Goal: Information Seeking & Learning: Learn about a topic

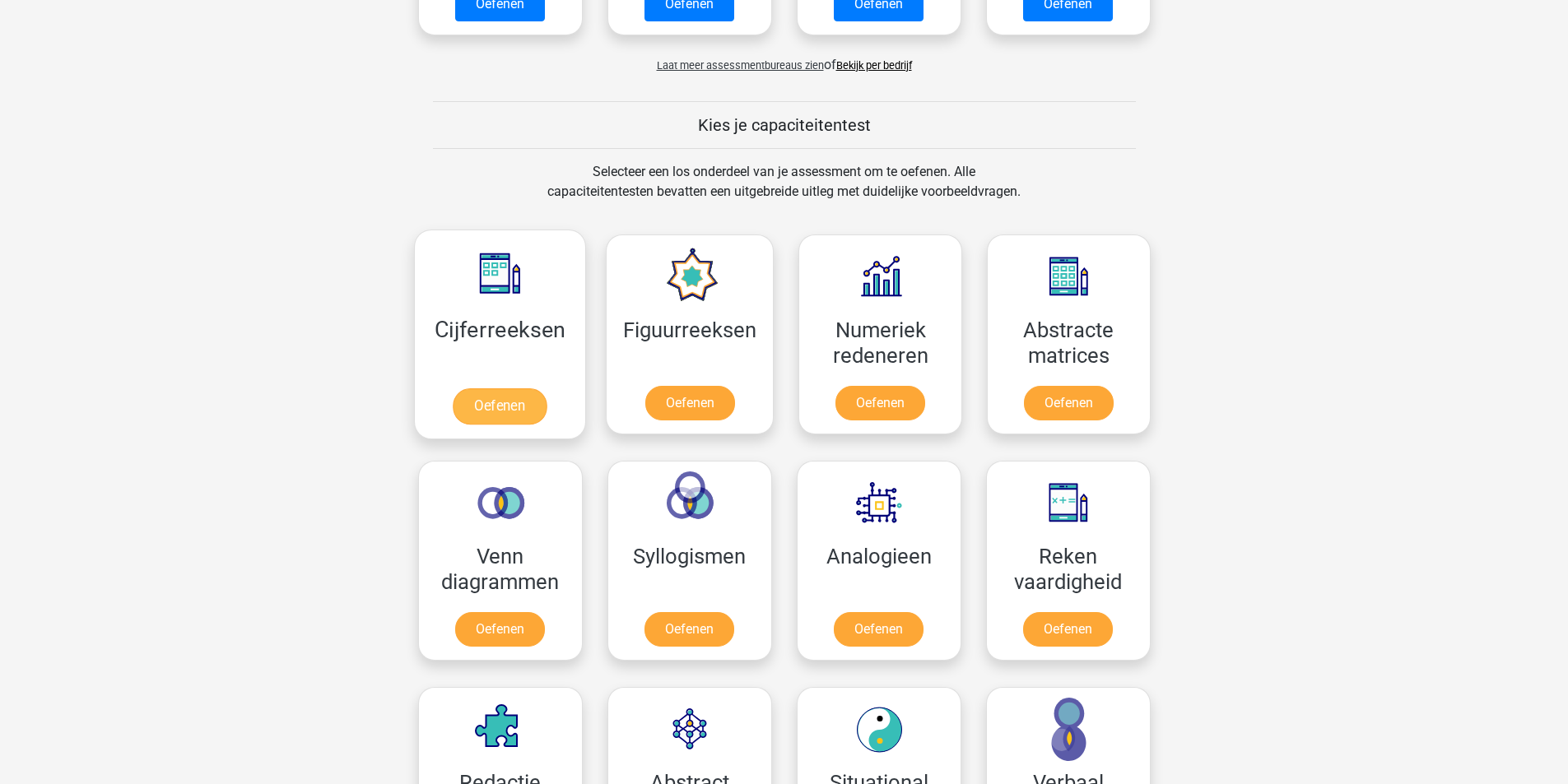
scroll to position [740, 0]
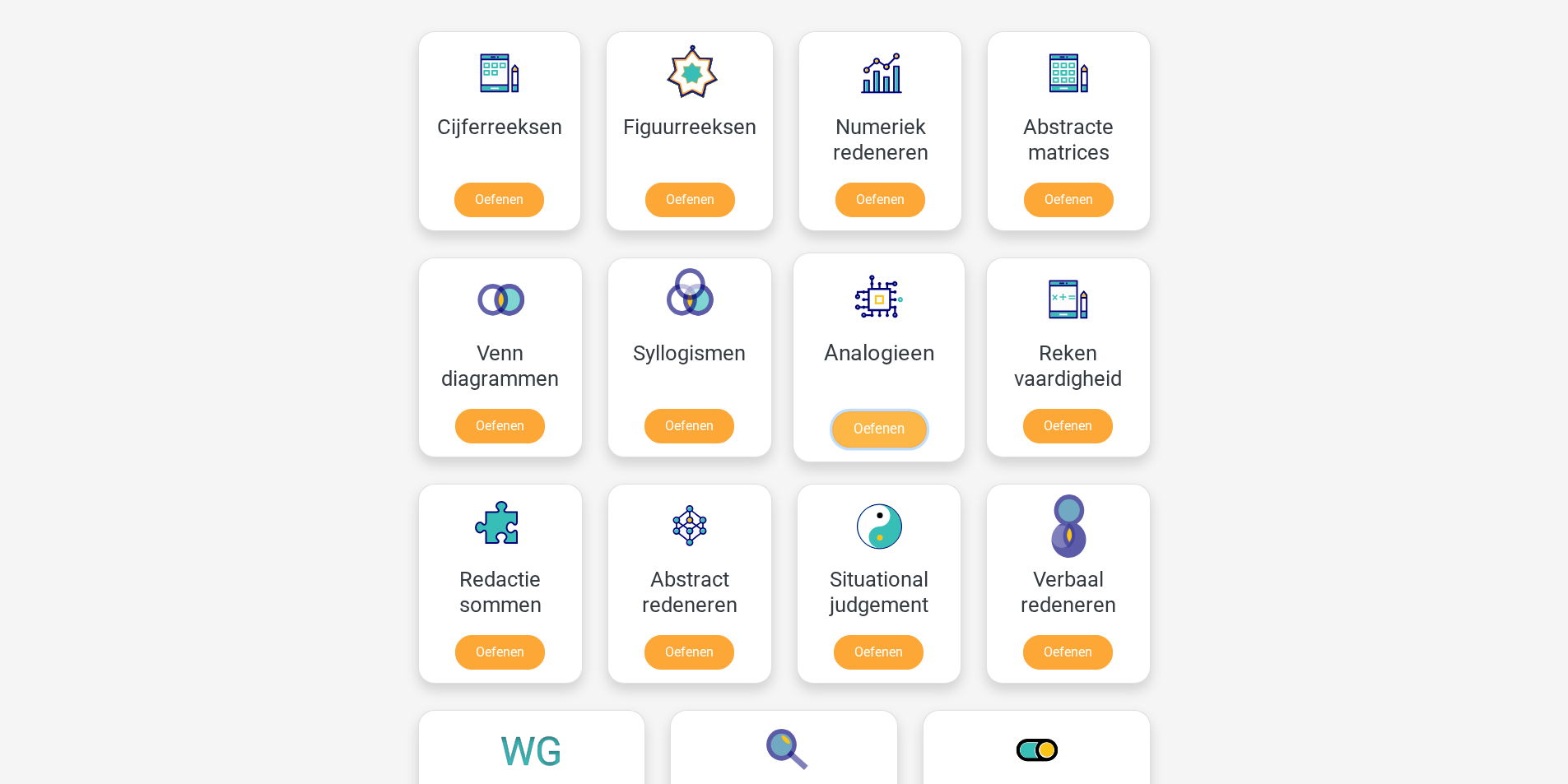
click at [867, 424] on link "Oefenen" at bounding box center [878, 430] width 94 height 37
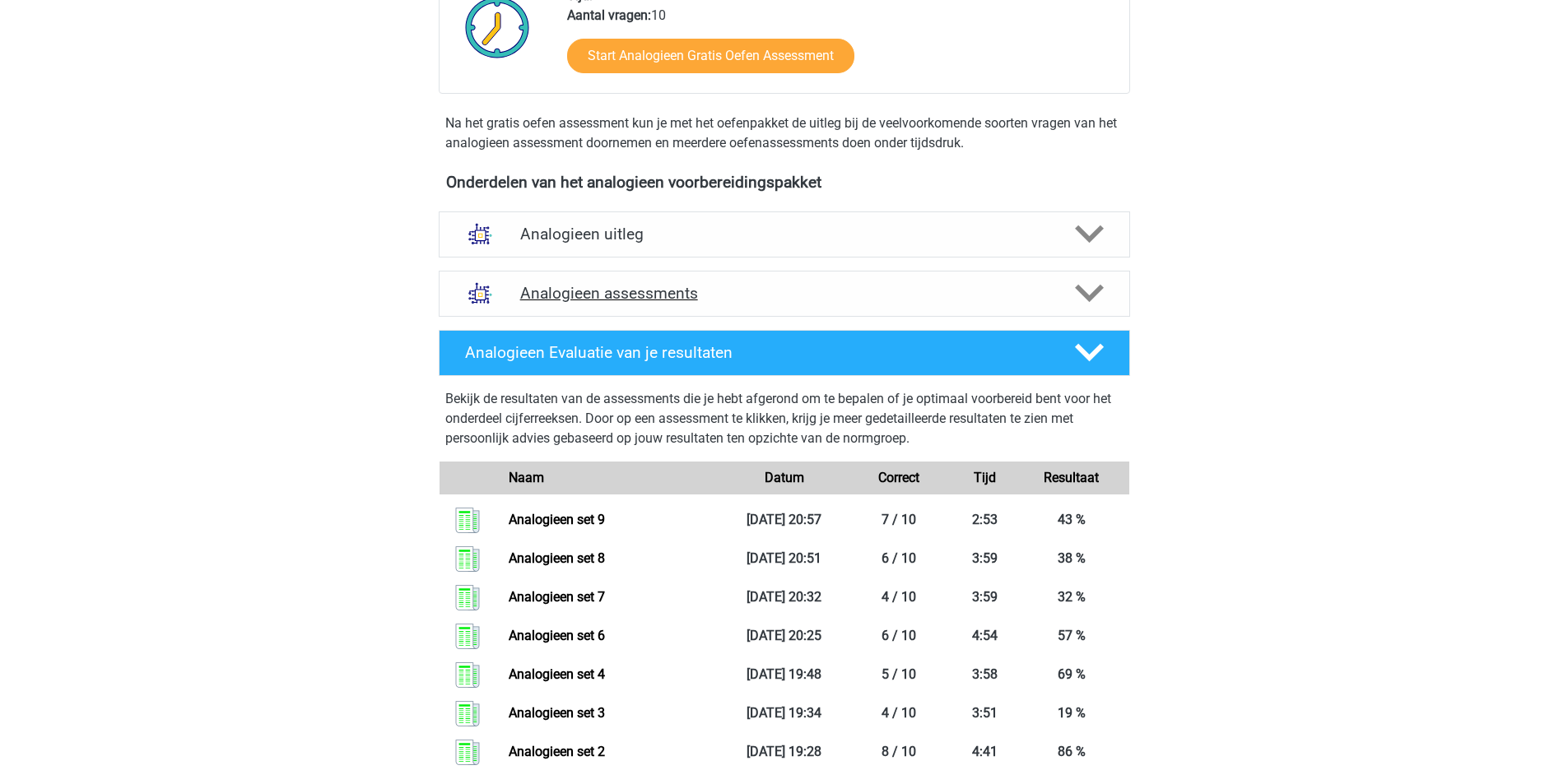
click at [655, 298] on h4 "Analogieen assessments" at bounding box center [784, 293] width 528 height 19
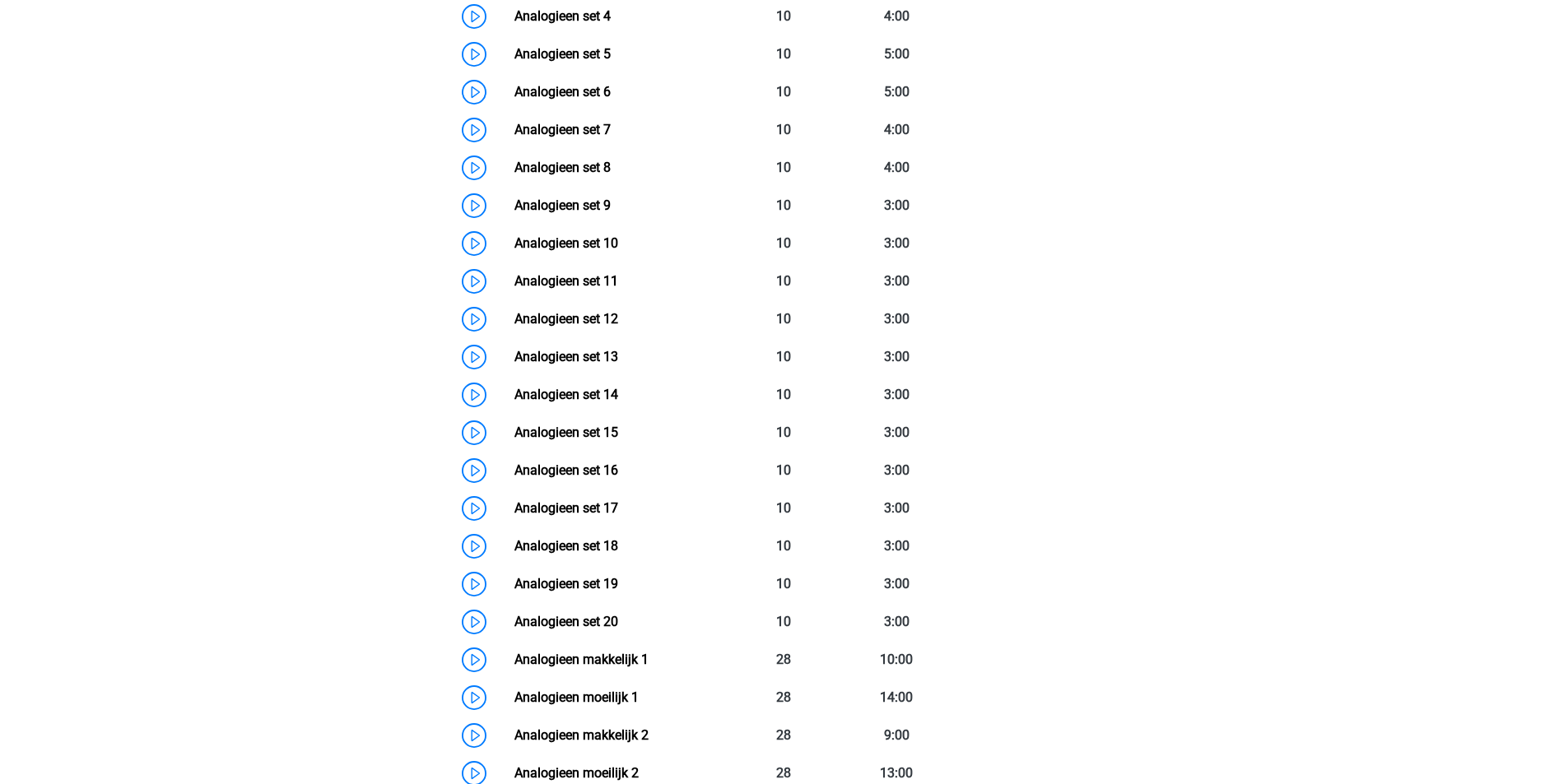
scroll to position [987, 0]
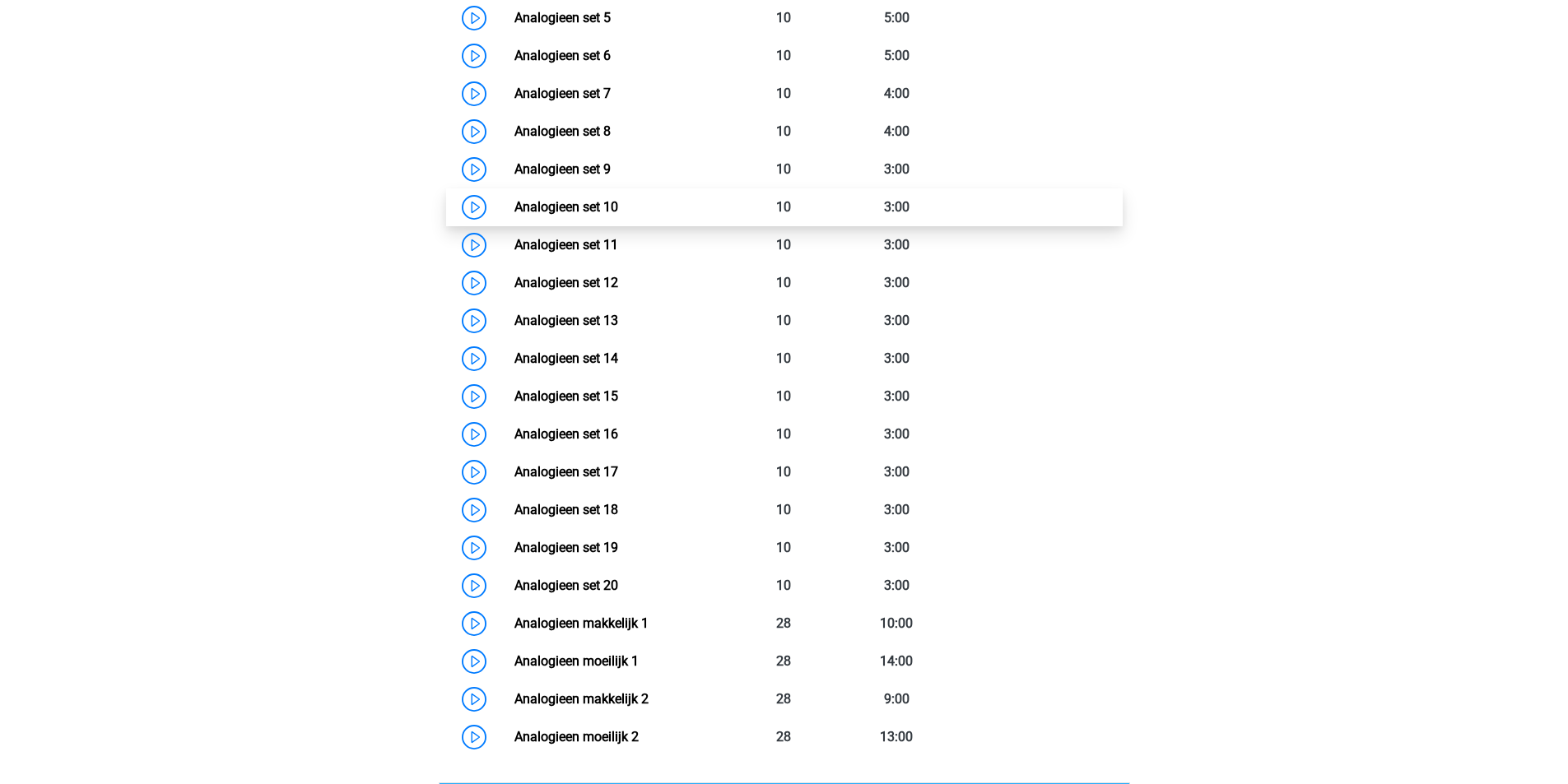
click at [514, 208] on link "Analogieen set 10" at bounding box center [566, 207] width 103 height 16
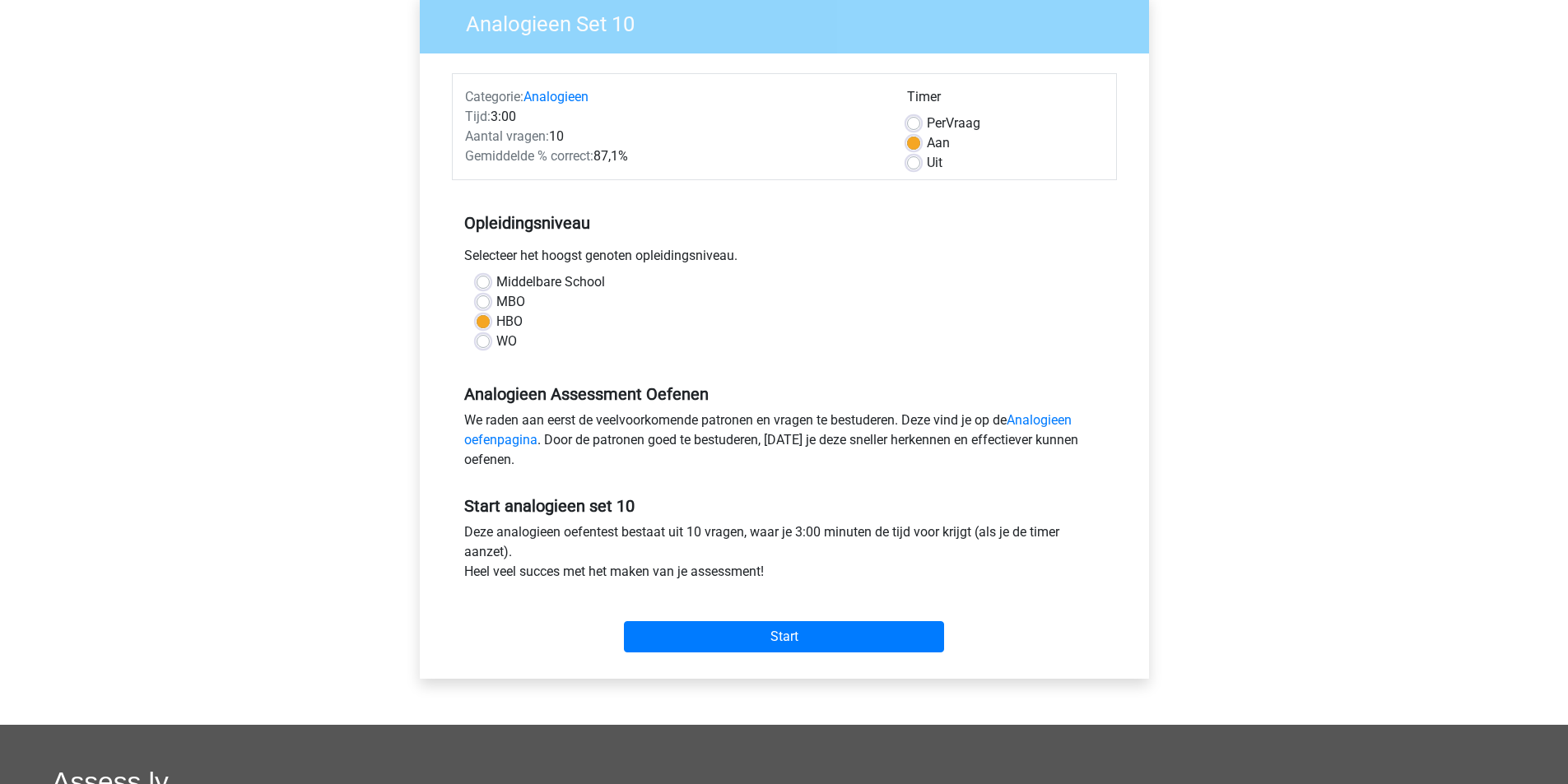
scroll to position [165, 0]
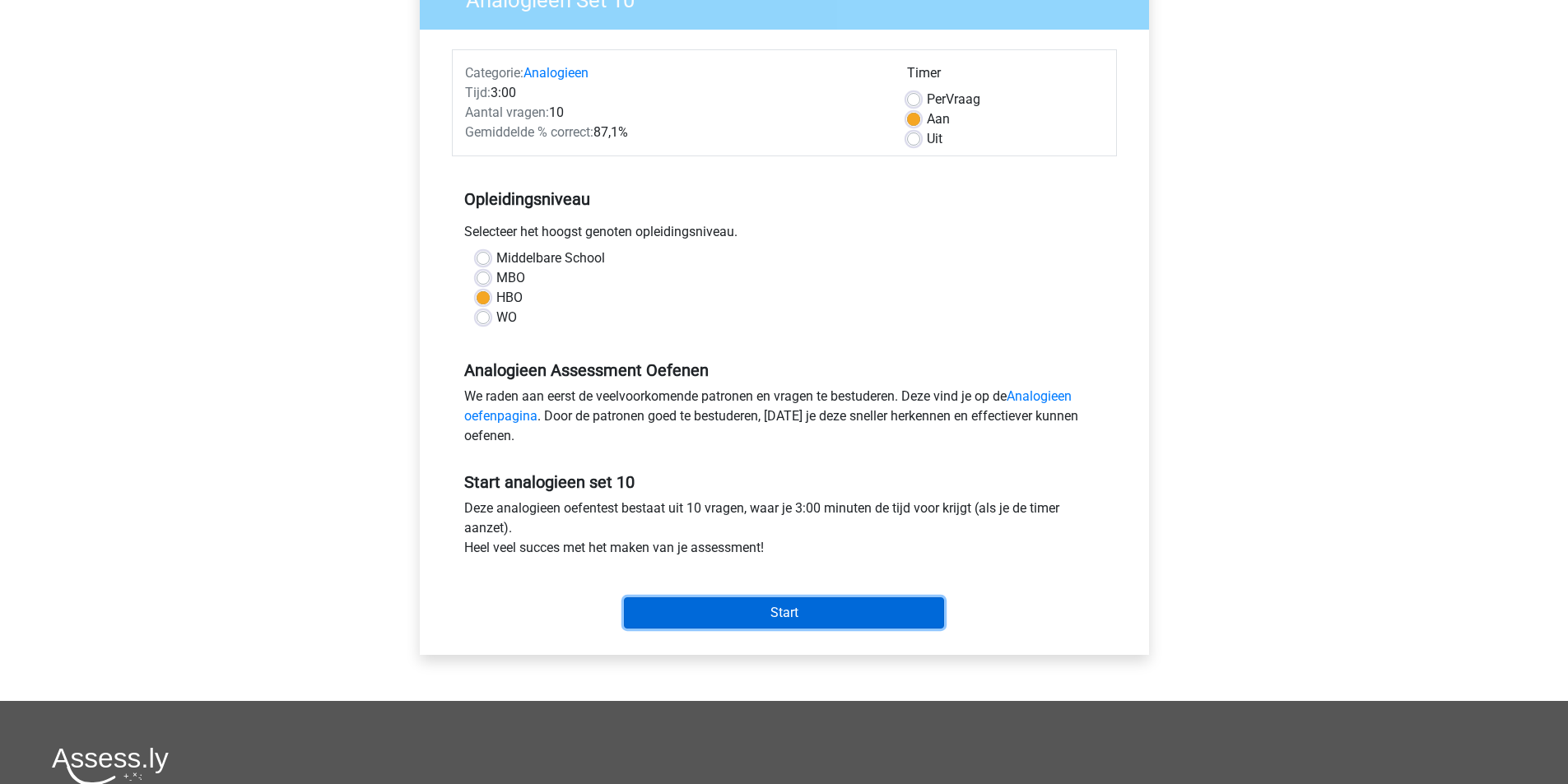
click at [770, 618] on input "Start" at bounding box center [784, 613] width 320 height 31
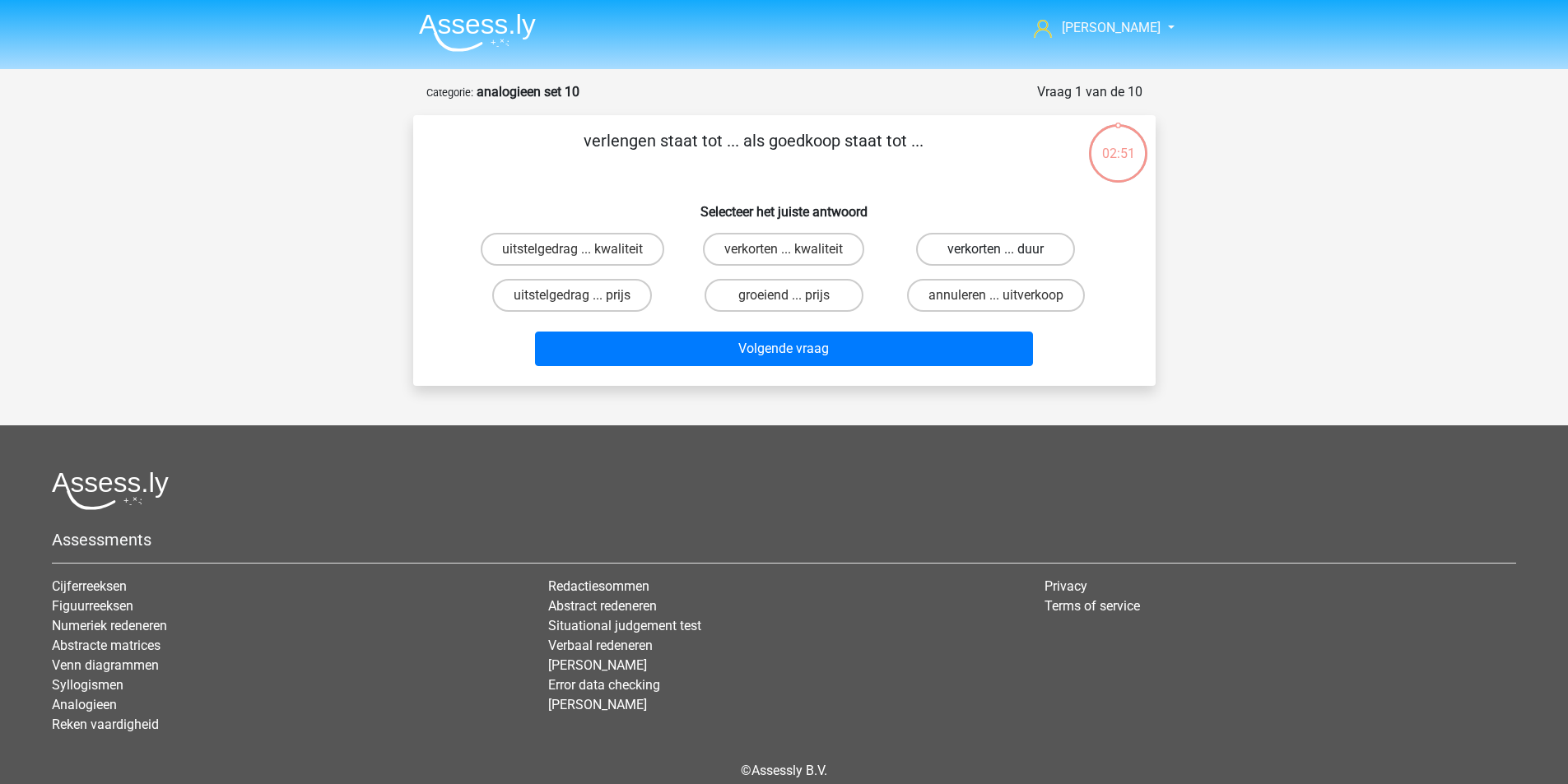
click at [998, 248] on label "verkorten ... duur" at bounding box center [996, 250] width 159 height 33
click at [998, 250] on input "verkorten ... duur" at bounding box center [1001, 255] width 11 height 11
radio input "true"
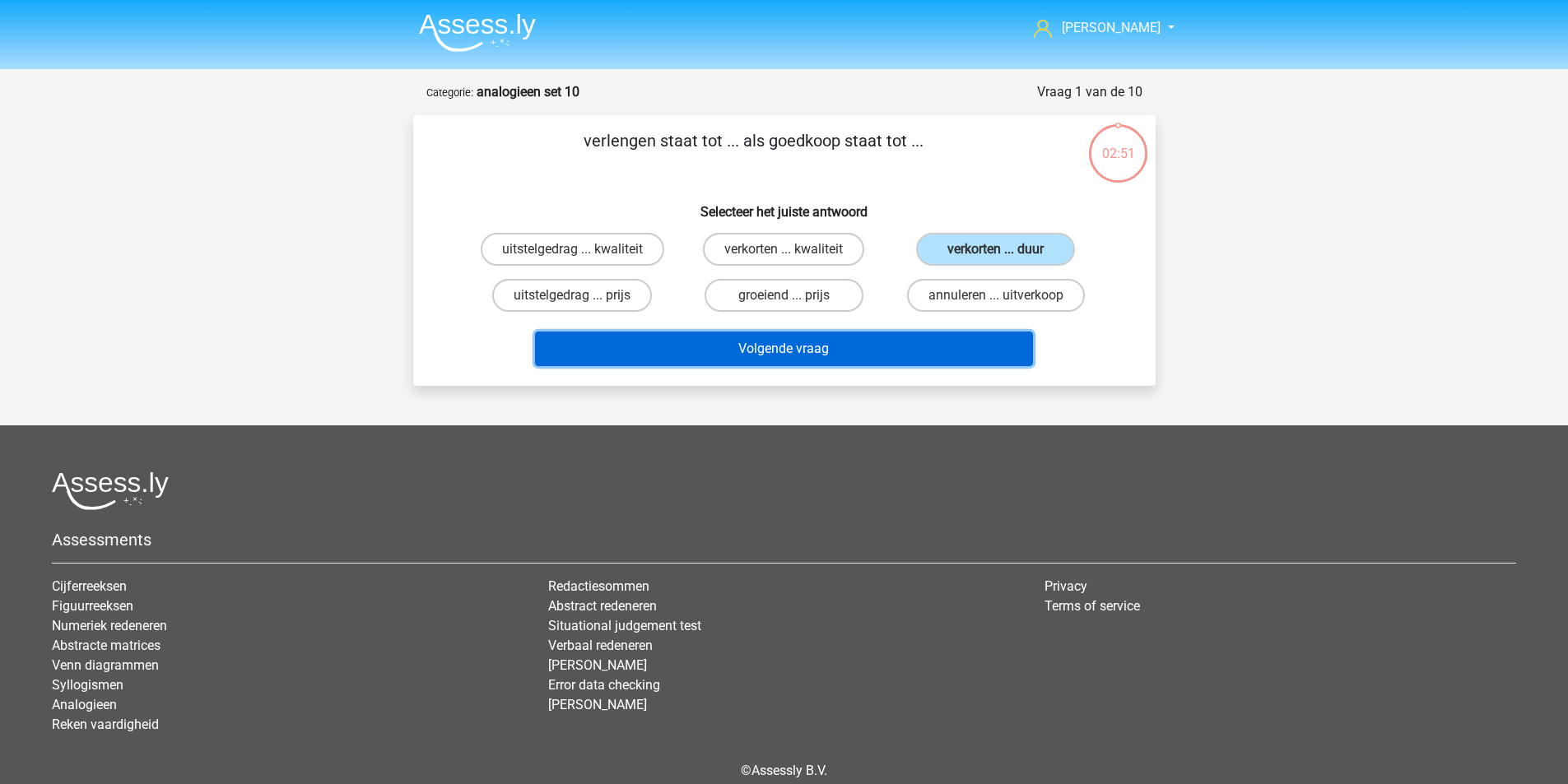
click at [804, 347] on button "Volgende vraag" at bounding box center [784, 349] width 498 height 35
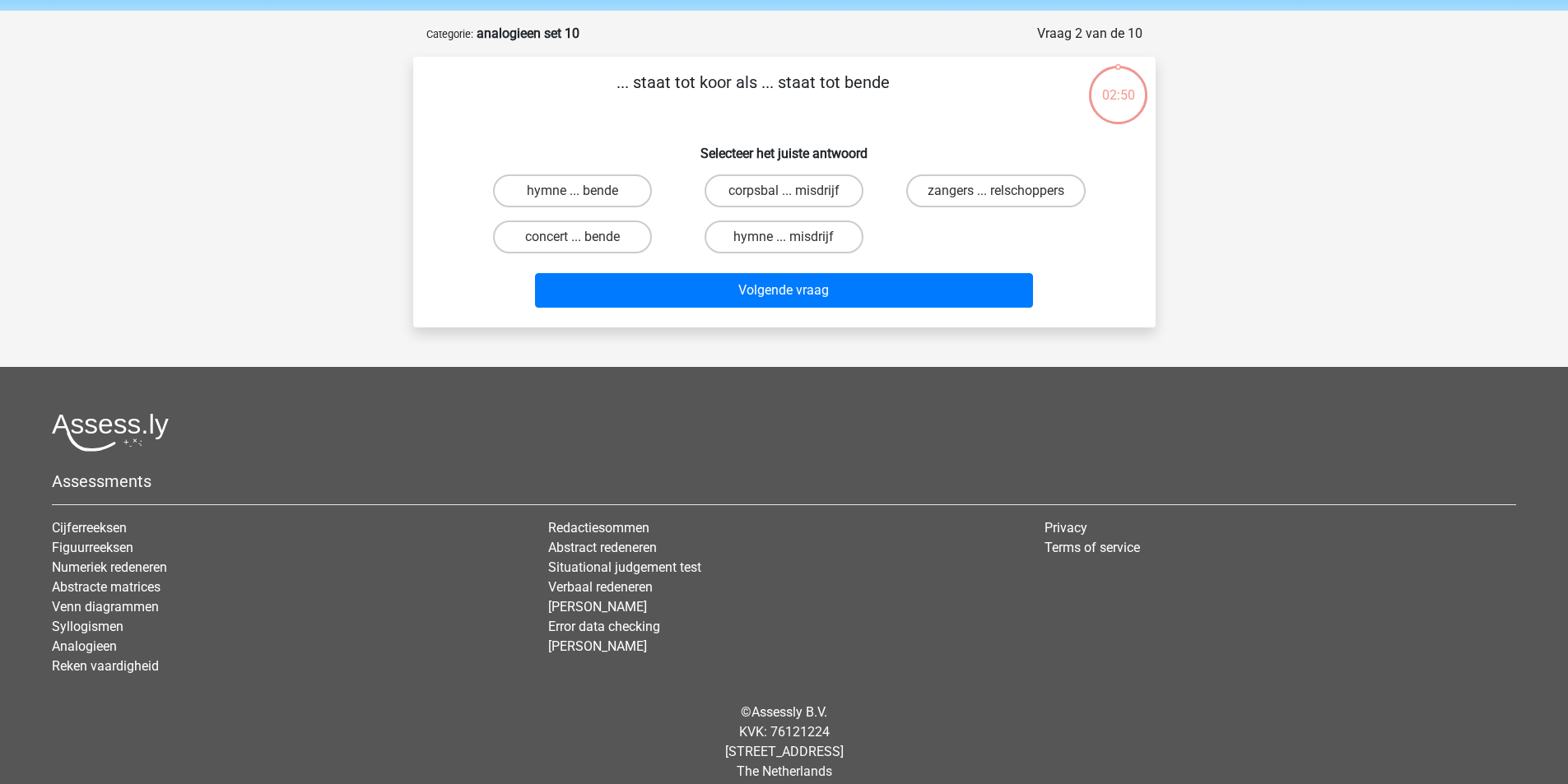
scroll to position [76, 0]
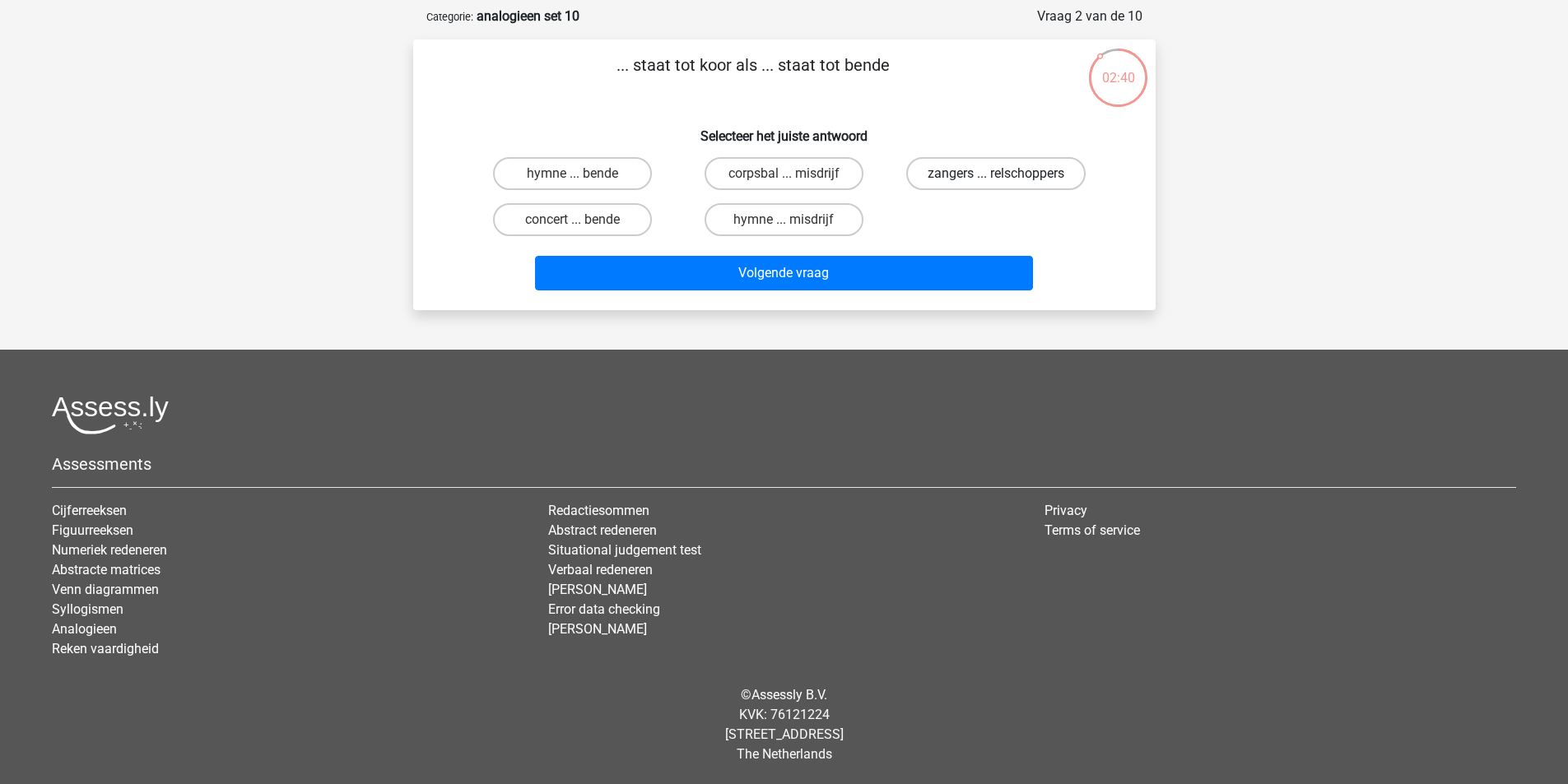
click at [946, 172] on label "zangers ... relschoppers" at bounding box center [996, 174] width 179 height 33
click at [996, 174] on input "zangers ... relschoppers" at bounding box center [1001, 179] width 11 height 11
radio input "true"
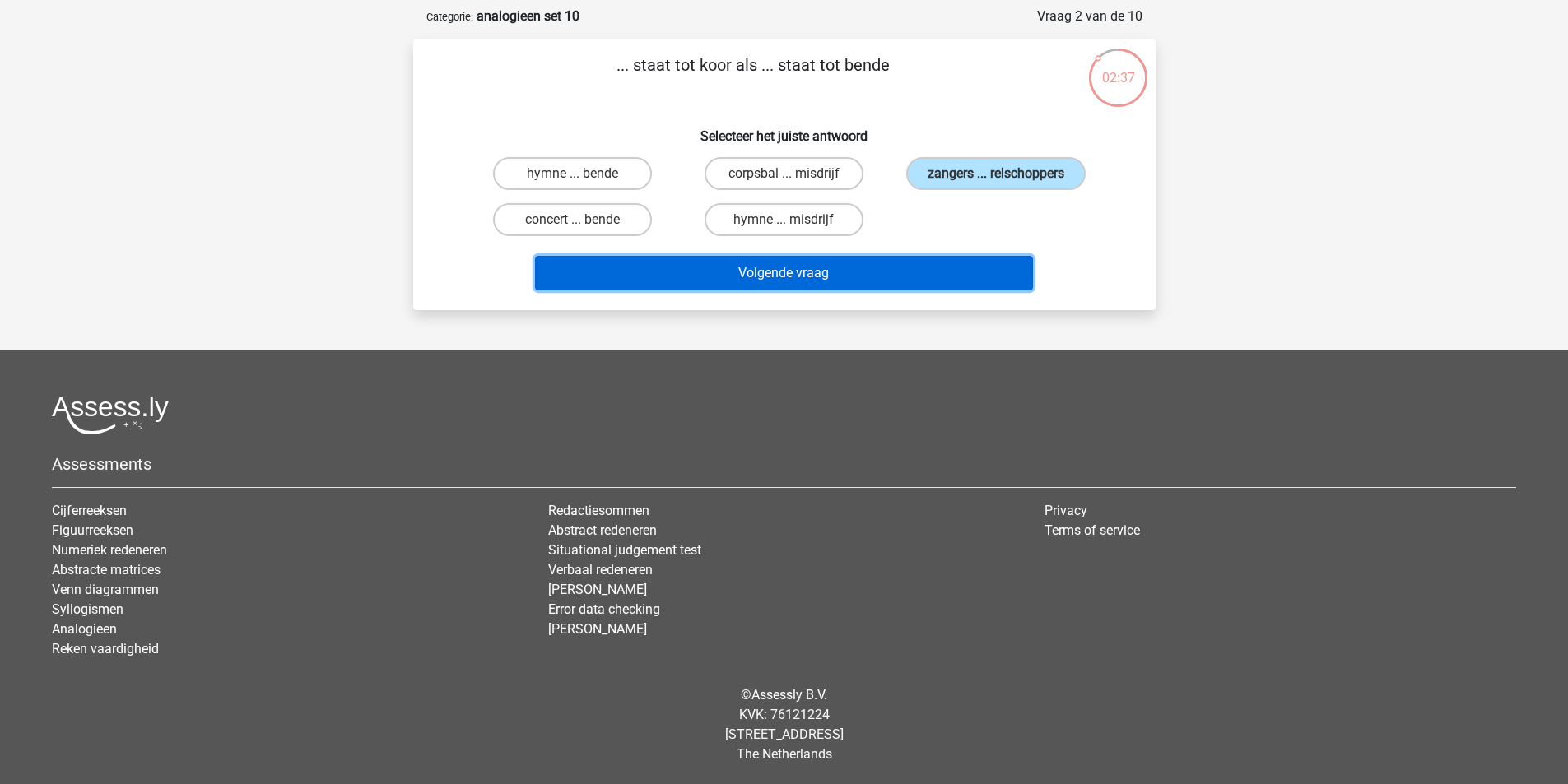
click at [788, 273] on button "Volgende vraag" at bounding box center [784, 274] width 498 height 35
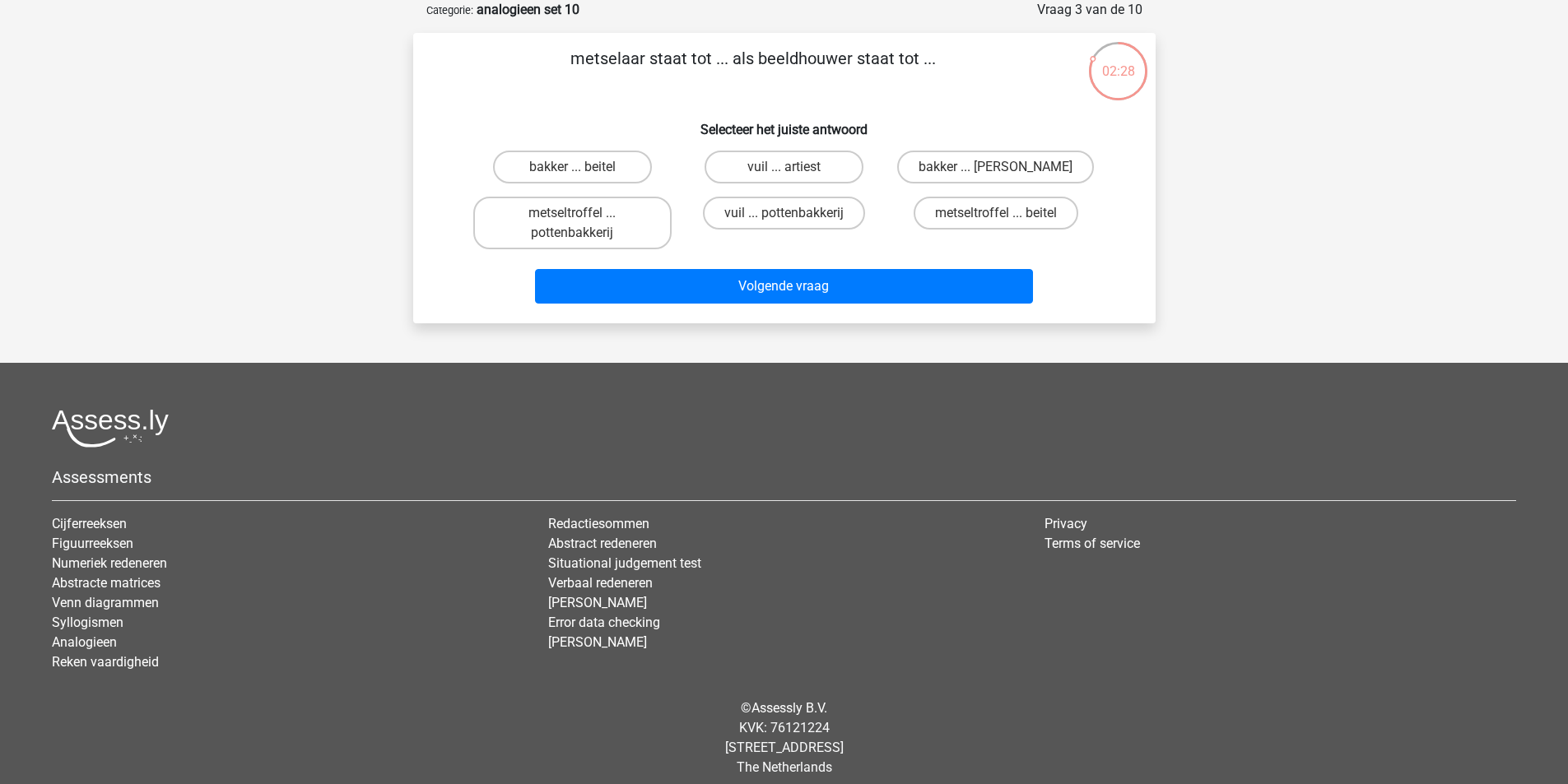
scroll to position [0, 0]
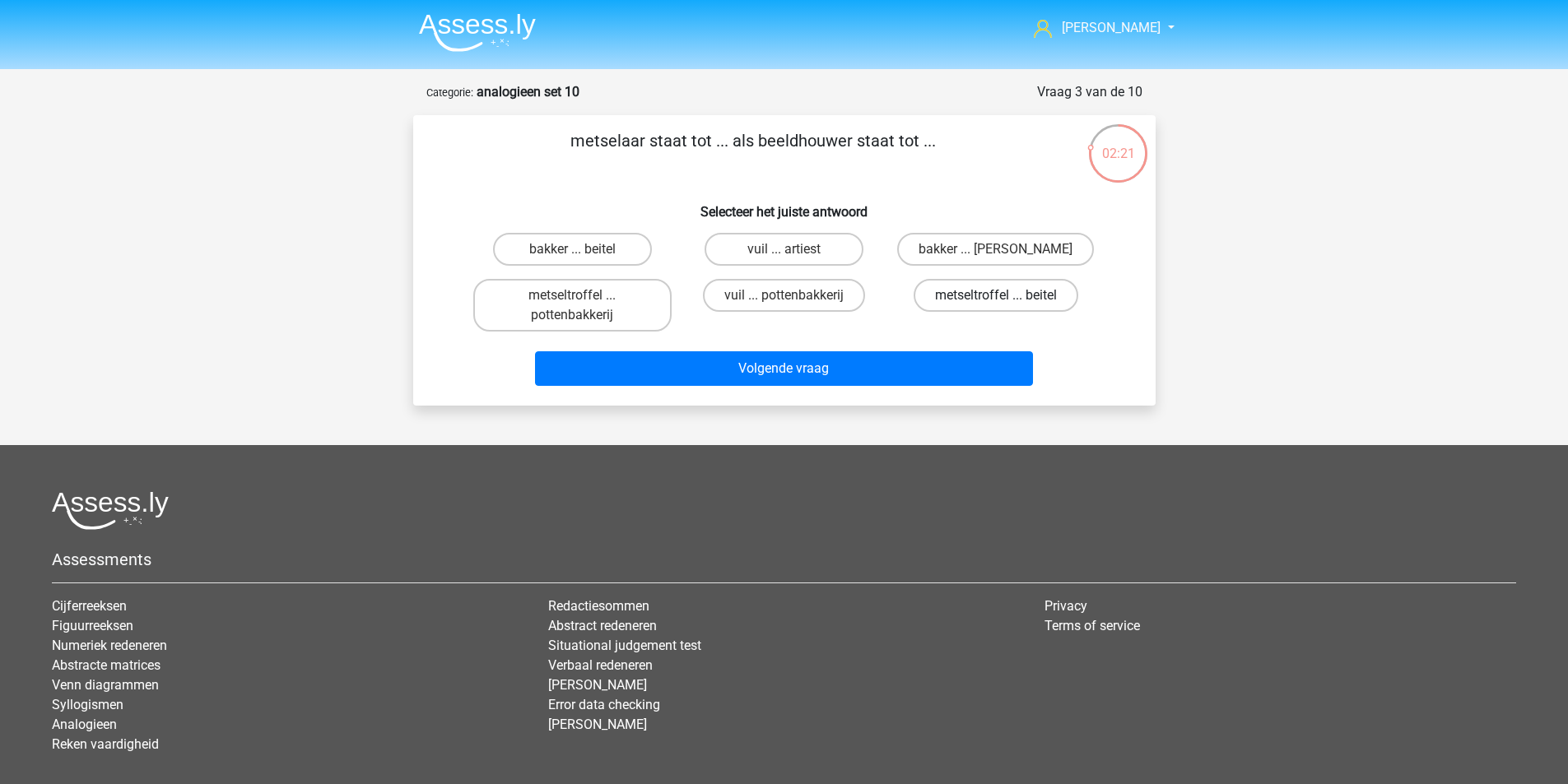
click at [970, 301] on label "metseltroffel ... beitel" at bounding box center [996, 295] width 165 height 33
click at [996, 301] on input "metseltroffel ... beitel" at bounding box center [1001, 301] width 11 height 11
radio input "true"
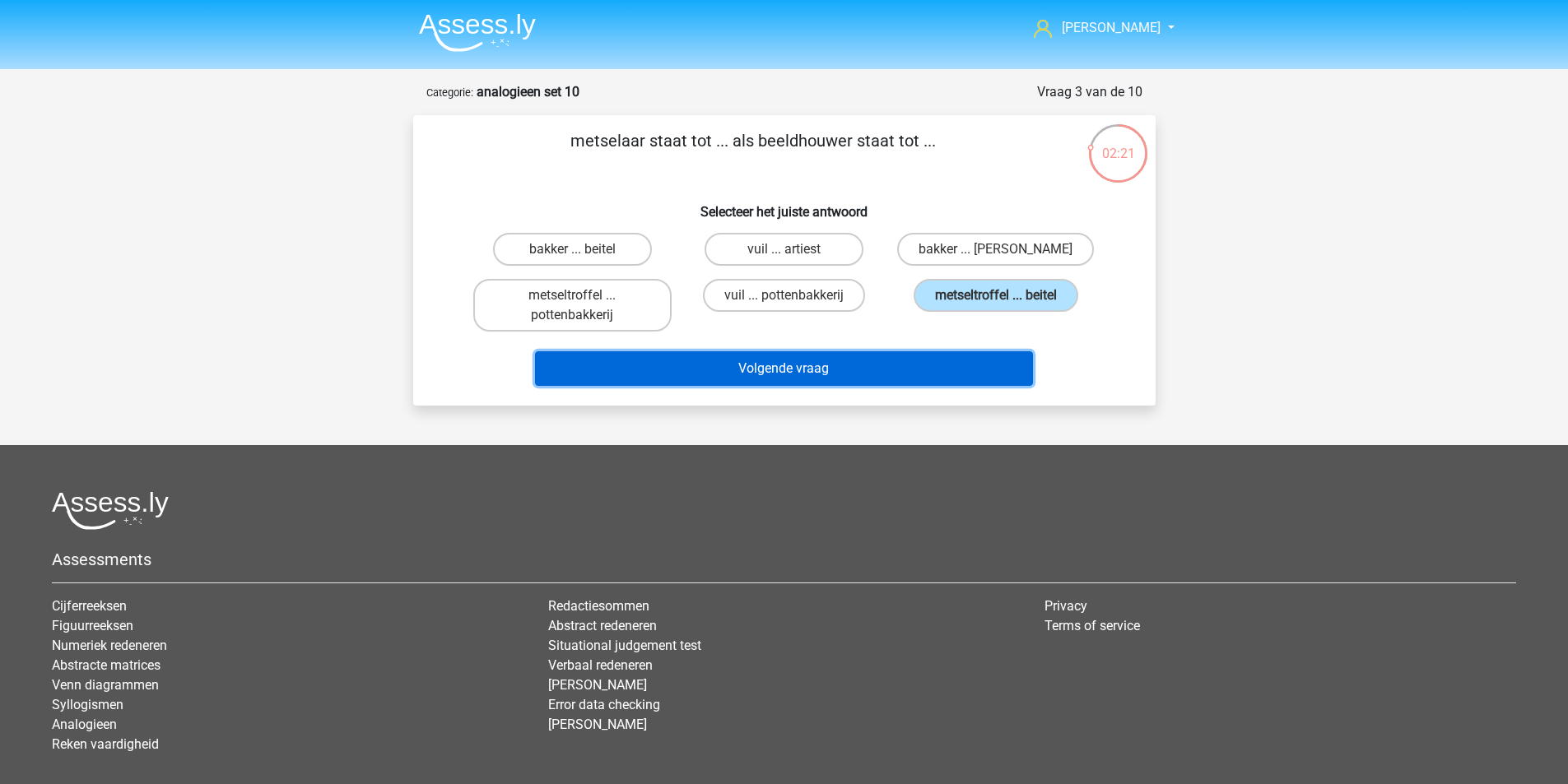
click at [814, 357] on button "Volgende vraag" at bounding box center [784, 369] width 498 height 35
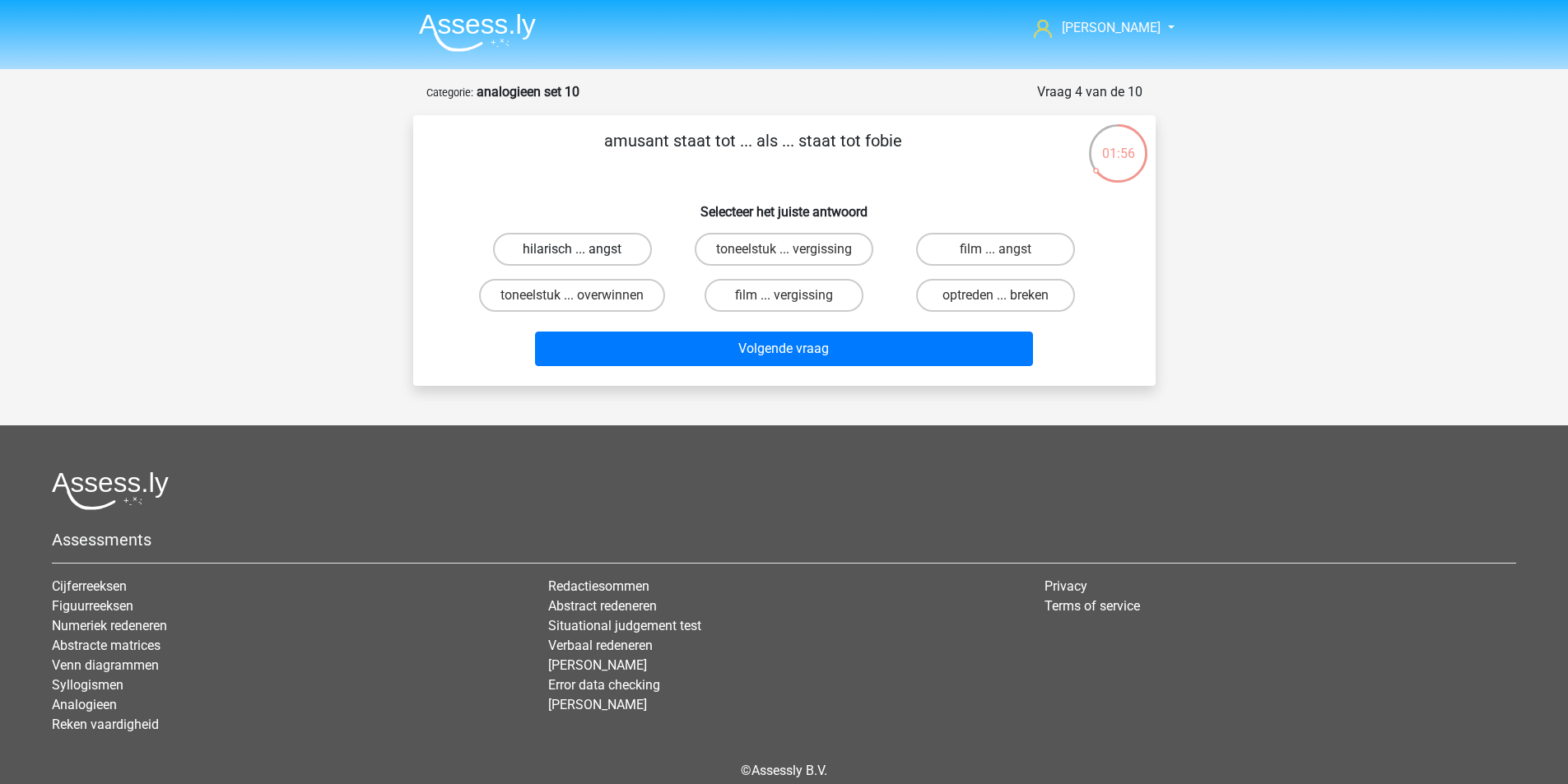
click at [585, 249] on label "hilarisch ... angst" at bounding box center [573, 250] width 159 height 33
click at [583, 250] on input "hilarisch ... angst" at bounding box center [578, 255] width 11 height 11
radio input "true"
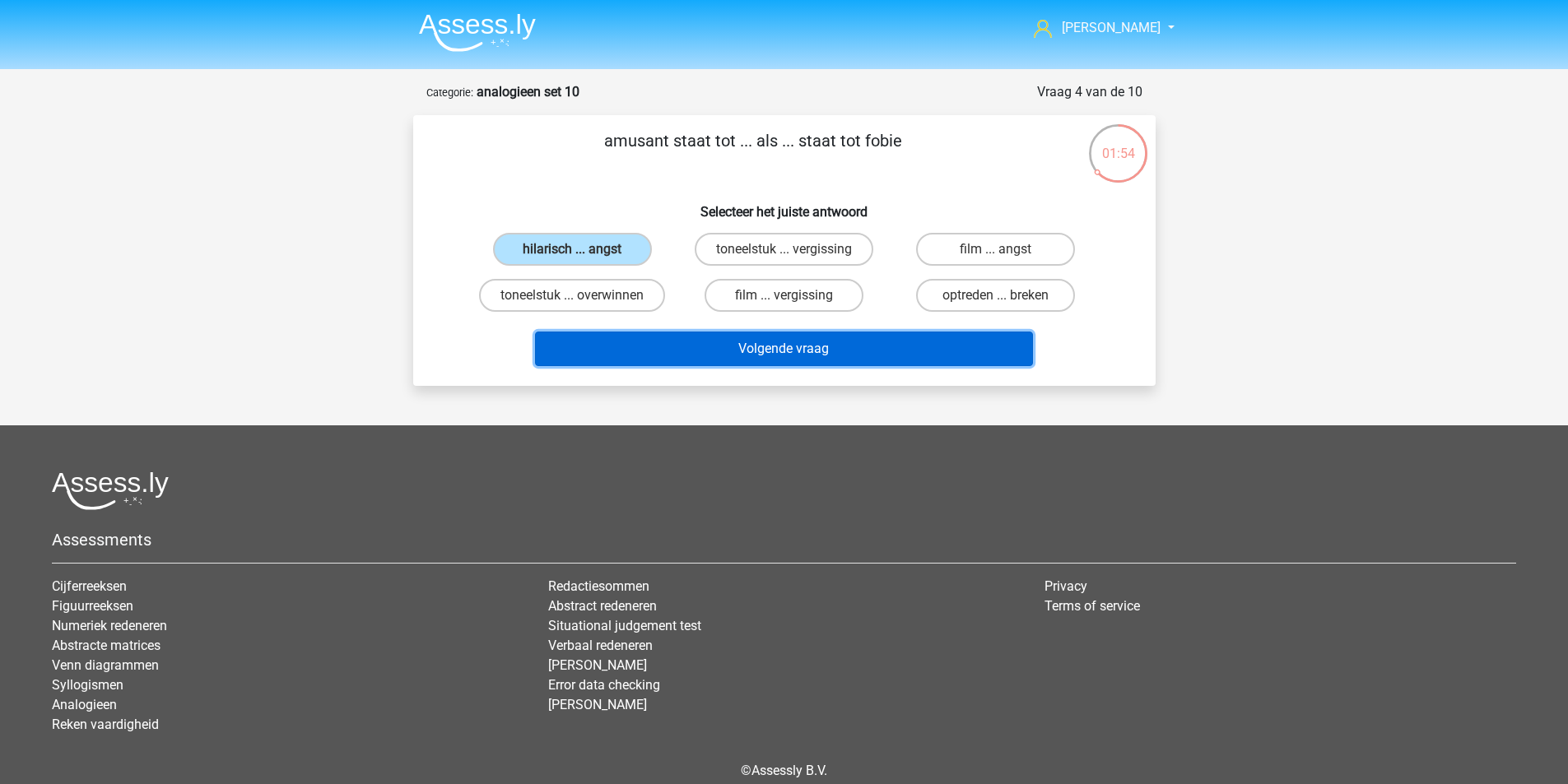
click at [783, 351] on button "Volgende vraag" at bounding box center [784, 349] width 498 height 35
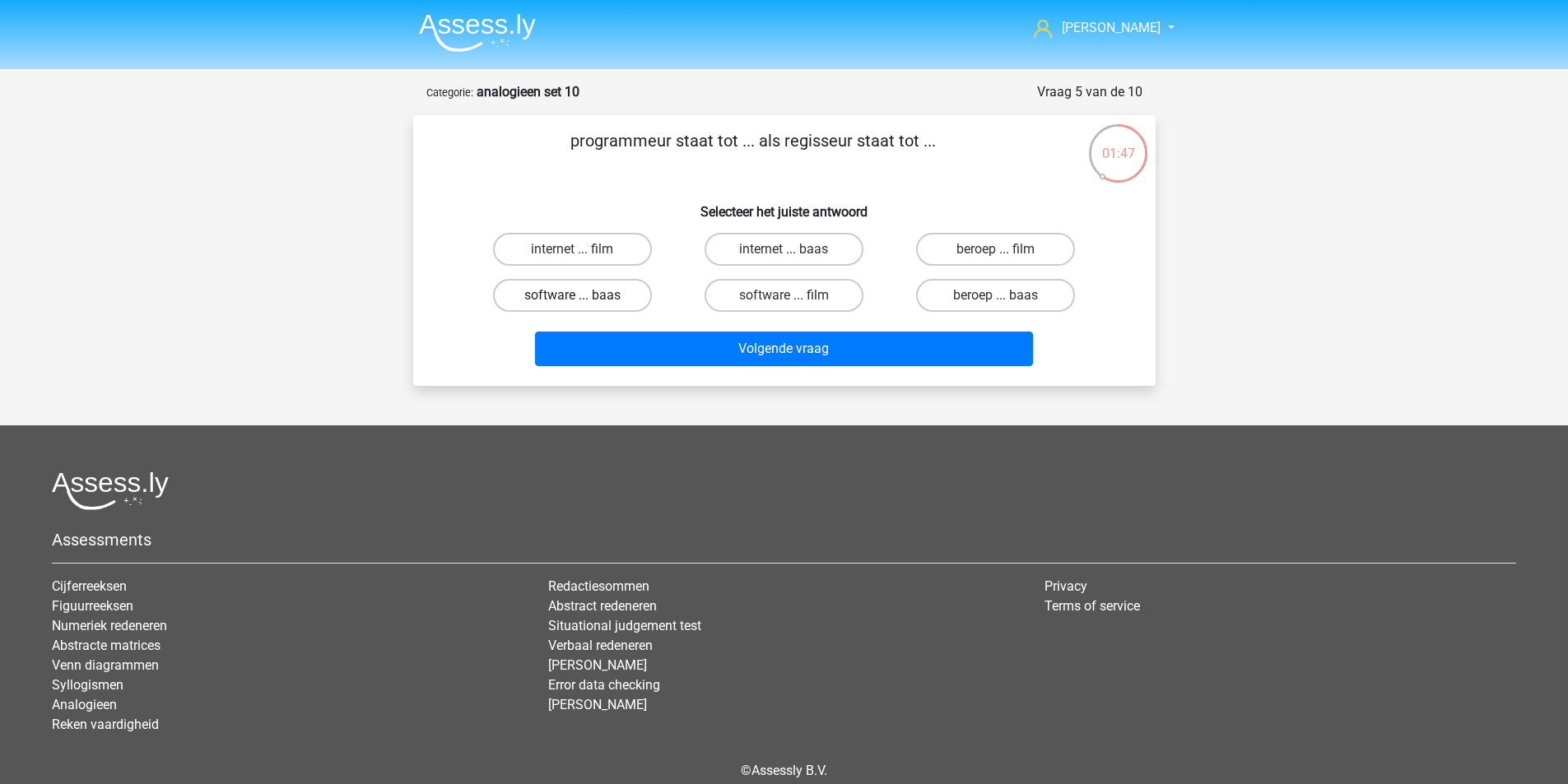
click at [615, 289] on label "software ... baas" at bounding box center [573, 295] width 159 height 33
click at [583, 295] on input "software ... baas" at bounding box center [578, 301] width 11 height 11
radio input "true"
click at [797, 303] on label "software ... film" at bounding box center [784, 295] width 159 height 33
click at [795, 303] on input "software ... film" at bounding box center [789, 301] width 11 height 11
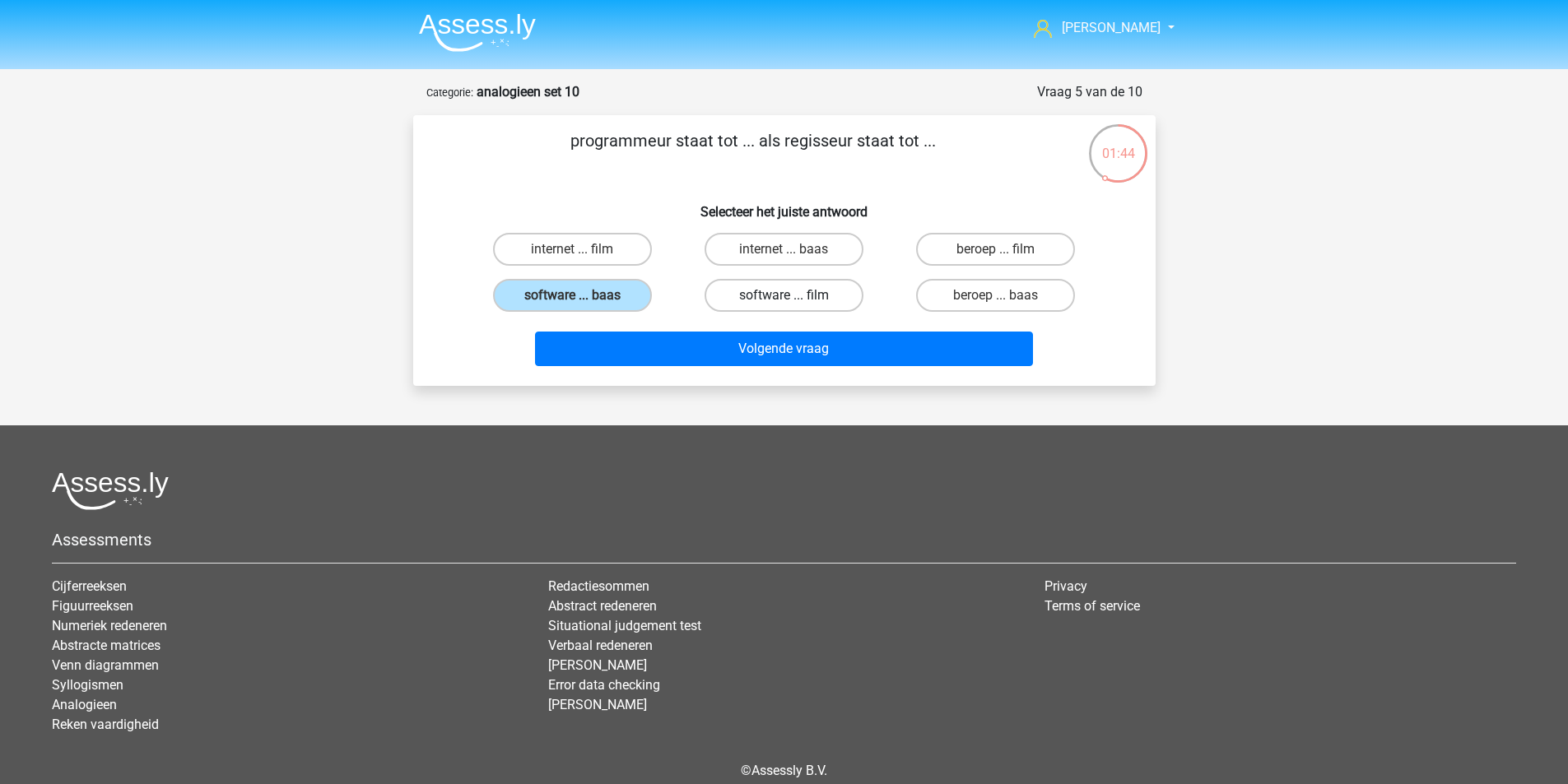
radio input "true"
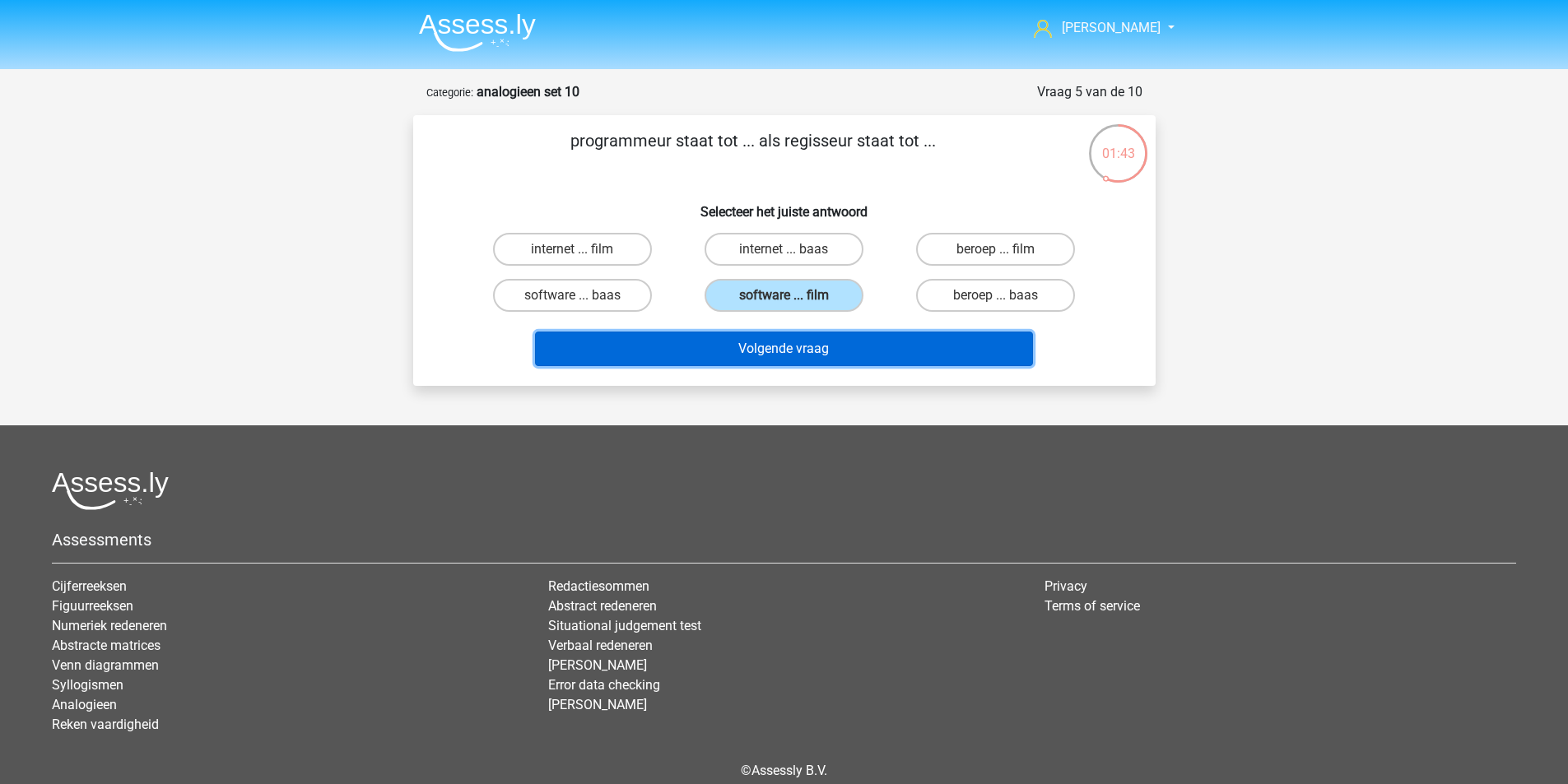
click at [823, 349] on button "Volgende vraag" at bounding box center [784, 349] width 498 height 35
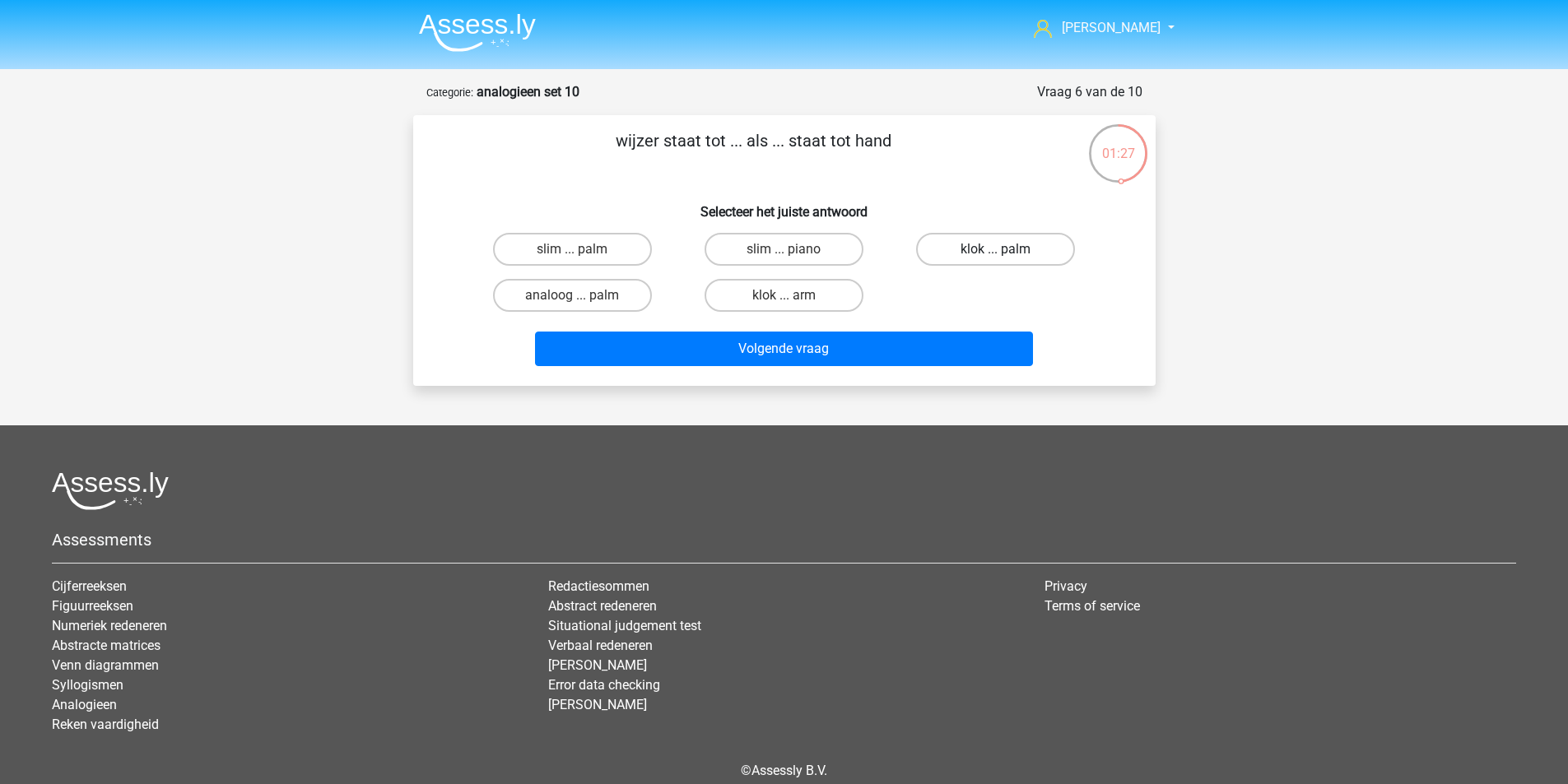
click at [995, 247] on label "klok ... palm" at bounding box center [996, 250] width 159 height 33
click at [996, 250] on input "klok ... palm" at bounding box center [1001, 255] width 11 height 11
radio input "true"
click at [801, 300] on label "klok ... arm" at bounding box center [784, 295] width 159 height 33
click at [795, 300] on input "klok ... arm" at bounding box center [789, 301] width 11 height 11
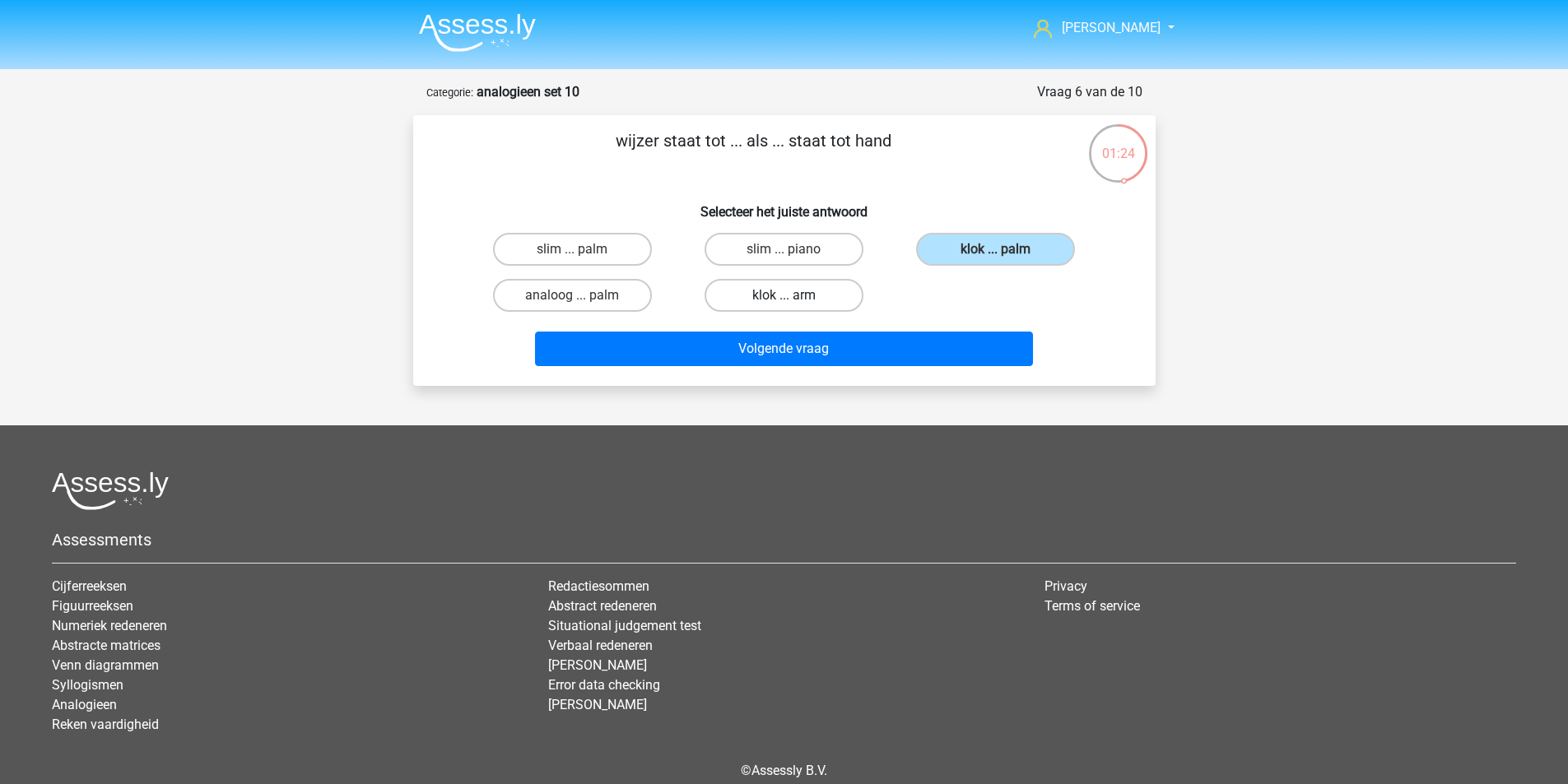
radio input "true"
click at [1003, 248] on label "klok ... palm" at bounding box center [996, 250] width 159 height 33
click at [1003, 250] on input "klok ... palm" at bounding box center [1001, 255] width 11 height 11
radio input "true"
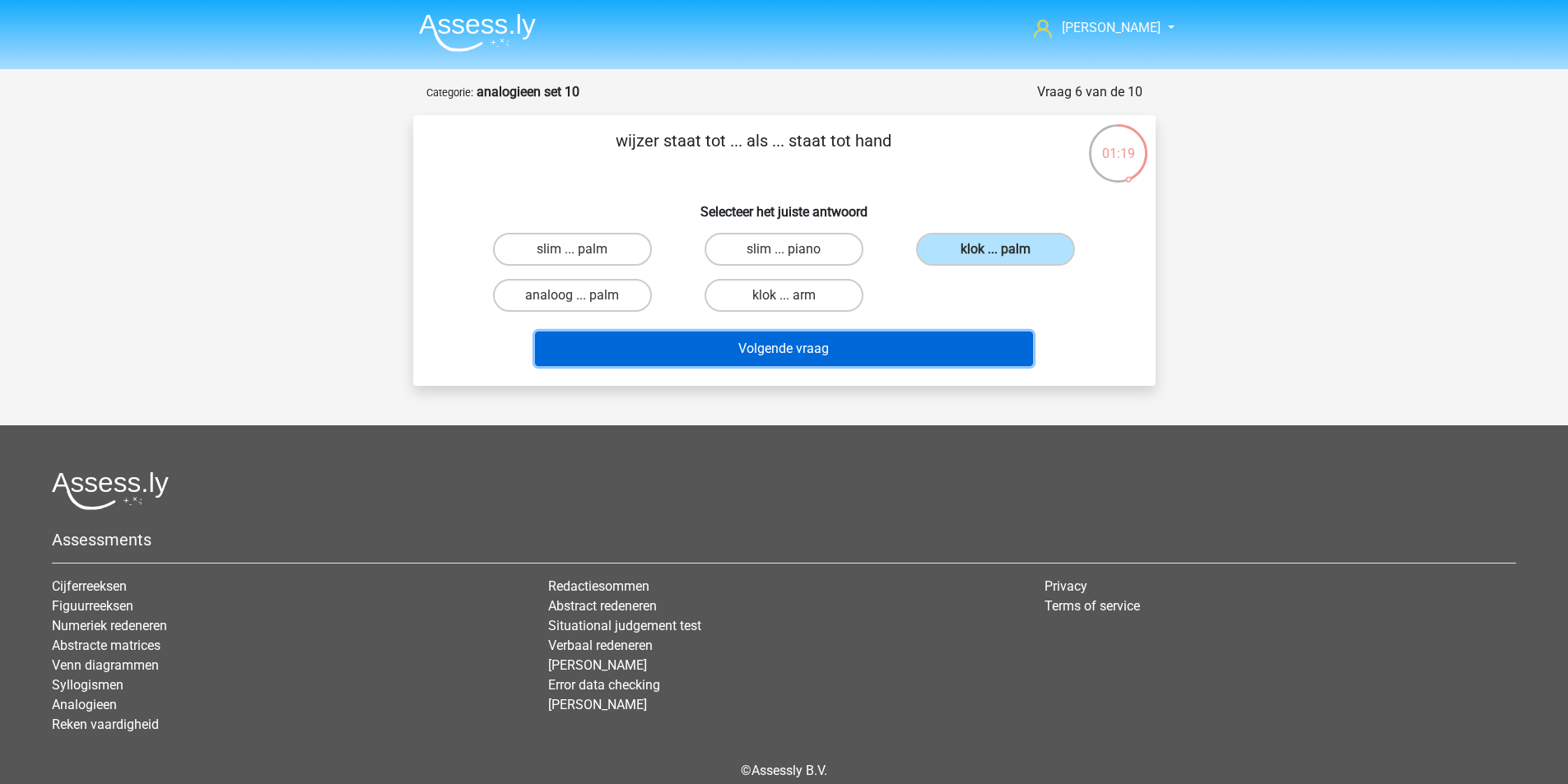
click at [843, 339] on button "Volgende vraag" at bounding box center [784, 349] width 498 height 35
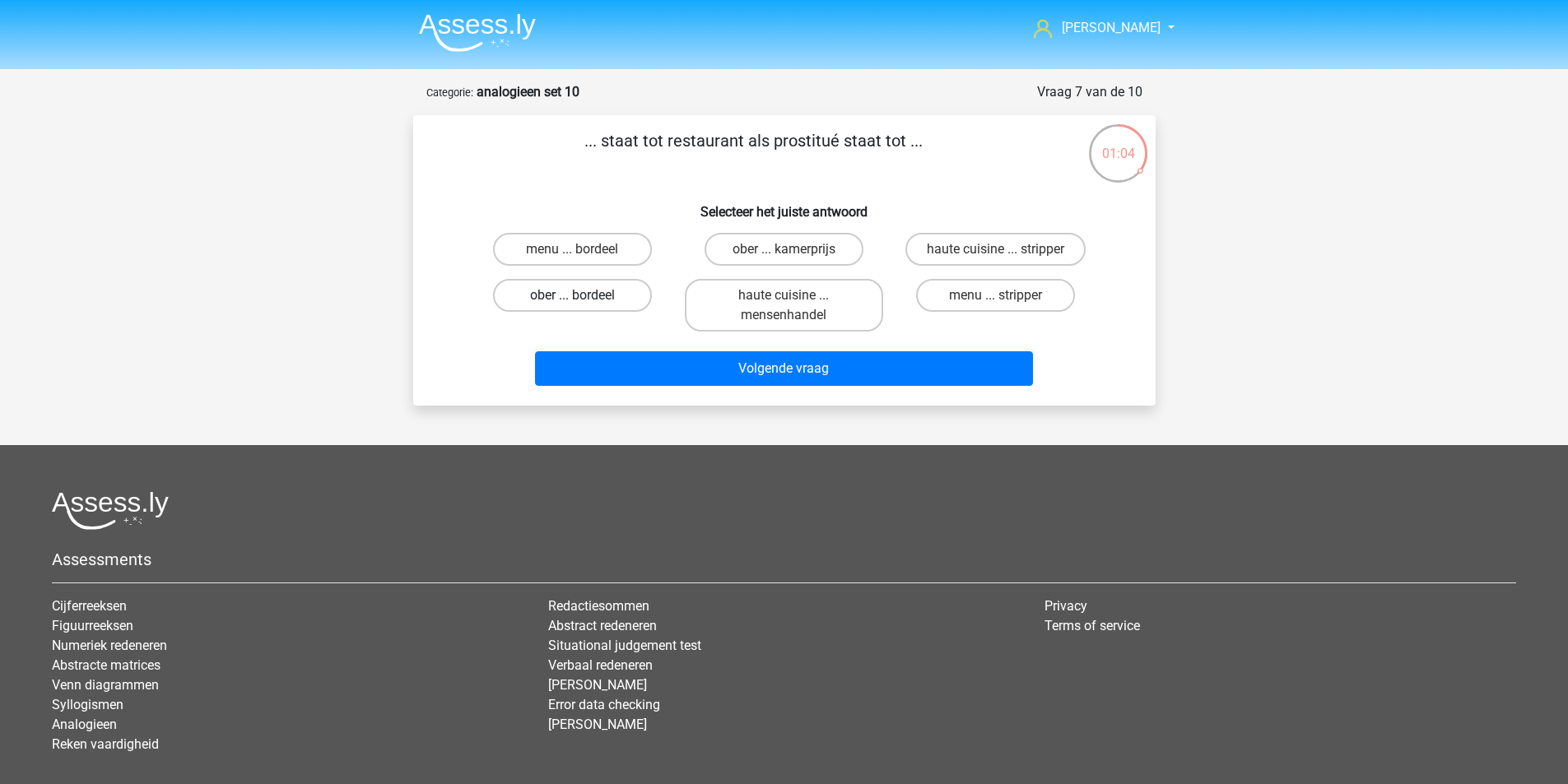
click at [609, 299] on label "ober ... bordeel" at bounding box center [573, 295] width 159 height 33
click at [583, 299] on input "ober ... bordeel" at bounding box center [578, 301] width 11 height 11
radio input "true"
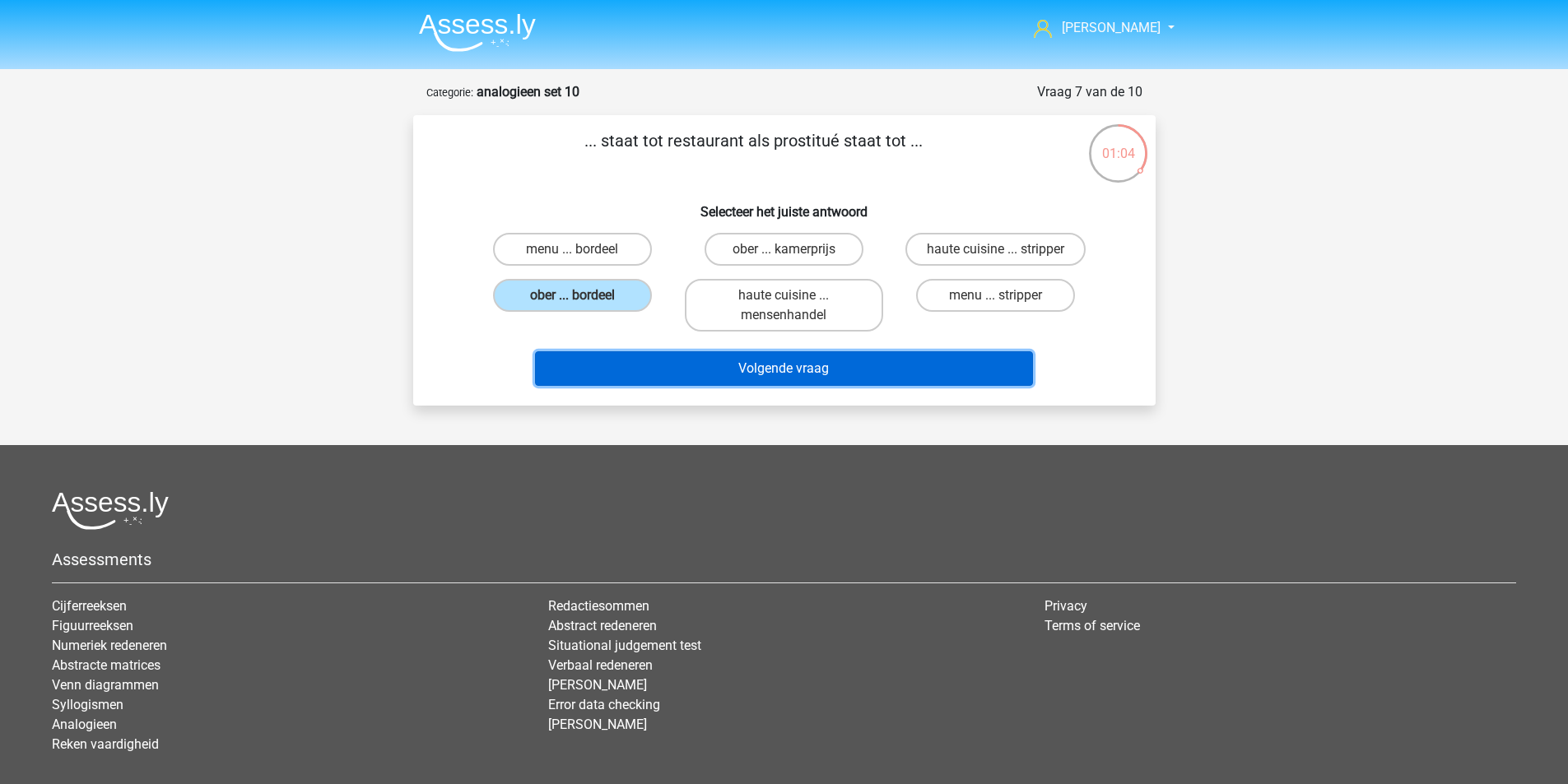
click at [798, 365] on button "Volgende vraag" at bounding box center [784, 369] width 498 height 35
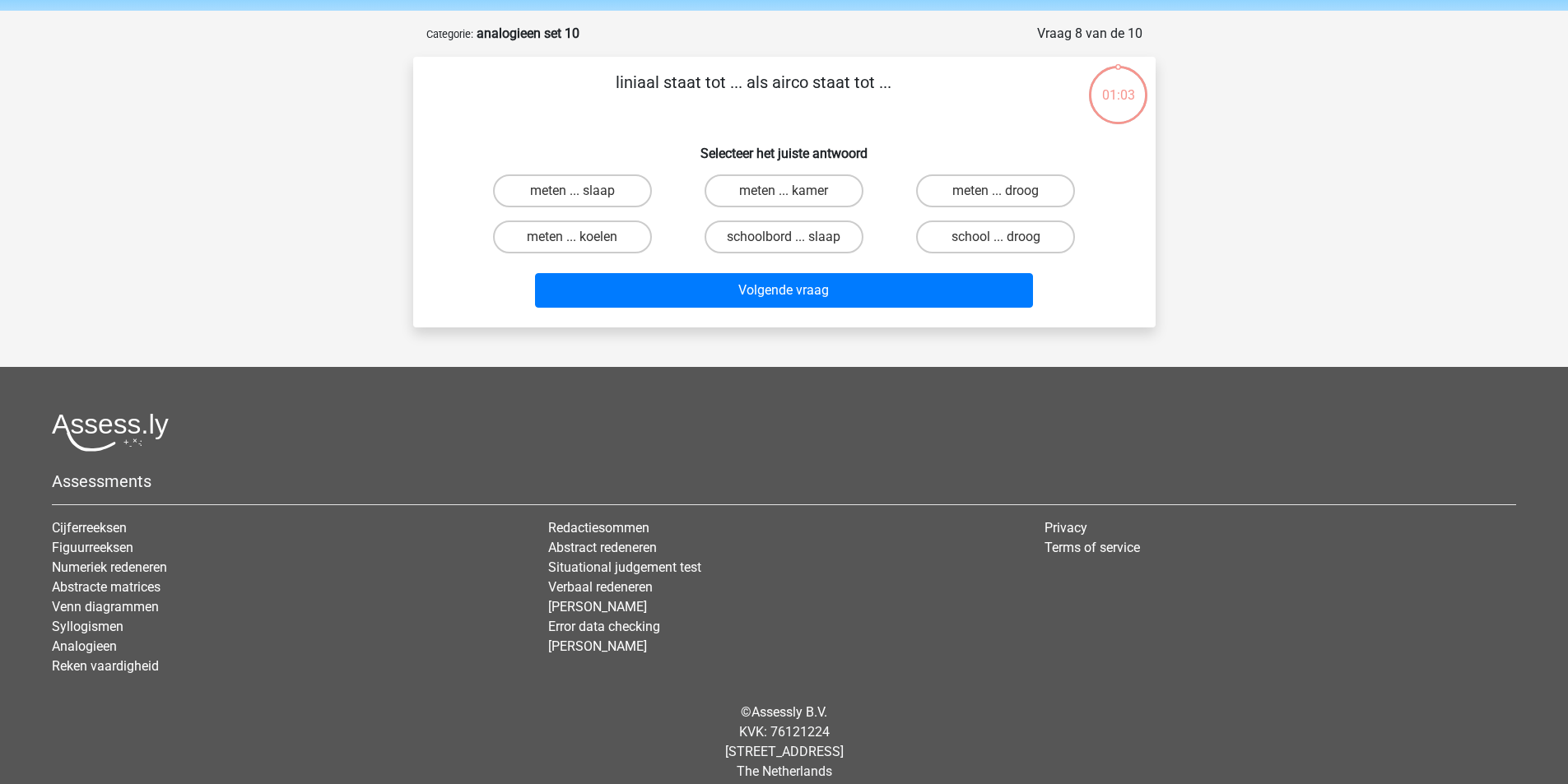
scroll to position [76, 0]
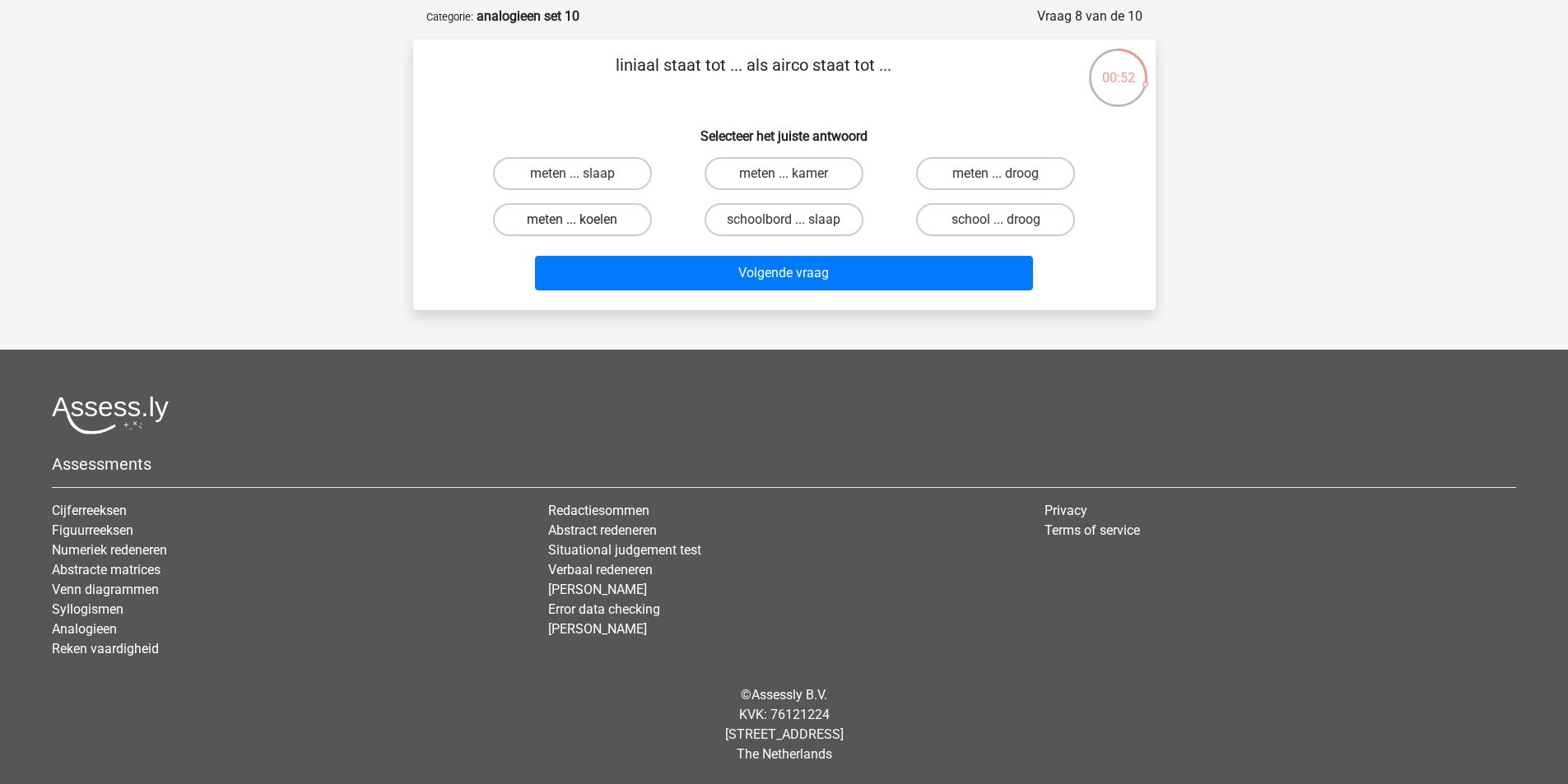
click at [596, 221] on label "meten ... koelen" at bounding box center [573, 220] width 159 height 33
click at [583, 221] on input "meten ... koelen" at bounding box center [578, 225] width 11 height 11
radio input "true"
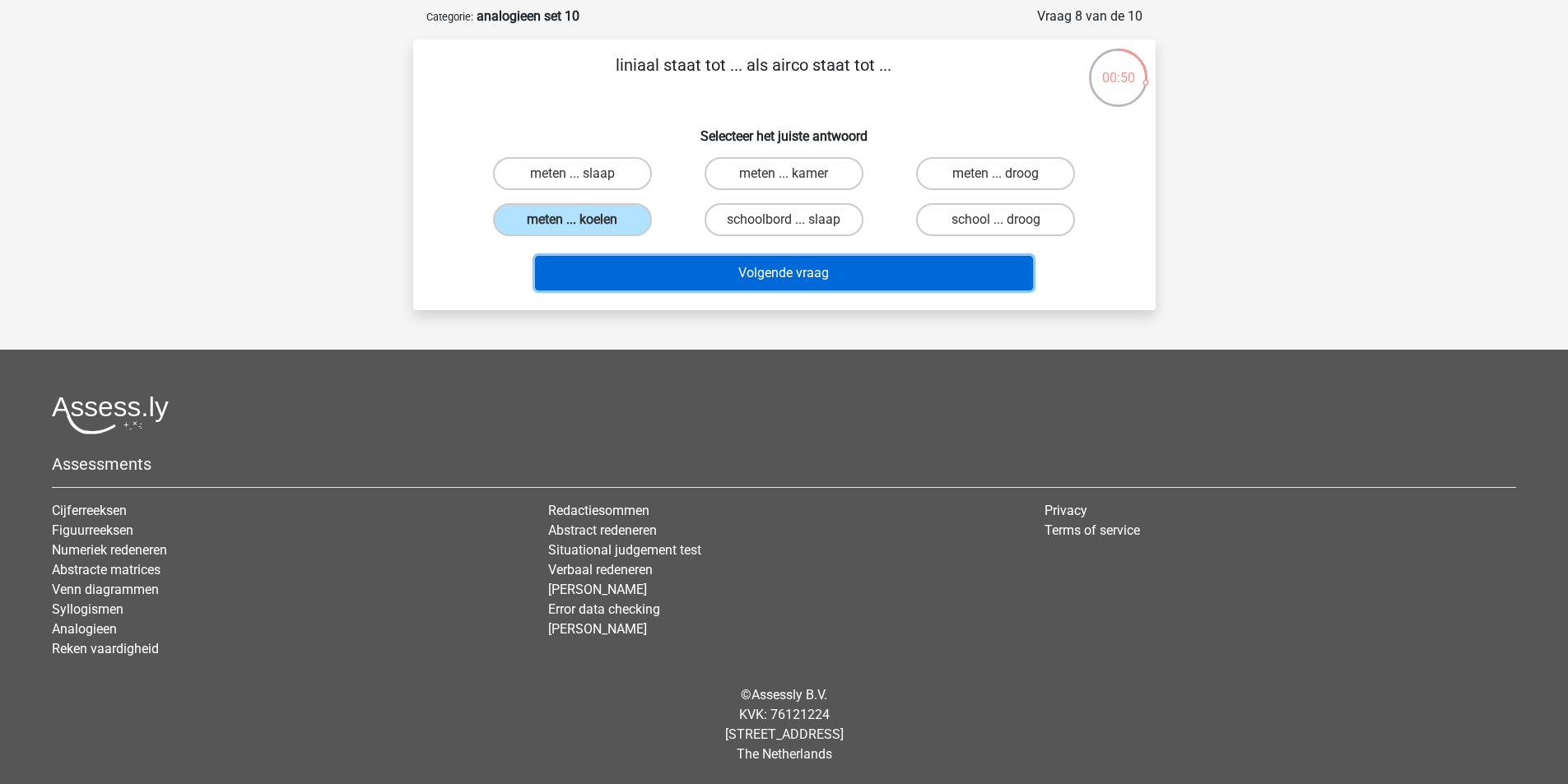
click at [774, 274] on button "Volgende vraag" at bounding box center [784, 274] width 498 height 35
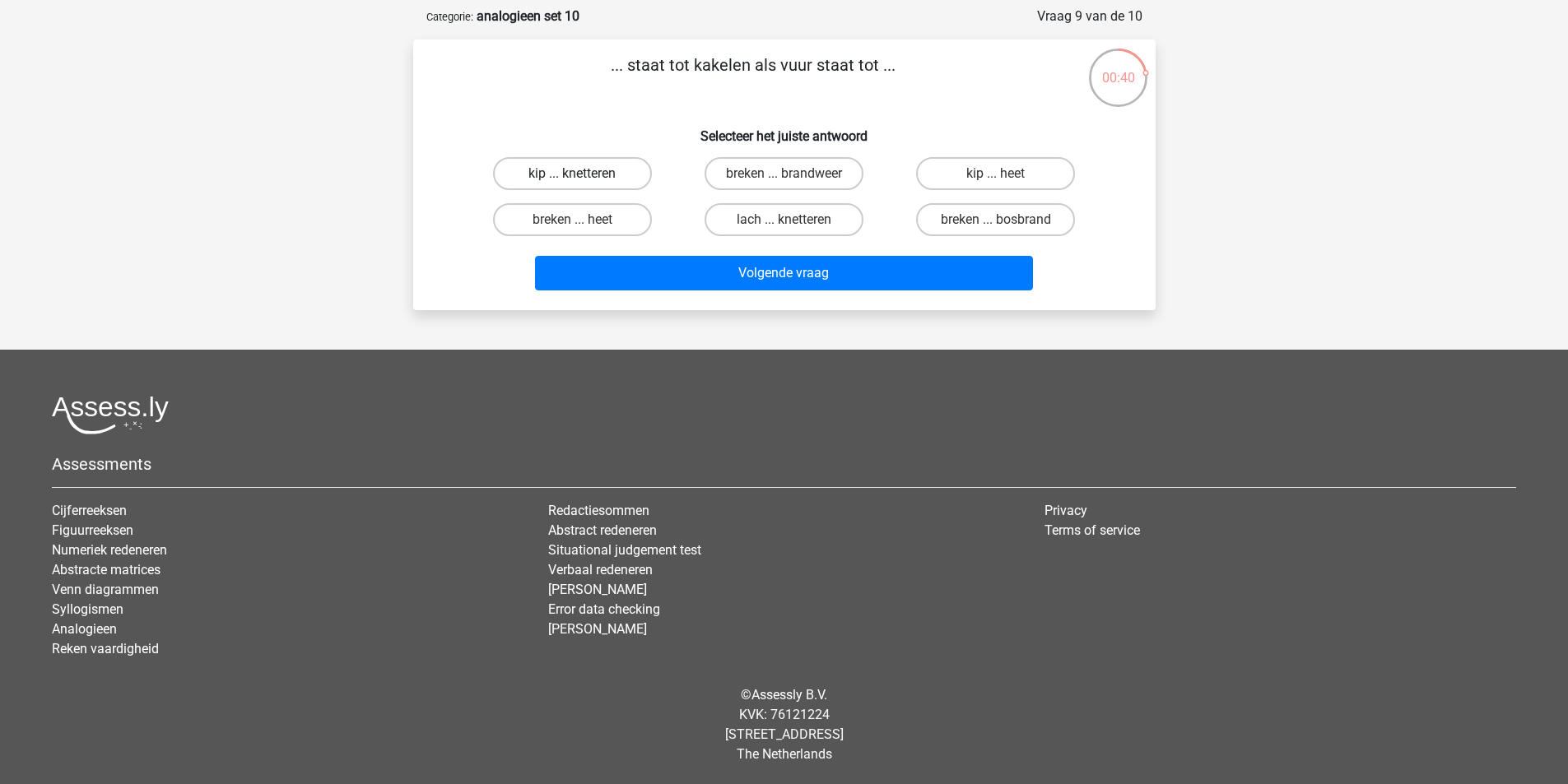
click at [635, 179] on label "kip ... knetteren" at bounding box center [573, 174] width 159 height 33
click at [583, 179] on input "kip ... knetteren" at bounding box center [578, 179] width 11 height 11
radio input "true"
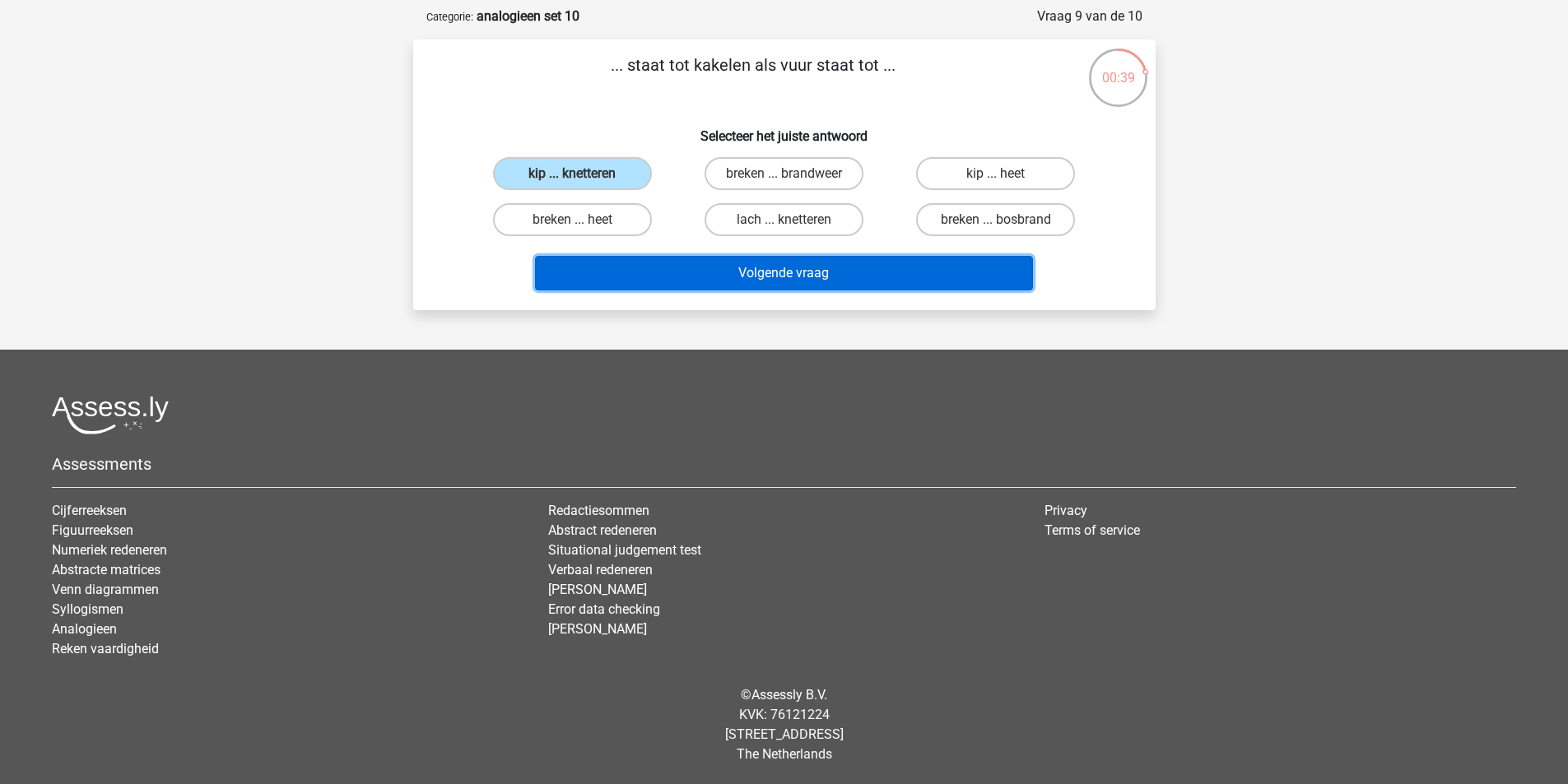
click at [717, 259] on button "Volgende vraag" at bounding box center [784, 274] width 498 height 35
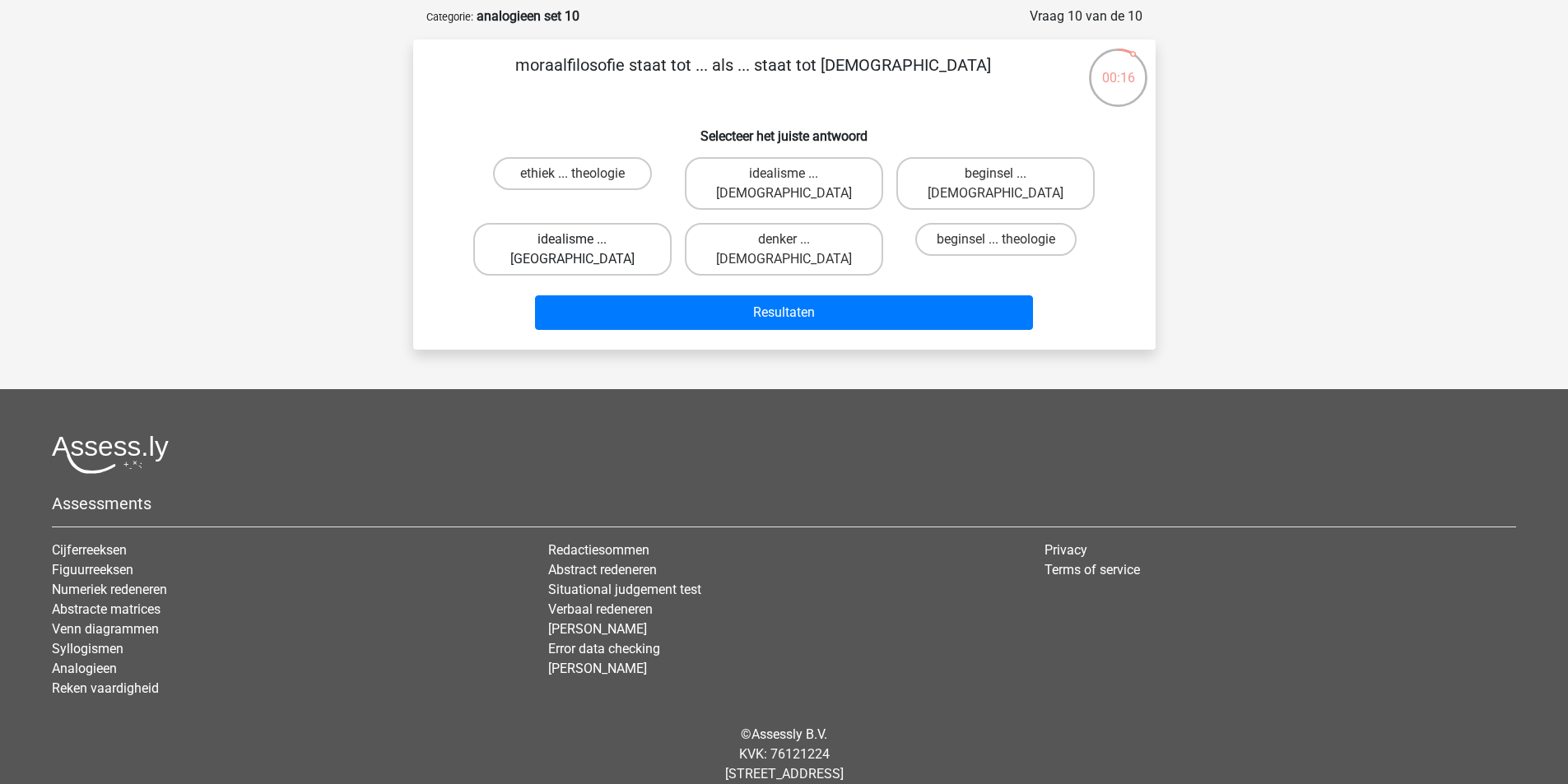
click at [625, 223] on label "idealisme ... Bijbelgordel" at bounding box center [572, 250] width 199 height 53
click at [583, 240] on input "idealisme ... Bijbelgordel" at bounding box center [578, 245] width 11 height 11
radio input "true"
click at [775, 176] on label "idealisme ... Christus" at bounding box center [784, 184] width 199 height 53
click at [784, 176] on input "idealisme ... Christus" at bounding box center [789, 179] width 11 height 11
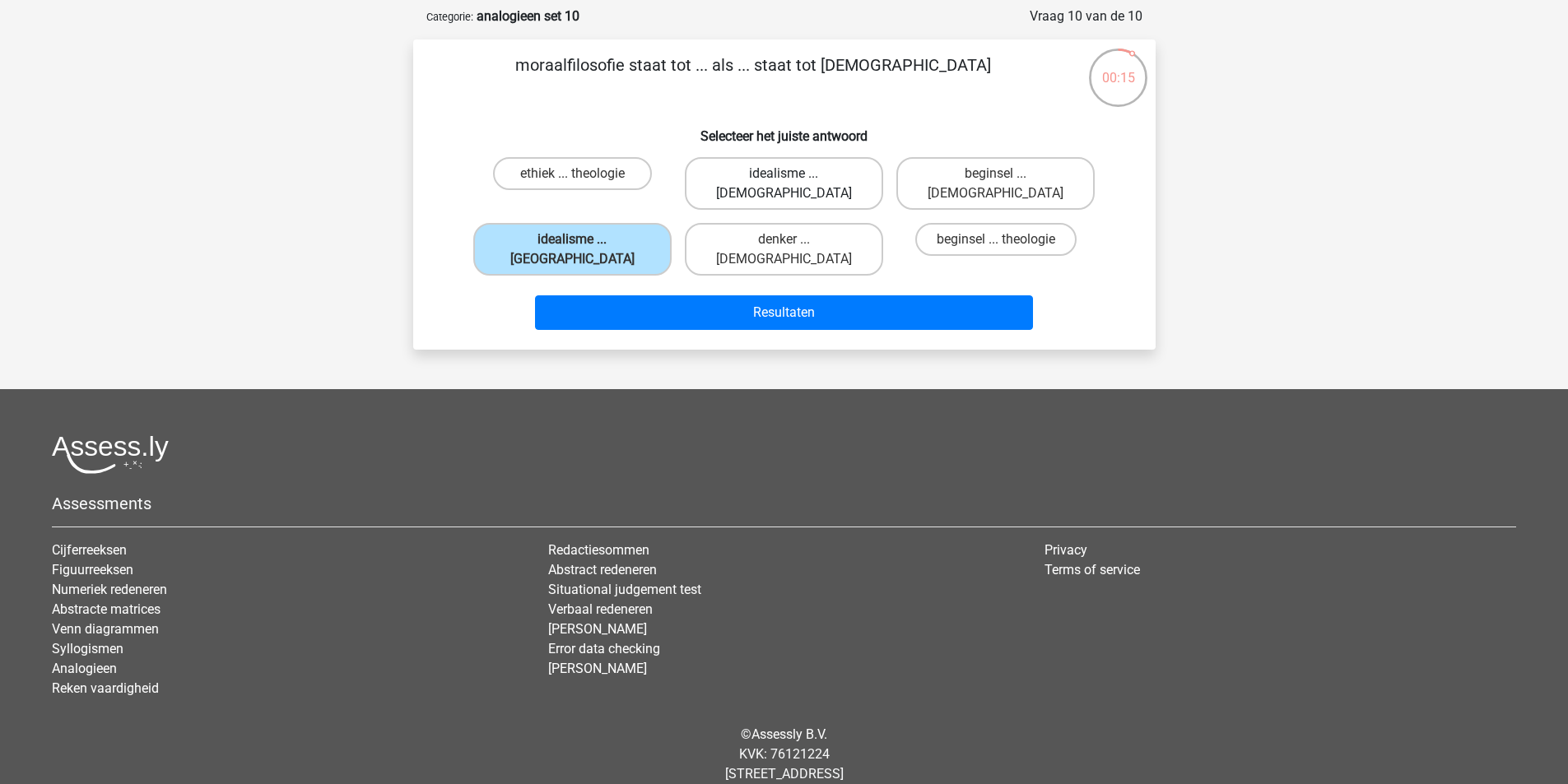
radio input "true"
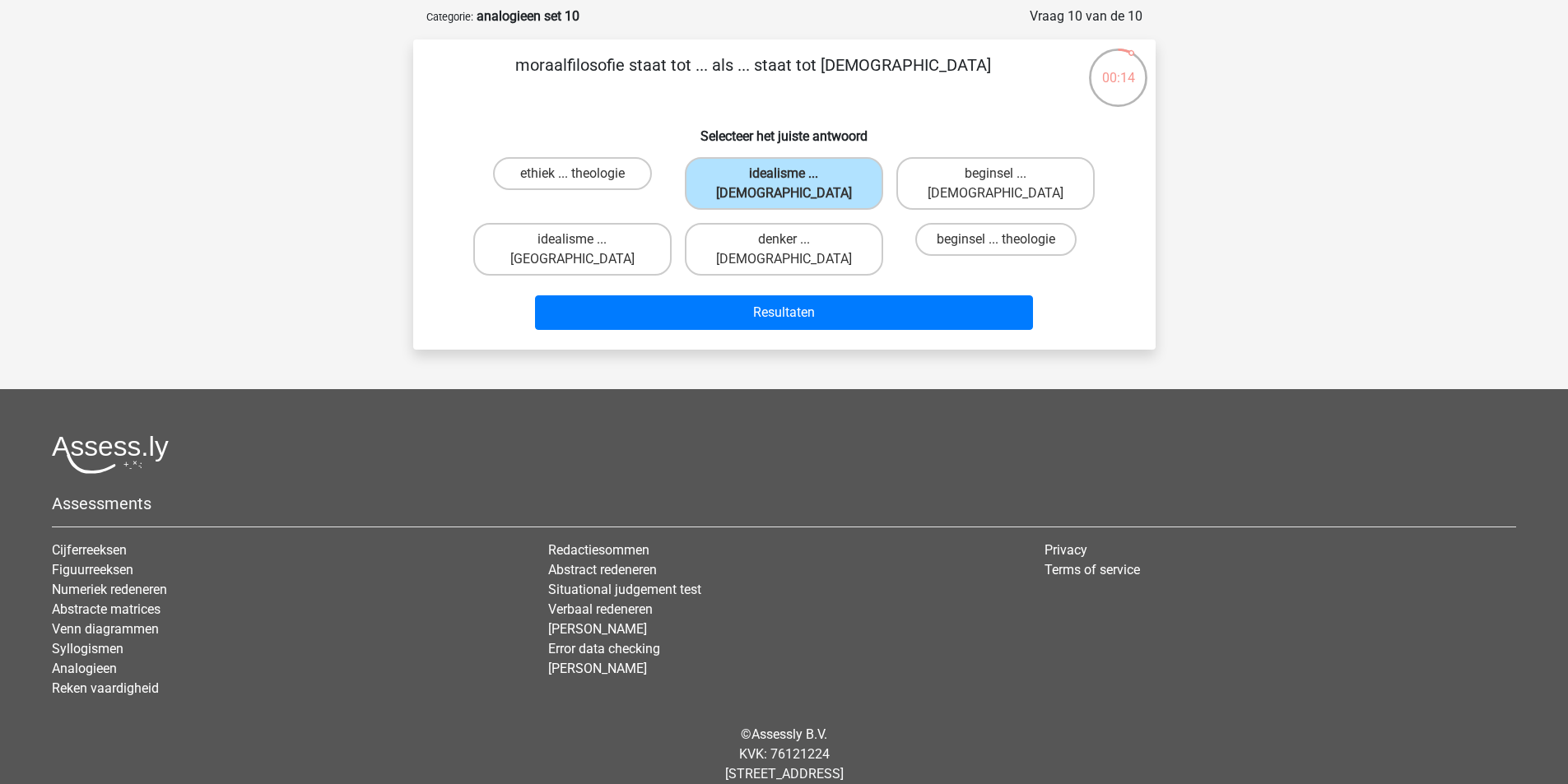
click at [658, 217] on div "idealisme ... Bijbelgordel" at bounding box center [572, 250] width 211 height 66
click at [650, 225] on label "idealisme ... Bijbelgordel" at bounding box center [572, 250] width 199 height 53
click at [583, 240] on input "idealisme ... Bijbelgordel" at bounding box center [578, 245] width 11 height 11
radio input "true"
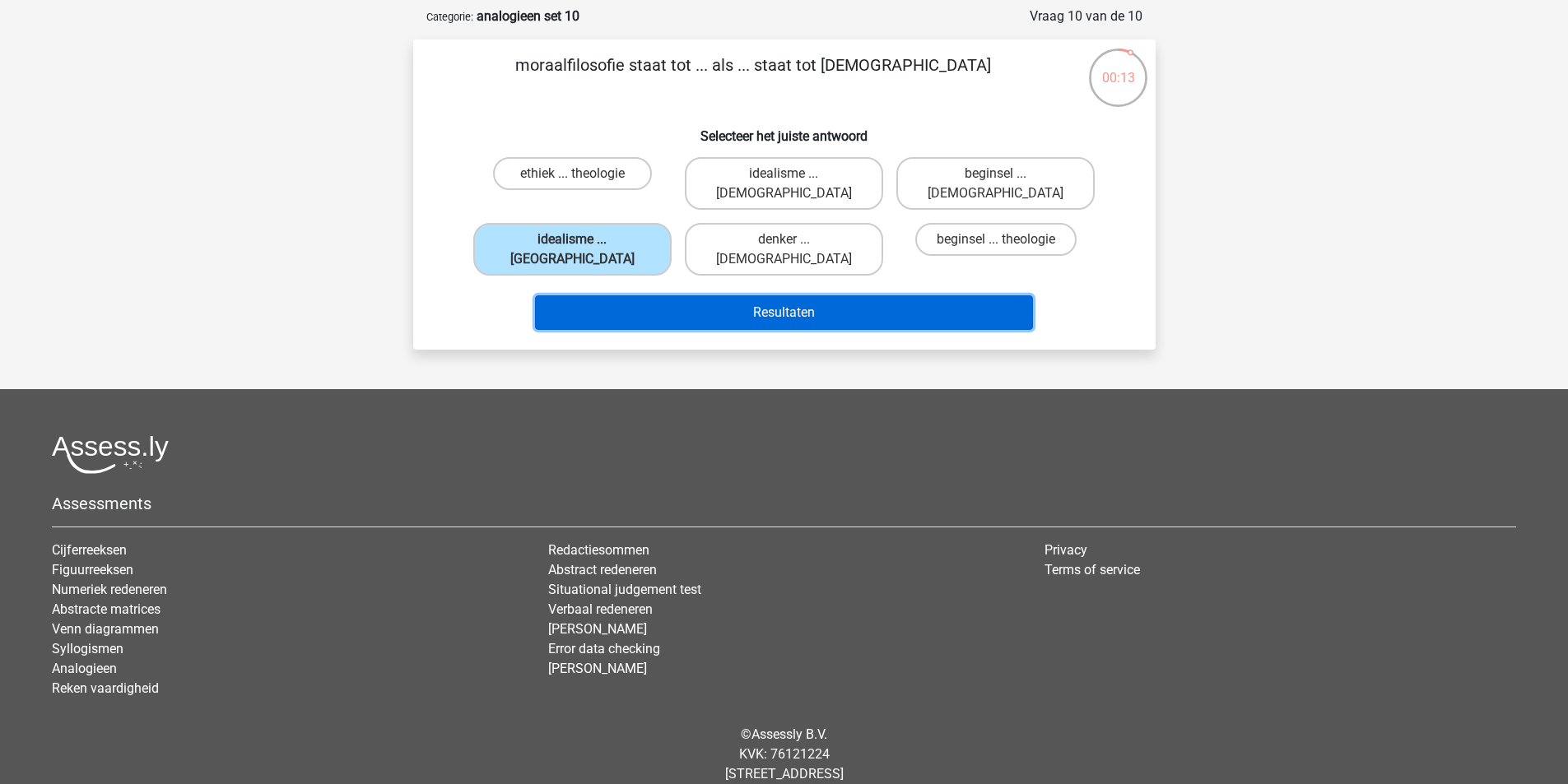
click at [784, 295] on button "Resultaten" at bounding box center [784, 313] width 498 height 35
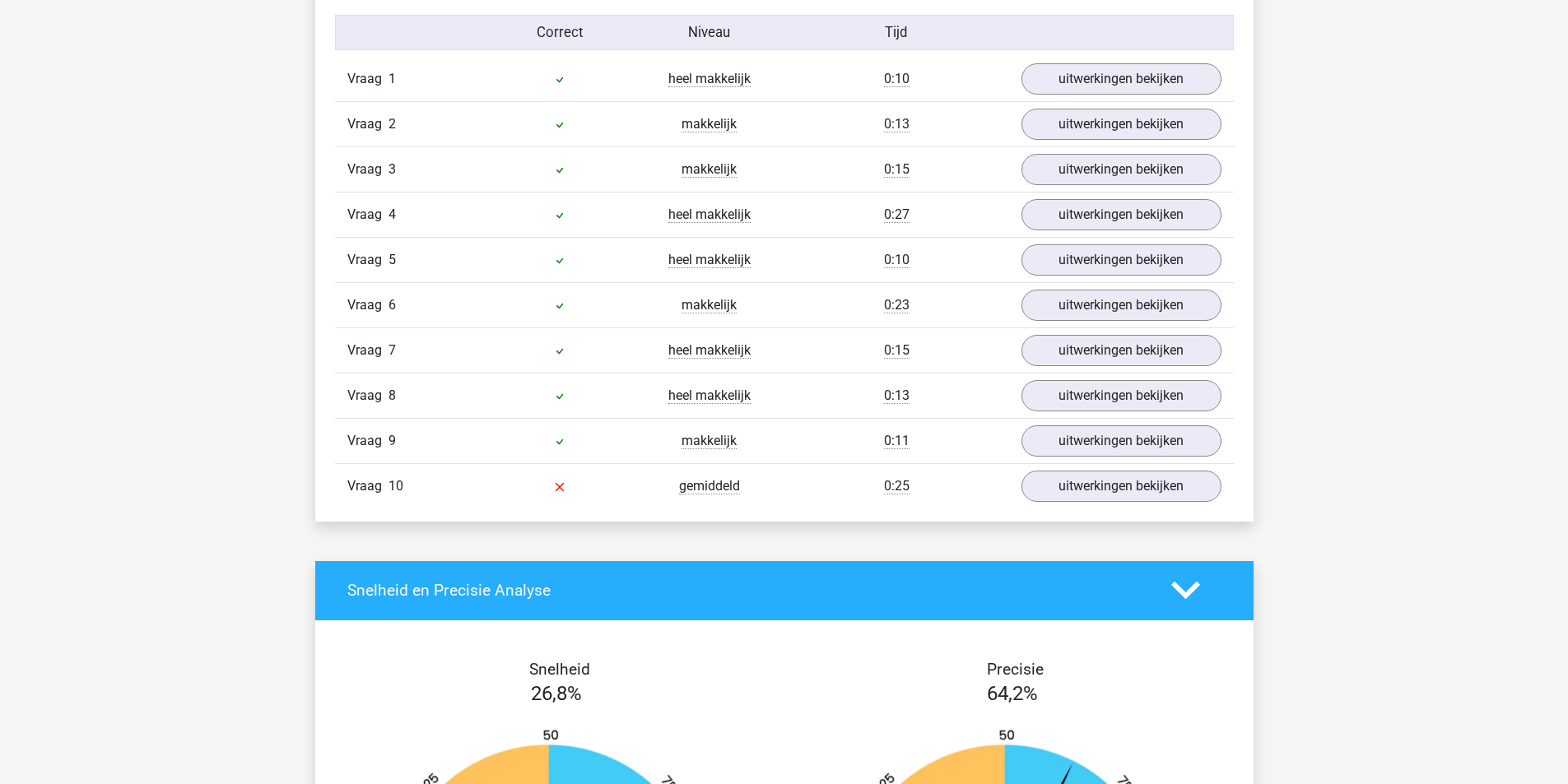
scroll to position [1069, 0]
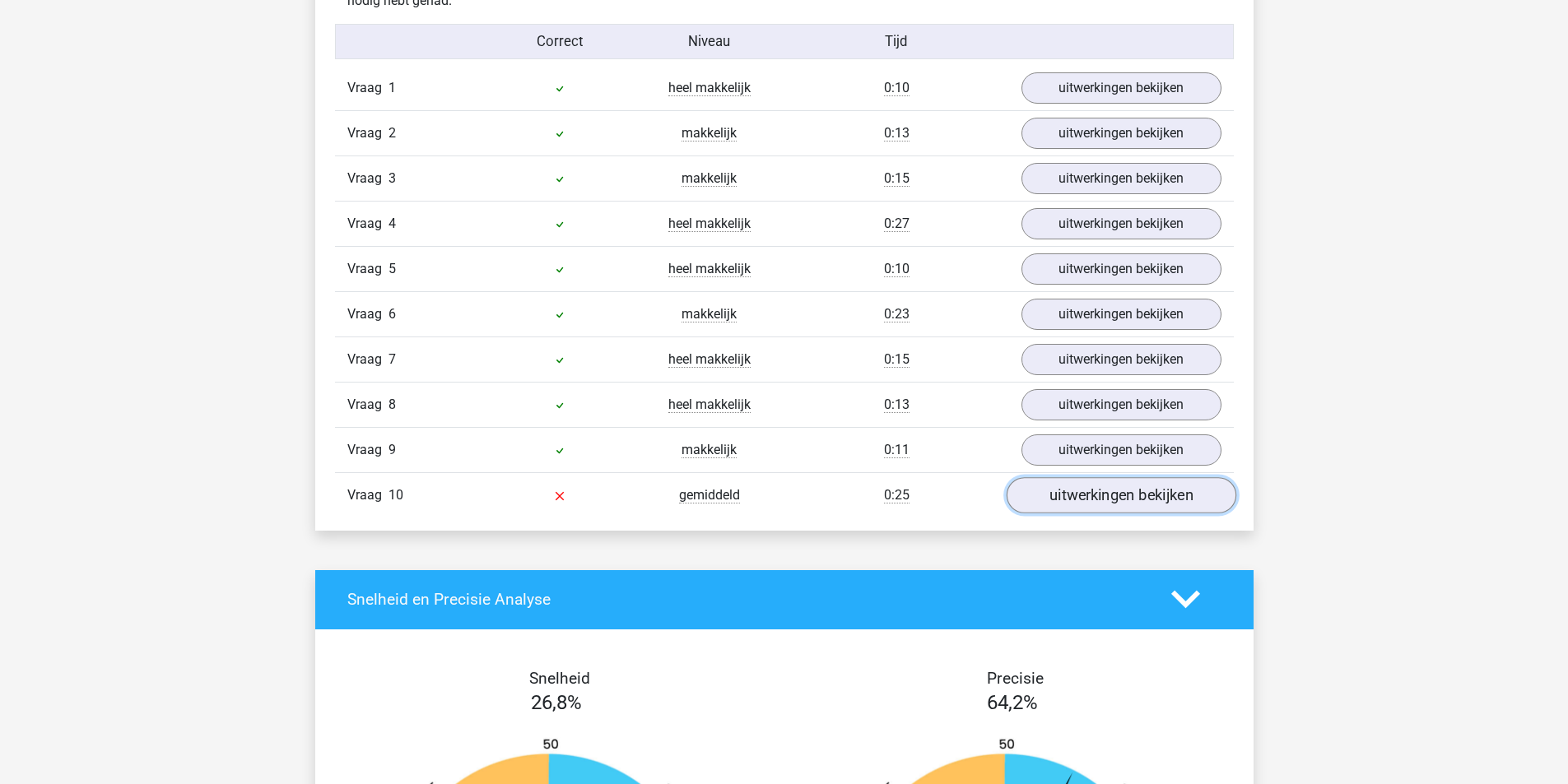
click at [1080, 487] on link "uitwerkingen bekijken" at bounding box center [1120, 496] width 230 height 37
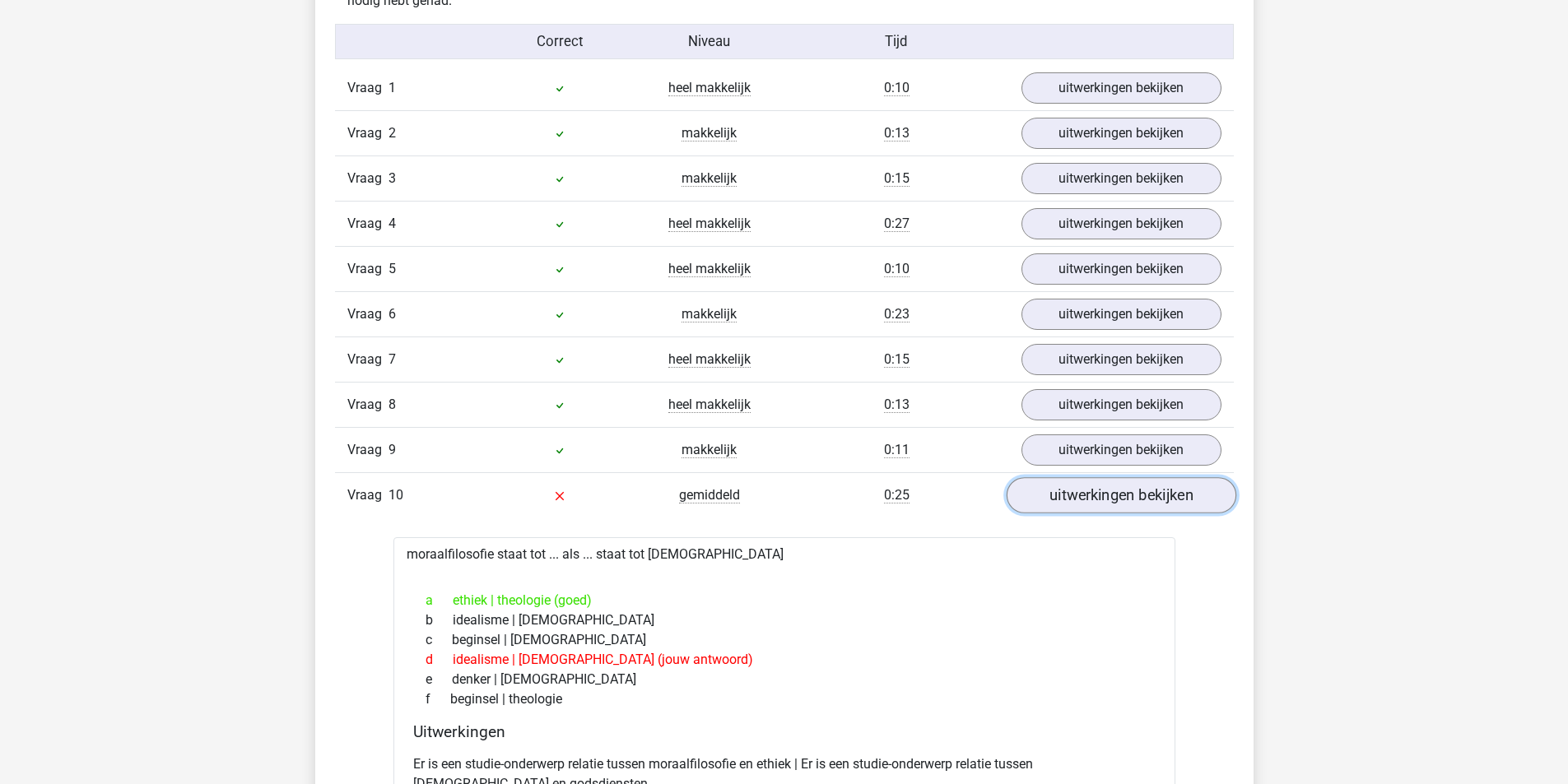
click at [1063, 492] on link "uitwerkingen bekijken" at bounding box center [1120, 496] width 230 height 37
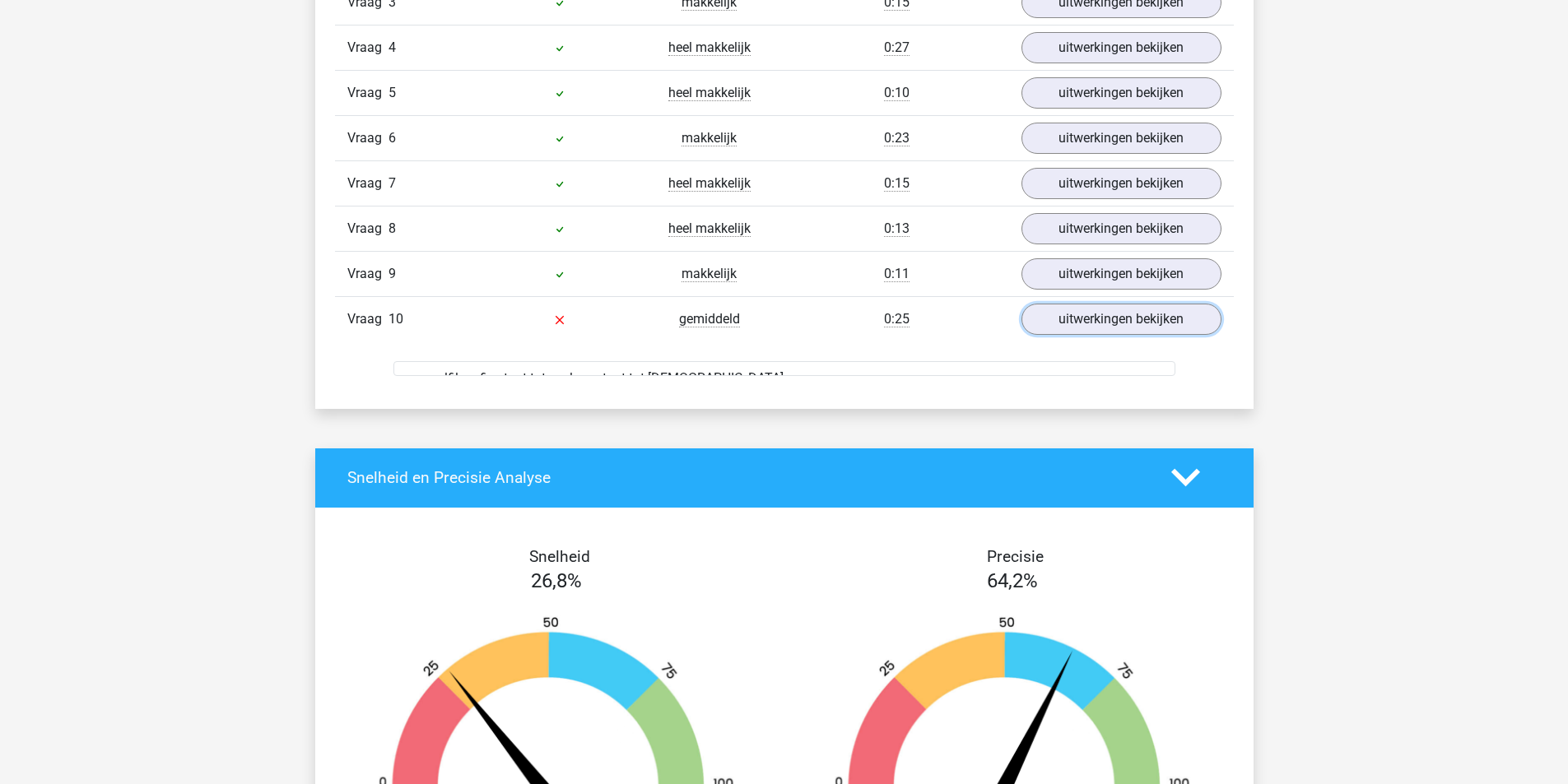
scroll to position [1481, 0]
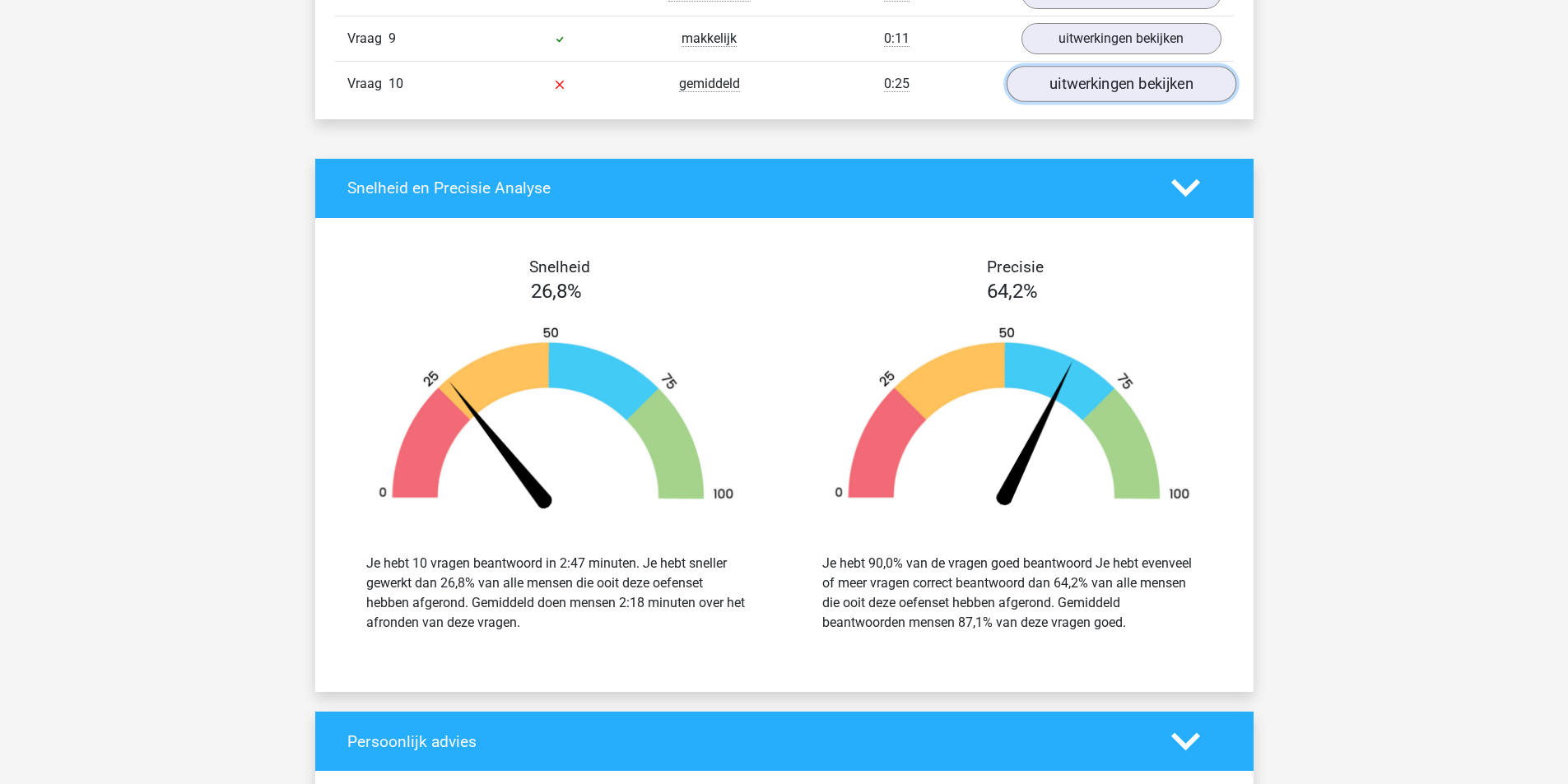
click at [1049, 86] on link "uitwerkingen bekijken" at bounding box center [1120, 84] width 230 height 37
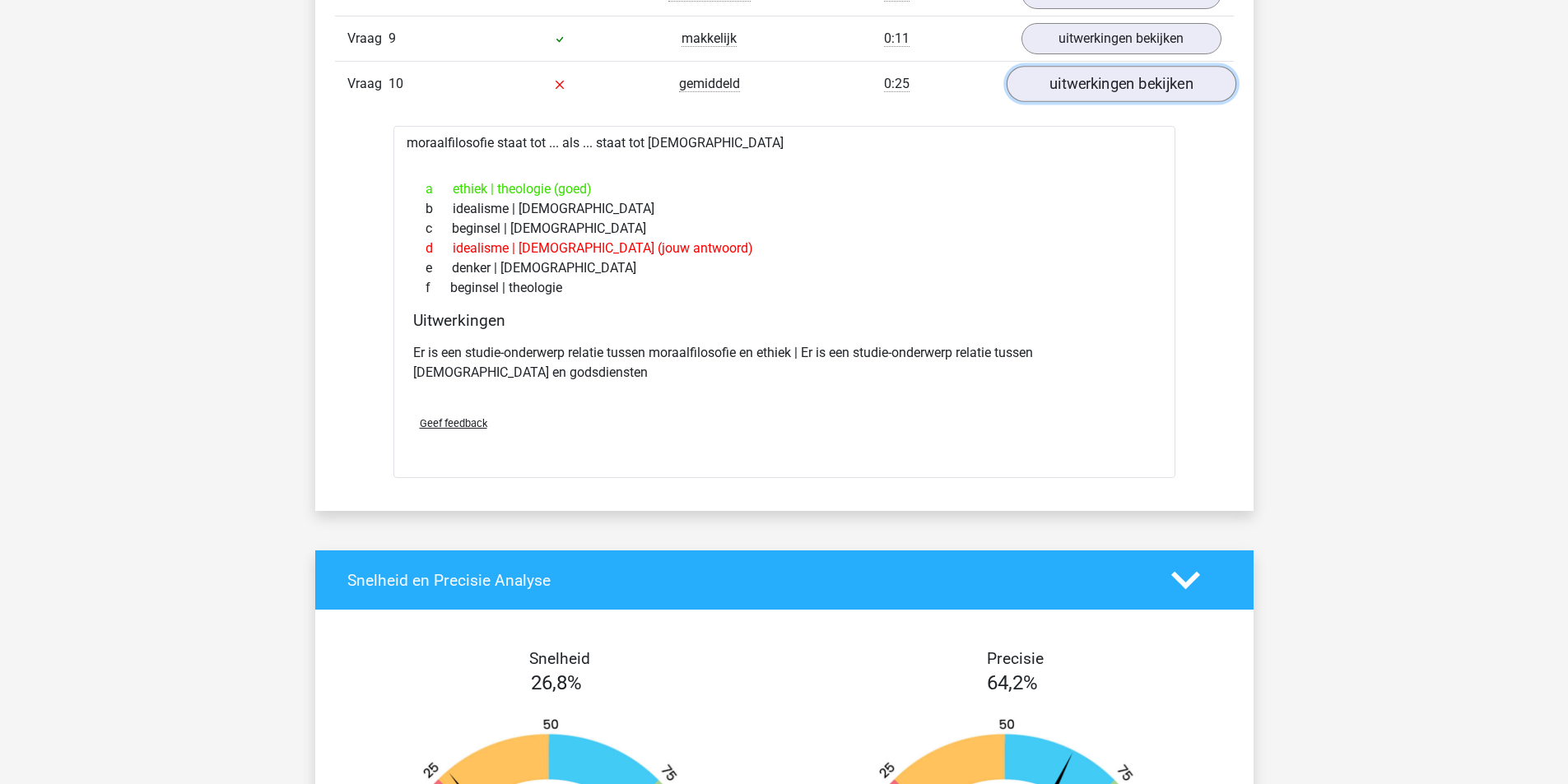
click at [1053, 93] on link "uitwerkingen bekijken" at bounding box center [1120, 84] width 230 height 37
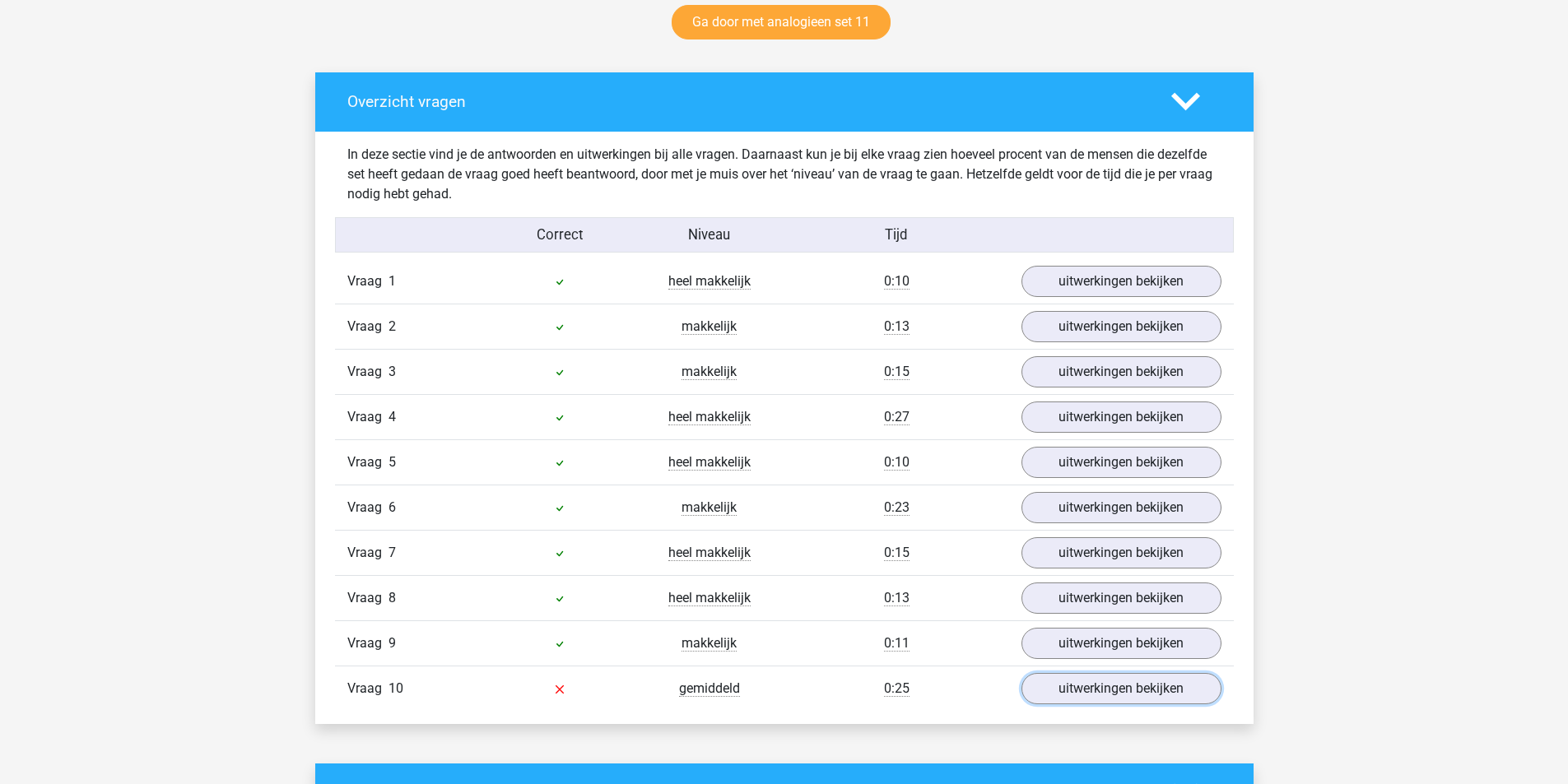
scroll to position [604, 0]
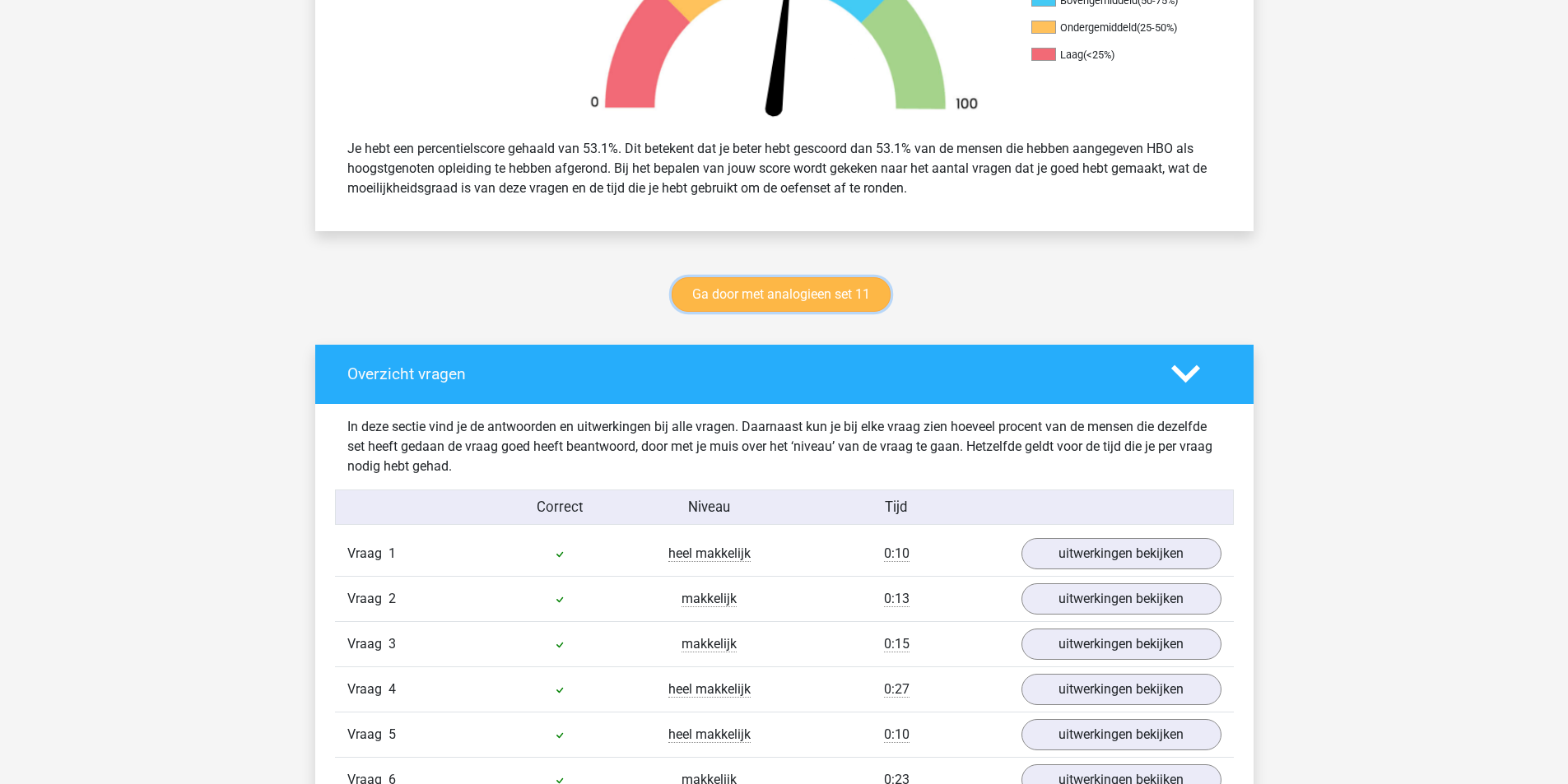
click at [788, 287] on link "Ga door met analogieen set 11" at bounding box center [781, 295] width 219 height 35
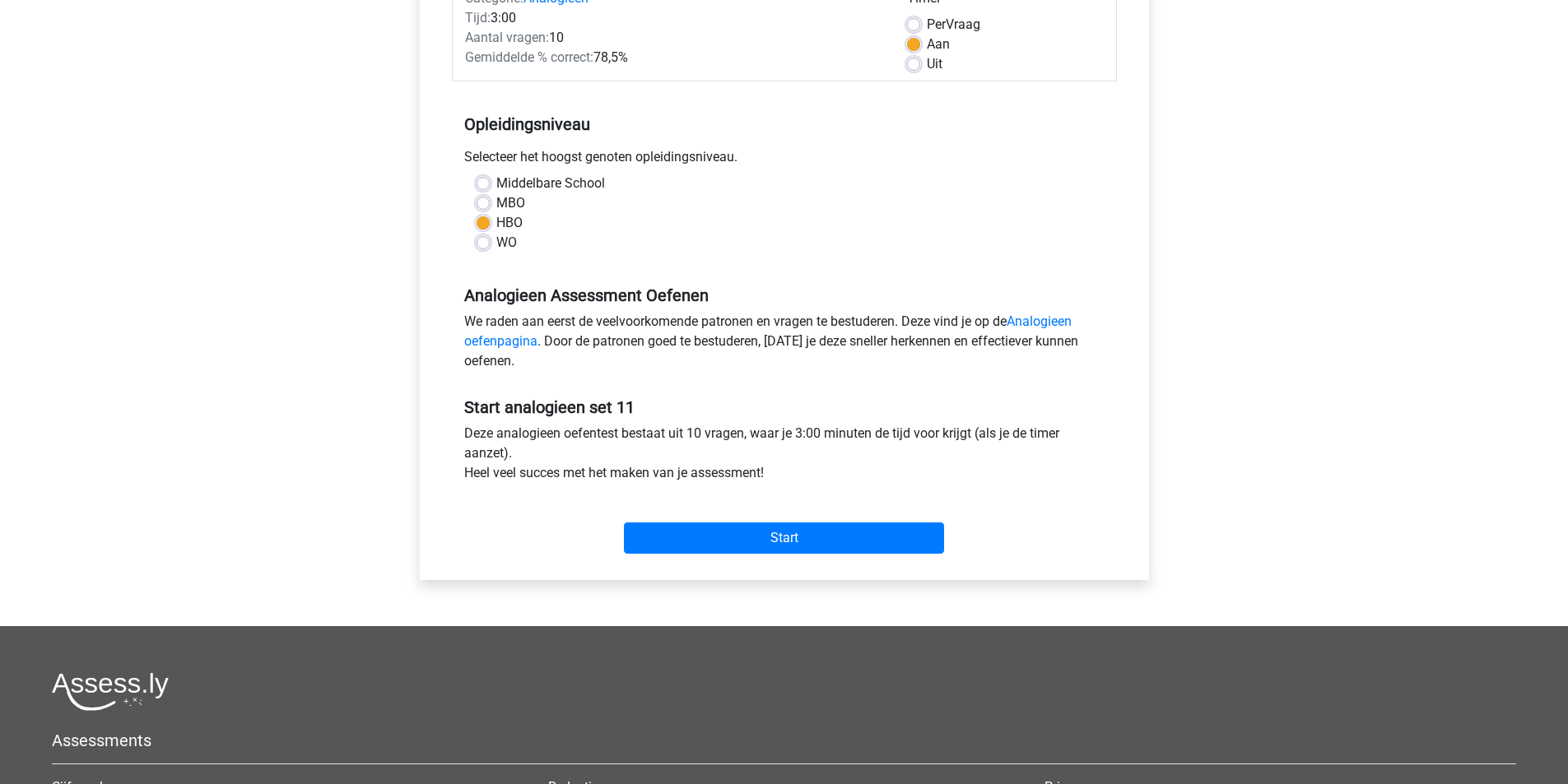
scroll to position [247, 0]
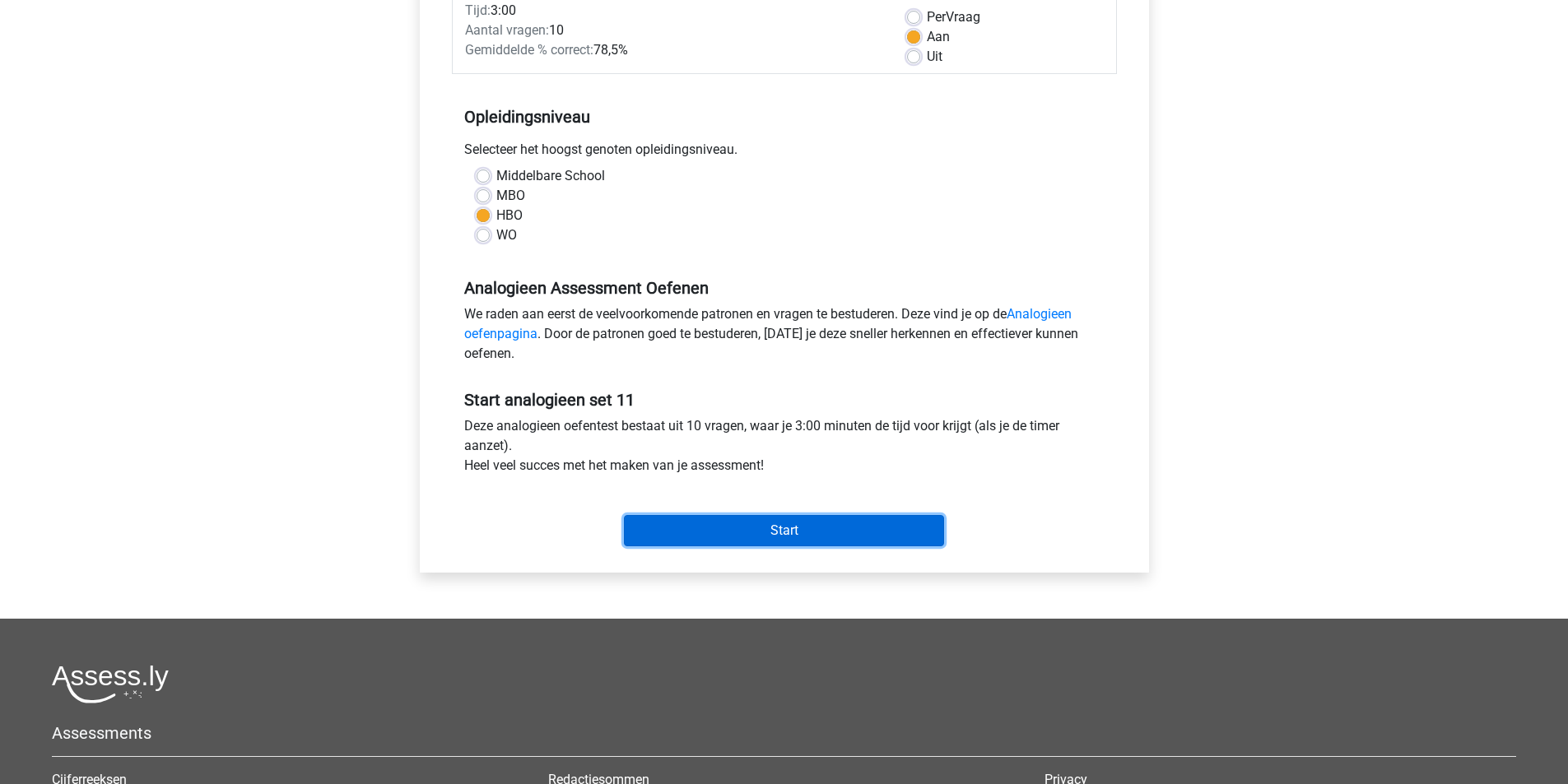
click at [805, 521] on input "Start" at bounding box center [784, 531] width 320 height 31
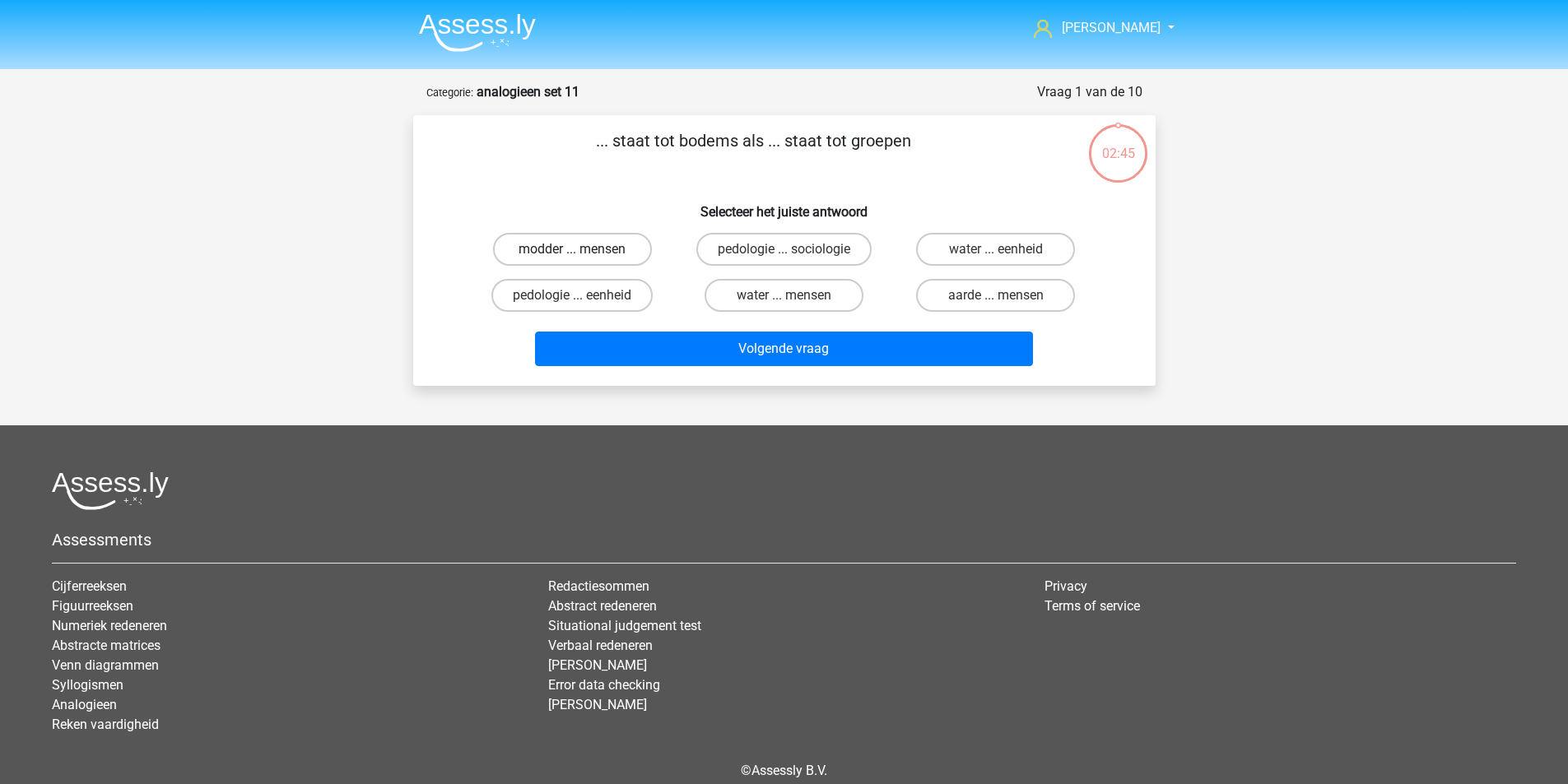
click at [611, 252] on label "modder ... mensen" at bounding box center [573, 250] width 159 height 33
click at [583, 252] on input "modder ... mensen" at bounding box center [578, 255] width 11 height 11
radio input "true"
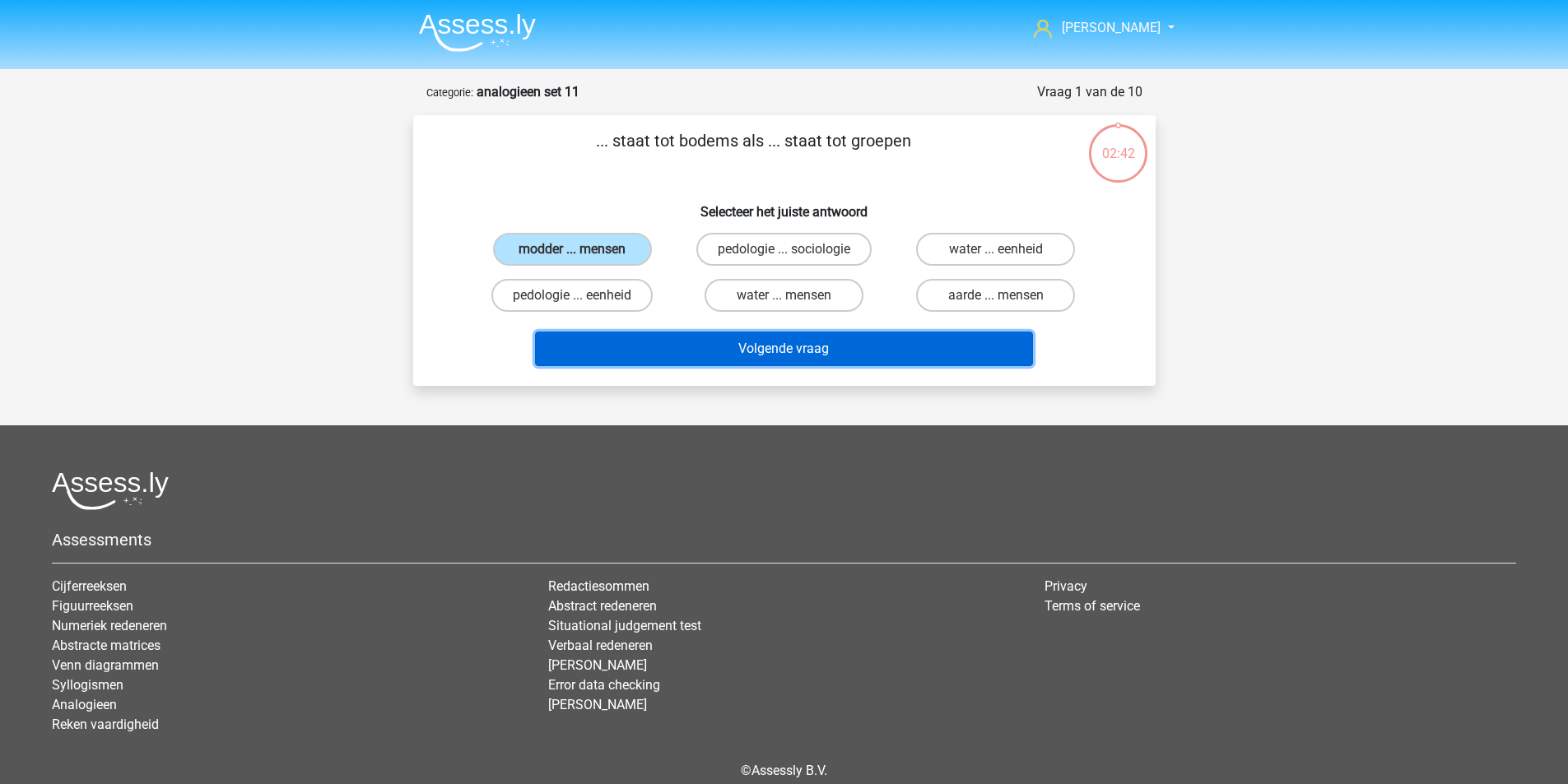
click at [743, 337] on button "Volgende vraag" at bounding box center [784, 349] width 498 height 35
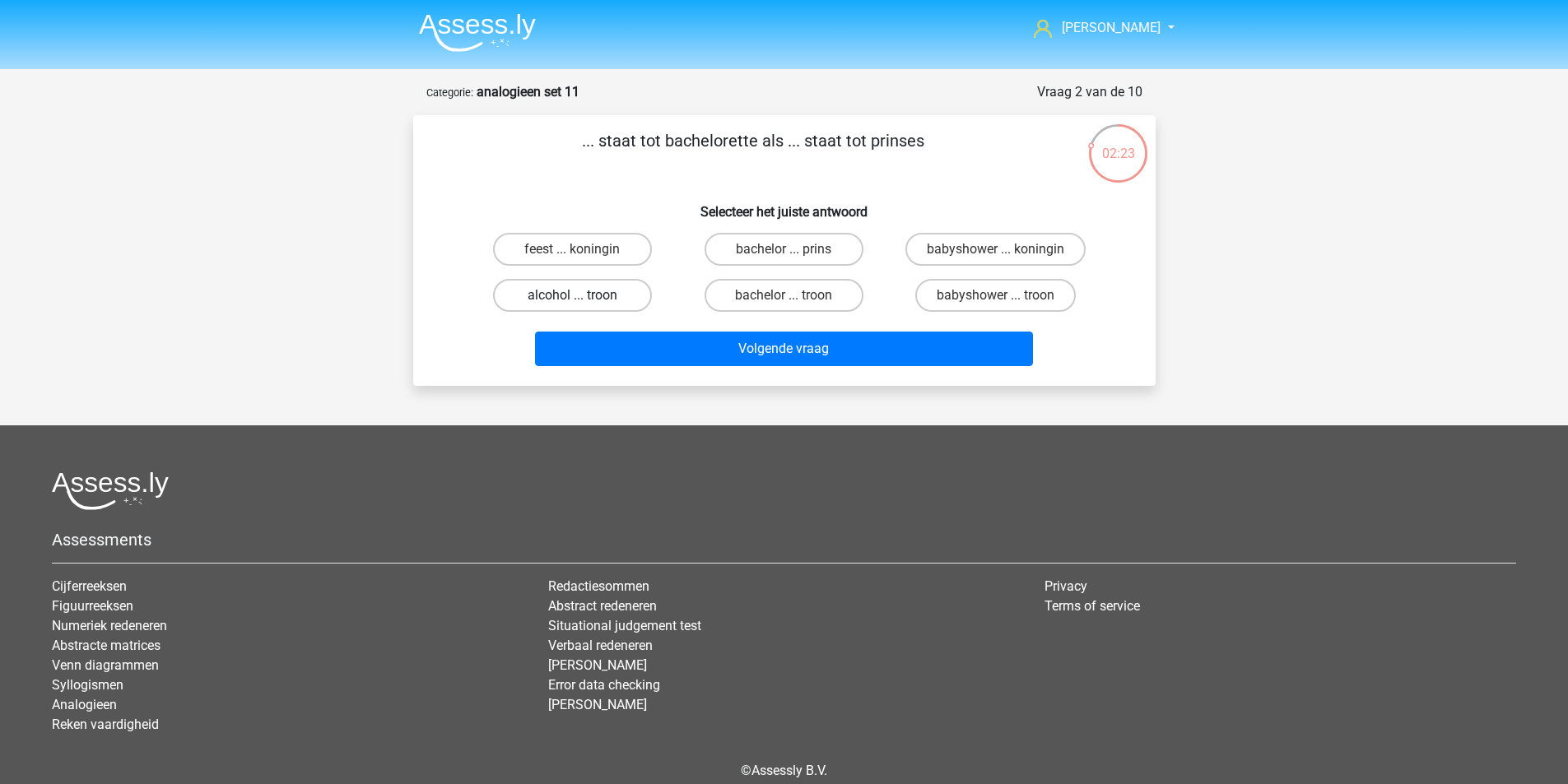
click at [646, 298] on label "alcohol ... troon" at bounding box center [573, 295] width 159 height 33
click at [583, 298] on input "alcohol ... troon" at bounding box center [578, 301] width 11 height 11
radio input "true"
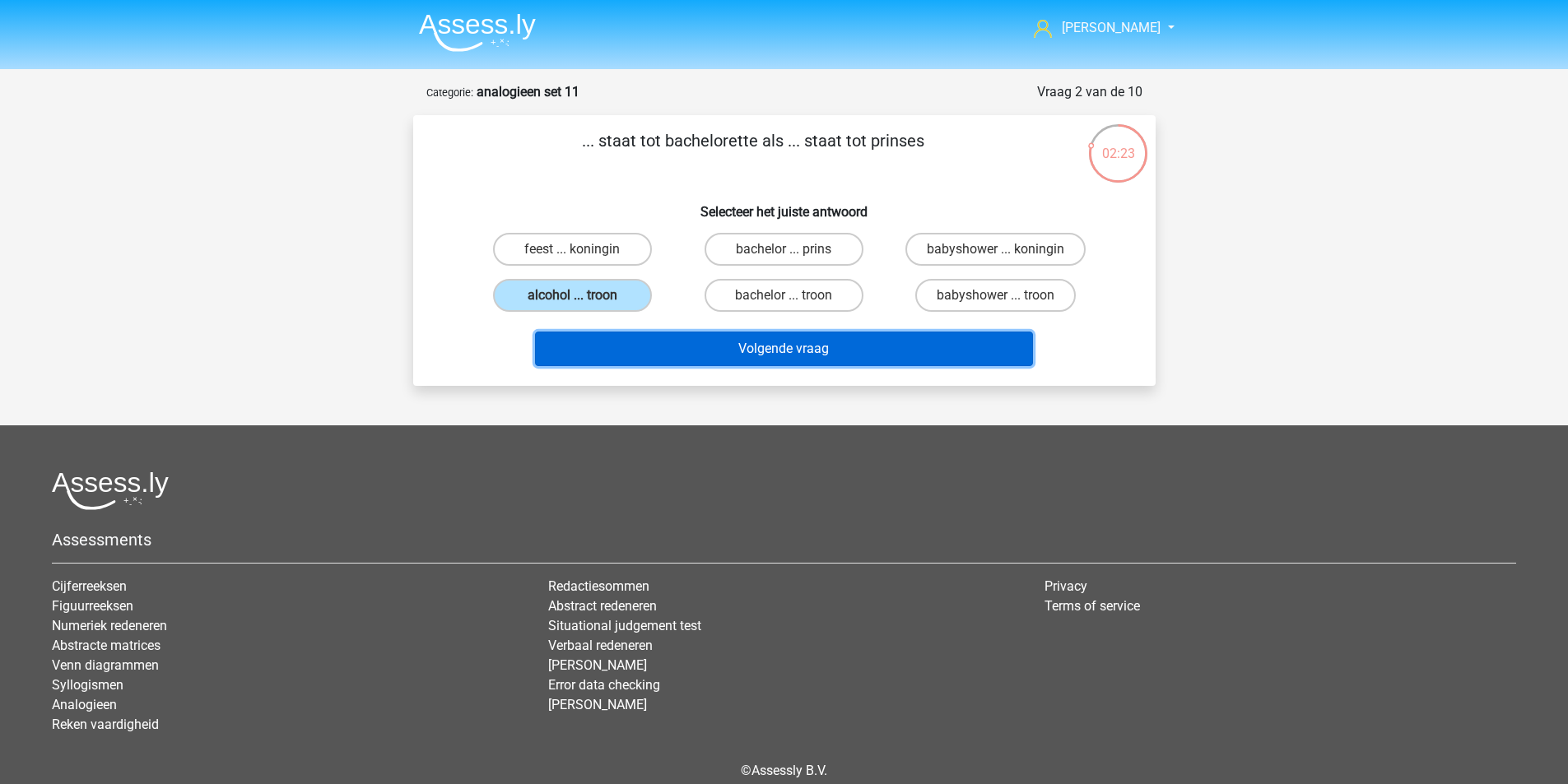
click at [719, 335] on button "Volgende vraag" at bounding box center [784, 349] width 498 height 35
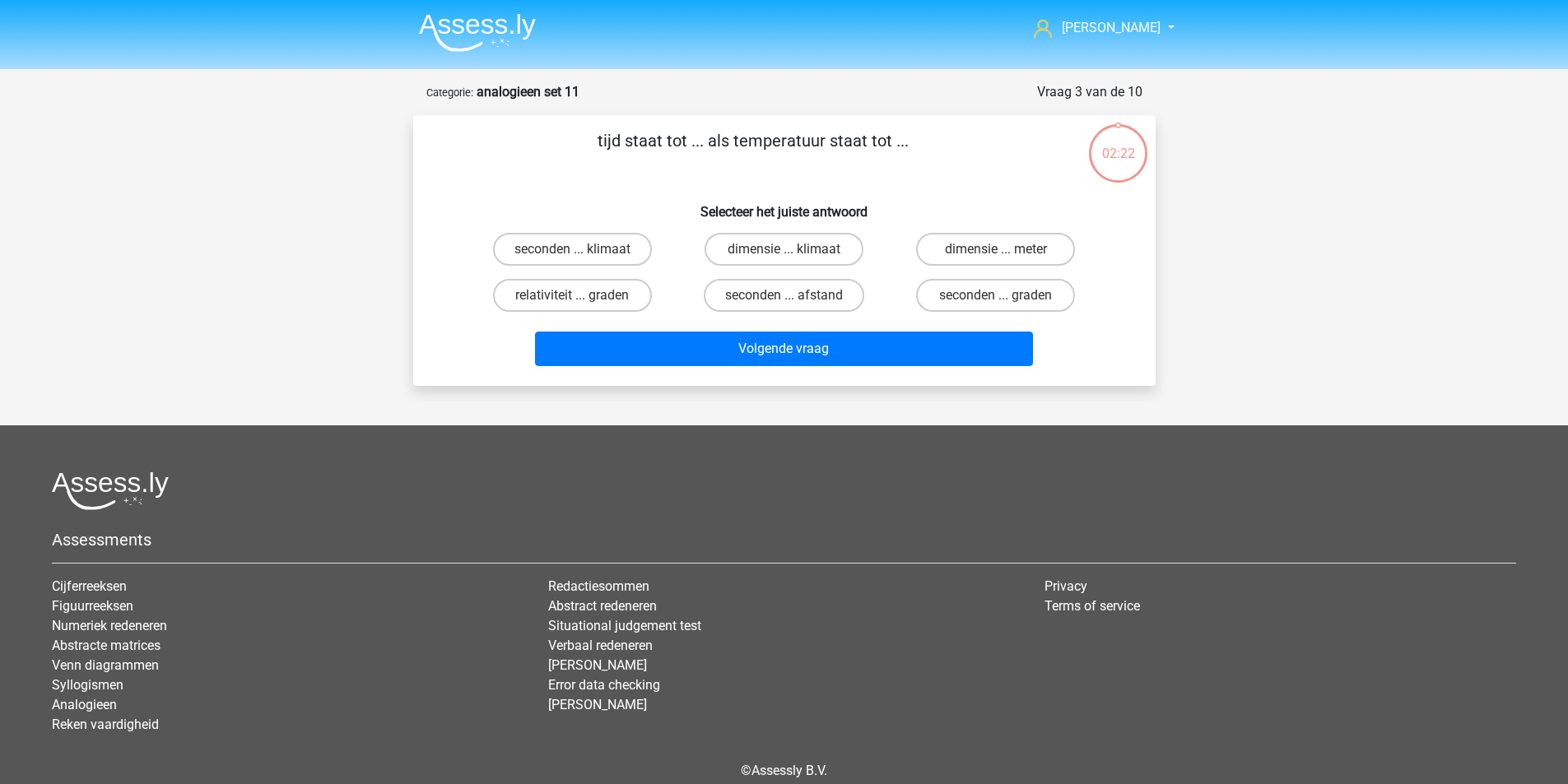
scroll to position [76, 0]
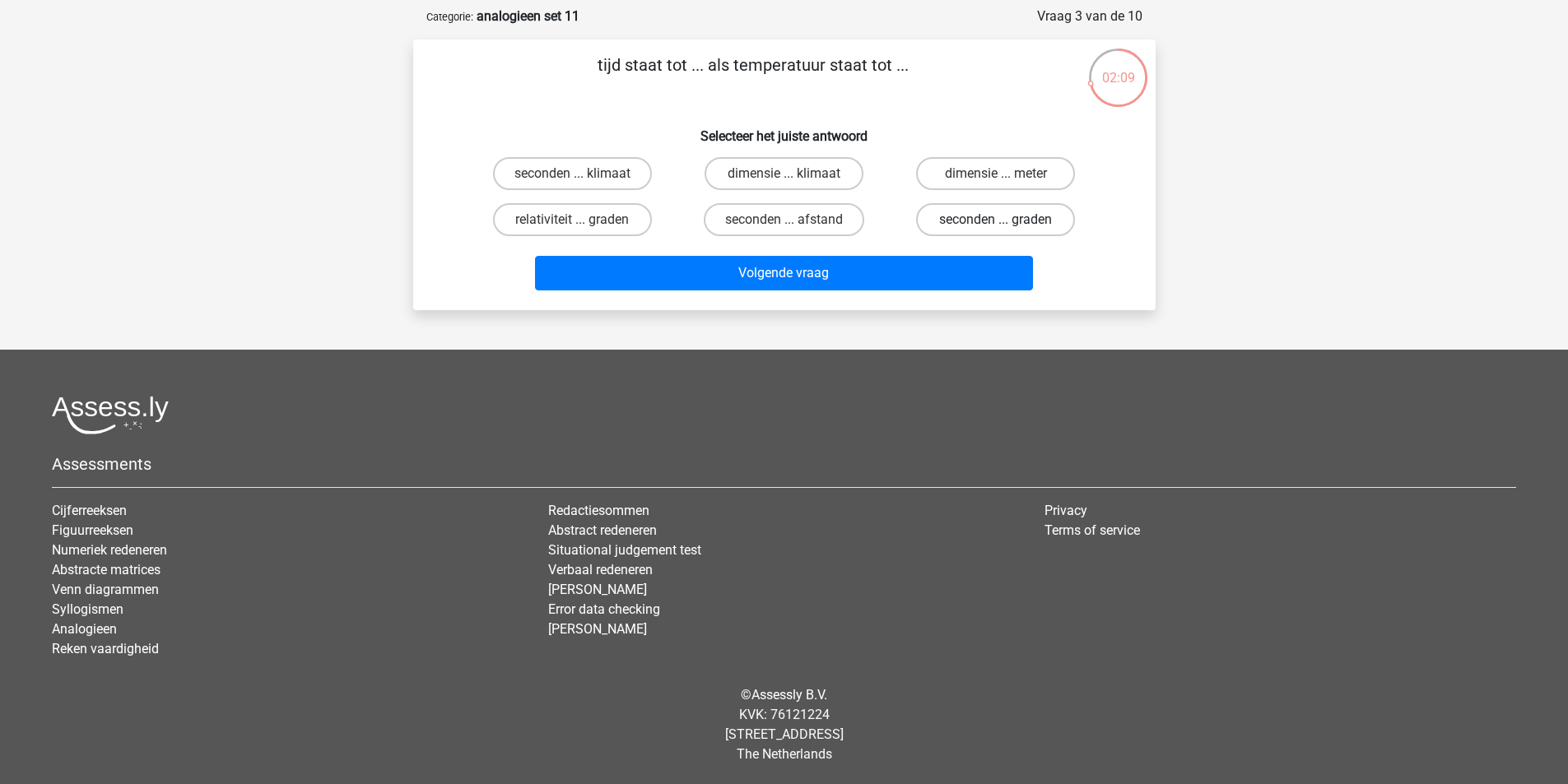
click at [966, 217] on label "seconden ... graden" at bounding box center [996, 220] width 159 height 33
click at [996, 220] on input "seconden ... graden" at bounding box center [1001, 225] width 11 height 11
radio input "true"
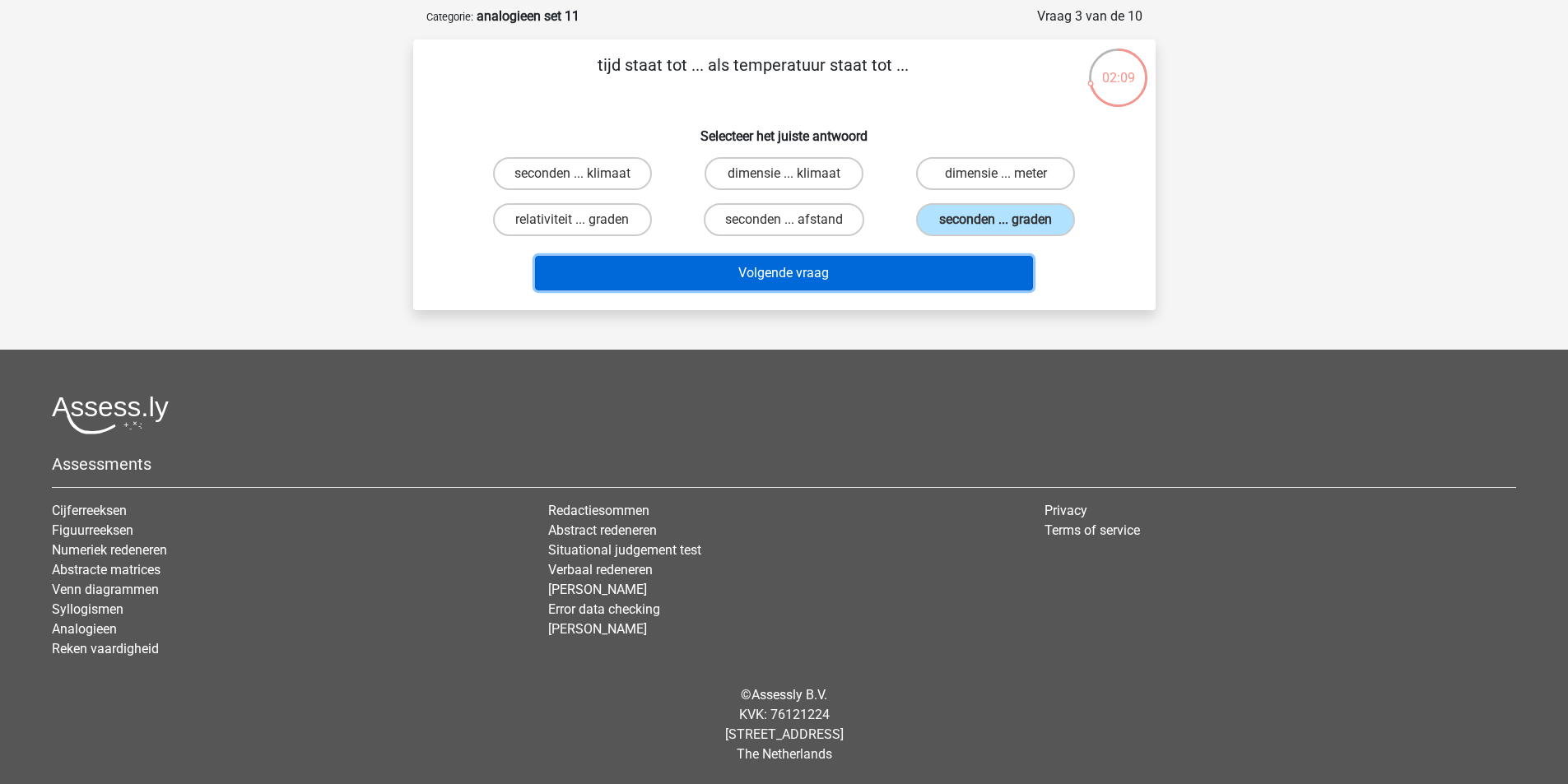
click at [896, 263] on button "Volgende vraag" at bounding box center [784, 274] width 498 height 35
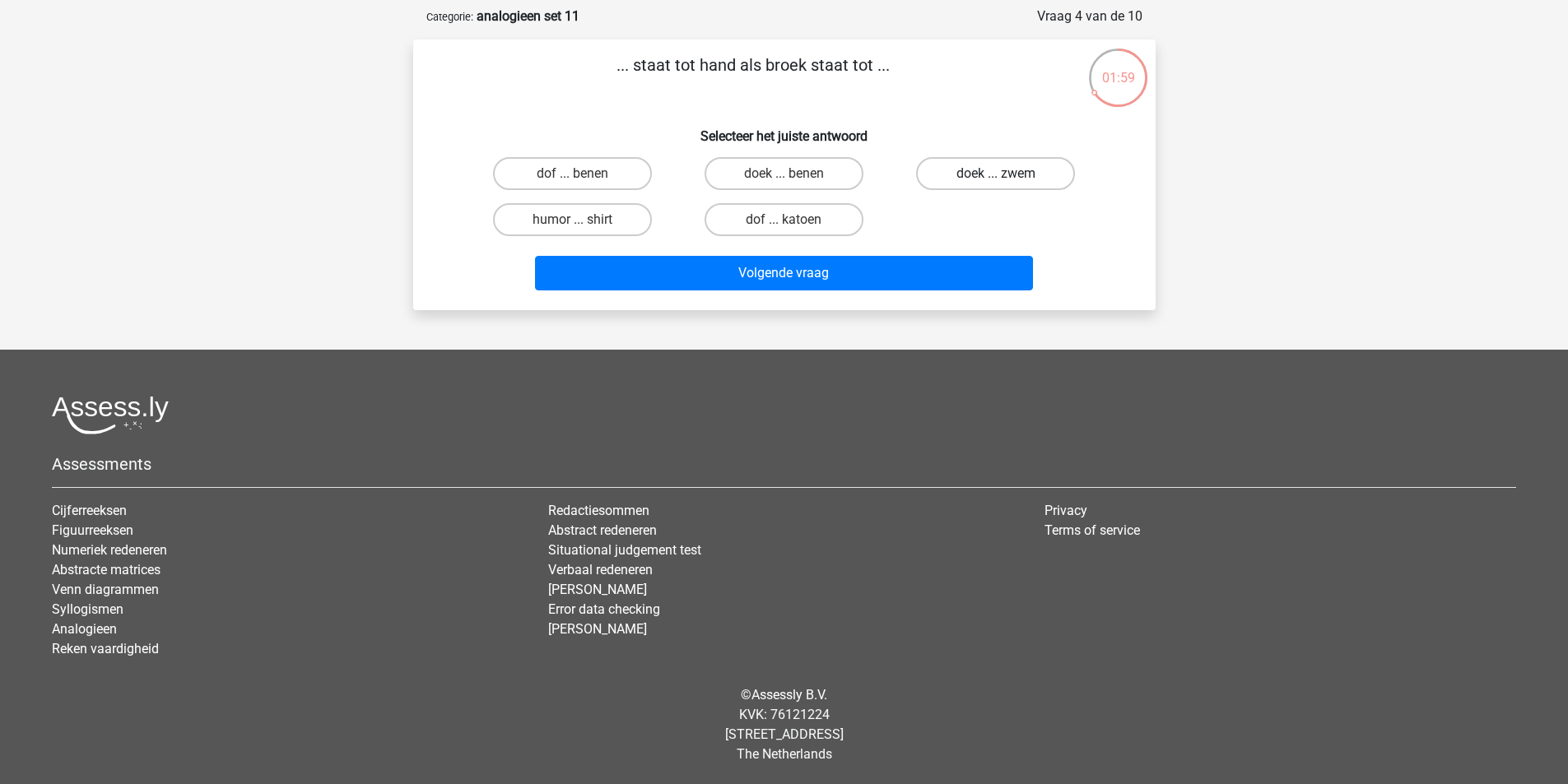
click at [957, 173] on label "doek ... zwem" at bounding box center [996, 174] width 159 height 33
click at [996, 174] on input "doek ... zwem" at bounding box center [1001, 179] width 11 height 11
radio input "true"
click at [914, 244] on div "Volgende vraag" at bounding box center [784, 269] width 690 height 54
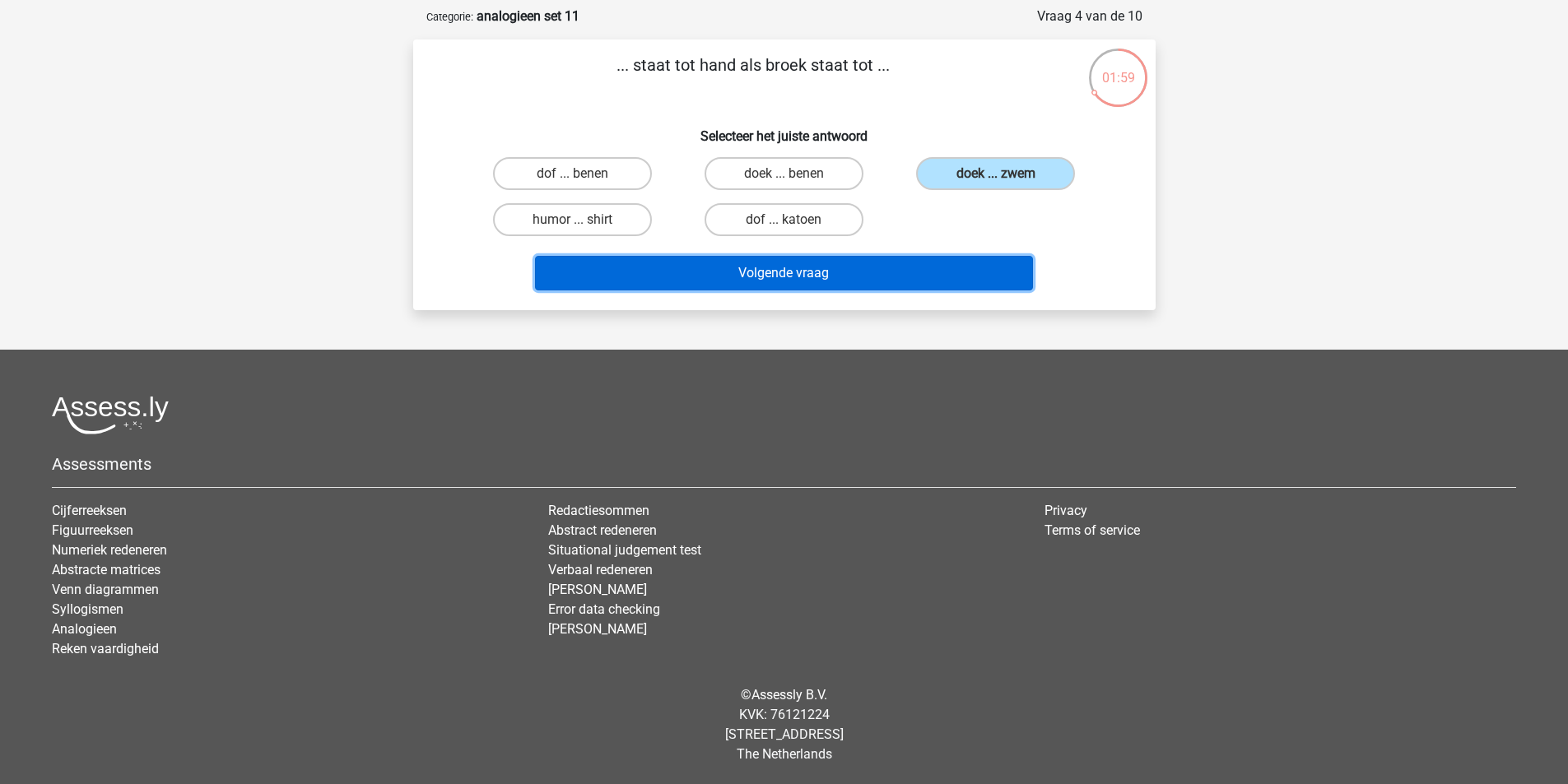
click at [904, 279] on button "Volgende vraag" at bounding box center [784, 274] width 498 height 35
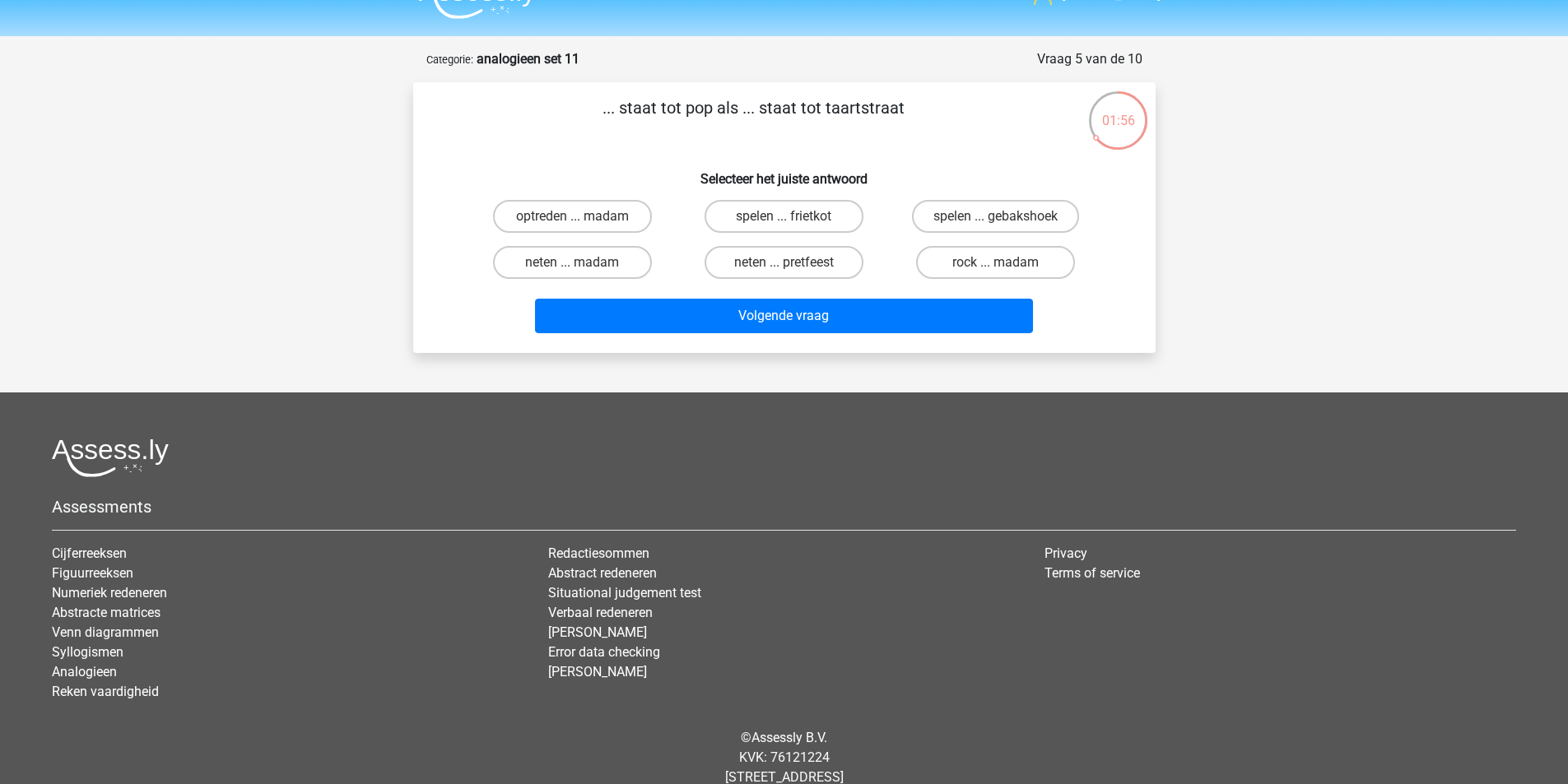
scroll to position [0, 0]
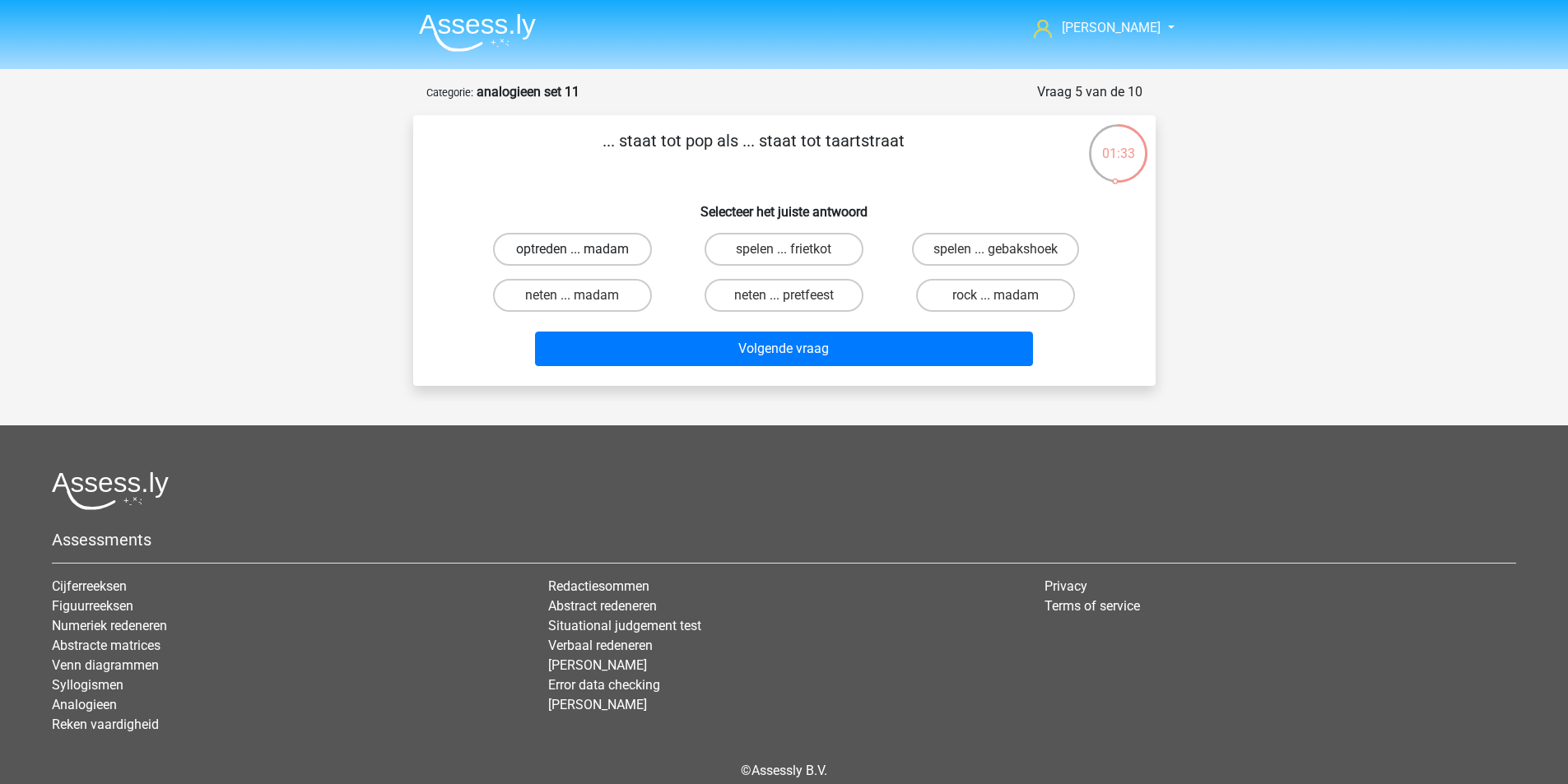
click at [610, 258] on label "optreden ... madam" at bounding box center [573, 250] width 159 height 33
click at [583, 258] on input "optreden ... madam" at bounding box center [578, 255] width 11 height 11
radio input "true"
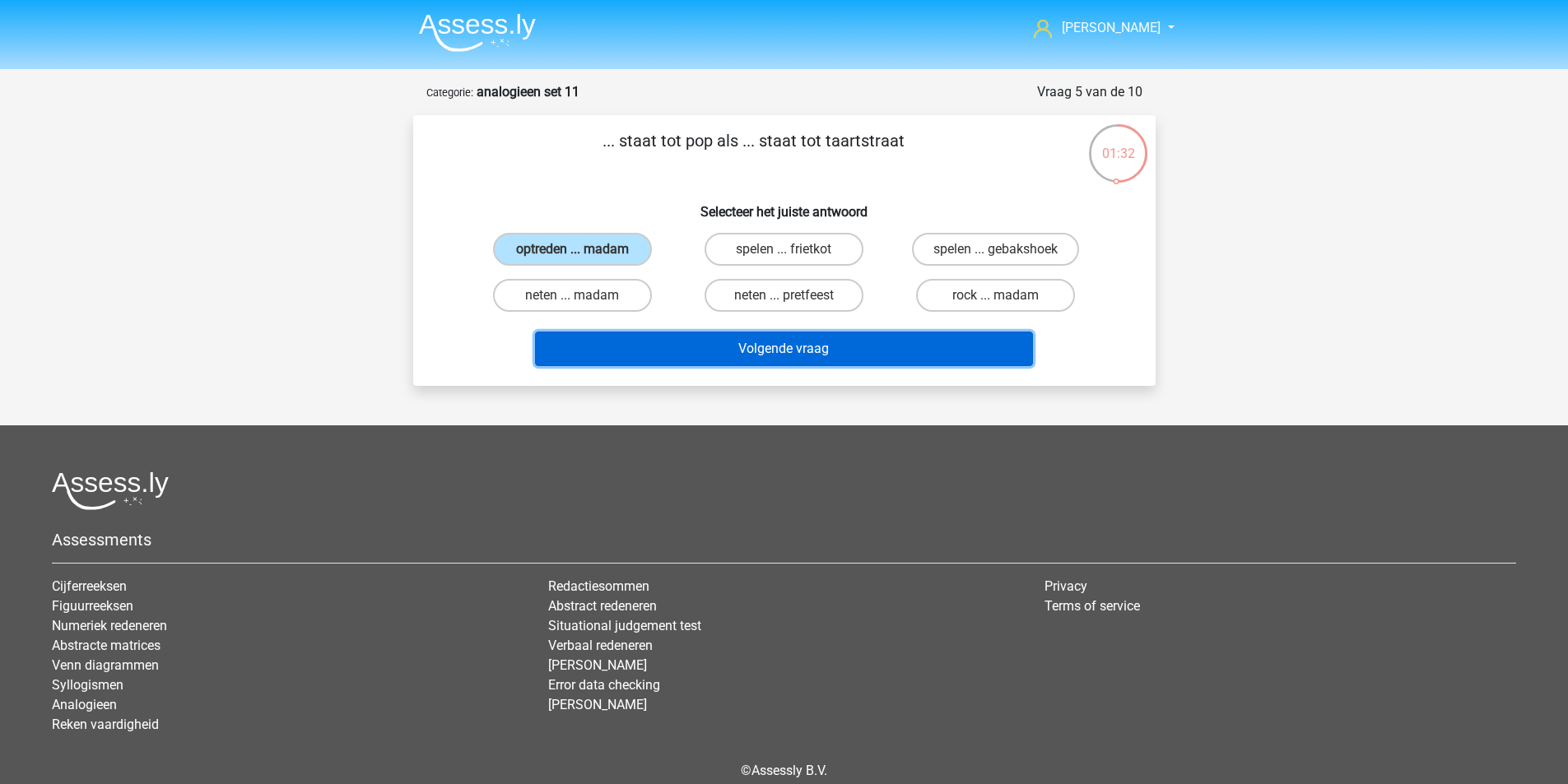
click at [673, 346] on button "Volgende vraag" at bounding box center [784, 349] width 498 height 35
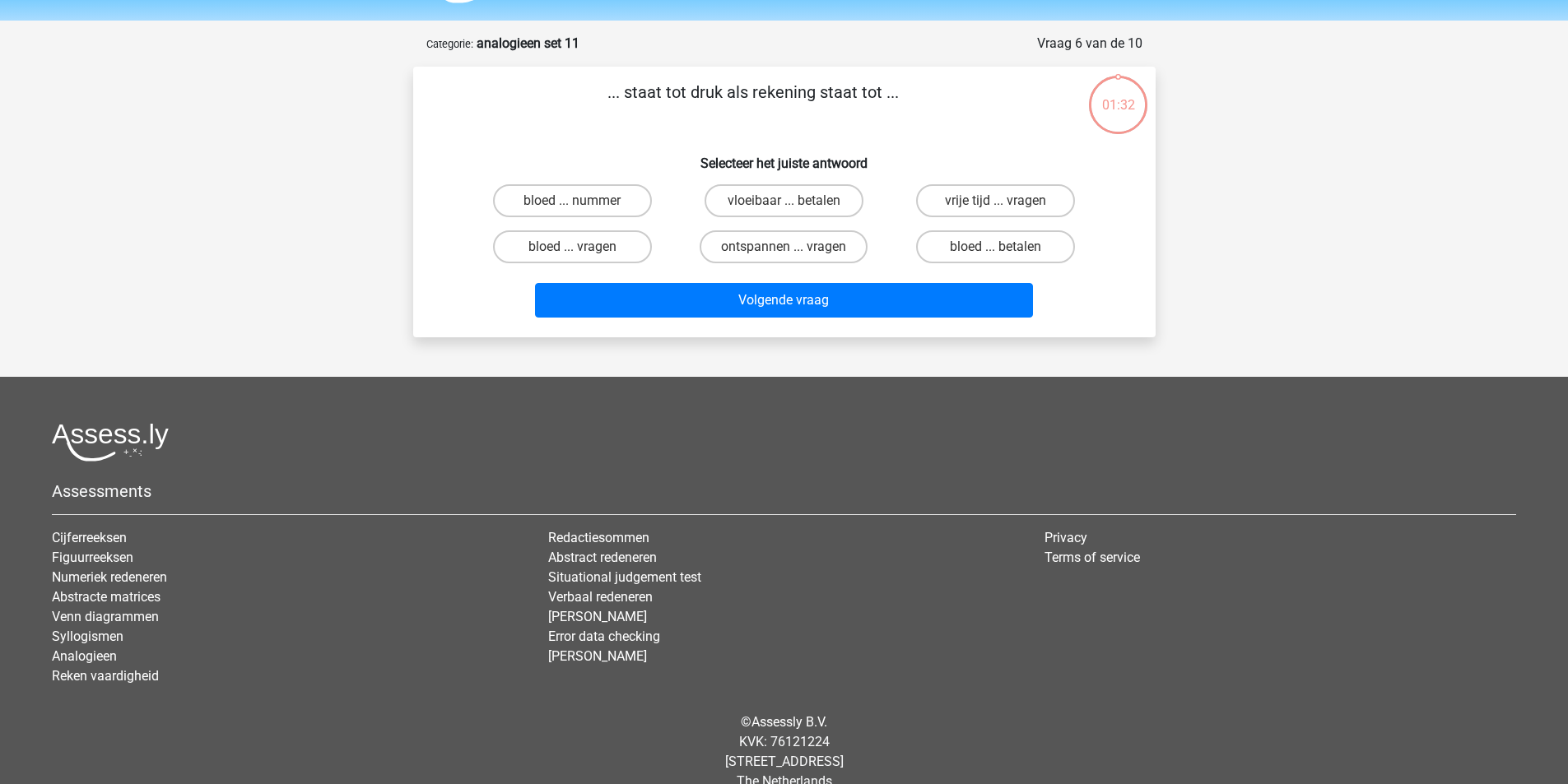
scroll to position [76, 0]
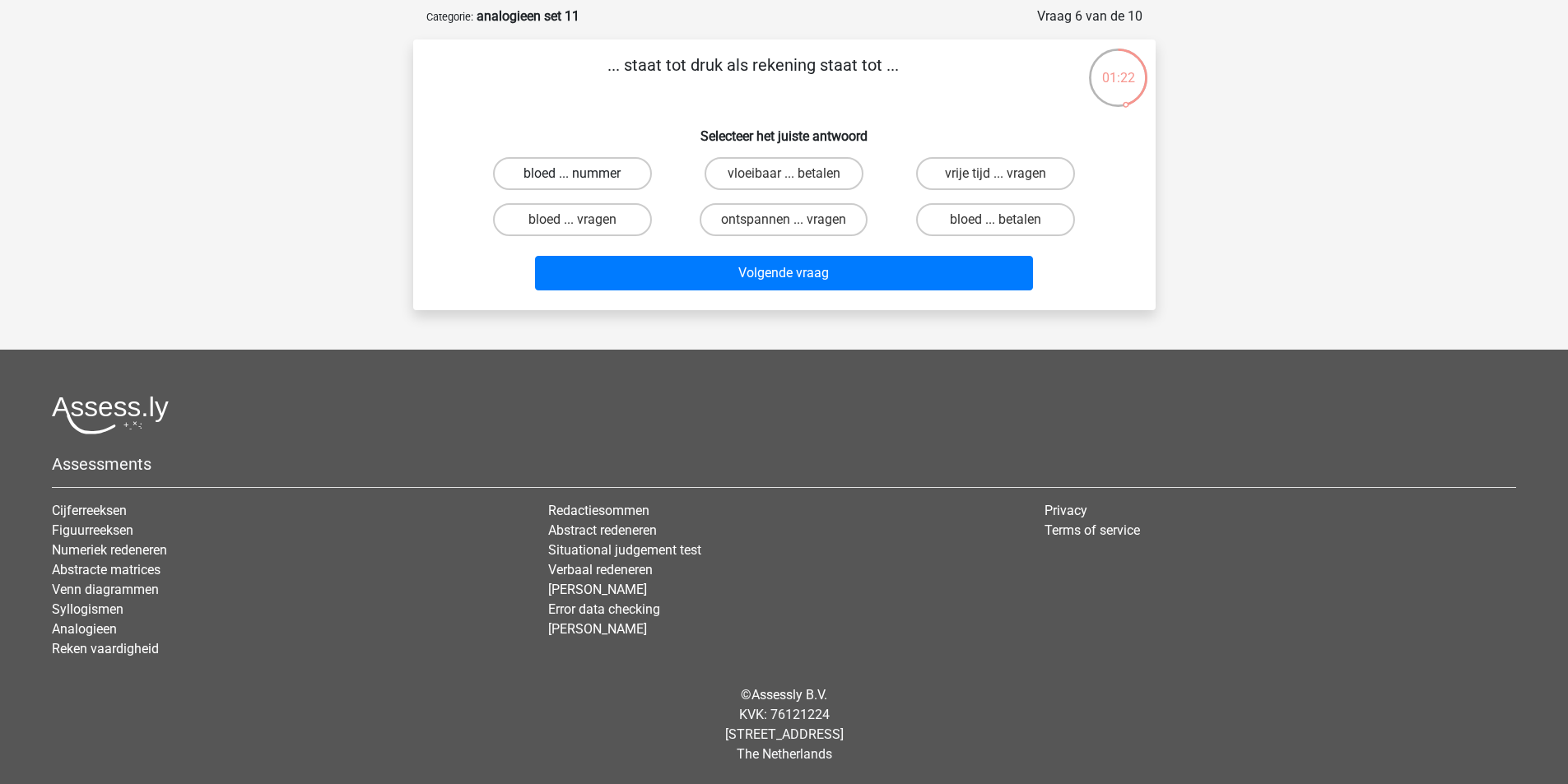
click at [603, 175] on label "bloed ... nummer" at bounding box center [573, 174] width 159 height 33
click at [583, 175] on input "bloed ... nummer" at bounding box center [578, 179] width 11 height 11
radio input "true"
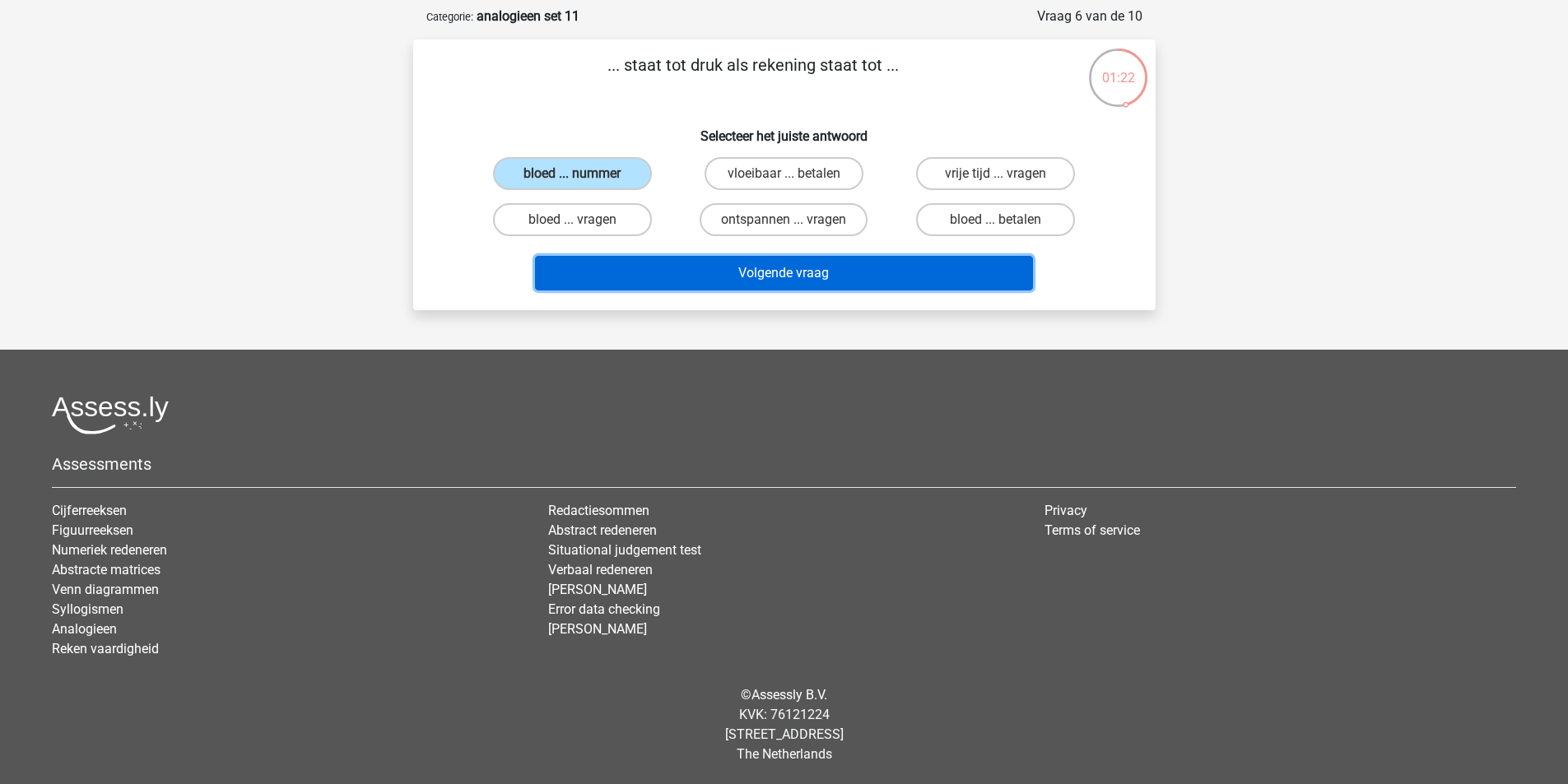
click at [713, 266] on button "Volgende vraag" at bounding box center [784, 274] width 498 height 35
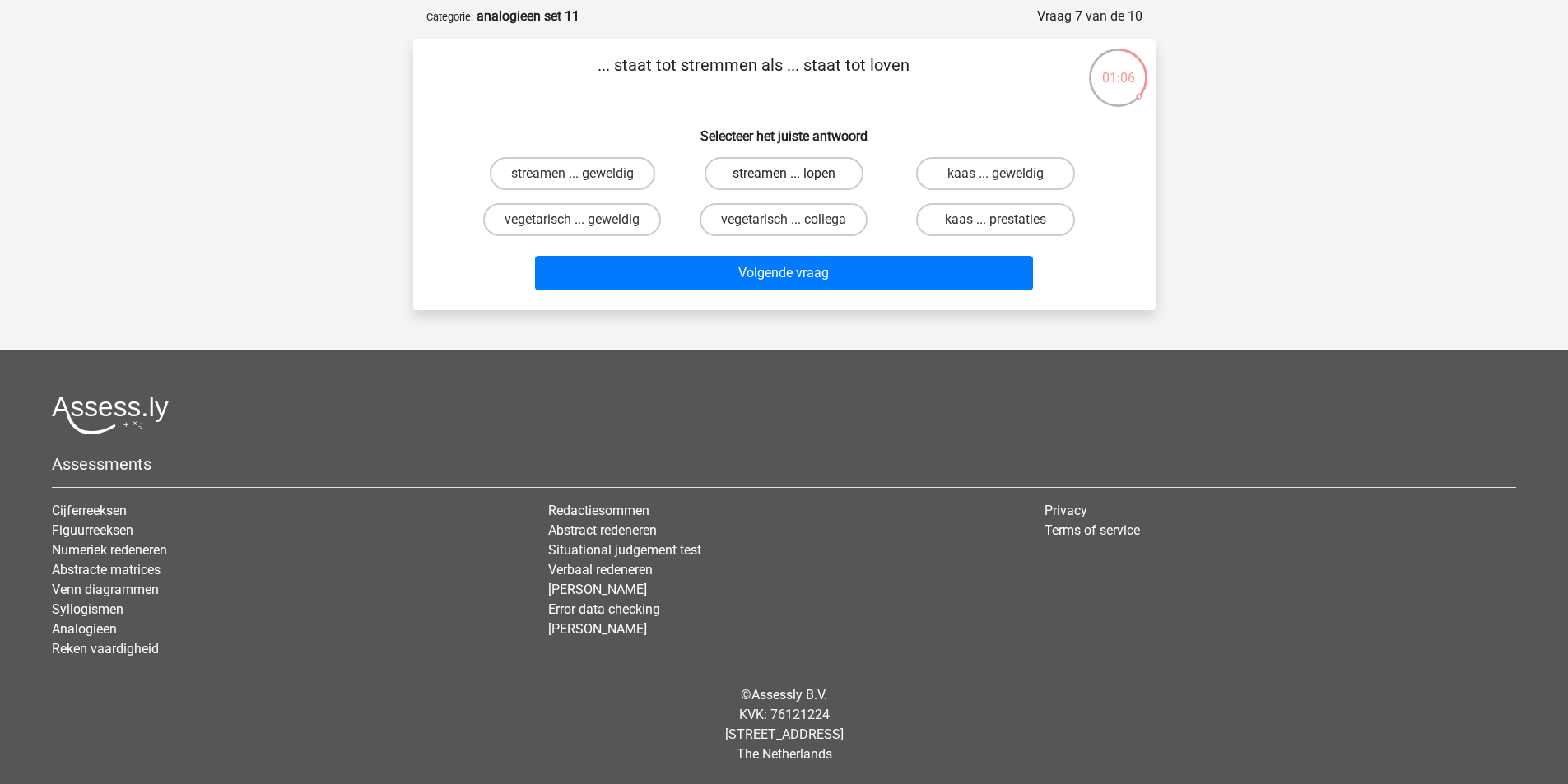
click at [772, 182] on label "streamen ... lopen" at bounding box center [784, 174] width 159 height 33
click at [784, 182] on input "streamen ... lopen" at bounding box center [789, 179] width 11 height 11
radio input "true"
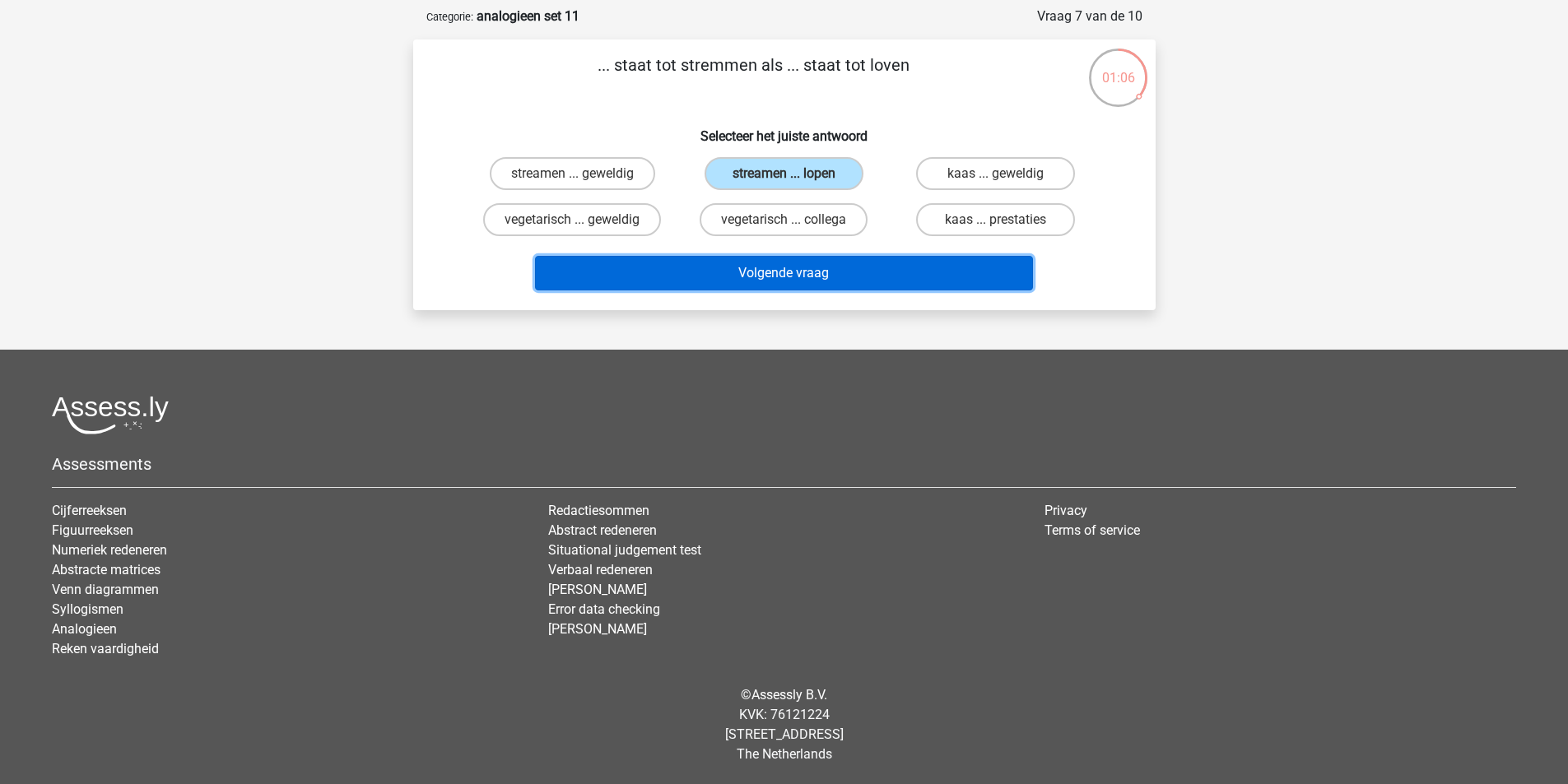
click at [793, 285] on button "Volgende vraag" at bounding box center [784, 274] width 498 height 35
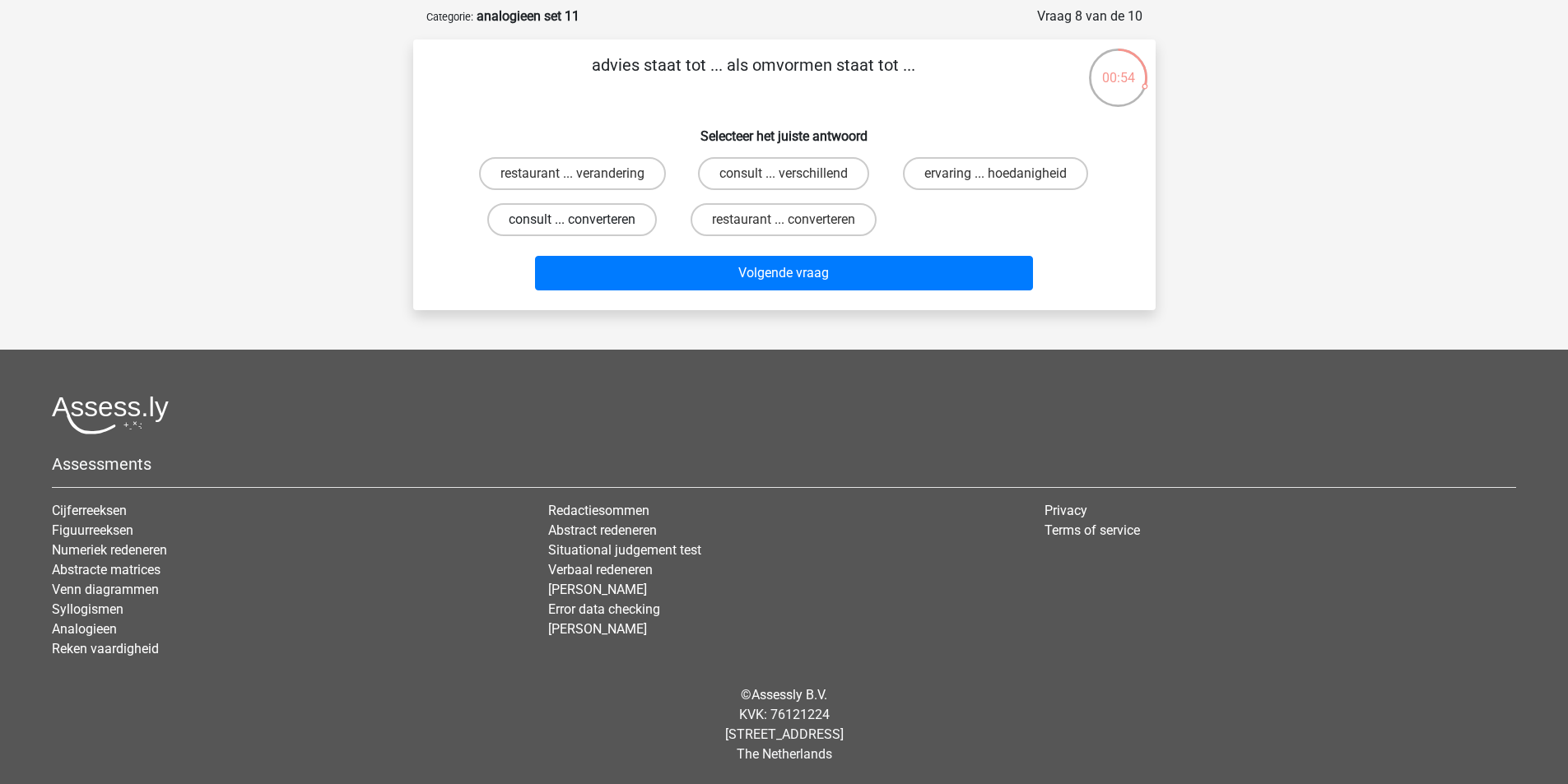
click at [609, 220] on label "consult ... converteren" at bounding box center [571, 220] width 169 height 33
click at [583, 220] on input "consult ... converteren" at bounding box center [578, 225] width 11 height 11
radio input "true"
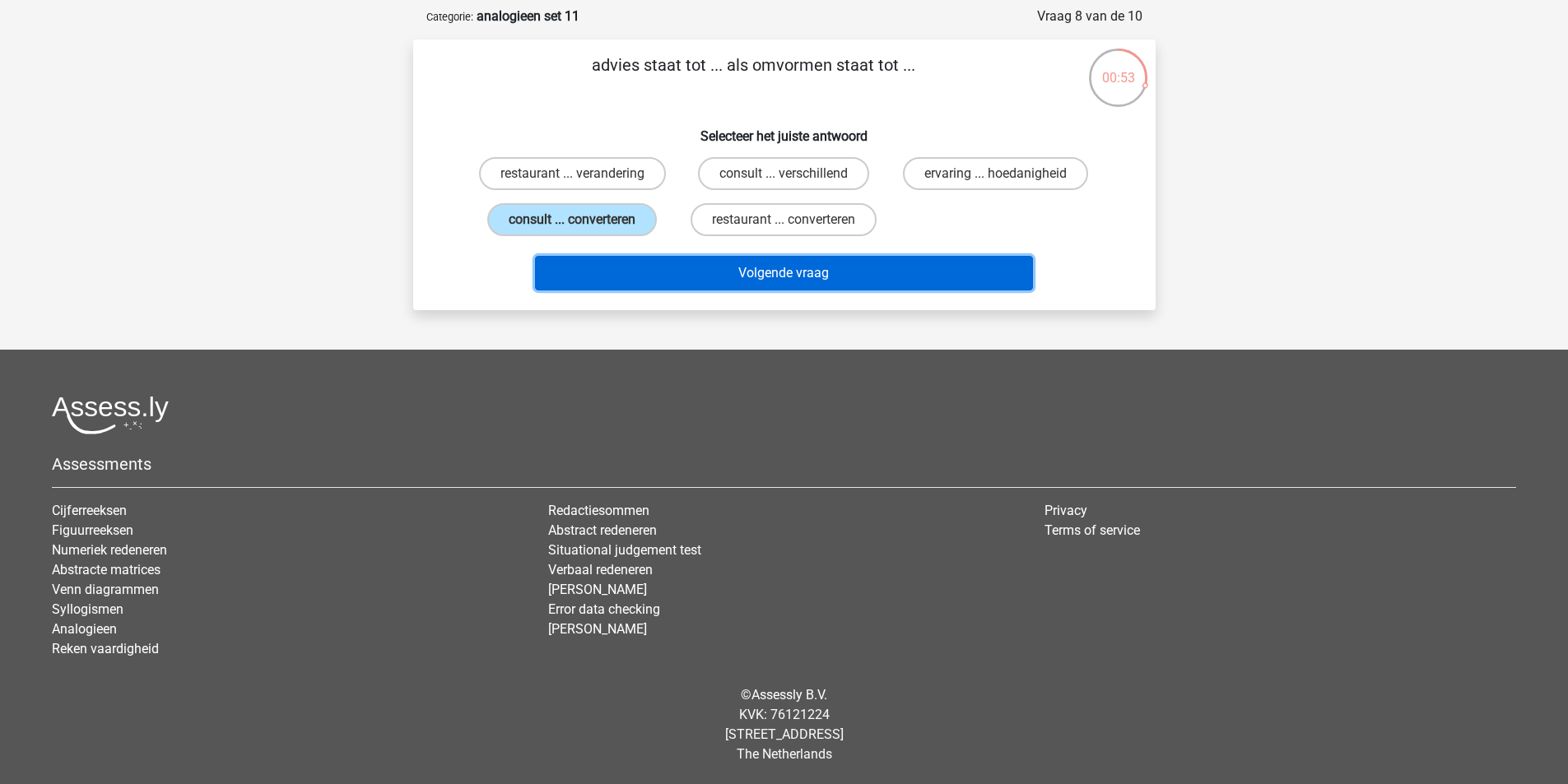
click at [778, 266] on button "Volgende vraag" at bounding box center [784, 274] width 498 height 35
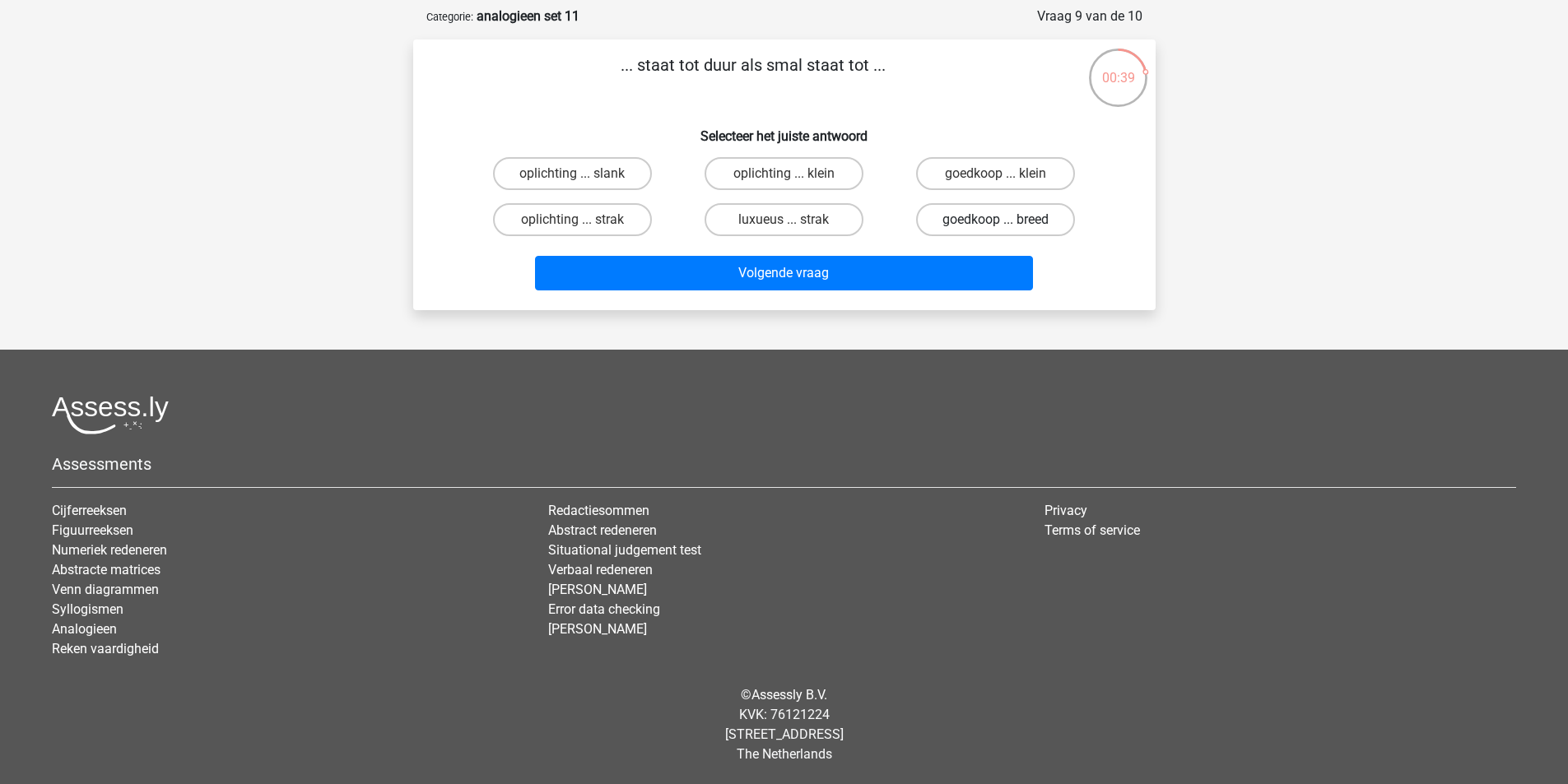
click at [980, 223] on label "goedkoop ... breed" at bounding box center [996, 220] width 159 height 33
click at [996, 223] on input "goedkoop ... breed" at bounding box center [1001, 225] width 11 height 11
radio input "true"
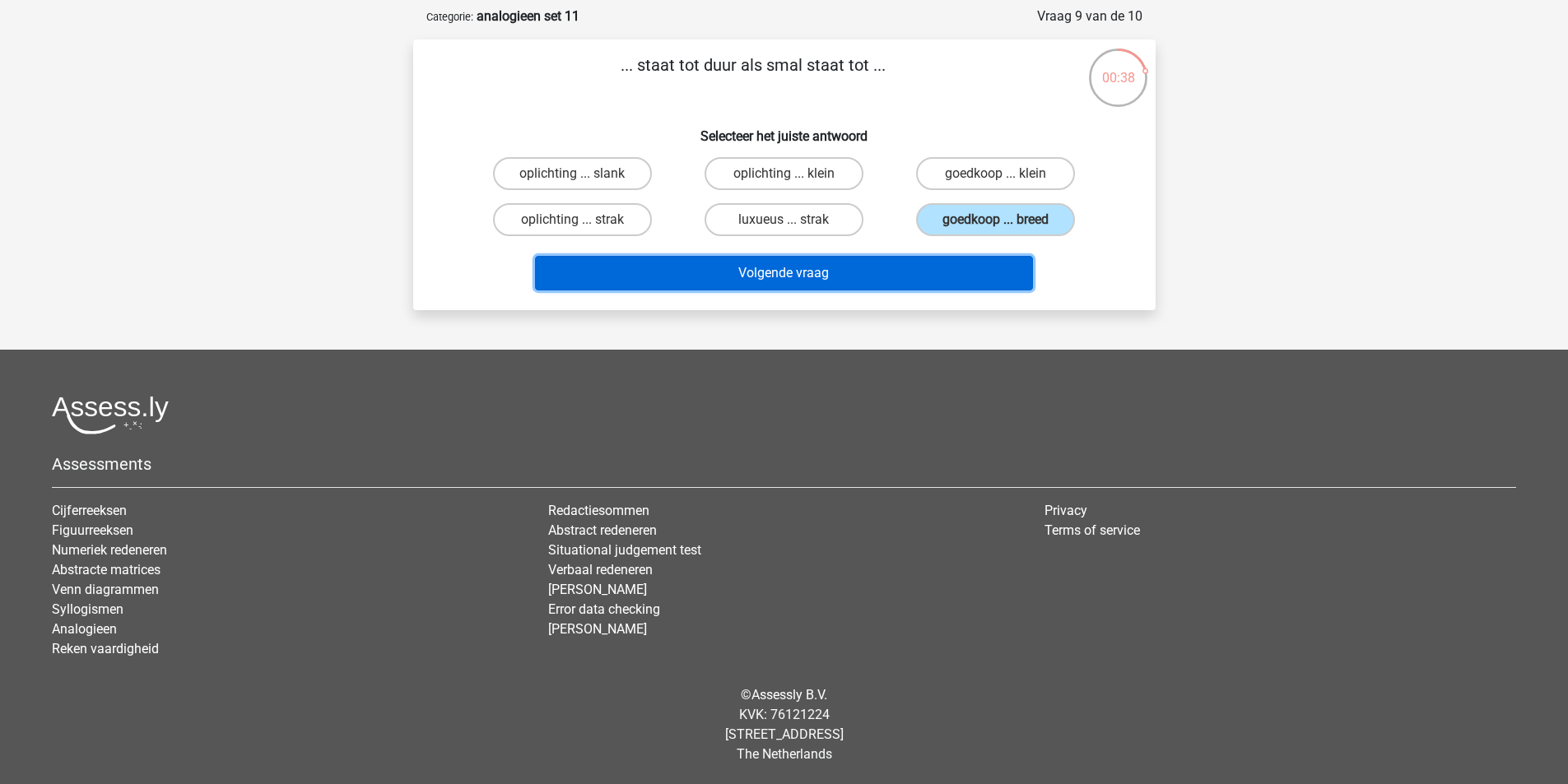
click at [833, 260] on button "Volgende vraag" at bounding box center [784, 274] width 498 height 35
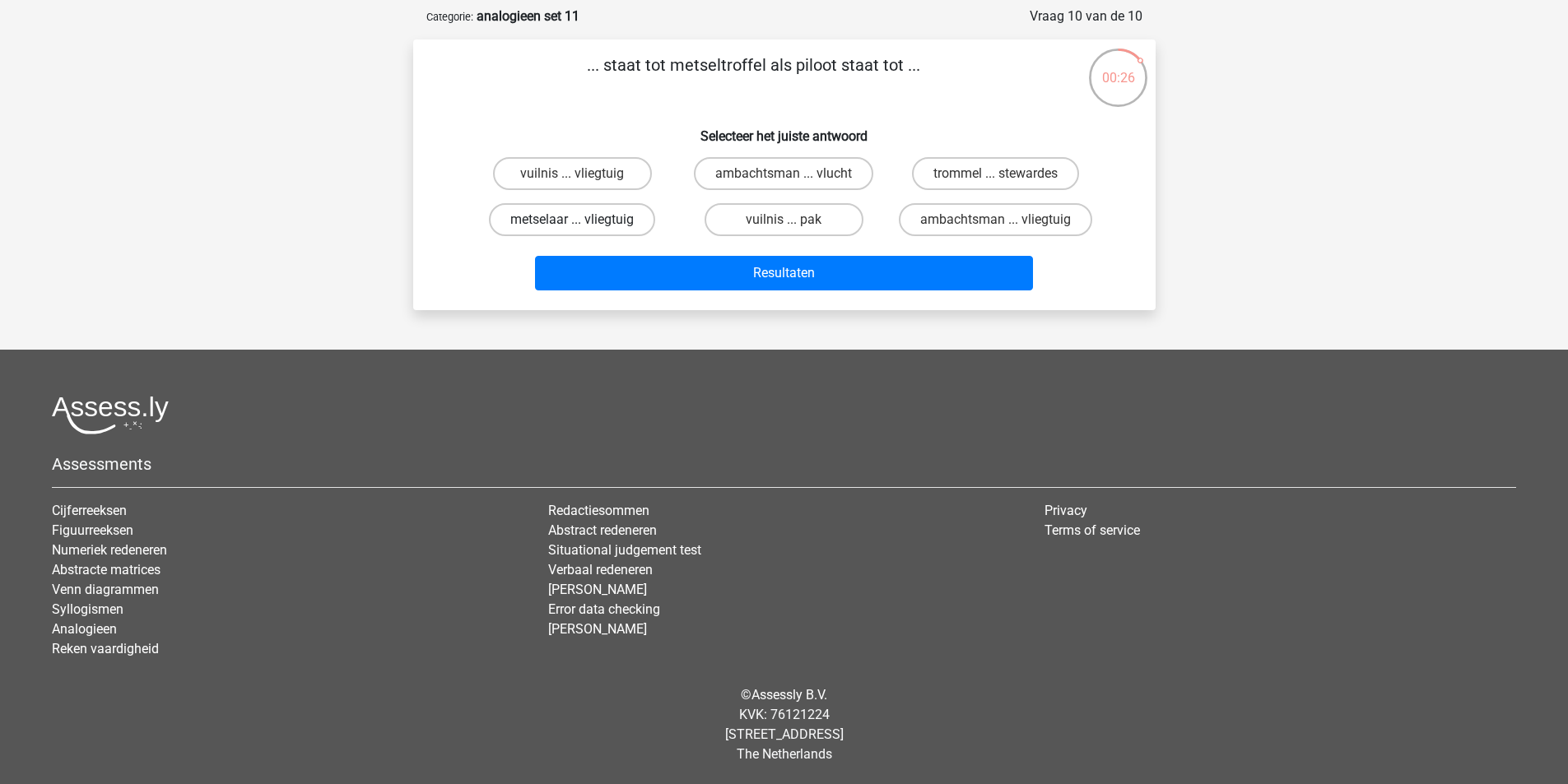
click at [612, 223] on label "metselaar ... vliegtuig" at bounding box center [572, 220] width 167 height 33
click at [583, 223] on input "metselaar ... vliegtuig" at bounding box center [578, 225] width 11 height 11
radio input "true"
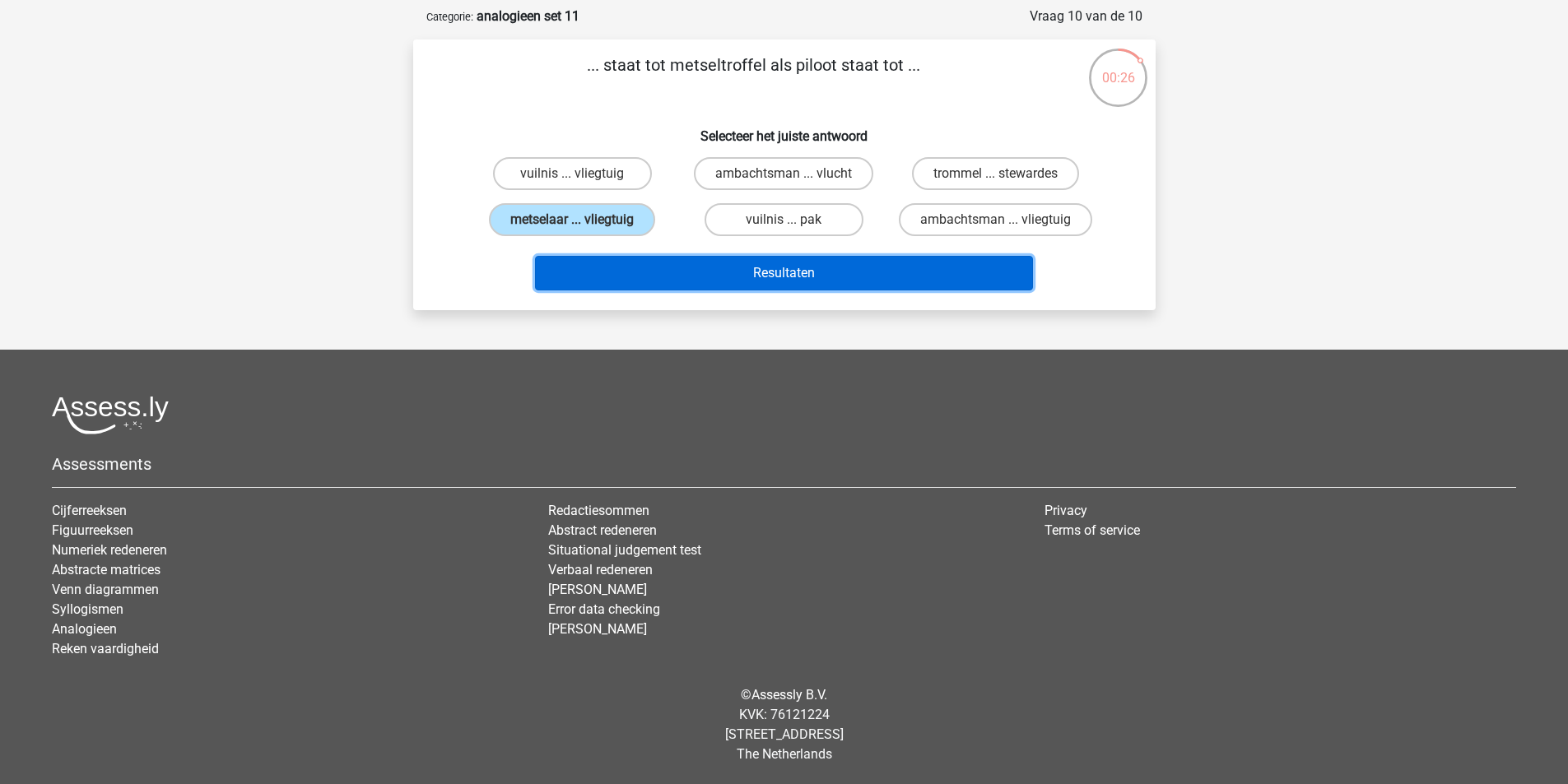
click at [690, 263] on button "Resultaten" at bounding box center [784, 274] width 498 height 35
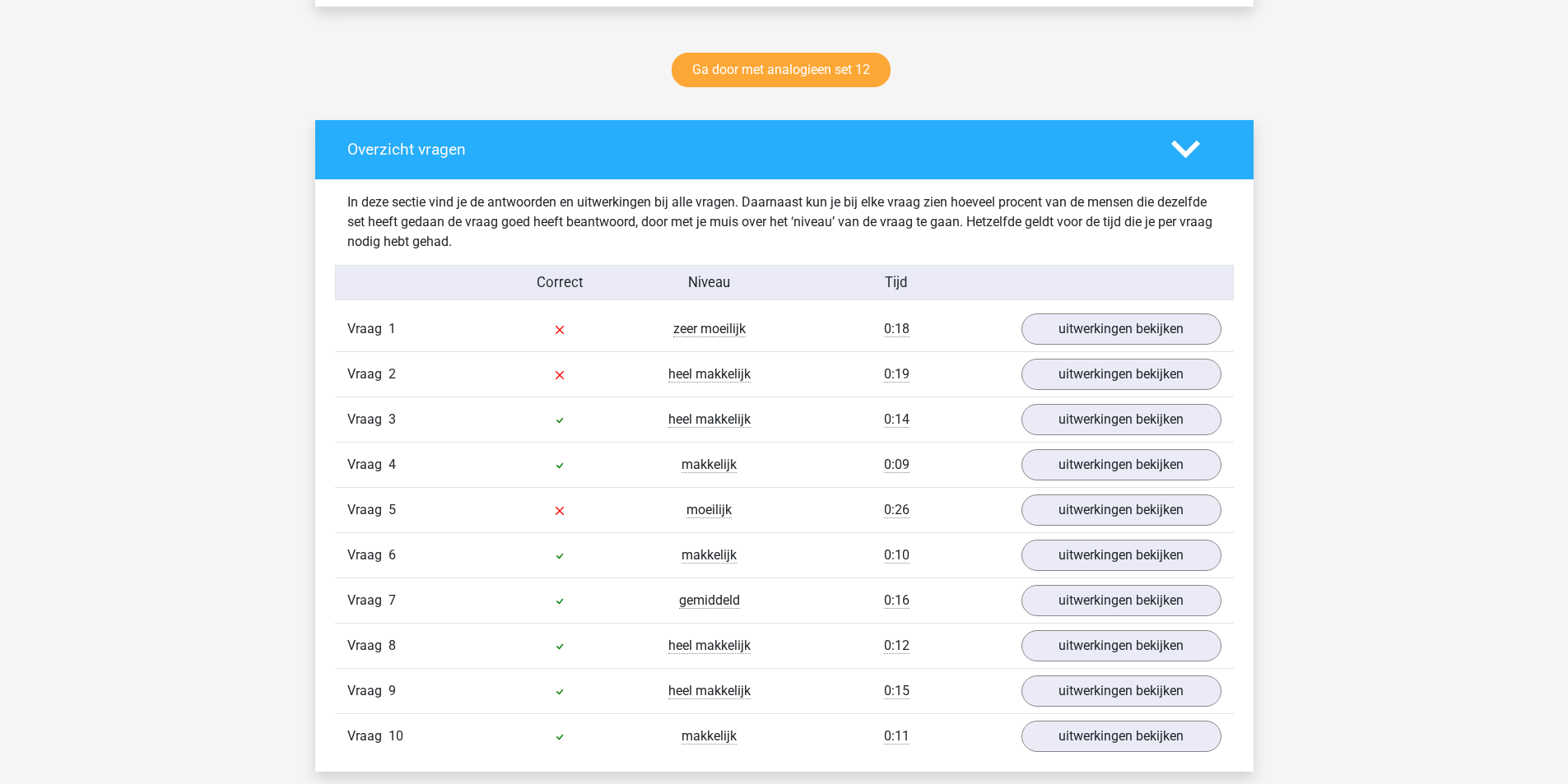
scroll to position [822, 0]
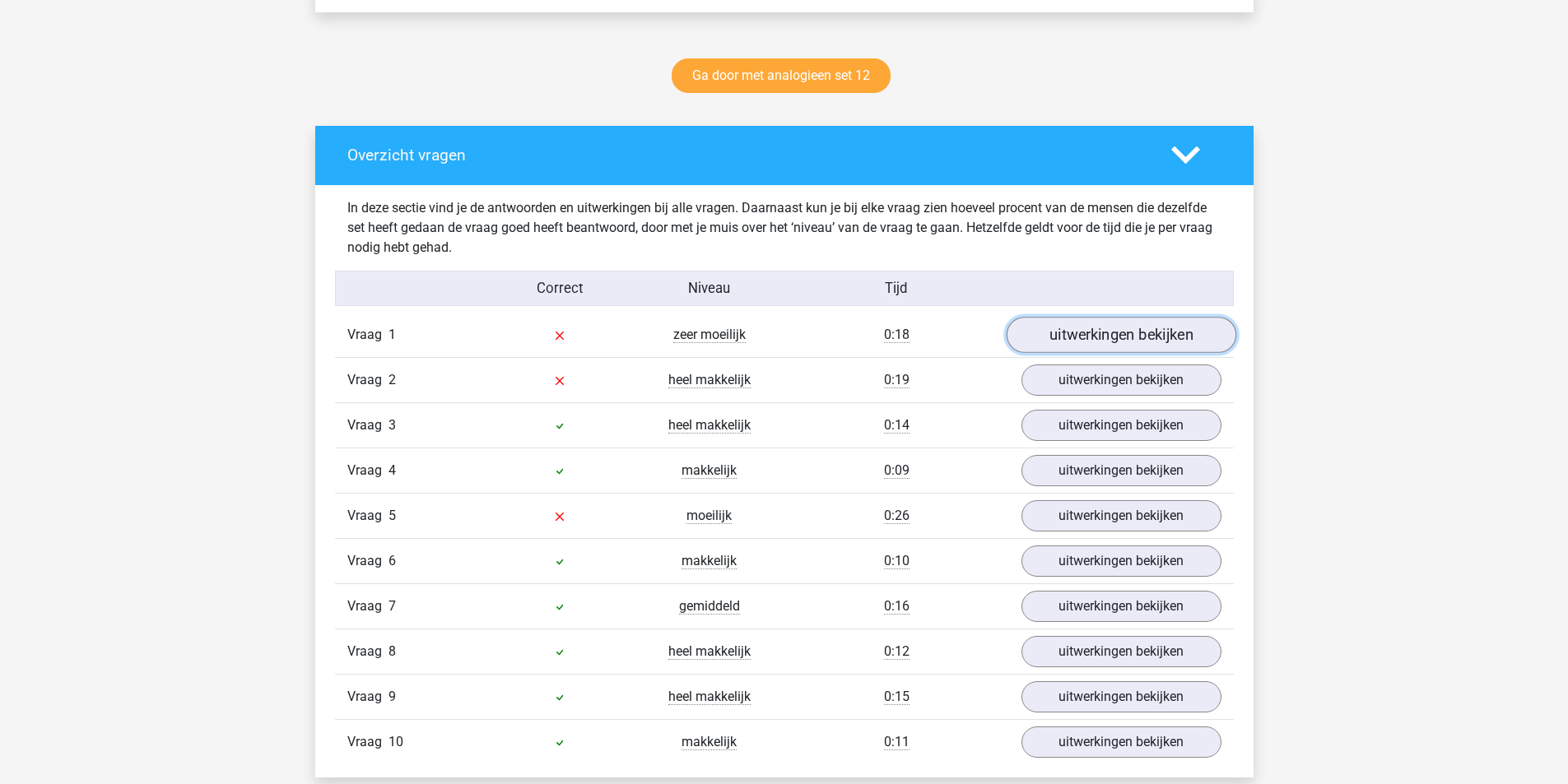
click at [1068, 339] on link "uitwerkingen bekijken" at bounding box center [1120, 335] width 230 height 37
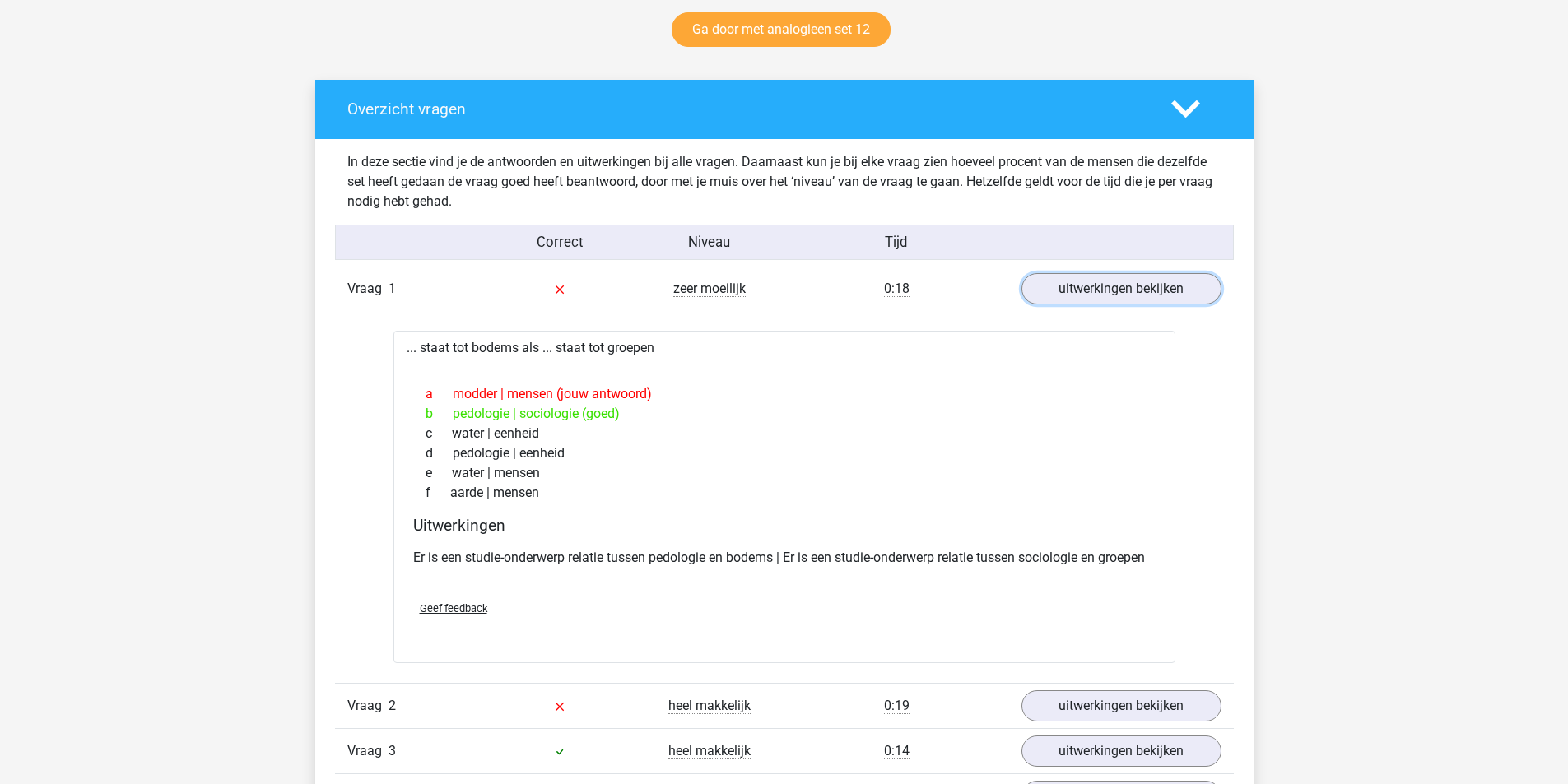
scroll to position [905, 0]
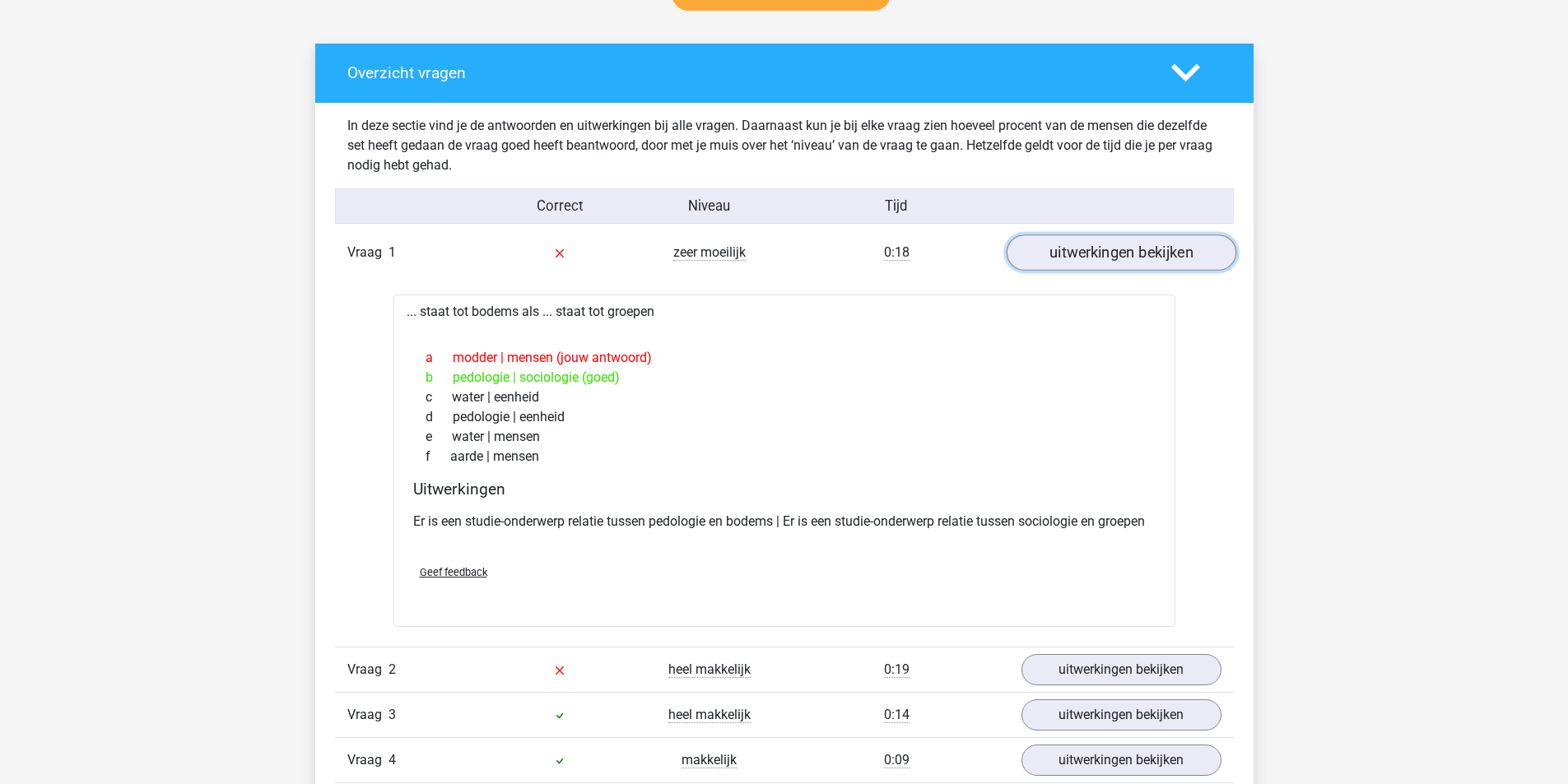
click at [1083, 249] on link "uitwerkingen bekijken" at bounding box center [1120, 252] width 230 height 37
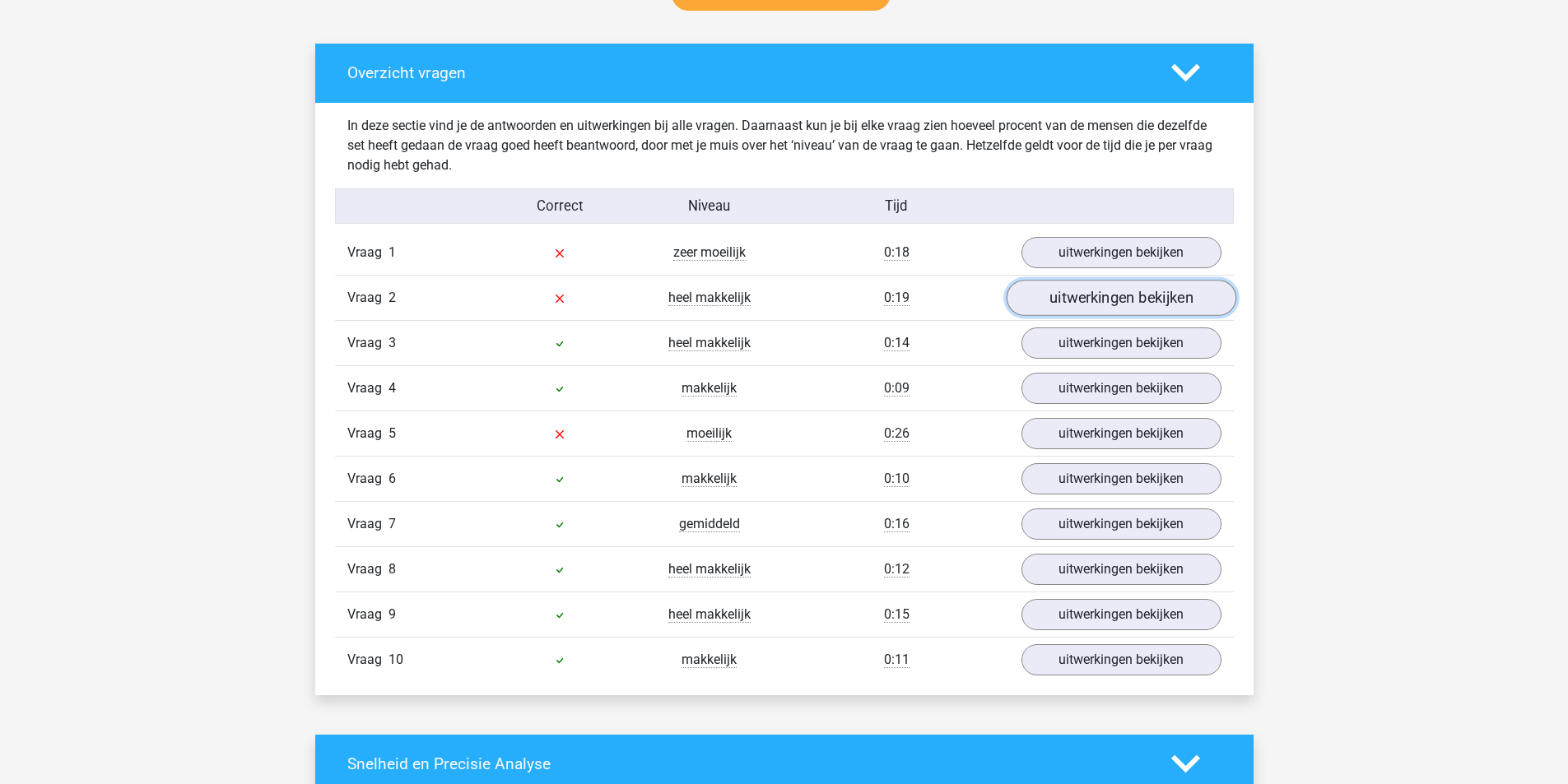
click at [1078, 295] on link "uitwerkingen bekijken" at bounding box center [1120, 298] width 230 height 37
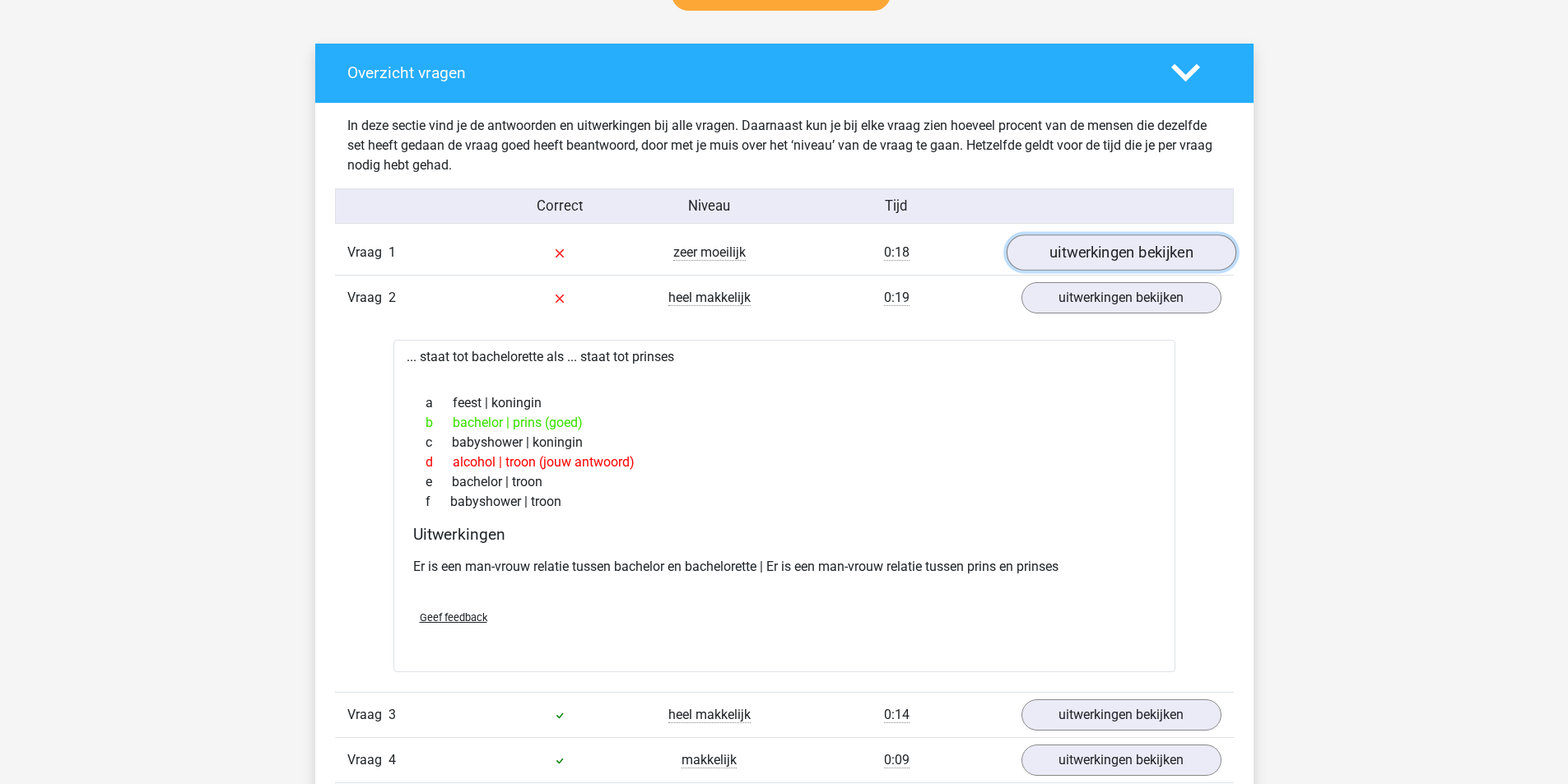
click at [1074, 252] on link "uitwerkingen bekijken" at bounding box center [1120, 252] width 230 height 37
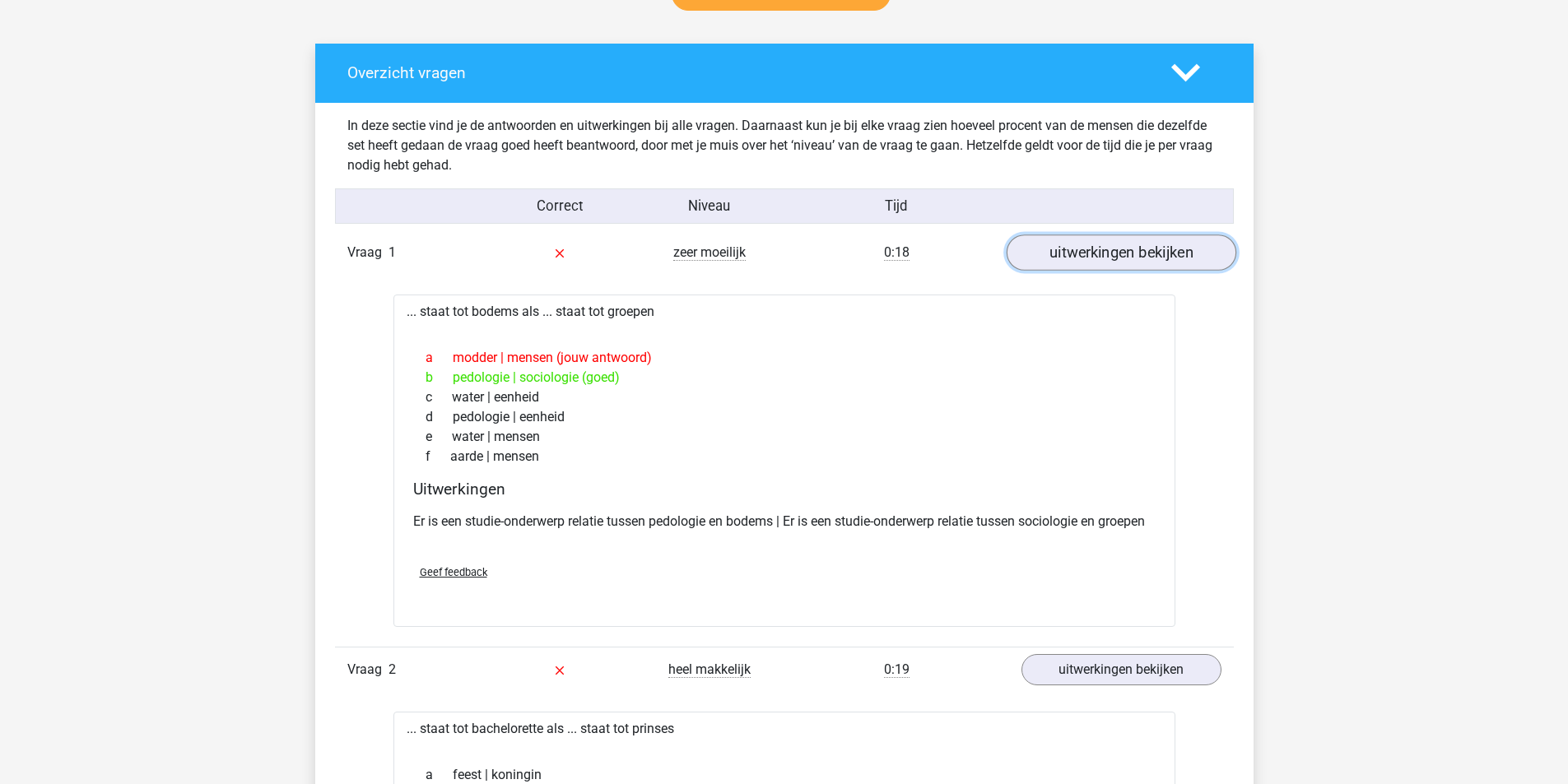
click at [1070, 252] on link "uitwerkingen bekijken" at bounding box center [1120, 252] width 230 height 37
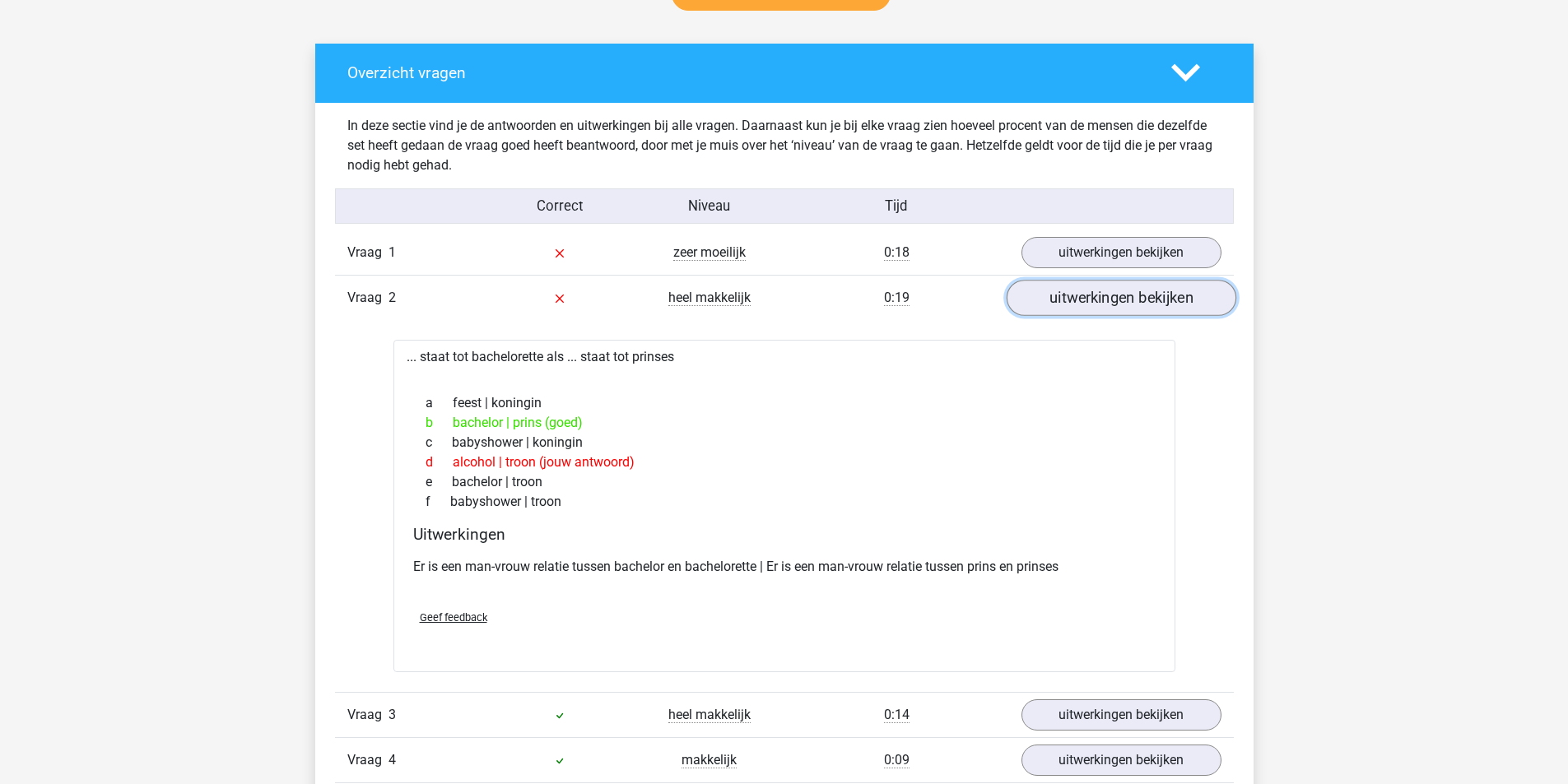
click at [1069, 287] on link "uitwerkingen bekijken" at bounding box center [1120, 298] width 230 height 37
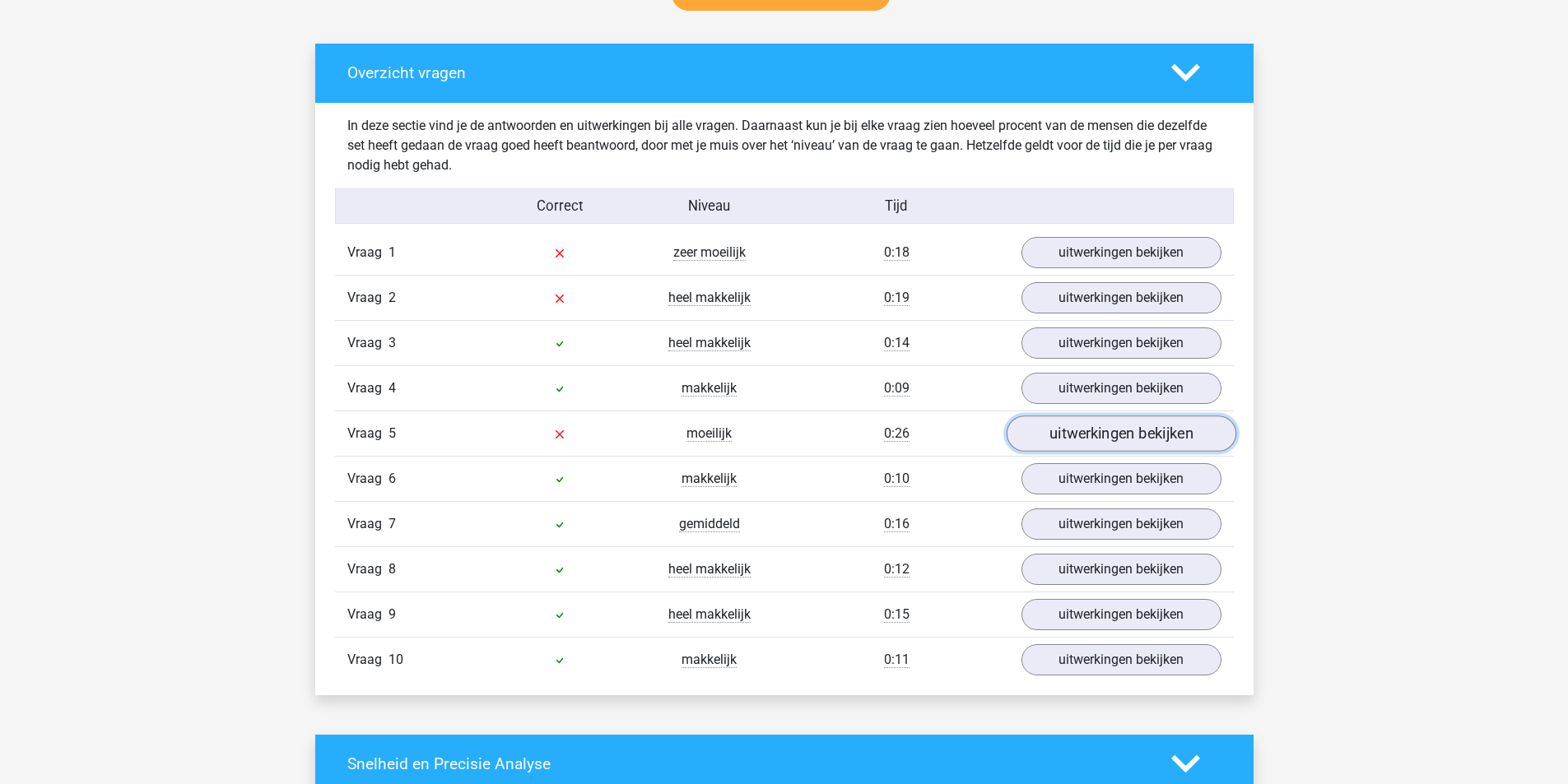
click at [1088, 432] on link "uitwerkingen bekijken" at bounding box center [1120, 434] width 230 height 37
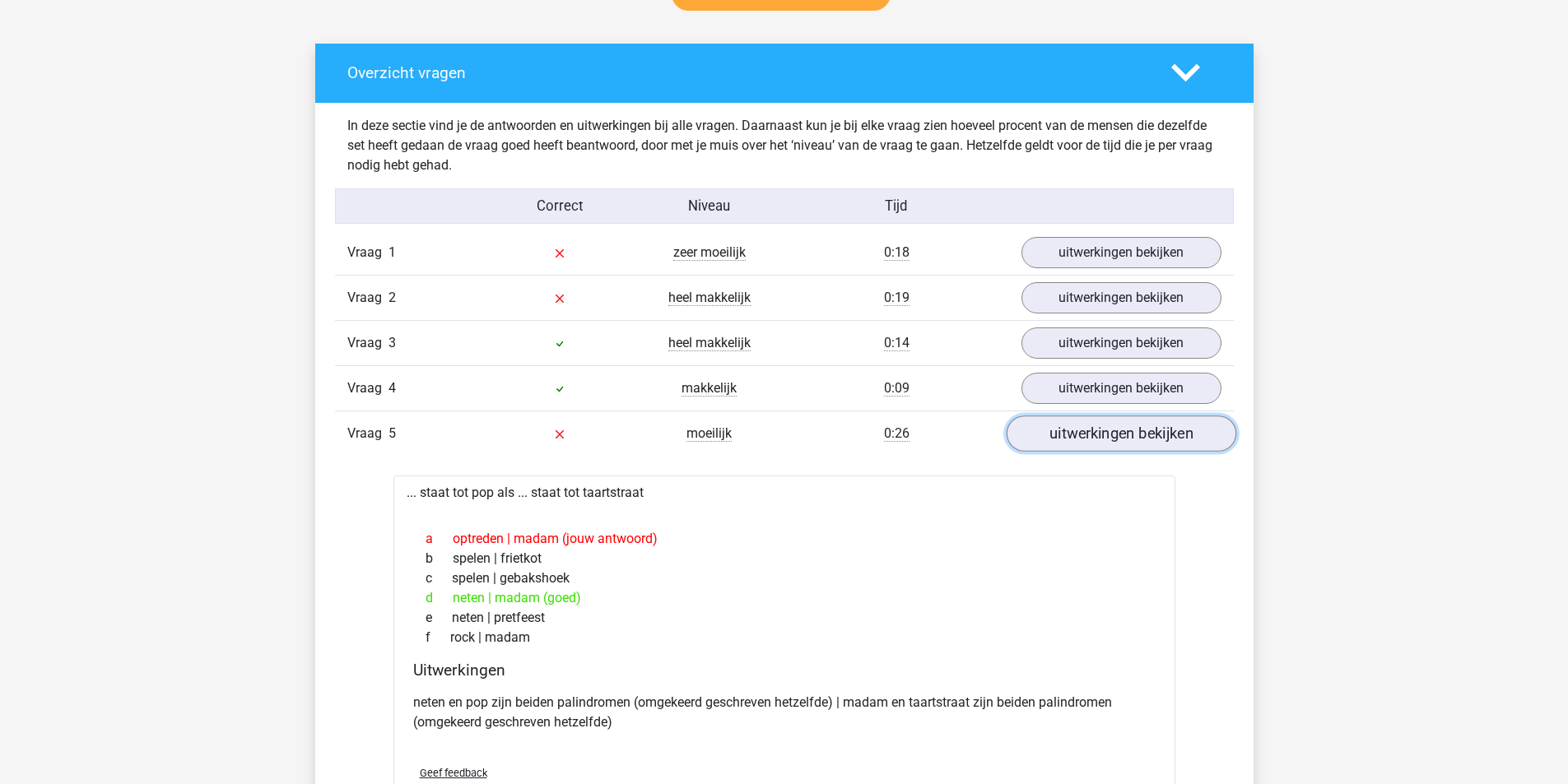
click at [1082, 435] on link "uitwerkingen bekijken" at bounding box center [1120, 434] width 230 height 37
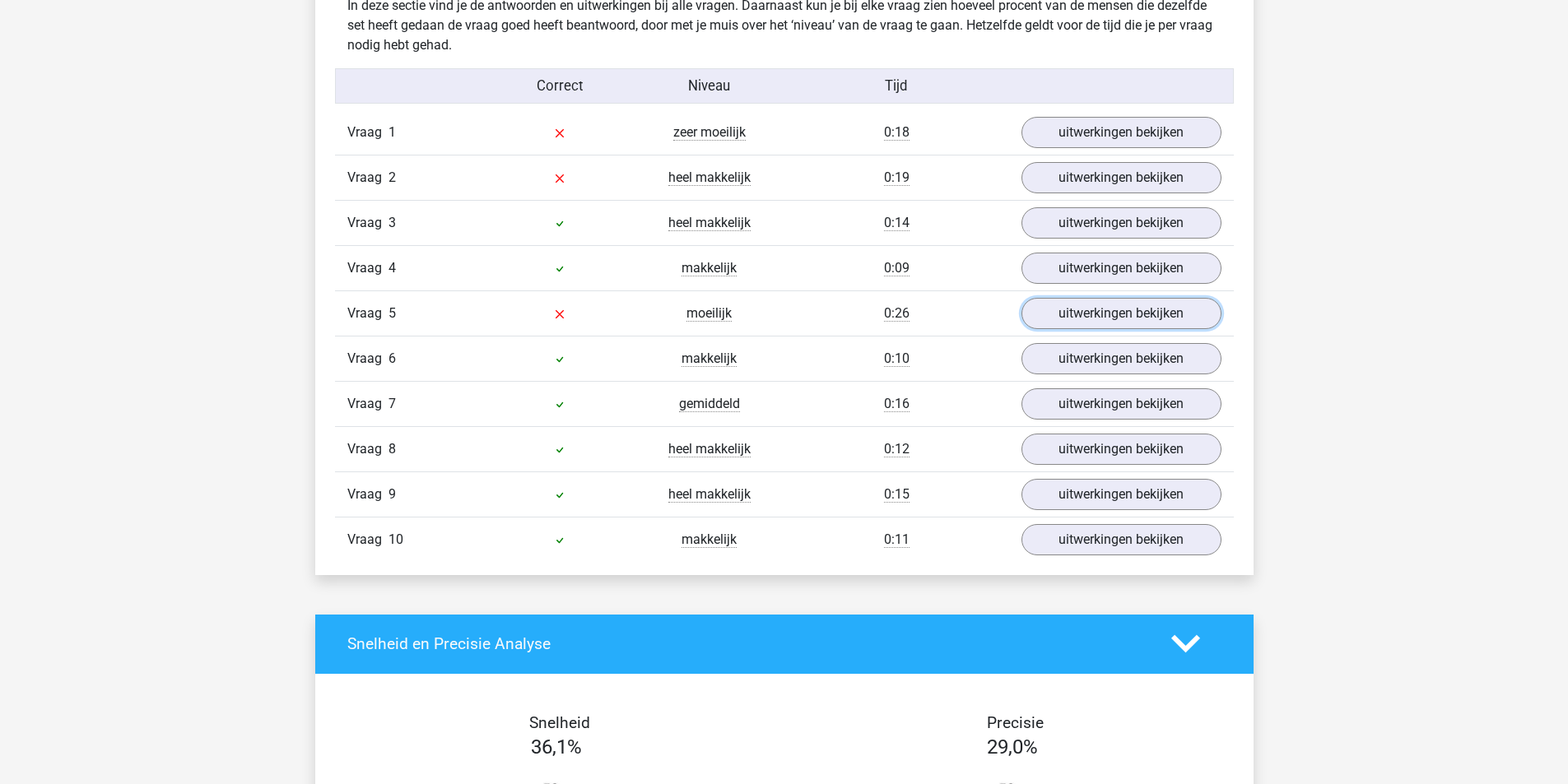
scroll to position [740, 0]
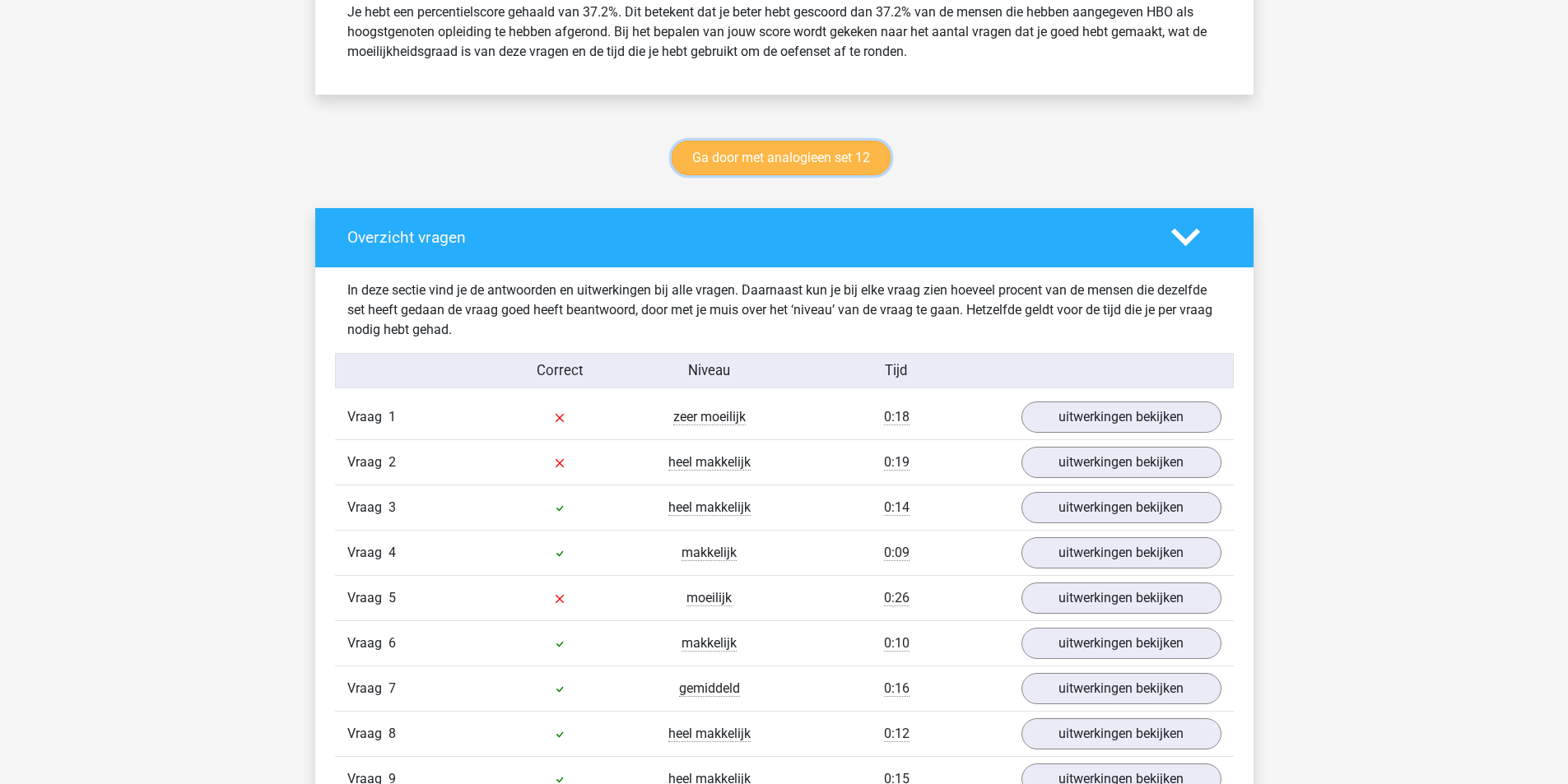
click at [718, 156] on link "Ga door met analogieen set 12" at bounding box center [781, 158] width 219 height 35
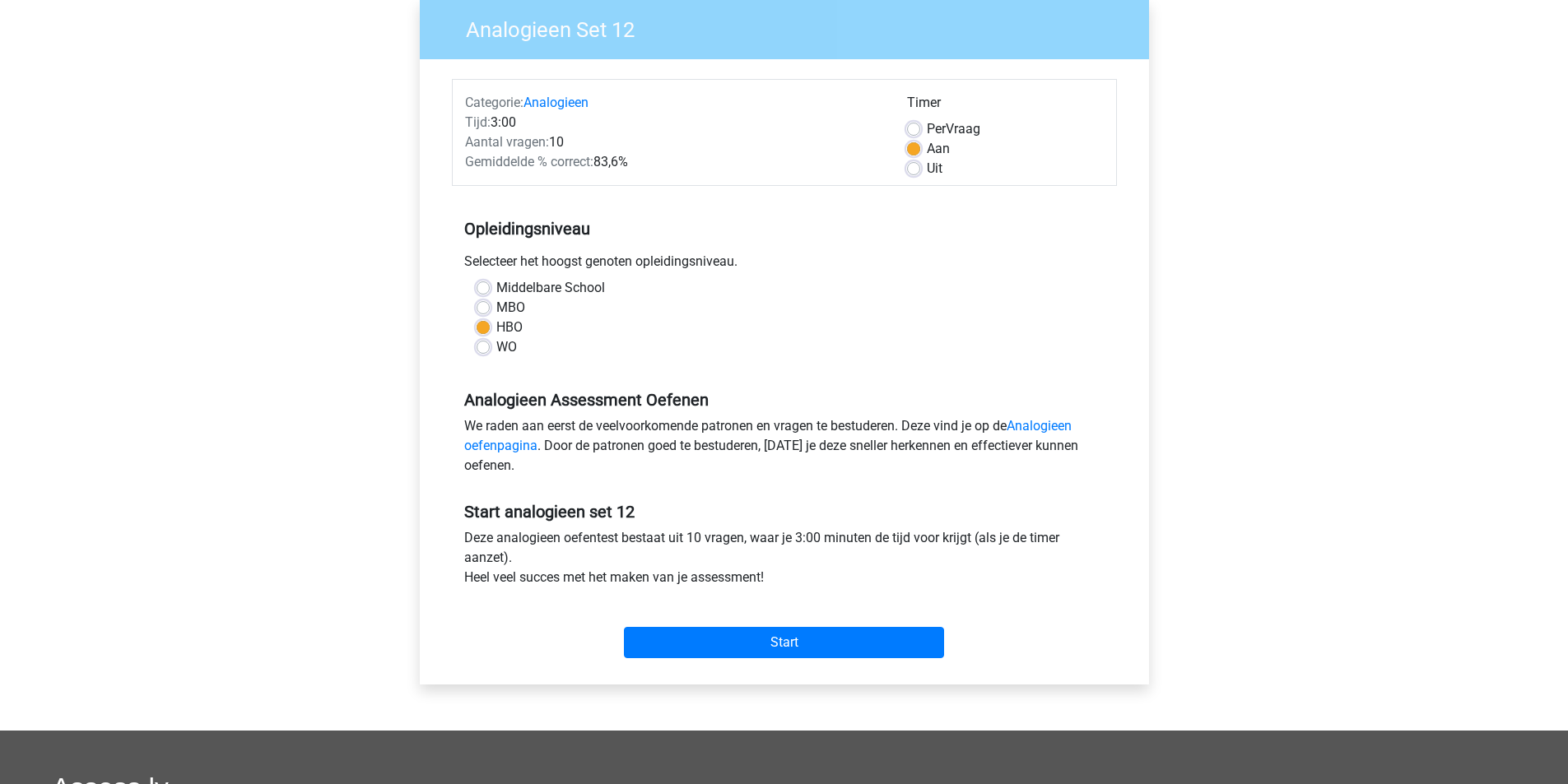
scroll to position [247, 0]
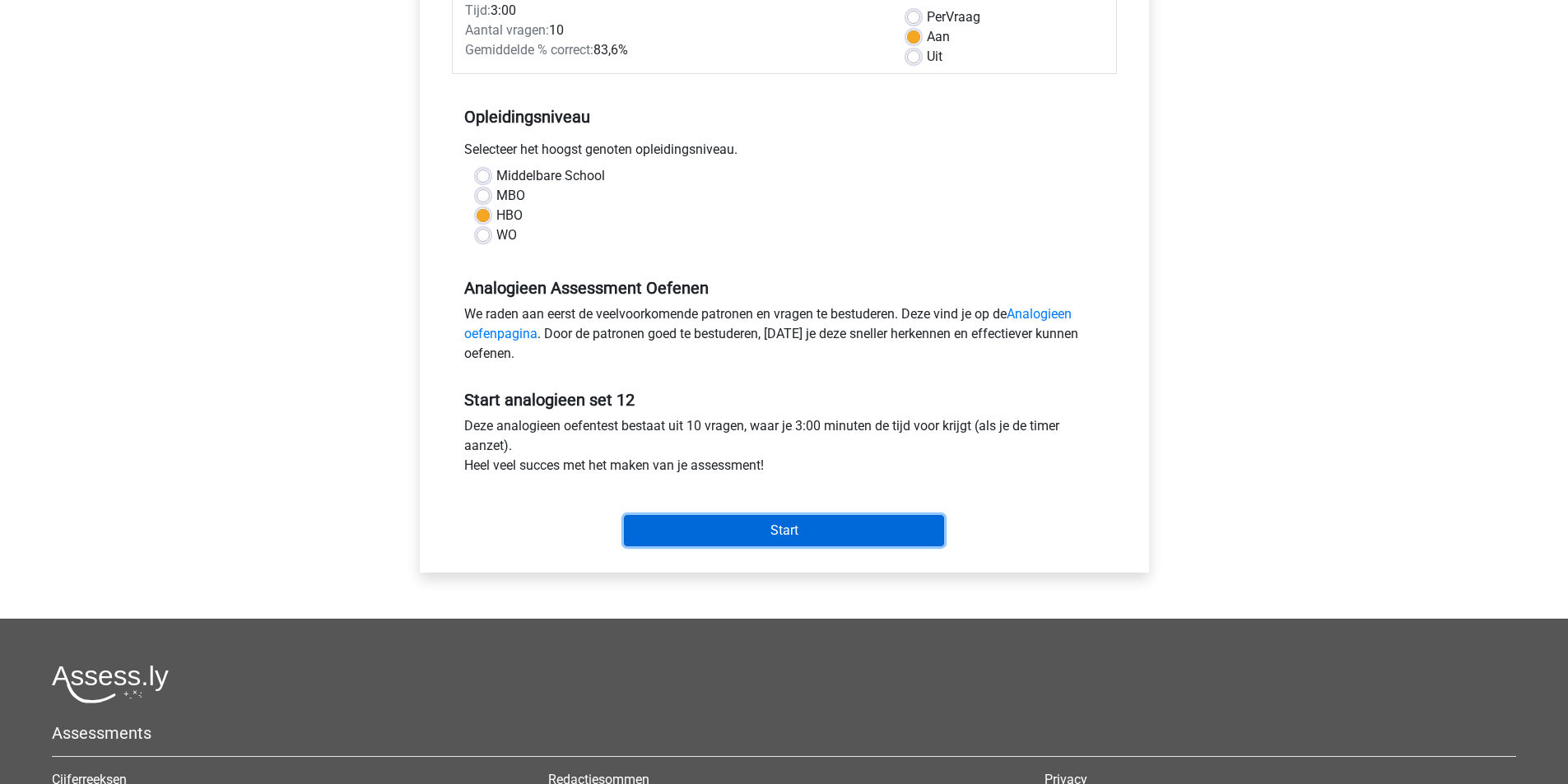
click at [782, 529] on input "Start" at bounding box center [784, 531] width 320 height 31
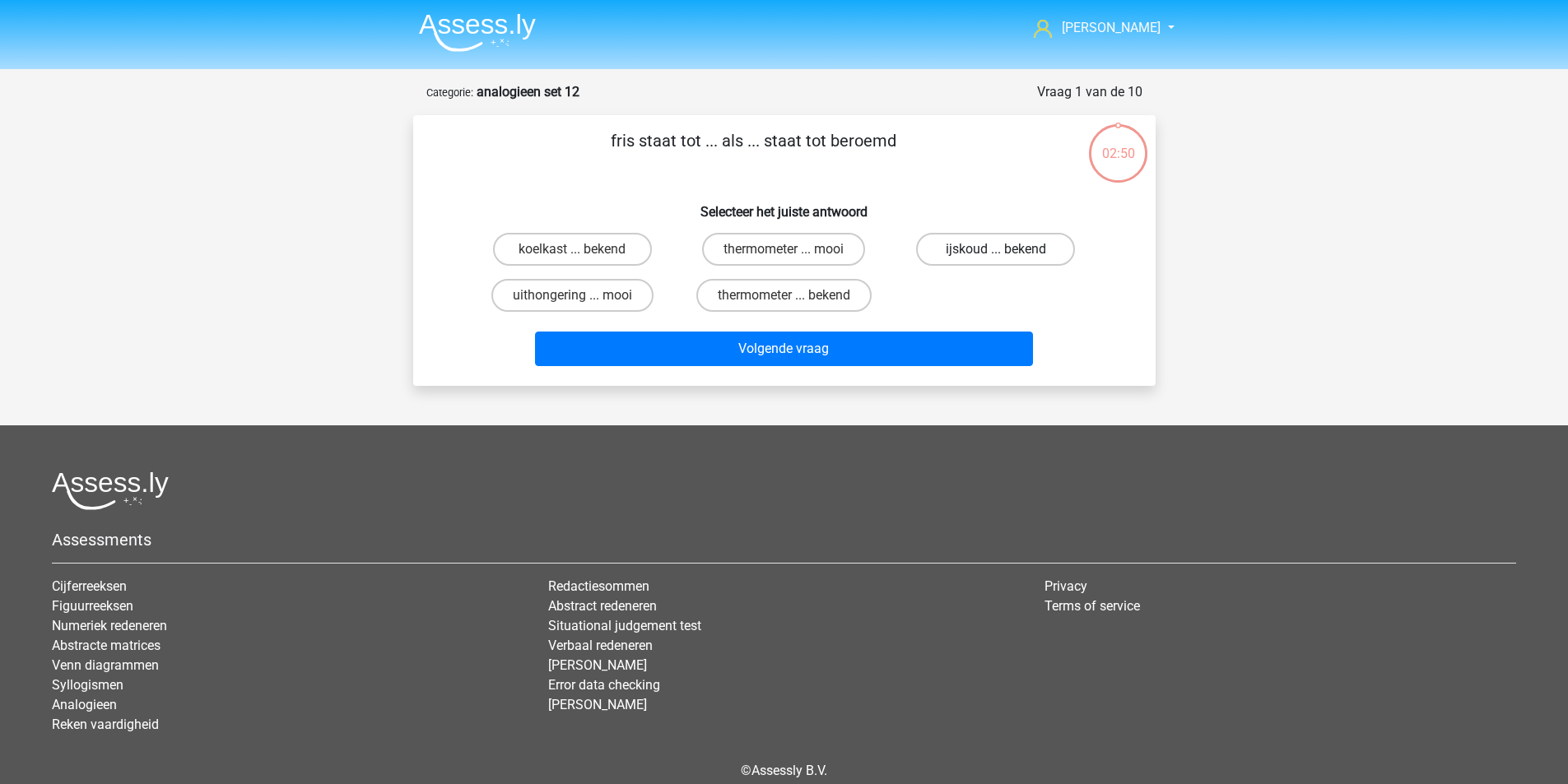
click at [1014, 263] on label "ijskoud ... bekend" at bounding box center [996, 250] width 159 height 33
click at [1007, 260] on input "ijskoud ... bekend" at bounding box center [1001, 255] width 11 height 11
radio input "true"
click at [912, 322] on div "Volgende vraag" at bounding box center [784, 345] width 690 height 54
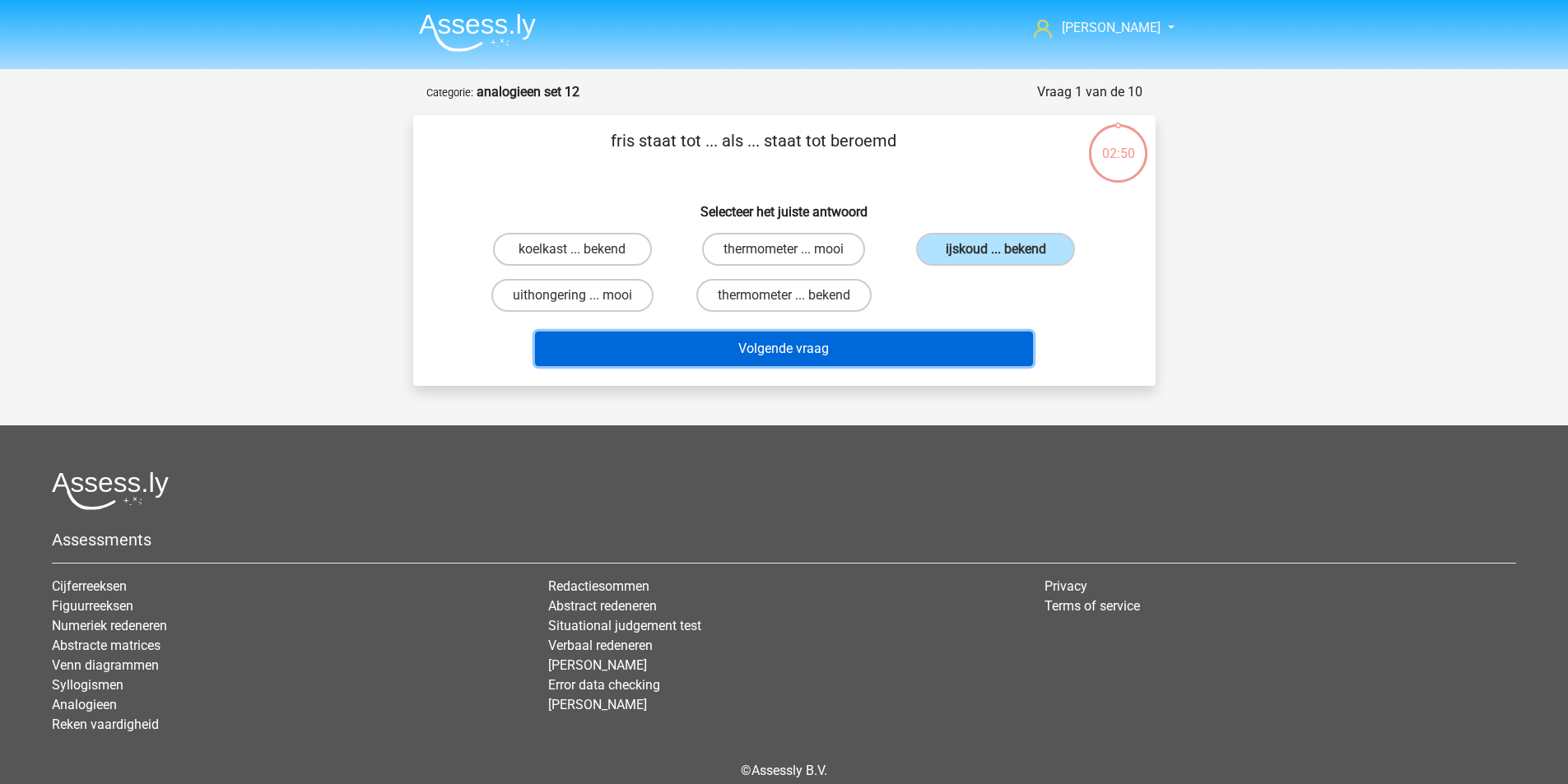
click at [882, 356] on button "Volgende vraag" at bounding box center [784, 349] width 498 height 35
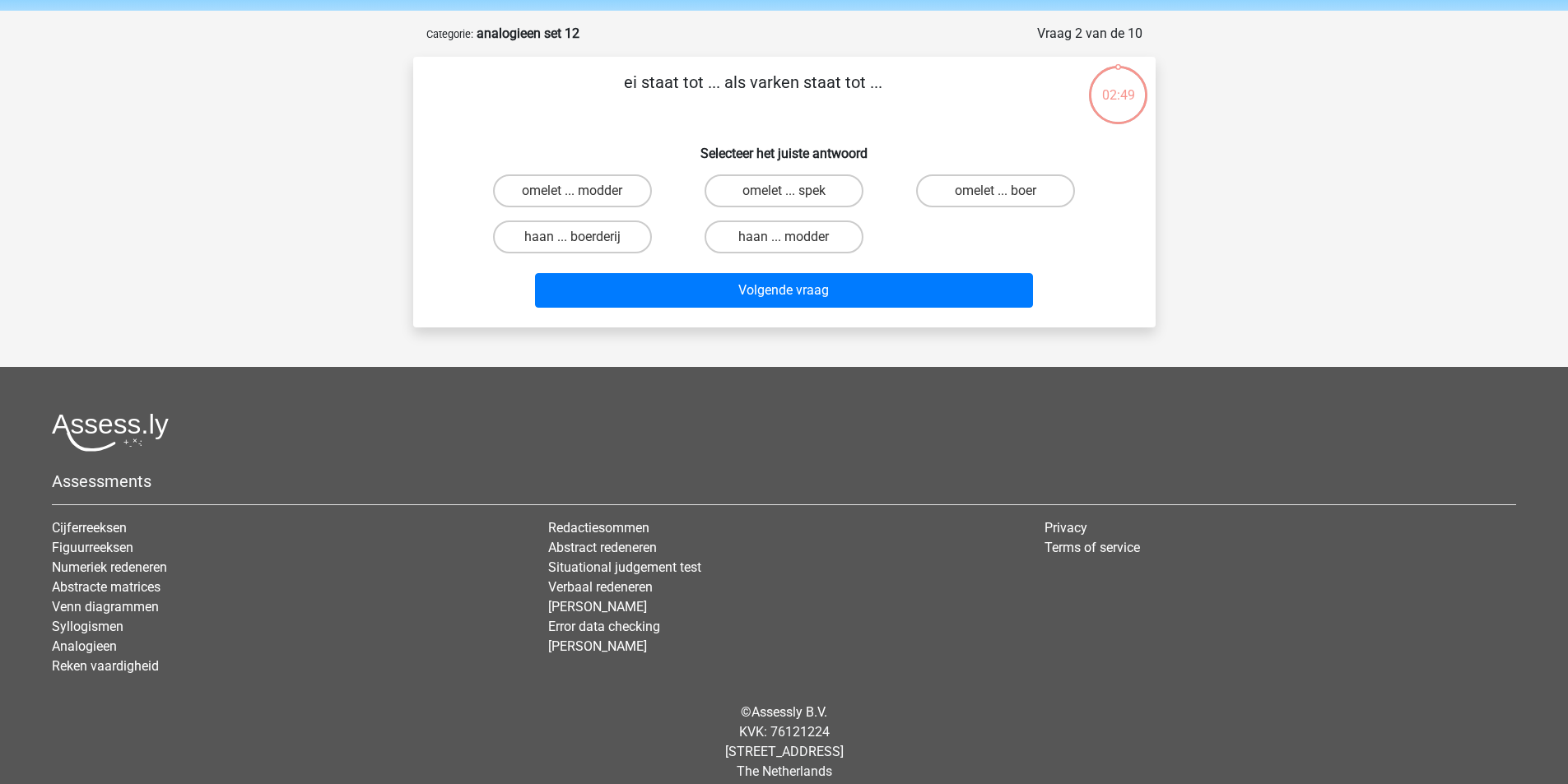
scroll to position [76, 0]
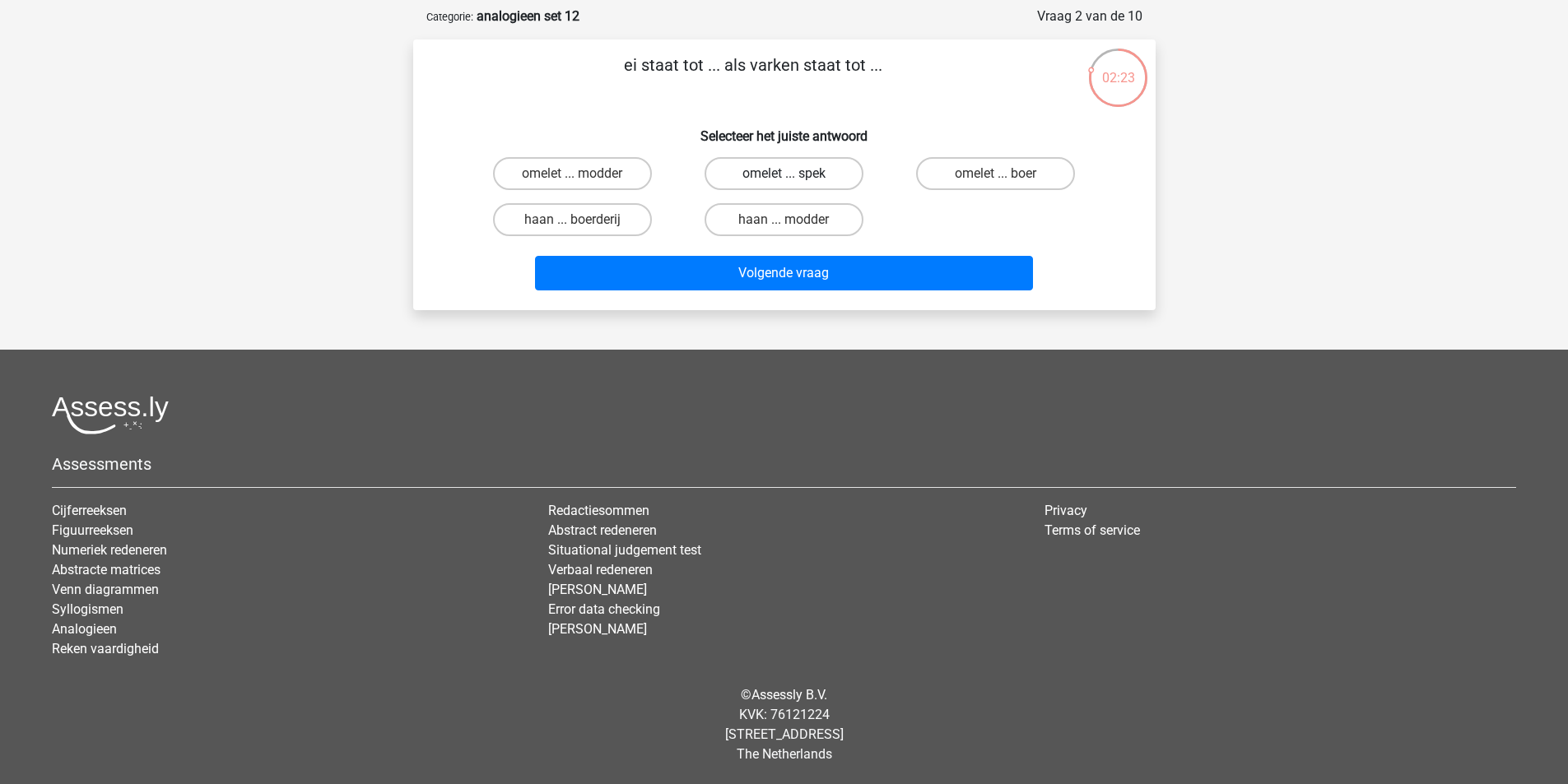
click at [768, 177] on label "omelet ... spek" at bounding box center [784, 174] width 159 height 33
click at [784, 177] on input "omelet ... spek" at bounding box center [789, 179] width 11 height 11
radio input "true"
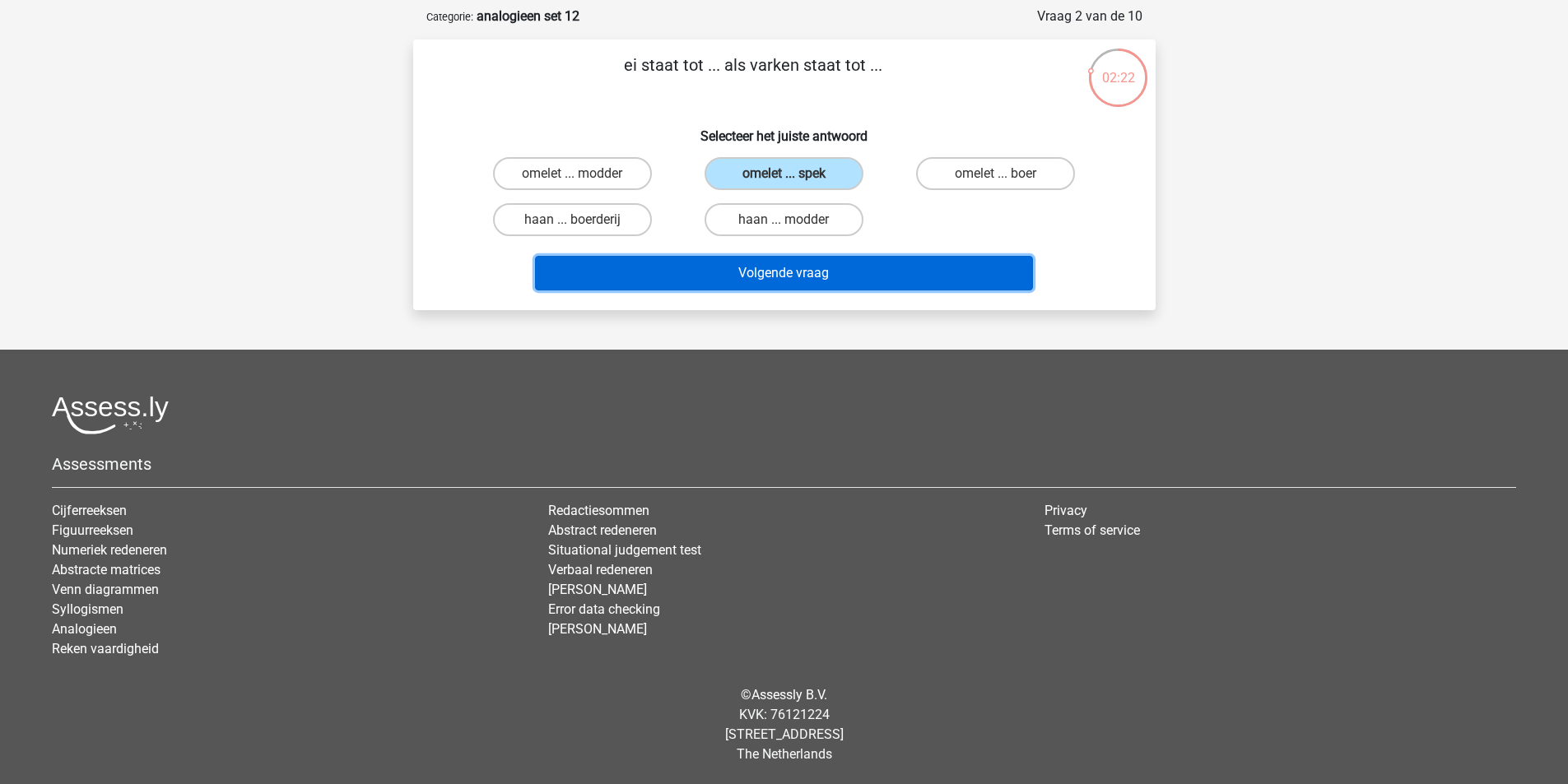
click at [758, 273] on button "Volgende vraag" at bounding box center [784, 274] width 498 height 35
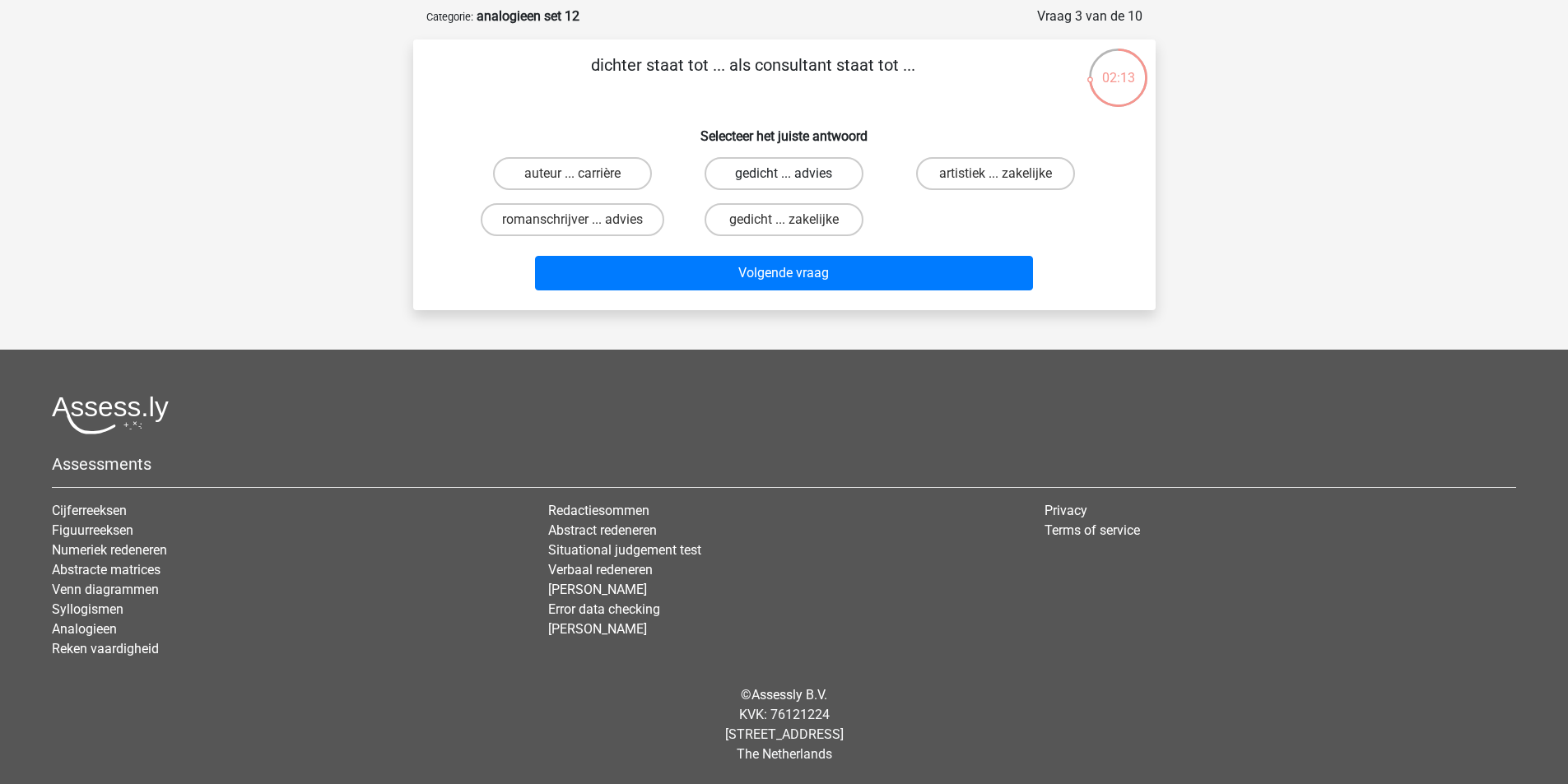
click at [756, 159] on label "gedicht ... advies" at bounding box center [784, 174] width 159 height 33
click at [784, 174] on input "gedicht ... advies" at bounding box center [789, 179] width 11 height 11
radio input "true"
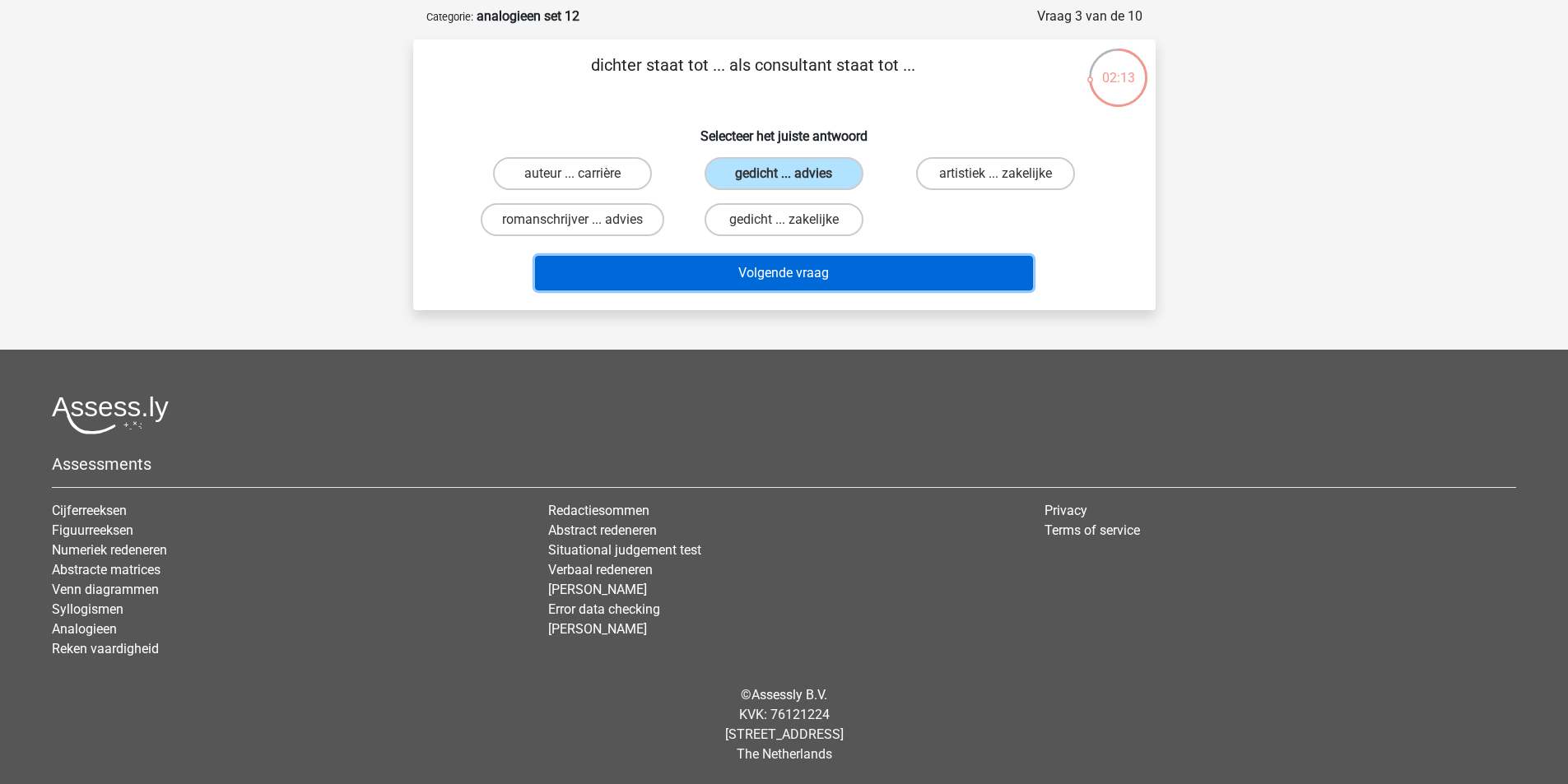
click at [754, 278] on button "Volgende vraag" at bounding box center [784, 274] width 498 height 35
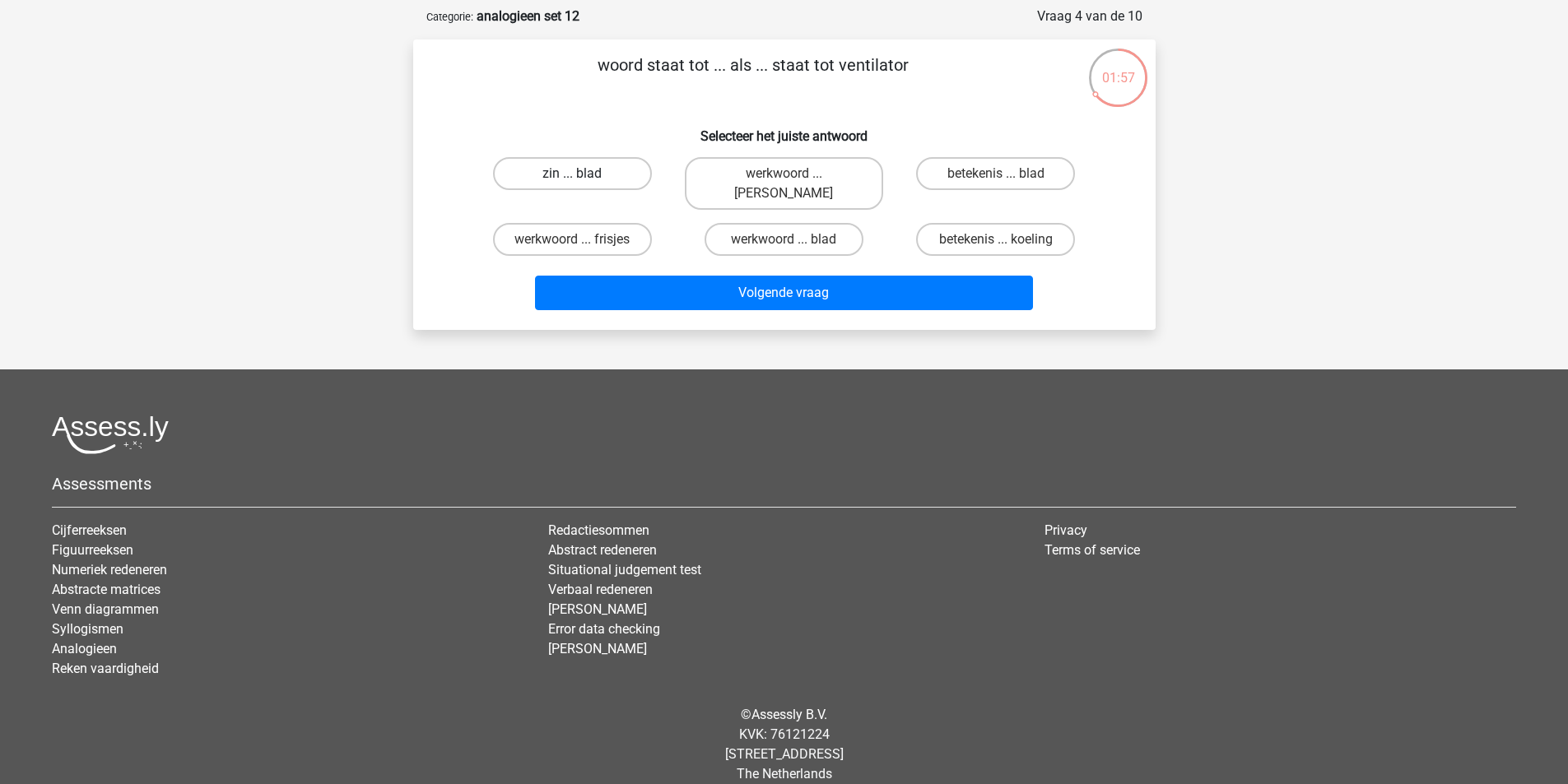
click at [591, 177] on label "zin ... blad" at bounding box center [573, 174] width 159 height 33
click at [583, 177] on input "zin ... blad" at bounding box center [578, 179] width 11 height 11
radio input "true"
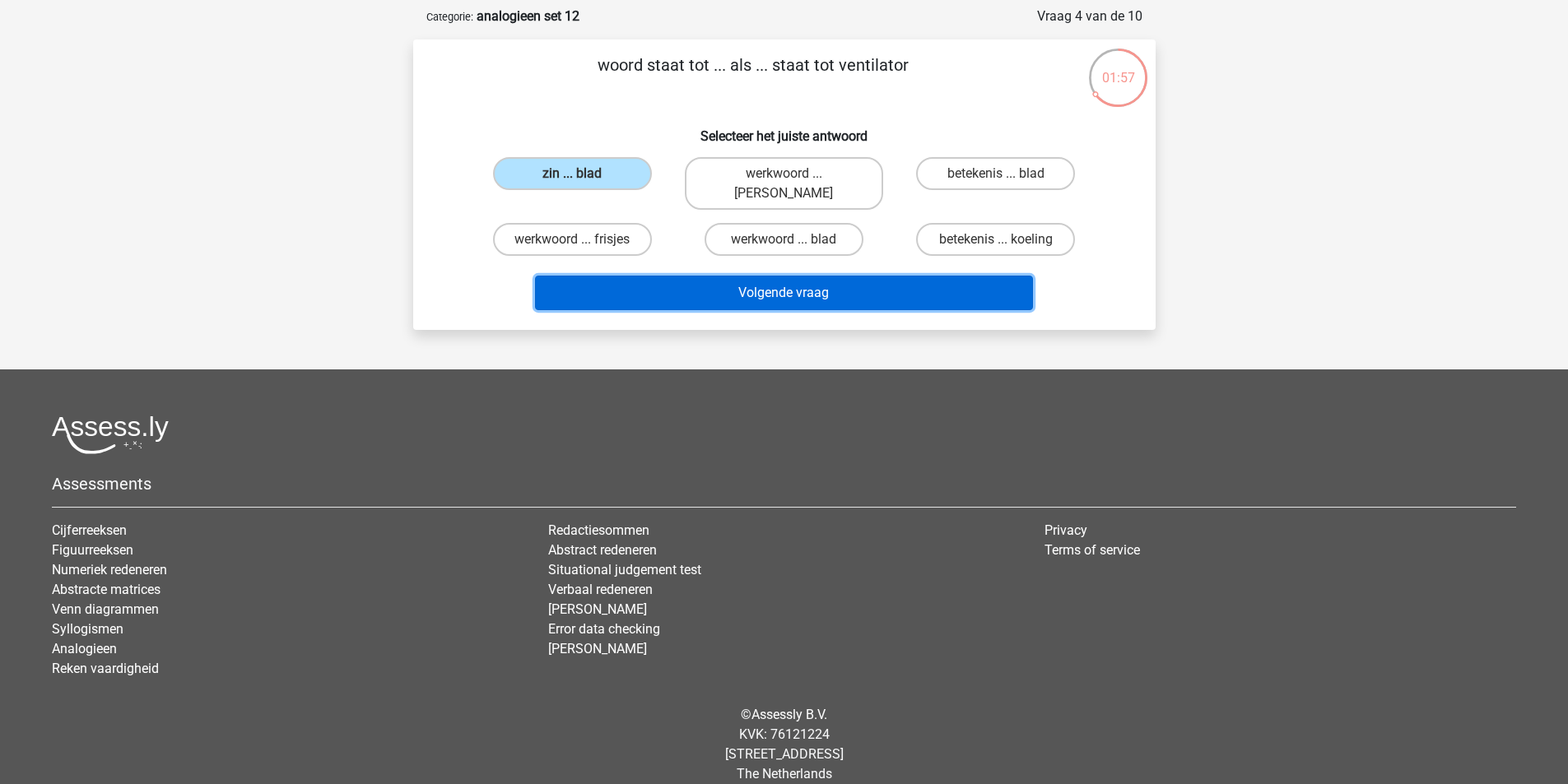
click at [703, 275] on button "Volgende vraag" at bounding box center [784, 293] width 498 height 35
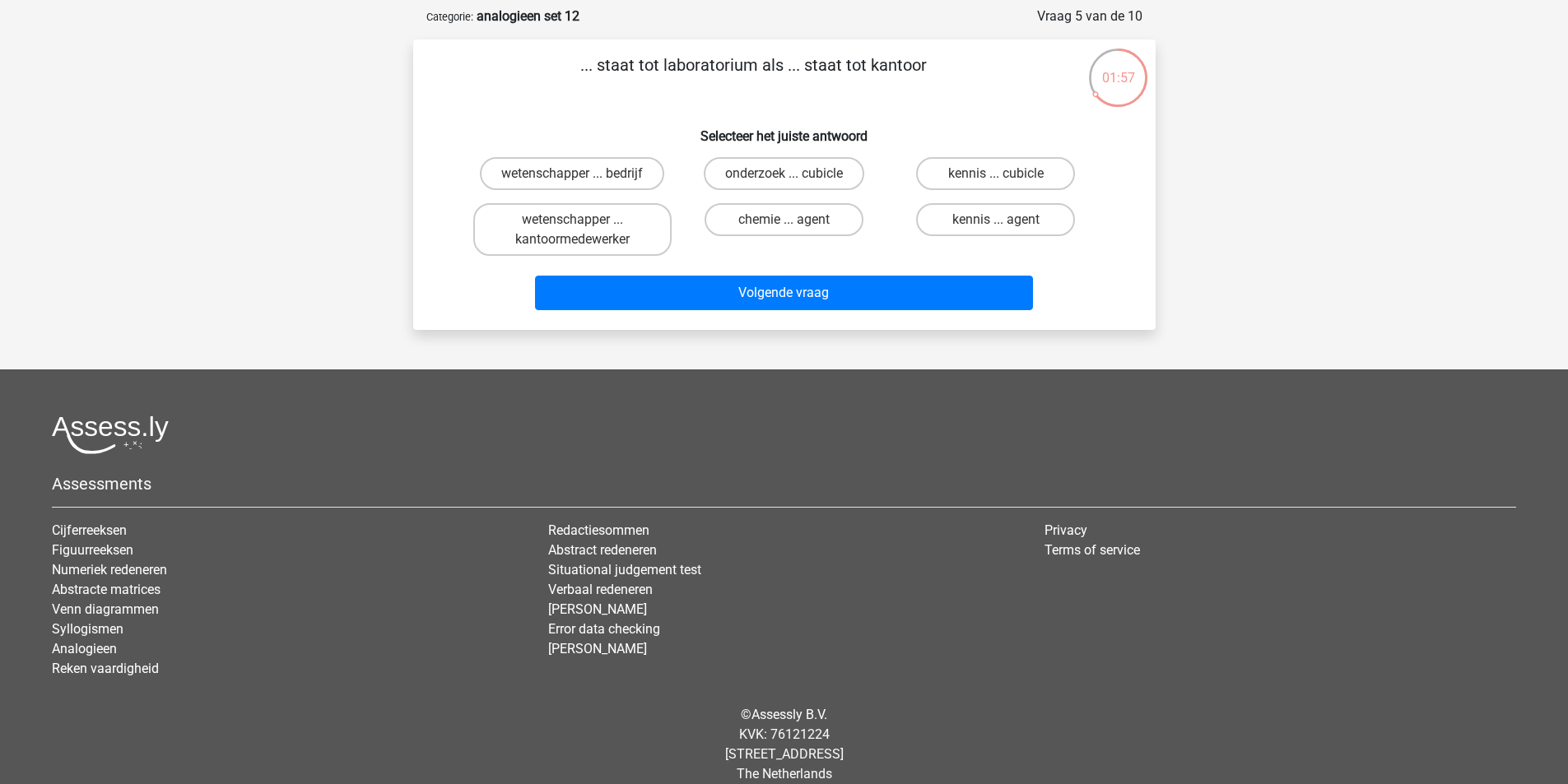
scroll to position [82, 0]
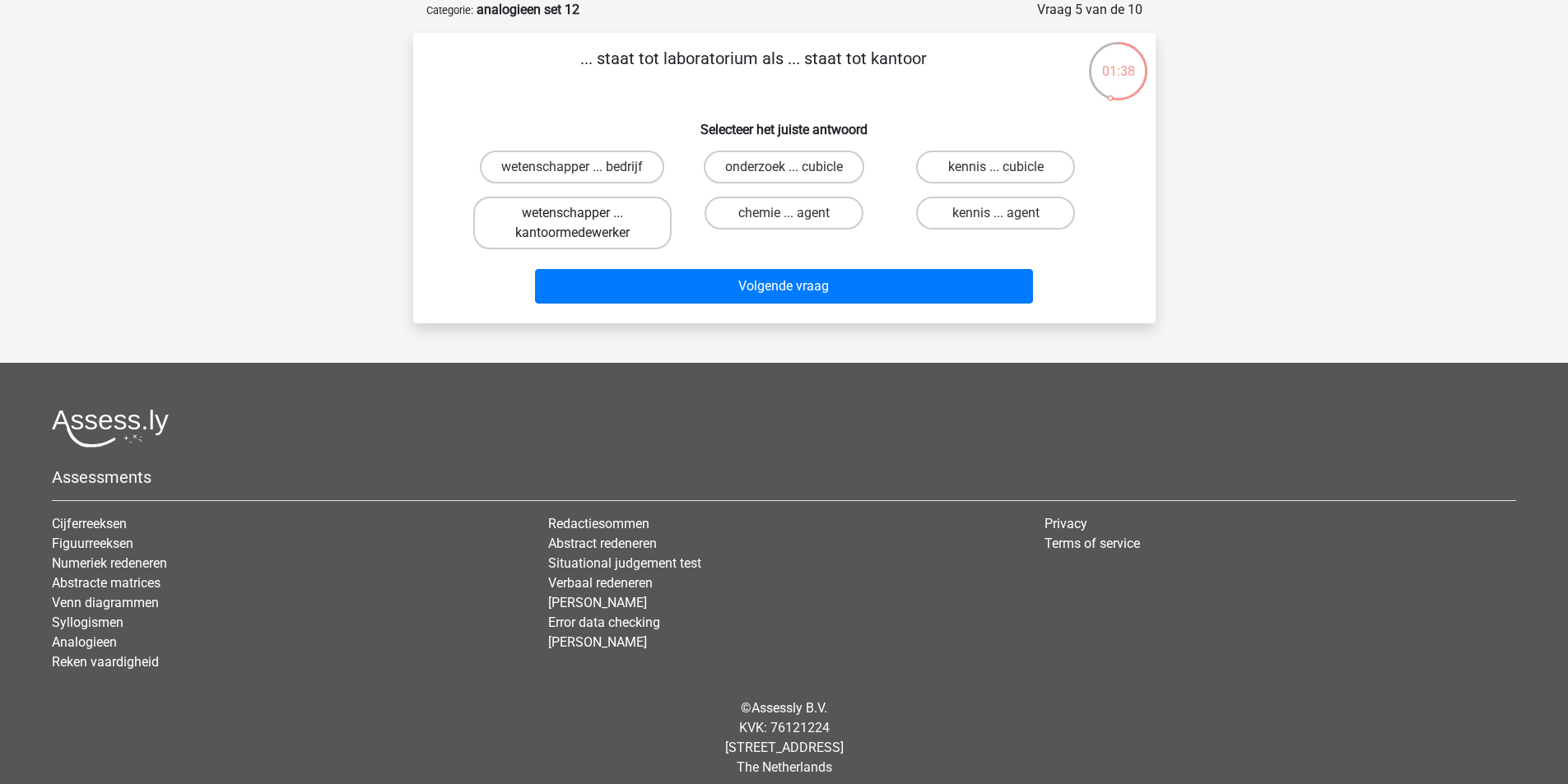
click at [596, 223] on label "wetenschapper ... kantoormedewerker" at bounding box center [572, 223] width 199 height 53
click at [583, 223] on input "wetenschapper ... kantoormedewerker" at bounding box center [578, 219] width 11 height 11
radio input "true"
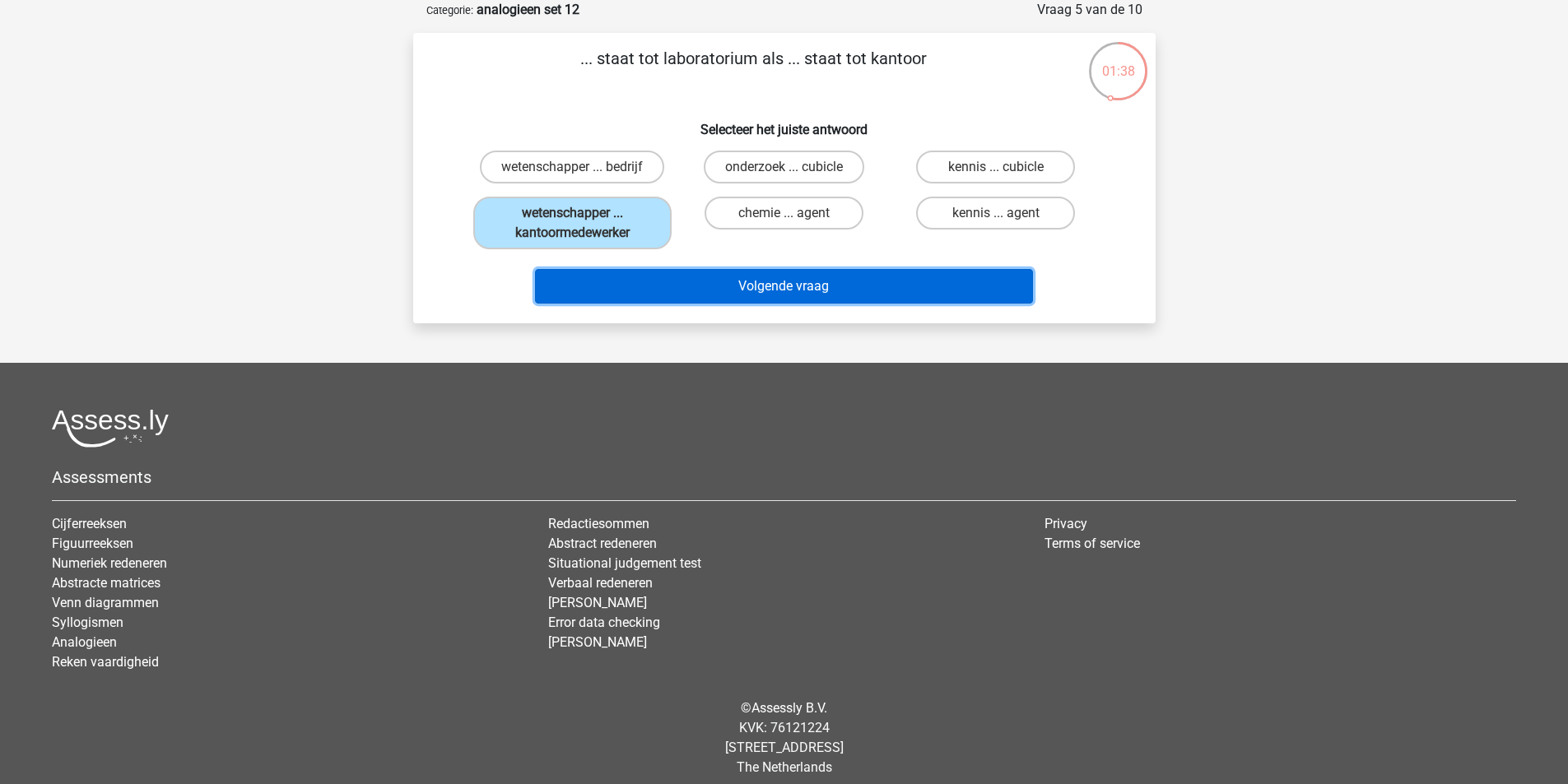
click at [713, 285] on button "Volgende vraag" at bounding box center [784, 286] width 498 height 35
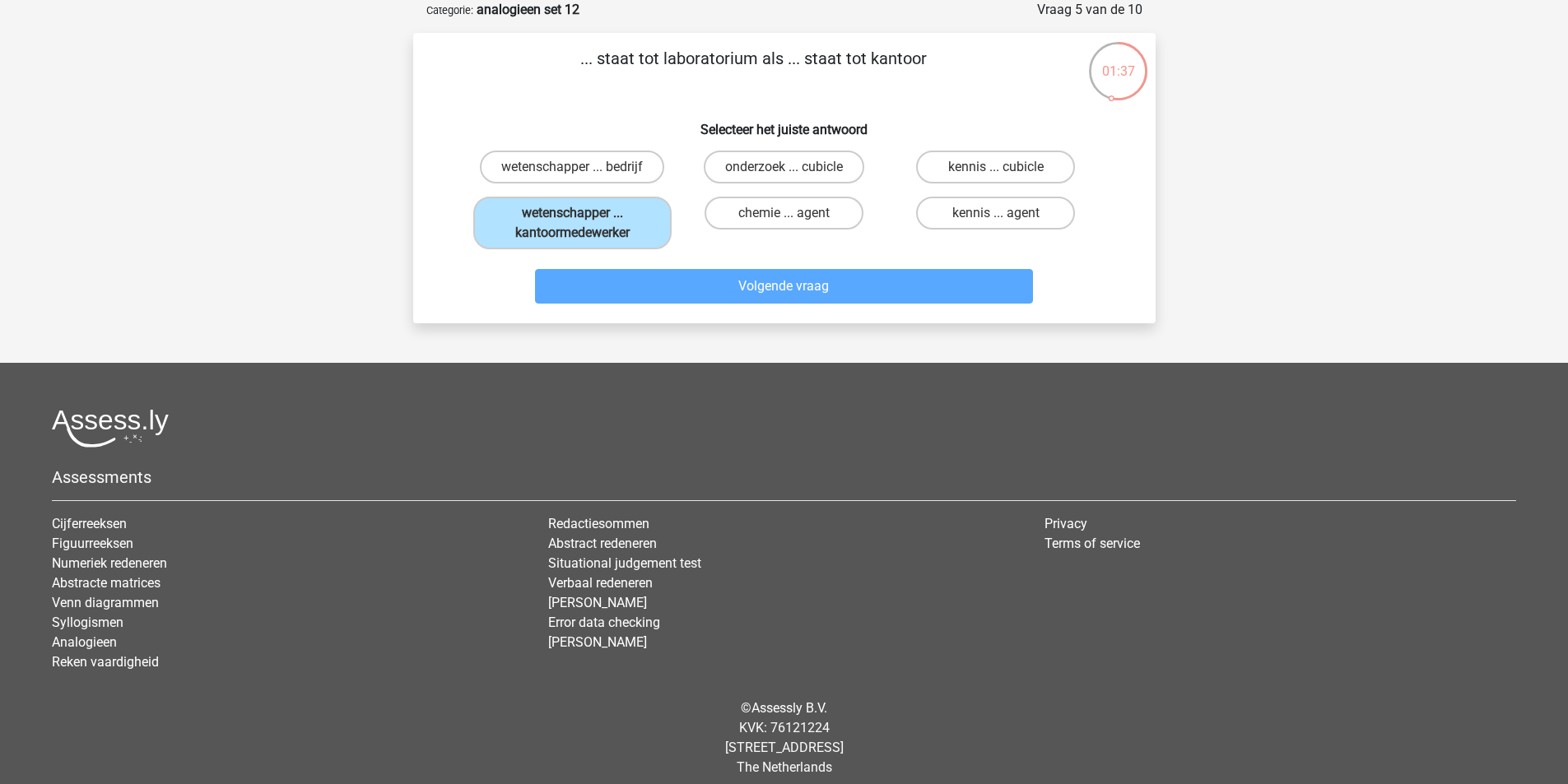
scroll to position [76, 0]
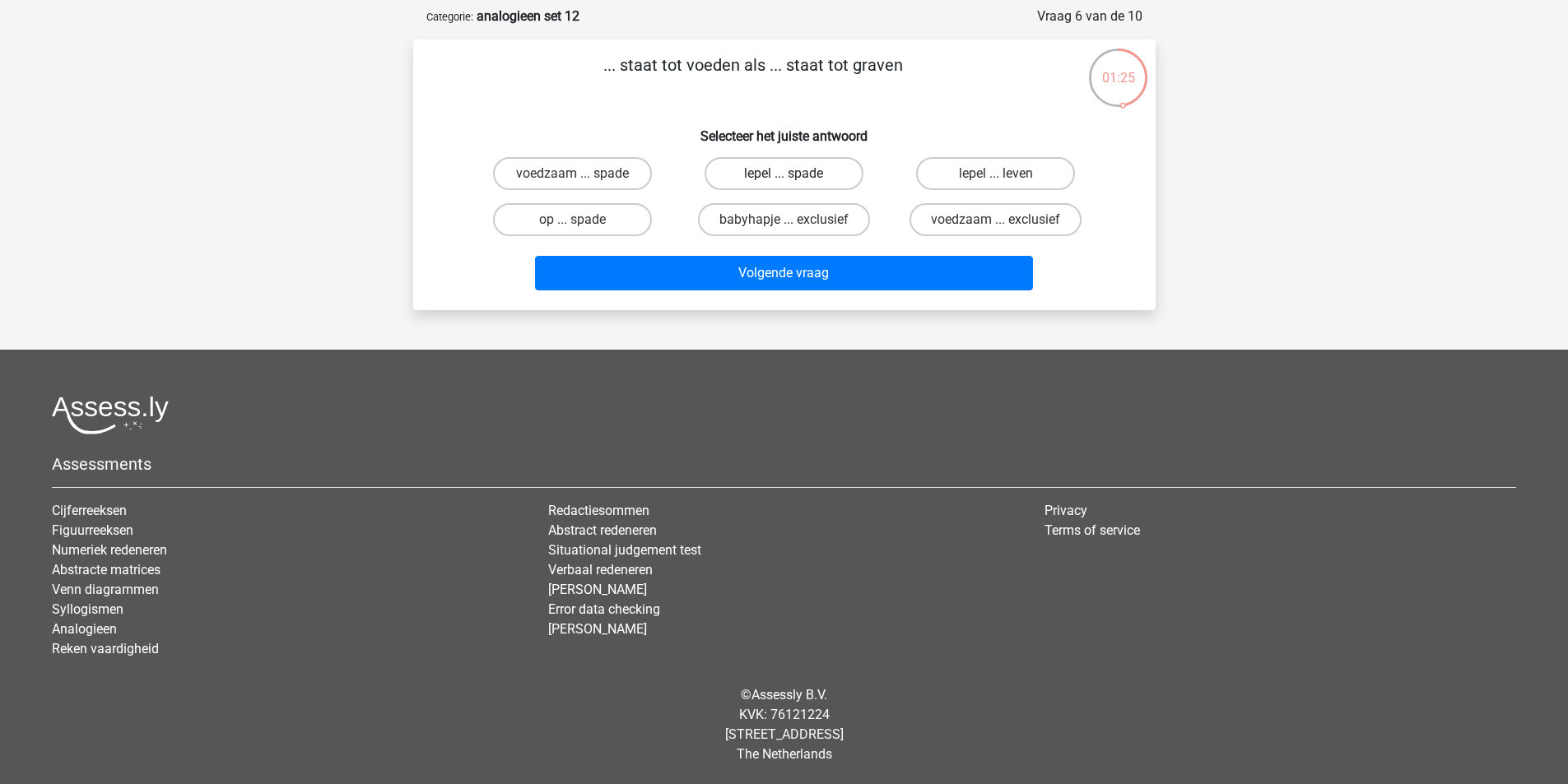
click at [803, 179] on label "lepel ... spade" at bounding box center [784, 174] width 159 height 33
click at [795, 179] on input "lepel ... spade" at bounding box center [789, 179] width 11 height 11
radio input "true"
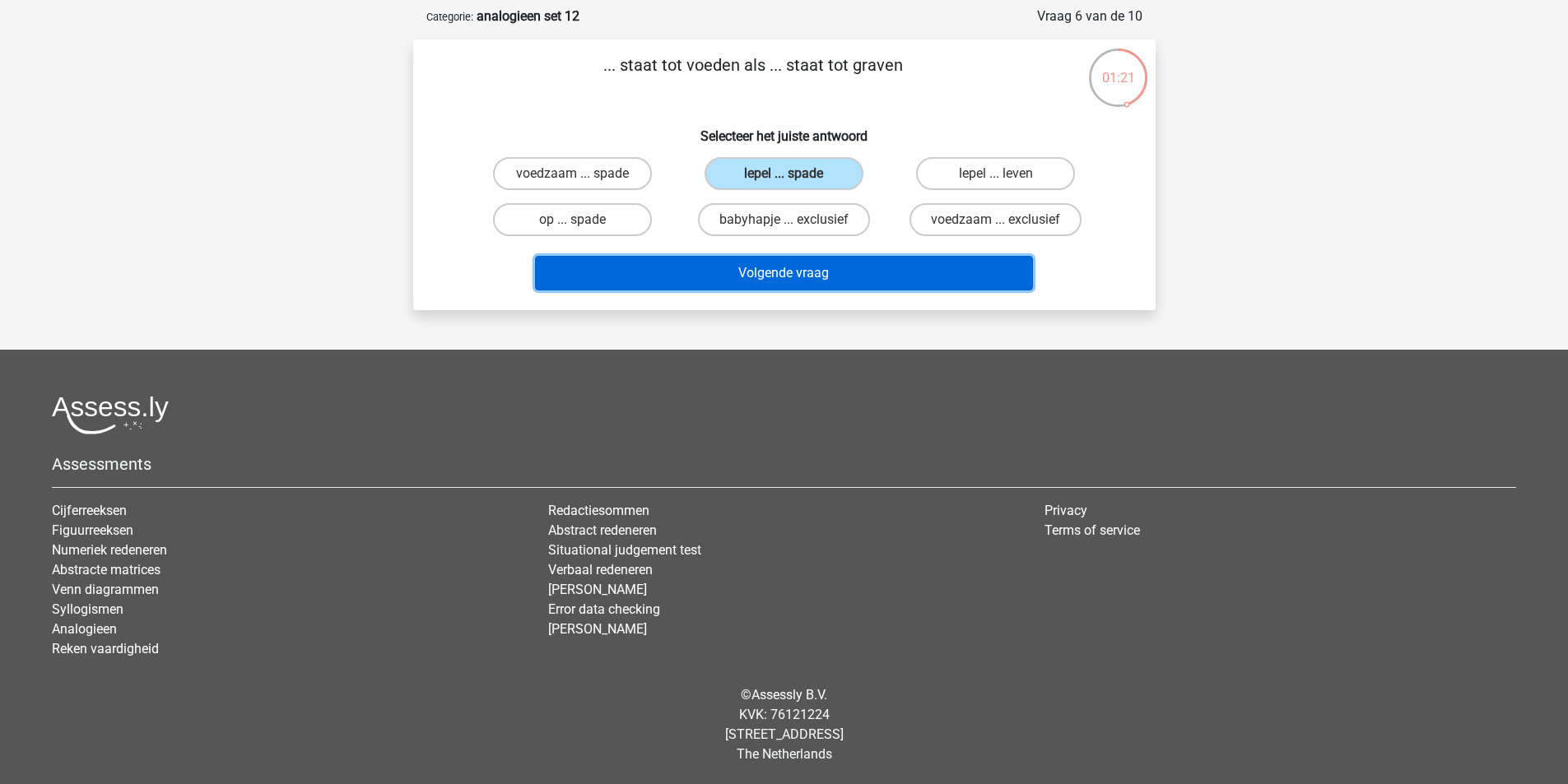
click at [784, 270] on button "Volgende vraag" at bounding box center [784, 274] width 498 height 35
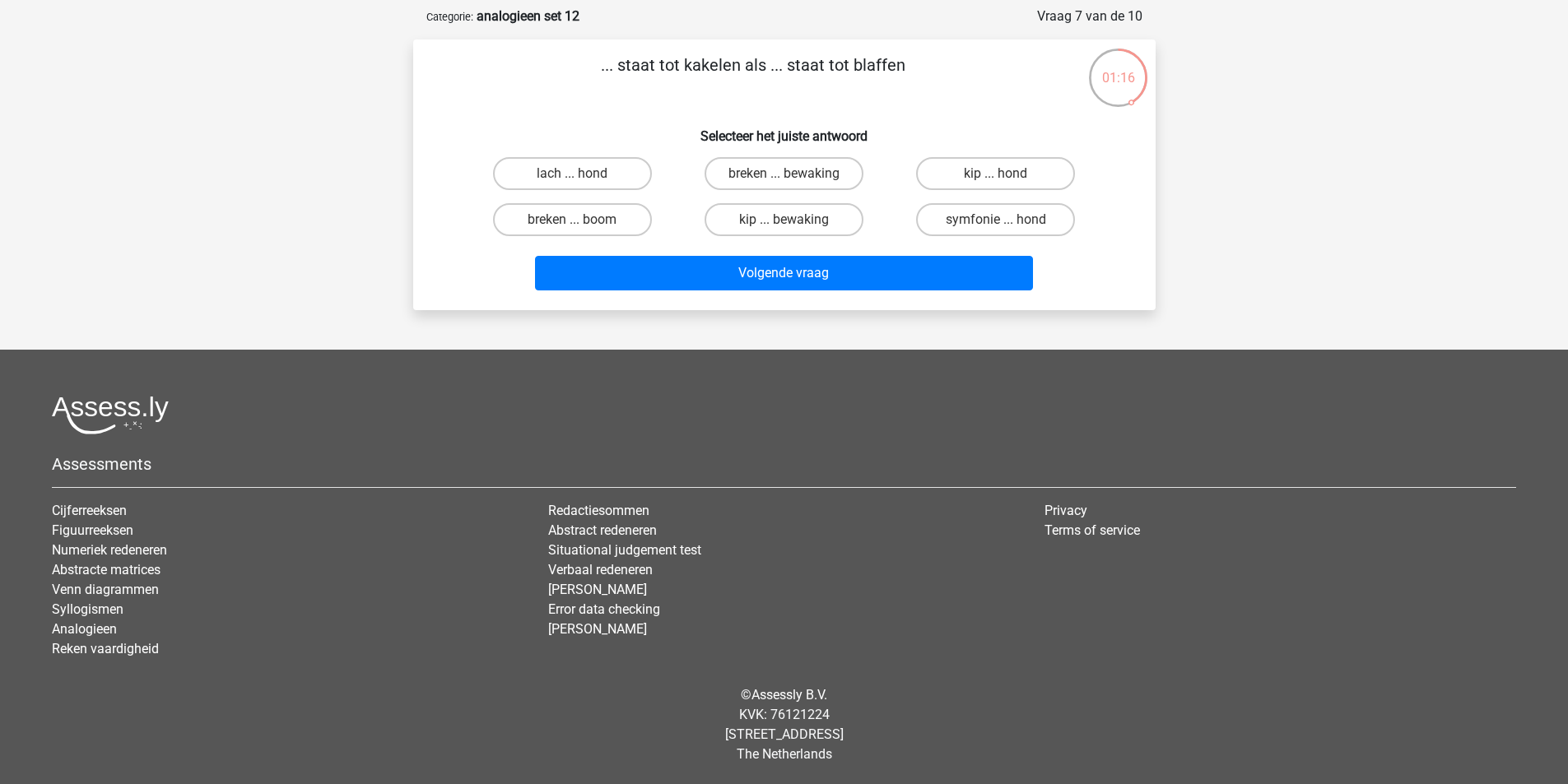
click at [672, 167] on div "kip ... hond" at bounding box center [572, 174] width 199 height 33
click at [942, 173] on label "kip ... hond" at bounding box center [996, 174] width 159 height 33
click at [996, 174] on input "kip ... hond" at bounding box center [1001, 179] width 11 height 11
radio input "true"
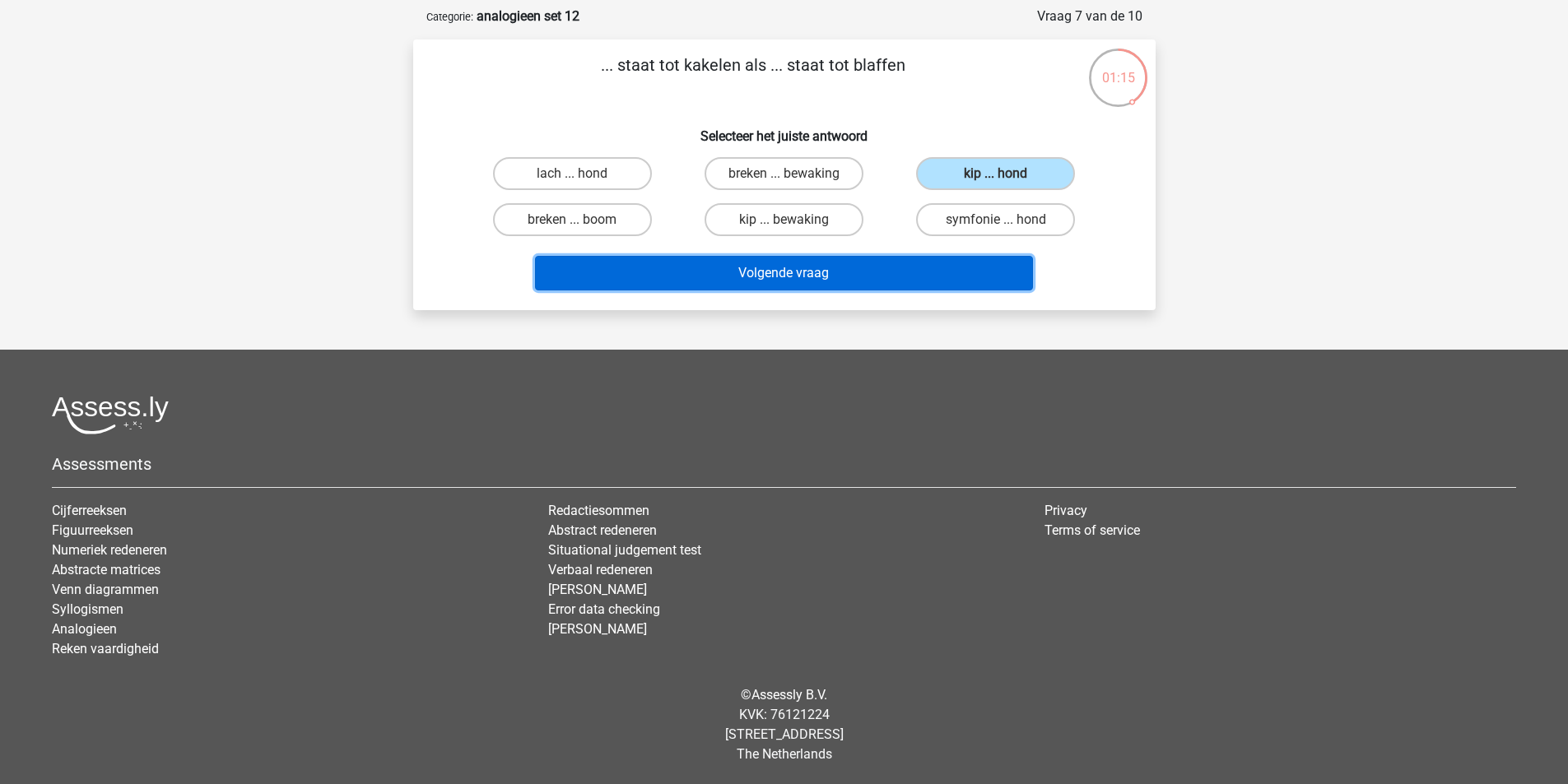
click at [883, 260] on button "Volgende vraag" at bounding box center [784, 274] width 498 height 35
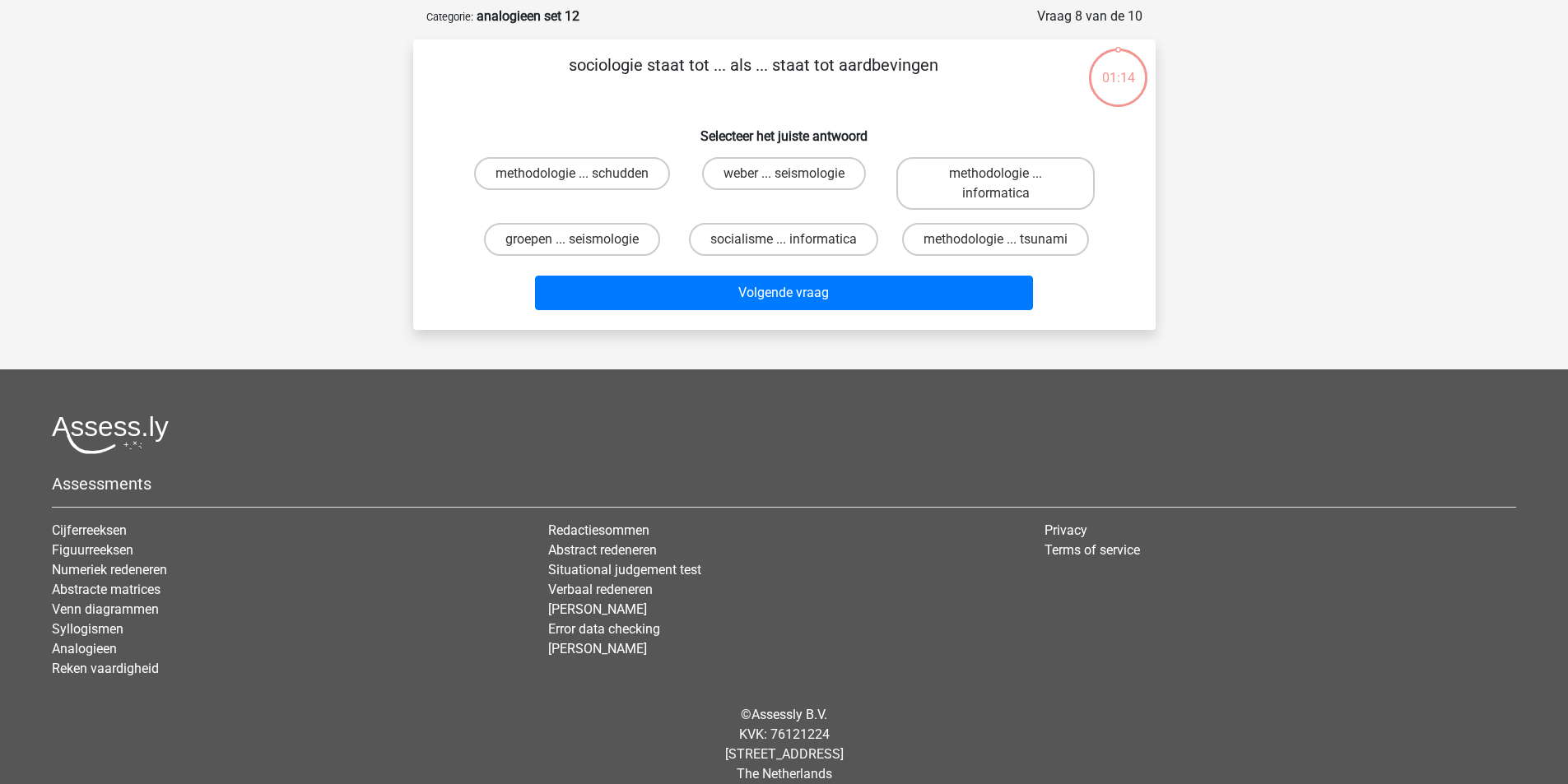
scroll to position [82, 0]
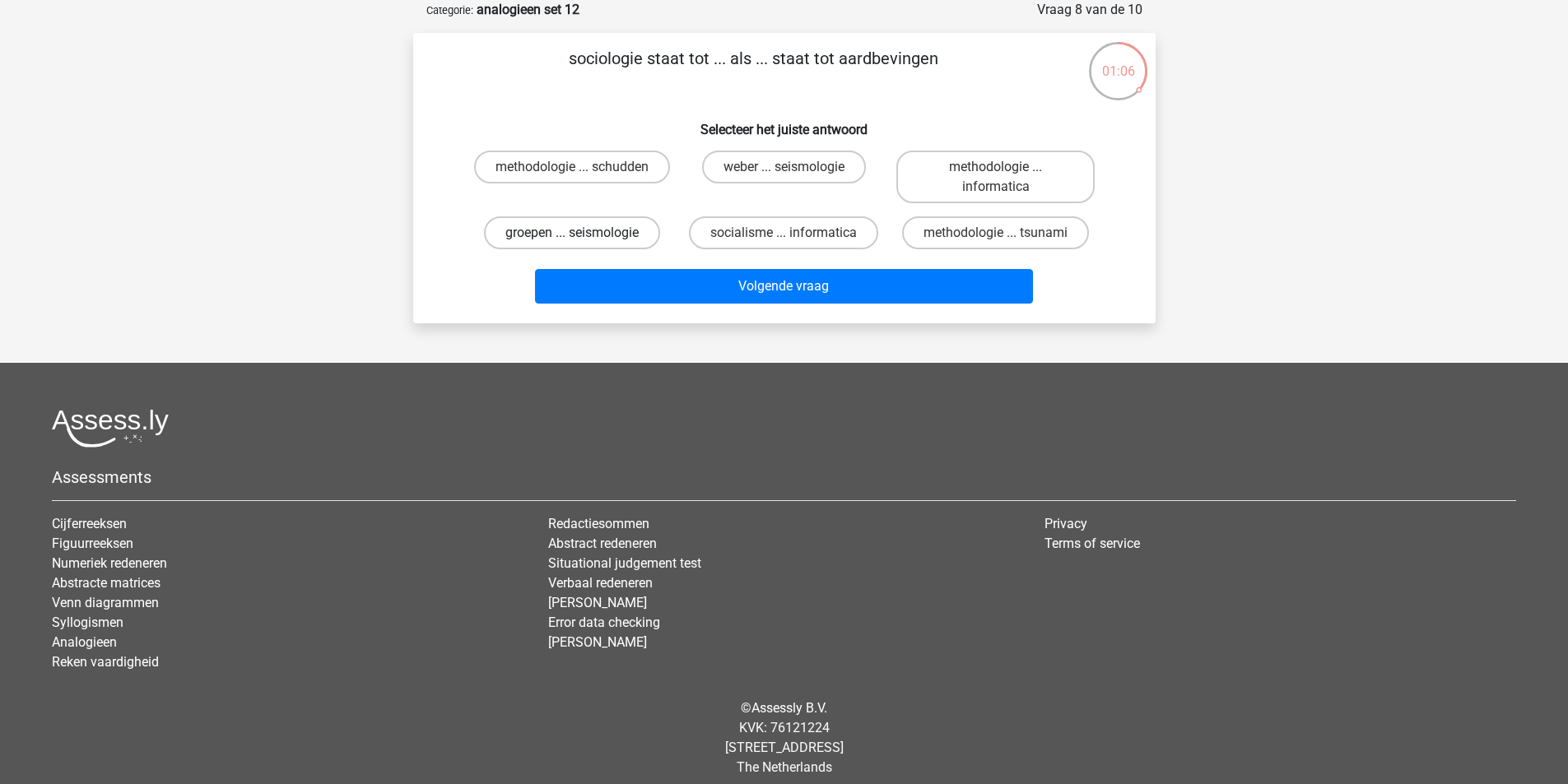
click at [616, 232] on label "groepen ... seismologie" at bounding box center [572, 233] width 176 height 33
click at [583, 233] on input "groepen ... seismologie" at bounding box center [578, 239] width 11 height 11
radio input "true"
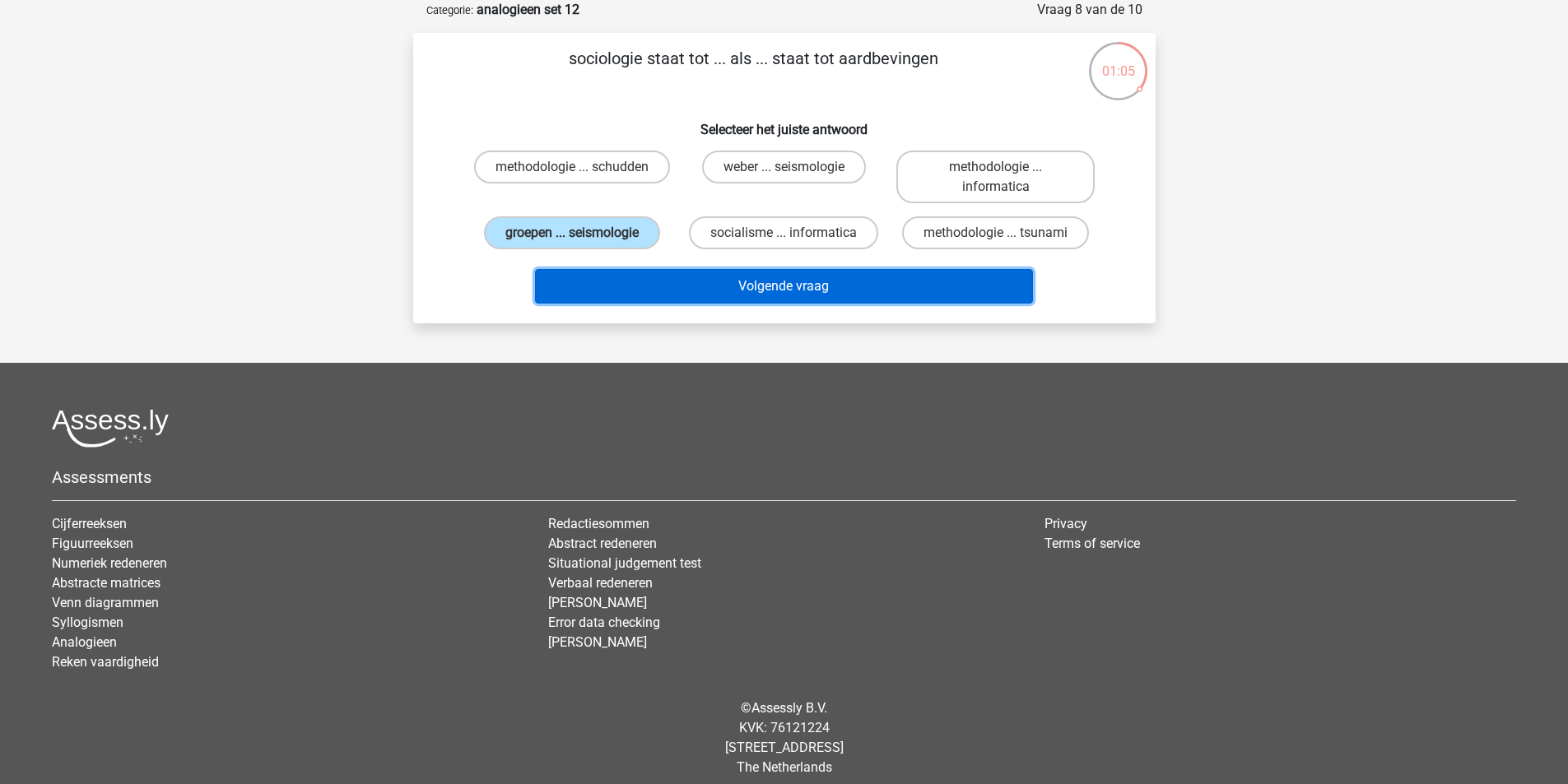
click at [727, 284] on button "Volgende vraag" at bounding box center [784, 286] width 498 height 35
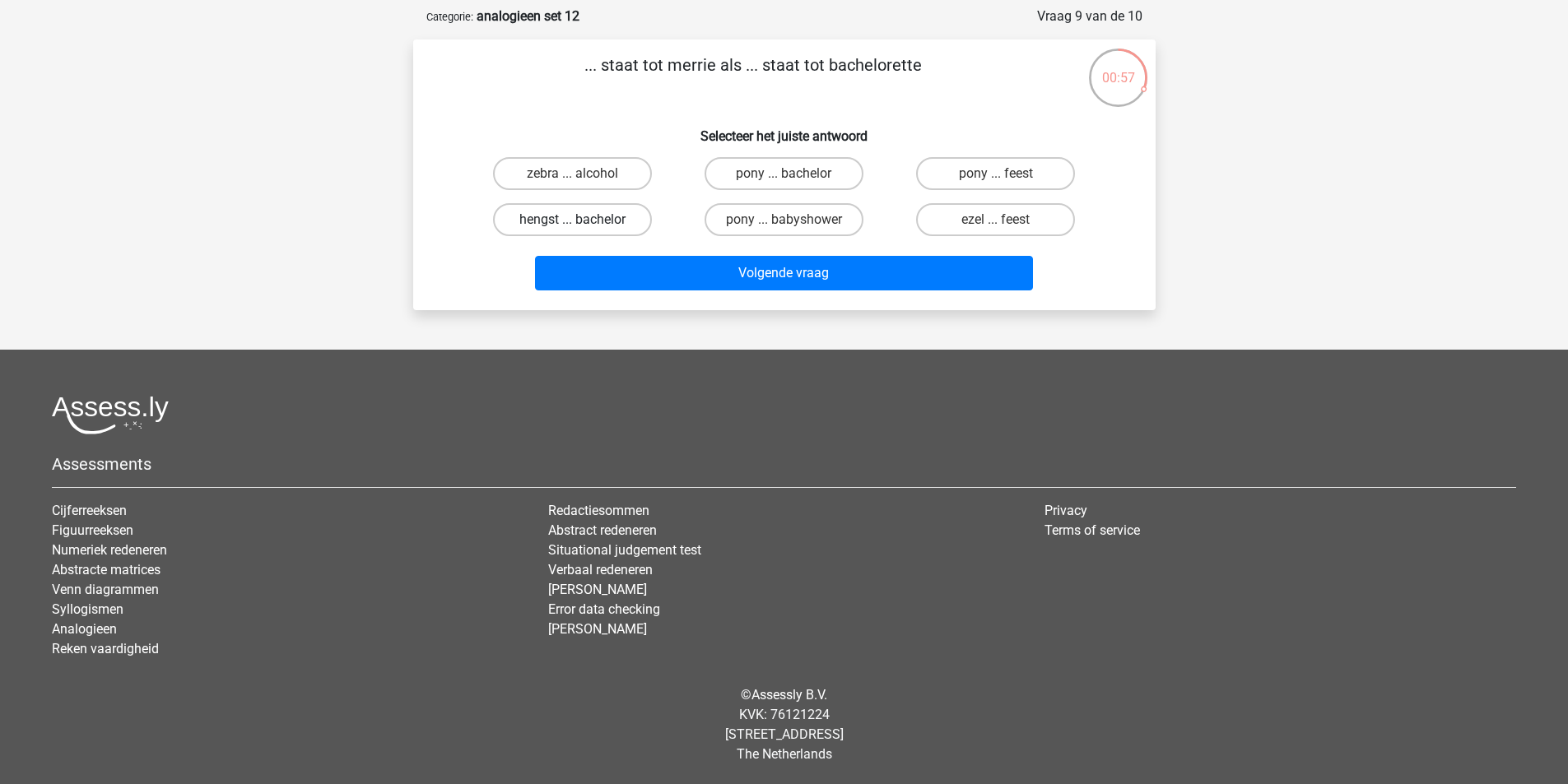
click at [609, 223] on label "hengst ... bachelor" at bounding box center [573, 220] width 159 height 33
click at [583, 223] on input "hengst ... bachelor" at bounding box center [578, 225] width 11 height 11
radio input "true"
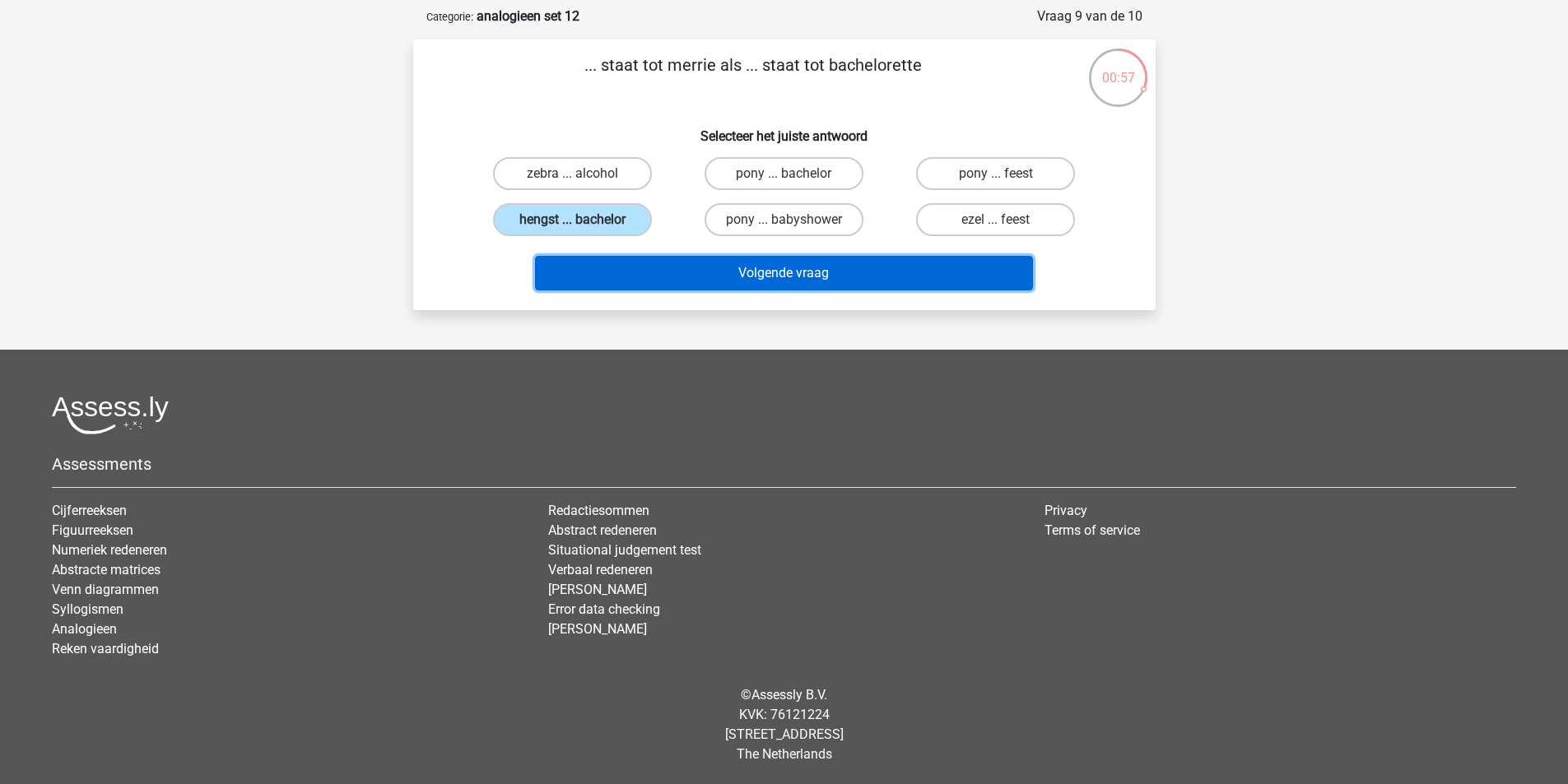
click at [676, 257] on button "Volgende vraag" at bounding box center [784, 274] width 498 height 35
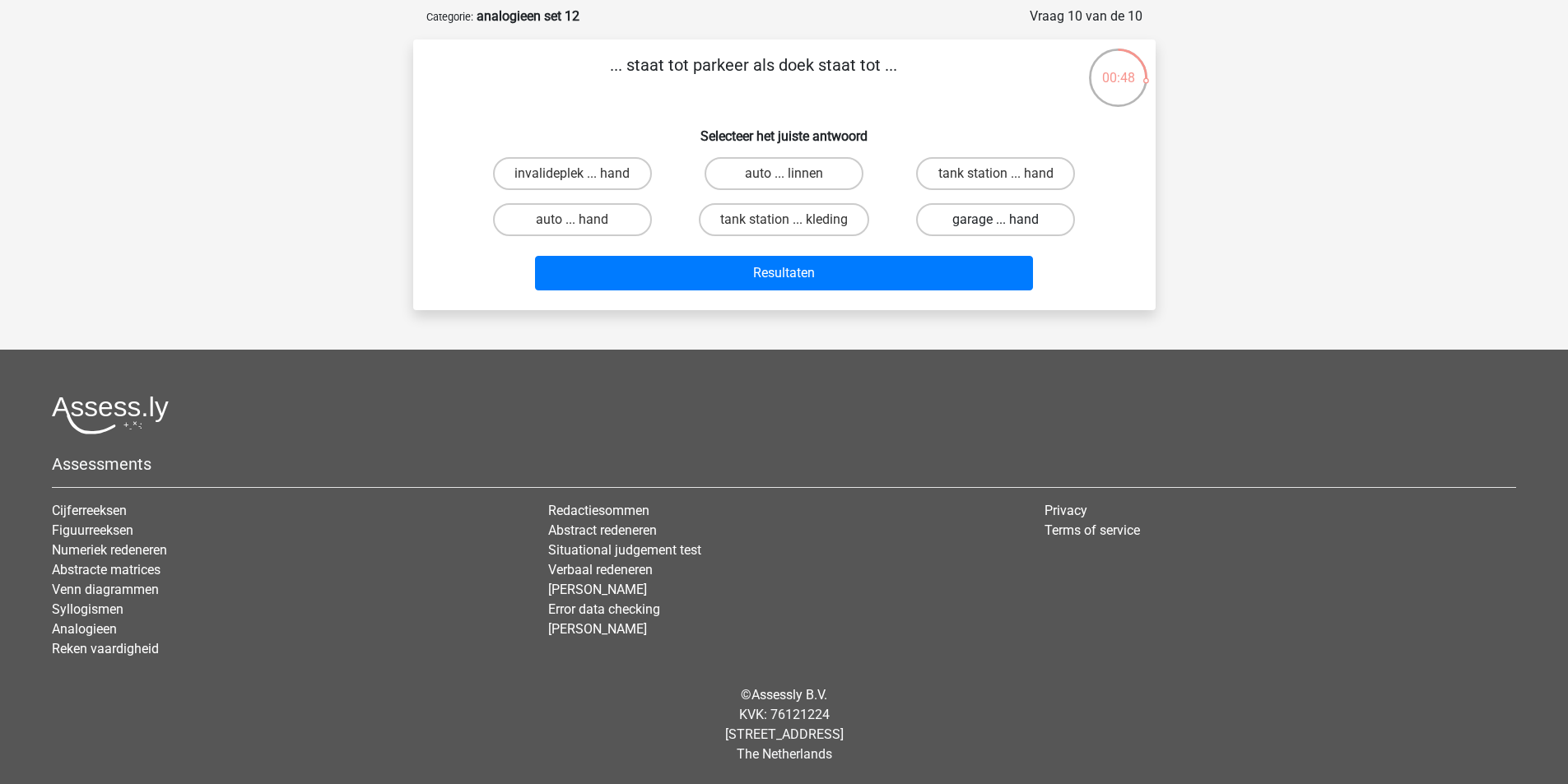
click at [965, 212] on label "garage ... hand" at bounding box center [996, 220] width 159 height 33
click at [996, 220] on input "garage ... hand" at bounding box center [1001, 225] width 11 height 11
radio input "true"
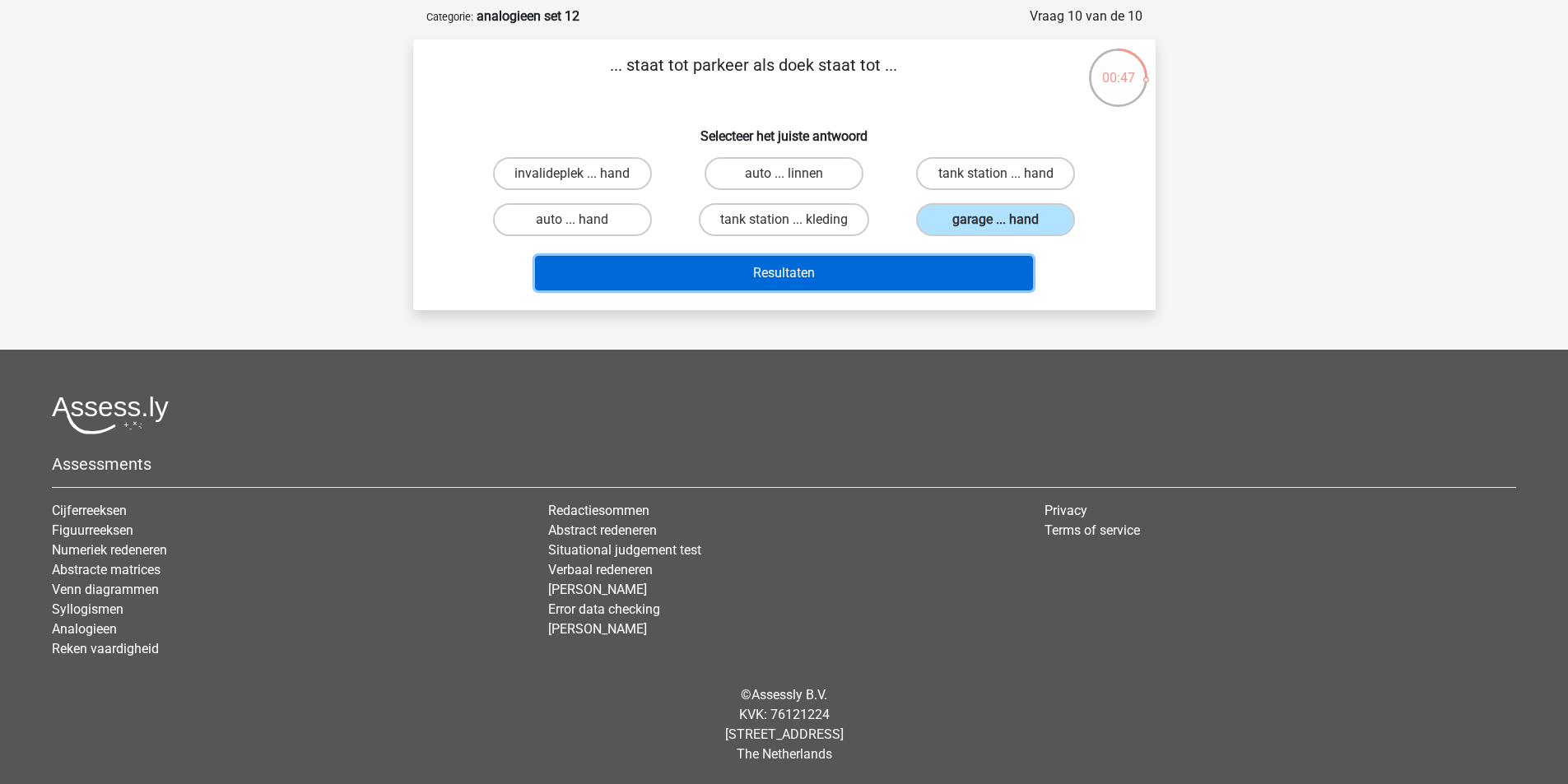
click at [921, 259] on button "Resultaten" at bounding box center [784, 274] width 498 height 35
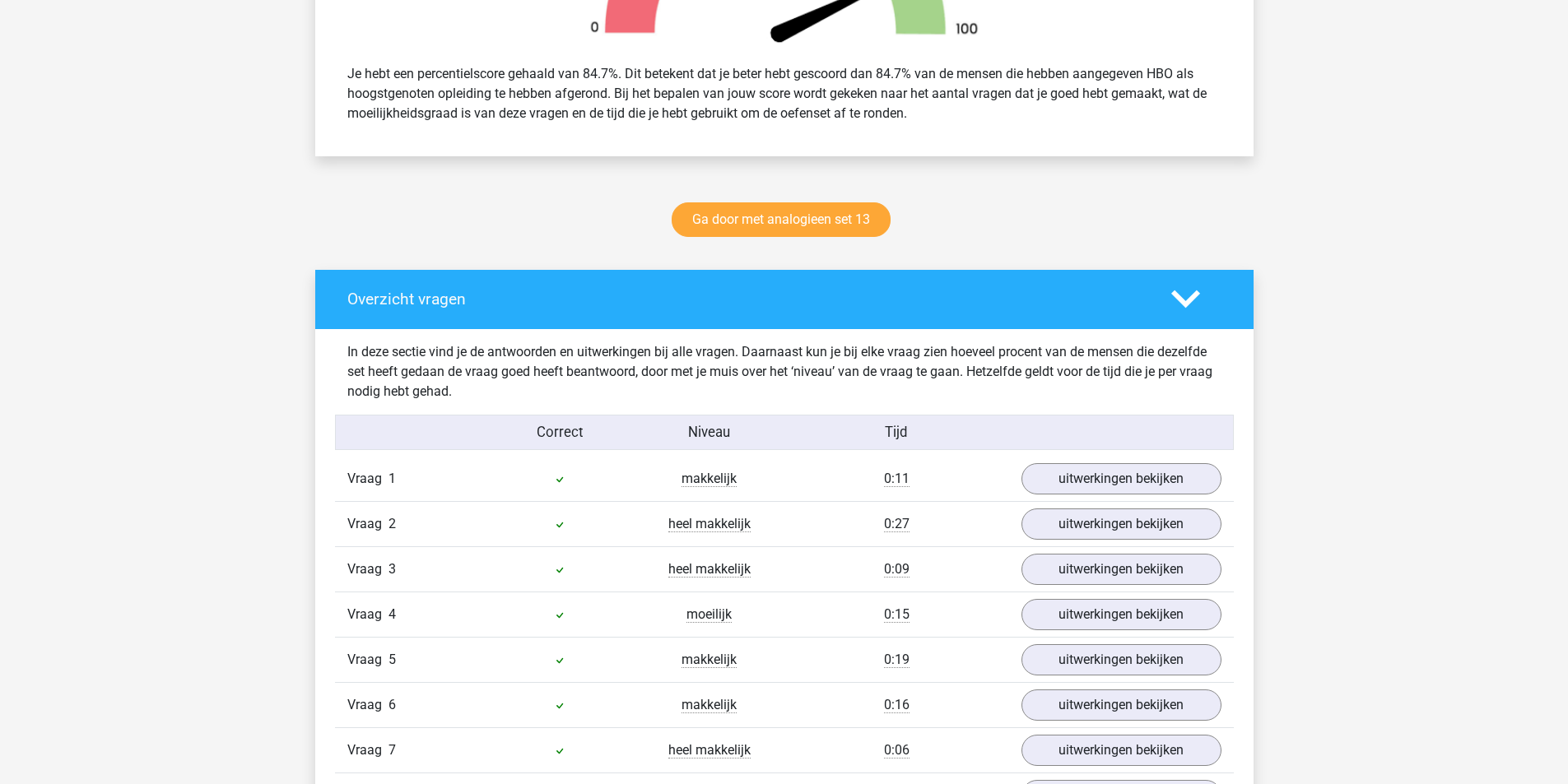
scroll to position [659, 0]
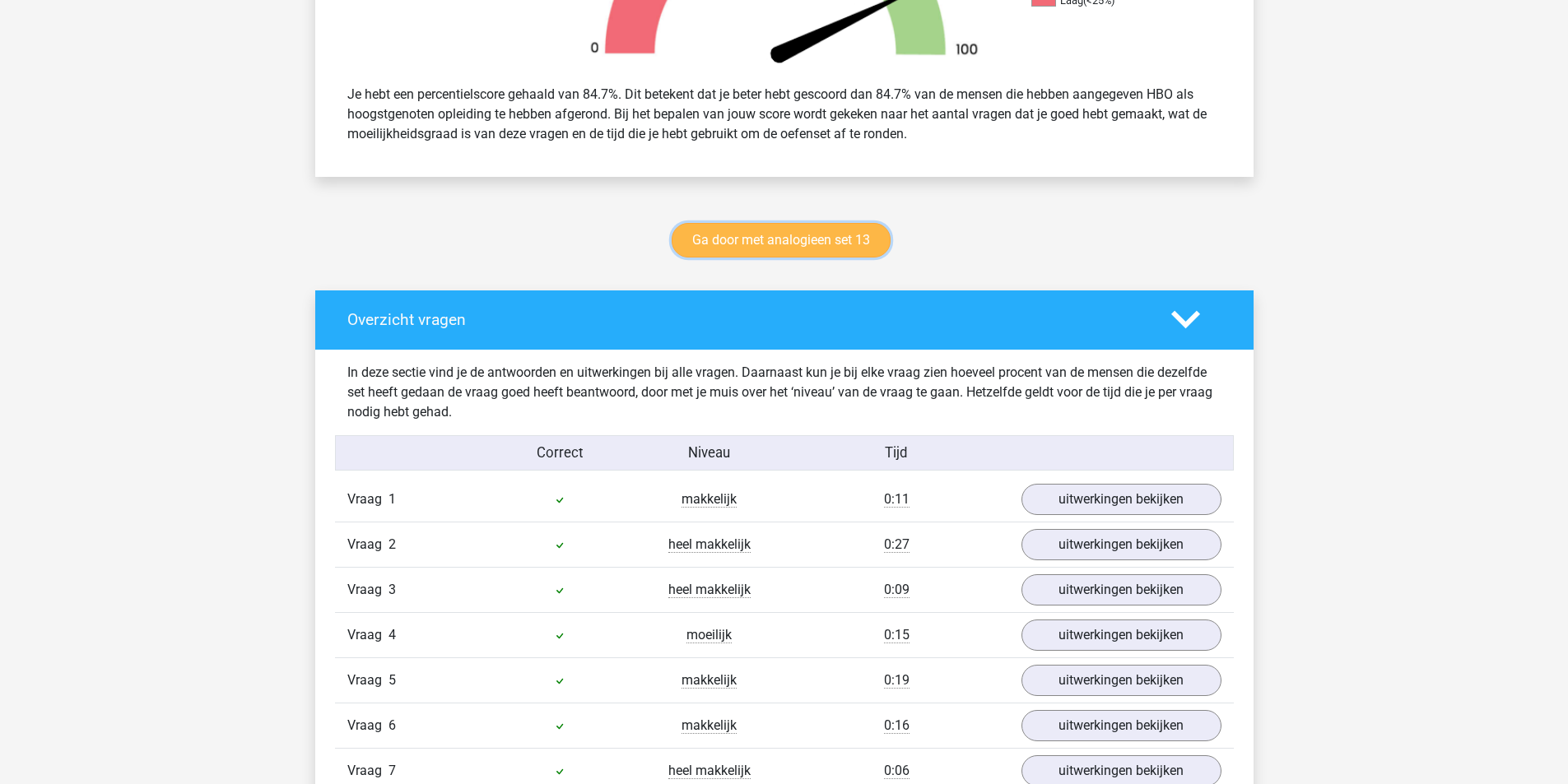
click at [773, 243] on link "Ga door met analogieen set 13" at bounding box center [781, 241] width 219 height 35
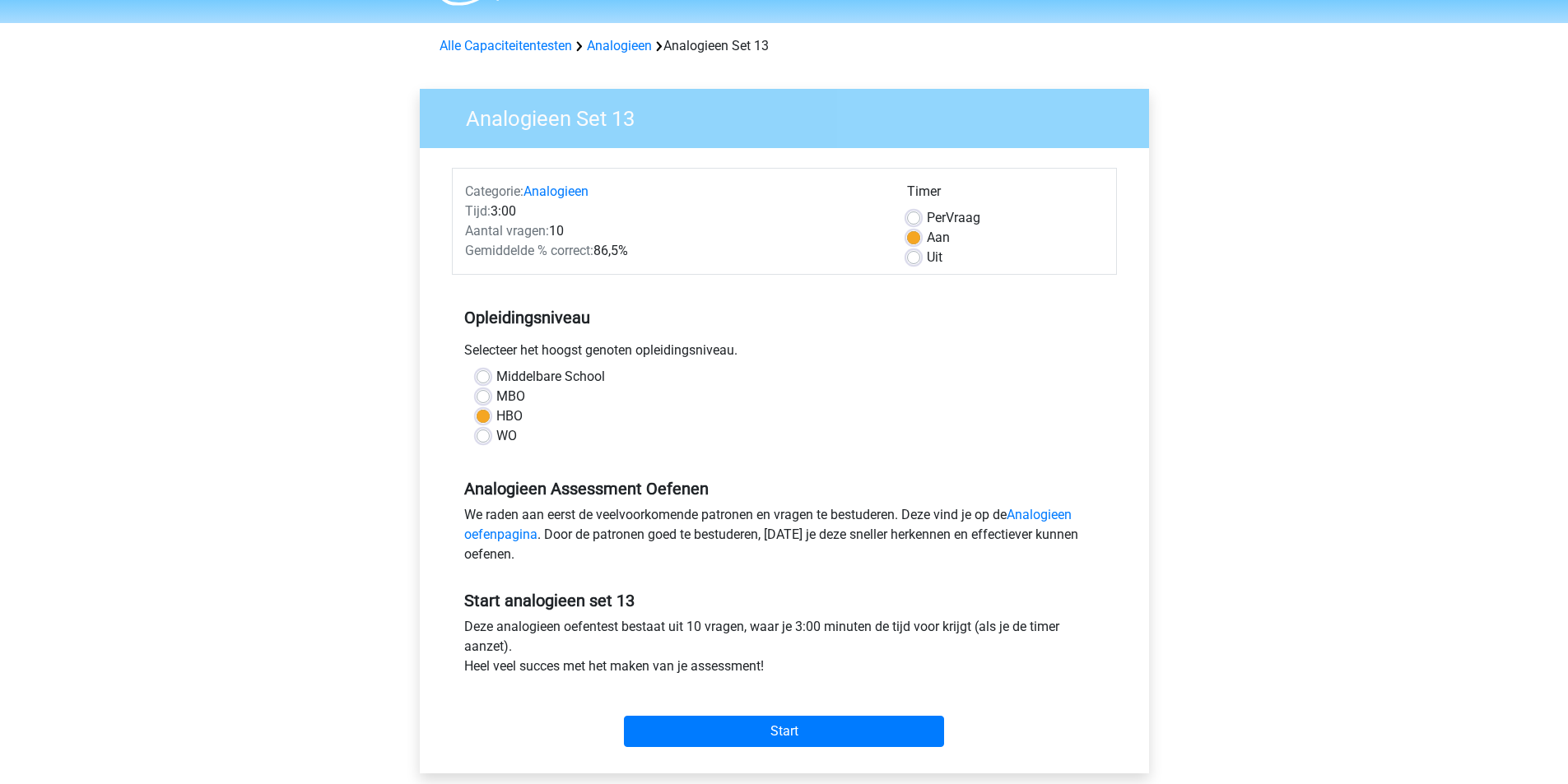
scroll to position [82, 0]
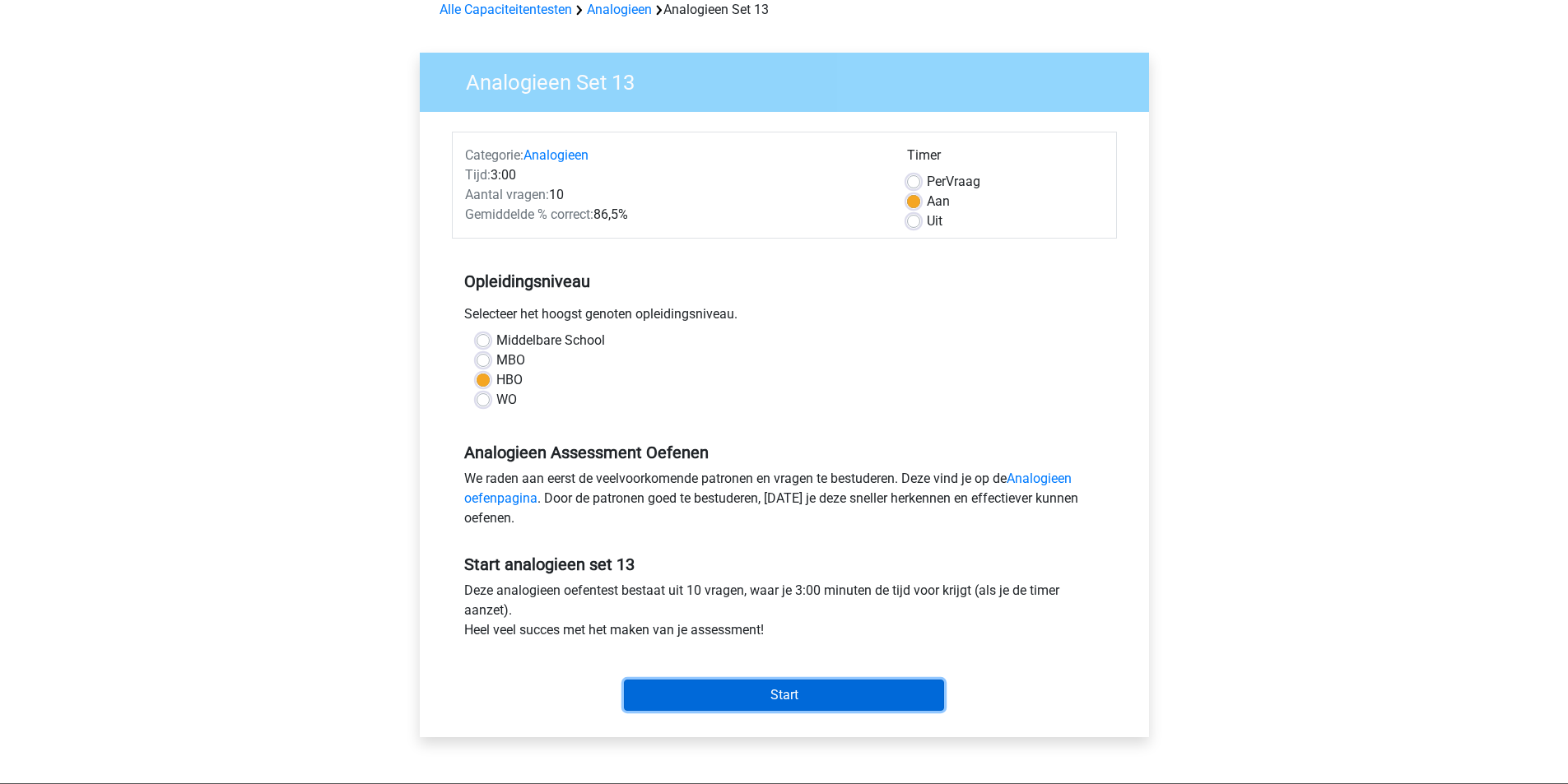
click at [775, 687] on input "Start" at bounding box center [784, 695] width 320 height 31
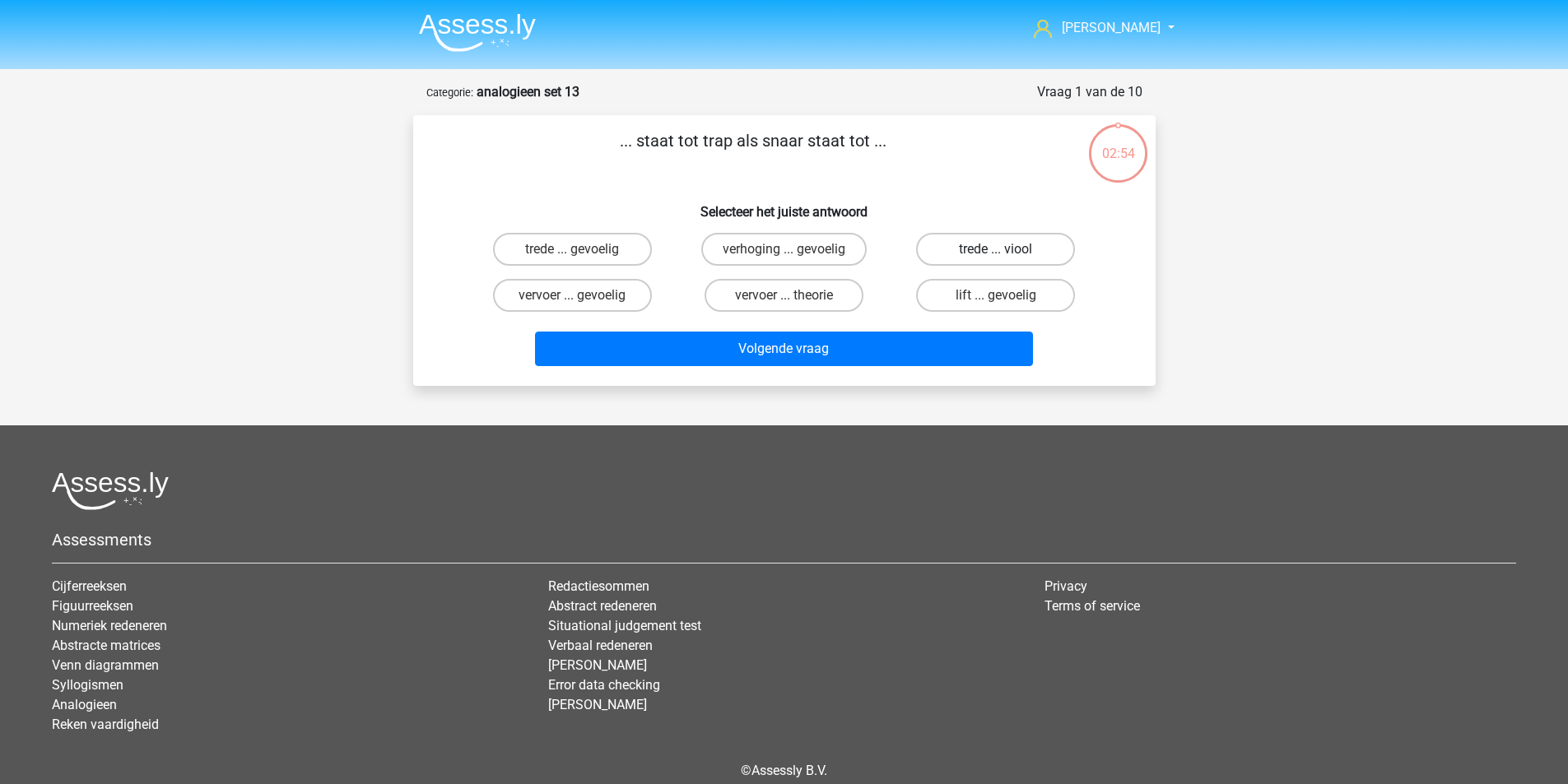
click at [980, 252] on label "trede ... viool" at bounding box center [996, 250] width 159 height 33
click at [996, 252] on input "trede ... viool" at bounding box center [1001, 255] width 11 height 11
radio input "true"
click at [869, 331] on div "Volgende vraag" at bounding box center [784, 345] width 690 height 54
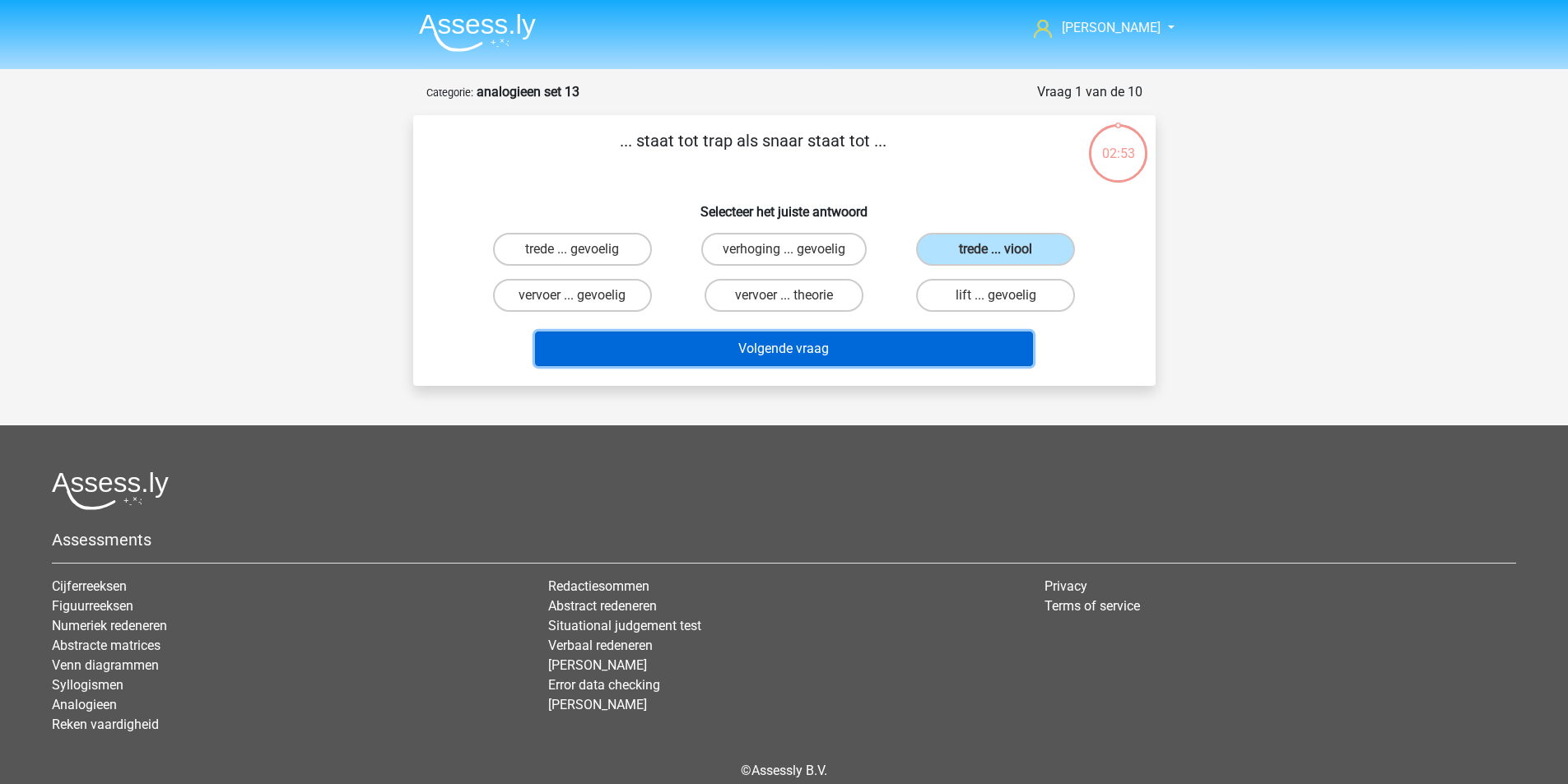
click at [875, 349] on button "Volgende vraag" at bounding box center [784, 349] width 498 height 35
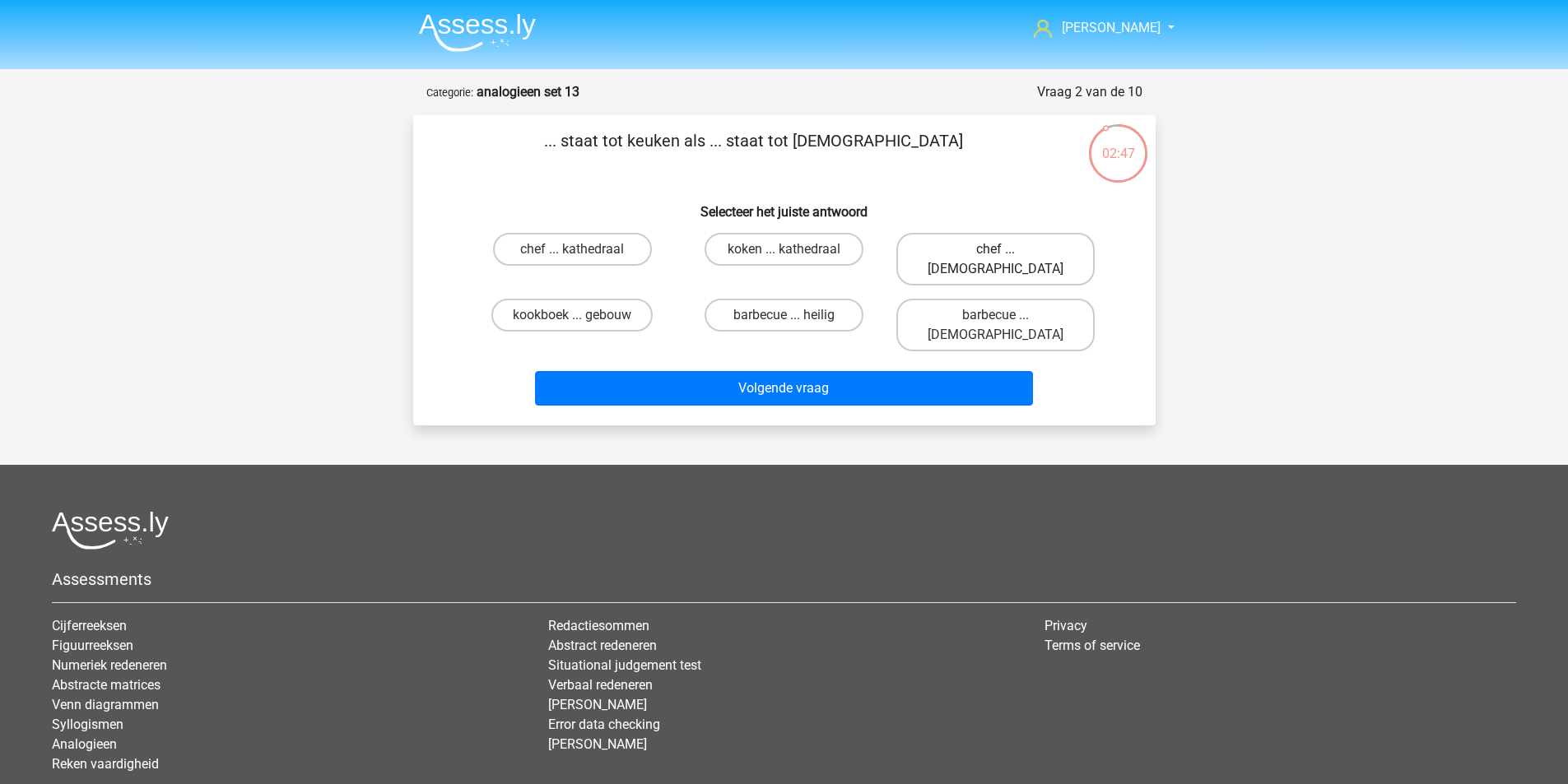
click at [957, 247] on label "chef ... priester" at bounding box center [995, 260] width 199 height 53
click at [996, 250] on input "chef ... priester" at bounding box center [1001, 255] width 11 height 11
radio input "true"
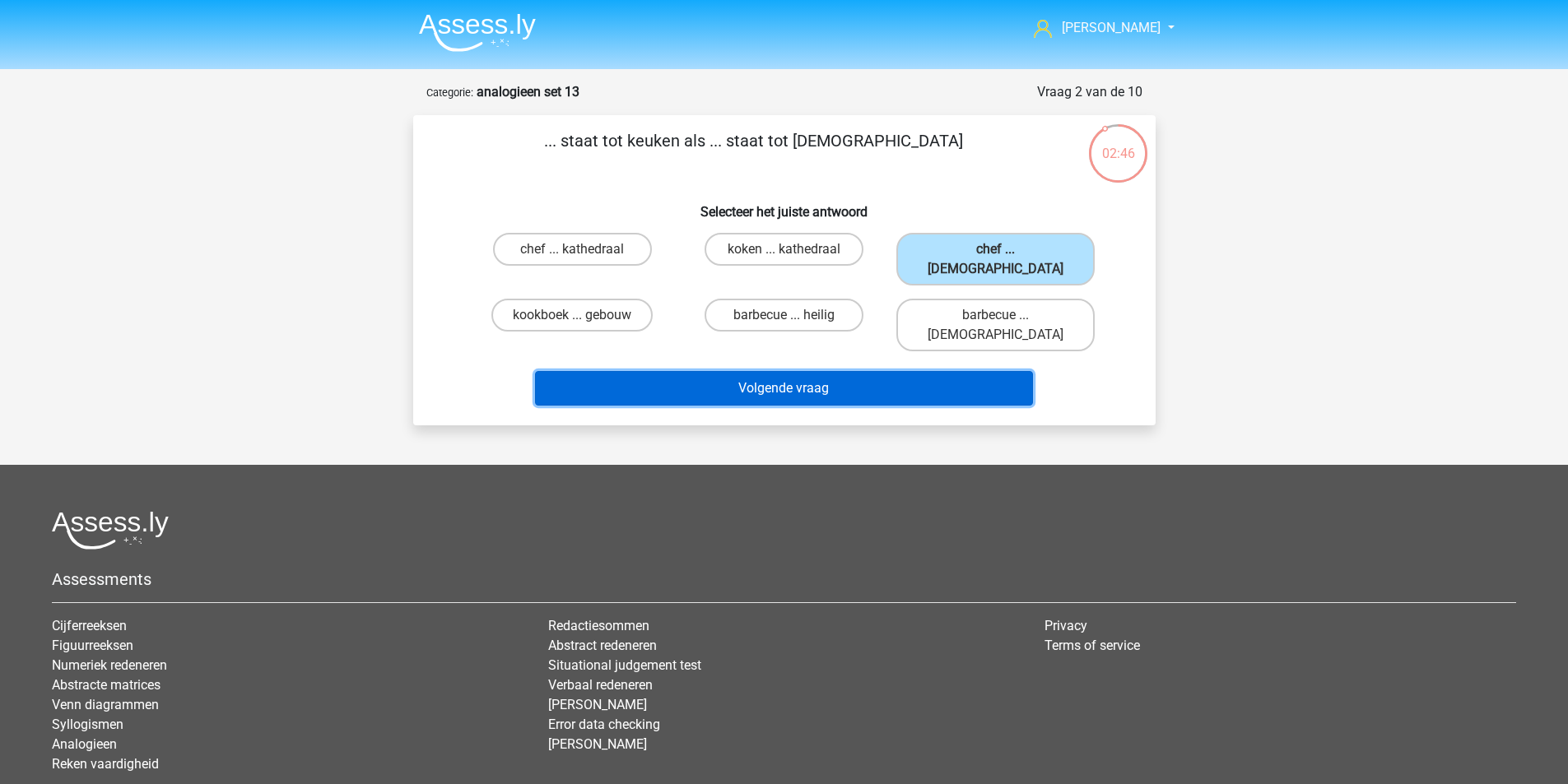
click at [873, 371] on button "Volgende vraag" at bounding box center [784, 389] width 498 height 35
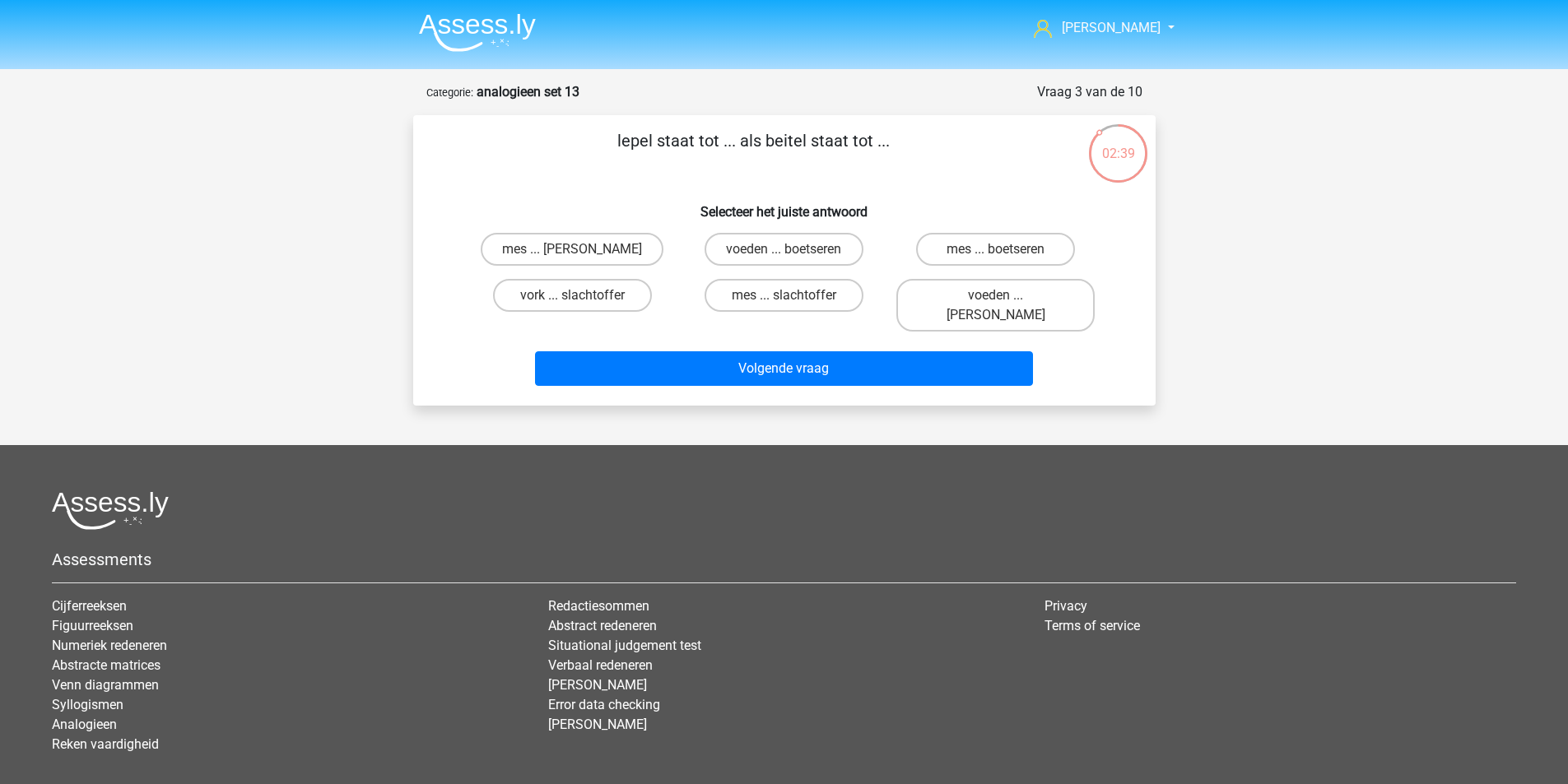
click at [794, 254] on input "voeden ... boetseren" at bounding box center [789, 255] width 11 height 11
radio input "true"
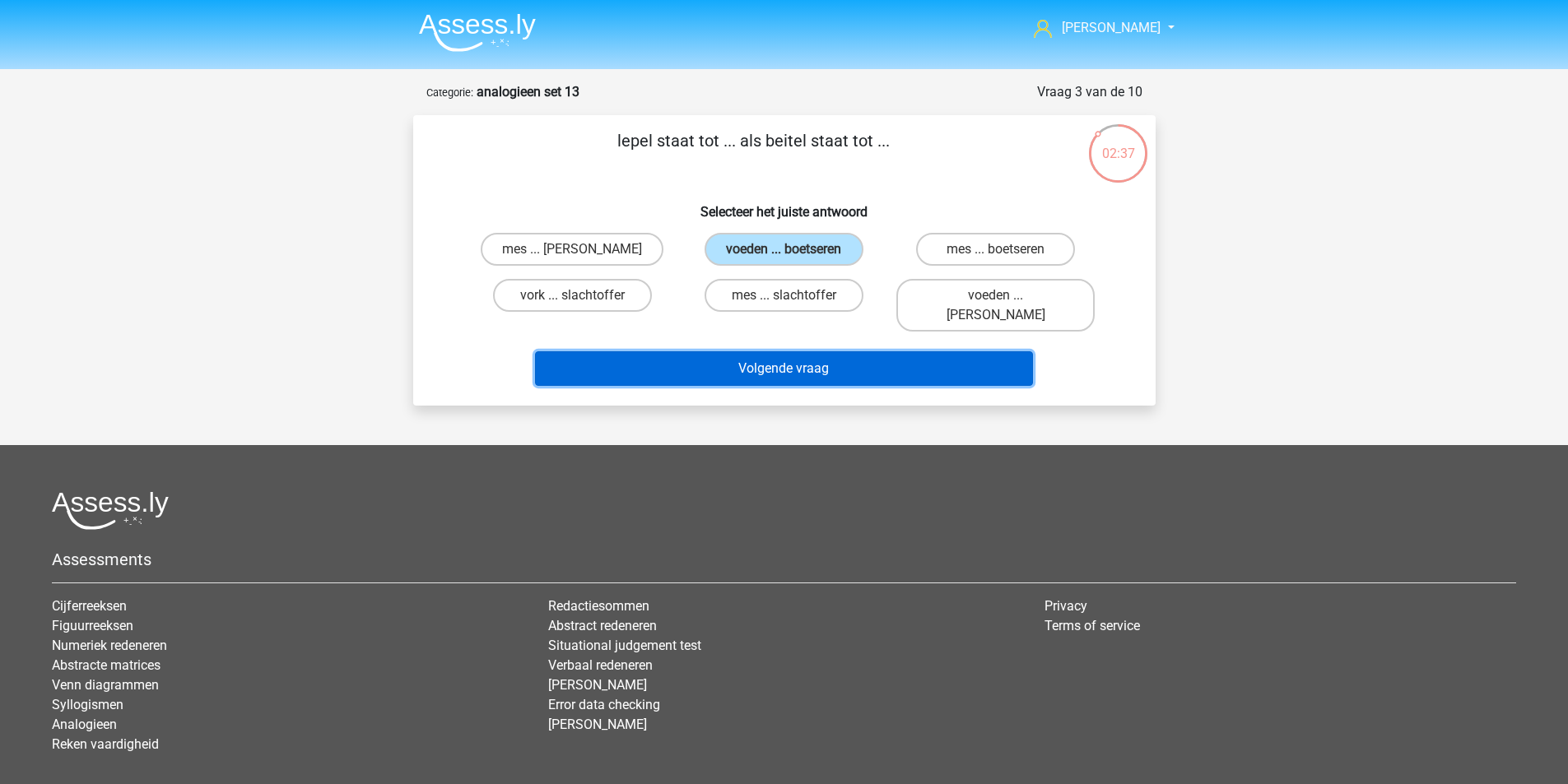
click at [796, 351] on button "Volgende vraag" at bounding box center [784, 369] width 498 height 35
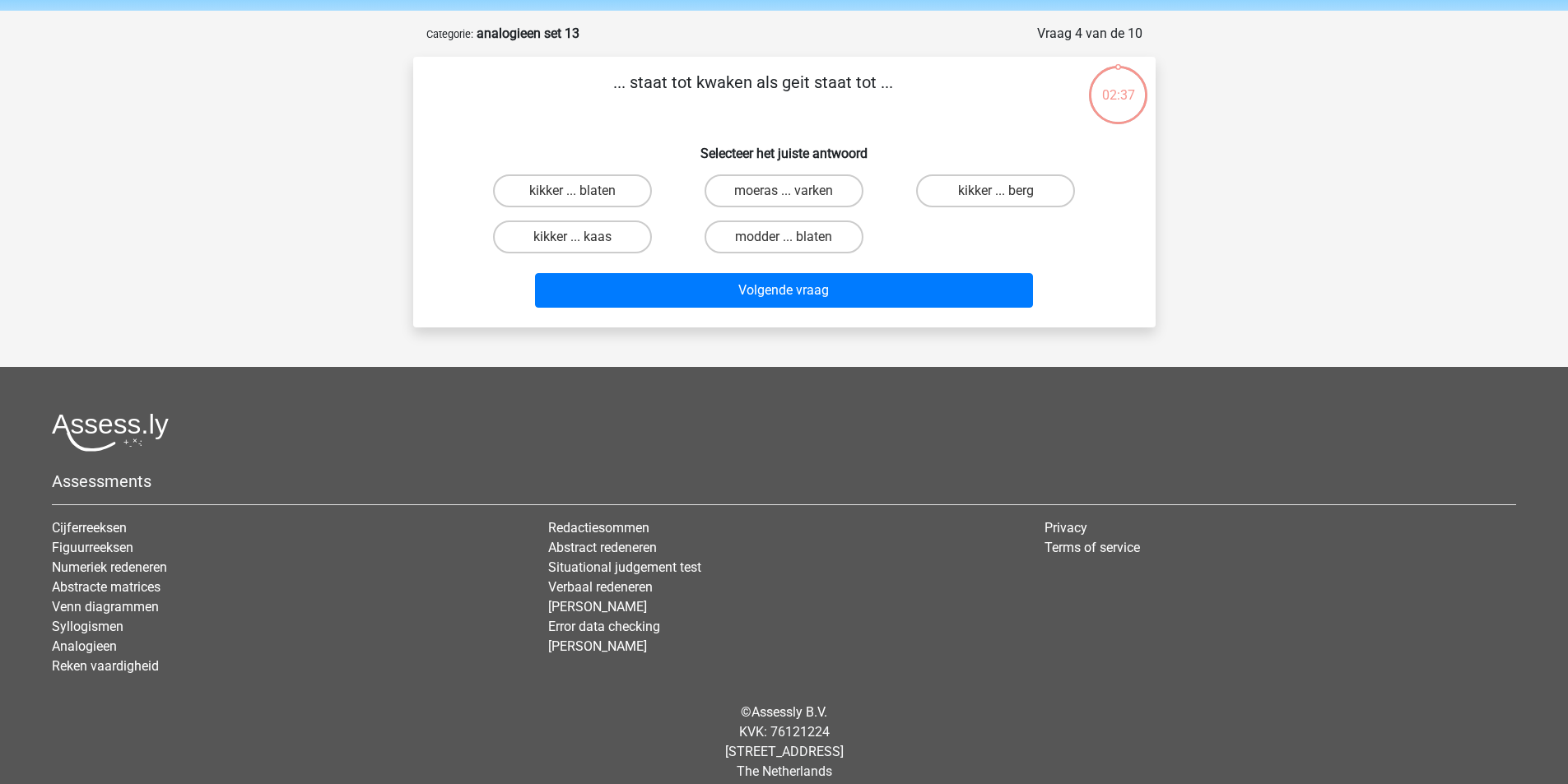
scroll to position [76, 0]
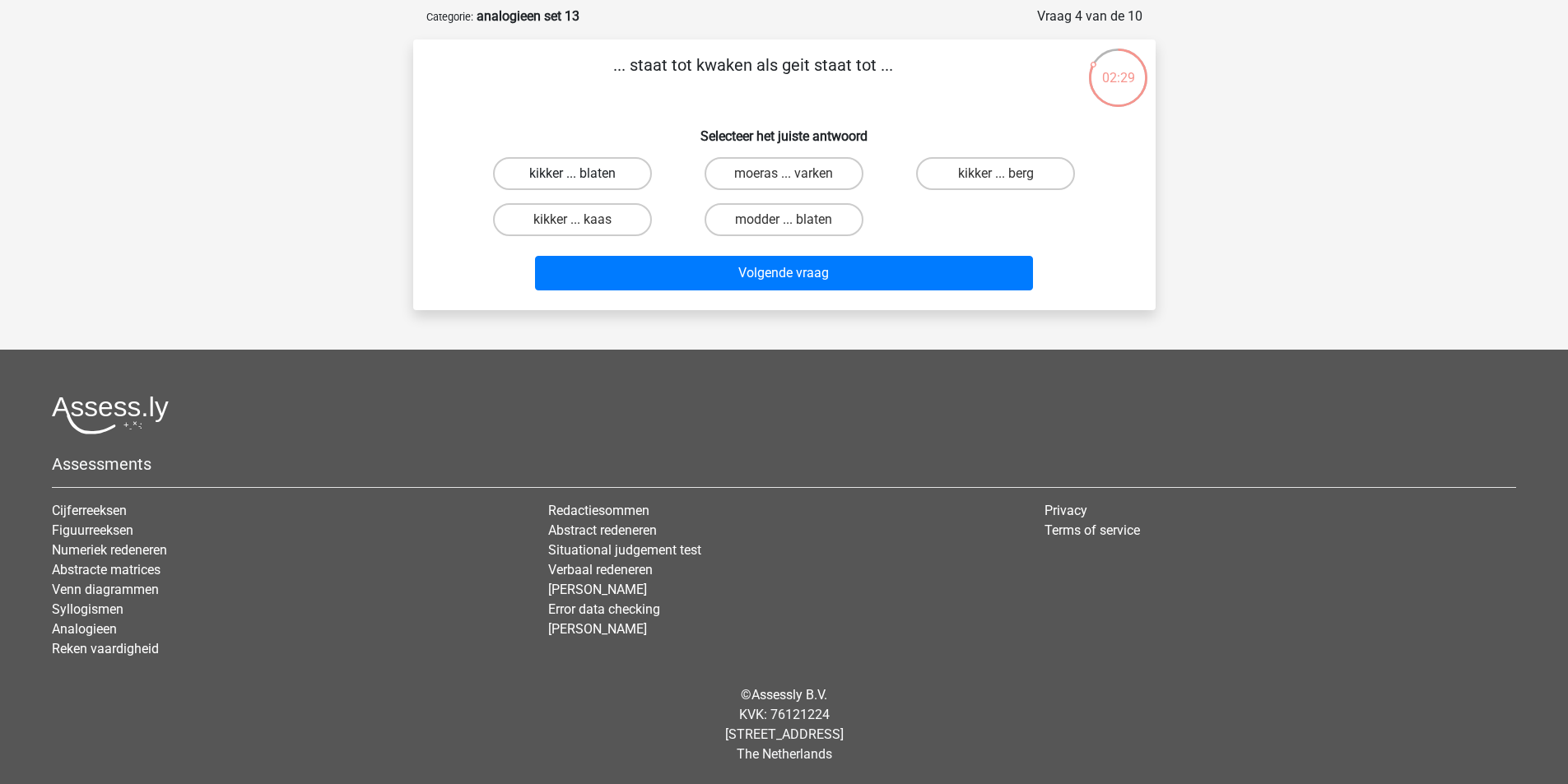
click at [627, 170] on label "kikker ... blaten" at bounding box center [573, 174] width 159 height 33
click at [583, 174] on input "kikker ... blaten" at bounding box center [578, 179] width 11 height 11
radio input "true"
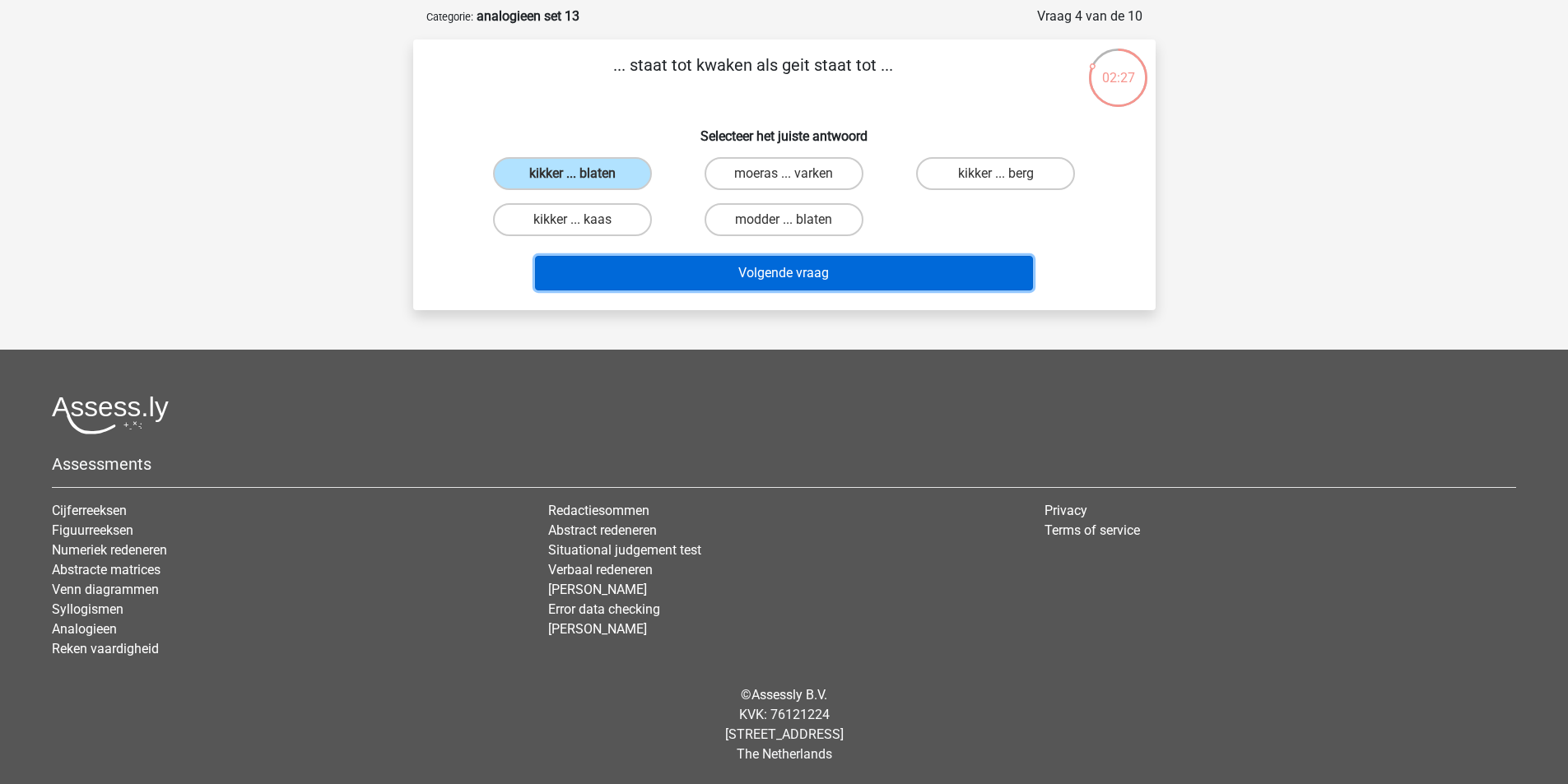
click at [713, 263] on button "Volgende vraag" at bounding box center [784, 274] width 498 height 35
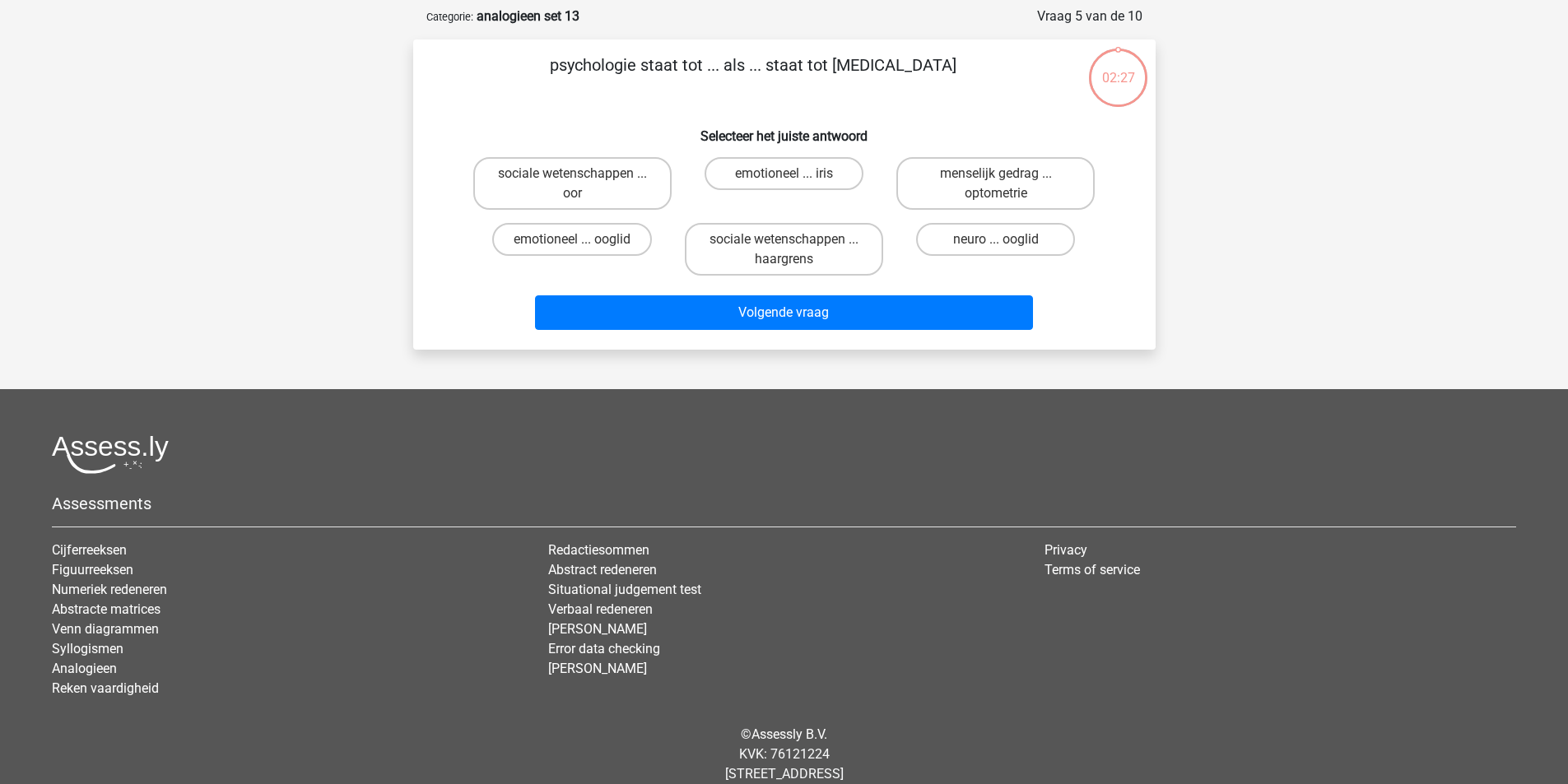
scroll to position [82, 0]
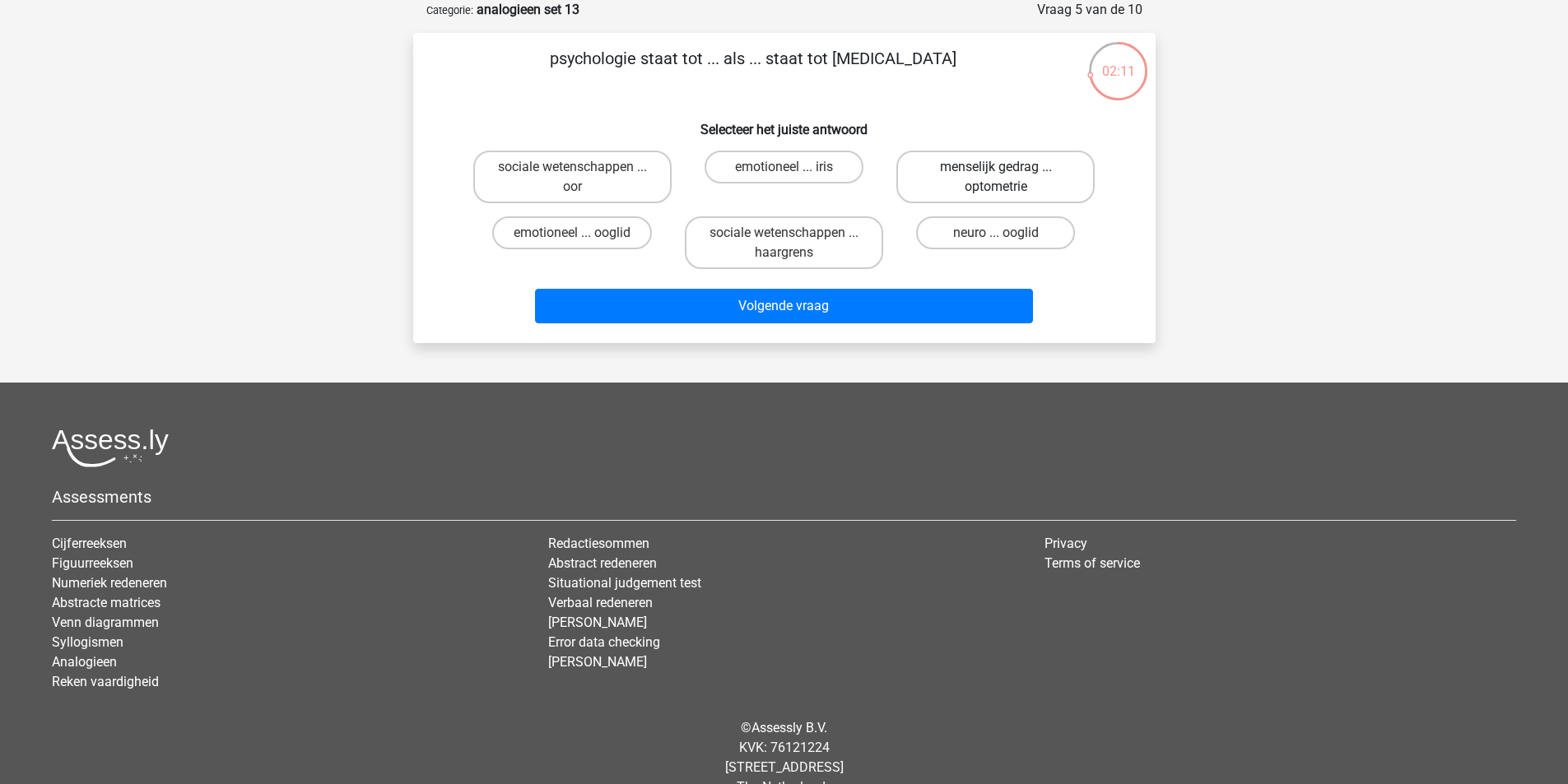
click at [931, 186] on label "menselijk gedrag ... optometrie" at bounding box center [995, 177] width 199 height 53
click at [996, 177] on input "menselijk gedrag ... optometrie" at bounding box center [1001, 173] width 11 height 11
radio input "true"
click at [900, 285] on div "Volgende vraag" at bounding box center [784, 302] width 690 height 54
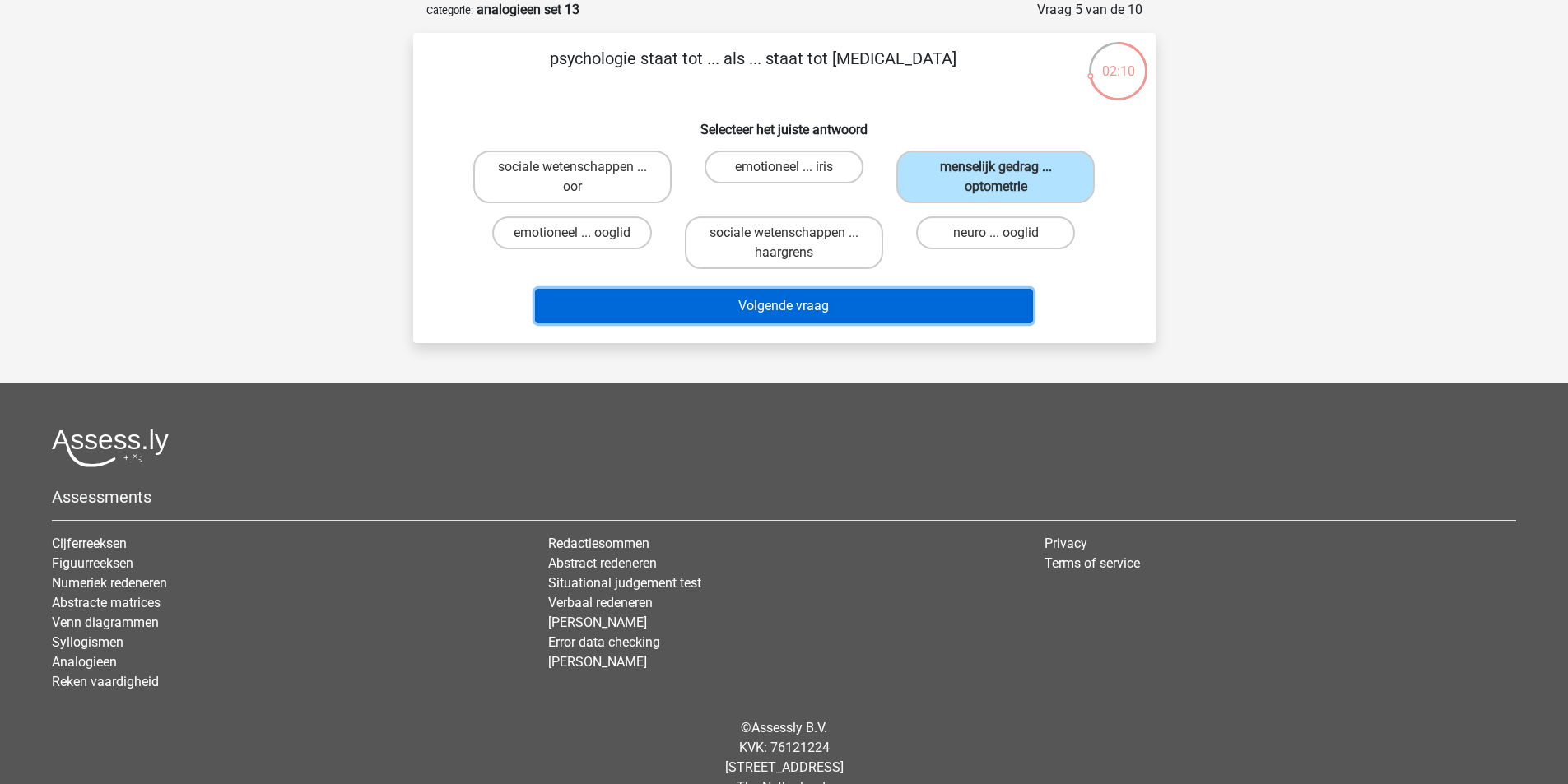
click at [893, 305] on button "Volgende vraag" at bounding box center [784, 306] width 498 height 35
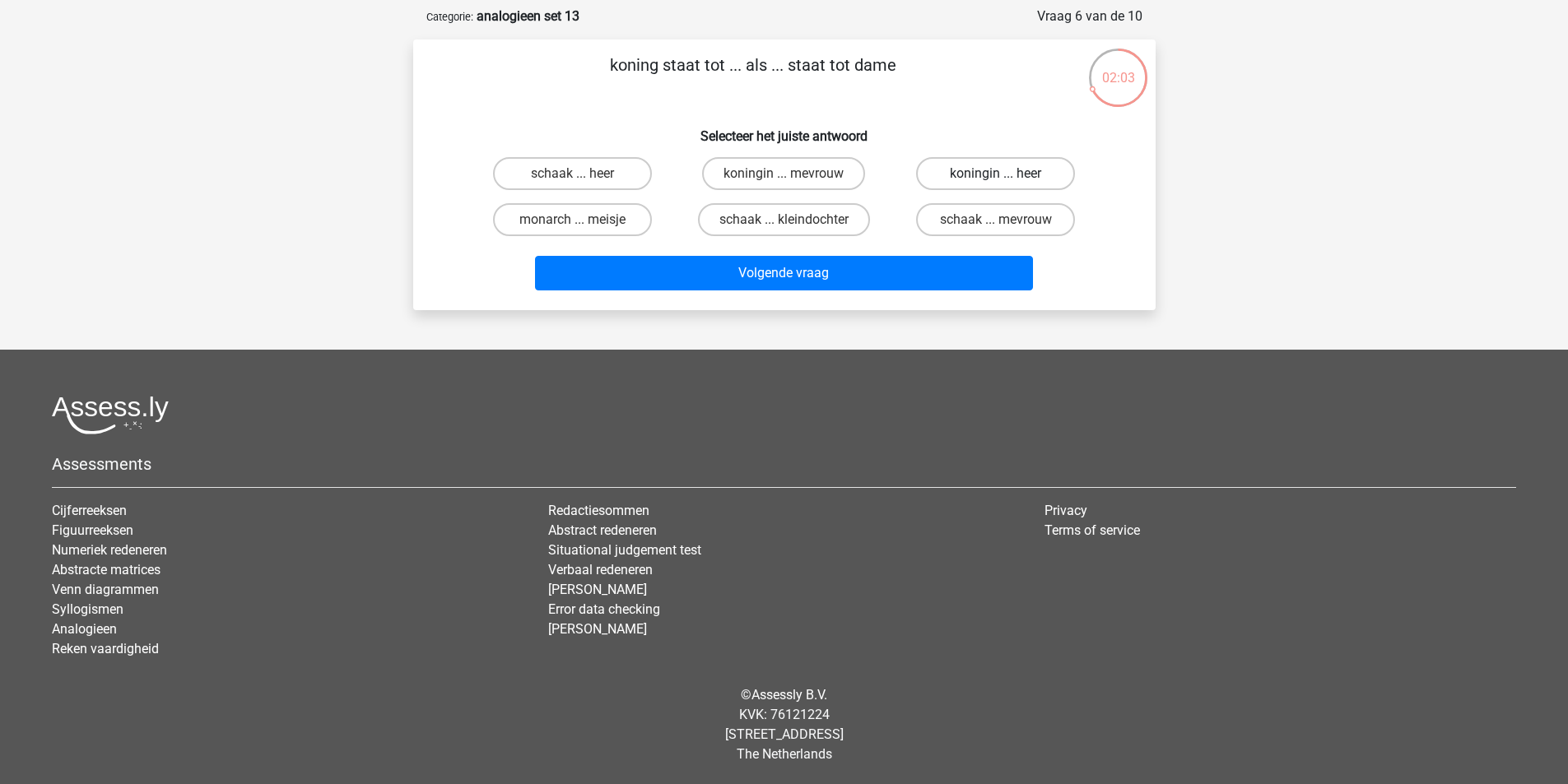
click at [973, 170] on label "koningin ... heer" at bounding box center [996, 174] width 159 height 33
click at [996, 174] on input "koningin ... heer" at bounding box center [1001, 179] width 11 height 11
radio input "true"
click at [907, 253] on div "Volgende vraag" at bounding box center [784, 269] width 690 height 54
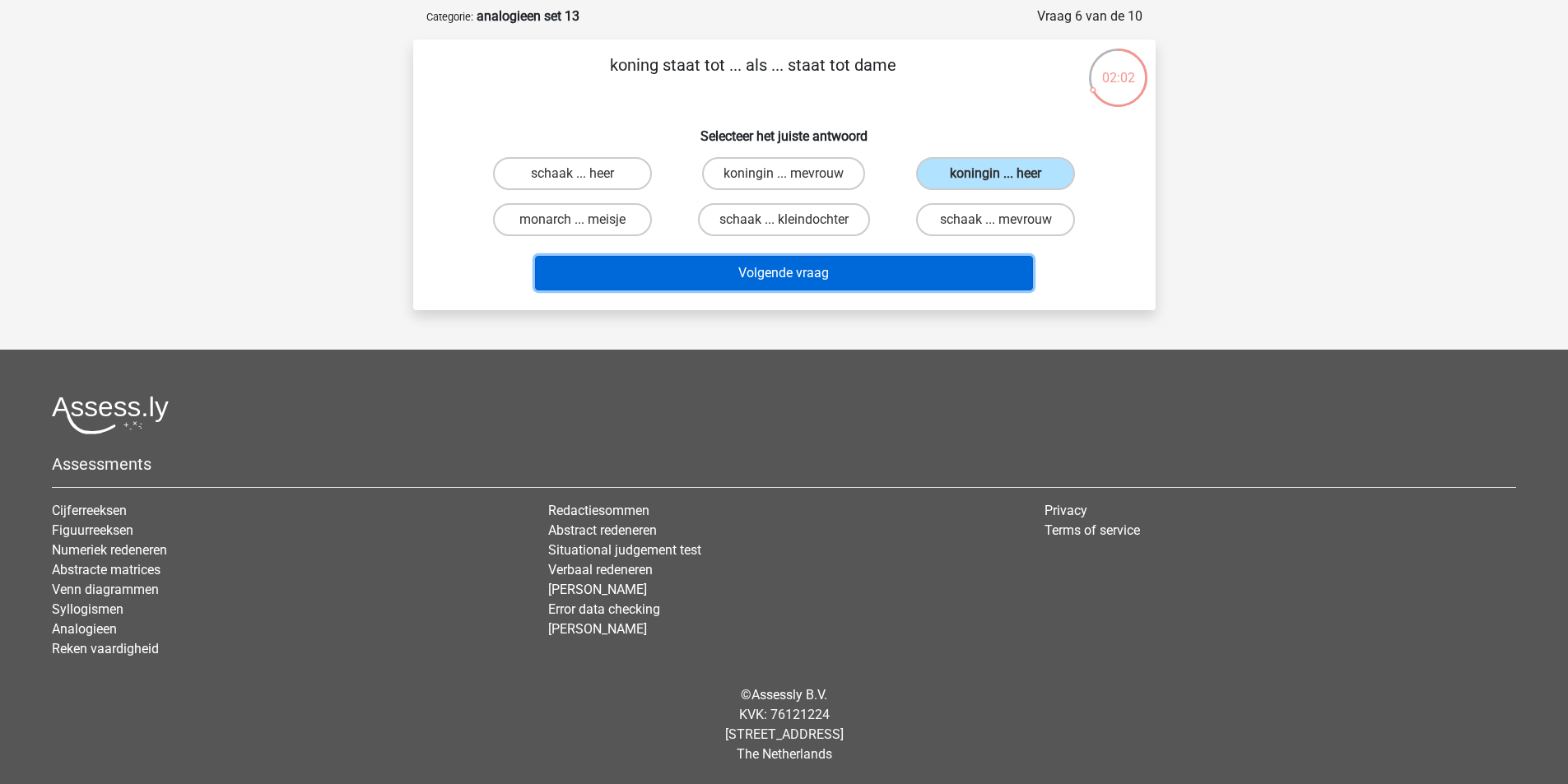
click at [908, 266] on button "Volgende vraag" at bounding box center [784, 274] width 498 height 35
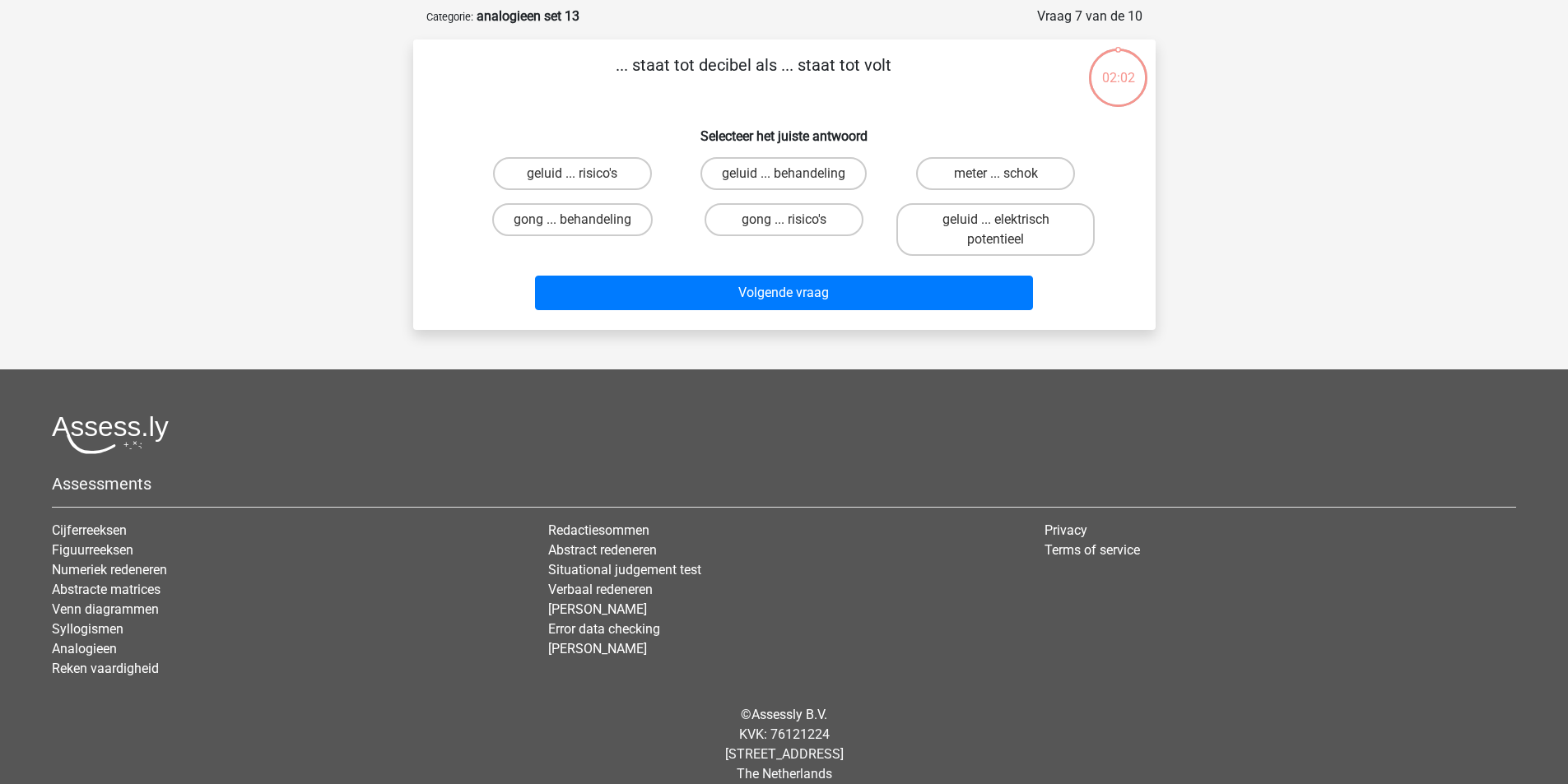
scroll to position [82, 0]
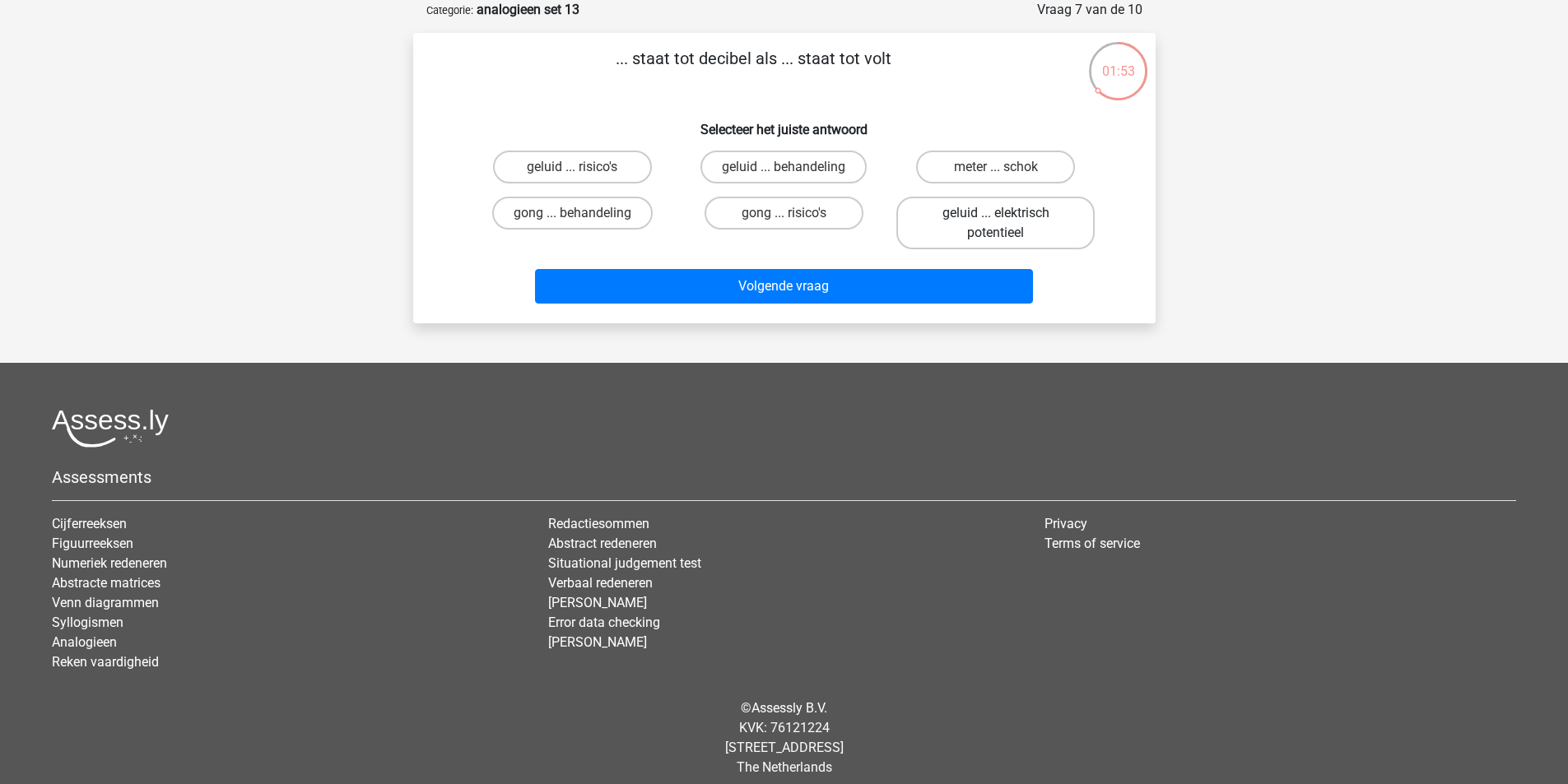
click at [931, 222] on label "geluid ... elektrisch potentieel" at bounding box center [995, 223] width 199 height 53
click at [996, 222] on input "geluid ... elektrisch potentieel" at bounding box center [1001, 219] width 11 height 11
radio input "true"
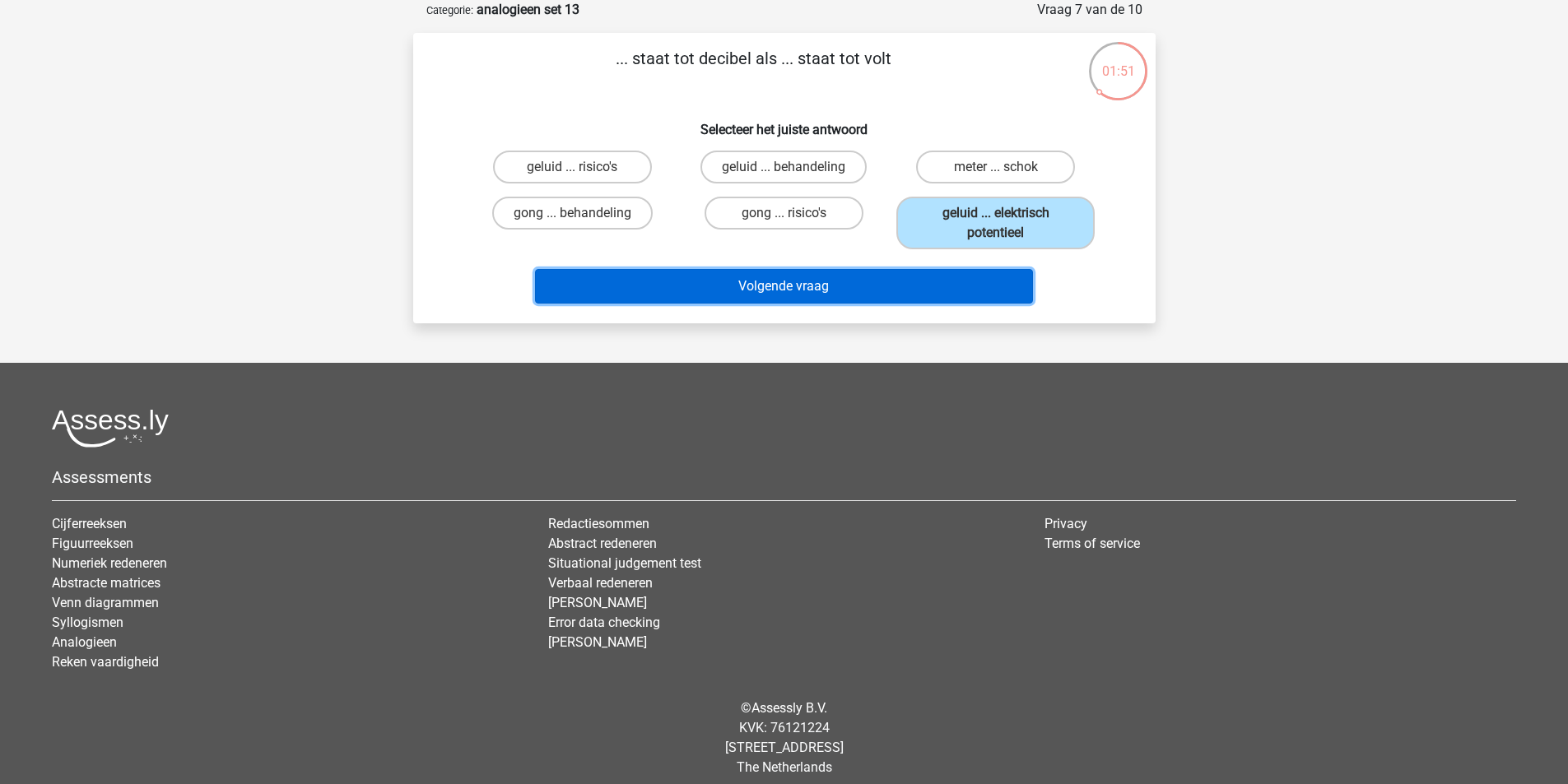
click at [856, 288] on button "Volgende vraag" at bounding box center [784, 286] width 498 height 35
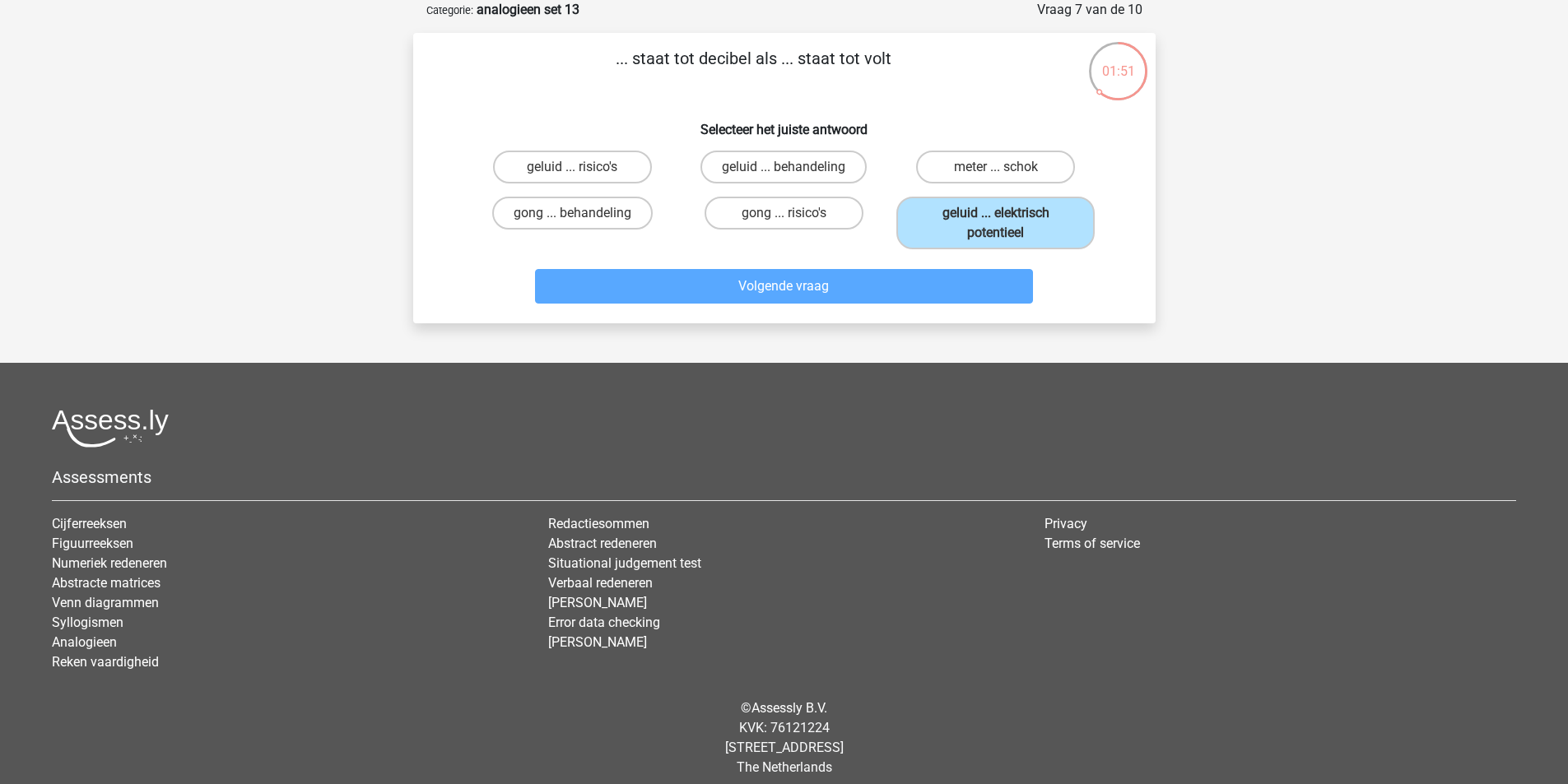
scroll to position [76, 0]
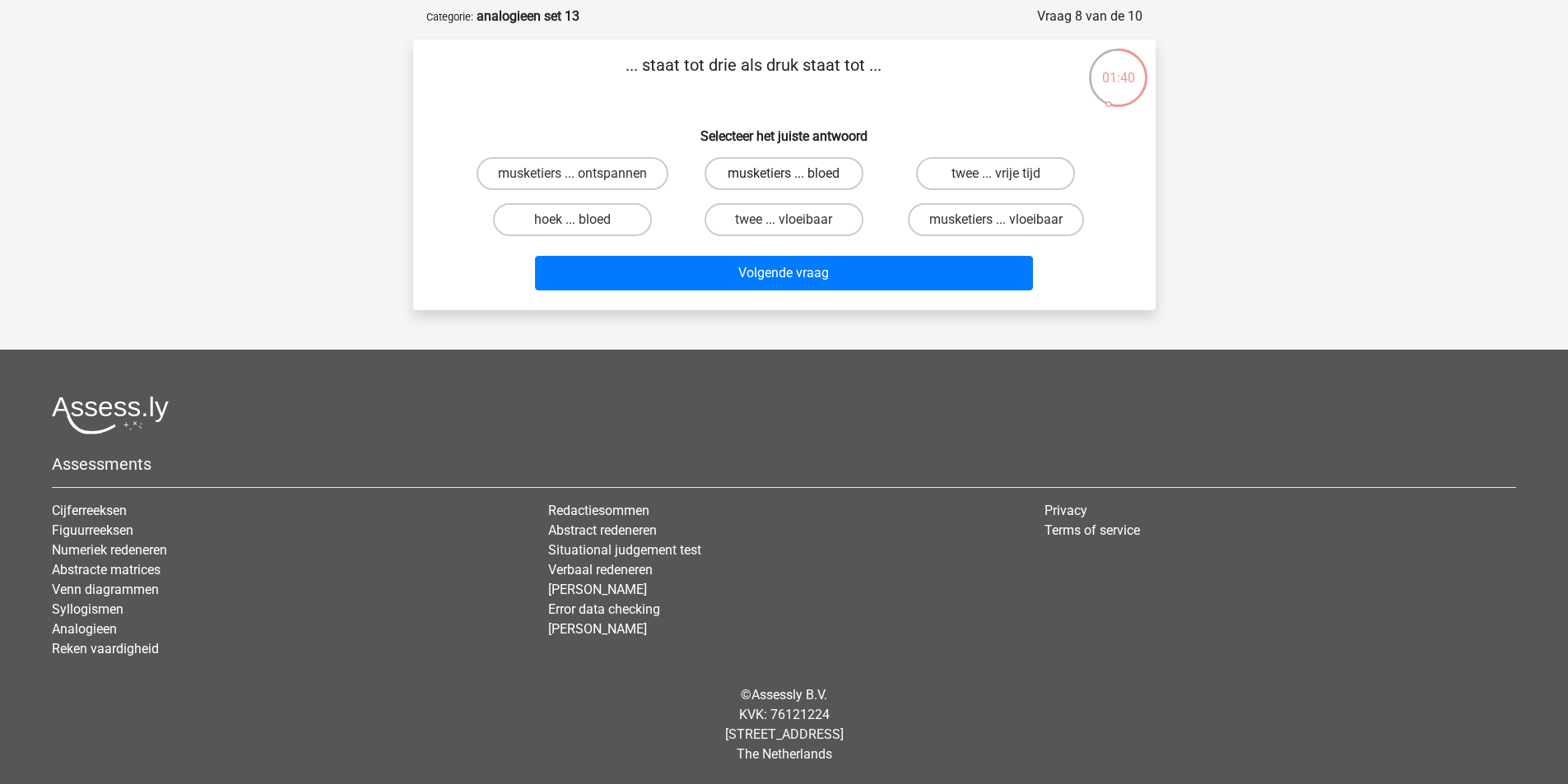
click at [777, 181] on label "musketiers ... bloed" at bounding box center [784, 174] width 159 height 33
click at [784, 181] on input "musketiers ... bloed" at bounding box center [789, 179] width 11 height 11
radio input "true"
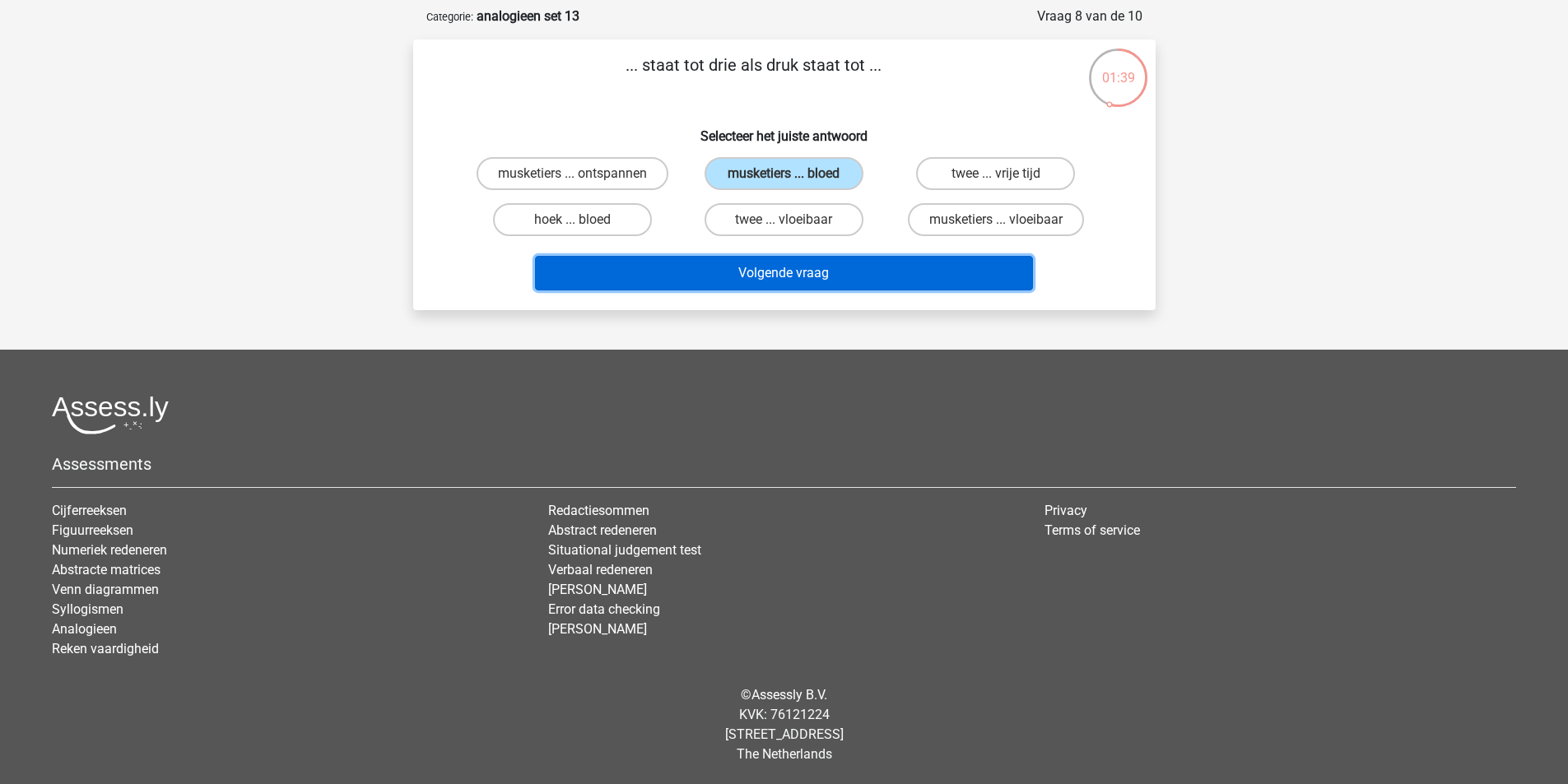
click at [766, 263] on button "Volgende vraag" at bounding box center [784, 274] width 498 height 35
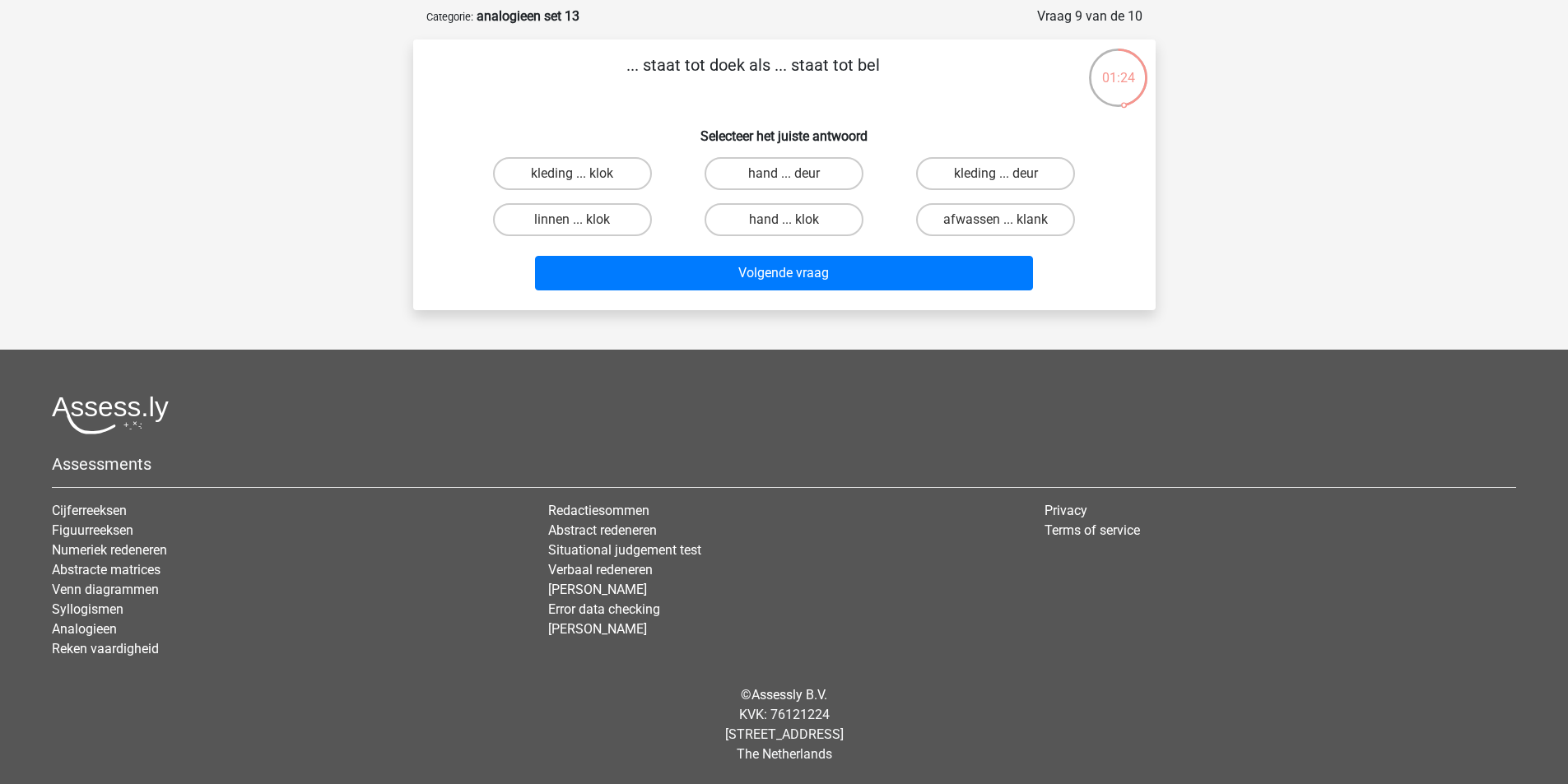
drag, startPoint x: 801, startPoint y: 177, endPoint x: 802, endPoint y: 199, distance: 22.0
click at [801, 178] on label "hand ... deur" at bounding box center [784, 174] width 159 height 33
click at [795, 178] on input "hand ... deur" at bounding box center [789, 179] width 11 height 11
radio input "true"
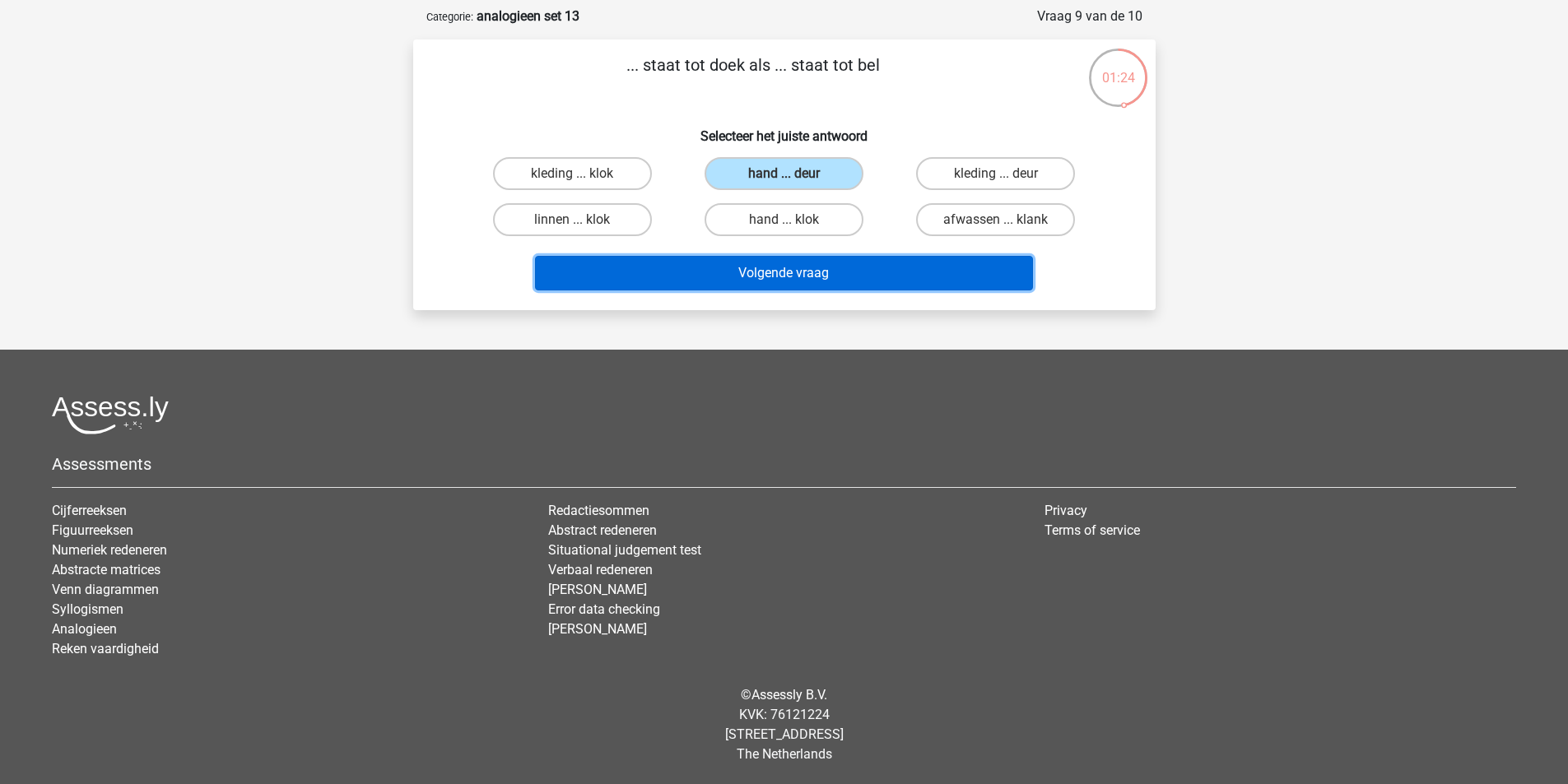
click at [806, 264] on button "Volgende vraag" at bounding box center [784, 274] width 498 height 35
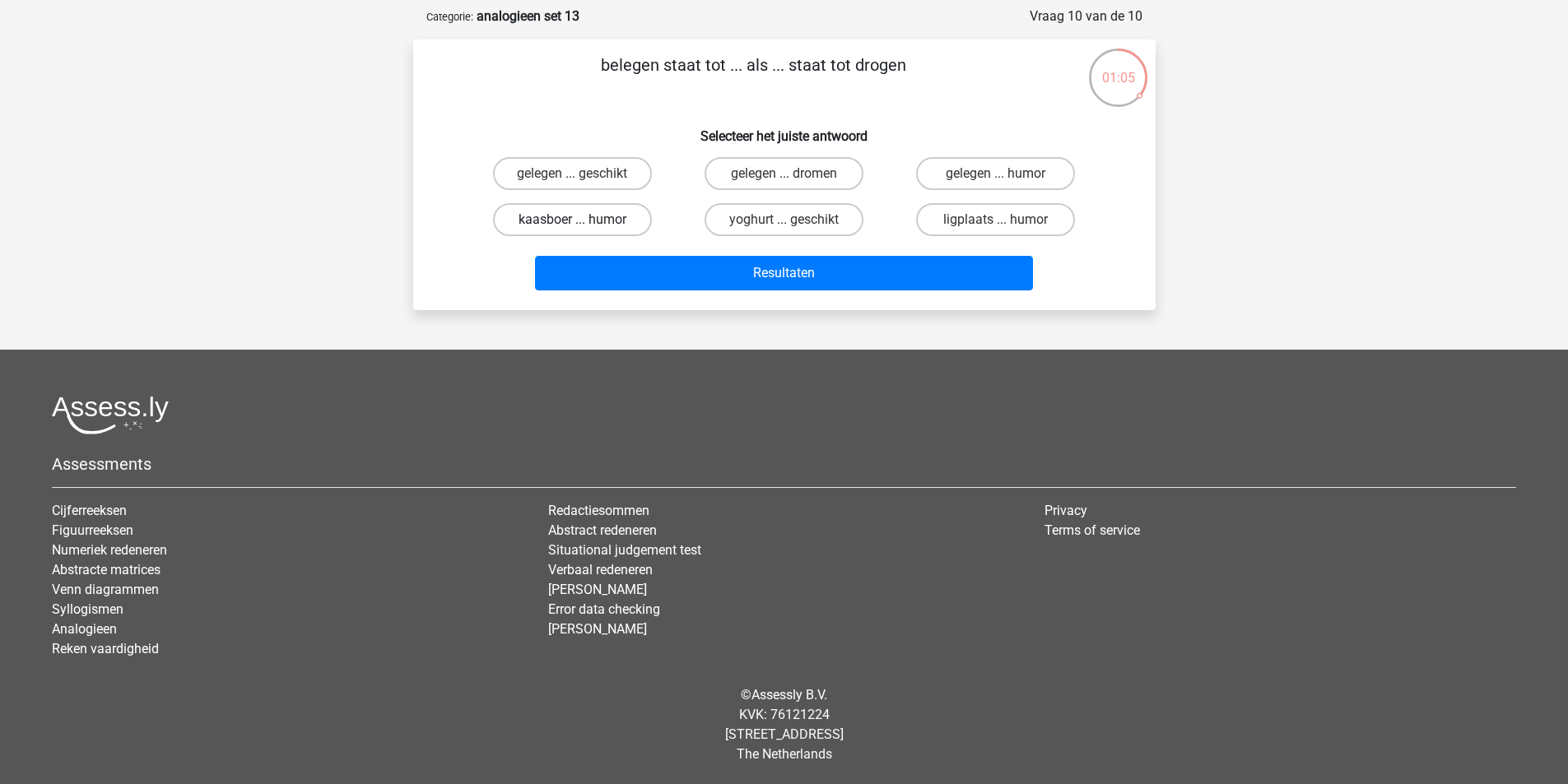
click at [620, 225] on label "kaasboer ... humor" at bounding box center [573, 220] width 159 height 33
click at [583, 225] on input "kaasboer ... humor" at bounding box center [578, 225] width 11 height 11
radio input "true"
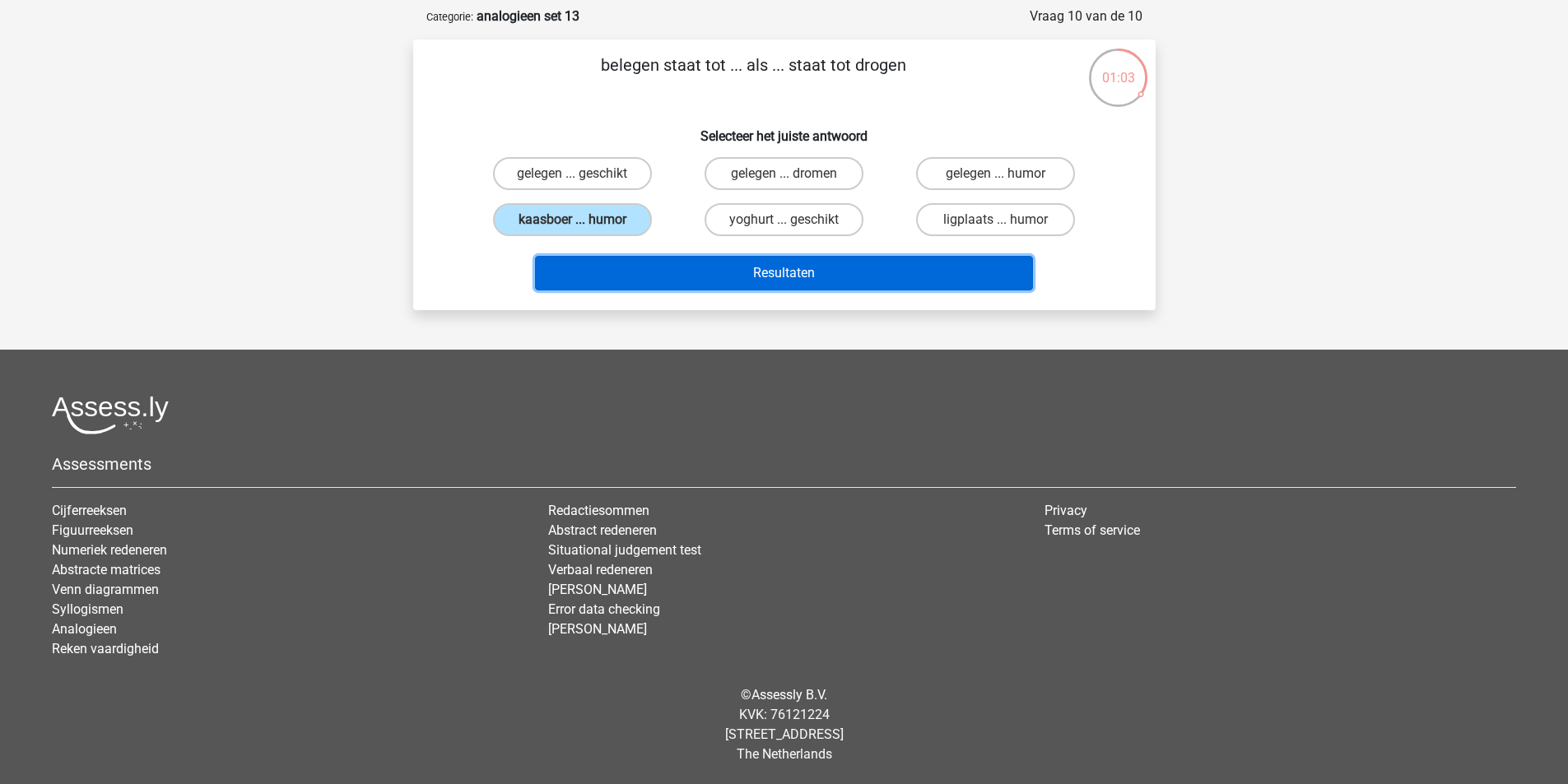
click at [723, 259] on button "Resultaten" at bounding box center [784, 274] width 498 height 35
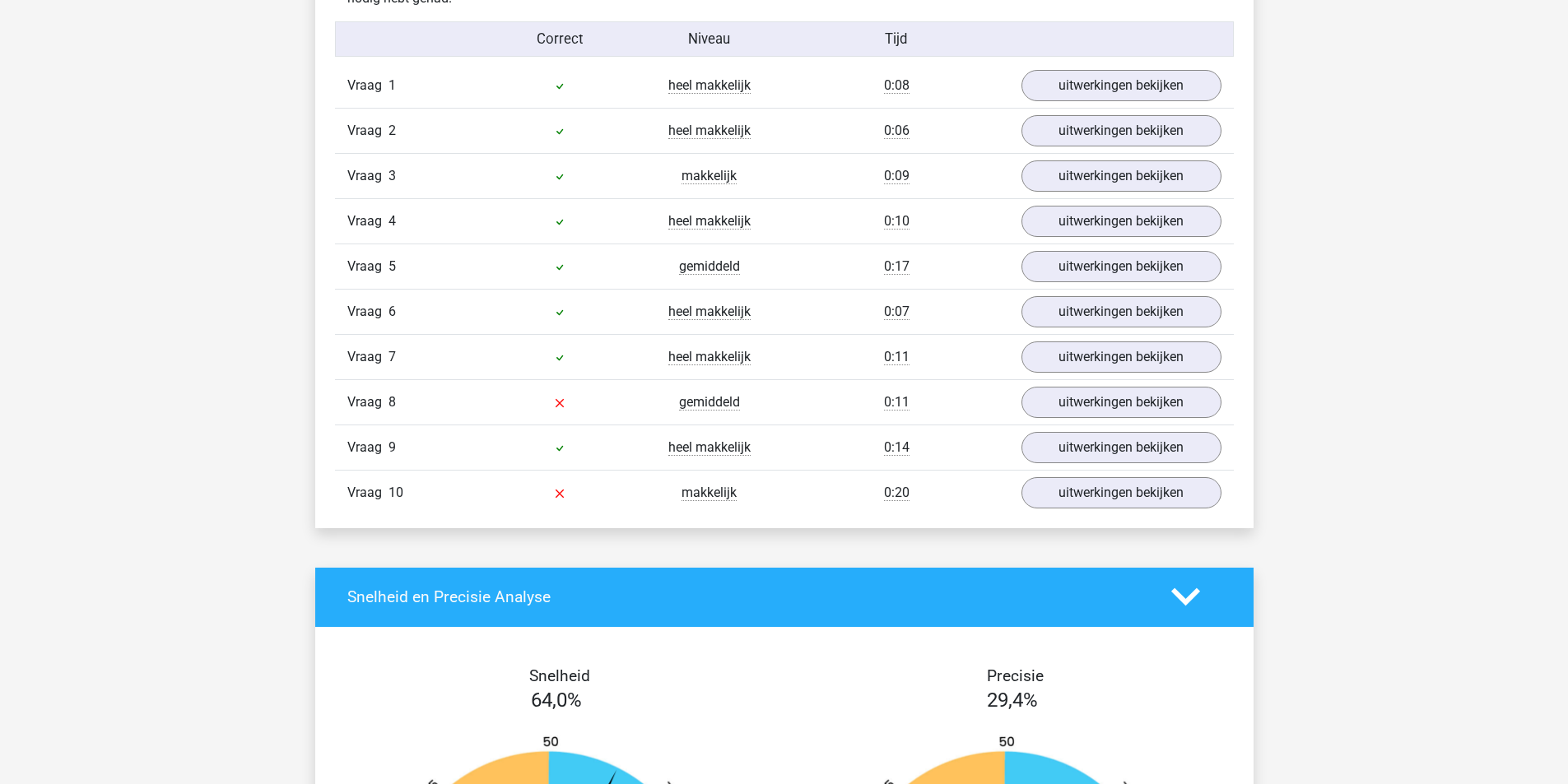
scroll to position [1069, 0]
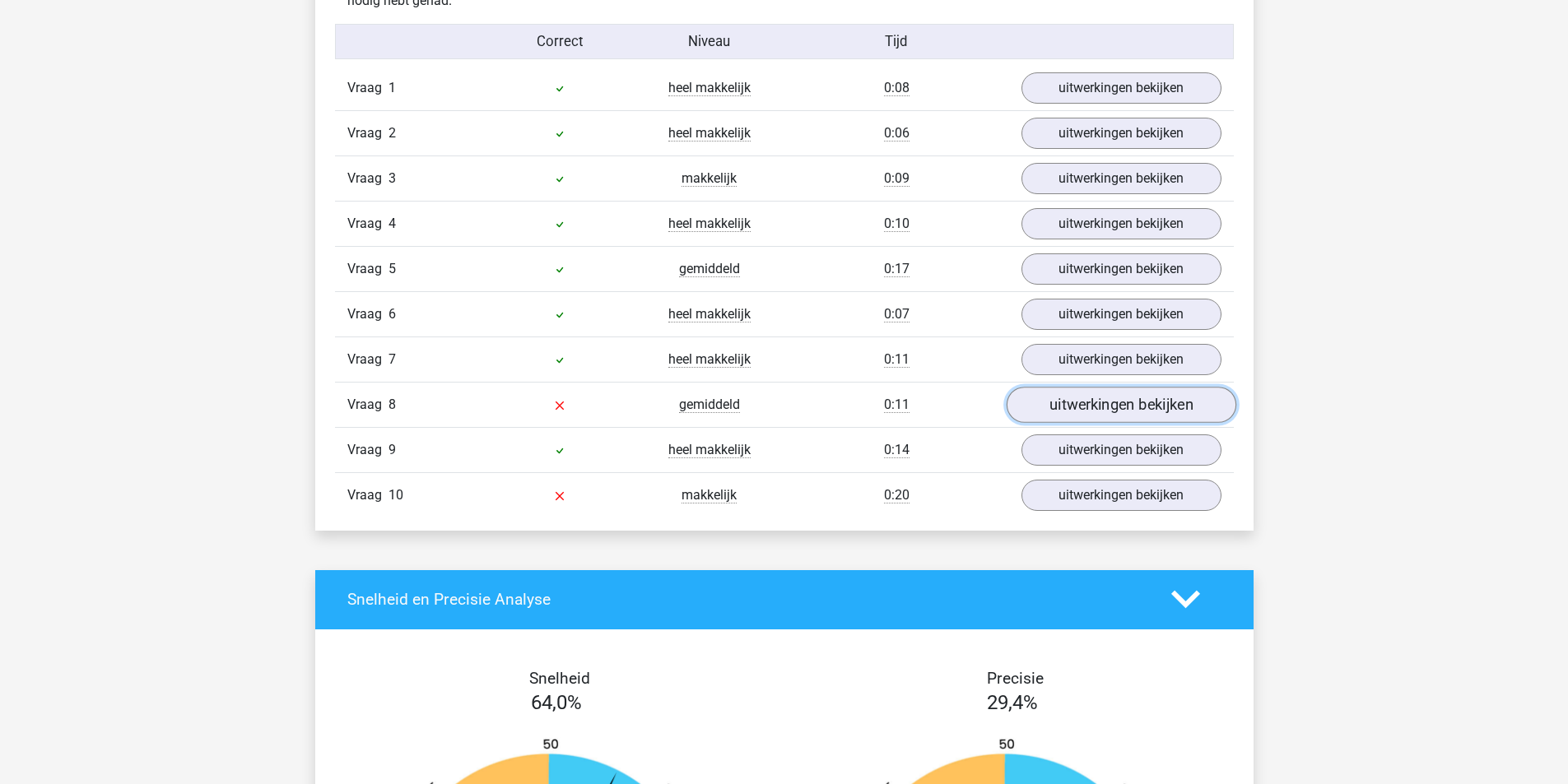
click at [1081, 412] on link "uitwerkingen bekijken" at bounding box center [1120, 405] width 230 height 37
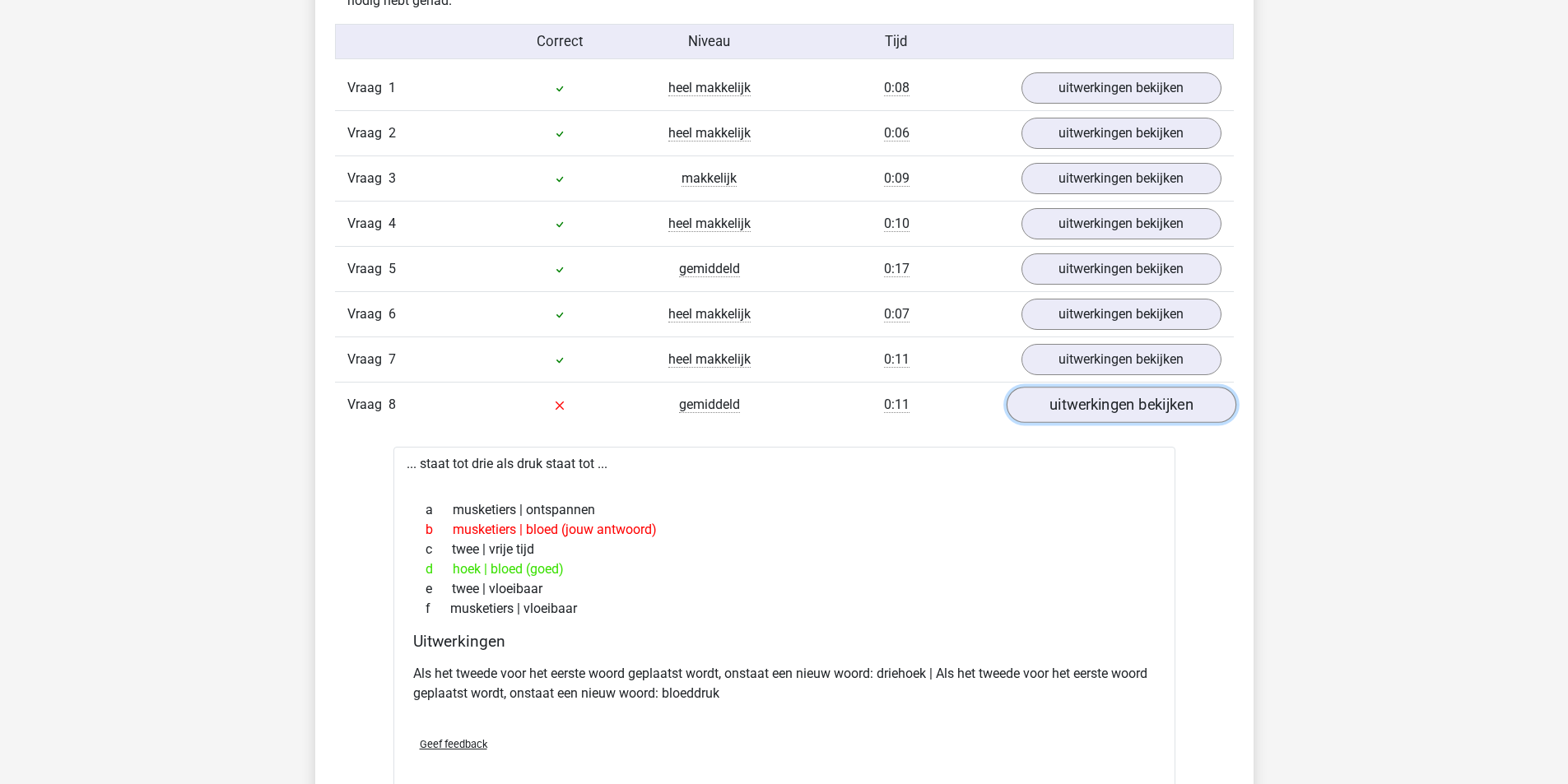
click at [1085, 403] on link "uitwerkingen bekijken" at bounding box center [1120, 405] width 230 height 37
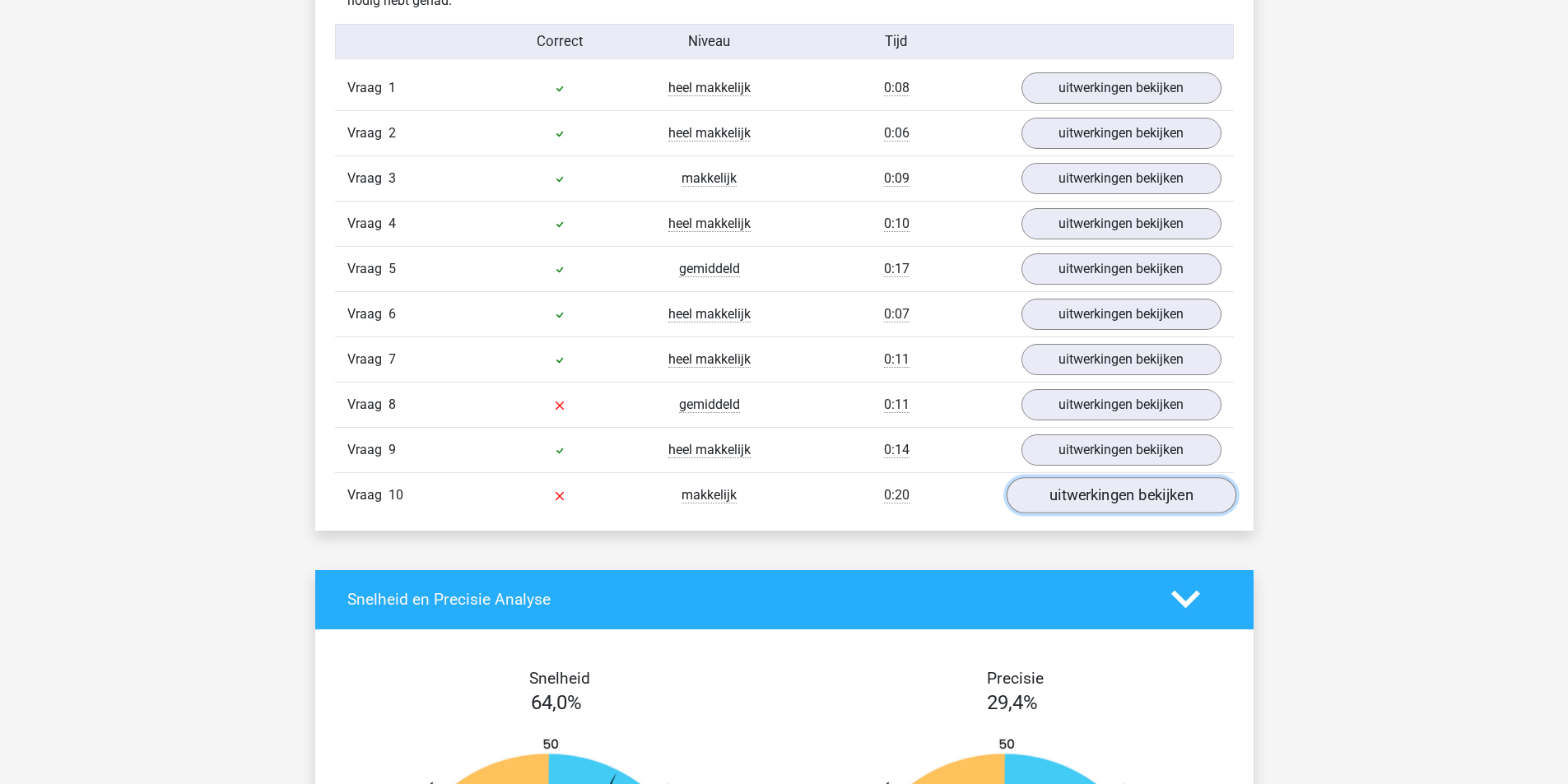
click at [1108, 496] on link "uitwerkingen bekijken" at bounding box center [1120, 496] width 230 height 37
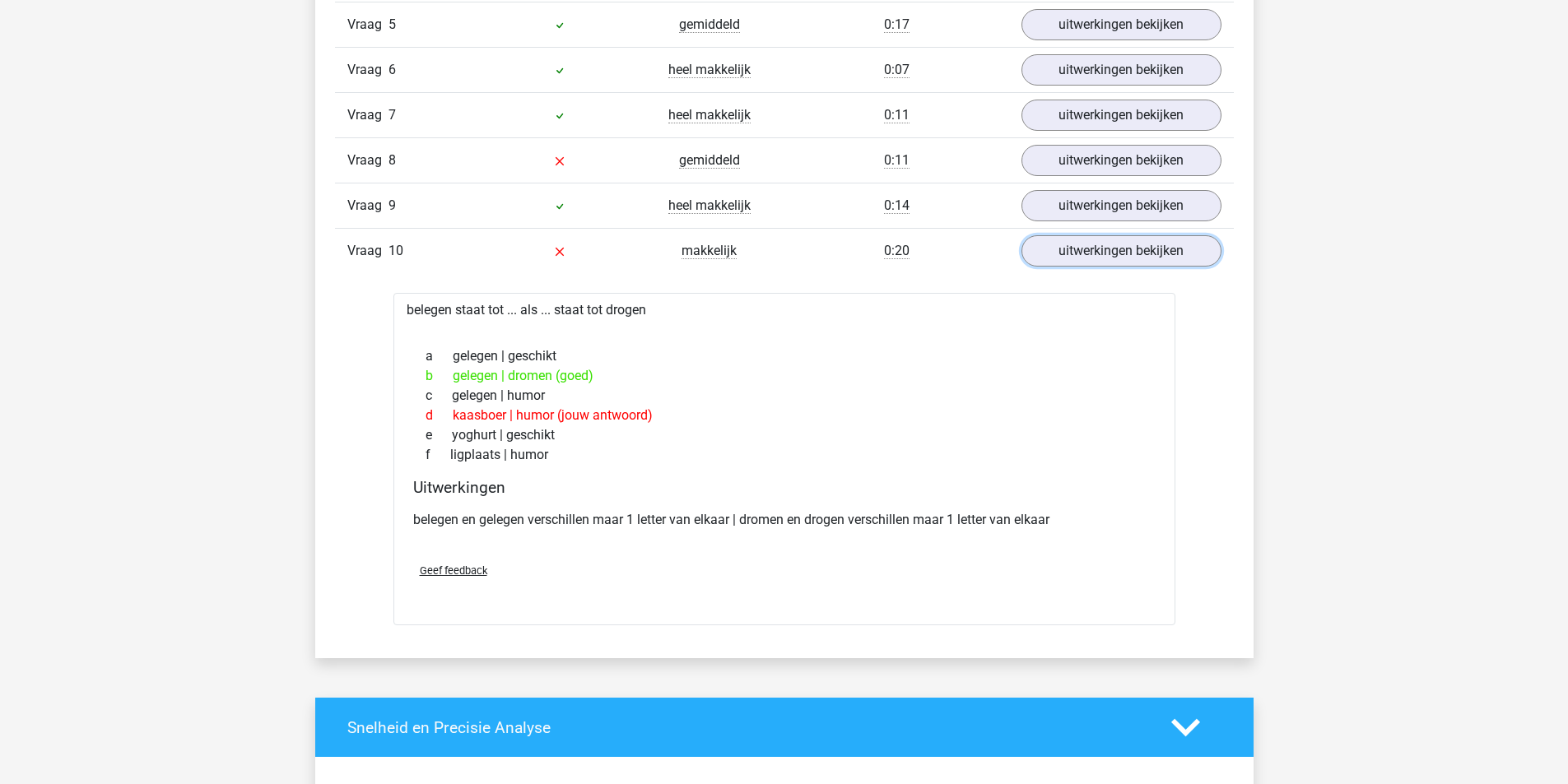
scroll to position [1316, 0]
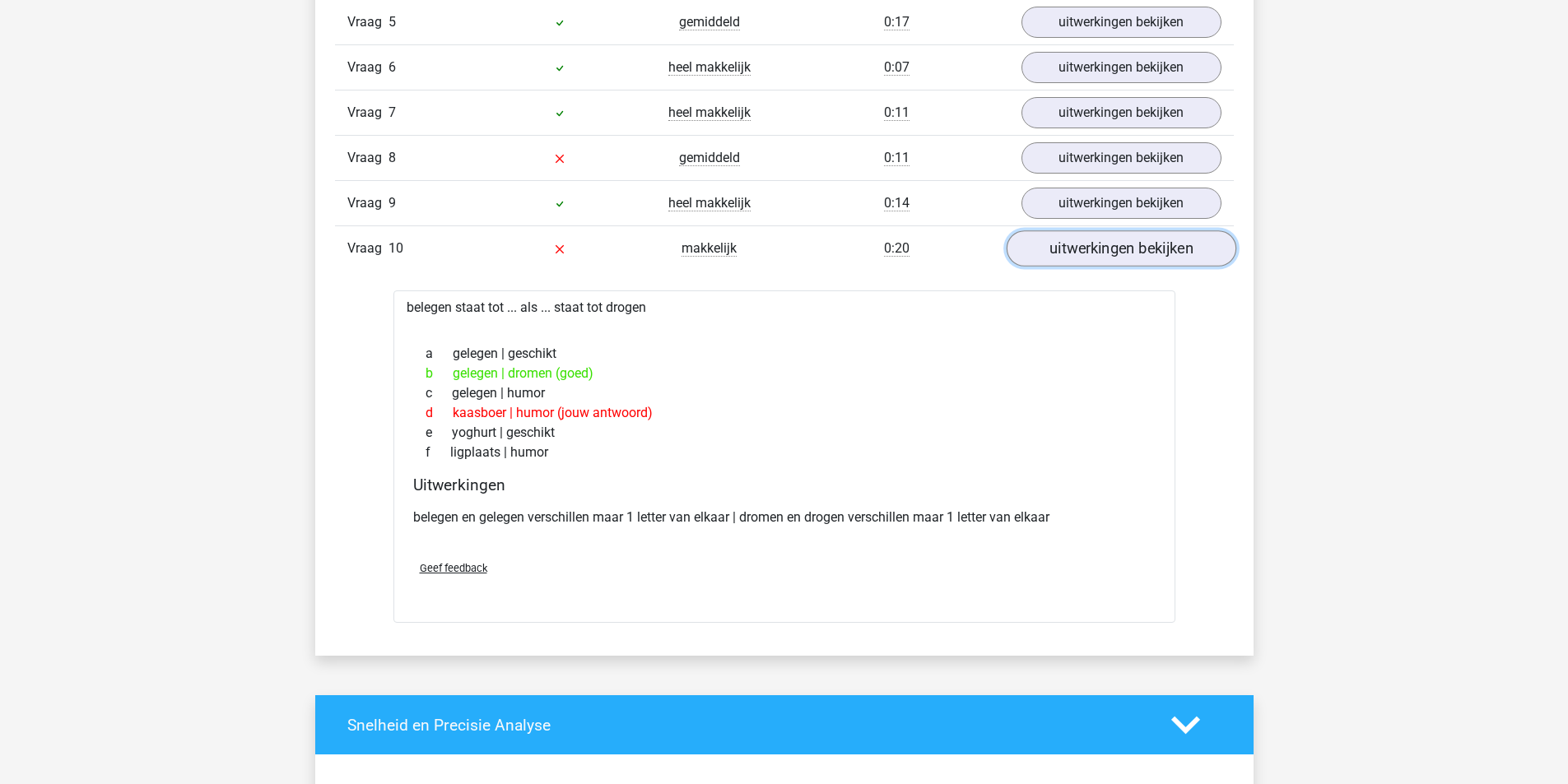
click at [1117, 250] on link "uitwerkingen bekijken" at bounding box center [1120, 249] width 230 height 37
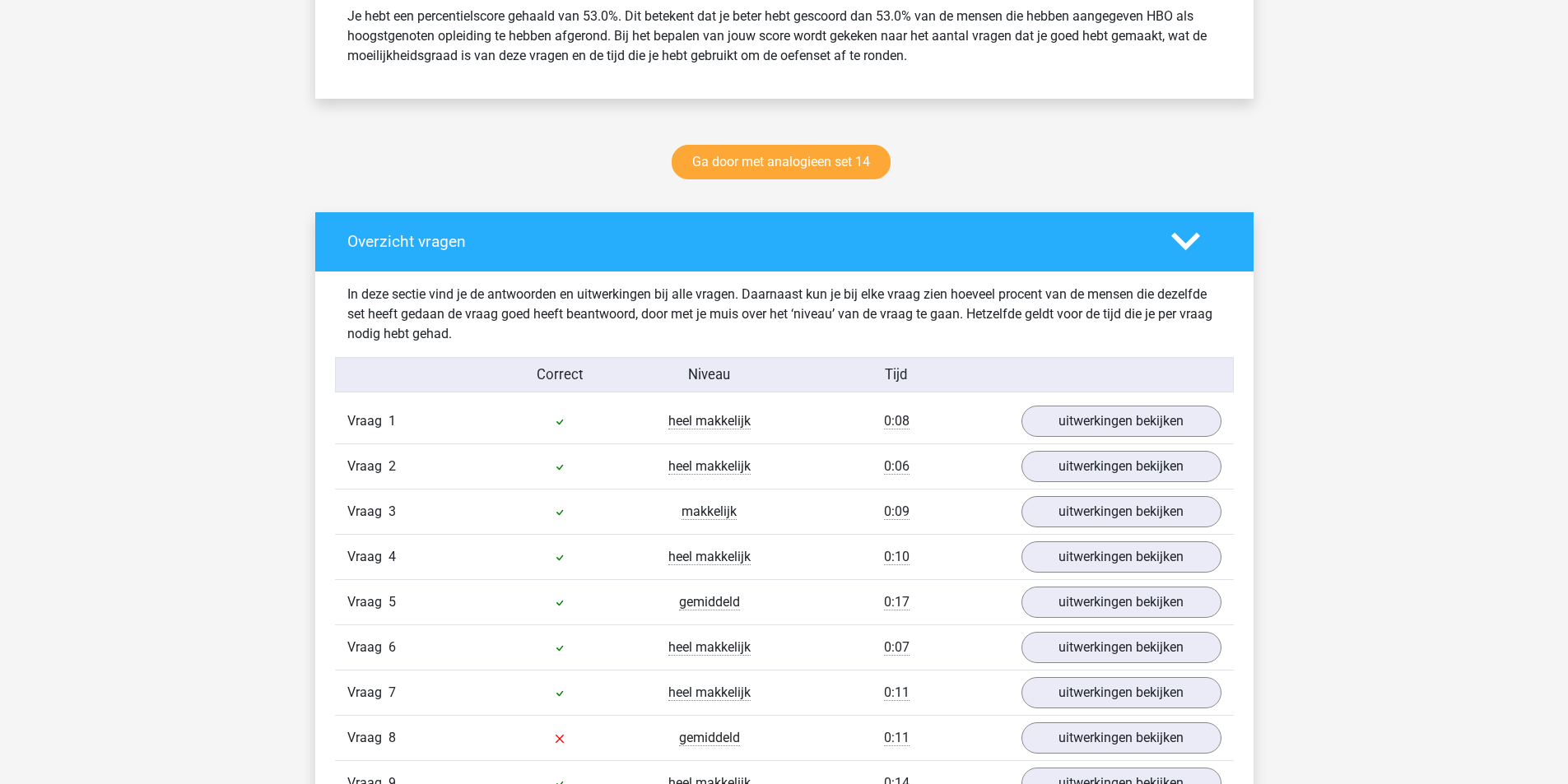
scroll to position [576, 0]
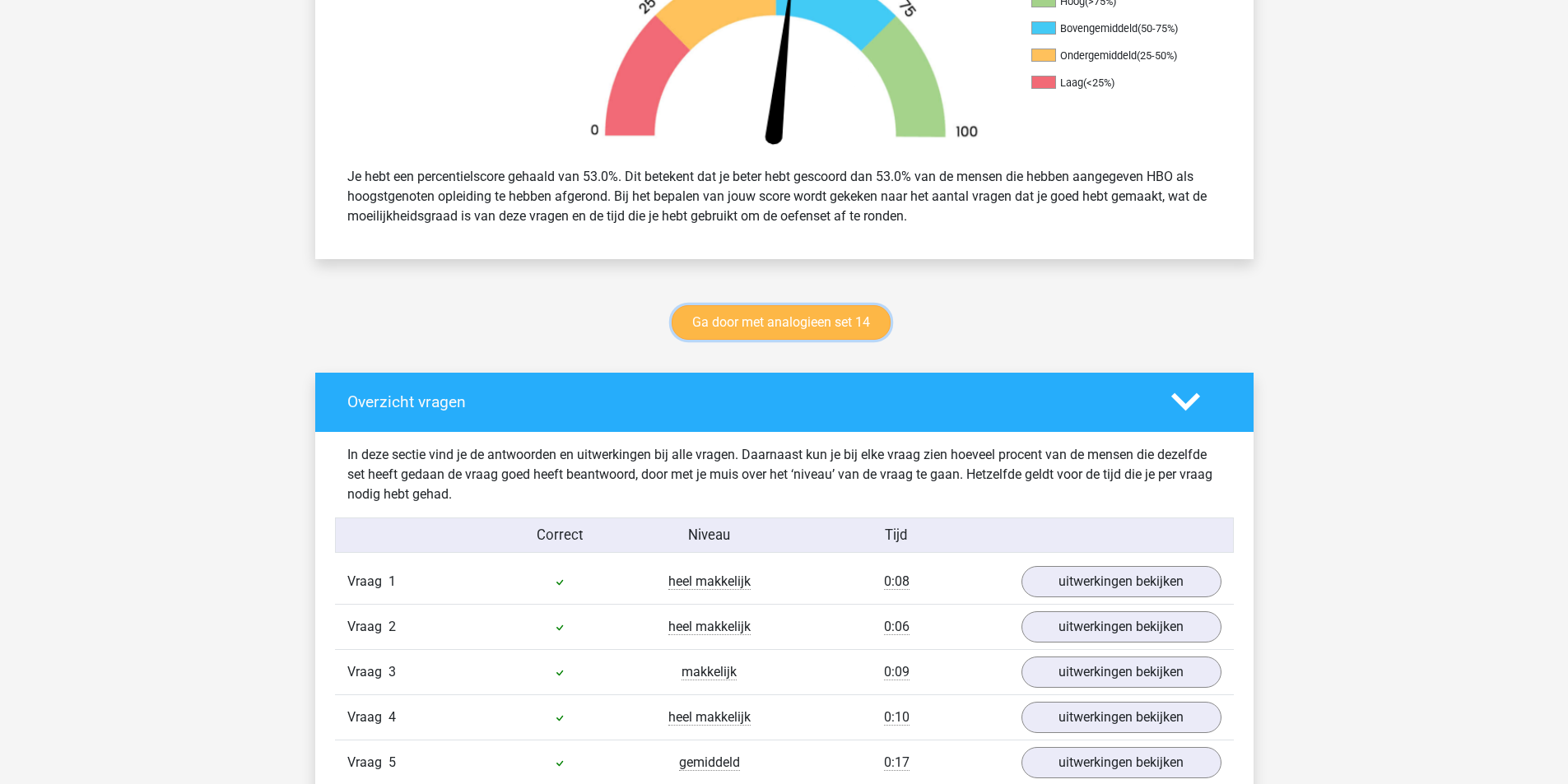
click at [783, 333] on link "Ga door met analogieen set 14" at bounding box center [781, 323] width 219 height 35
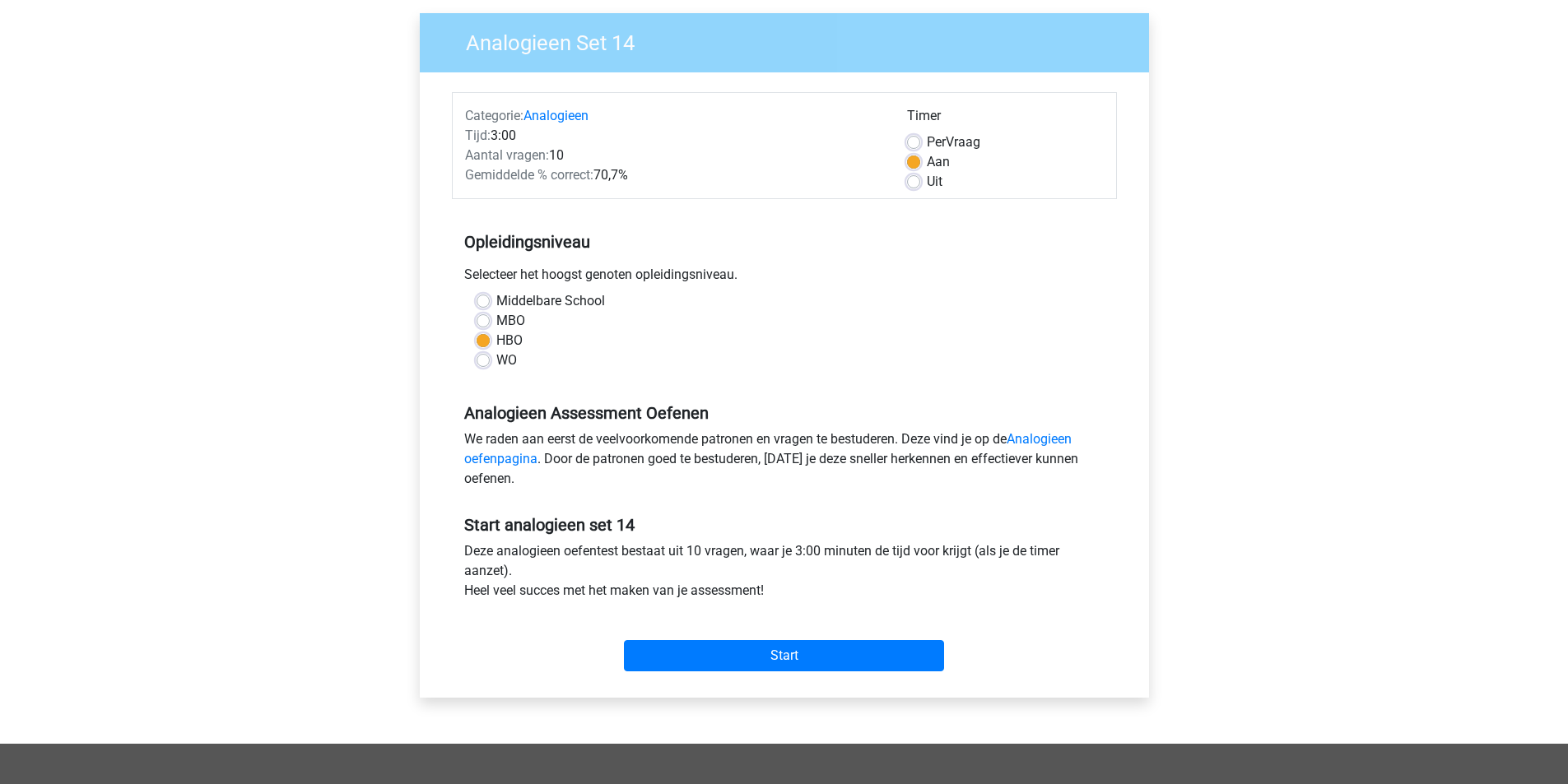
scroll to position [165, 0]
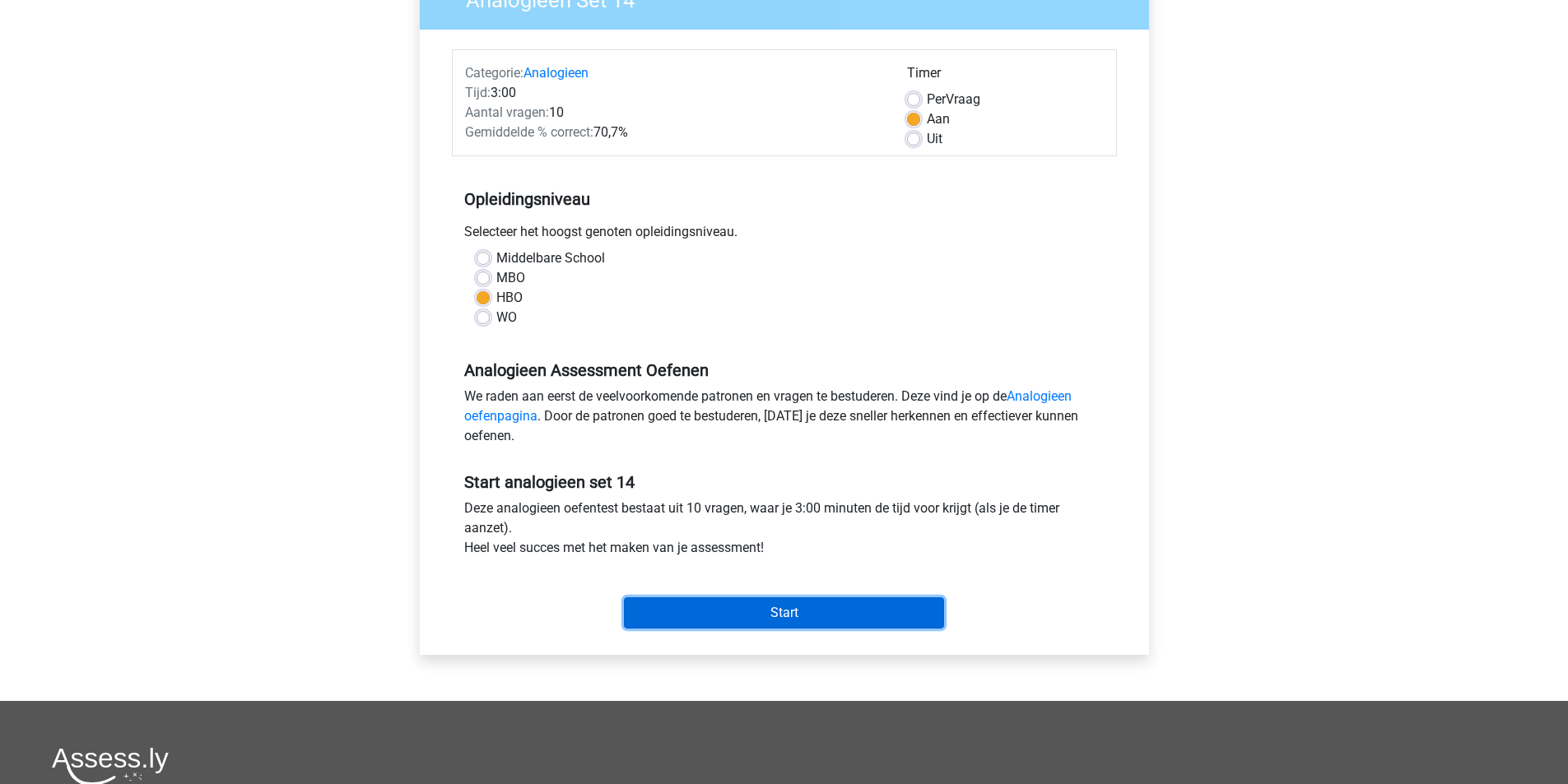
click at [784, 618] on input "Start" at bounding box center [784, 613] width 320 height 31
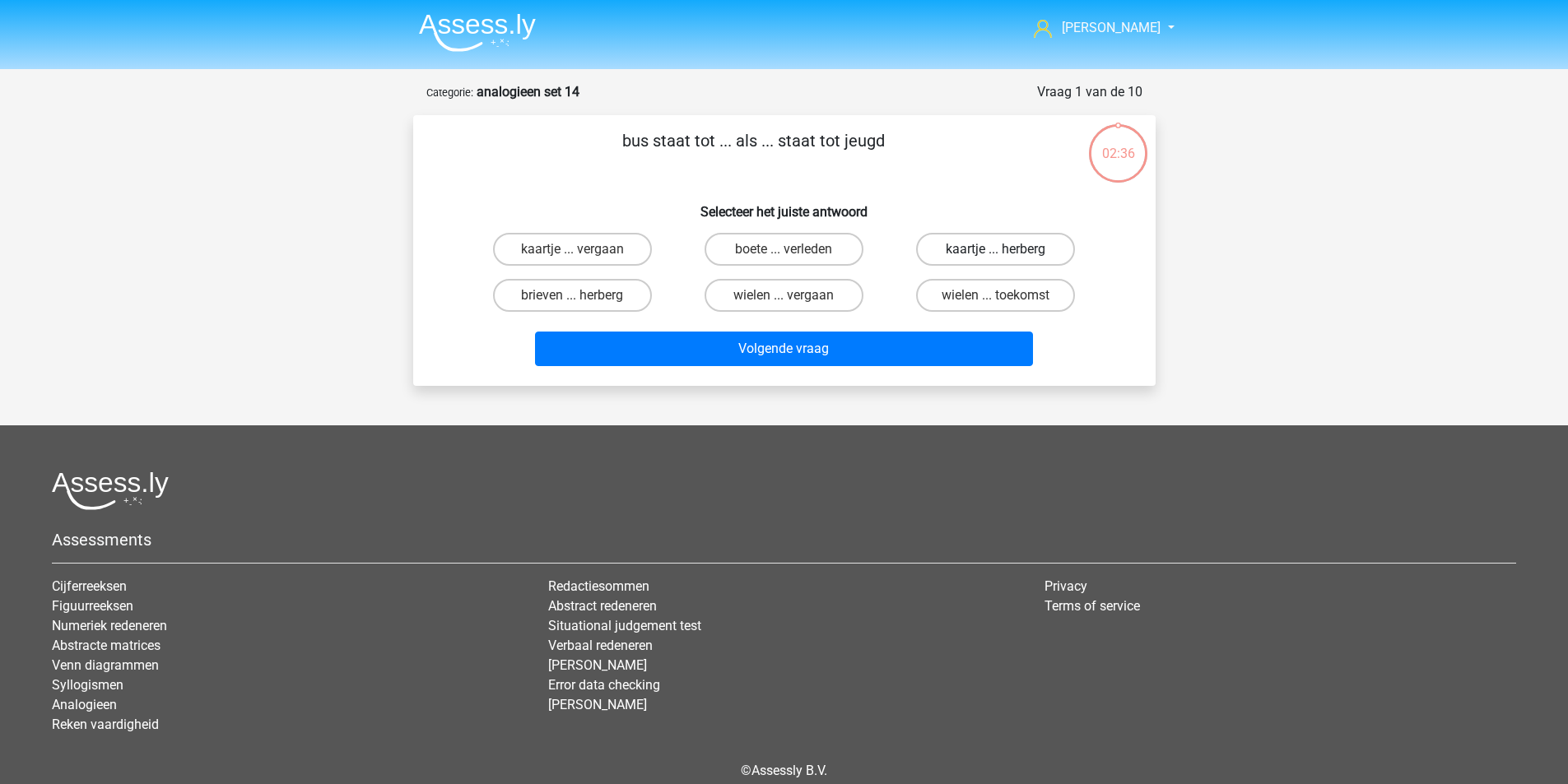
click at [968, 255] on label "kaartje ... herberg" at bounding box center [996, 250] width 159 height 33
click at [996, 255] on input "kaartje ... herberg" at bounding box center [1001, 255] width 11 height 11
radio input "true"
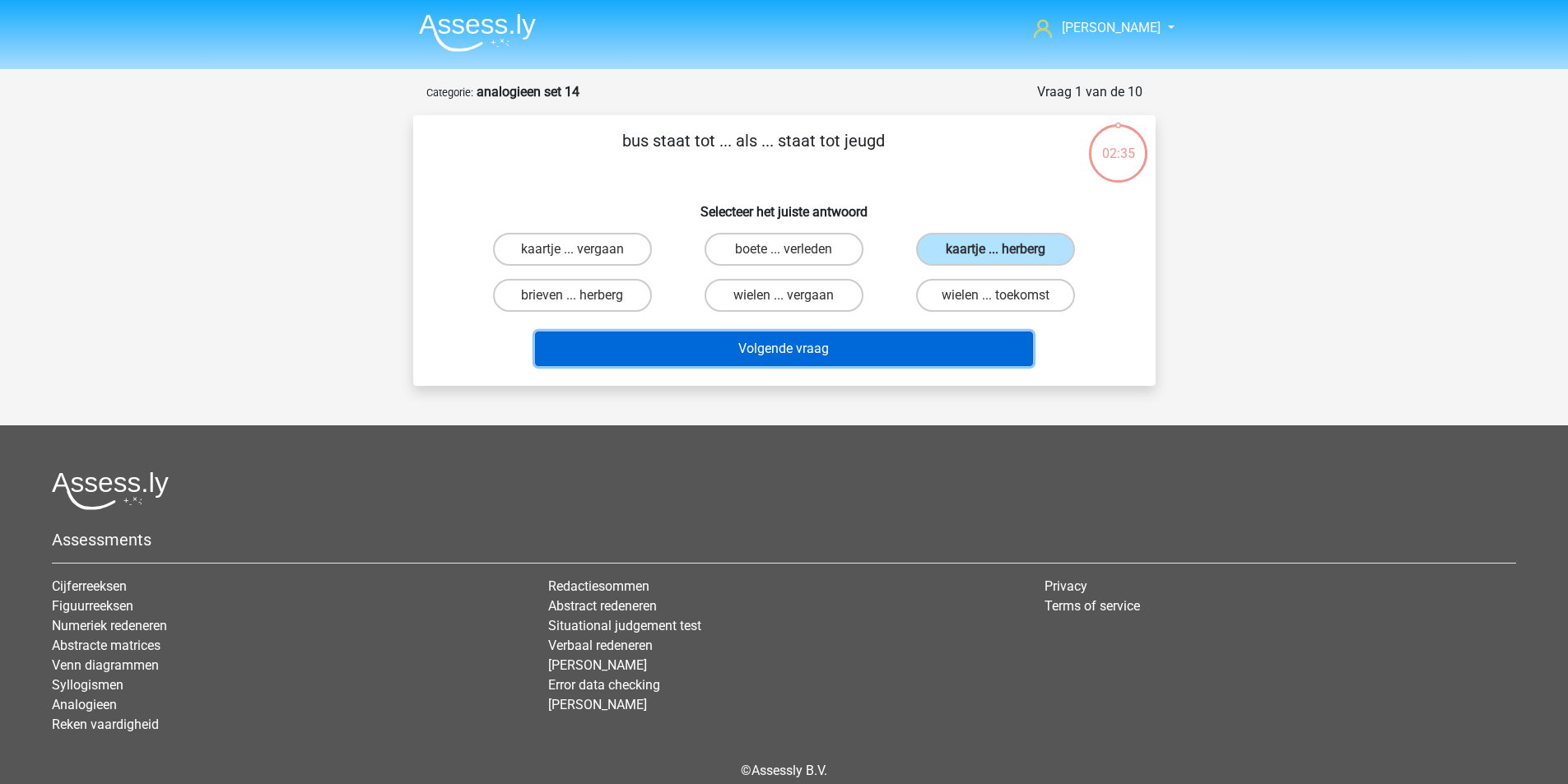
click at [873, 335] on button "Volgende vraag" at bounding box center [784, 349] width 498 height 35
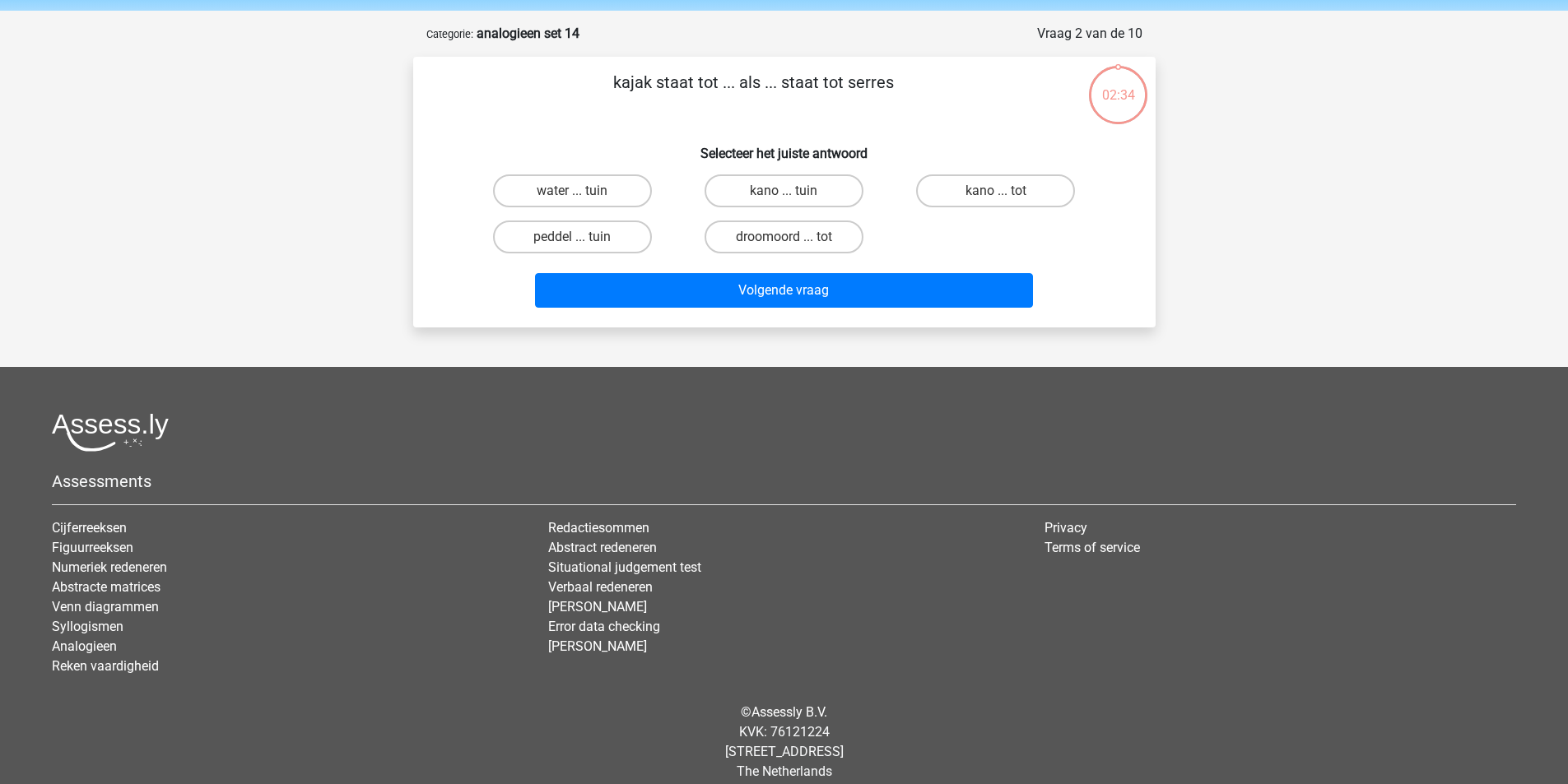
scroll to position [76, 0]
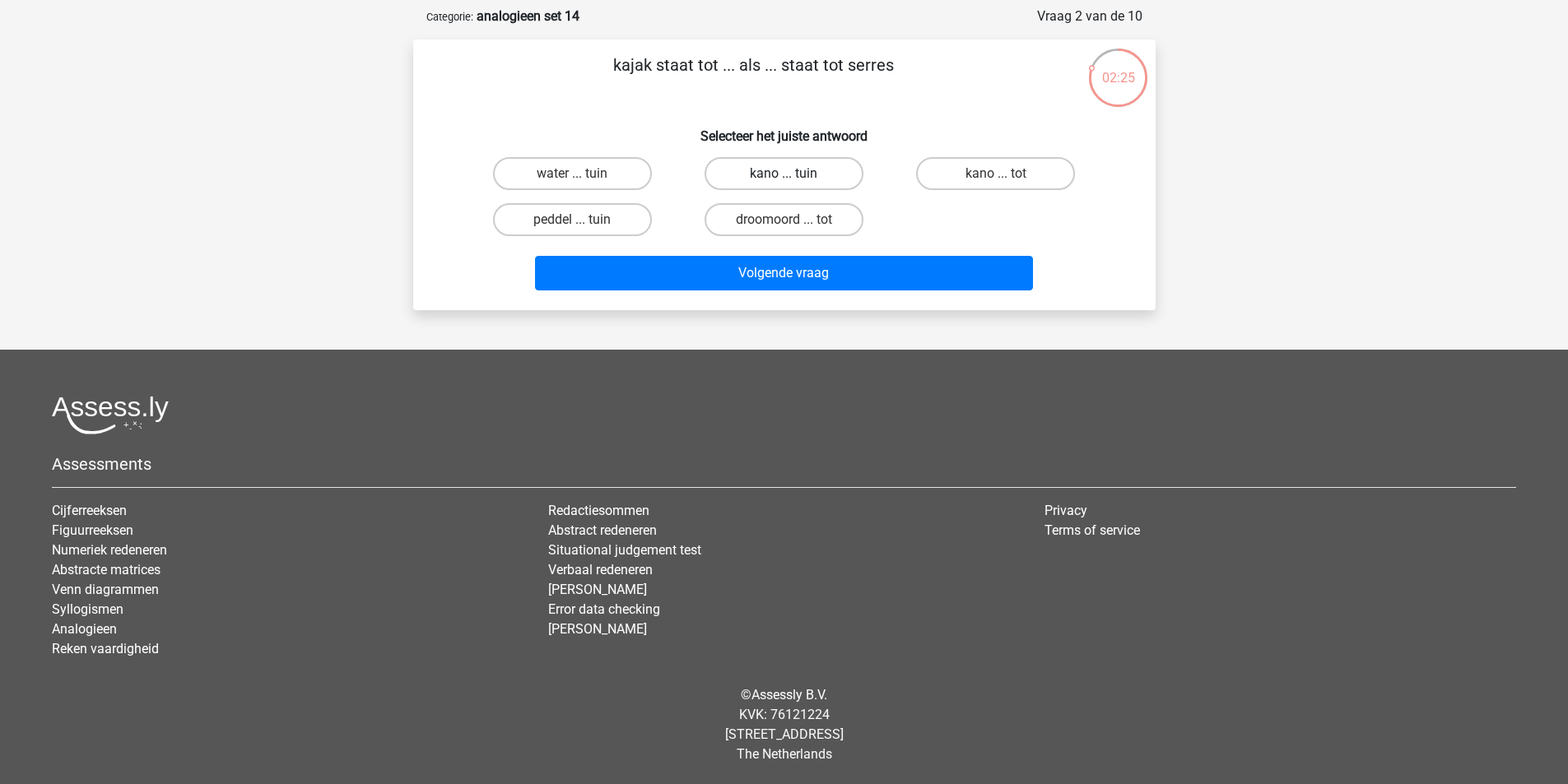
click at [799, 174] on label "kano ... tuin" at bounding box center [784, 174] width 159 height 33
click at [795, 174] on input "kano ... tuin" at bounding box center [789, 179] width 11 height 11
radio input "true"
click at [564, 223] on label "peddel ... tuin" at bounding box center [573, 220] width 159 height 33
click at [572, 223] on input "peddel ... tuin" at bounding box center [578, 225] width 11 height 11
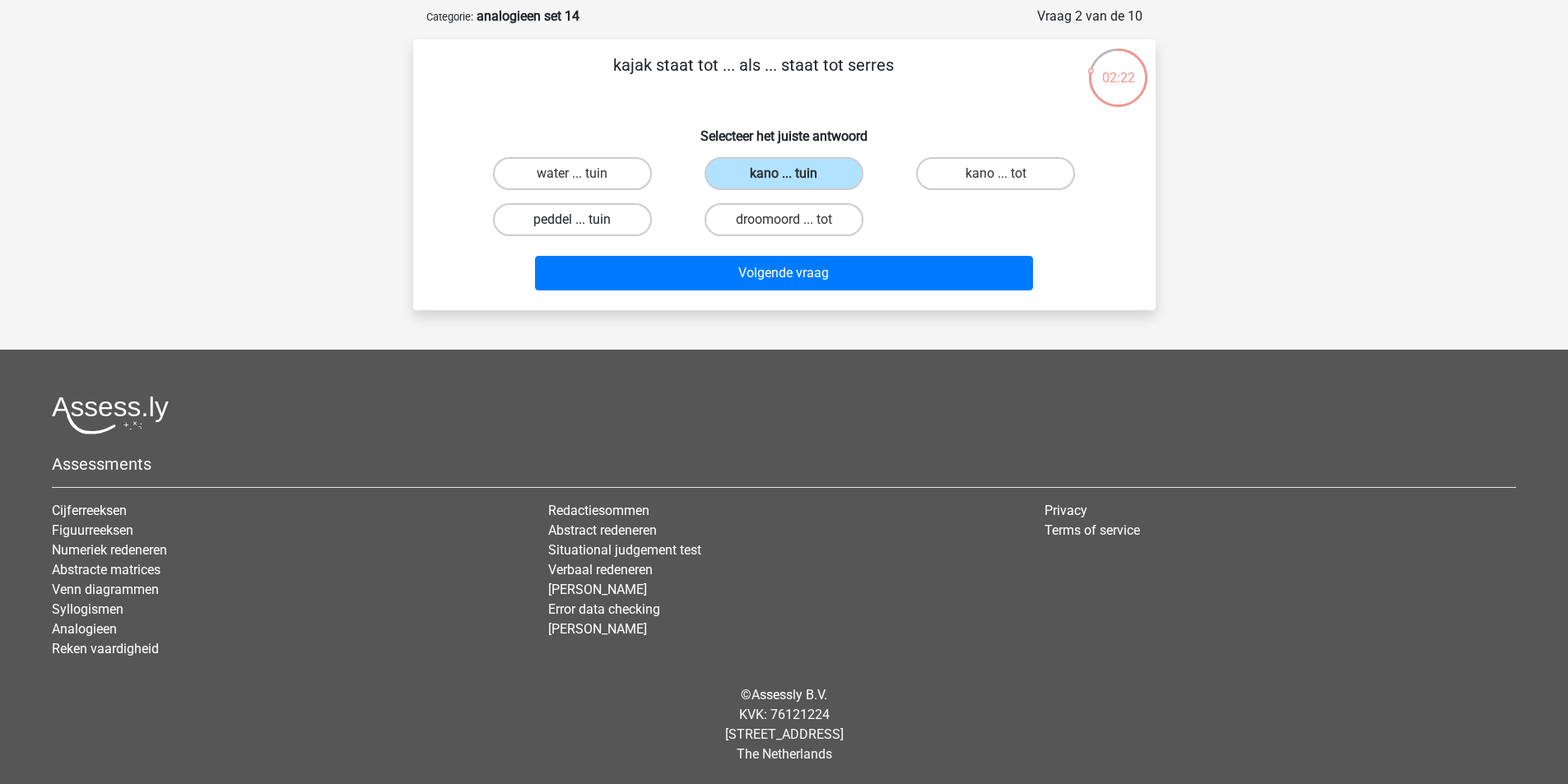
radio input "true"
click at [665, 295] on div "Volgende vraag" at bounding box center [784, 276] width 635 height 41
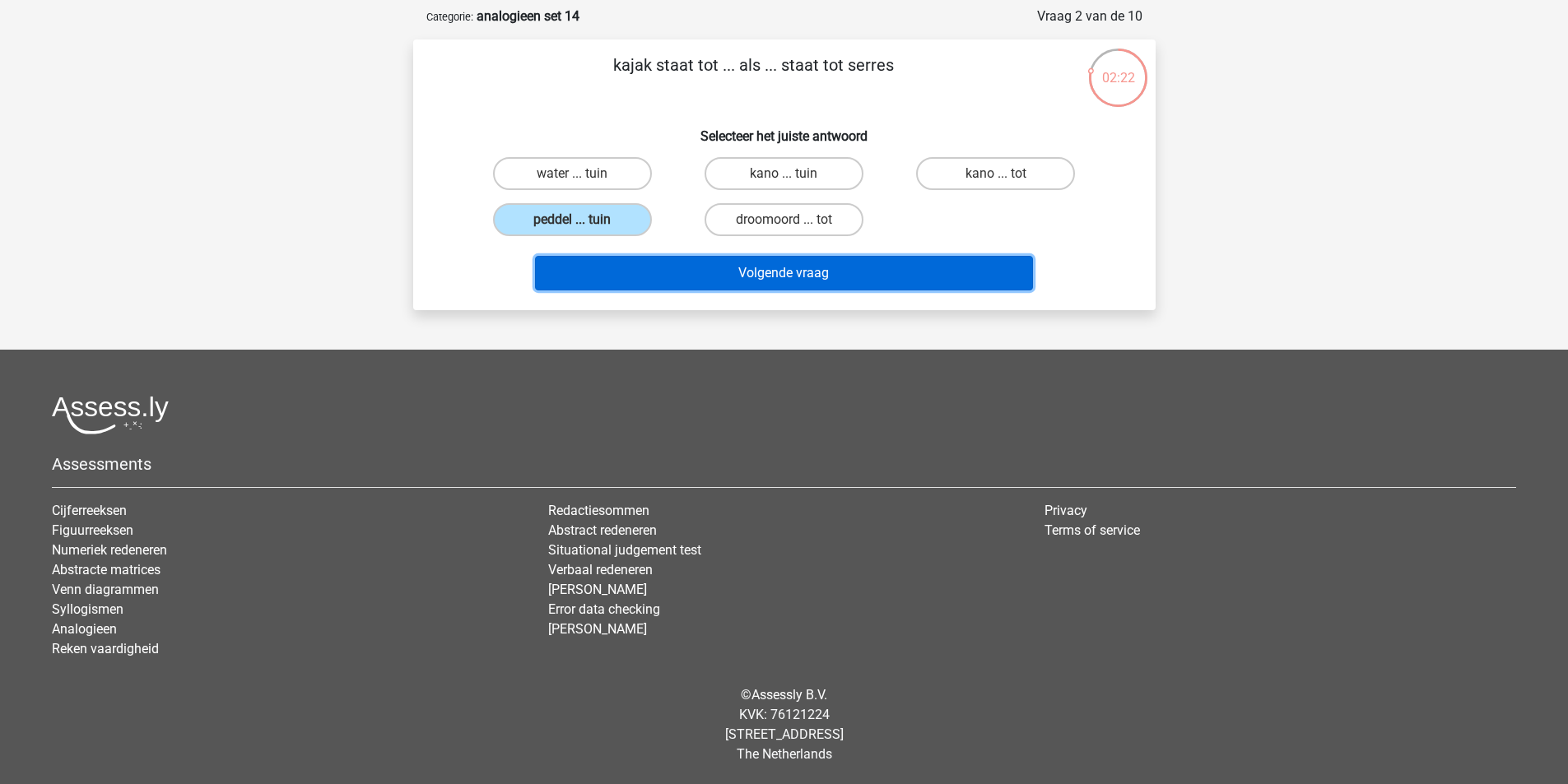
click at [664, 279] on button "Volgende vraag" at bounding box center [784, 274] width 498 height 35
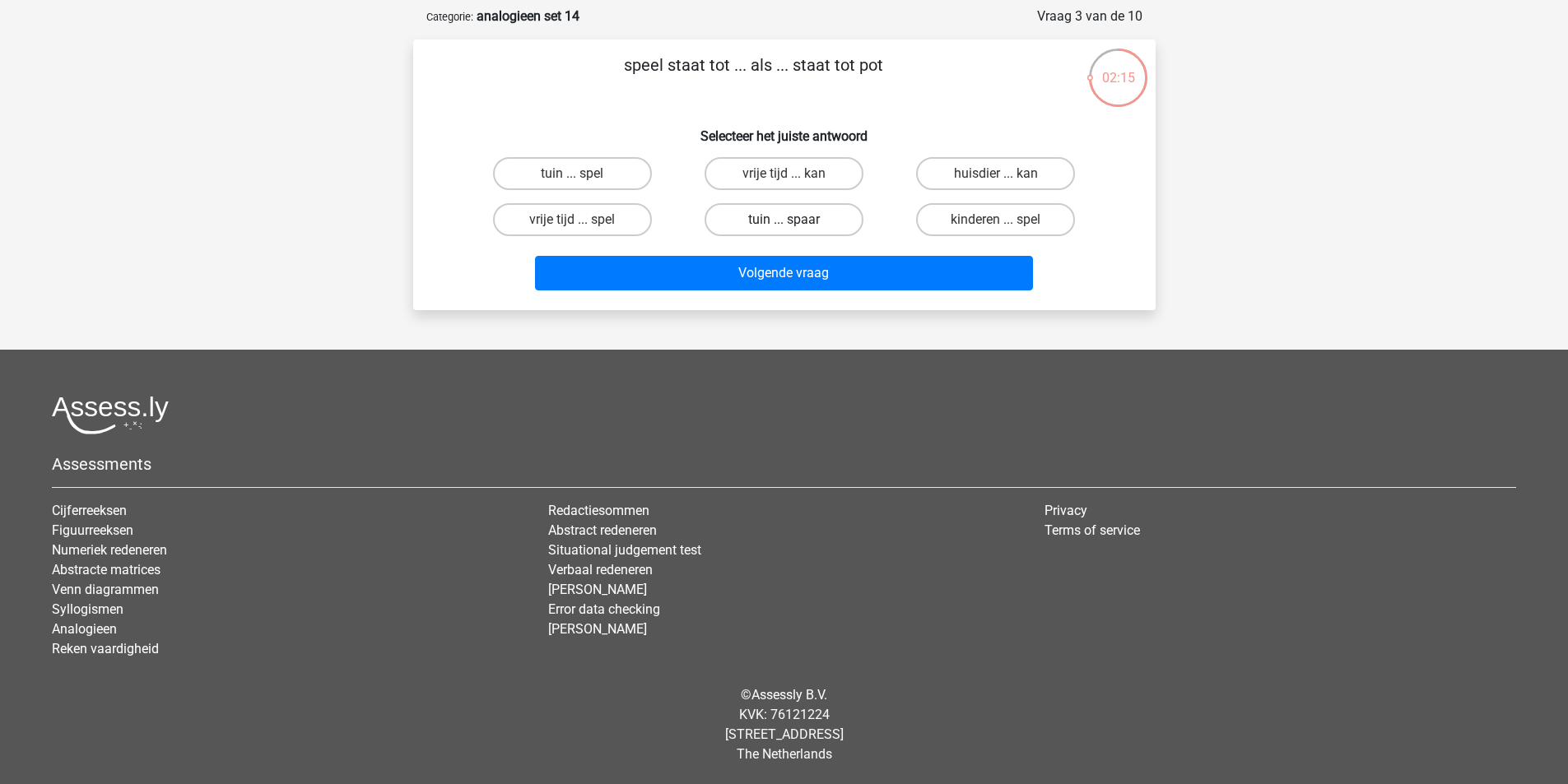
click at [773, 224] on label "tuin ... spaar" at bounding box center [784, 220] width 159 height 33
click at [784, 224] on input "tuin ... spaar" at bounding box center [789, 225] width 11 height 11
radio input "true"
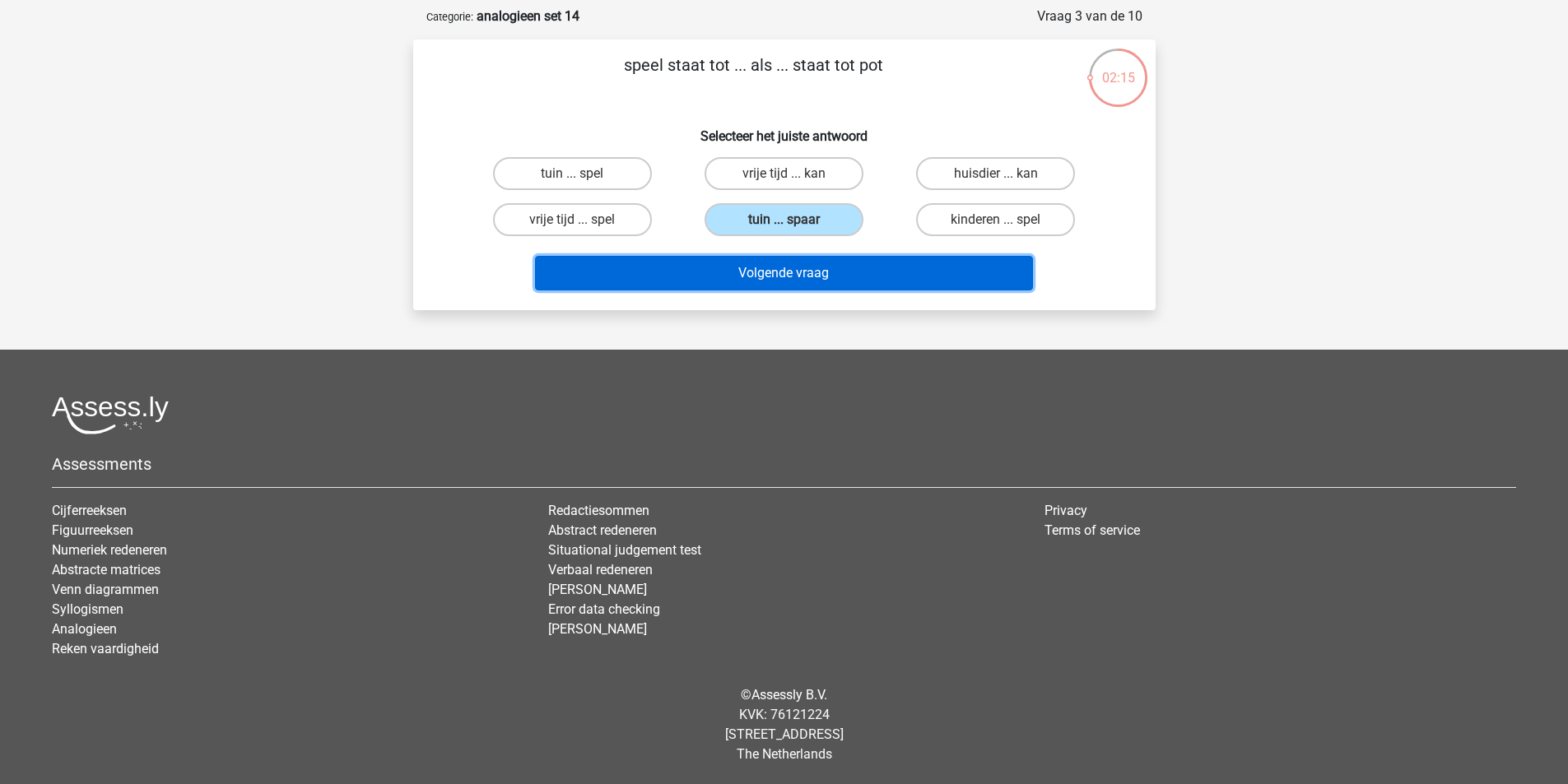
click at [798, 271] on button "Volgende vraag" at bounding box center [784, 274] width 498 height 35
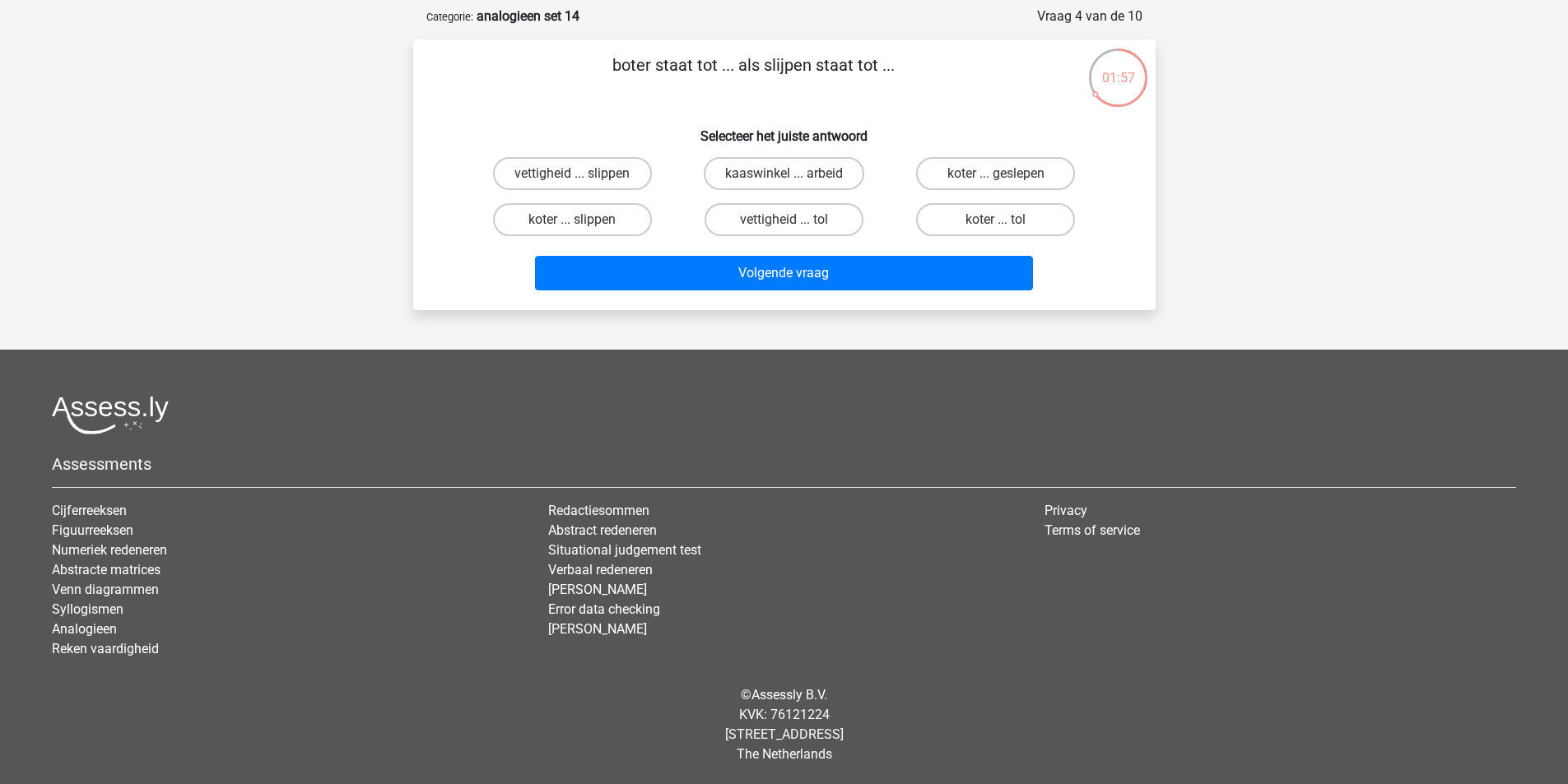
click at [577, 225] on input "koter ... slippen" at bounding box center [578, 225] width 11 height 11
radio input "true"
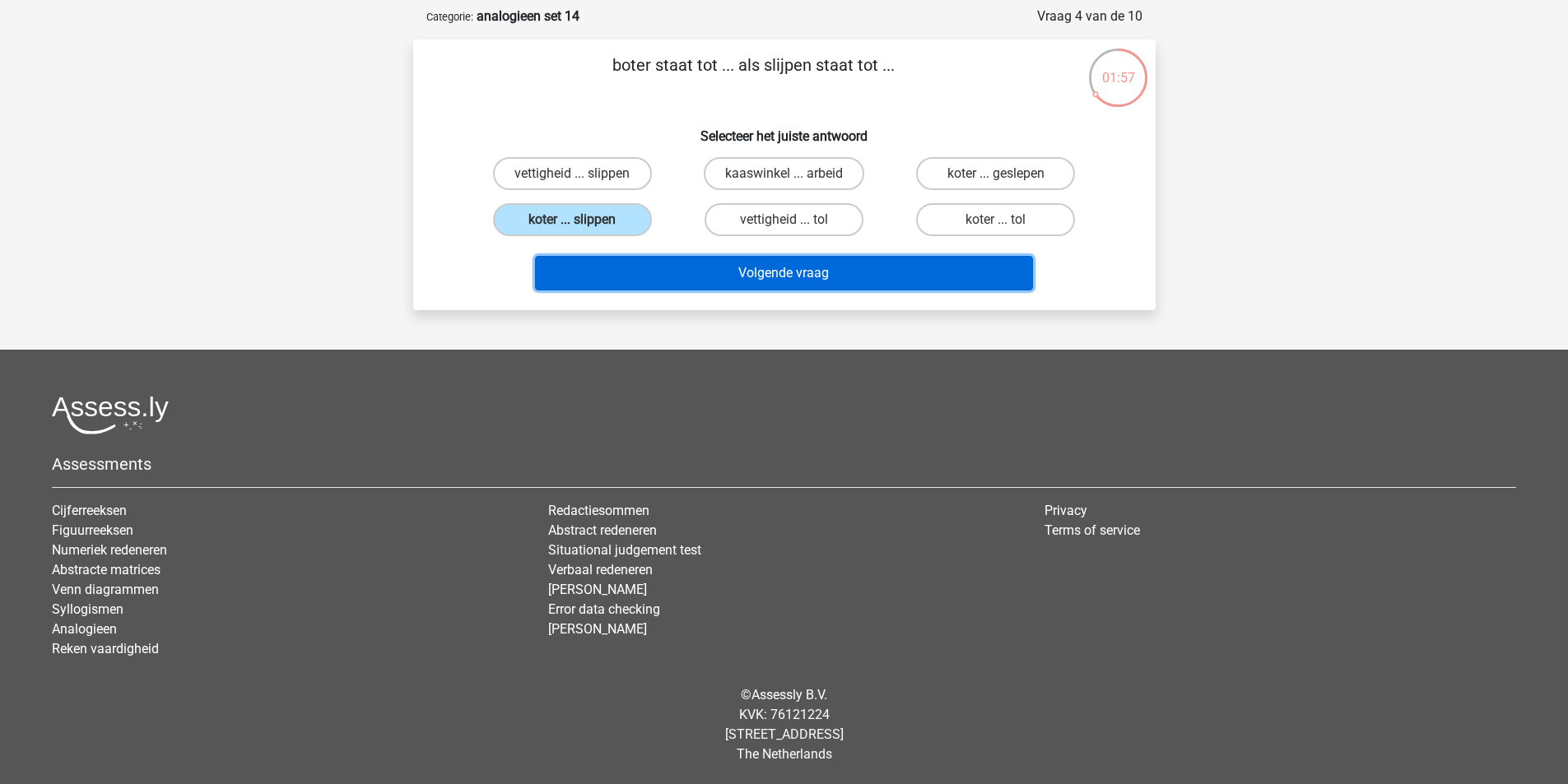
click at [669, 262] on button "Volgende vraag" at bounding box center [784, 274] width 498 height 35
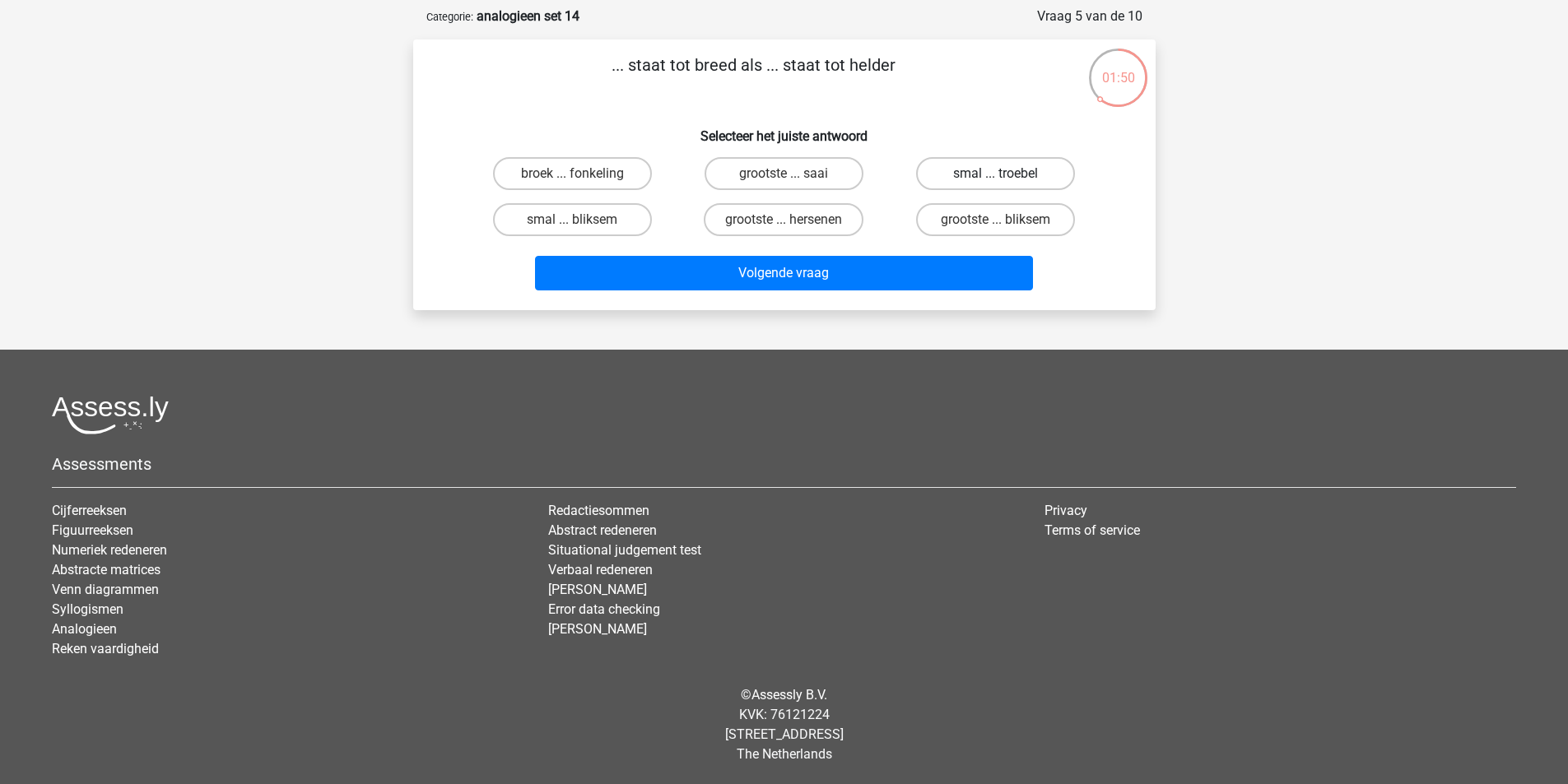
click at [970, 178] on label "smal ... troebel" at bounding box center [996, 174] width 159 height 33
click at [996, 178] on input "smal ... troebel" at bounding box center [1001, 179] width 11 height 11
radio input "true"
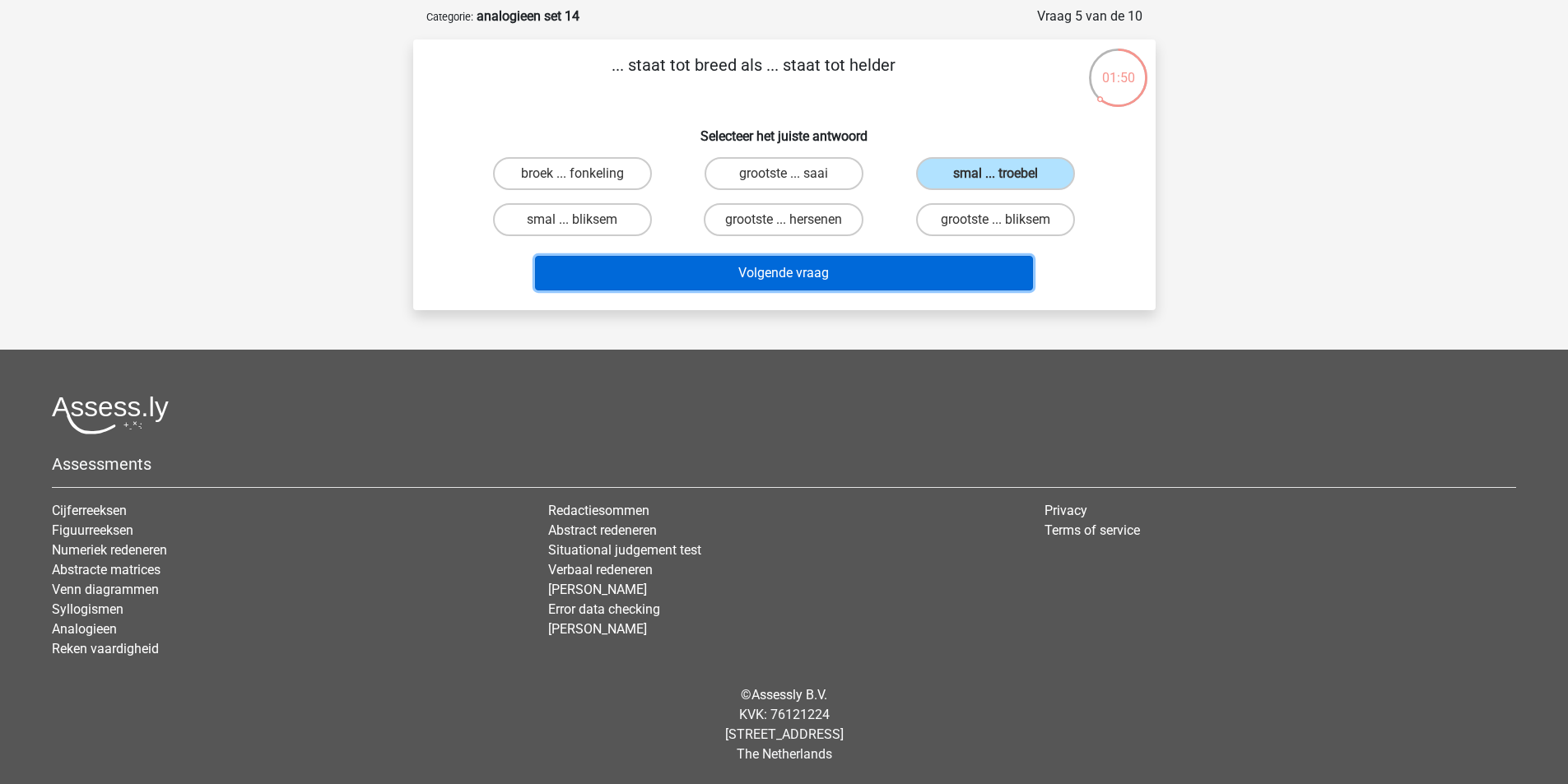
click at [886, 270] on button "Volgende vraag" at bounding box center [784, 274] width 498 height 35
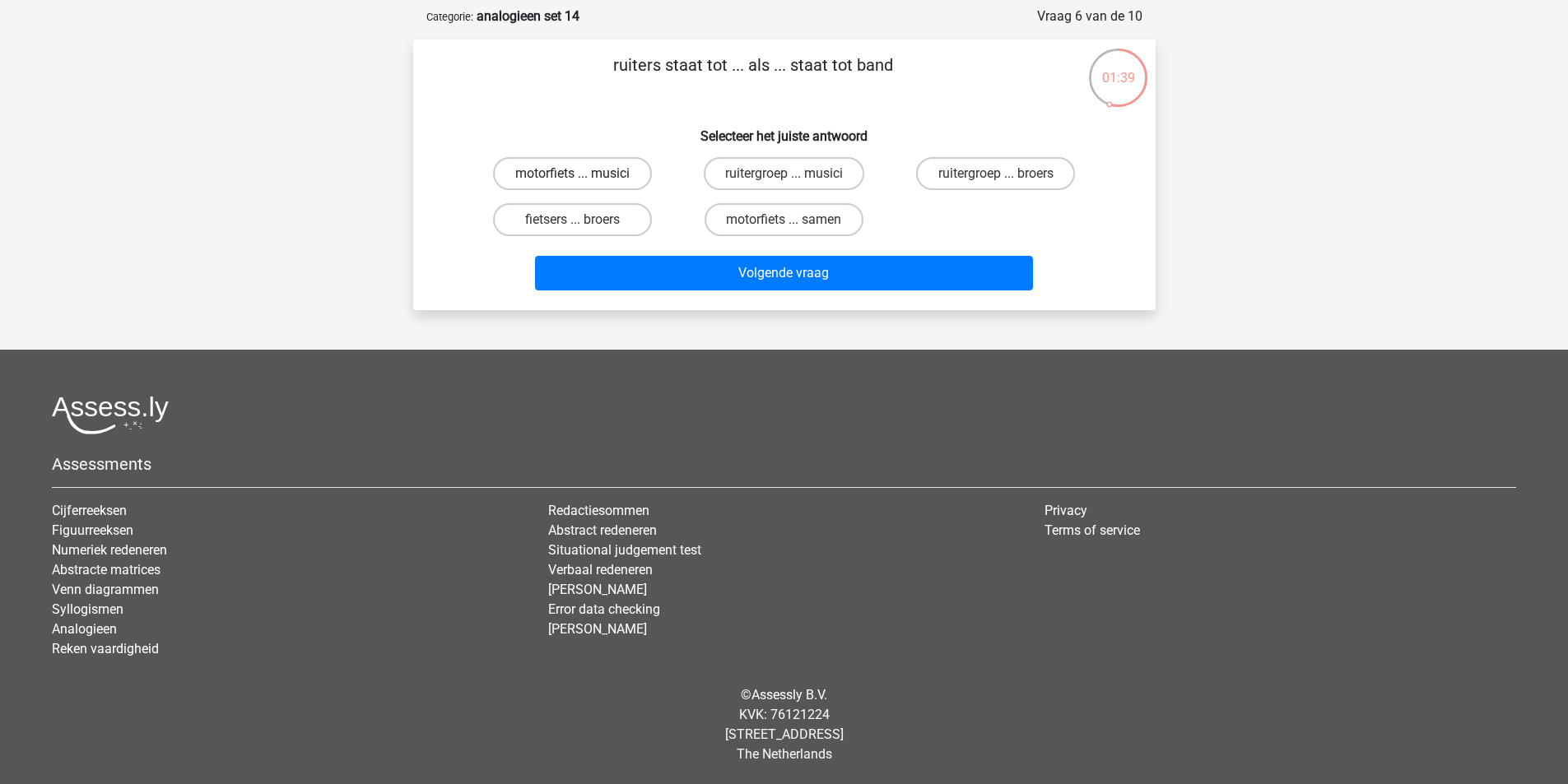
click at [625, 178] on label "motorfiets ... musici" at bounding box center [573, 174] width 159 height 33
click at [583, 178] on input "motorfiets ... musici" at bounding box center [578, 179] width 11 height 11
radio input "true"
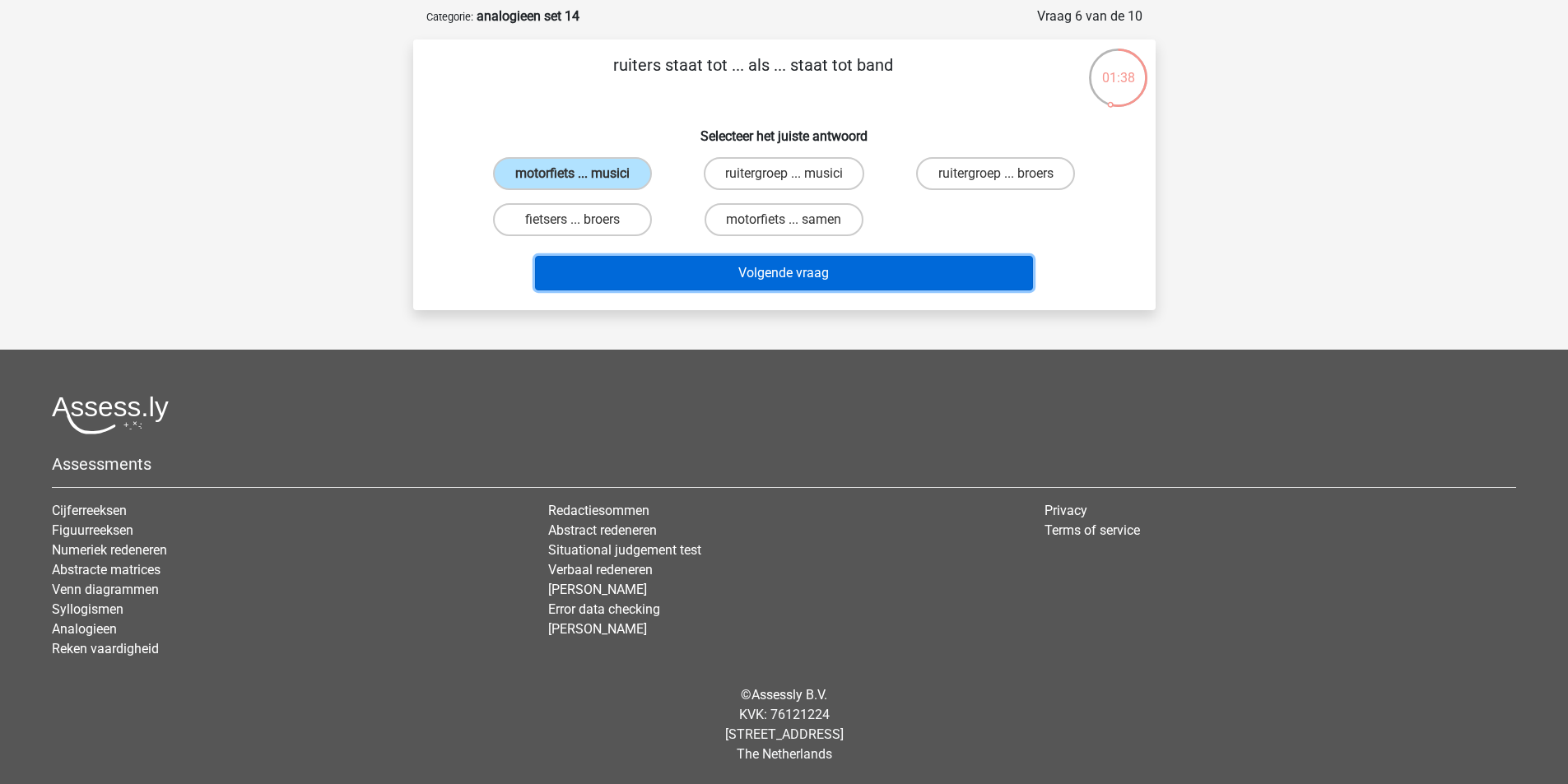
click at [809, 263] on button "Volgende vraag" at bounding box center [784, 274] width 498 height 35
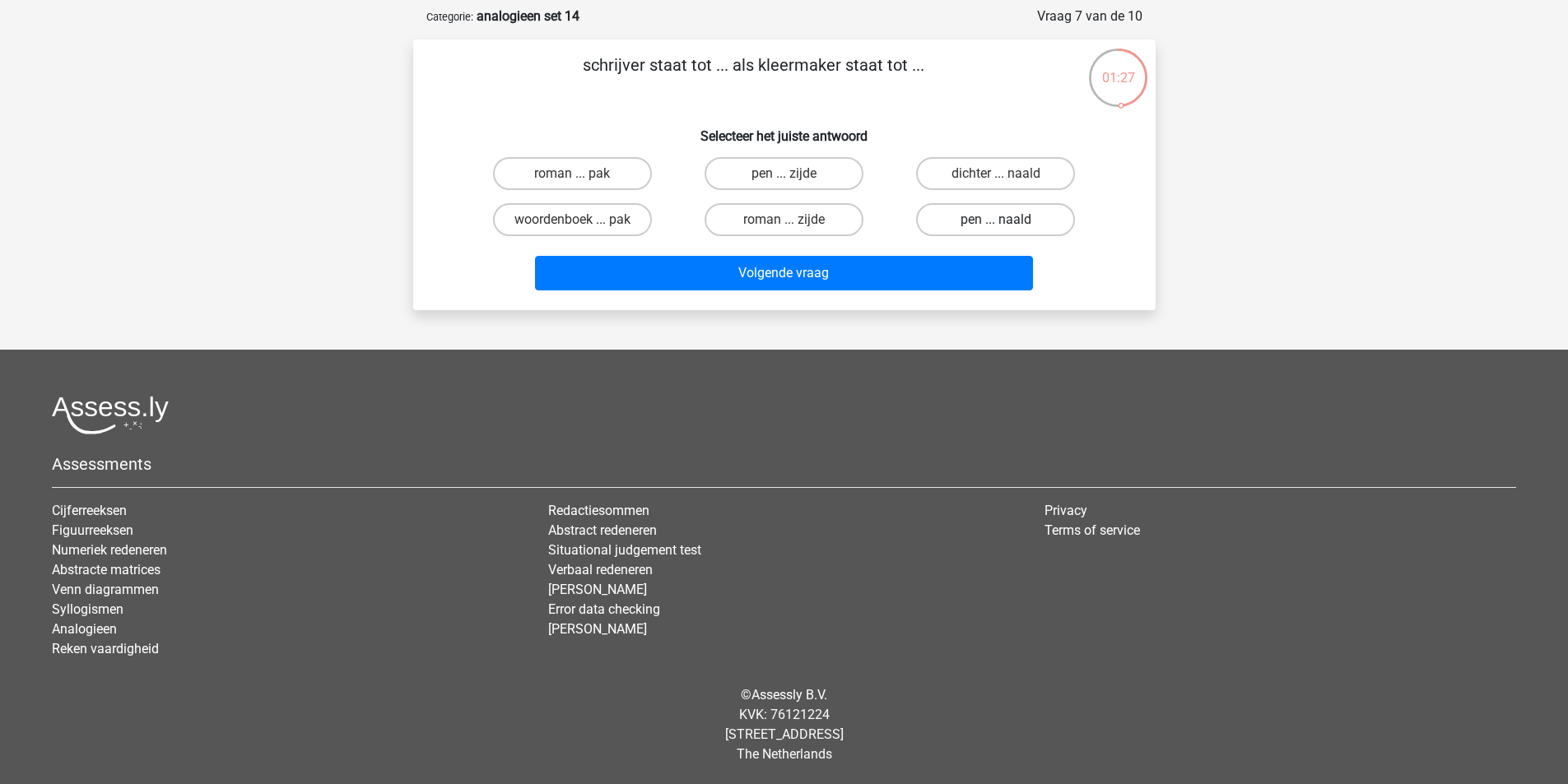
click at [946, 223] on label "pen ... naald" at bounding box center [996, 220] width 159 height 33
click at [996, 223] on input "pen ... naald" at bounding box center [1001, 225] width 11 height 11
radio input "true"
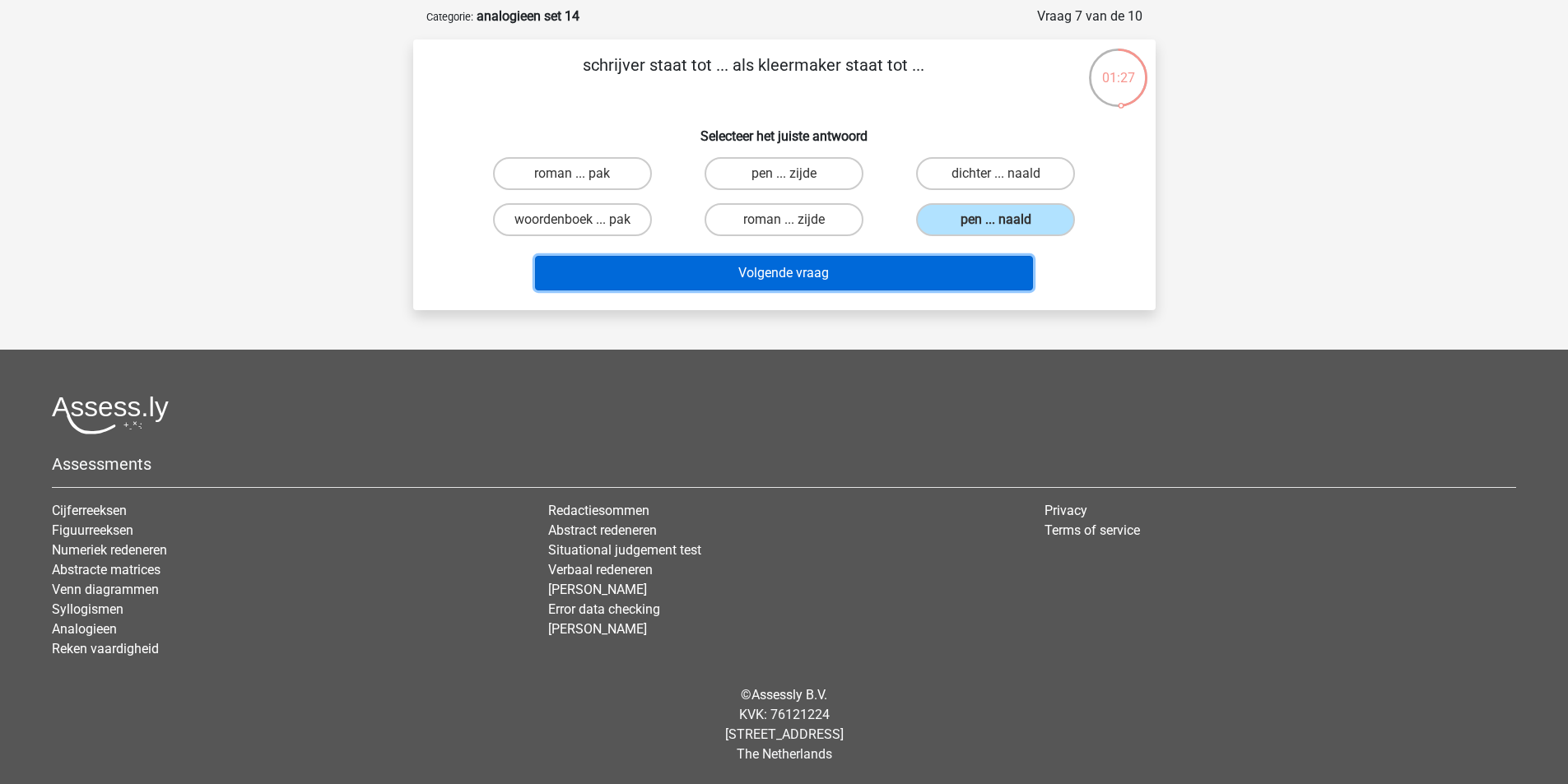
click at [866, 268] on button "Volgende vraag" at bounding box center [784, 274] width 498 height 35
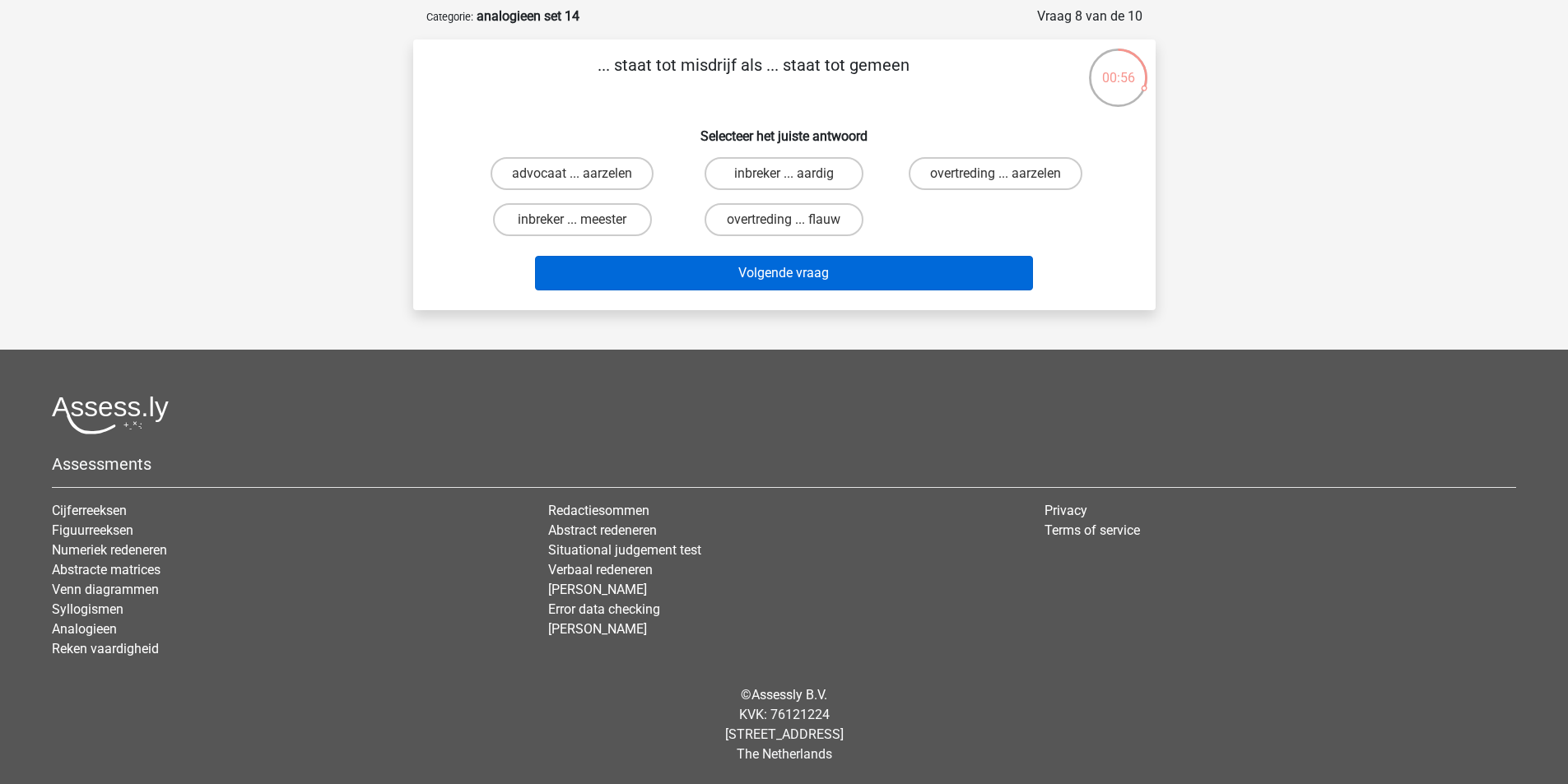
drag, startPoint x: 583, startPoint y: 228, endPoint x: 666, endPoint y: 261, distance: 89.3
click at [583, 227] on input "inbreker ... meester" at bounding box center [578, 225] width 11 height 11
radio input "true"
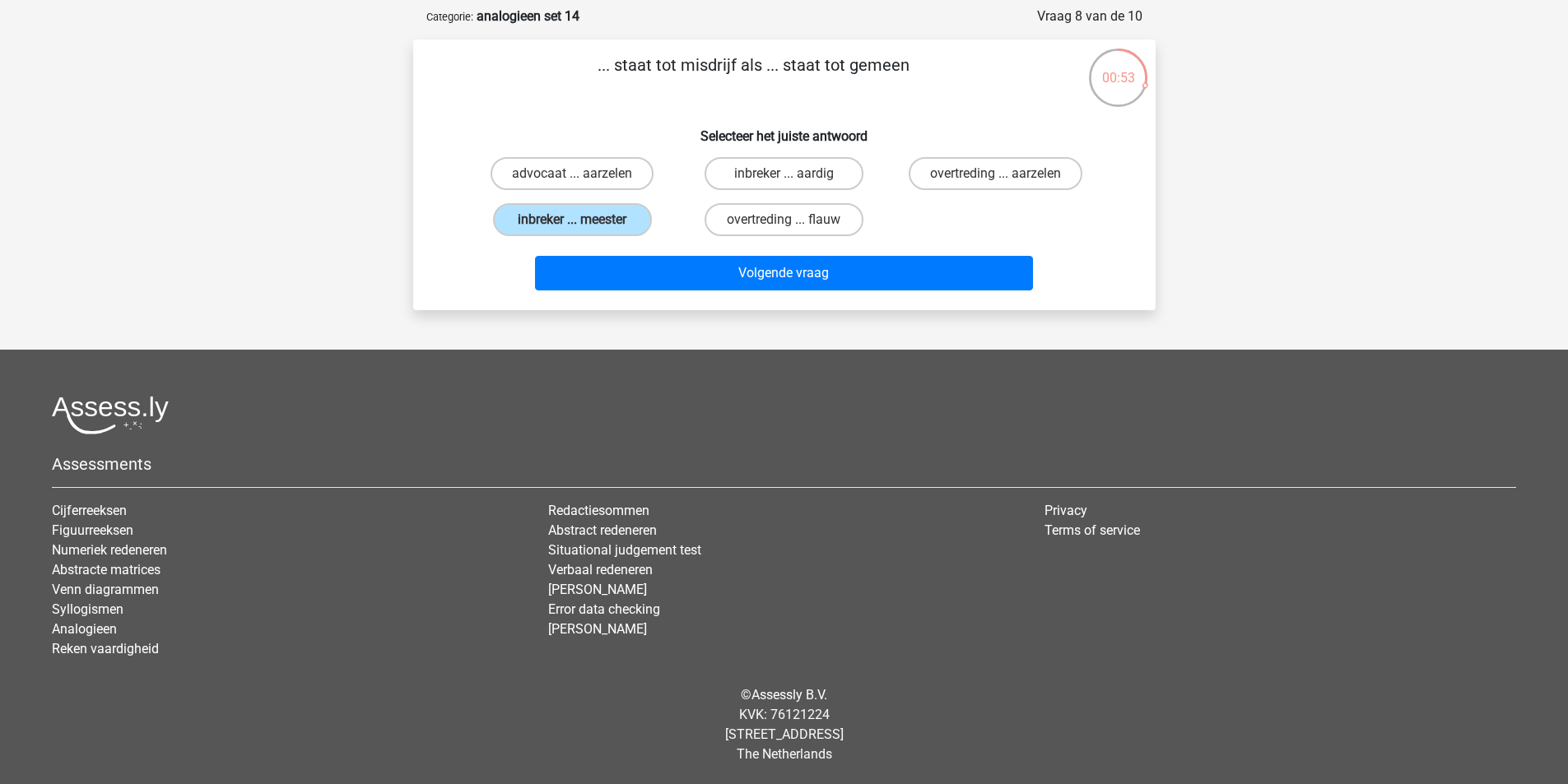
click at [784, 182] on input "inbreker ... aardig" at bounding box center [789, 179] width 11 height 11
radio input "true"
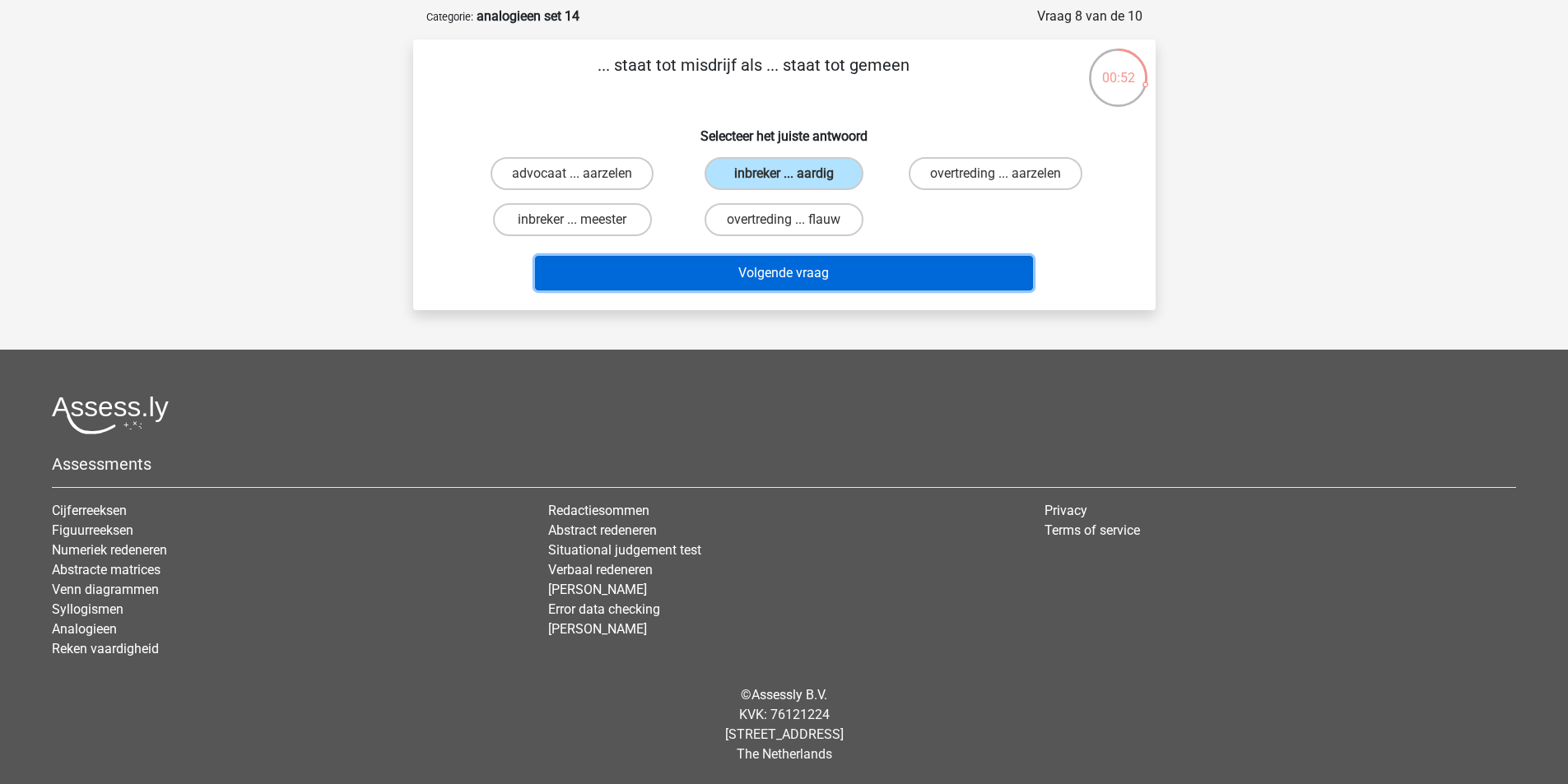
click at [796, 268] on button "Volgende vraag" at bounding box center [784, 274] width 498 height 35
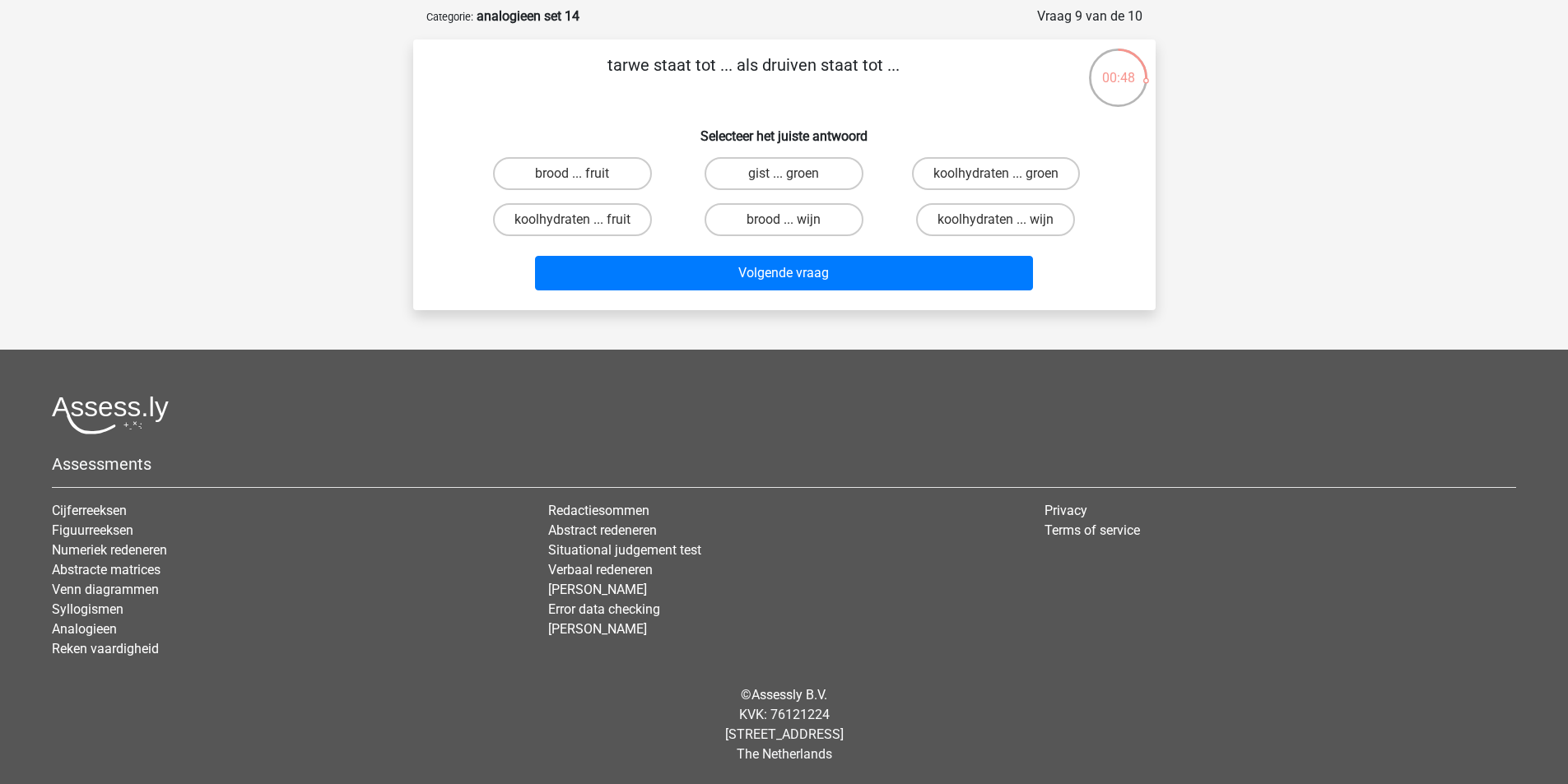
click at [816, 223] on label "brood ... wijn" at bounding box center [784, 220] width 159 height 33
click at [795, 223] on input "brood ... wijn" at bounding box center [789, 225] width 11 height 11
radio input "true"
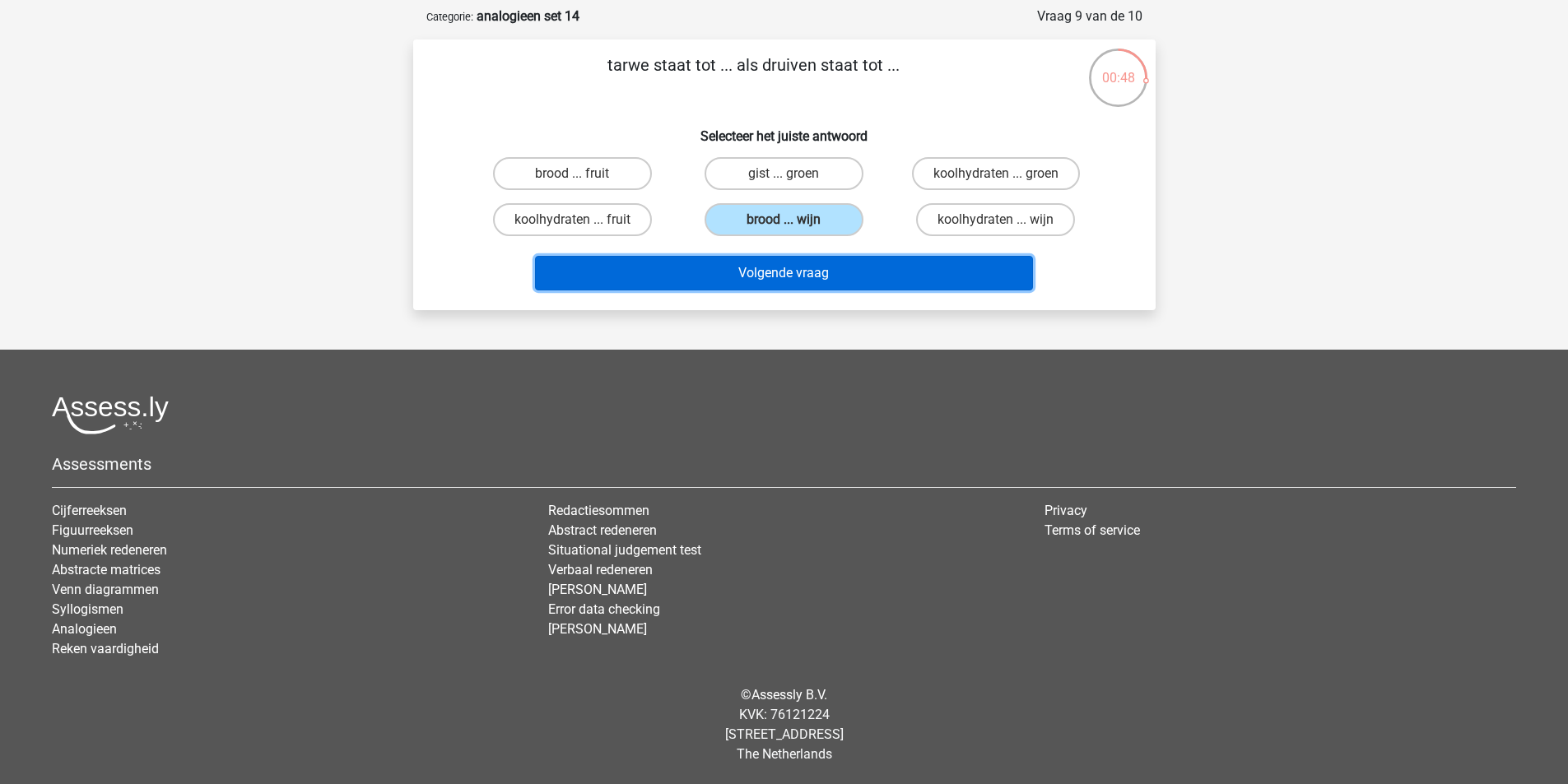
click at [824, 266] on button "Volgende vraag" at bounding box center [784, 274] width 498 height 35
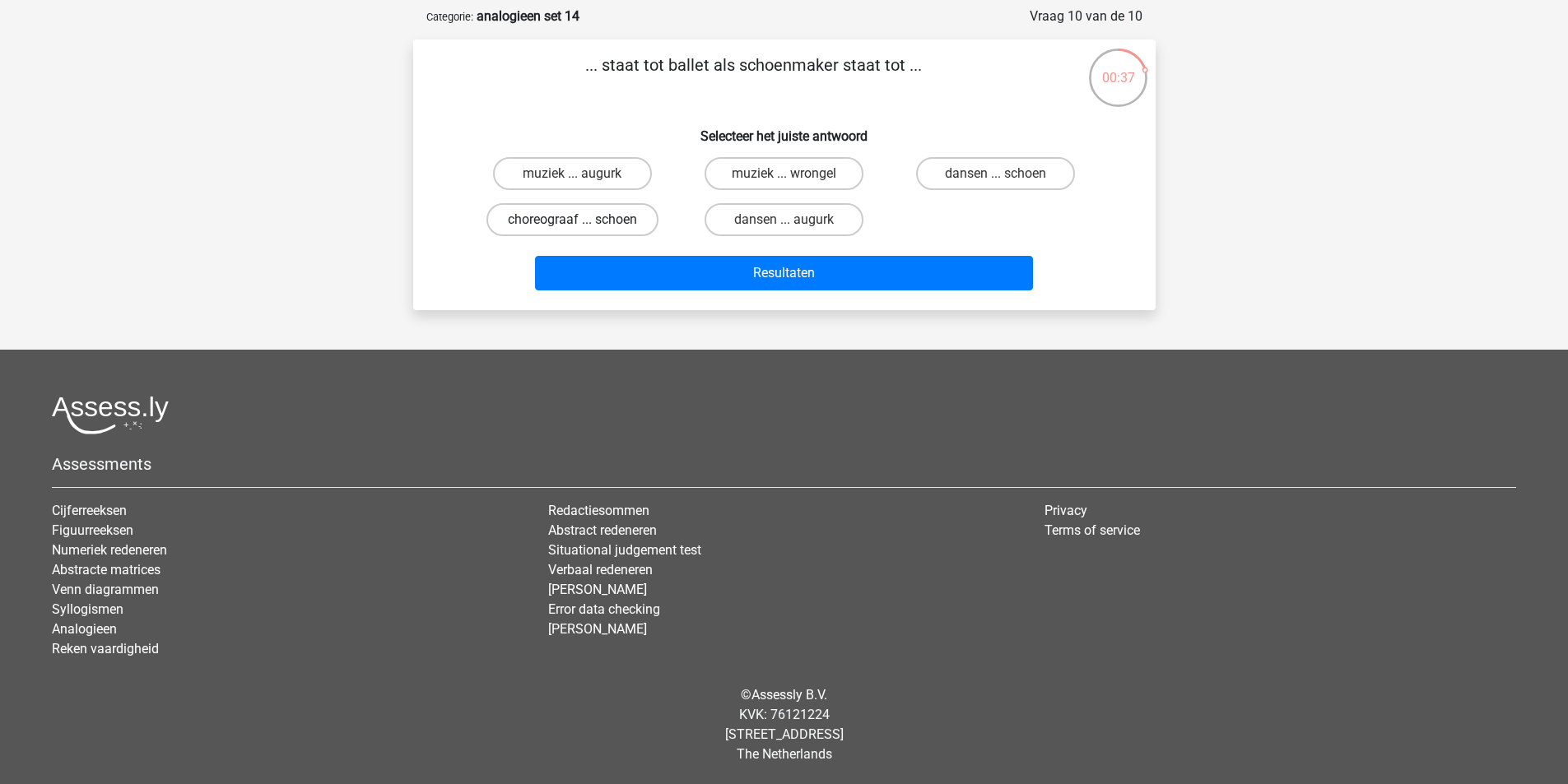
click at [605, 220] on label "choreograaf ... schoen" at bounding box center [573, 220] width 172 height 33
click at [583, 220] on input "choreograaf ... schoen" at bounding box center [578, 225] width 11 height 11
radio input "true"
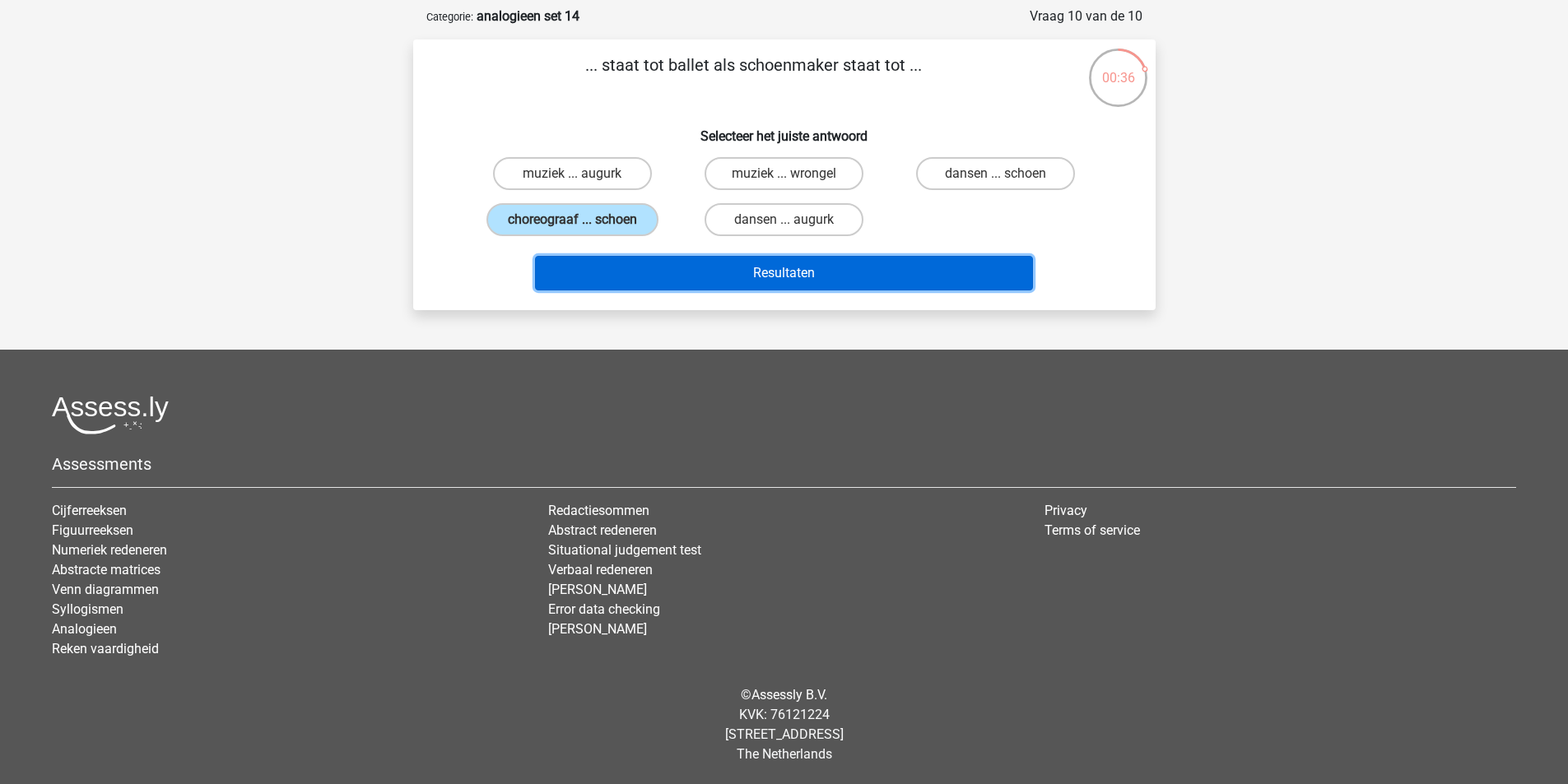
click at [715, 274] on button "Resultaten" at bounding box center [784, 274] width 498 height 35
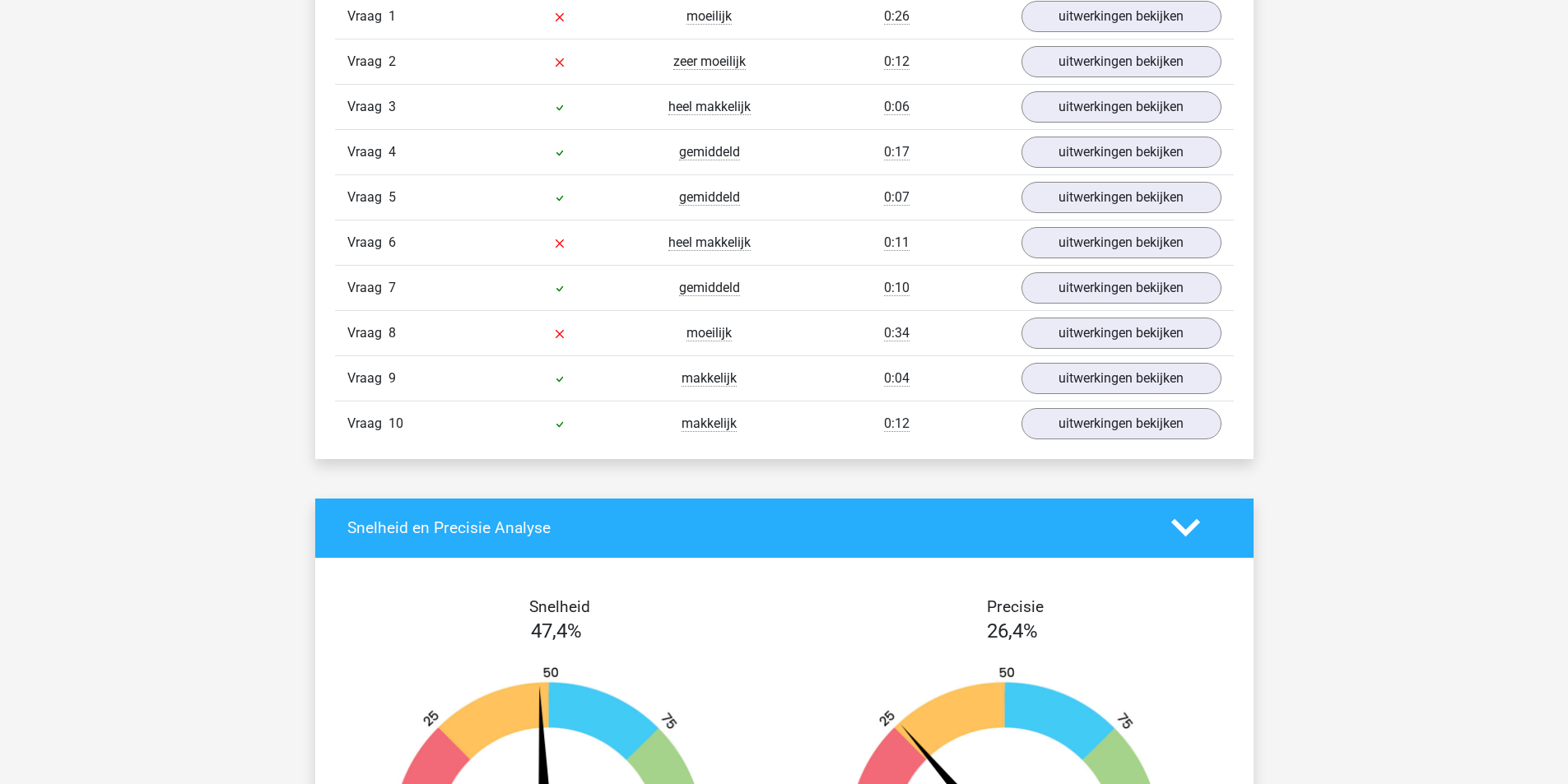
scroll to position [905, 0]
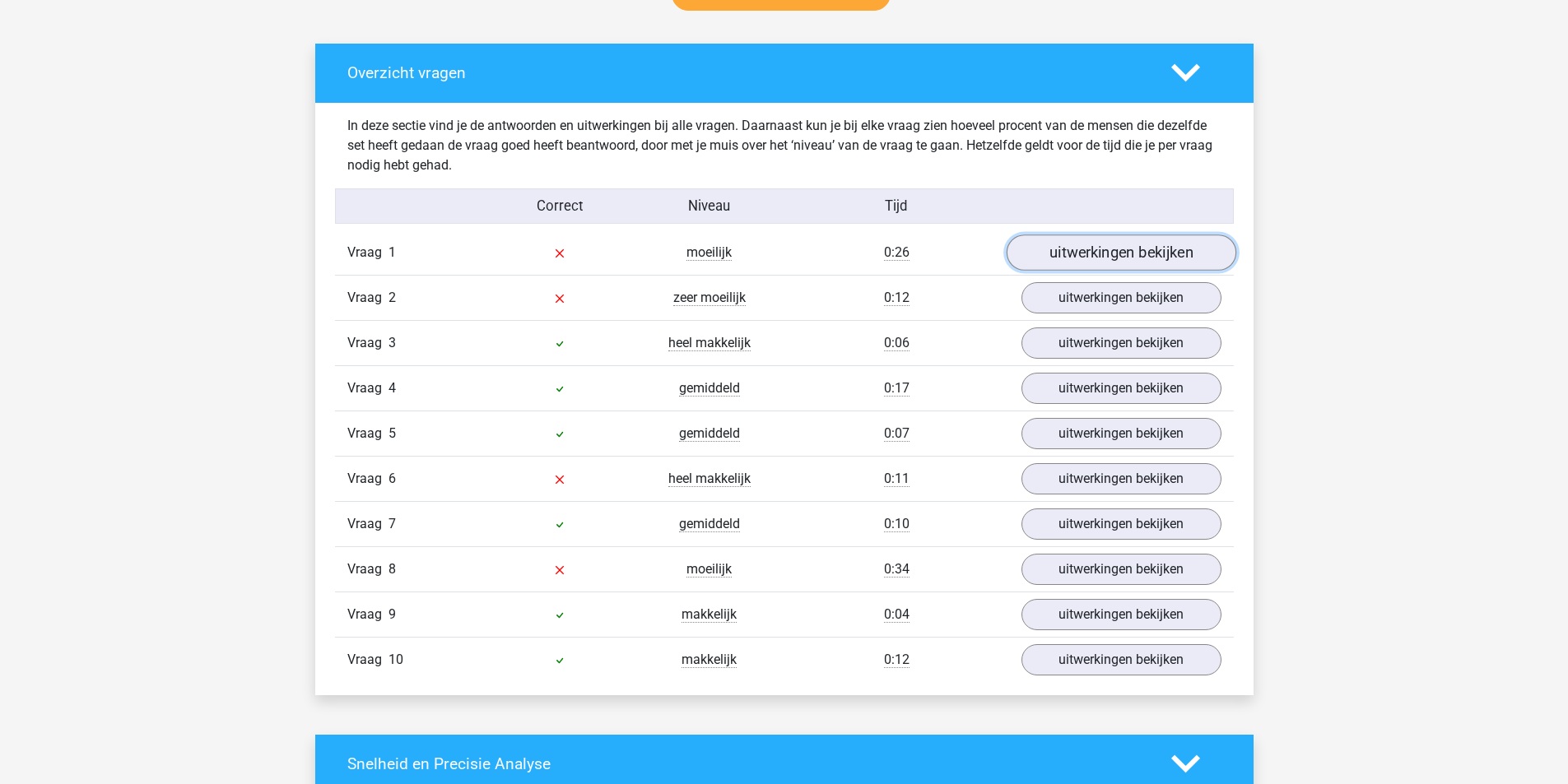
click at [1067, 249] on link "uitwerkingen bekijken" at bounding box center [1120, 252] width 230 height 37
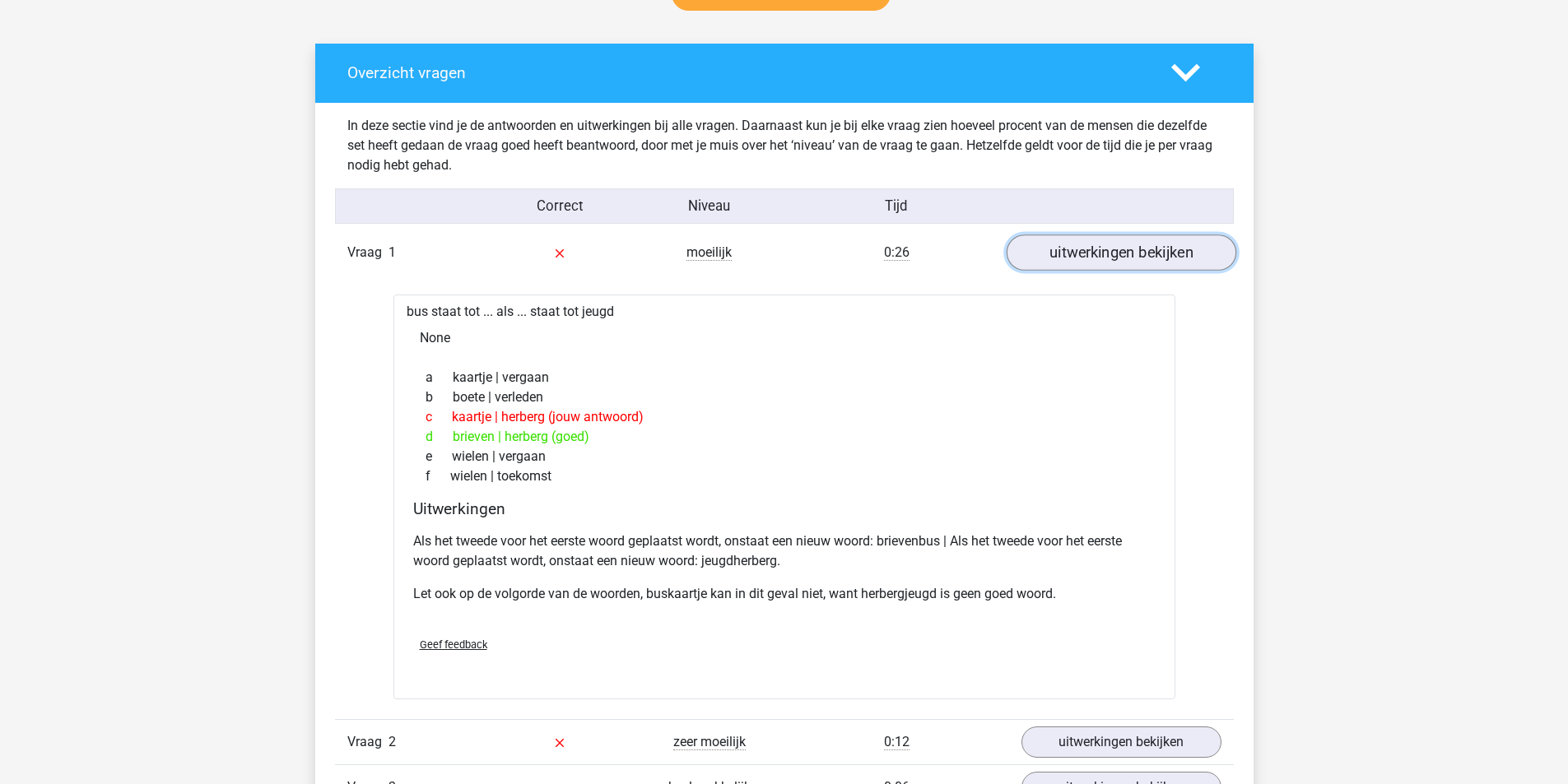
click at [1101, 252] on link "uitwerkingen bekijken" at bounding box center [1120, 252] width 230 height 37
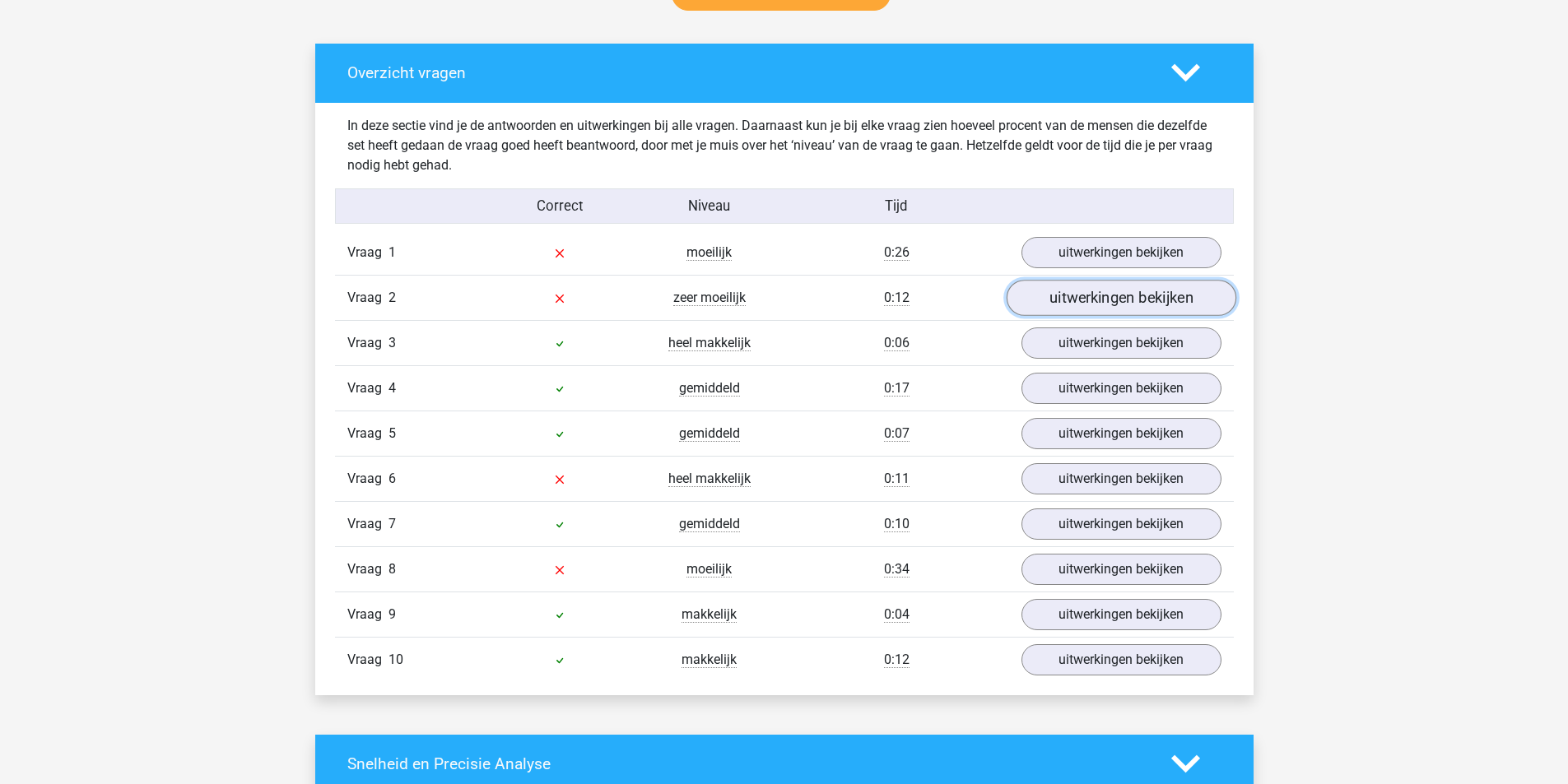
click at [1088, 290] on link "uitwerkingen bekijken" at bounding box center [1120, 298] width 230 height 37
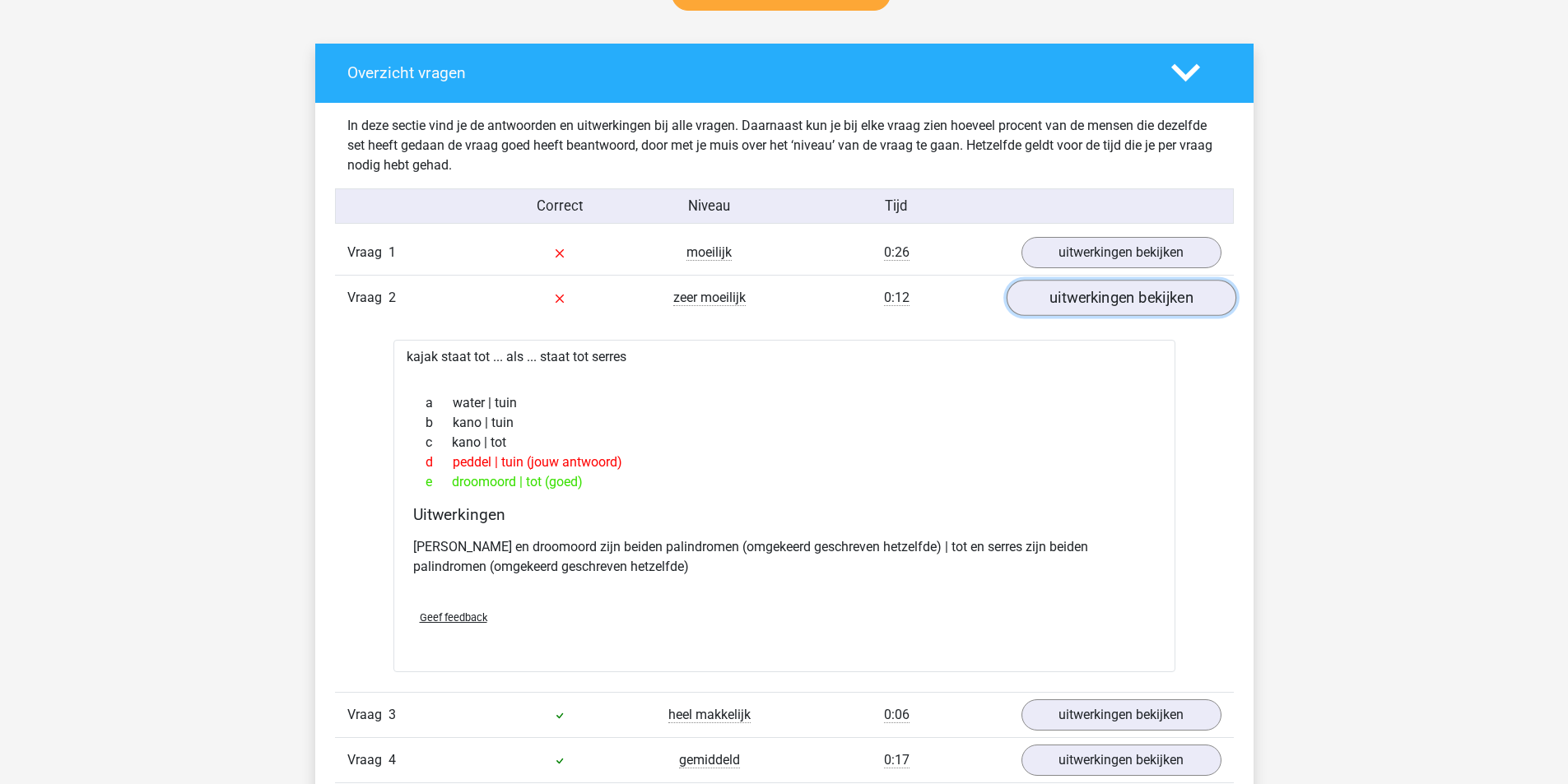
click at [1049, 307] on link "uitwerkingen bekijken" at bounding box center [1120, 298] width 230 height 37
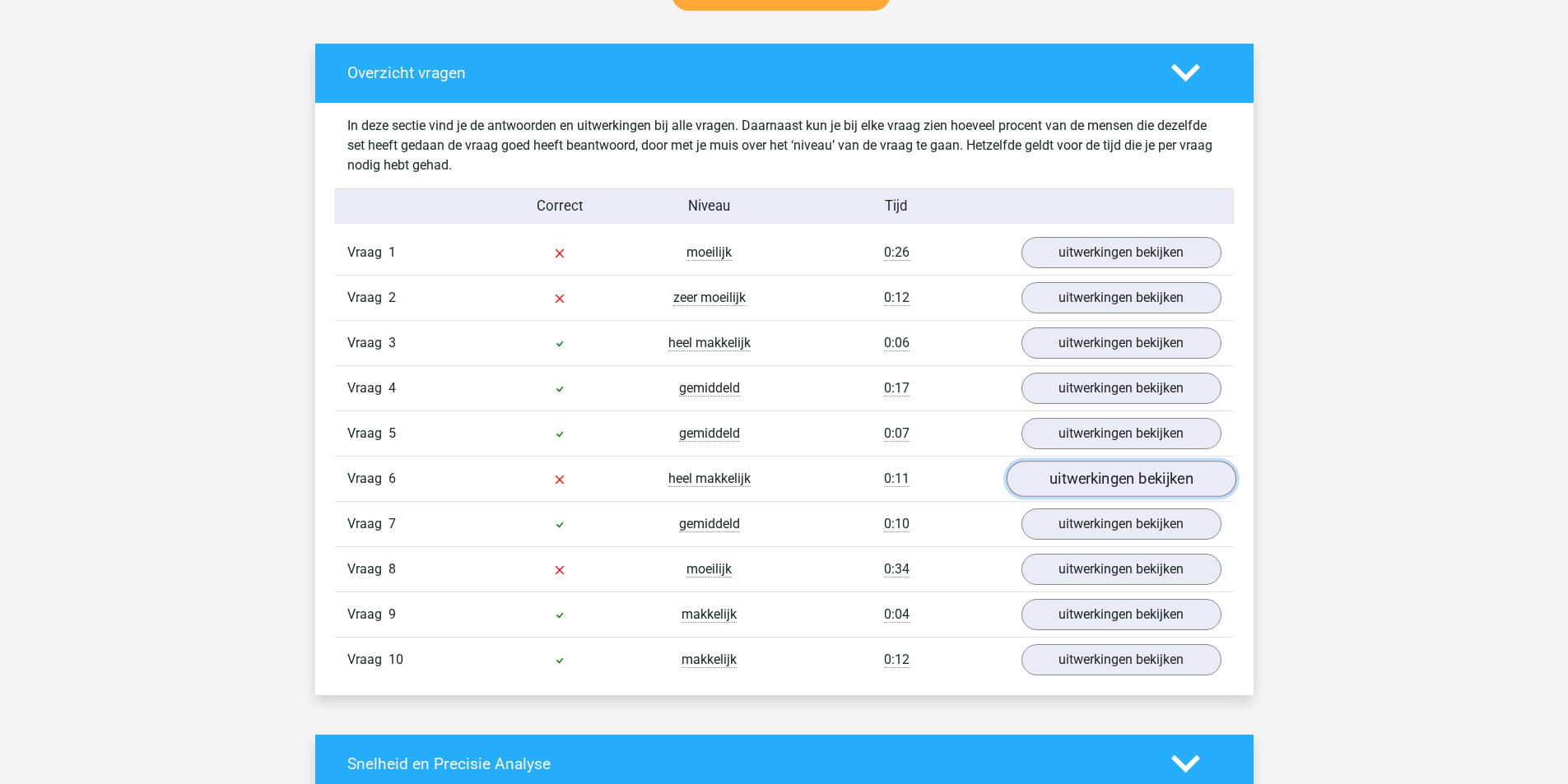
click at [1060, 477] on link "uitwerkingen bekijken" at bounding box center [1120, 479] width 230 height 37
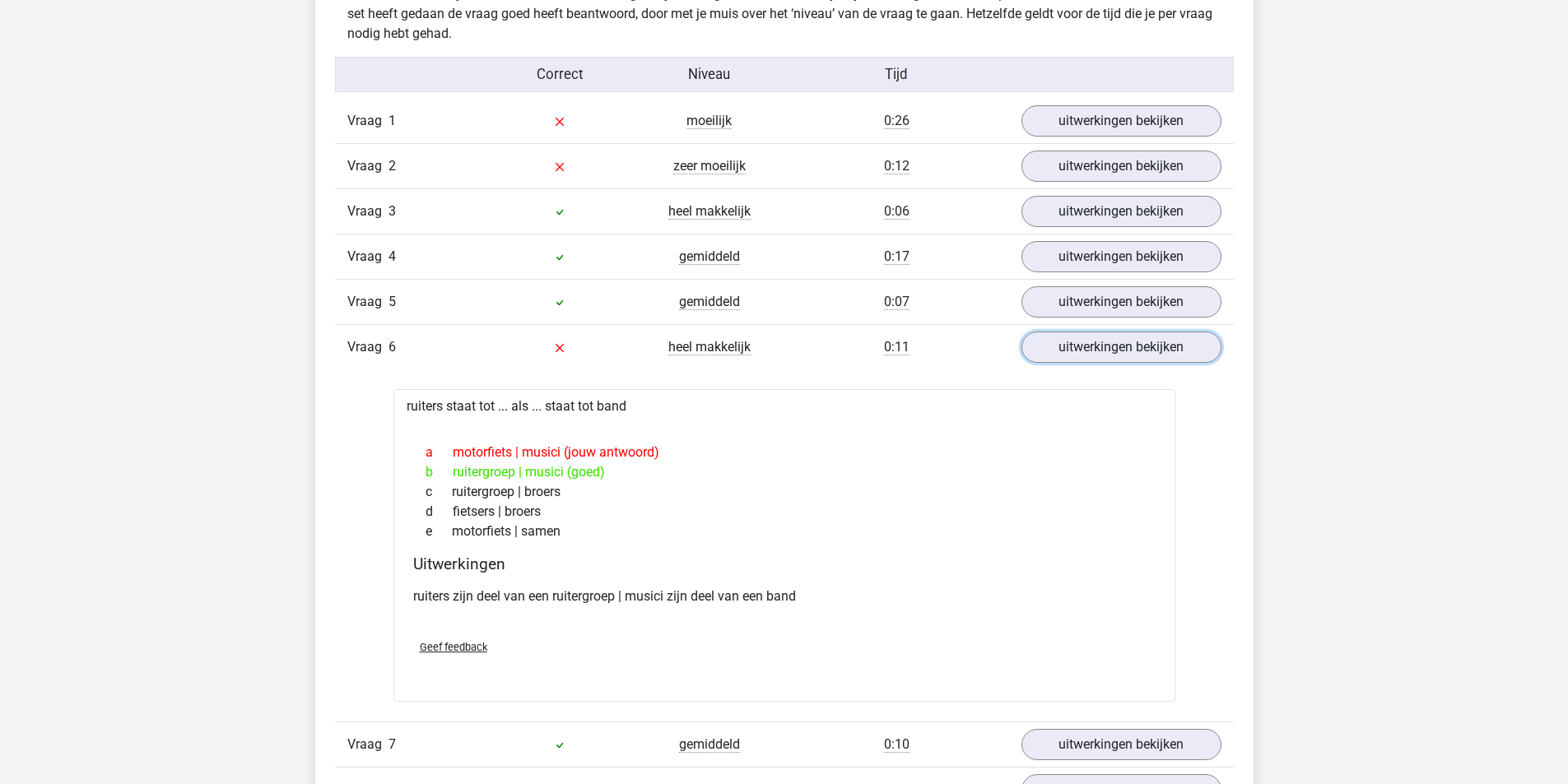
scroll to position [1069, 0]
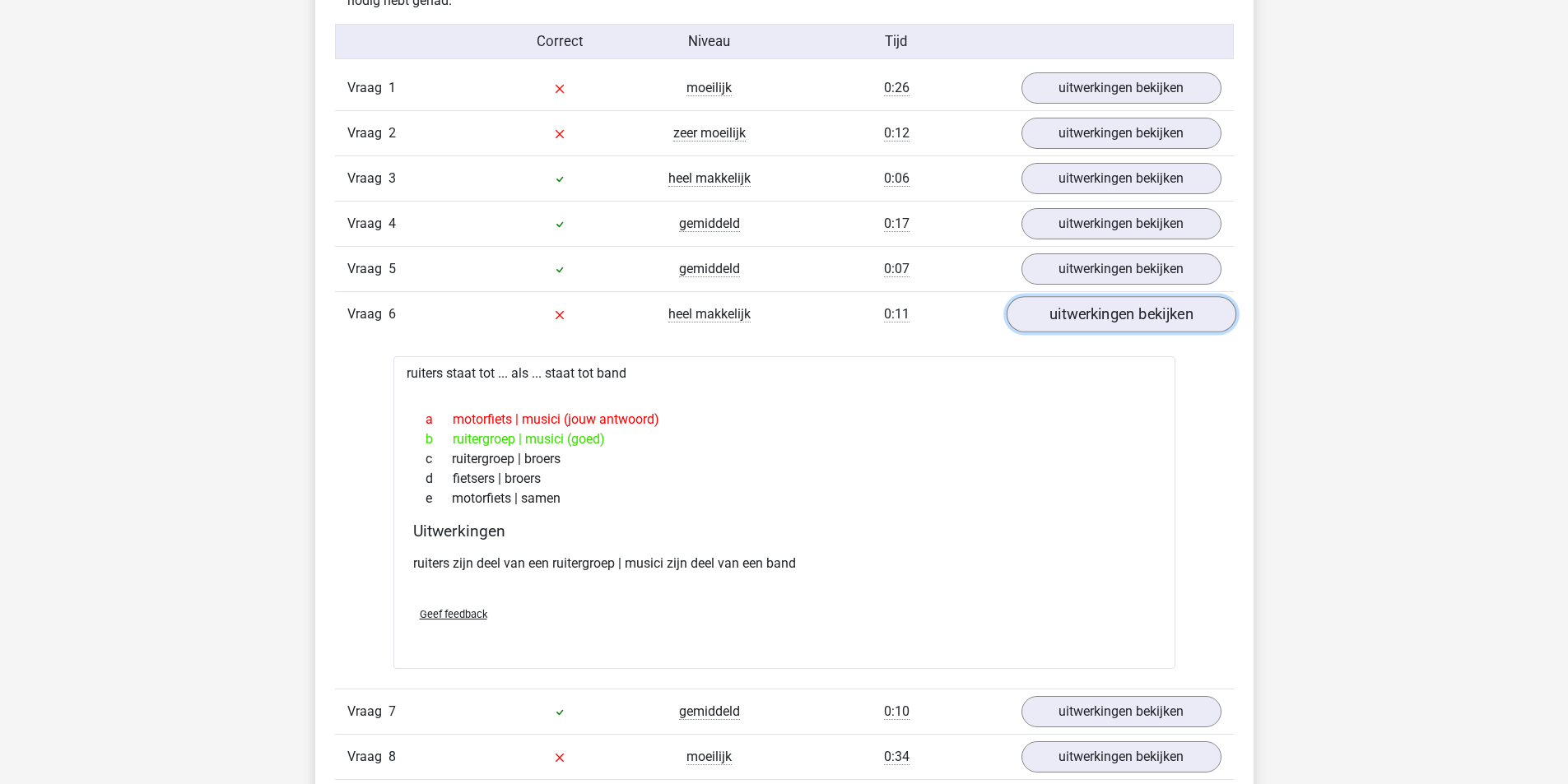
click at [1087, 323] on link "uitwerkingen bekijken" at bounding box center [1120, 315] width 230 height 37
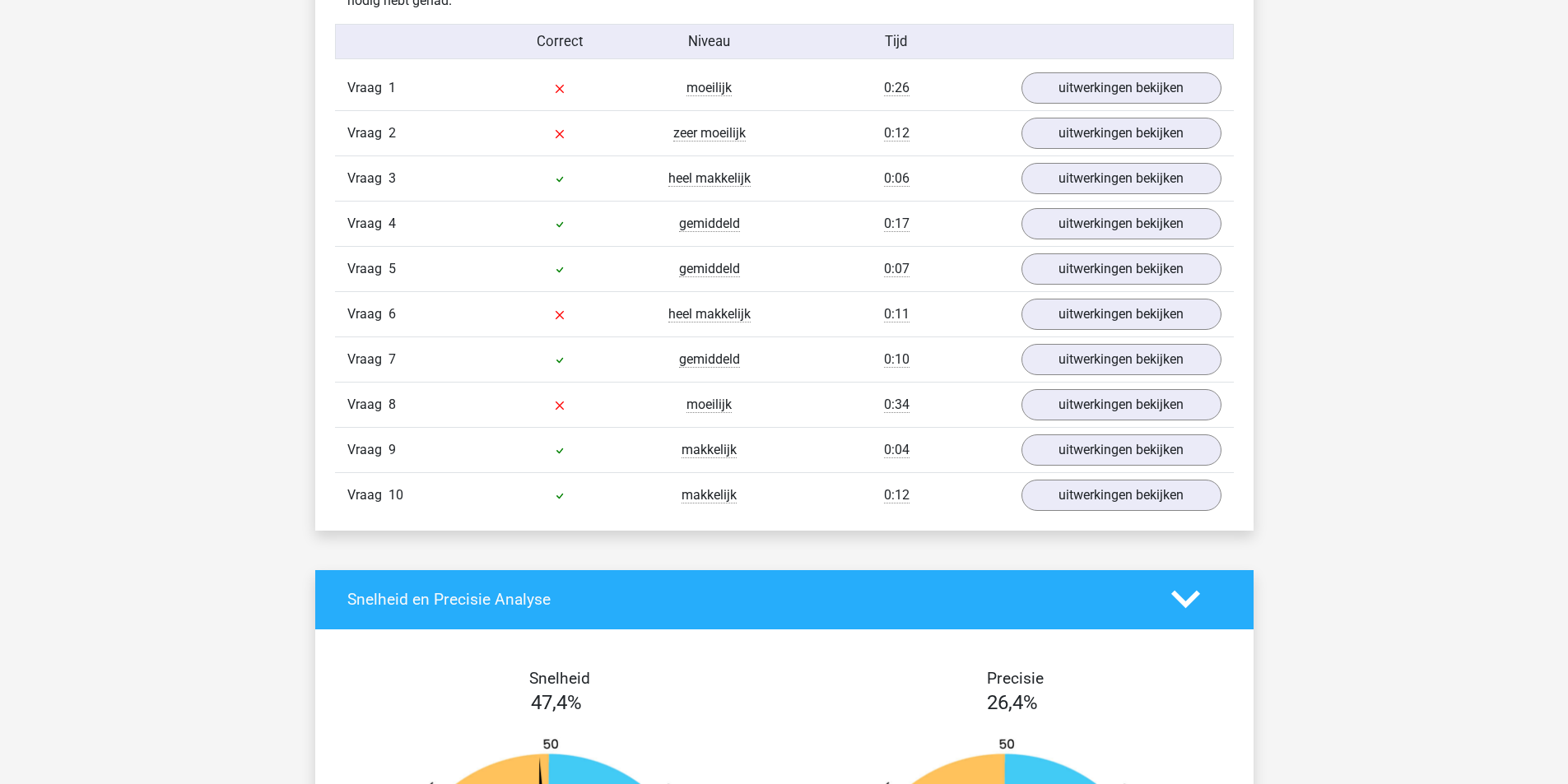
click at [1080, 384] on div "Vraag 8 moeilijk 0:34 uitwerkingen bekijken" at bounding box center [784, 403] width 899 height 45
click at [1088, 403] on link "uitwerkingen bekijken" at bounding box center [1120, 405] width 230 height 37
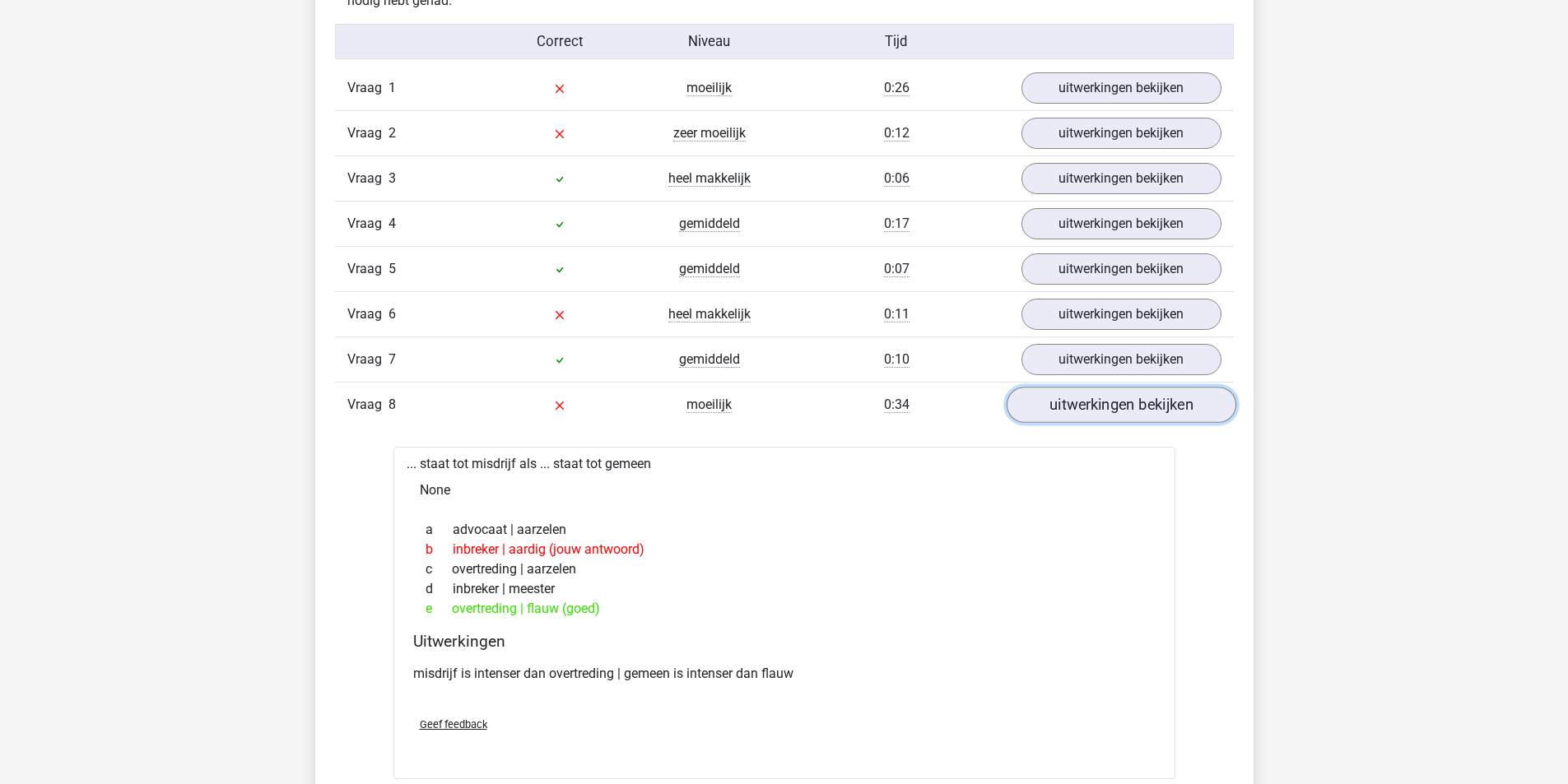
click at [1089, 403] on link "uitwerkingen bekijken" at bounding box center [1120, 405] width 230 height 37
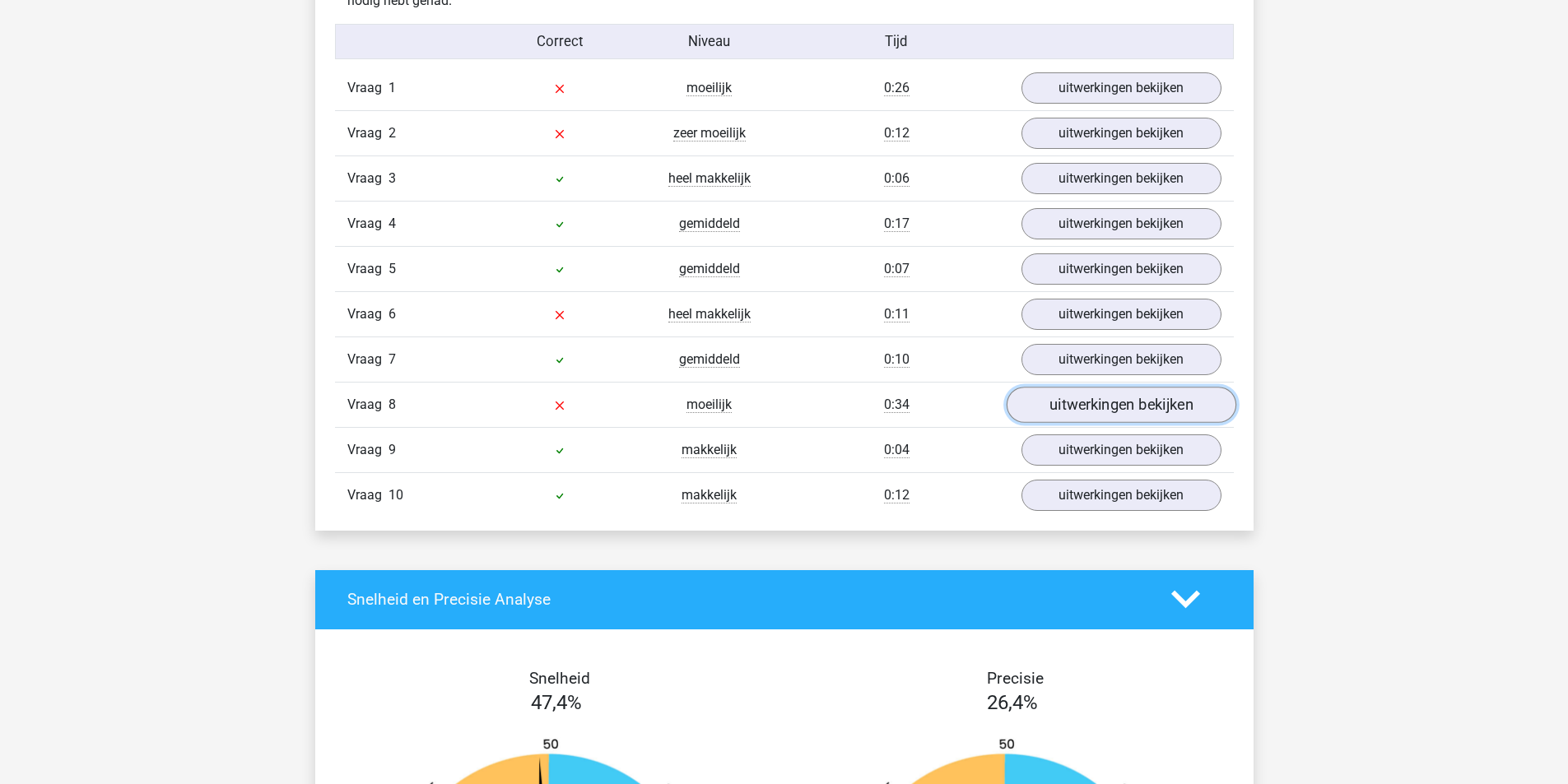
click at [1093, 405] on link "uitwerkingen bekijken" at bounding box center [1120, 405] width 230 height 37
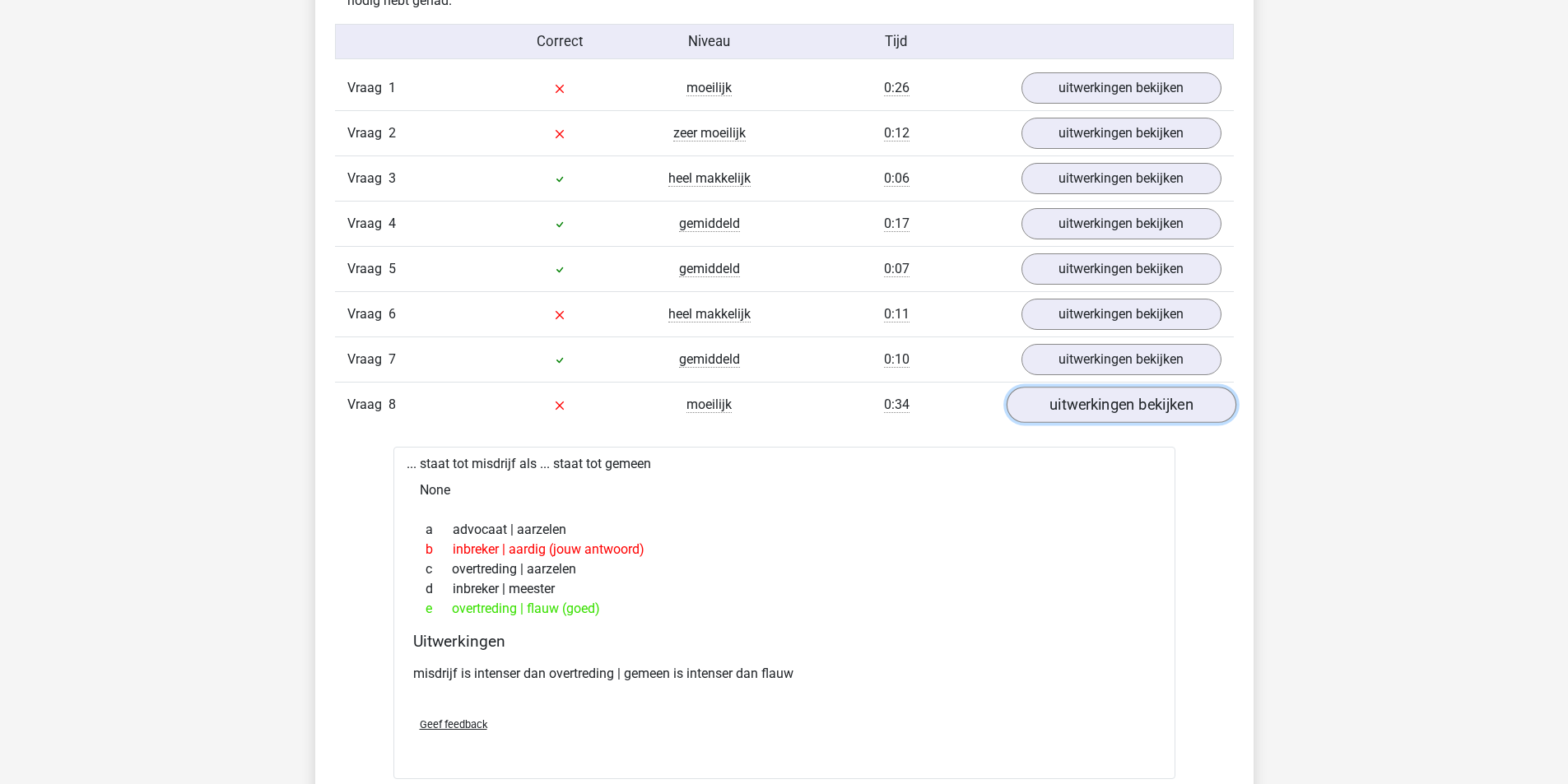
click at [1092, 411] on link "uitwerkingen bekijken" at bounding box center [1120, 405] width 230 height 37
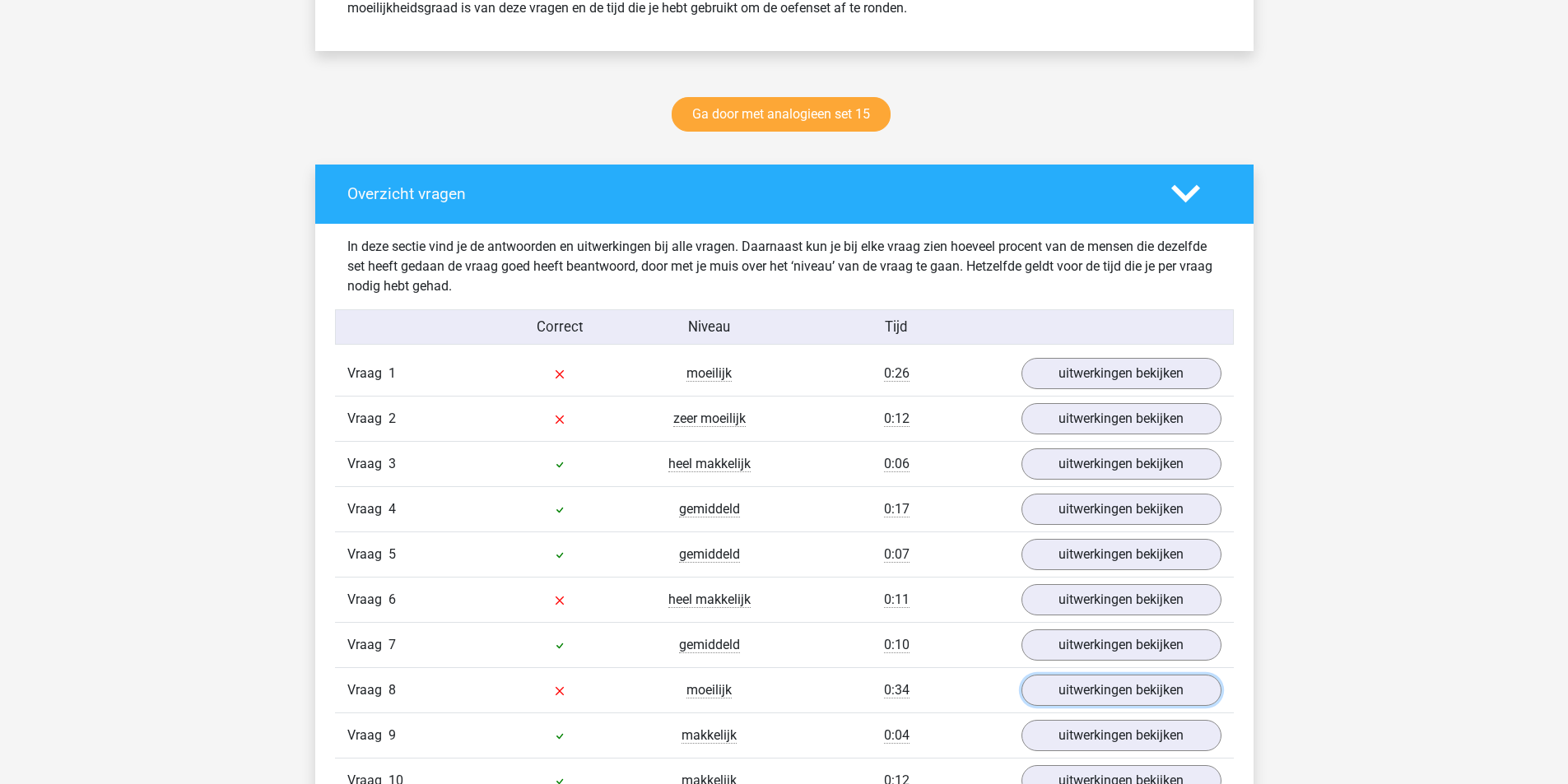
scroll to position [740, 0]
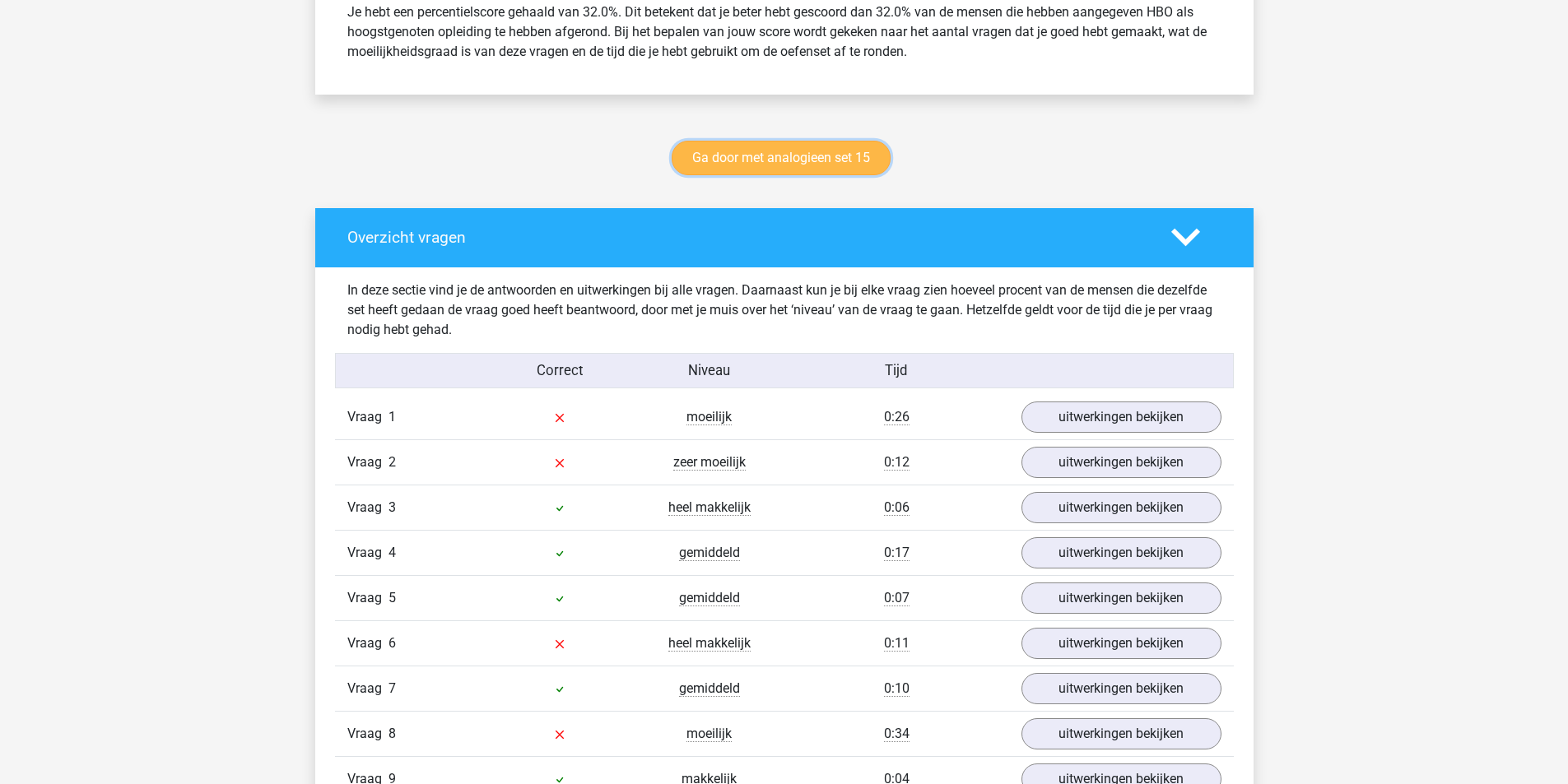
click at [771, 150] on link "Ga door met analogieen set 15" at bounding box center [781, 158] width 219 height 35
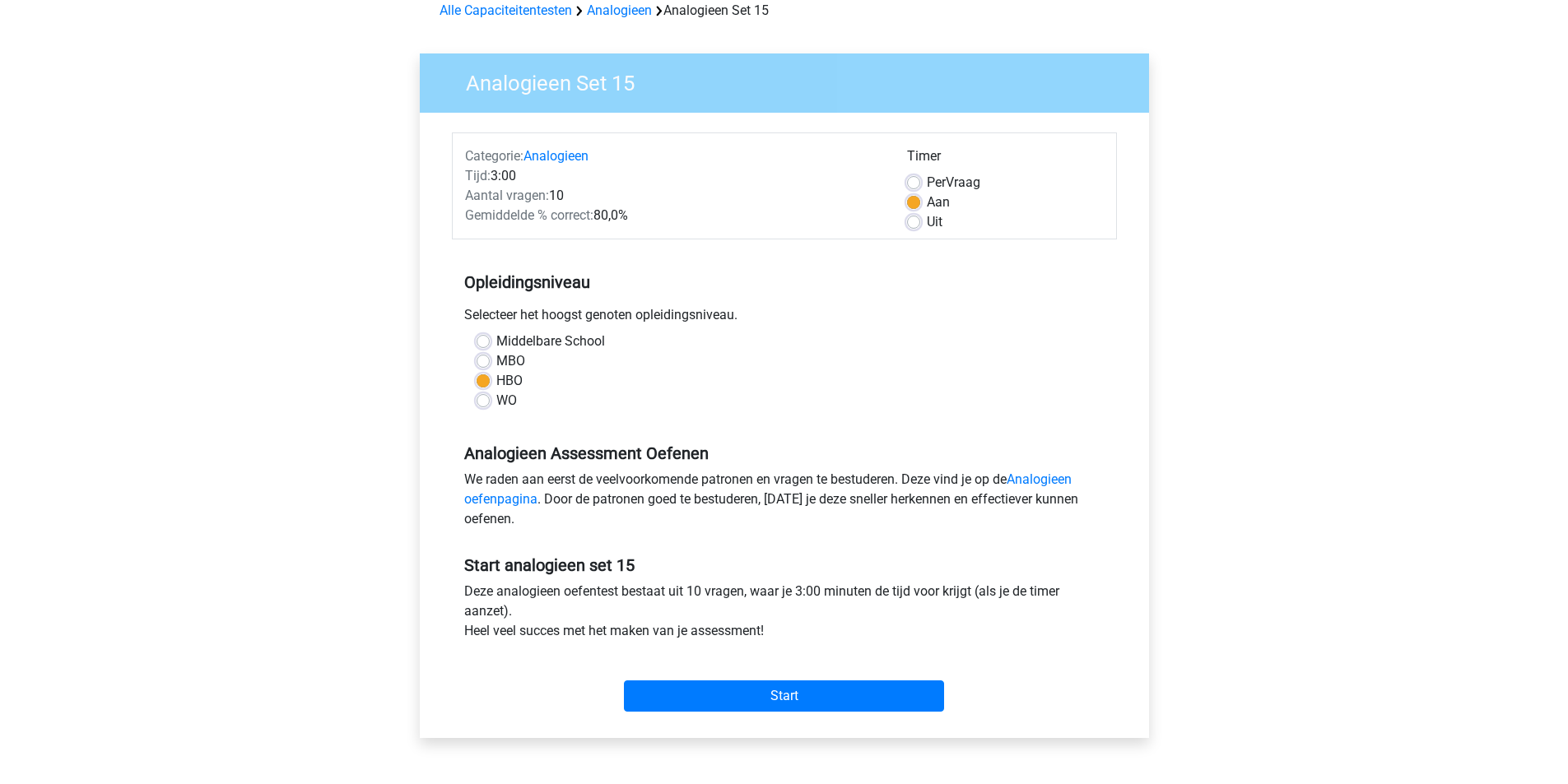
scroll to position [329, 0]
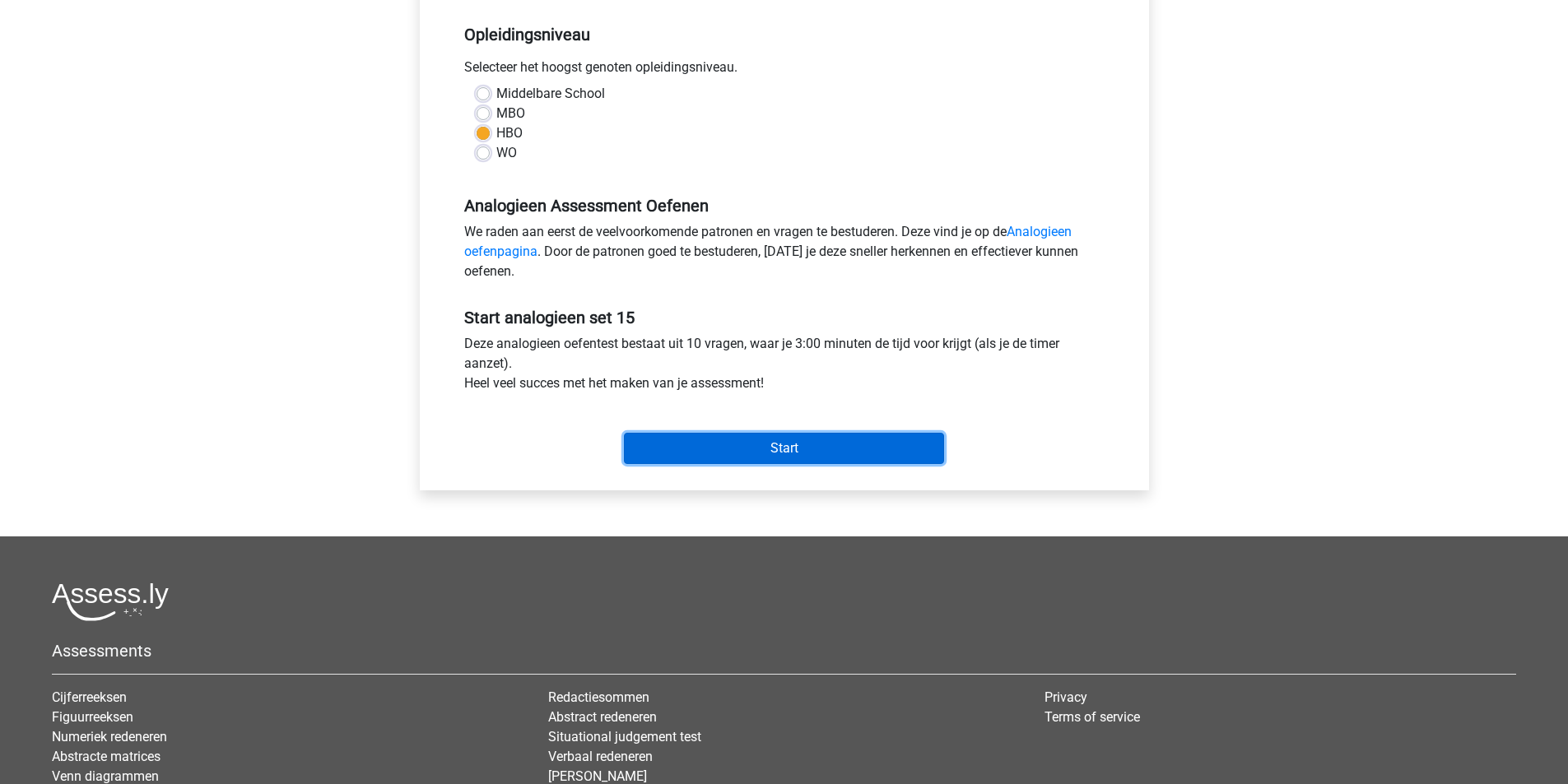
click at [816, 443] on input "Start" at bounding box center [784, 448] width 320 height 31
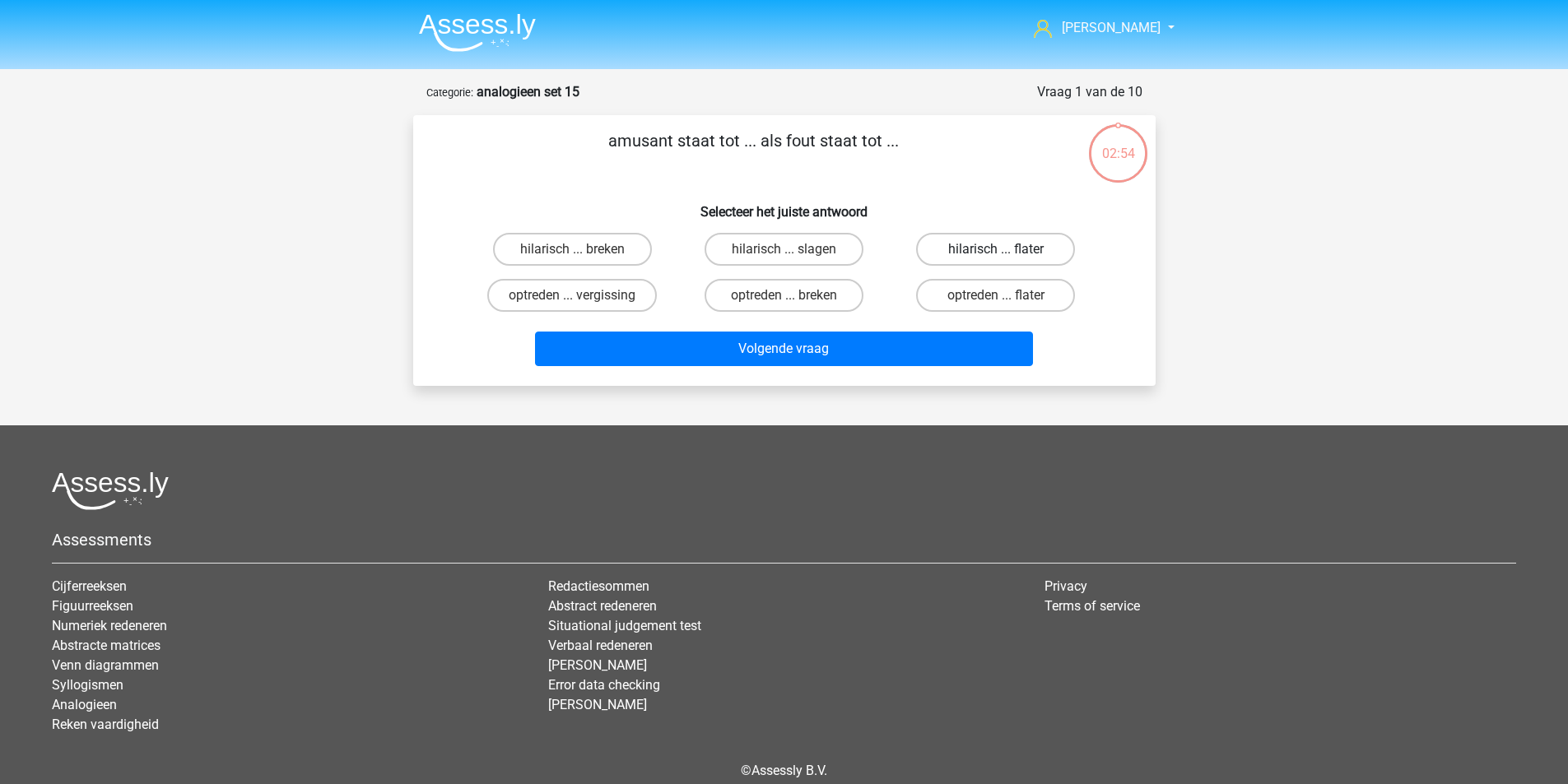
click at [983, 244] on label "hilarisch ... flater" at bounding box center [996, 250] width 159 height 33
click at [996, 250] on input "hilarisch ... flater" at bounding box center [1001, 255] width 11 height 11
radio input "true"
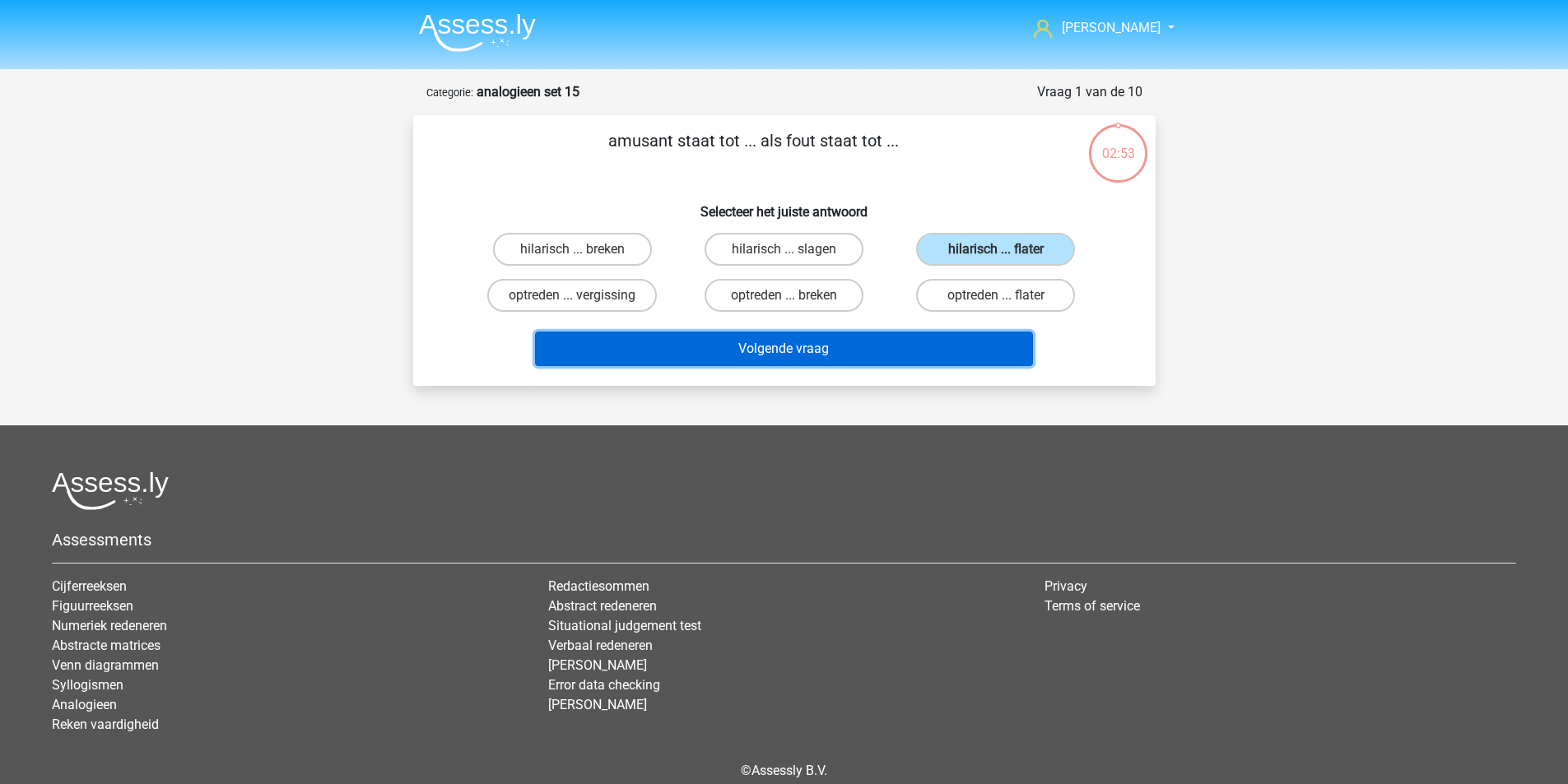
click at [888, 349] on button "Volgende vraag" at bounding box center [784, 349] width 498 height 35
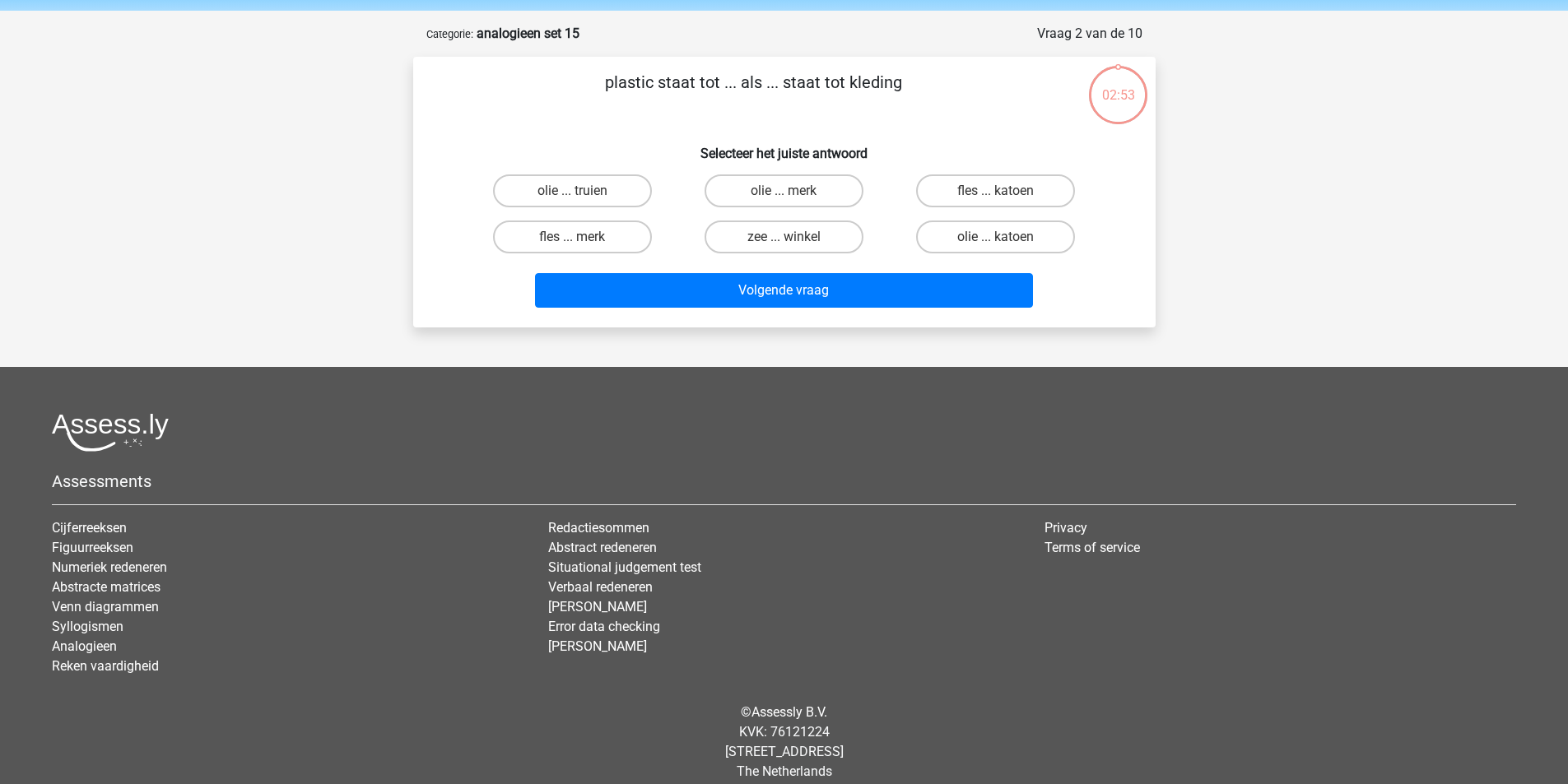
scroll to position [76, 0]
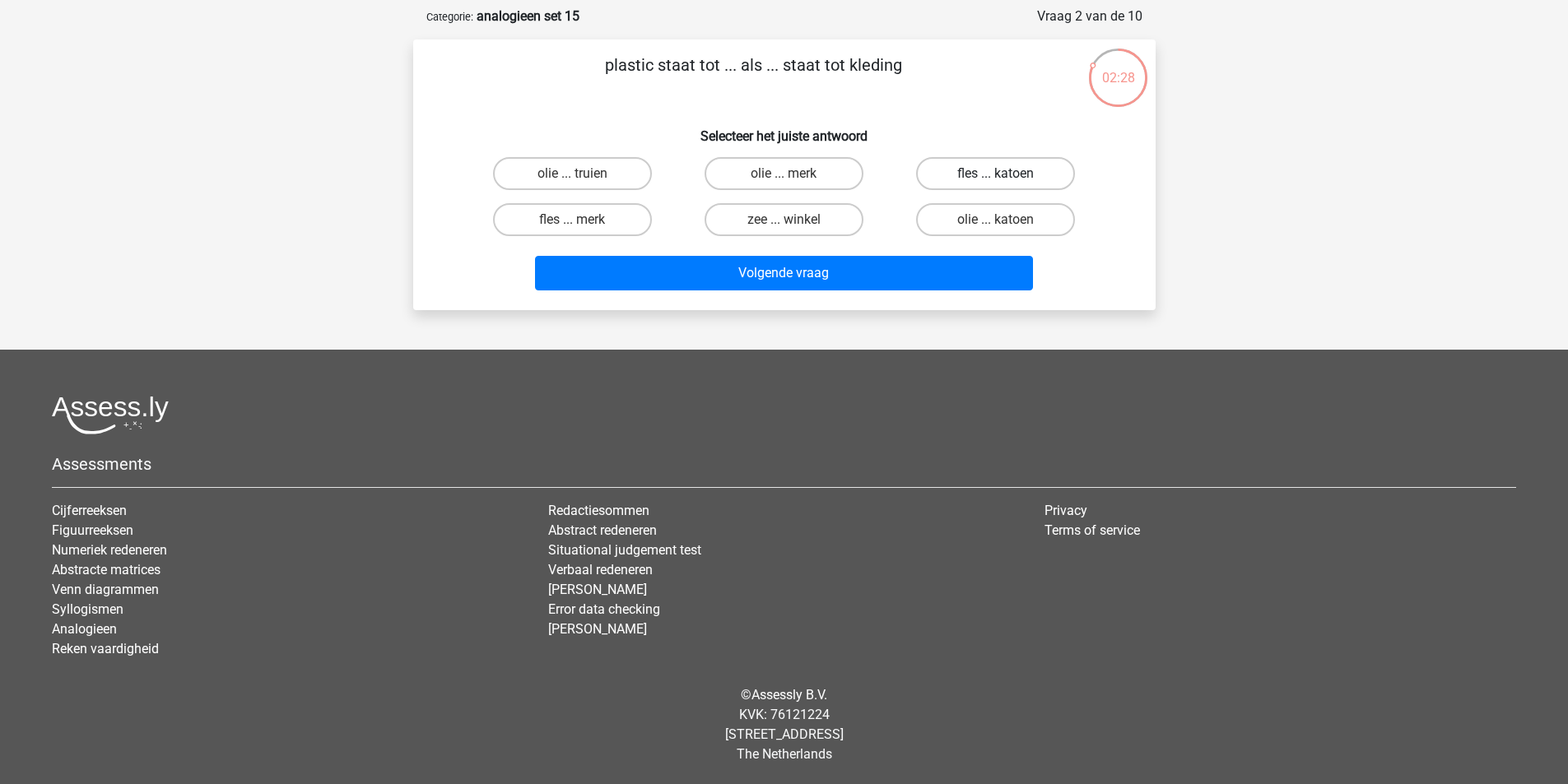
click at [988, 177] on label "fles ... katoen" at bounding box center [996, 174] width 159 height 33
click at [996, 177] on input "fles ... katoen" at bounding box center [1001, 179] width 11 height 11
radio input "true"
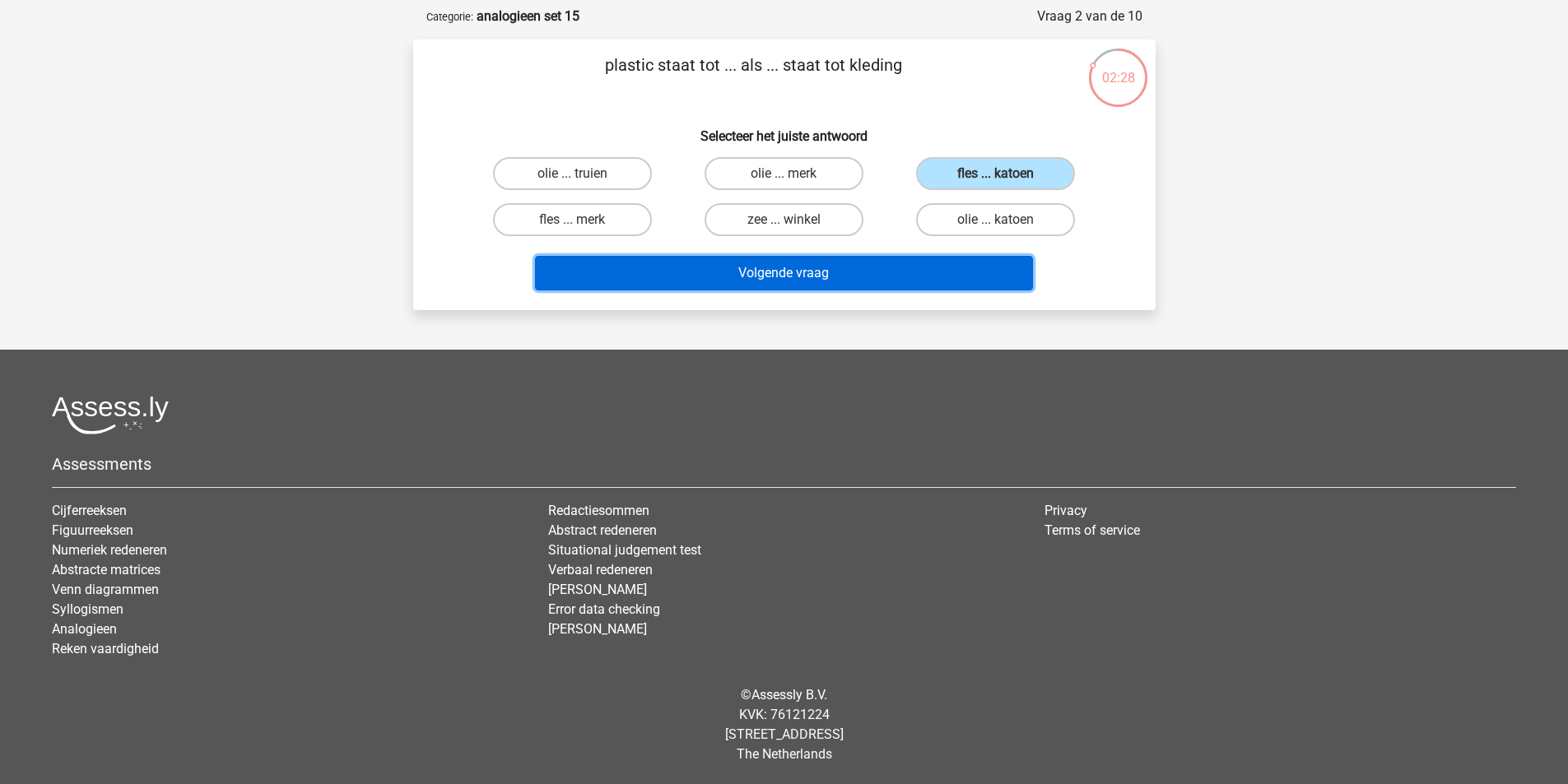
click at [914, 259] on button "Volgende vraag" at bounding box center [784, 274] width 498 height 35
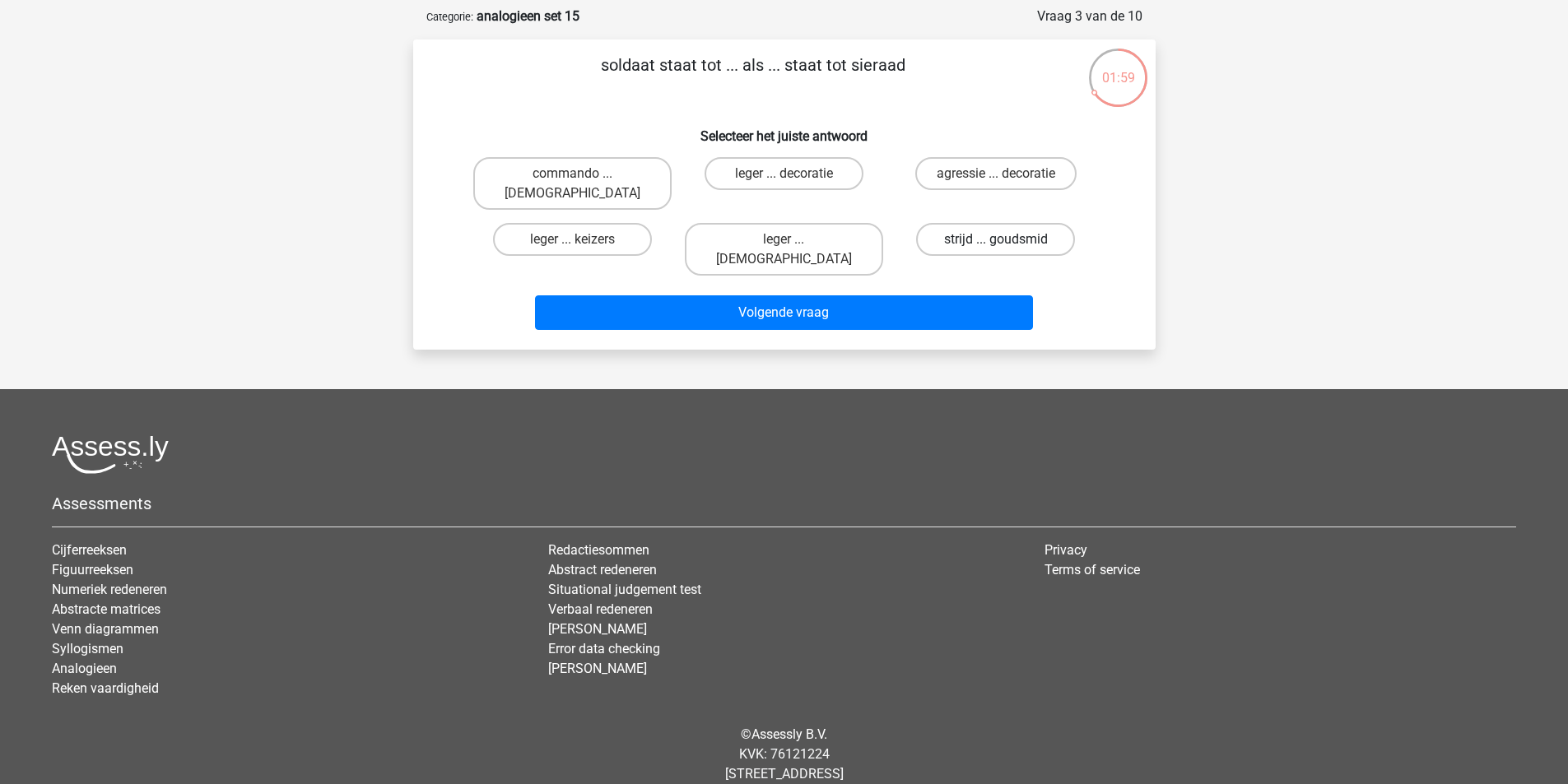
click at [993, 227] on label "strijd ... goudsmid" at bounding box center [996, 240] width 159 height 33
click at [996, 240] on input "strijd ... goudsmid" at bounding box center [1001, 245] width 11 height 11
radio input "true"
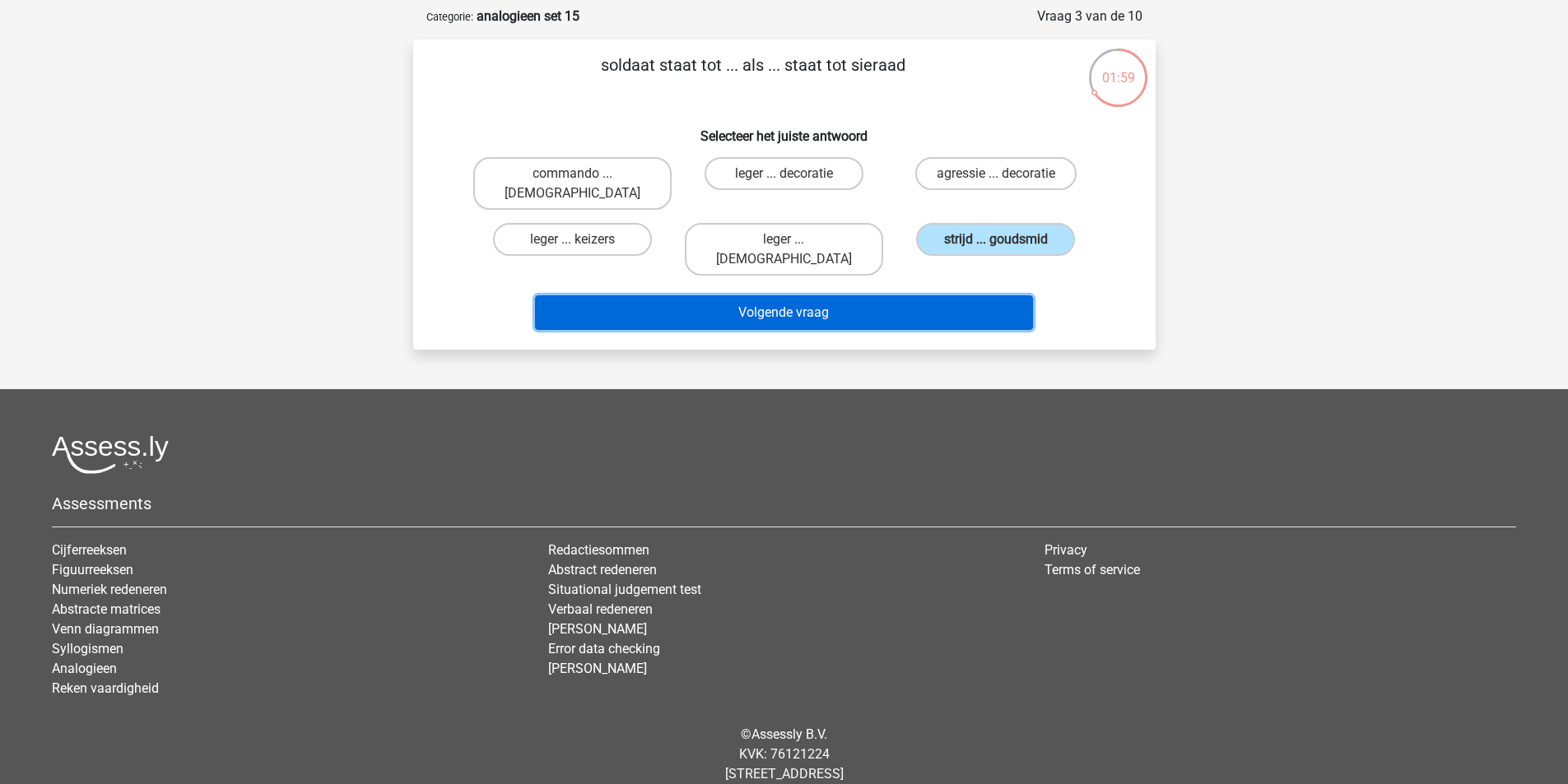
click at [935, 295] on button "Volgende vraag" at bounding box center [784, 313] width 498 height 35
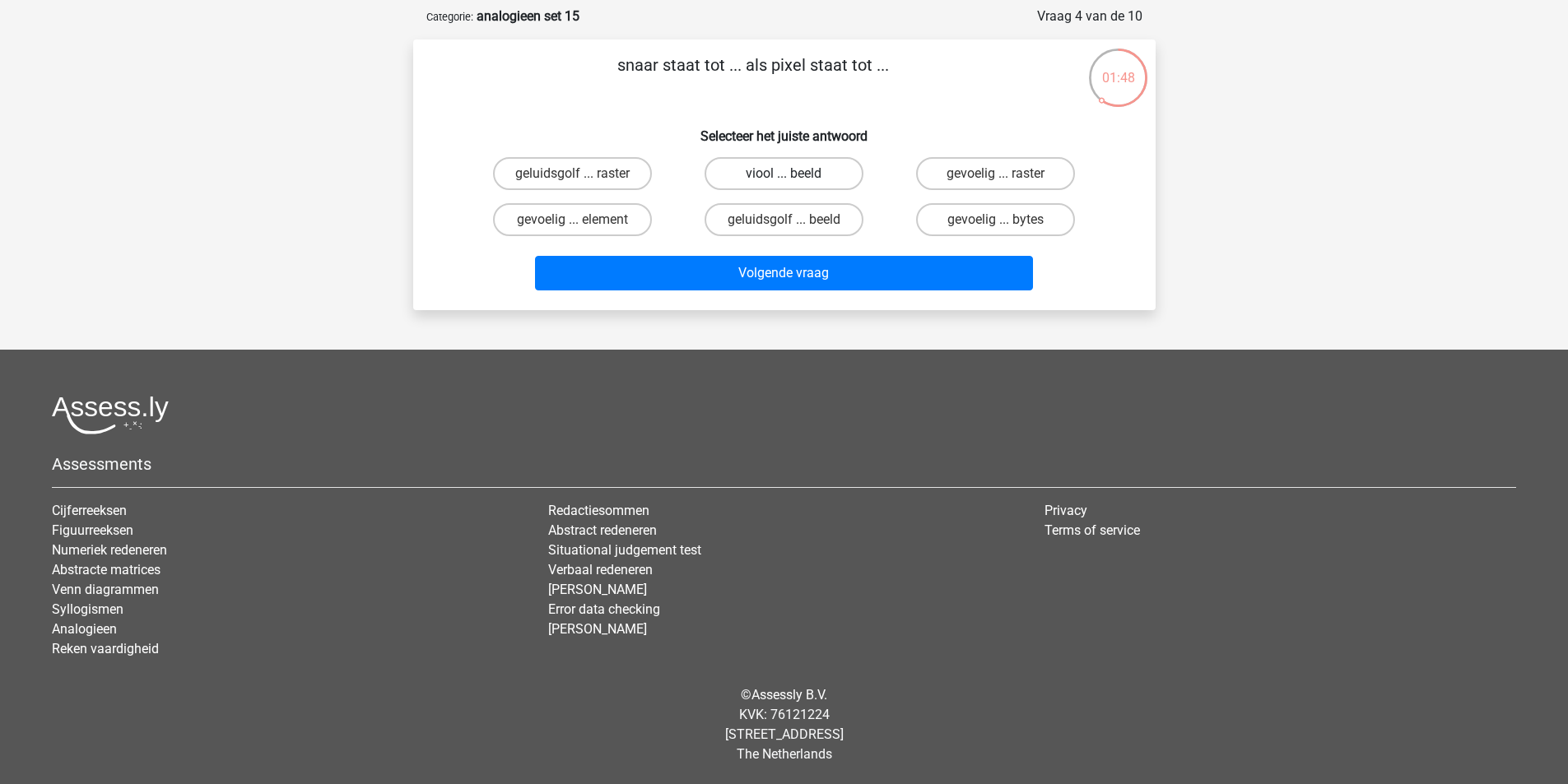
click at [782, 172] on label "viool ... beeld" at bounding box center [784, 174] width 159 height 33
click at [784, 174] on input "viool ... beeld" at bounding box center [789, 179] width 11 height 11
radio input "true"
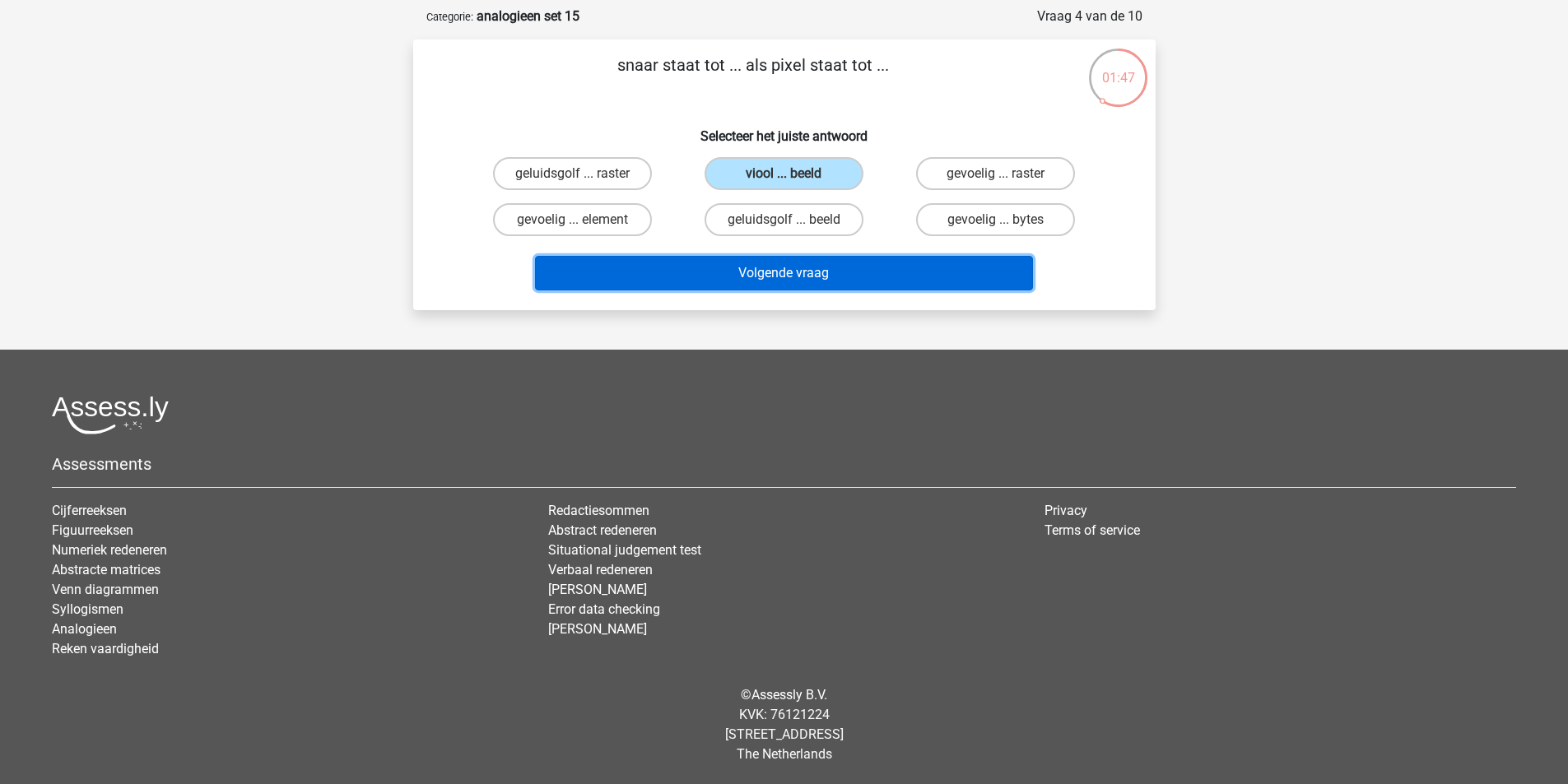
click at [815, 258] on button "Volgende vraag" at bounding box center [784, 274] width 498 height 35
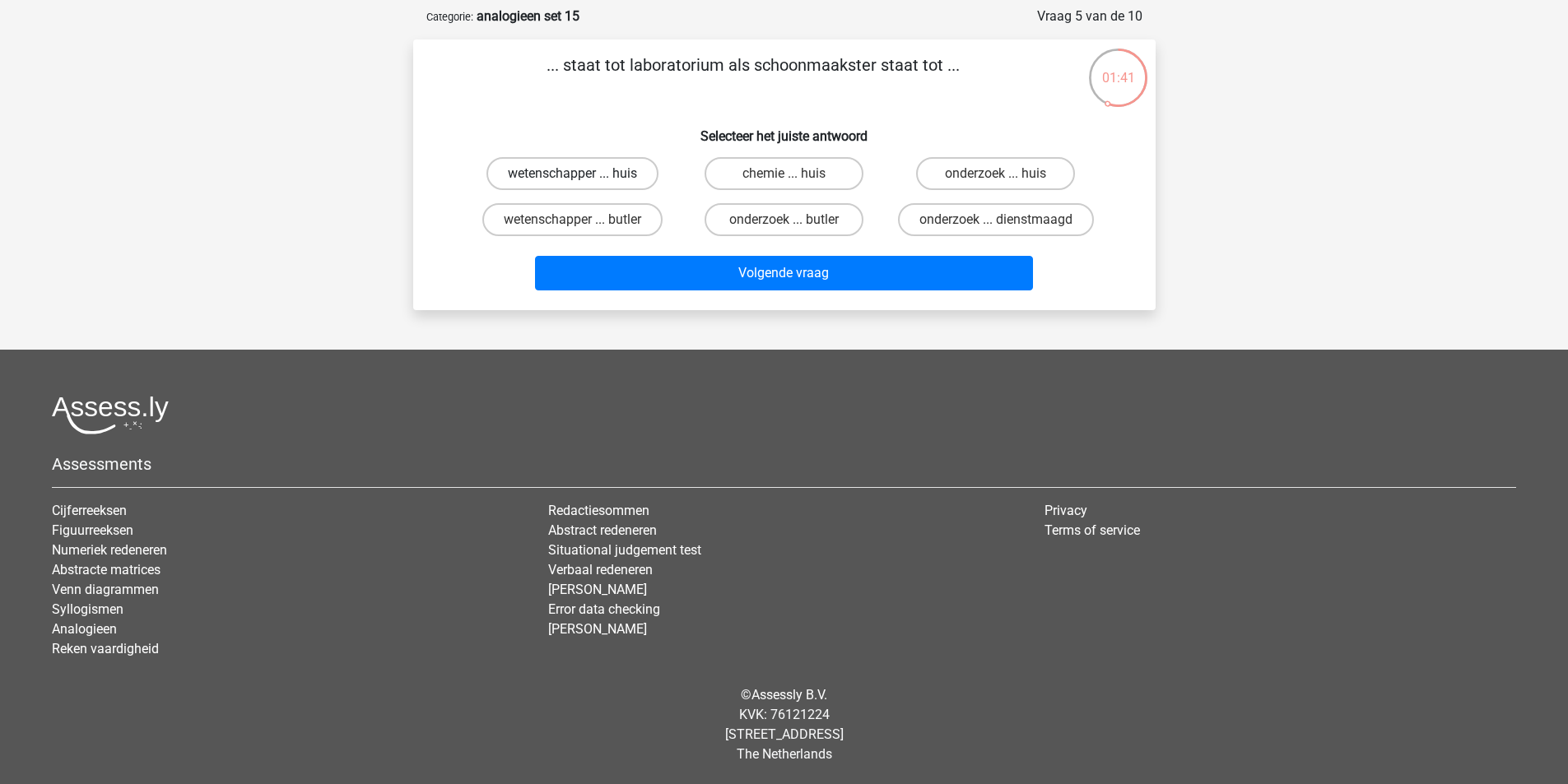
click at [631, 186] on label "wetenschapper ... huis" at bounding box center [573, 174] width 172 height 33
click at [583, 184] on input "wetenschapper ... huis" at bounding box center [578, 179] width 11 height 11
radio input "true"
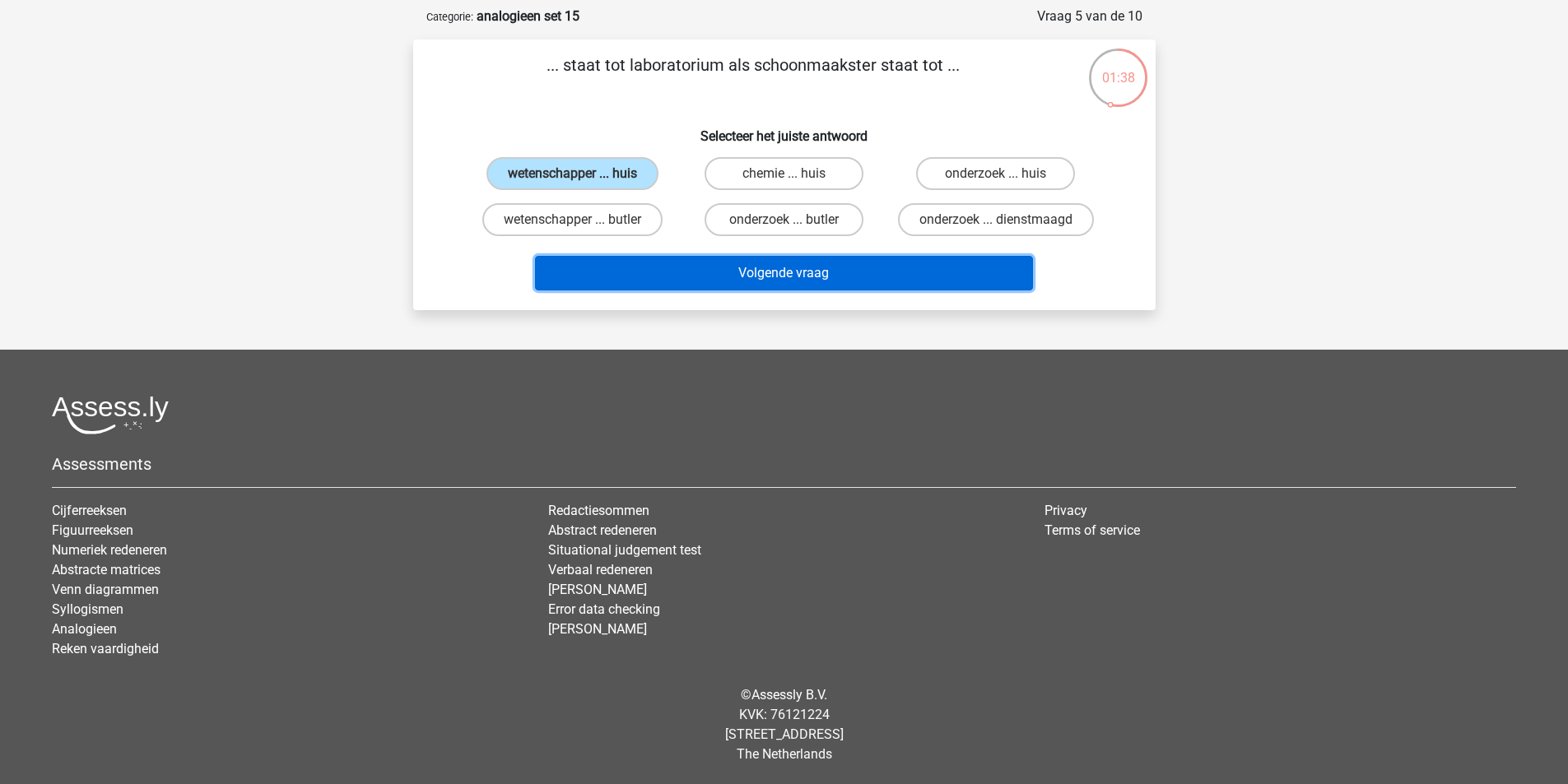
click at [795, 266] on button "Volgende vraag" at bounding box center [784, 274] width 498 height 35
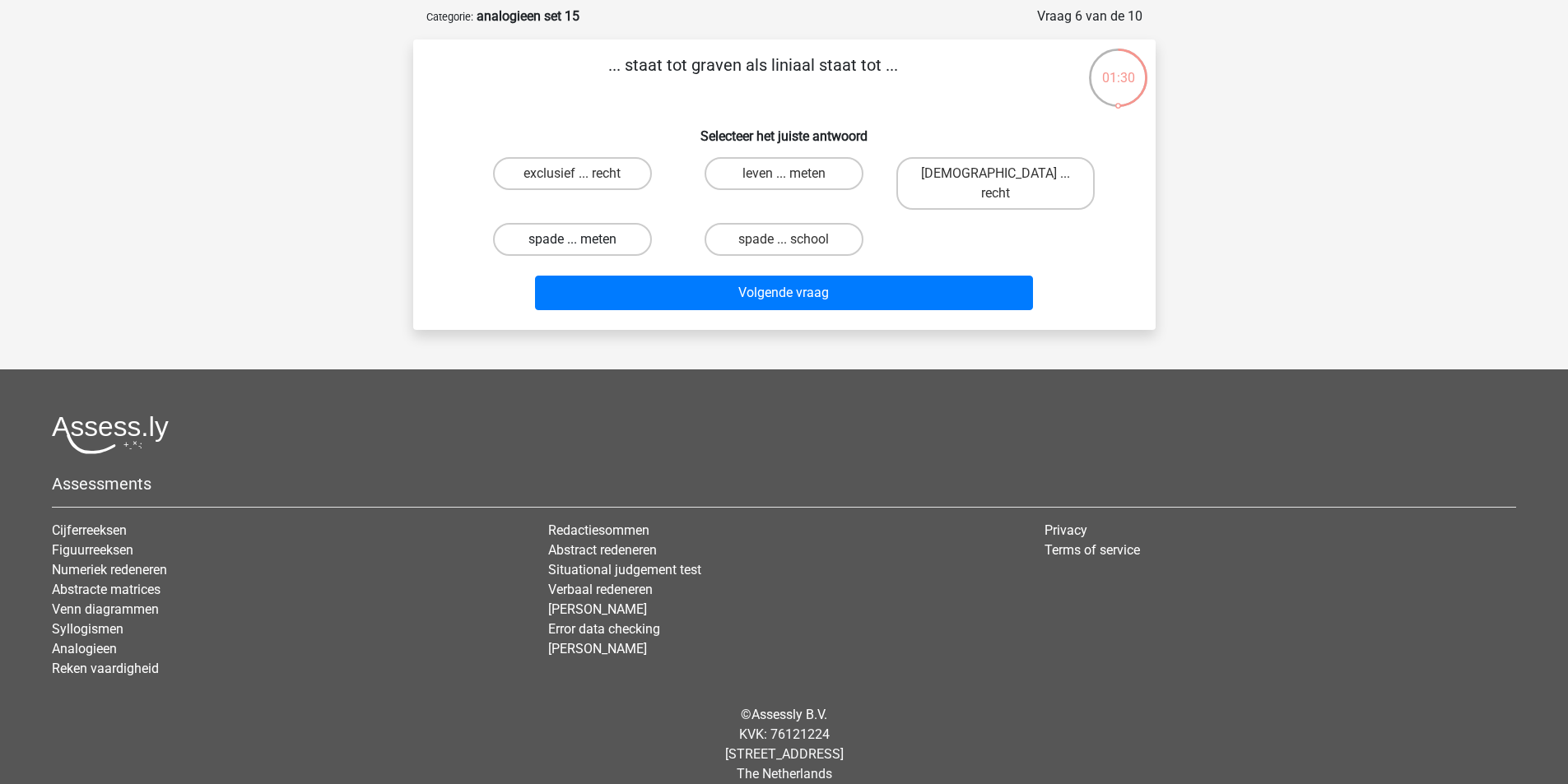
click at [602, 223] on label "spade ... meten" at bounding box center [573, 240] width 159 height 33
click at [583, 240] on input "spade ... meten" at bounding box center [578, 245] width 11 height 11
radio input "true"
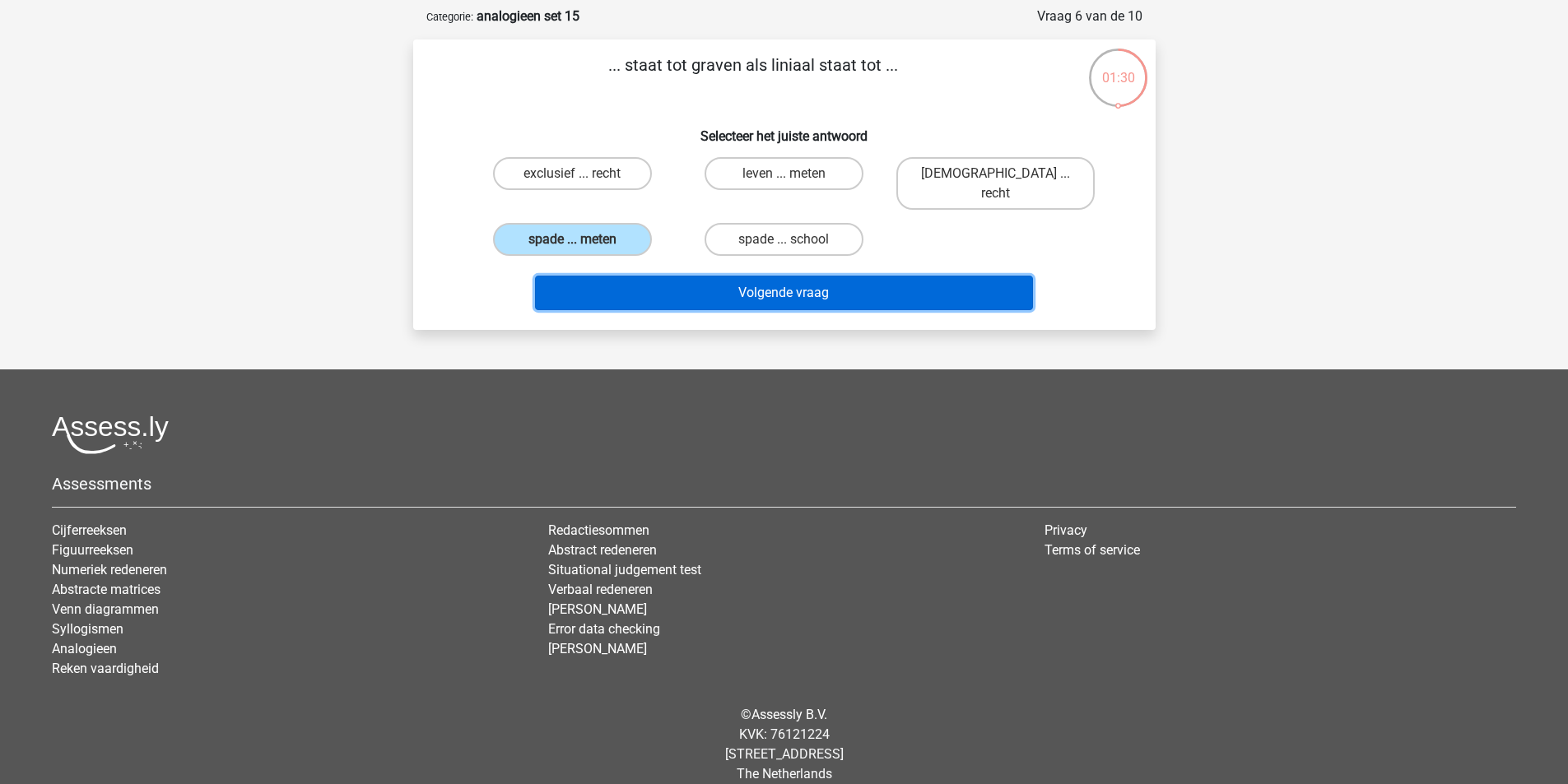
click at [661, 275] on button "Volgende vraag" at bounding box center [784, 293] width 498 height 35
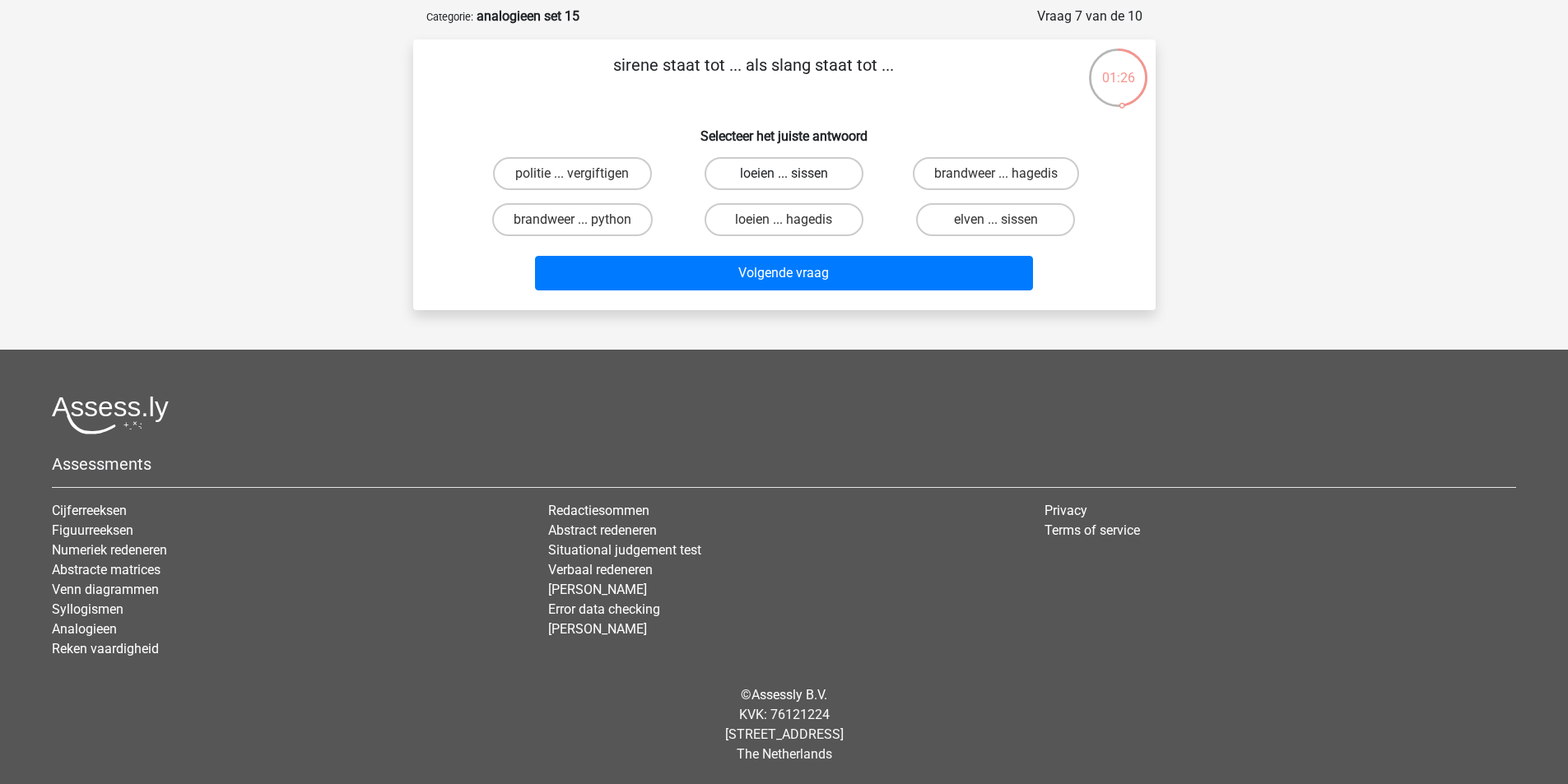
click at [746, 183] on label "loeien ... sissen" at bounding box center [784, 174] width 159 height 33
click at [784, 183] on input "loeien ... sissen" at bounding box center [789, 179] width 11 height 11
radio input "true"
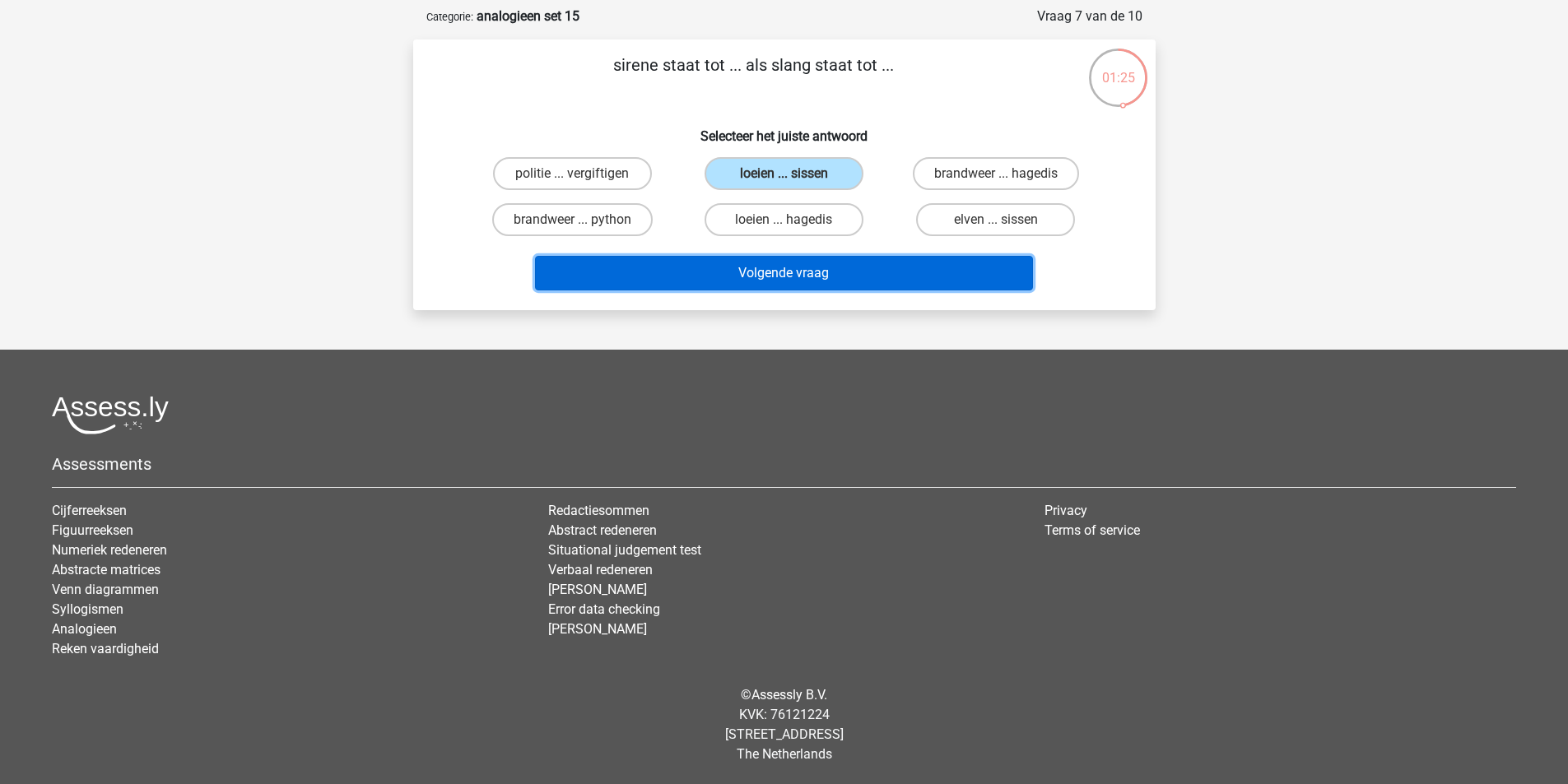
click at [760, 274] on button "Volgende vraag" at bounding box center [784, 274] width 498 height 35
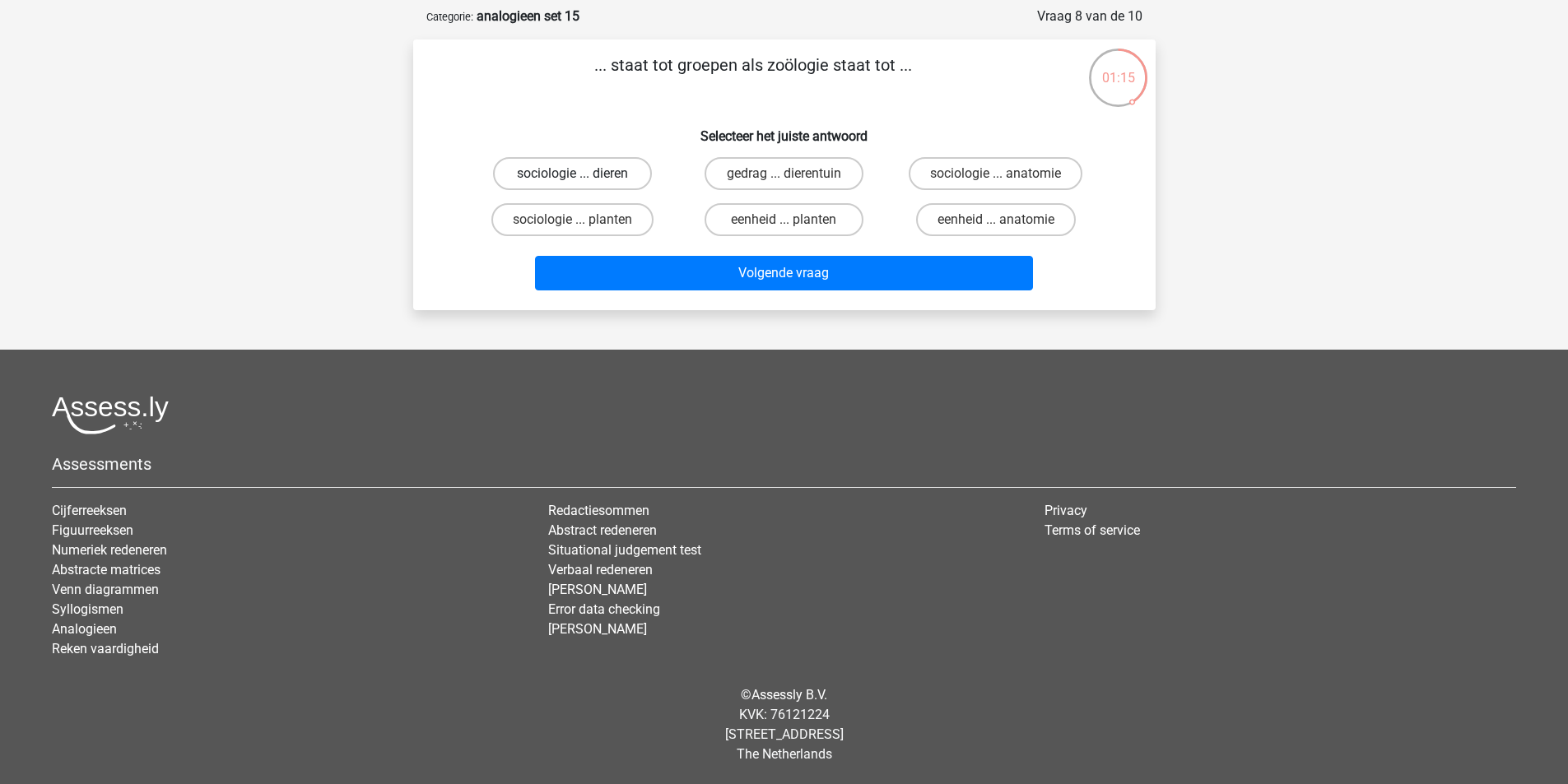
click at [586, 181] on label "sociologie ... dieren" at bounding box center [573, 174] width 159 height 33
click at [583, 181] on input "sociologie ... dieren" at bounding box center [578, 179] width 11 height 11
radio input "true"
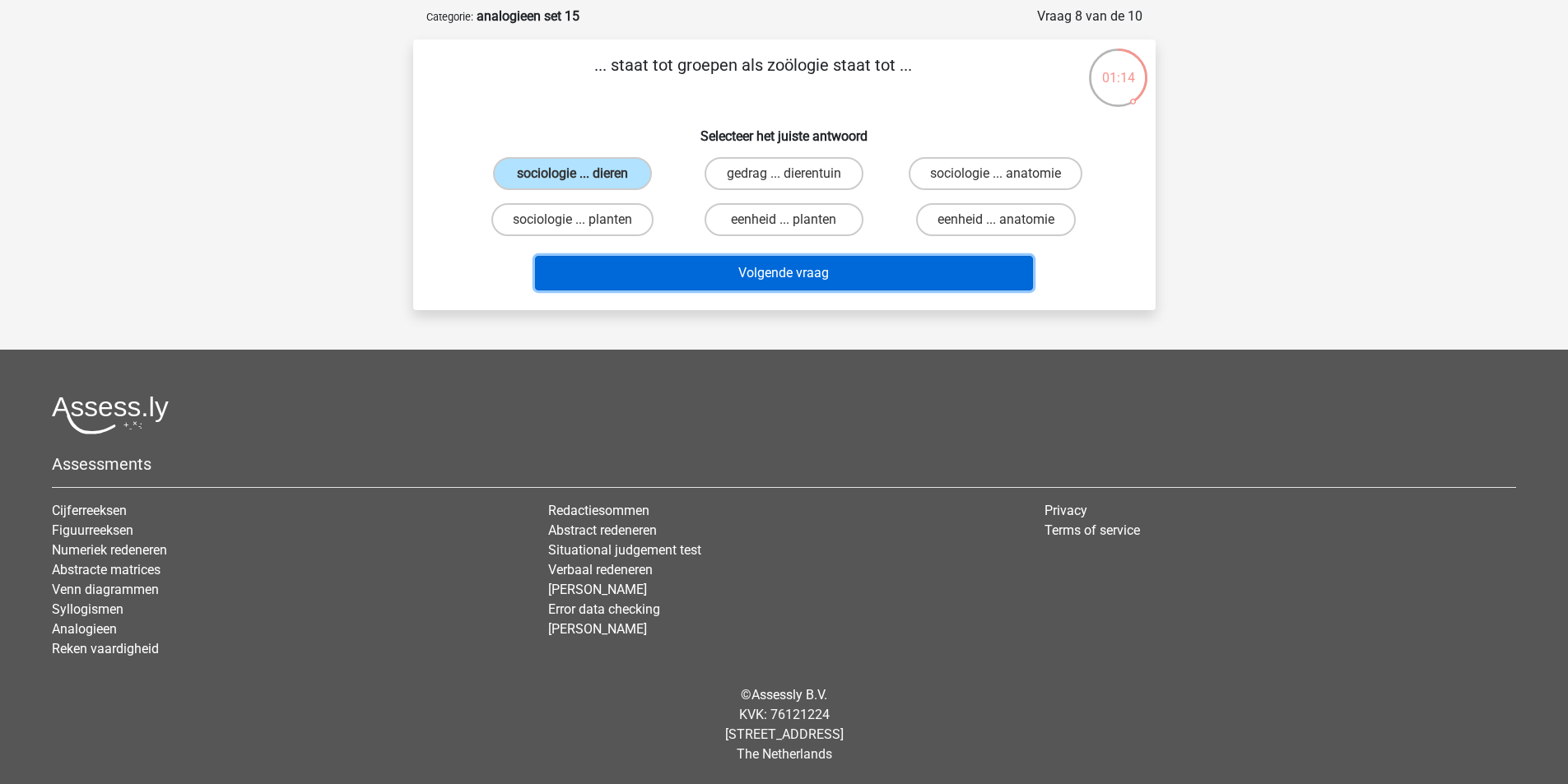
click at [660, 269] on button "Volgende vraag" at bounding box center [784, 274] width 498 height 35
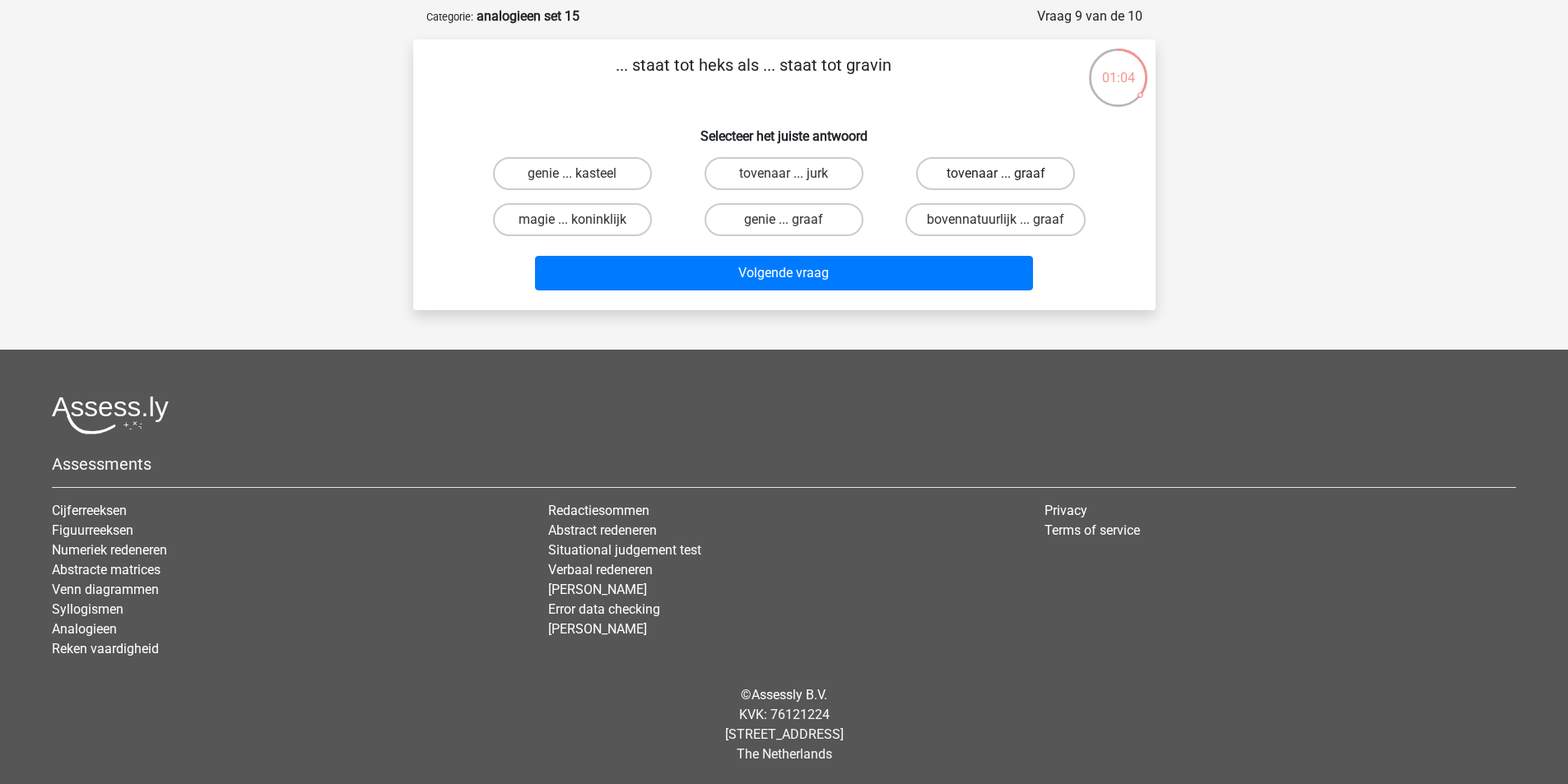
click at [1027, 179] on label "tovenaar ... graaf" at bounding box center [996, 174] width 159 height 33
click at [1007, 179] on input "tovenaar ... graaf" at bounding box center [1001, 179] width 11 height 11
radio input "true"
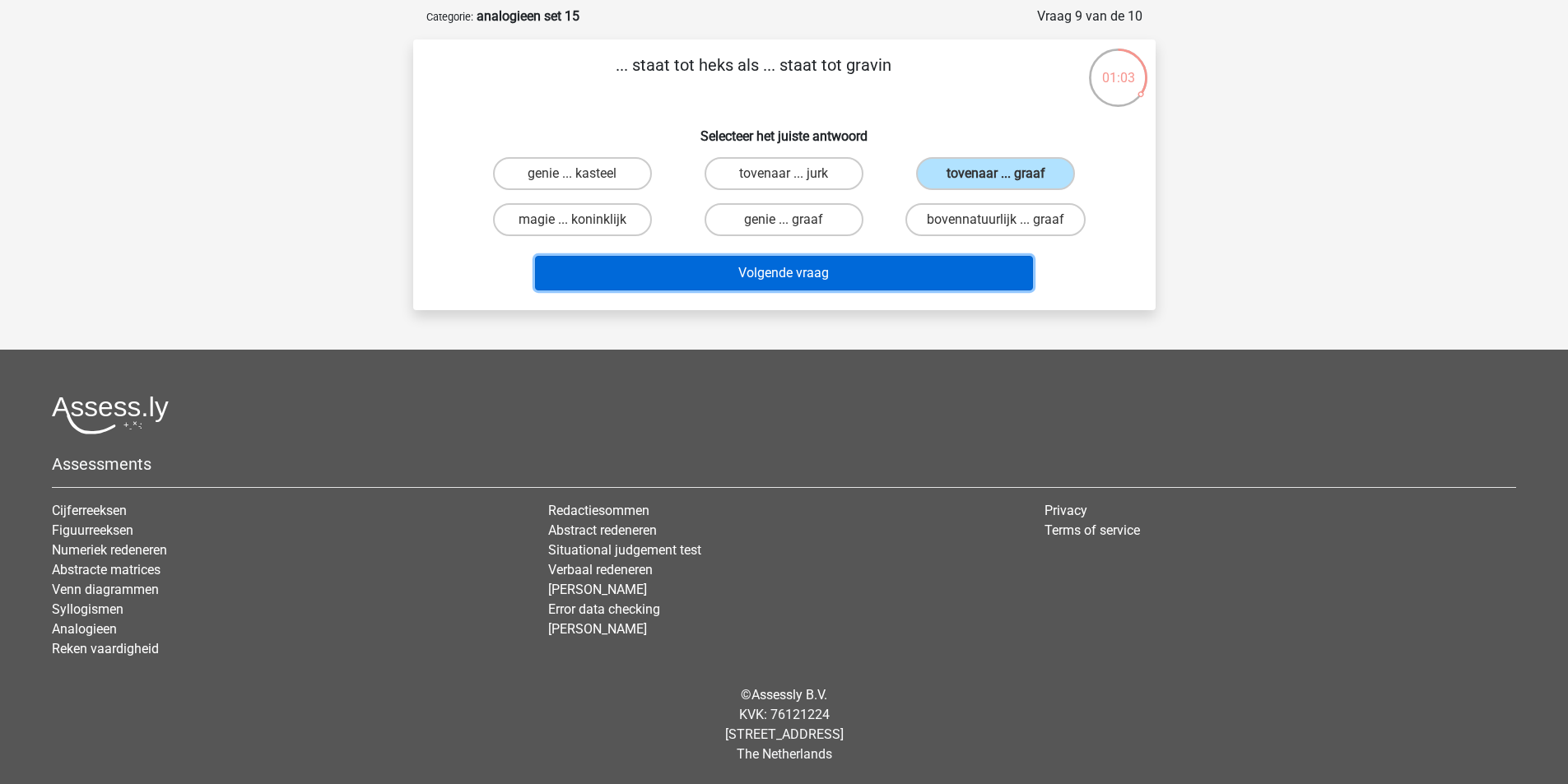
click at [848, 263] on button "Volgende vraag" at bounding box center [784, 274] width 498 height 35
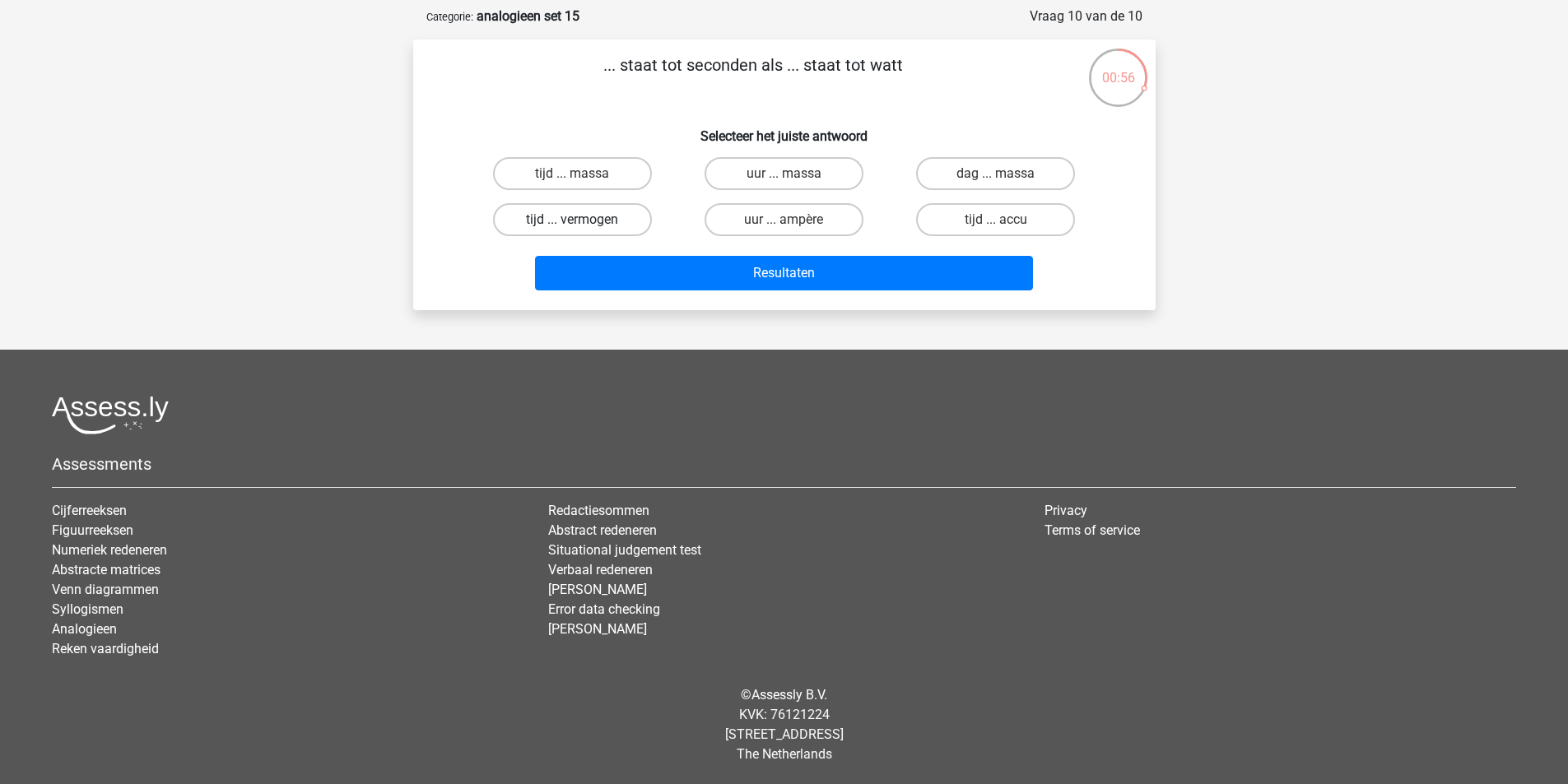
click at [612, 223] on label "tijd ... vermogen" at bounding box center [573, 220] width 159 height 33
click at [583, 223] on input "tijd ... vermogen" at bounding box center [578, 225] width 11 height 11
radio input "true"
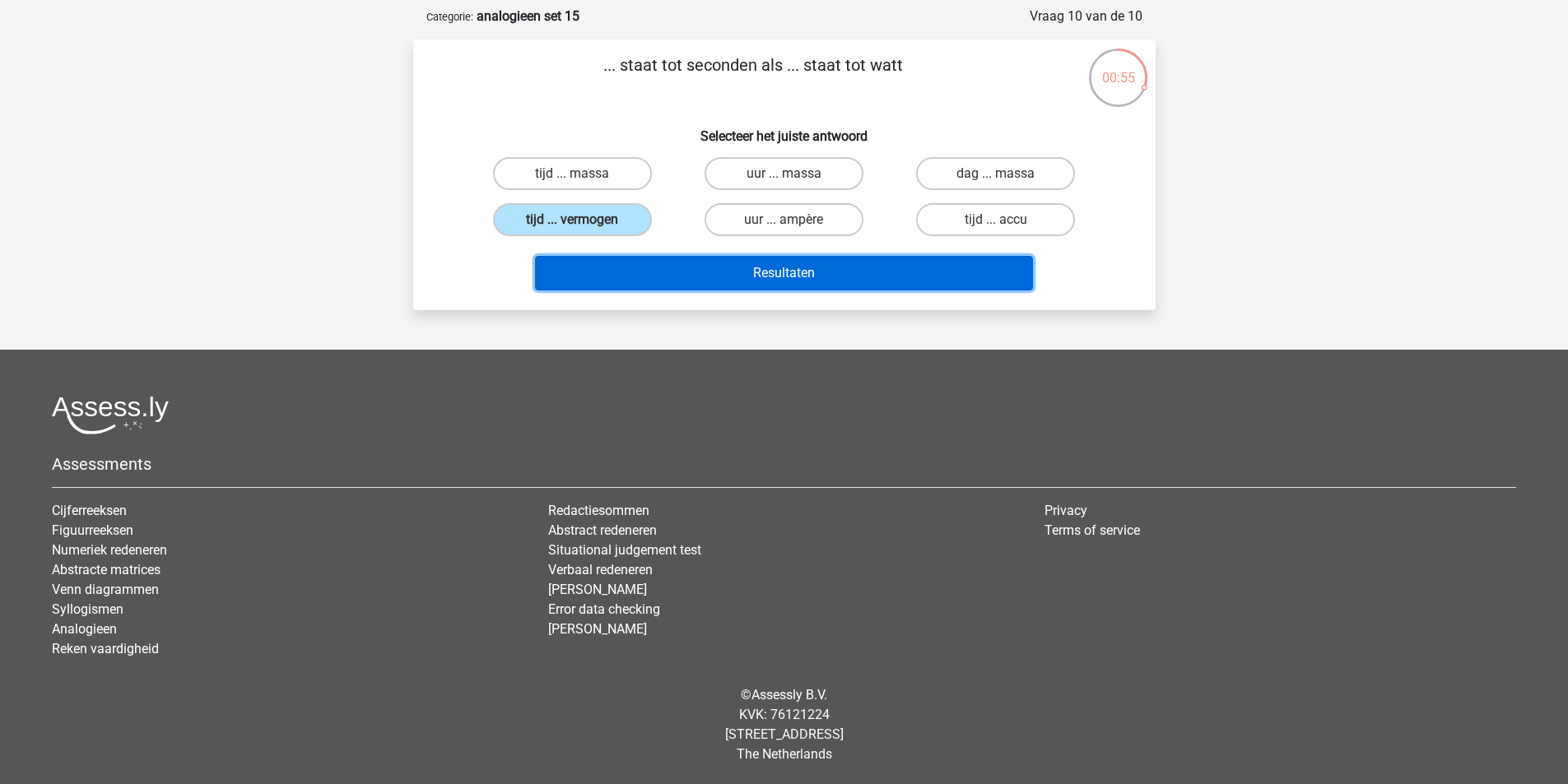
click at [726, 274] on button "Resultaten" at bounding box center [784, 274] width 498 height 35
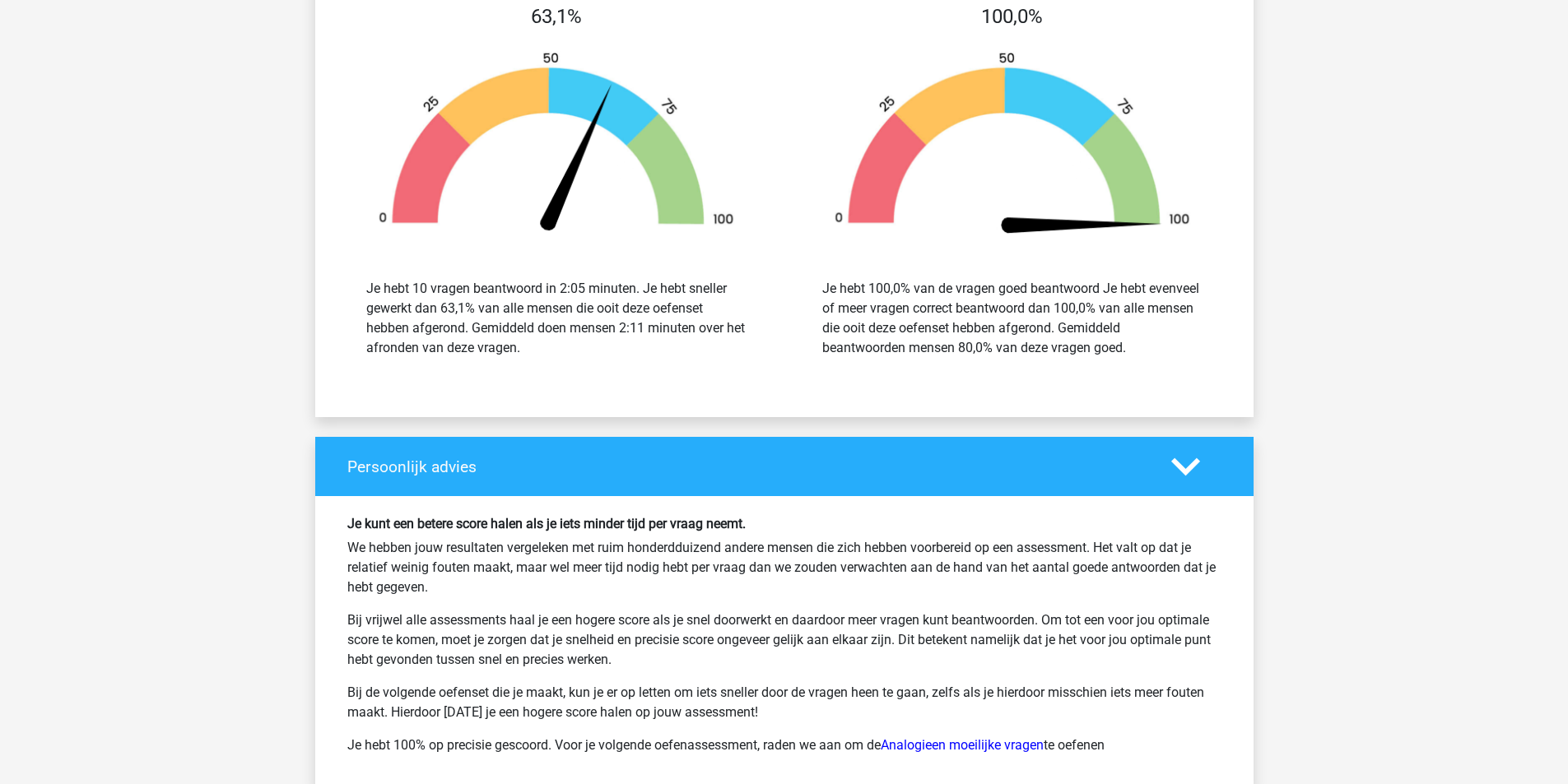
scroll to position [1893, 0]
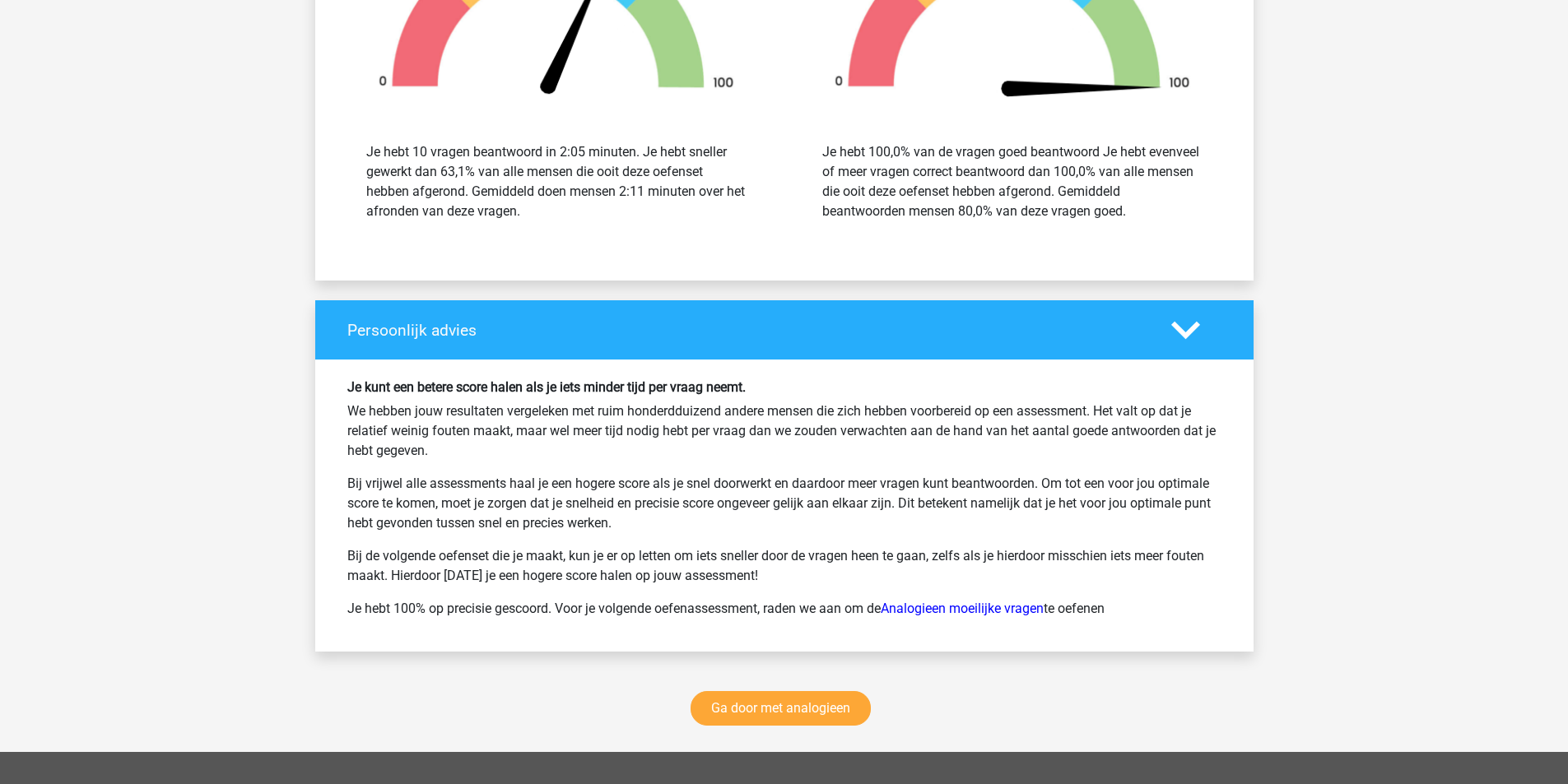
click at [819, 333] on h4 "Persoonlijk advies" at bounding box center [747, 330] width 799 height 19
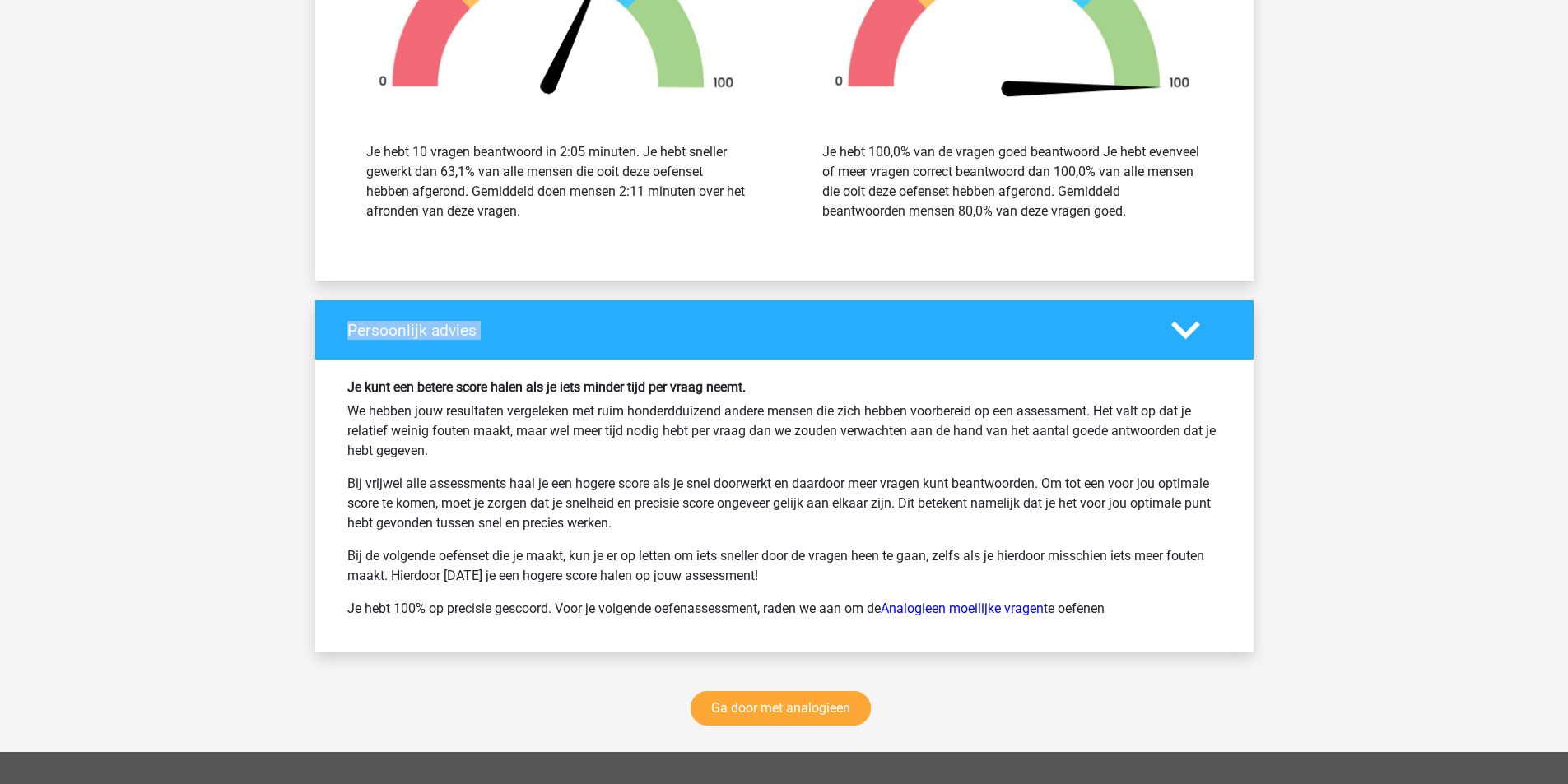
click at [838, 348] on div "Persoonlijk advies" at bounding box center [784, 329] width 938 height 59
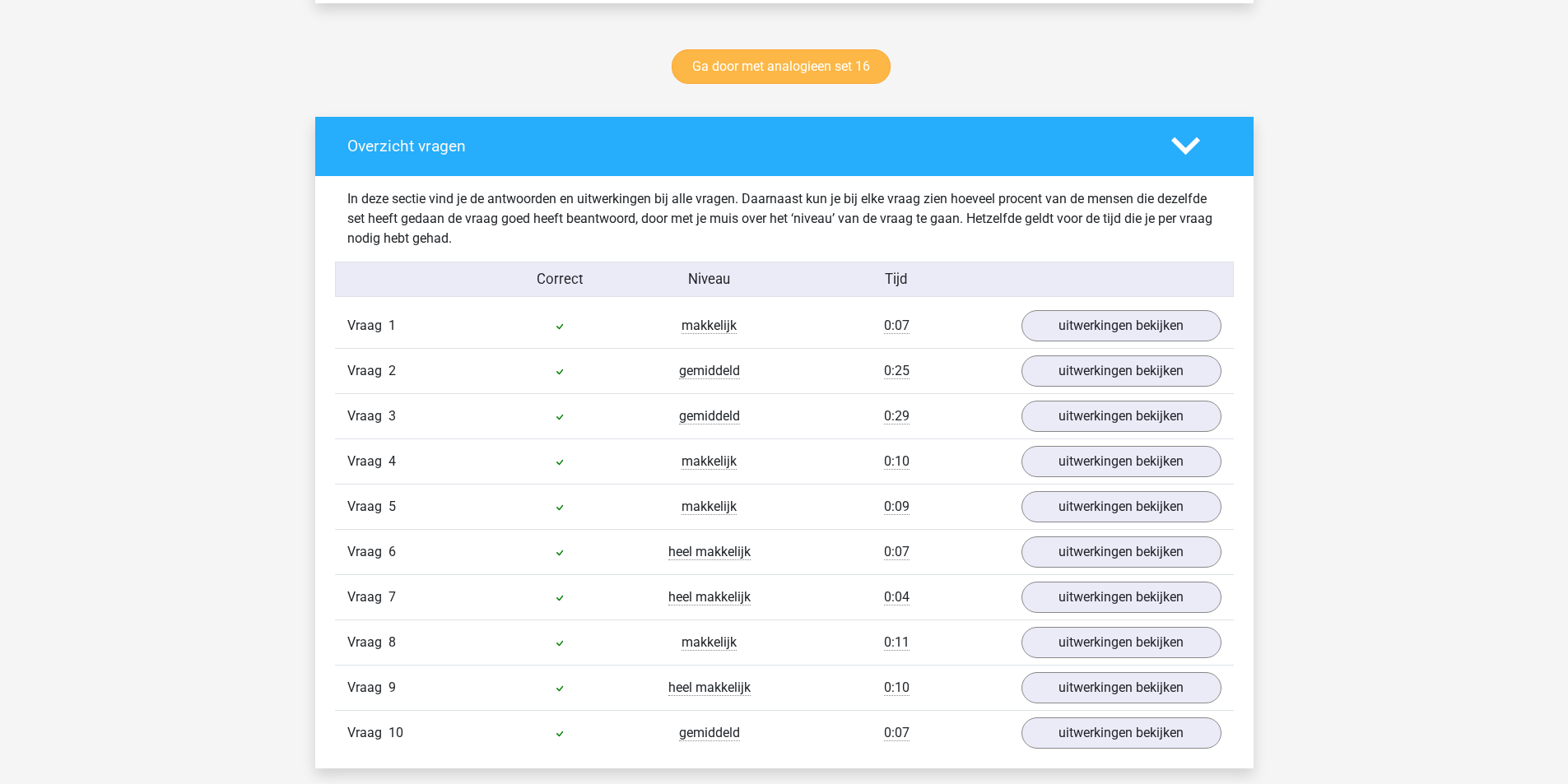
scroll to position [659, 0]
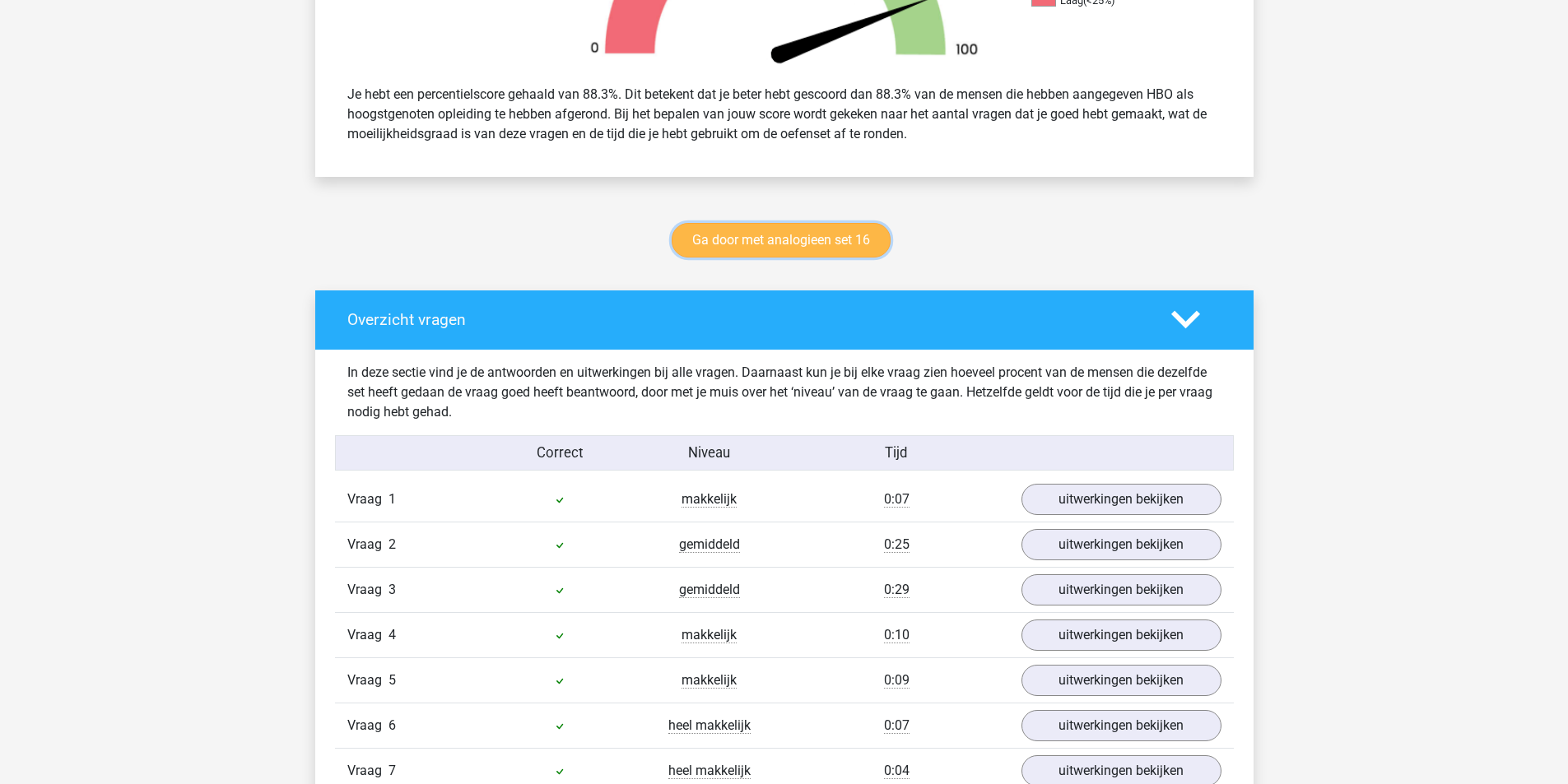
click at [765, 242] on link "Ga door met analogieen set 16" at bounding box center [781, 241] width 219 height 35
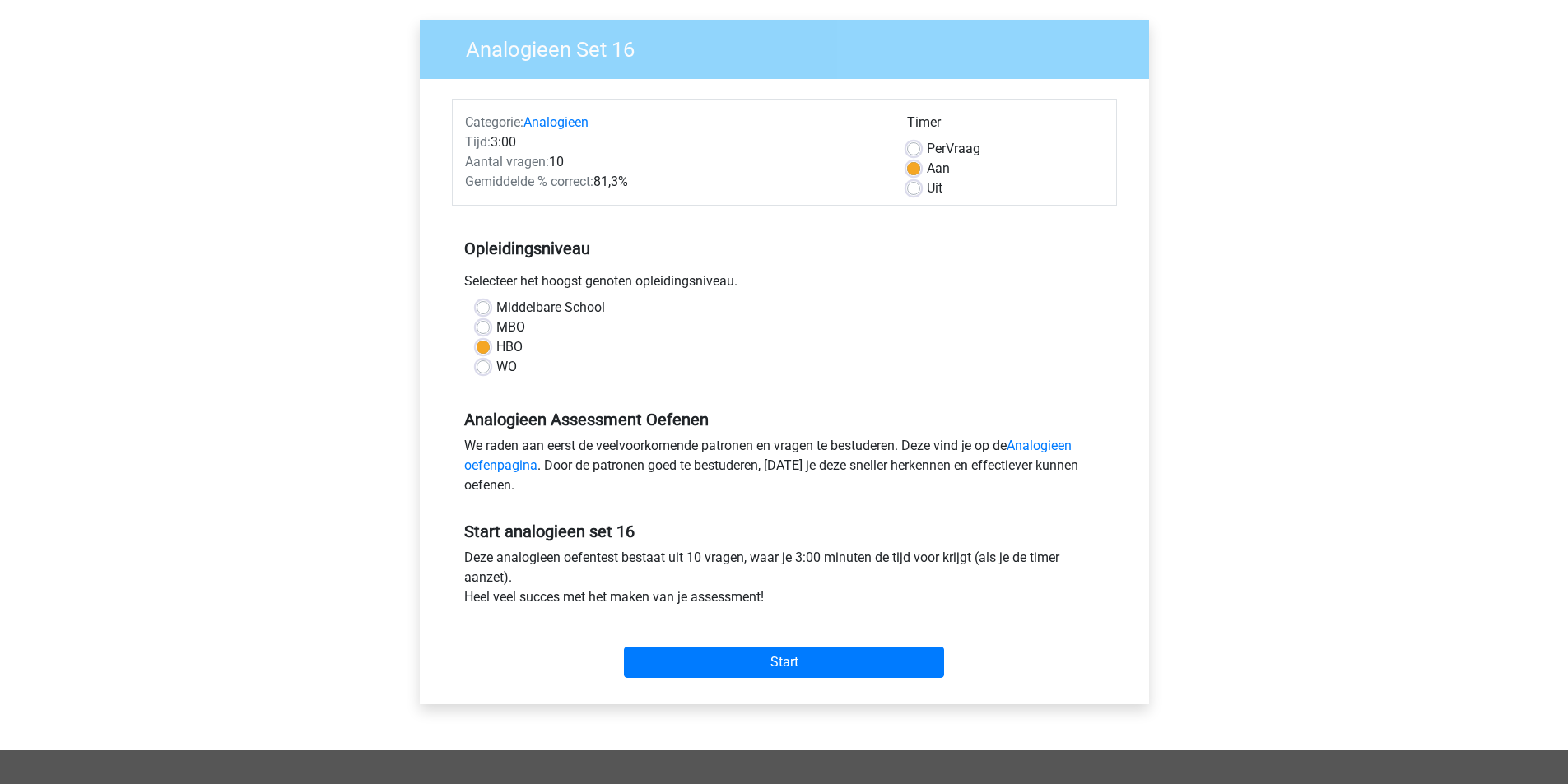
scroll to position [247, 0]
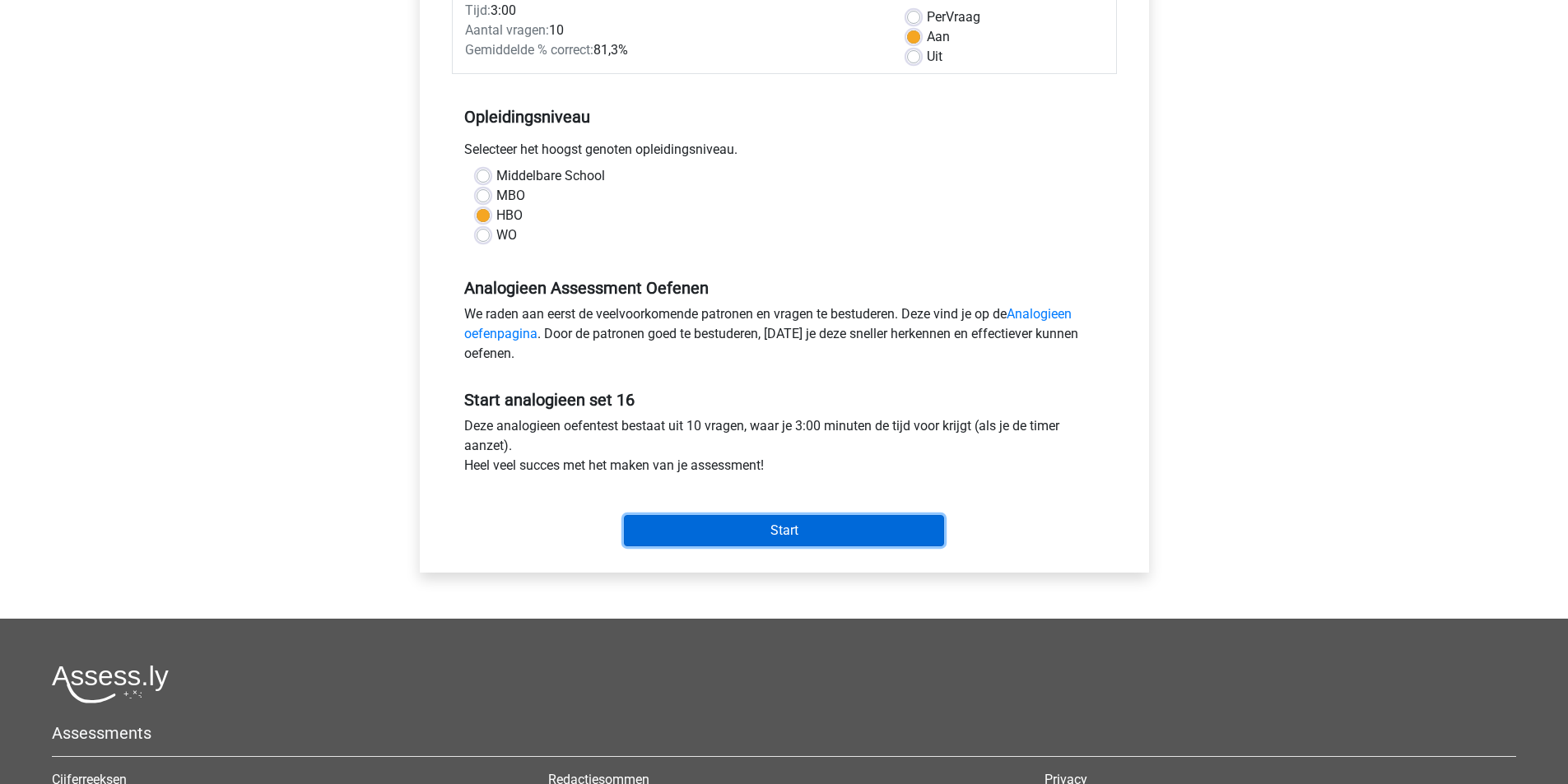
click at [766, 528] on input "Start" at bounding box center [784, 531] width 320 height 31
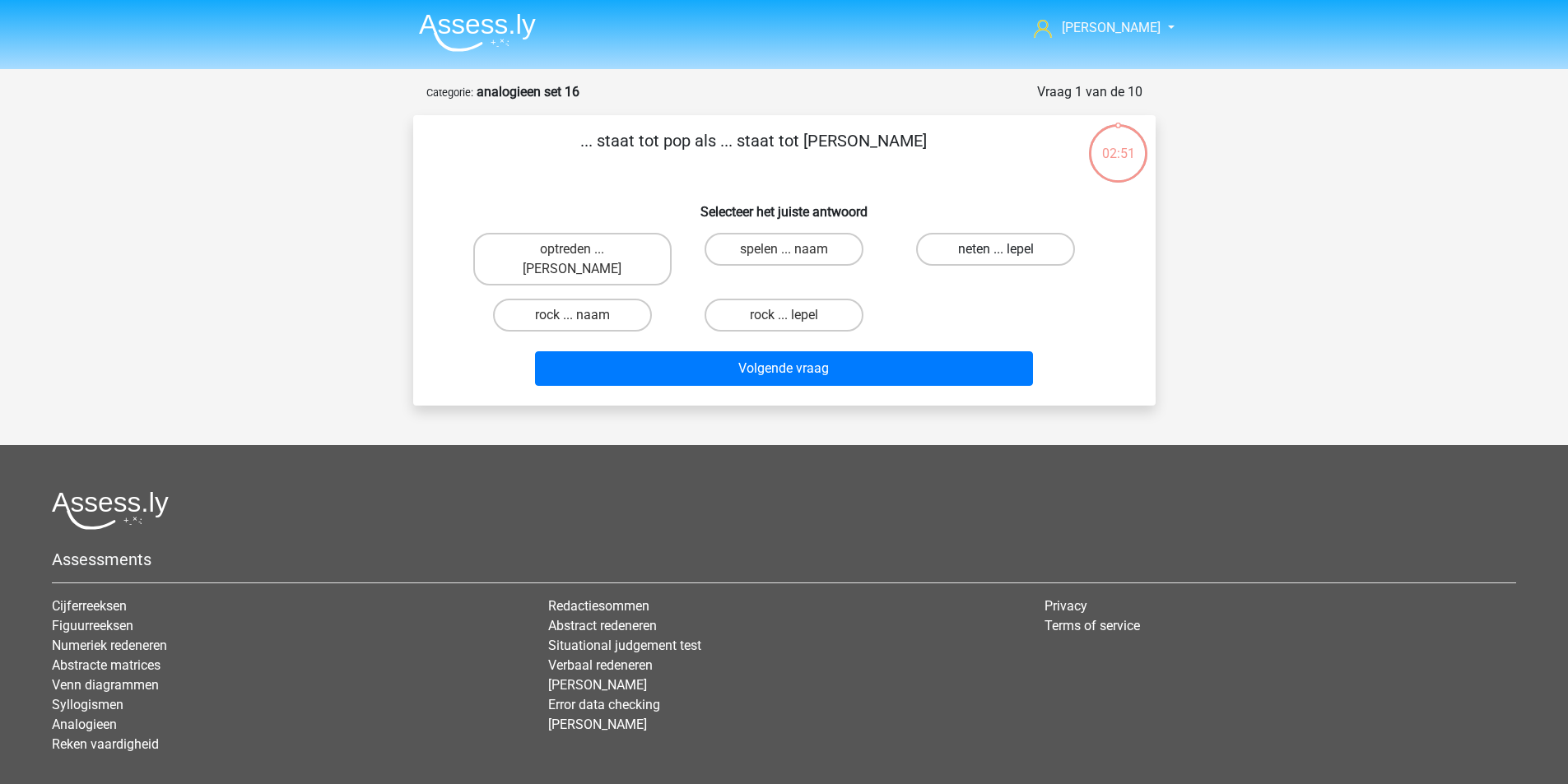
click at [992, 252] on label "neten ... lepel" at bounding box center [996, 250] width 159 height 33
click at [996, 252] on input "neten ... lepel" at bounding box center [1001, 255] width 11 height 11
radio input "true"
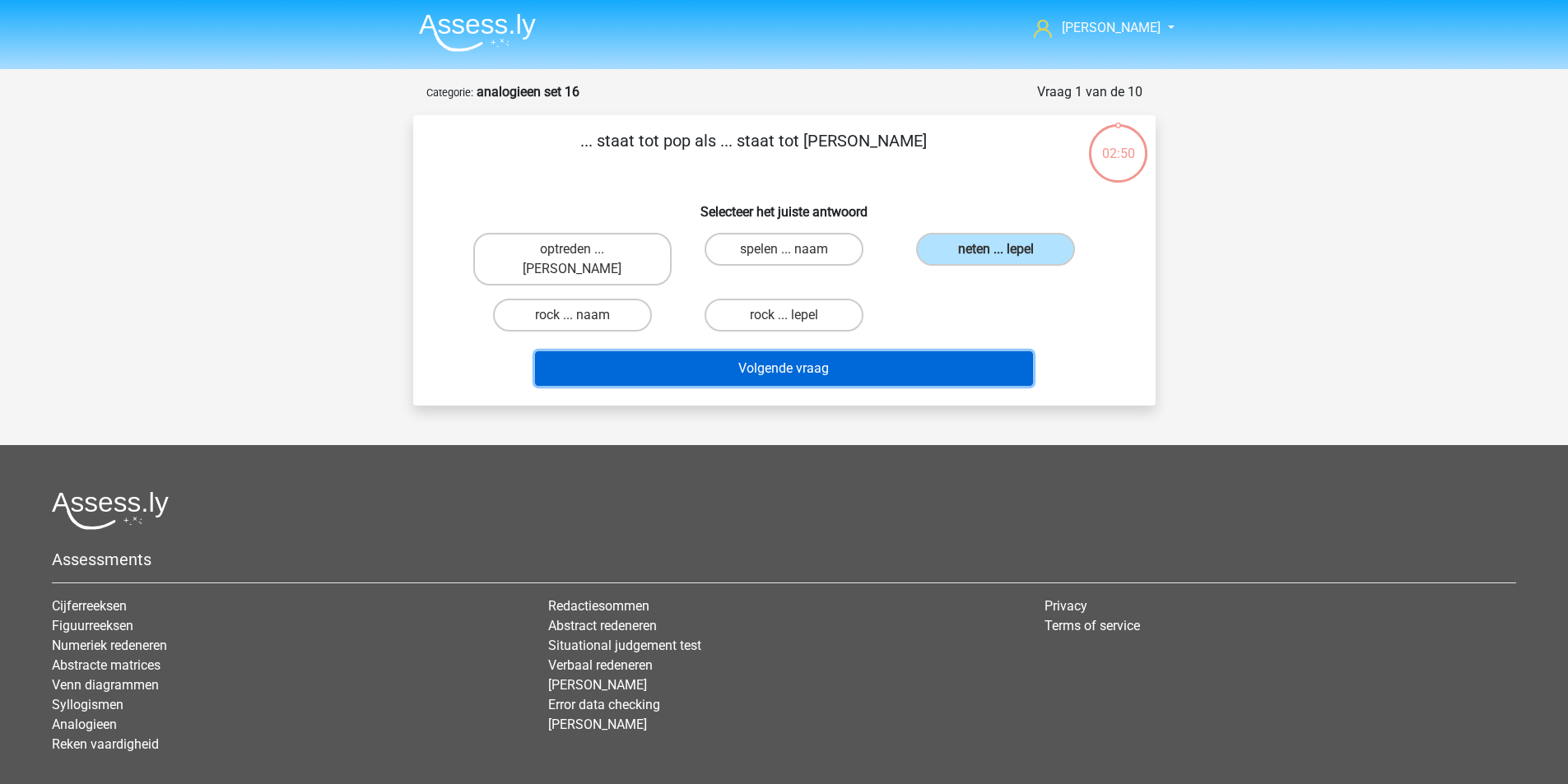
click at [872, 351] on button "Volgende vraag" at bounding box center [784, 369] width 498 height 35
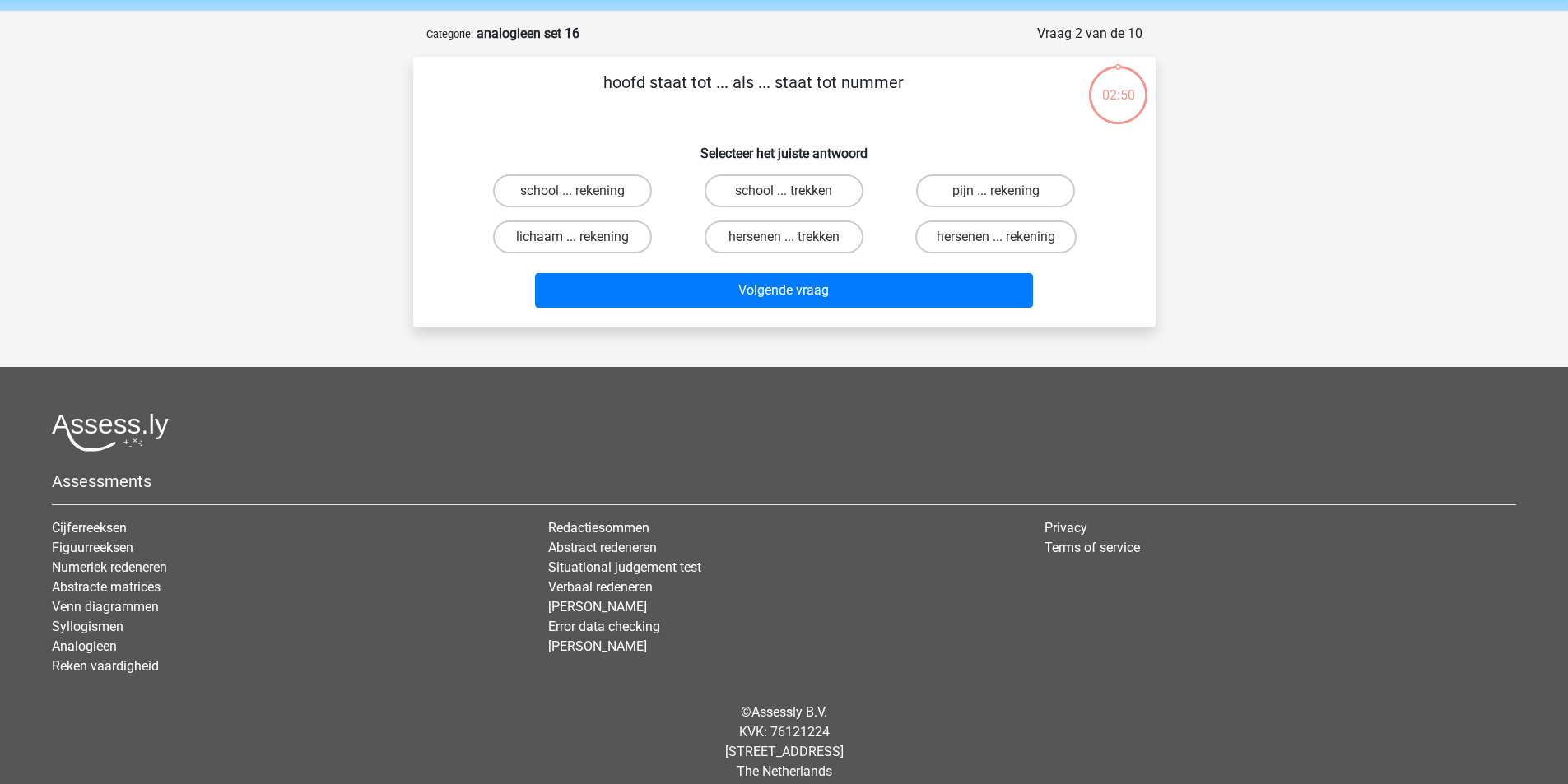
scroll to position [76, 0]
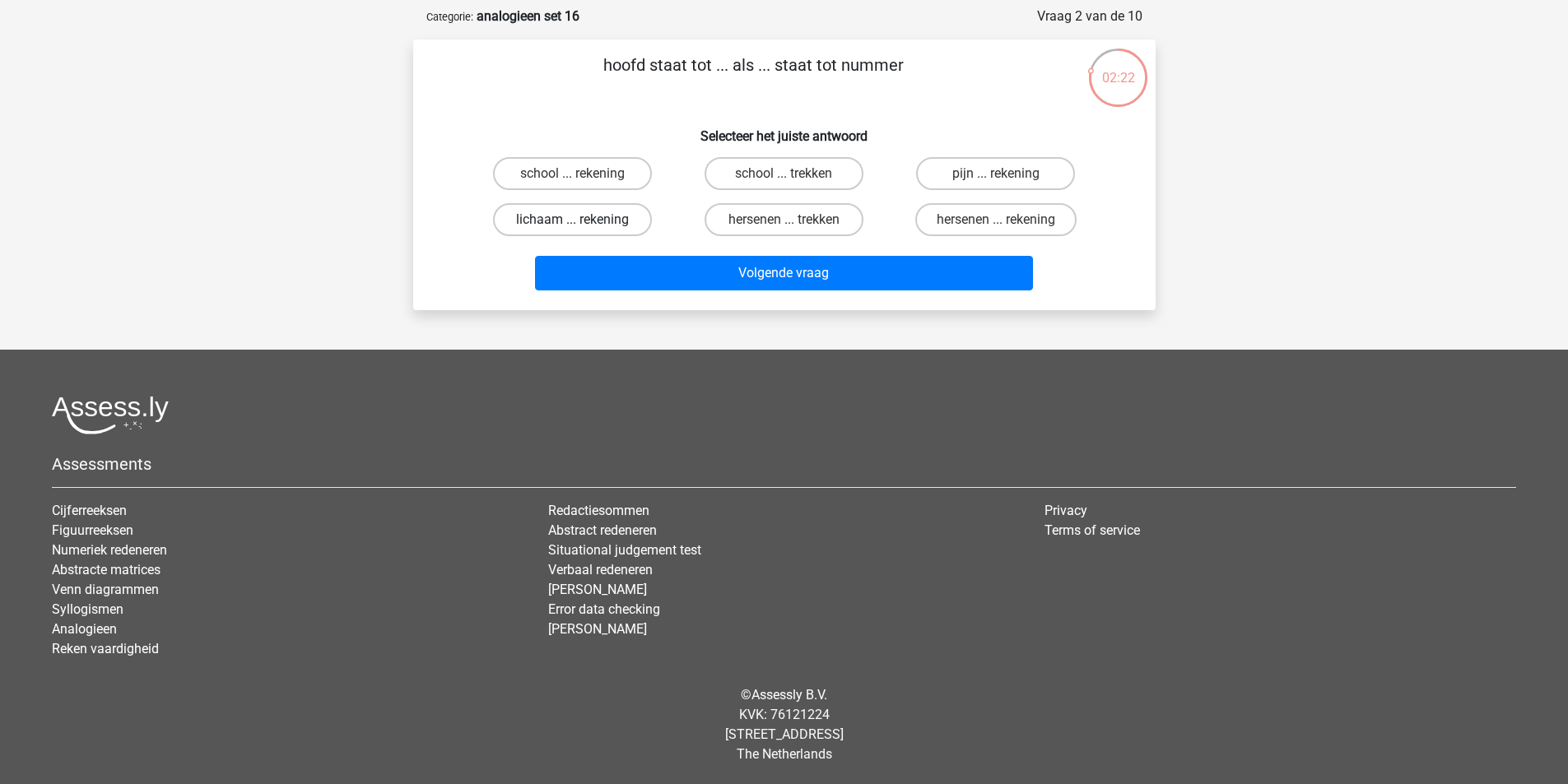
click at [603, 225] on label "lichaam ... rekening" at bounding box center [573, 220] width 159 height 33
click at [583, 225] on input "lichaam ... rekening" at bounding box center [578, 225] width 11 height 11
radio input "true"
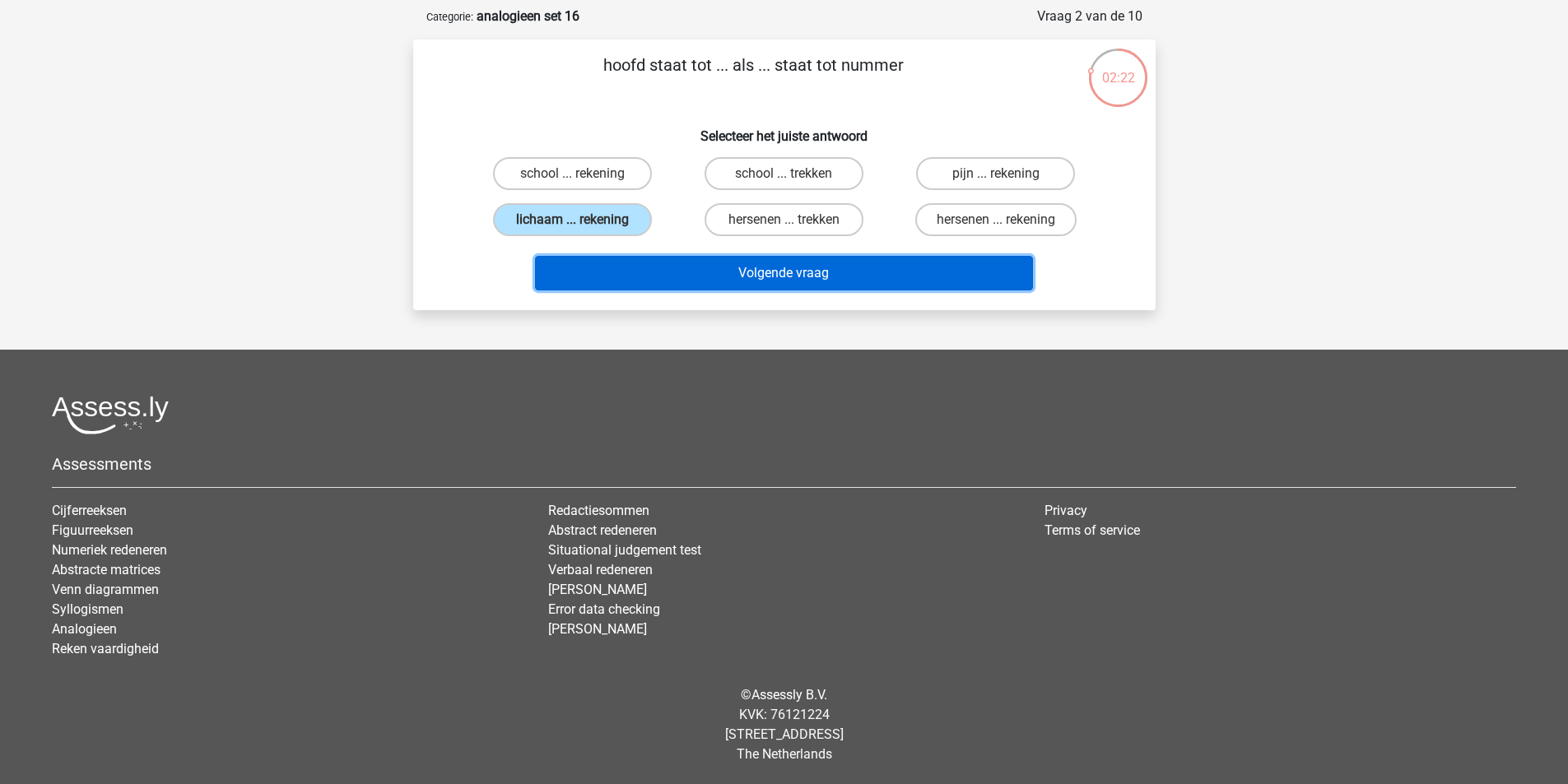
click at [685, 265] on button "Volgende vraag" at bounding box center [784, 274] width 498 height 35
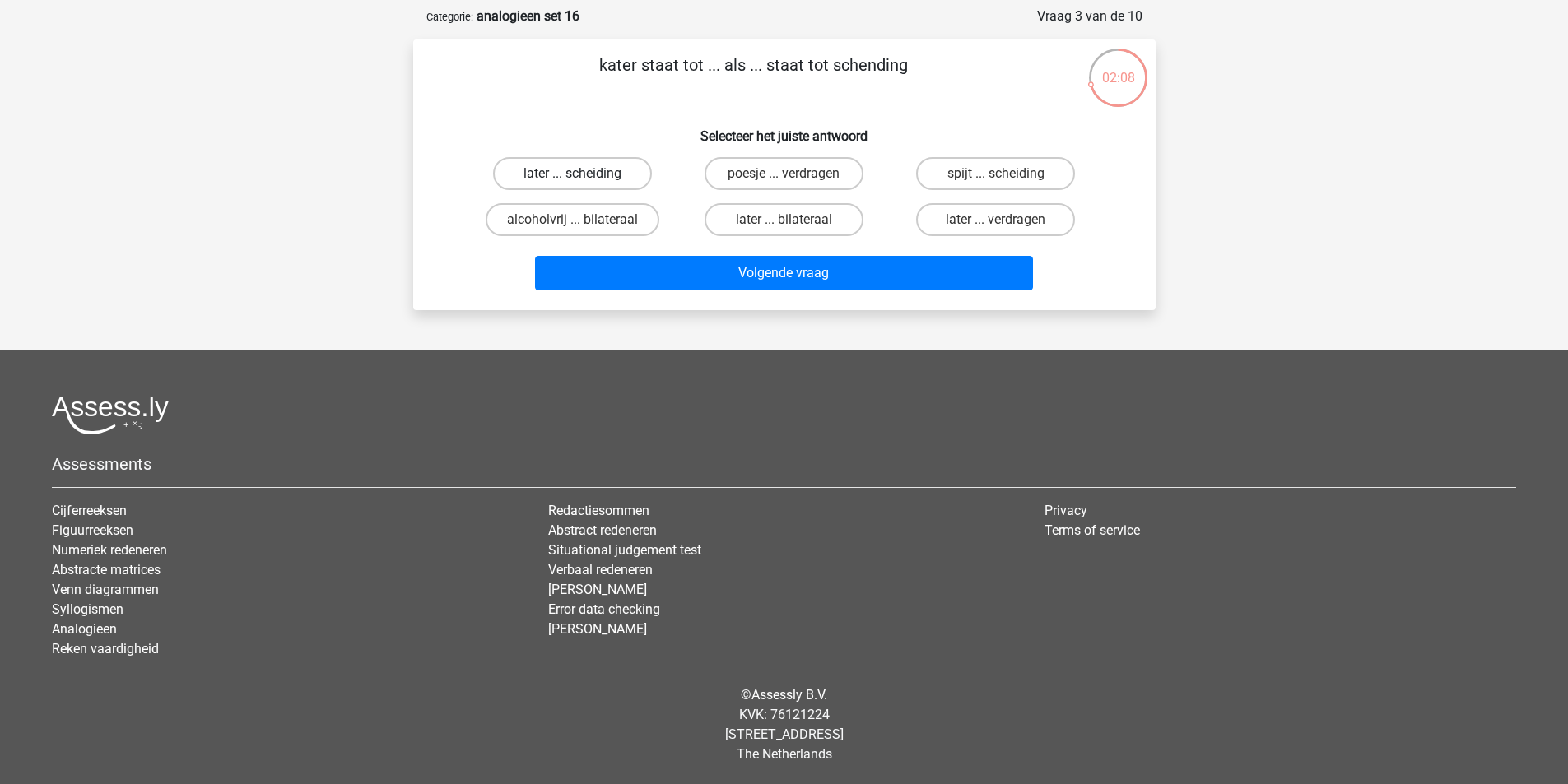
click at [592, 167] on label "later ... scheiding" at bounding box center [573, 174] width 159 height 33
click at [583, 174] on input "later ... scheiding" at bounding box center [578, 179] width 11 height 11
radio input "true"
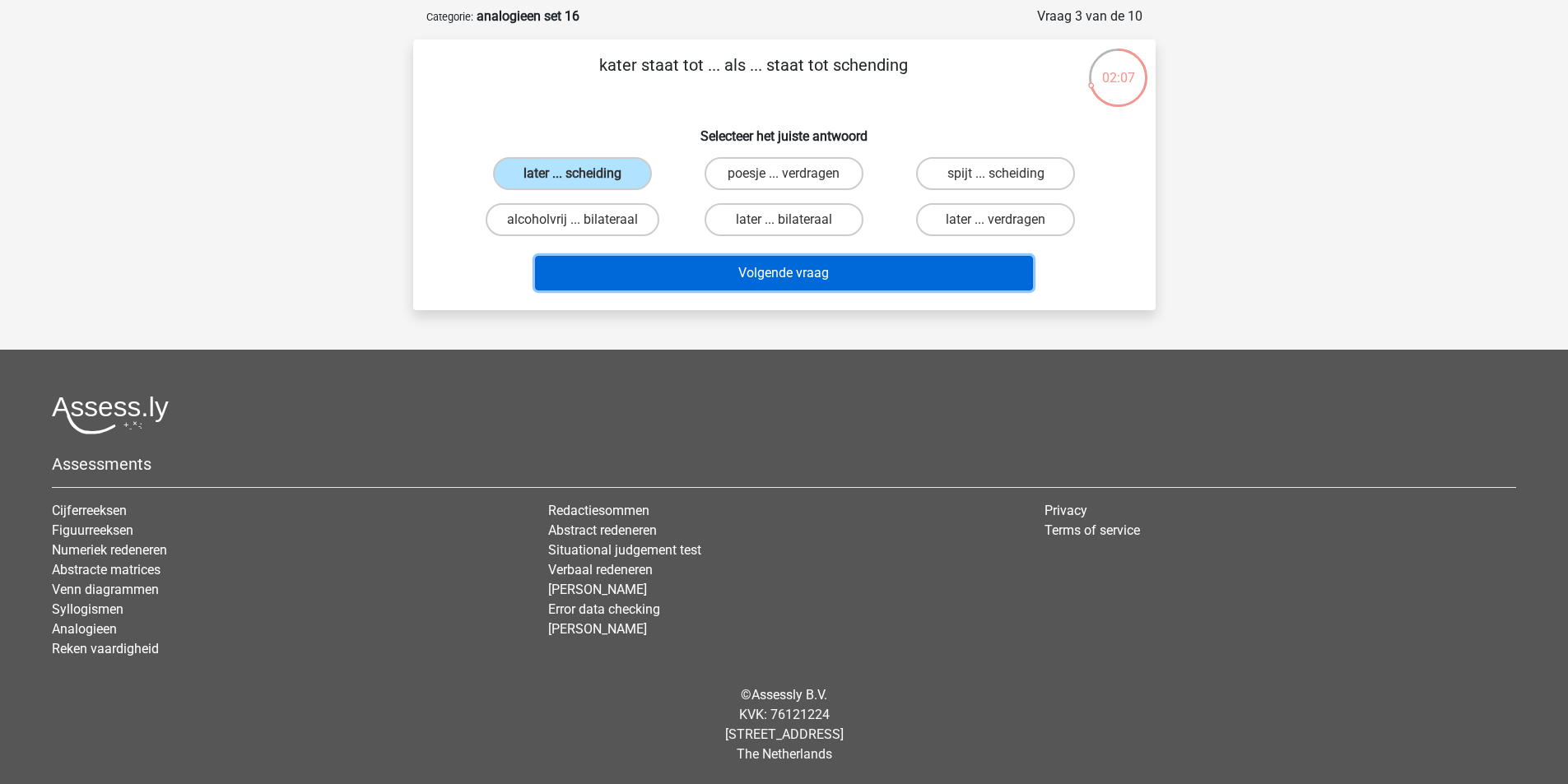
click at [723, 260] on button "Volgende vraag" at bounding box center [784, 274] width 498 height 35
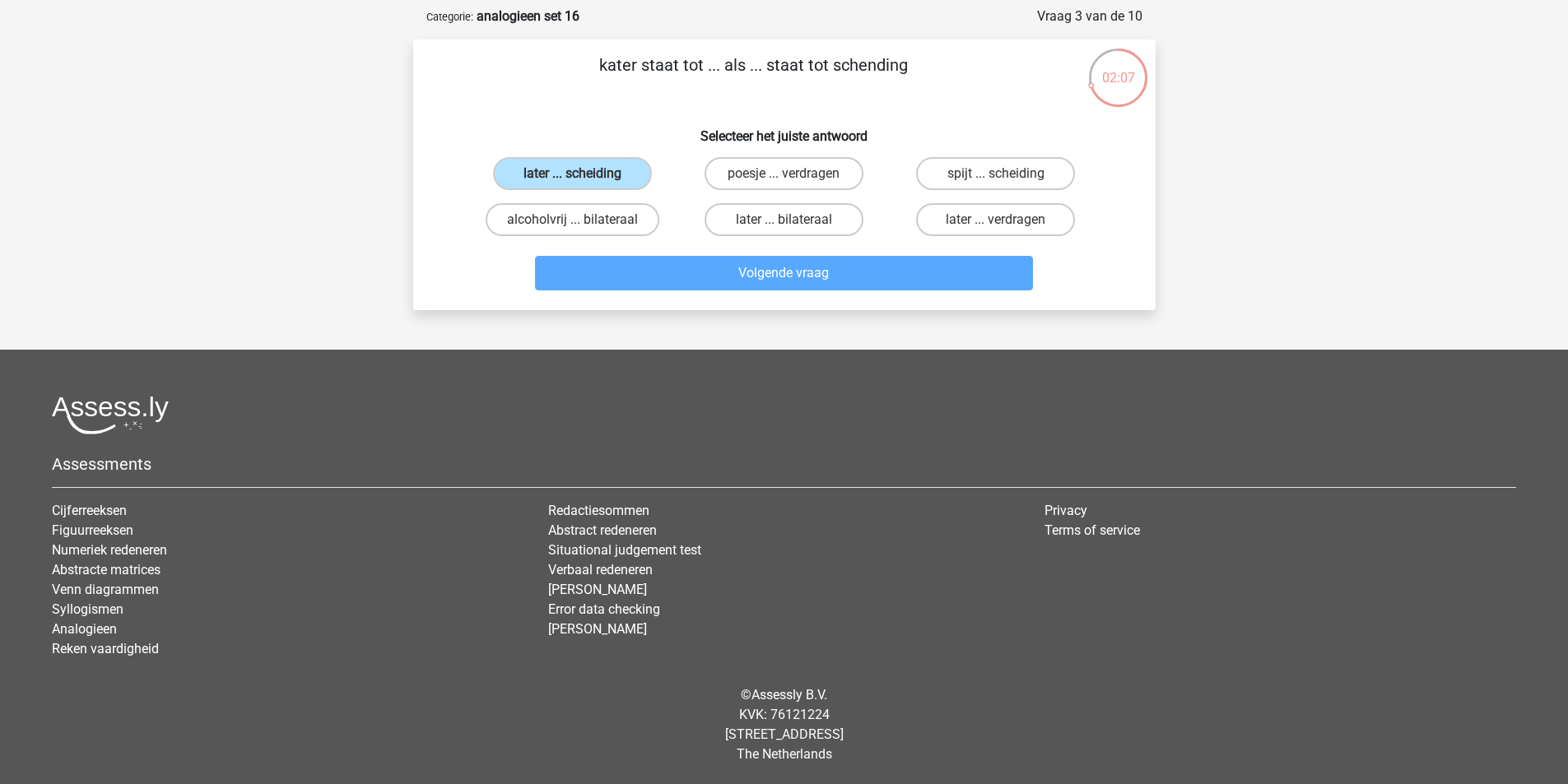
scroll to position [82, 0]
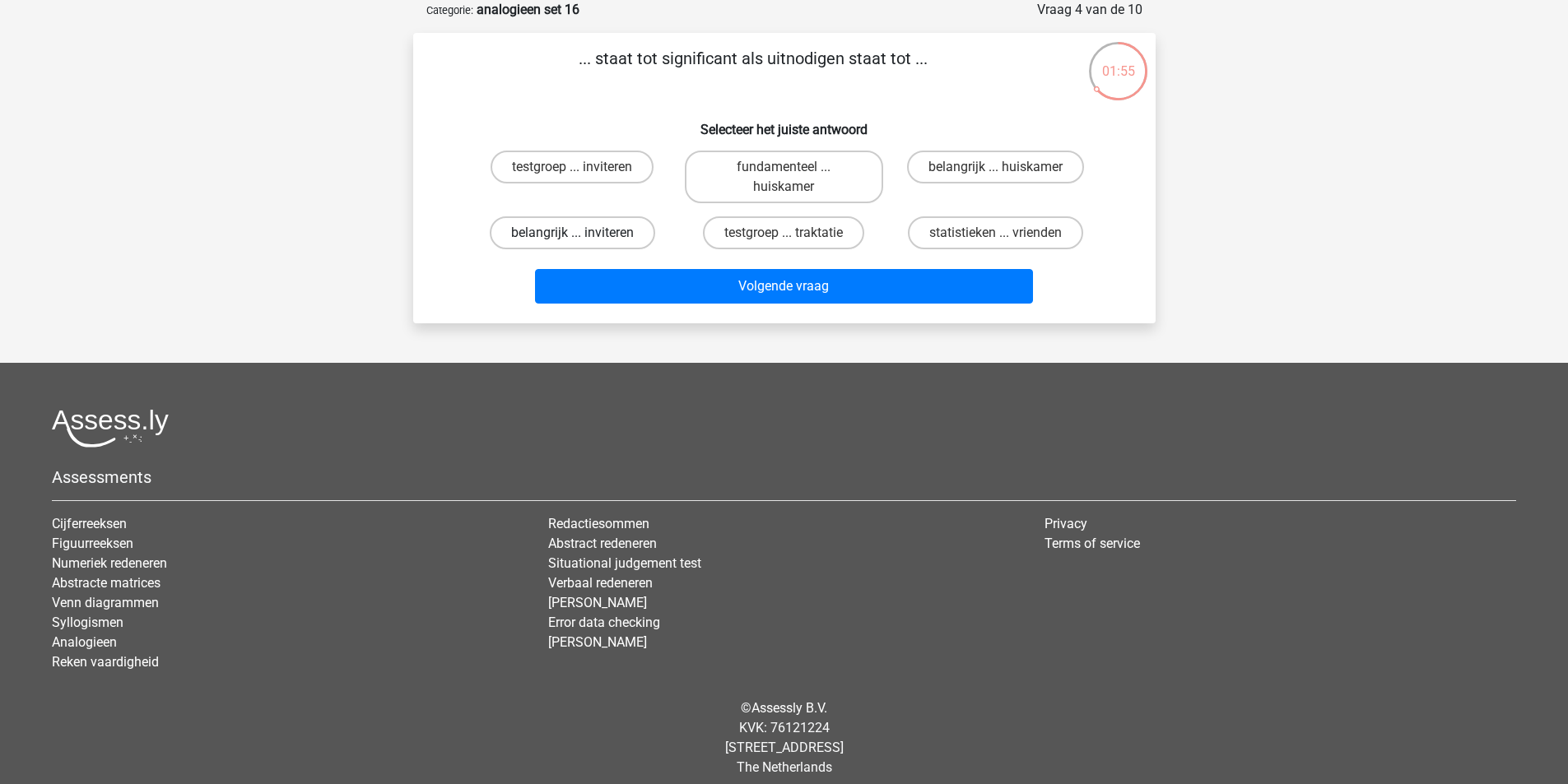
click at [603, 237] on label "belangrijk ... inviteren" at bounding box center [572, 233] width 166 height 33
click at [583, 237] on input "belangrijk ... inviteren" at bounding box center [578, 239] width 11 height 11
radio input "true"
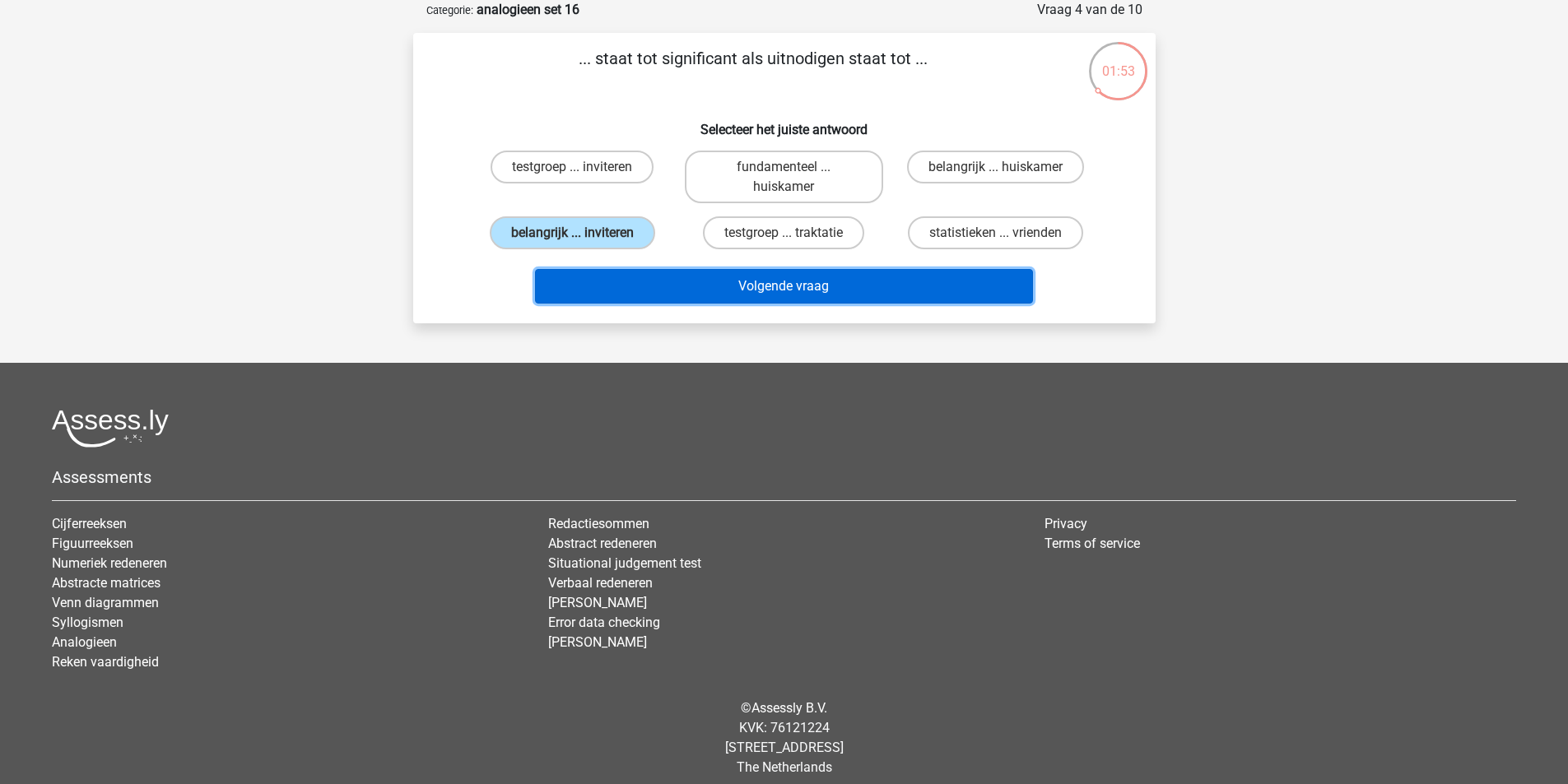
click at [771, 289] on button "Volgende vraag" at bounding box center [784, 286] width 498 height 35
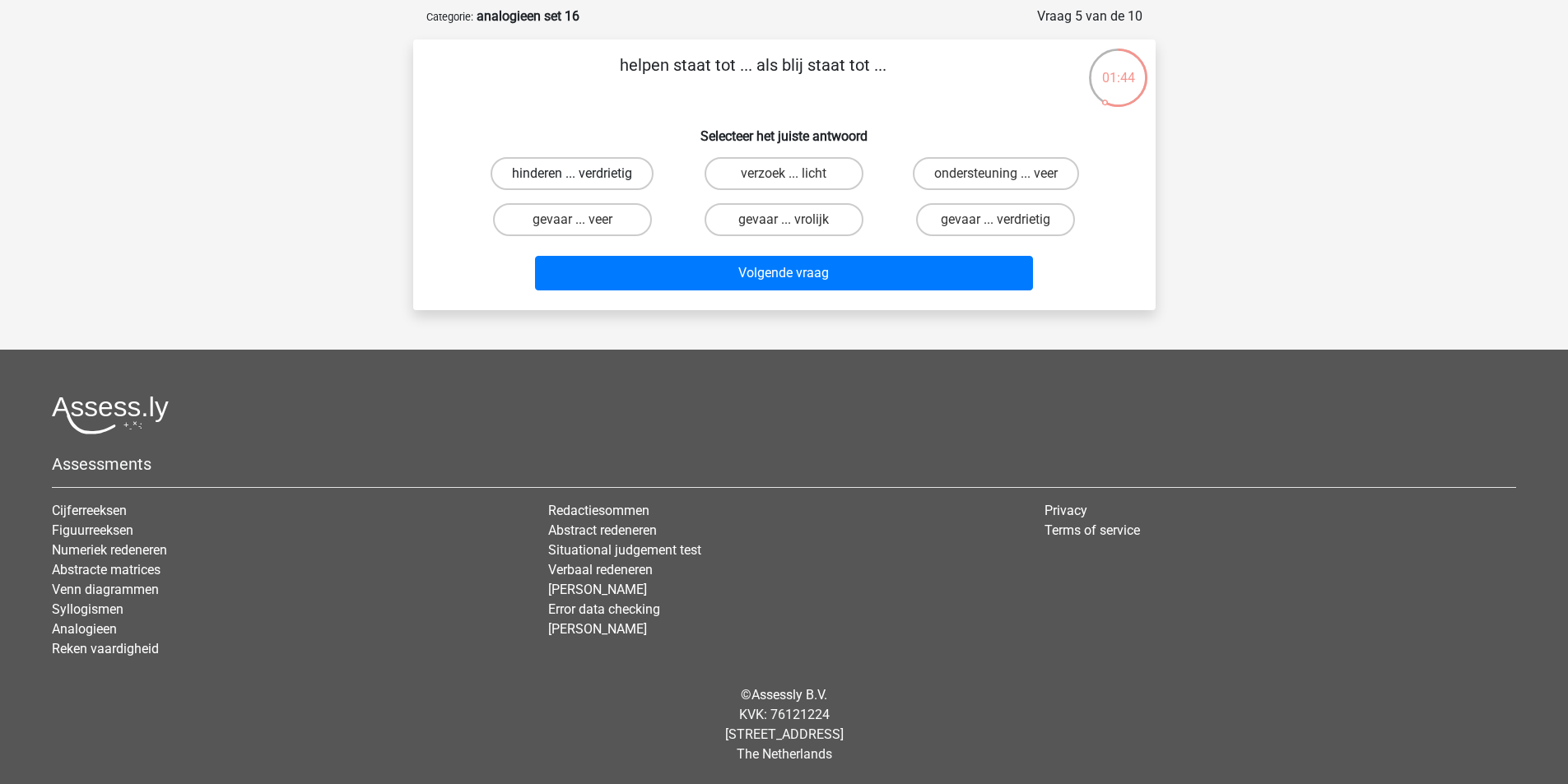
click at [582, 171] on label "hinderen ... verdrietig" at bounding box center [572, 174] width 163 height 33
click at [582, 174] on input "hinderen ... verdrietig" at bounding box center [578, 179] width 11 height 11
radio input "true"
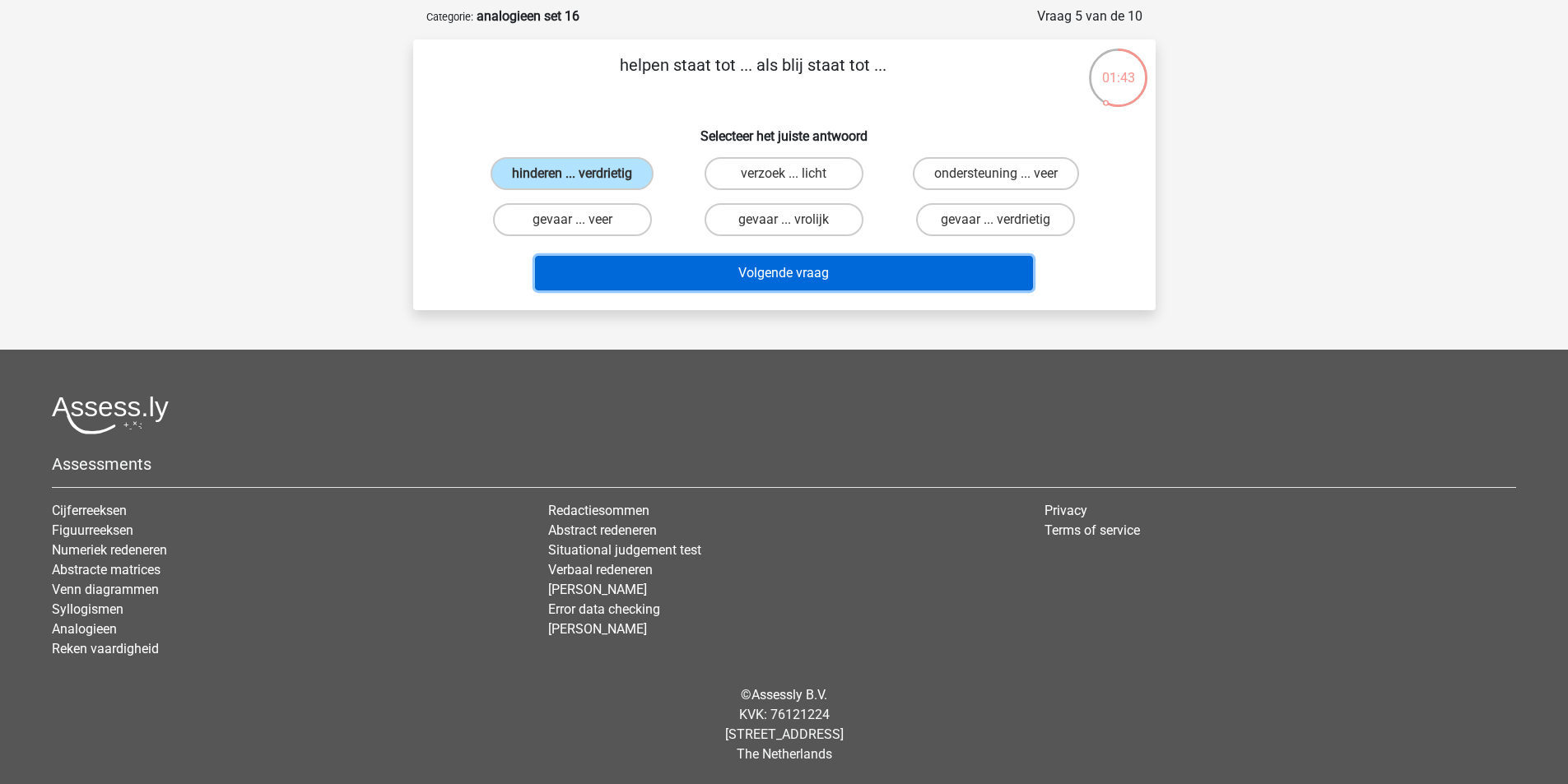
click at [762, 265] on button "Volgende vraag" at bounding box center [784, 274] width 498 height 35
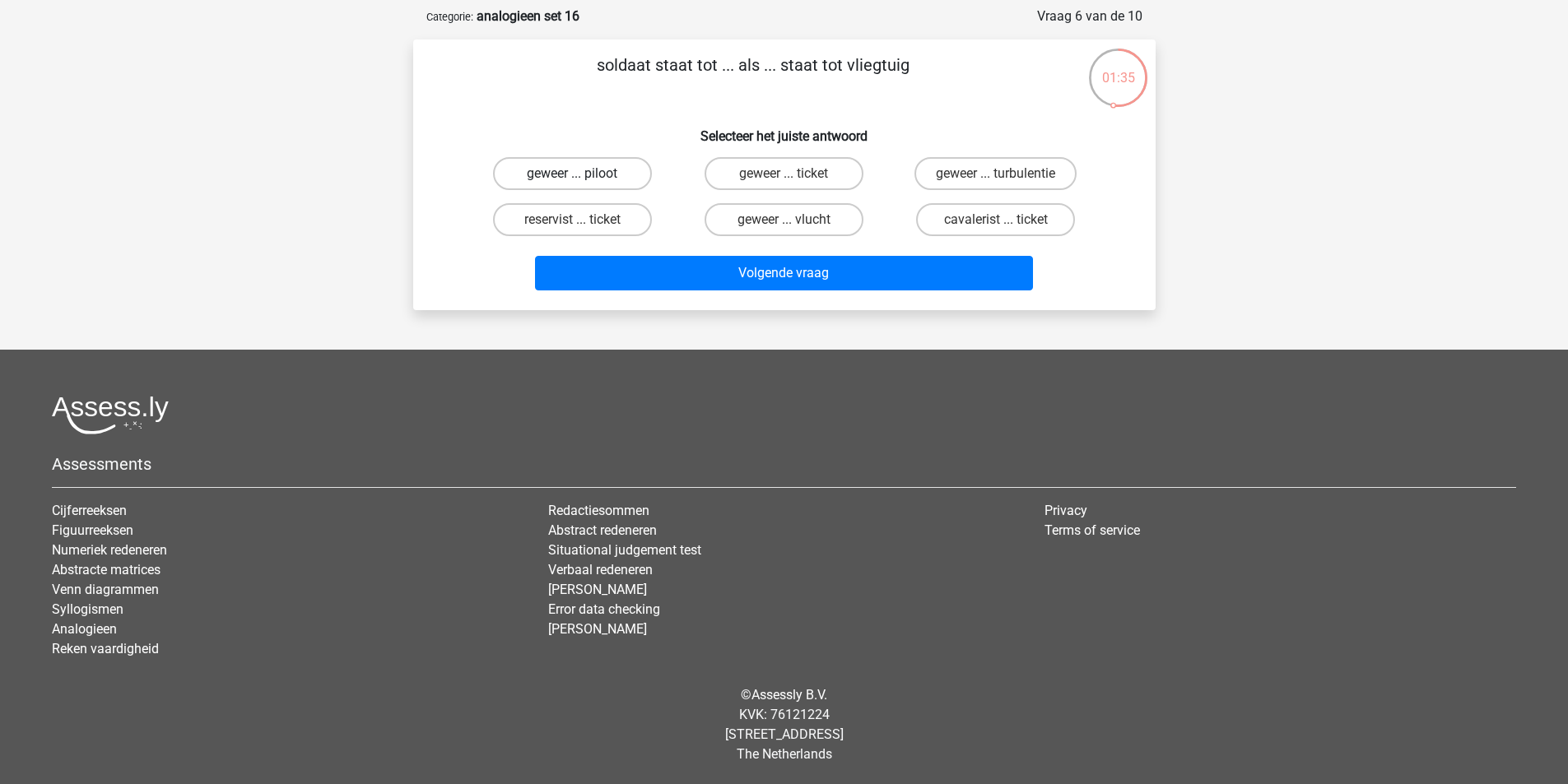
click at [634, 166] on label "geweer ... piloot" at bounding box center [573, 174] width 159 height 33
click at [583, 174] on input "geweer ... piloot" at bounding box center [578, 179] width 11 height 11
radio input "true"
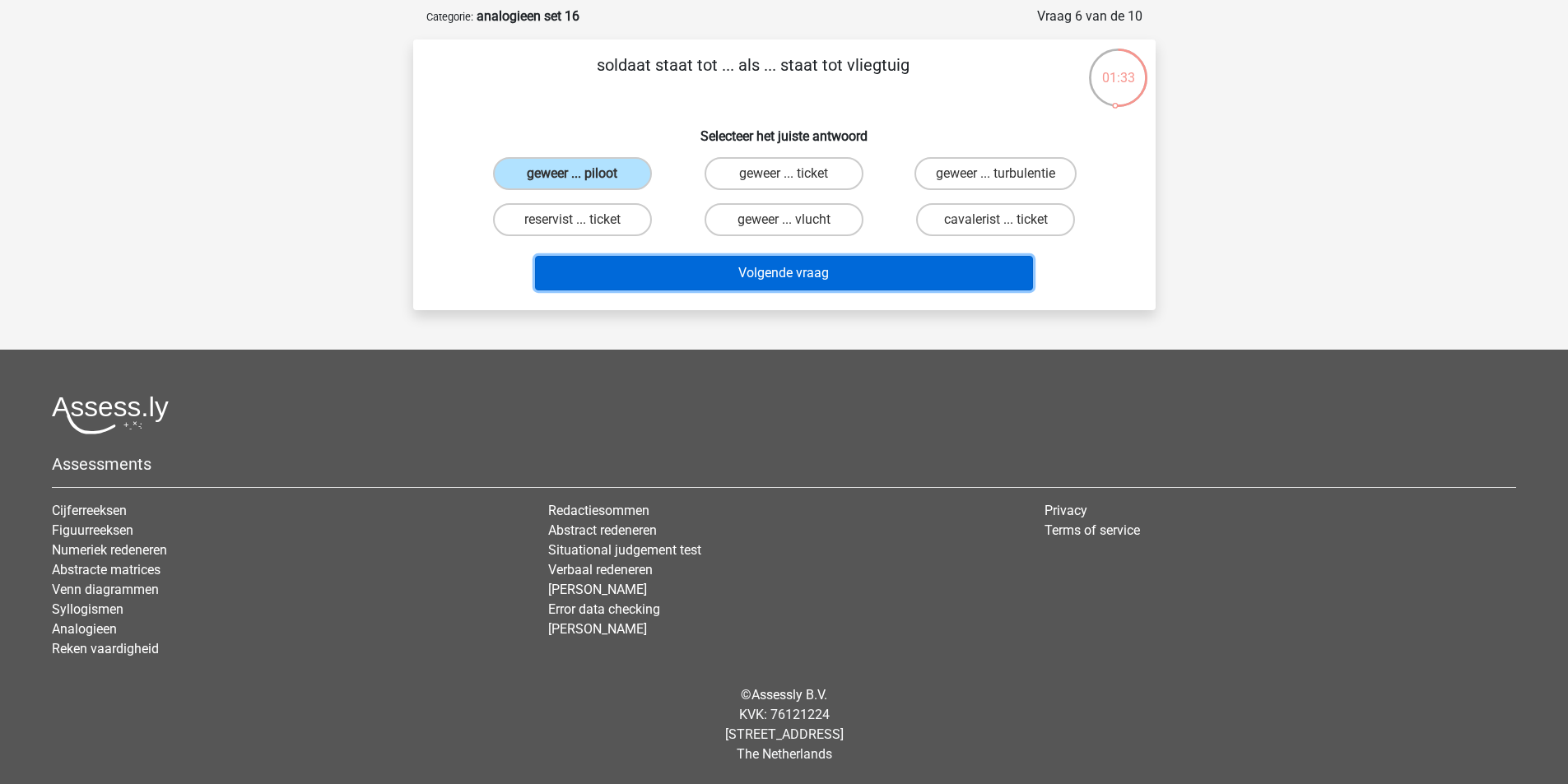
click at [768, 273] on button "Volgende vraag" at bounding box center [784, 274] width 498 height 35
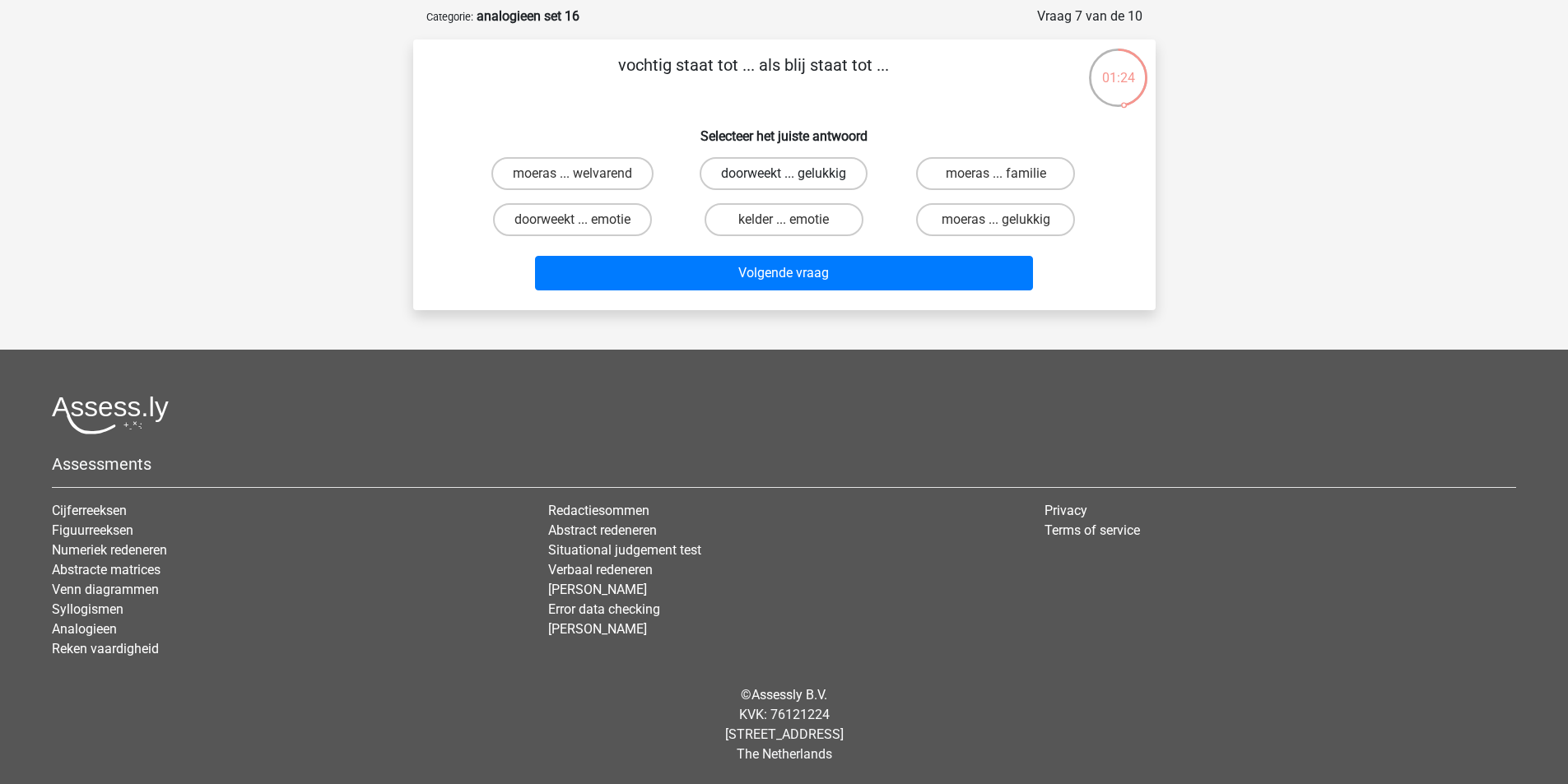
click at [755, 180] on label "doorweekt ... gelukkig" at bounding box center [784, 174] width 168 height 33
click at [784, 180] on input "doorweekt ... gelukkig" at bounding box center [789, 179] width 11 height 11
radio input "true"
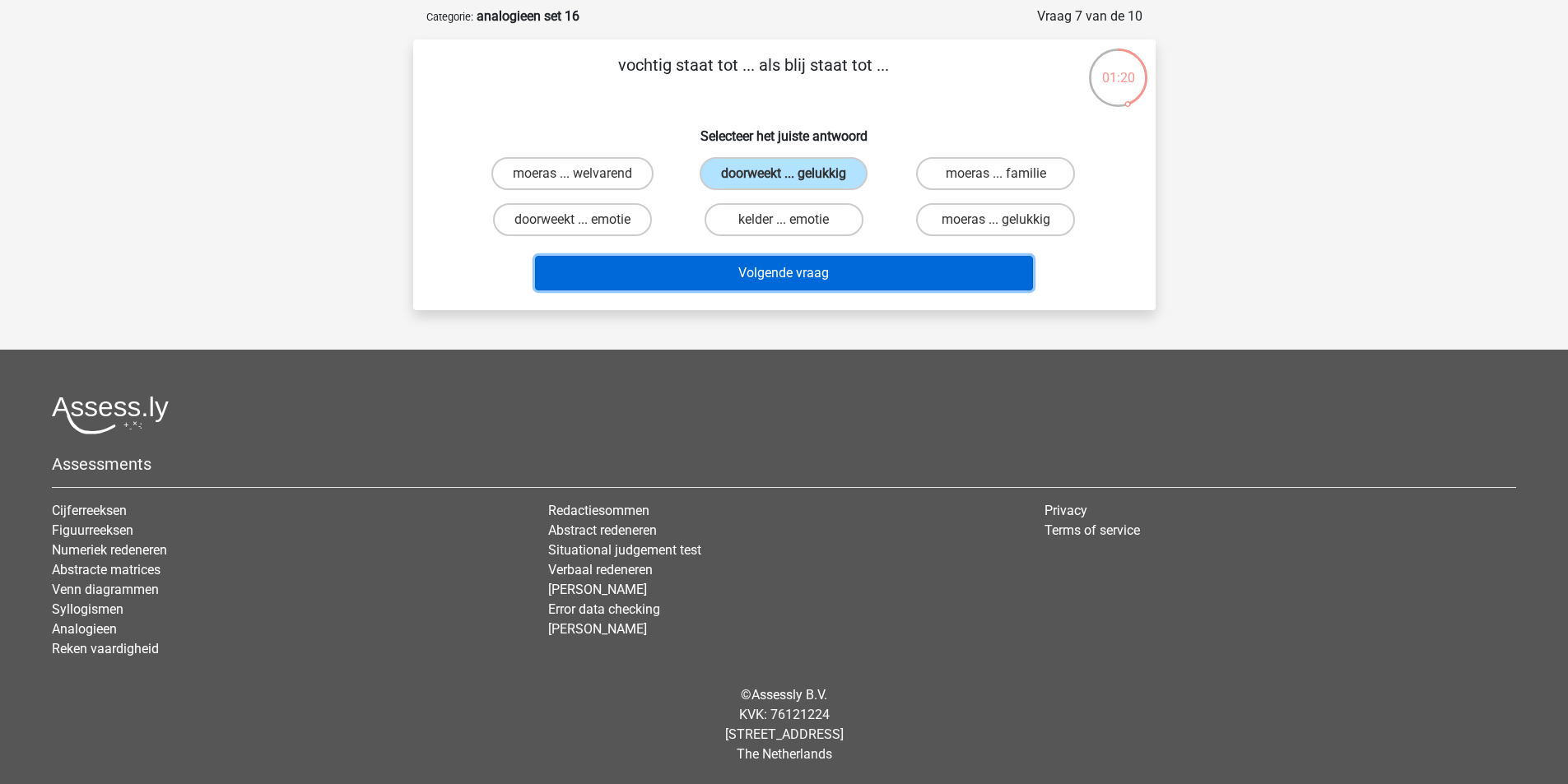
click at [801, 273] on button "Volgende vraag" at bounding box center [784, 274] width 498 height 35
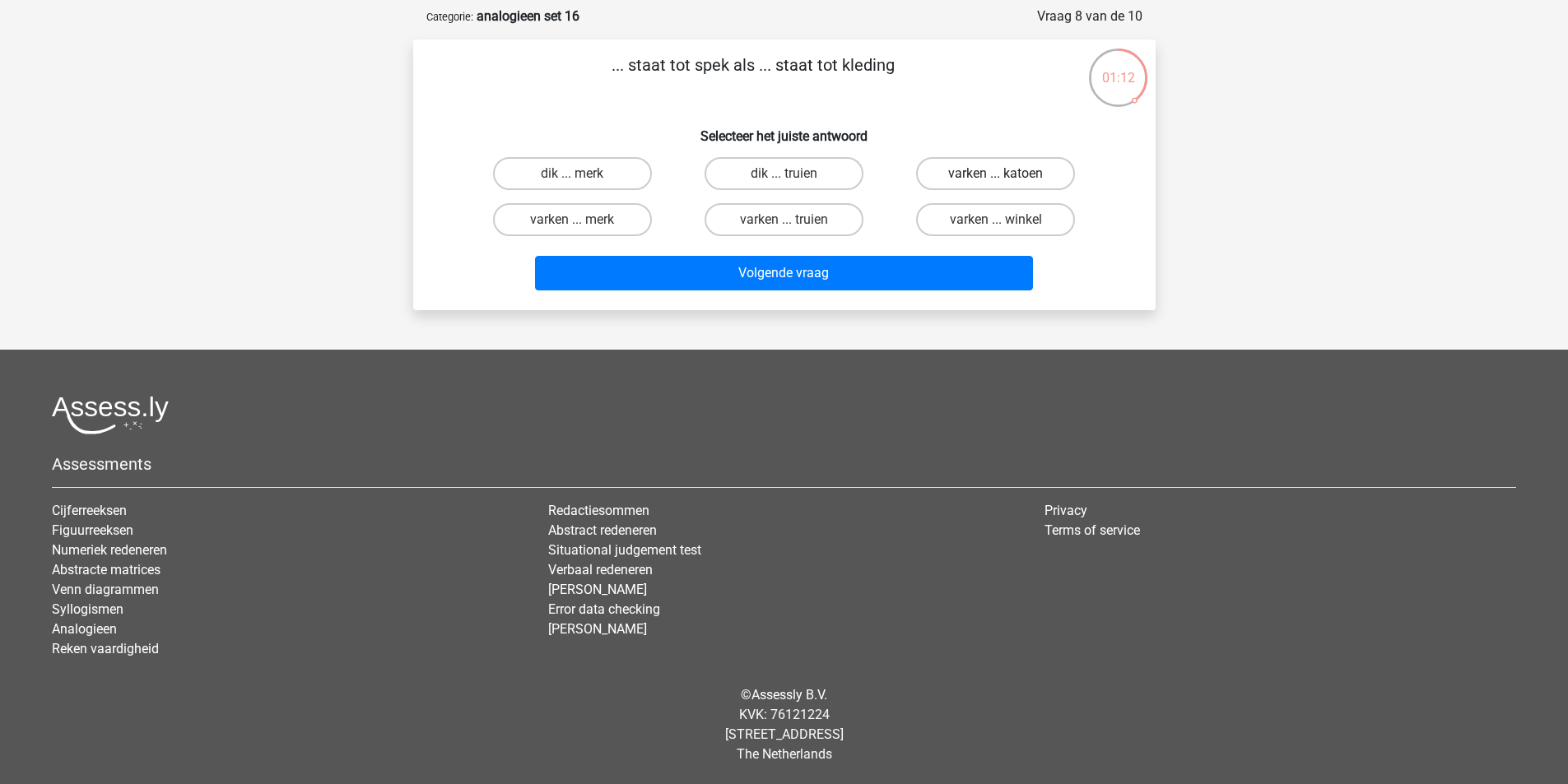
click at [949, 176] on label "varken ... katoen" at bounding box center [996, 174] width 159 height 33
click at [996, 176] on input "varken ... katoen" at bounding box center [1001, 179] width 11 height 11
radio input "true"
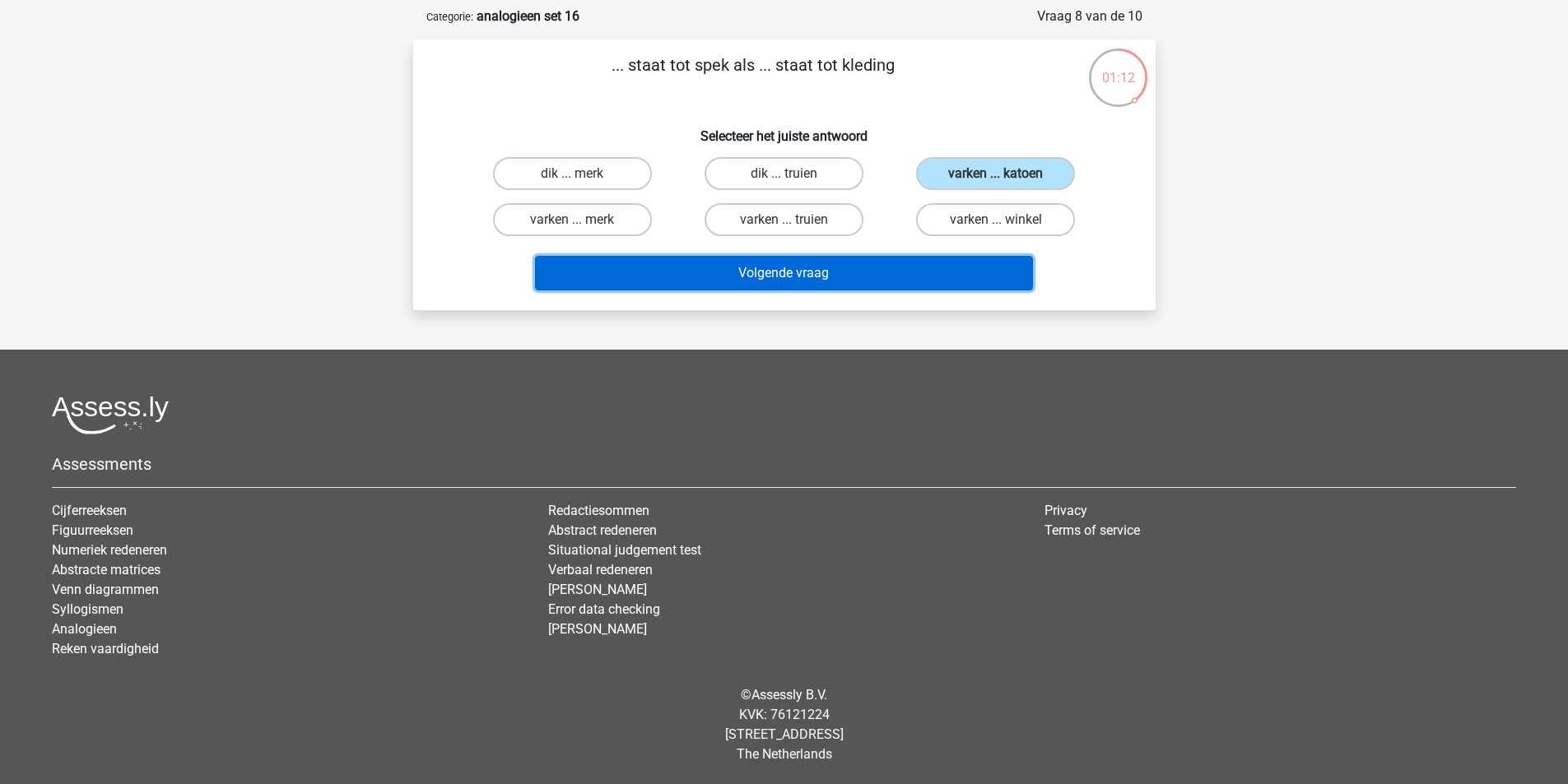
click at [885, 263] on button "Volgende vraag" at bounding box center [784, 274] width 498 height 35
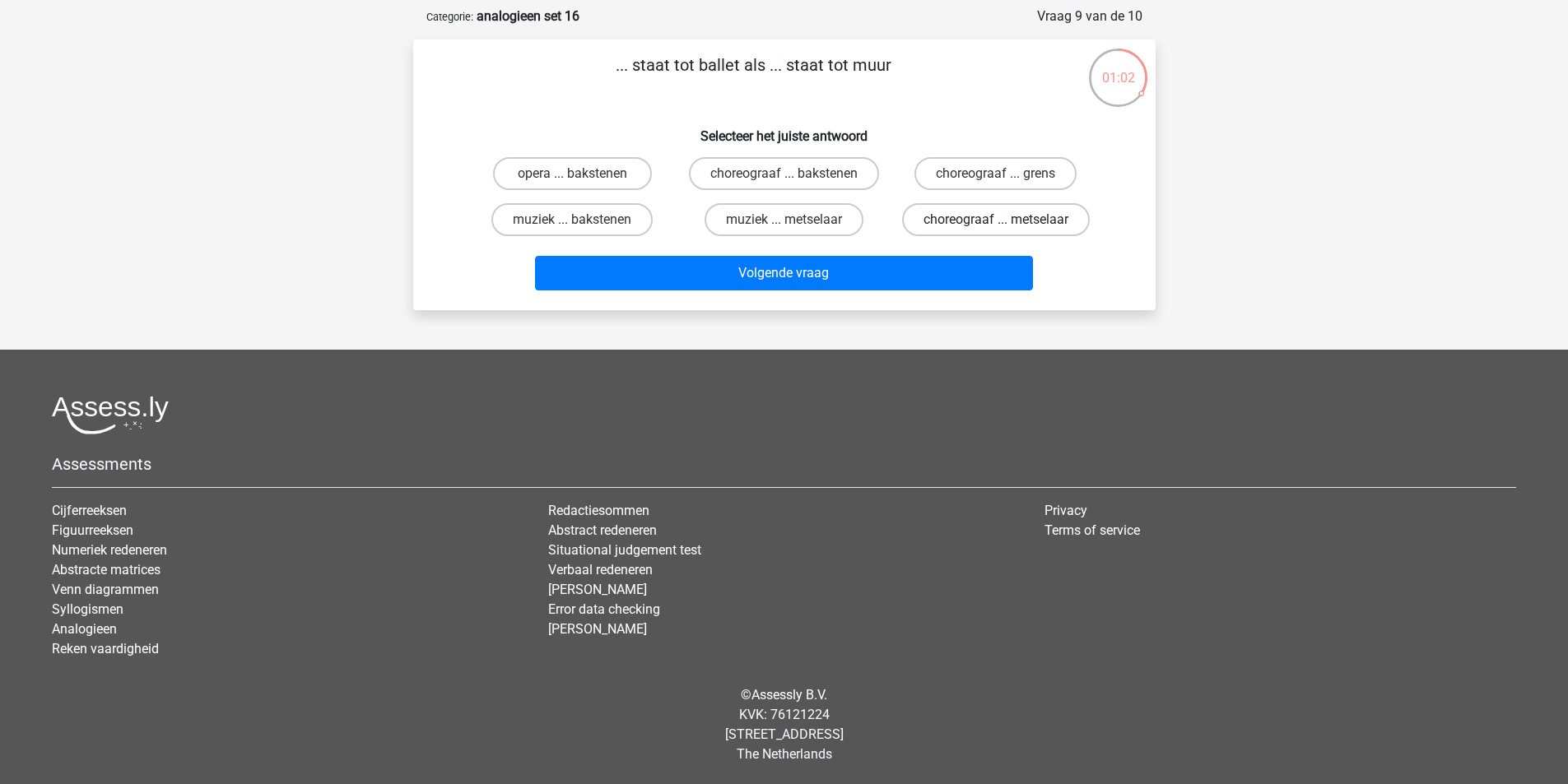
click at [954, 230] on label "choreograaf ... metselaar" at bounding box center [996, 220] width 188 height 33
click at [996, 230] on input "choreograaf ... metselaar" at bounding box center [1001, 225] width 11 height 11
radio input "true"
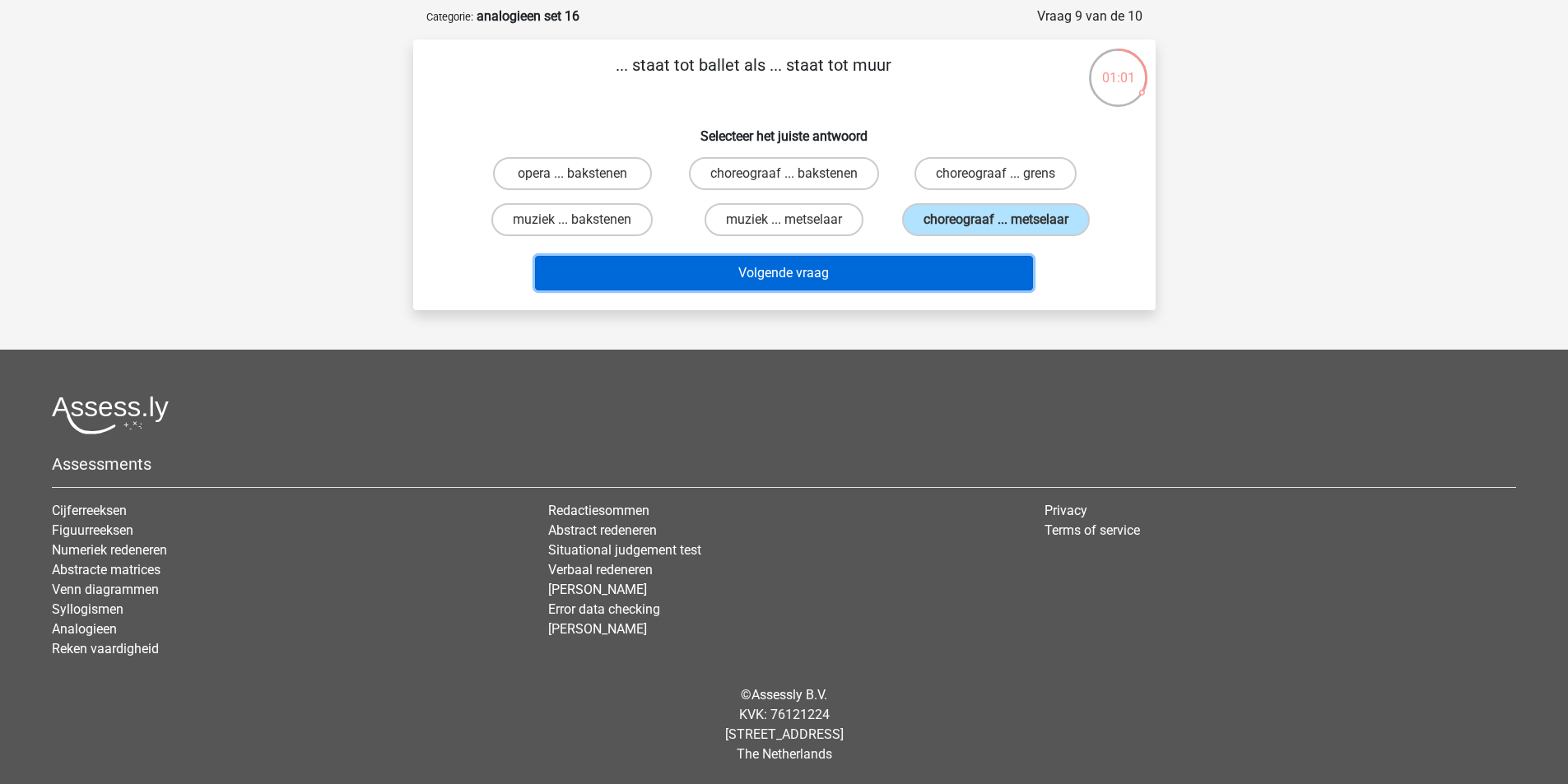
click at [879, 274] on button "Volgende vraag" at bounding box center [784, 274] width 498 height 35
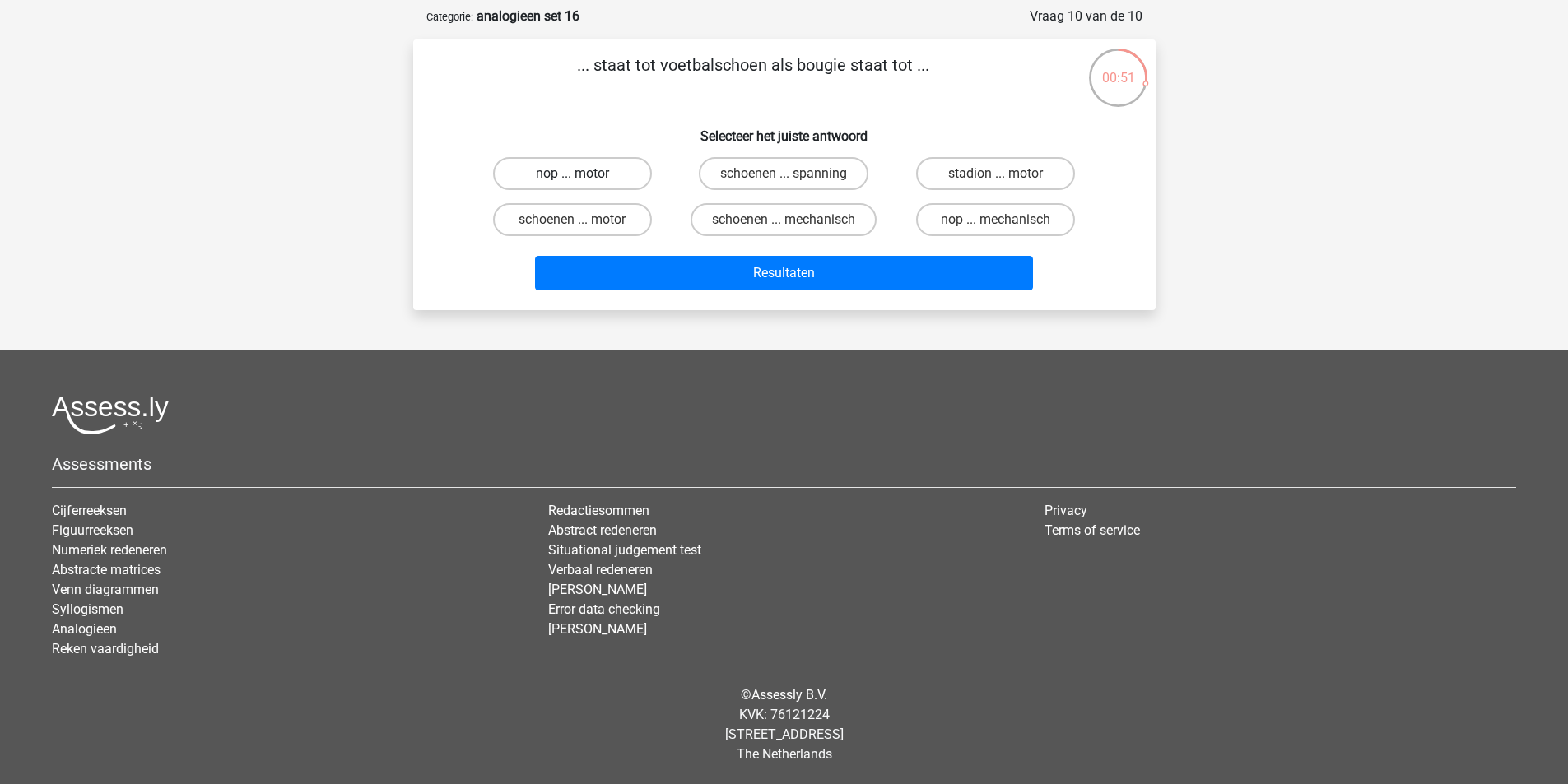
click at [623, 176] on label "nop ... motor" at bounding box center [573, 174] width 159 height 33
click at [583, 176] on input "nop ... motor" at bounding box center [578, 179] width 11 height 11
radio input "true"
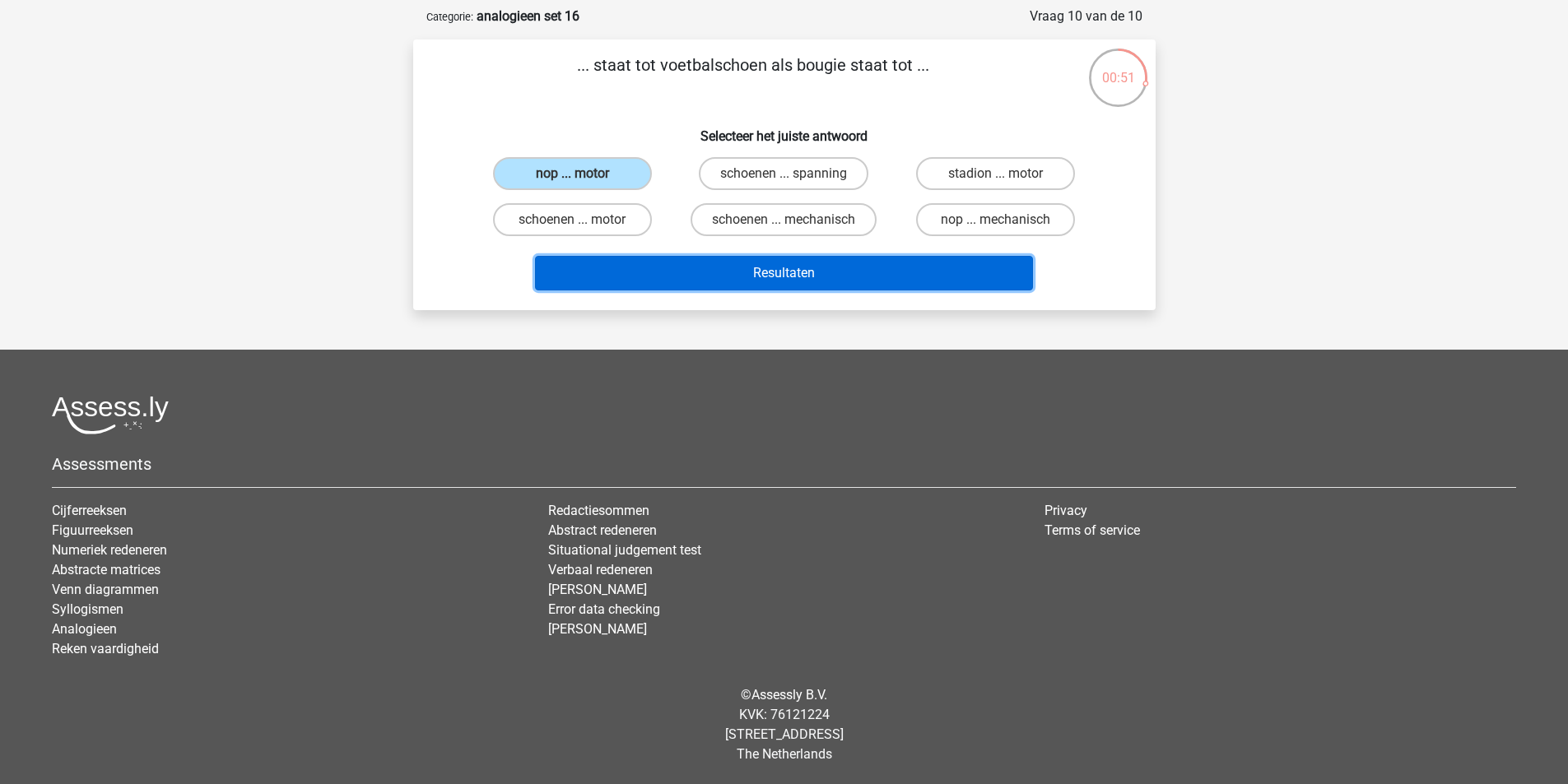
click at [773, 264] on button "Resultaten" at bounding box center [784, 274] width 498 height 35
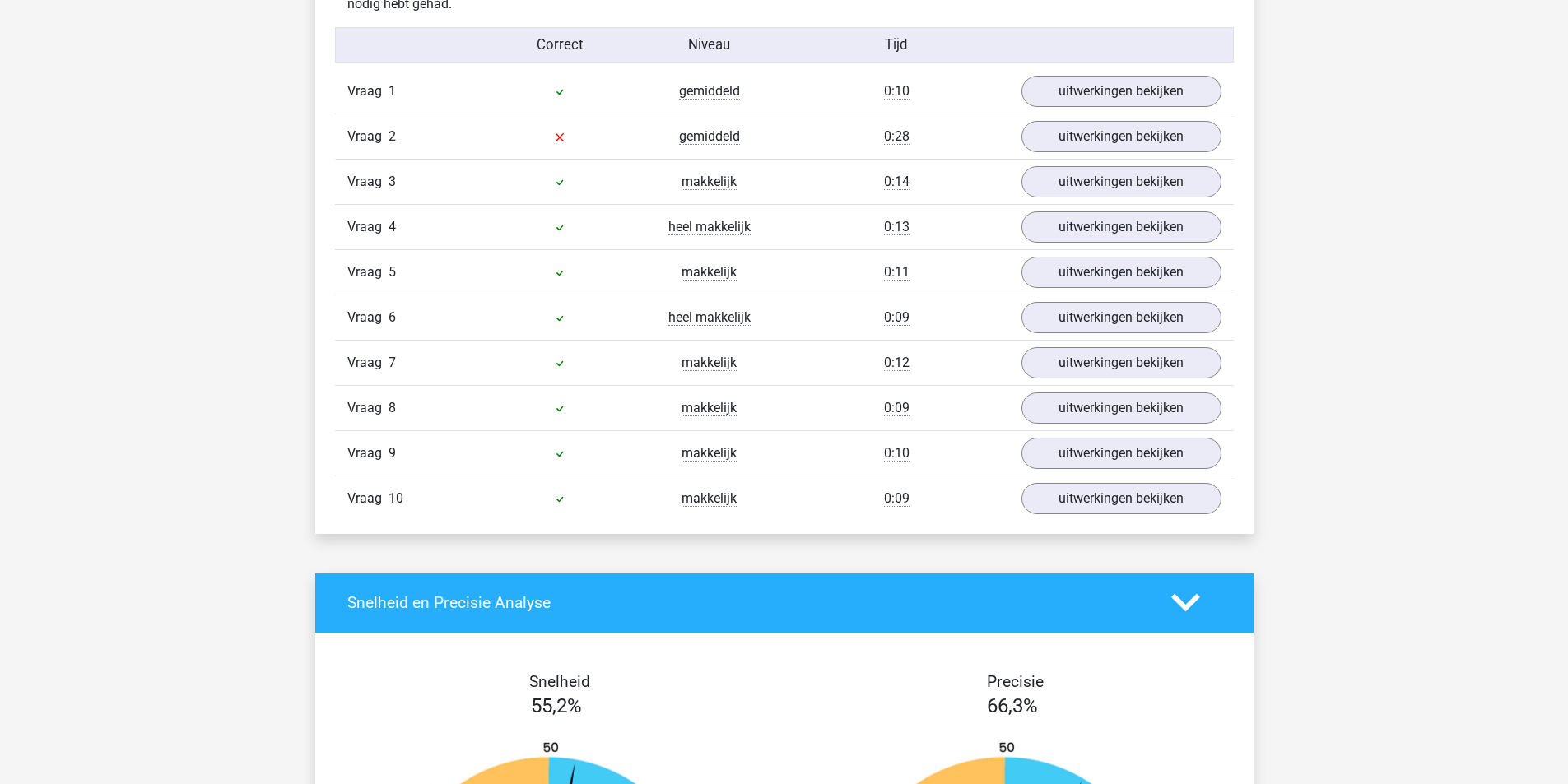
scroll to position [905, 0]
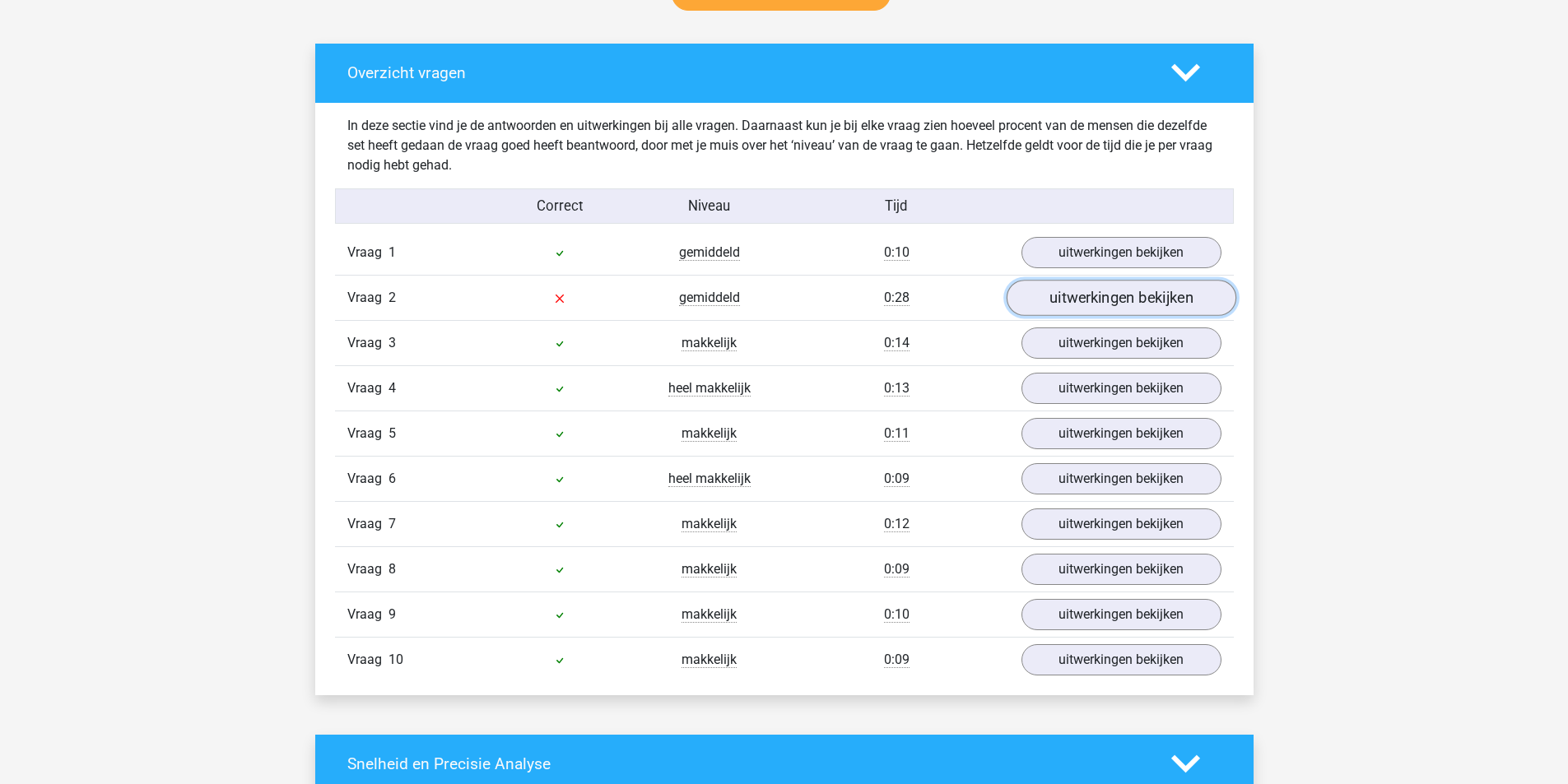
click at [1060, 301] on link "uitwerkingen bekijken" at bounding box center [1120, 298] width 230 height 37
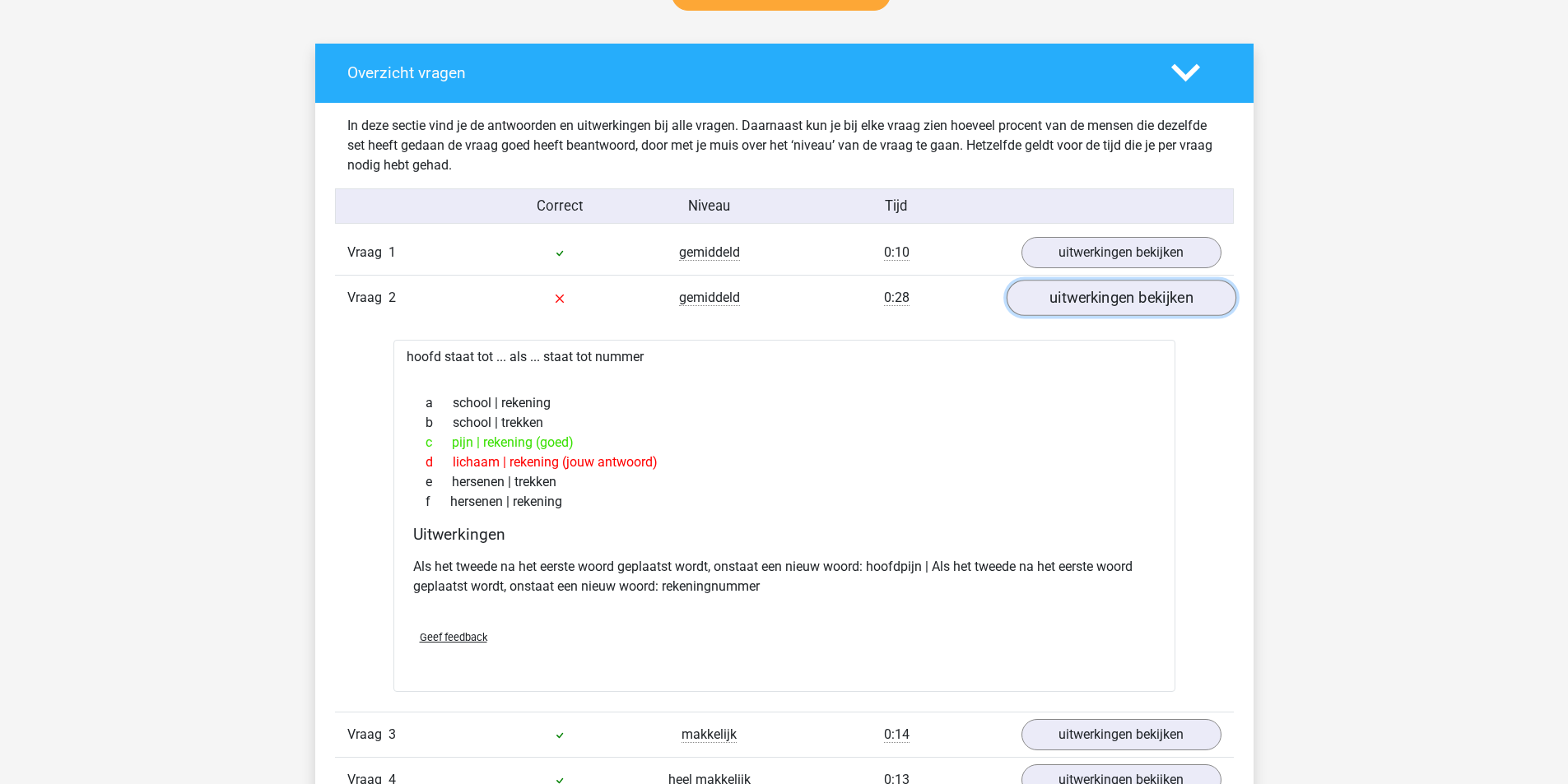
click at [1060, 301] on link "uitwerkingen bekijken" at bounding box center [1120, 298] width 230 height 37
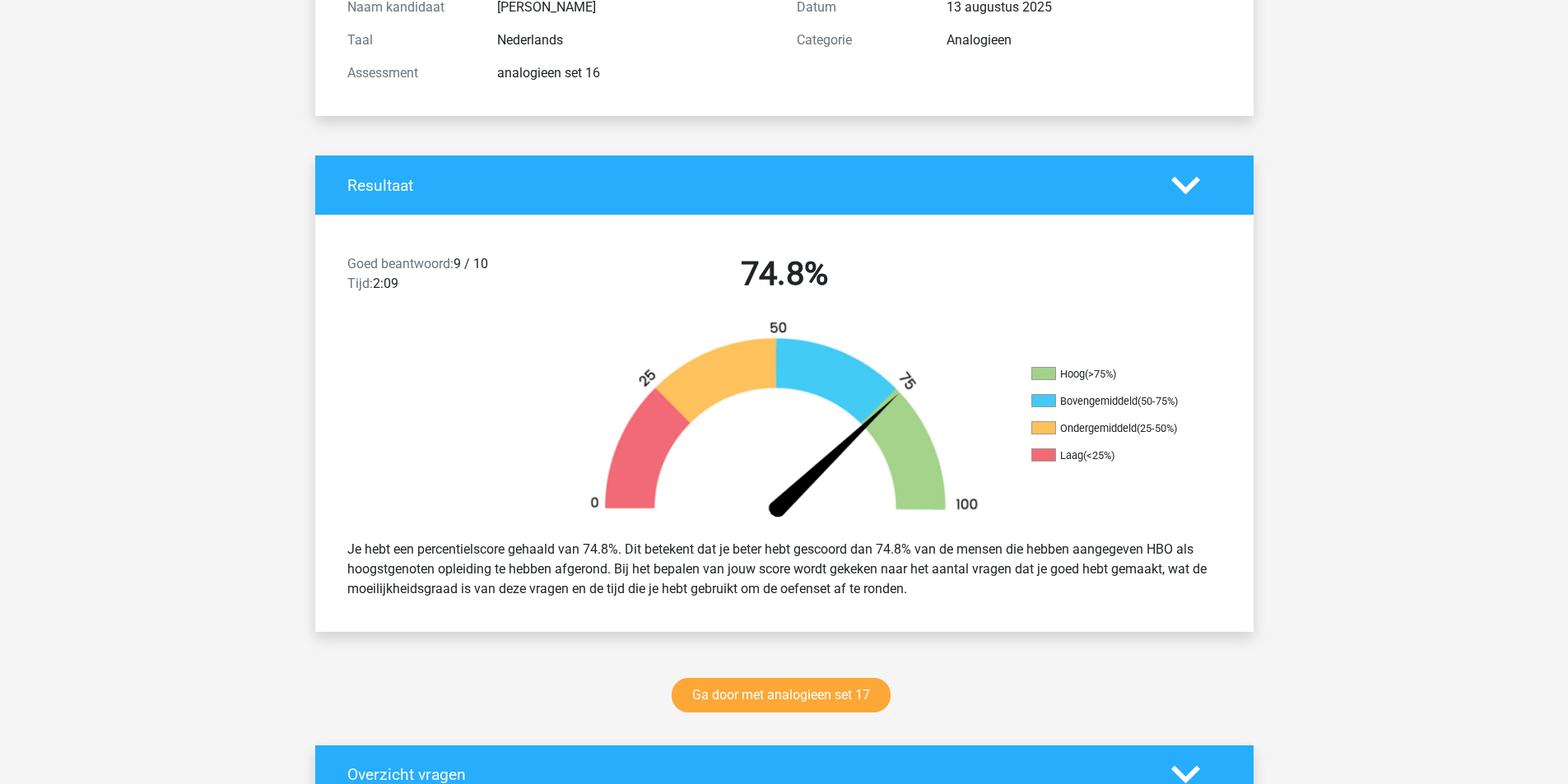
scroll to position [494, 0]
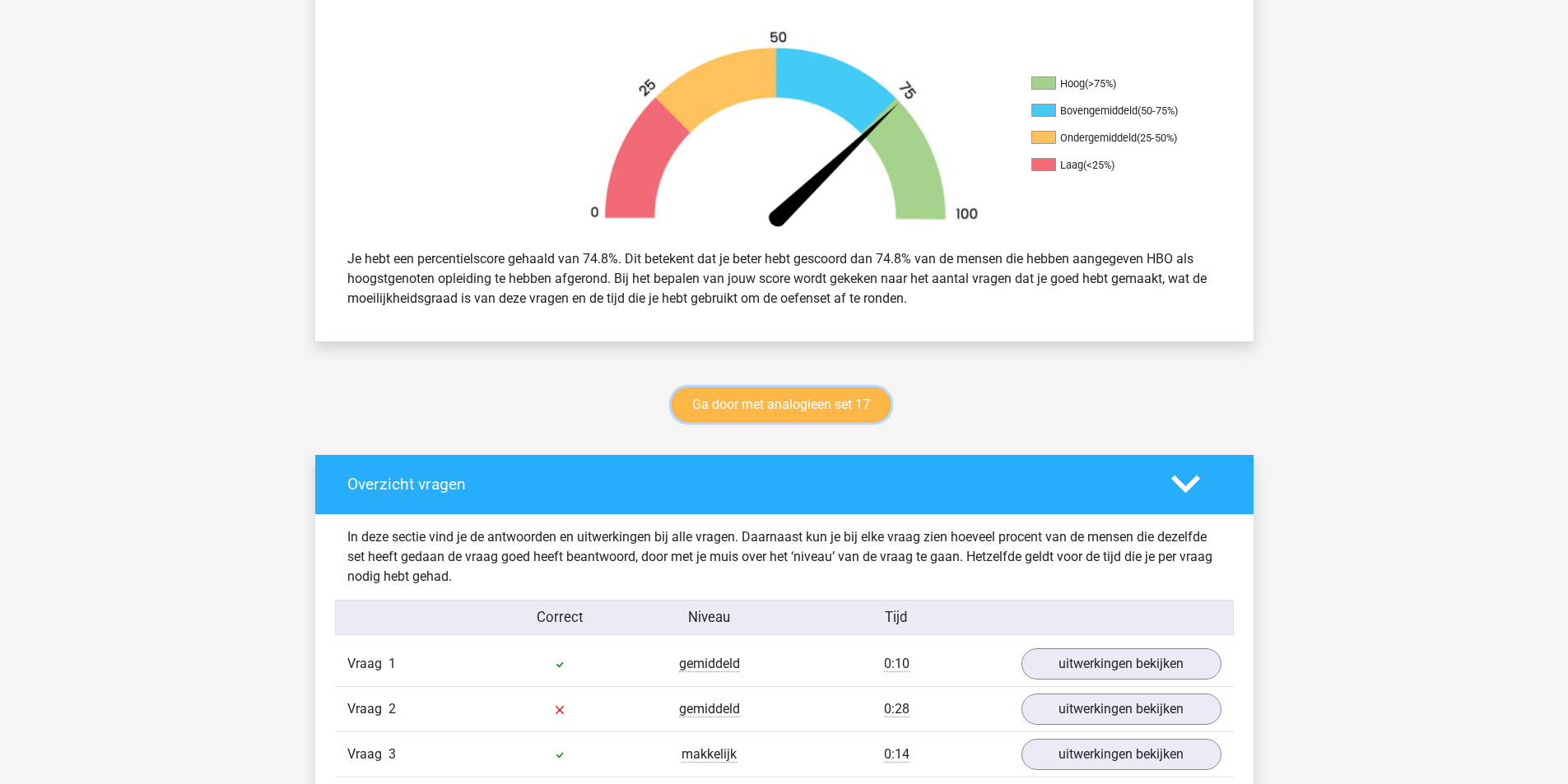
click at [777, 398] on link "Ga door met analogieen set 17" at bounding box center [781, 405] width 219 height 35
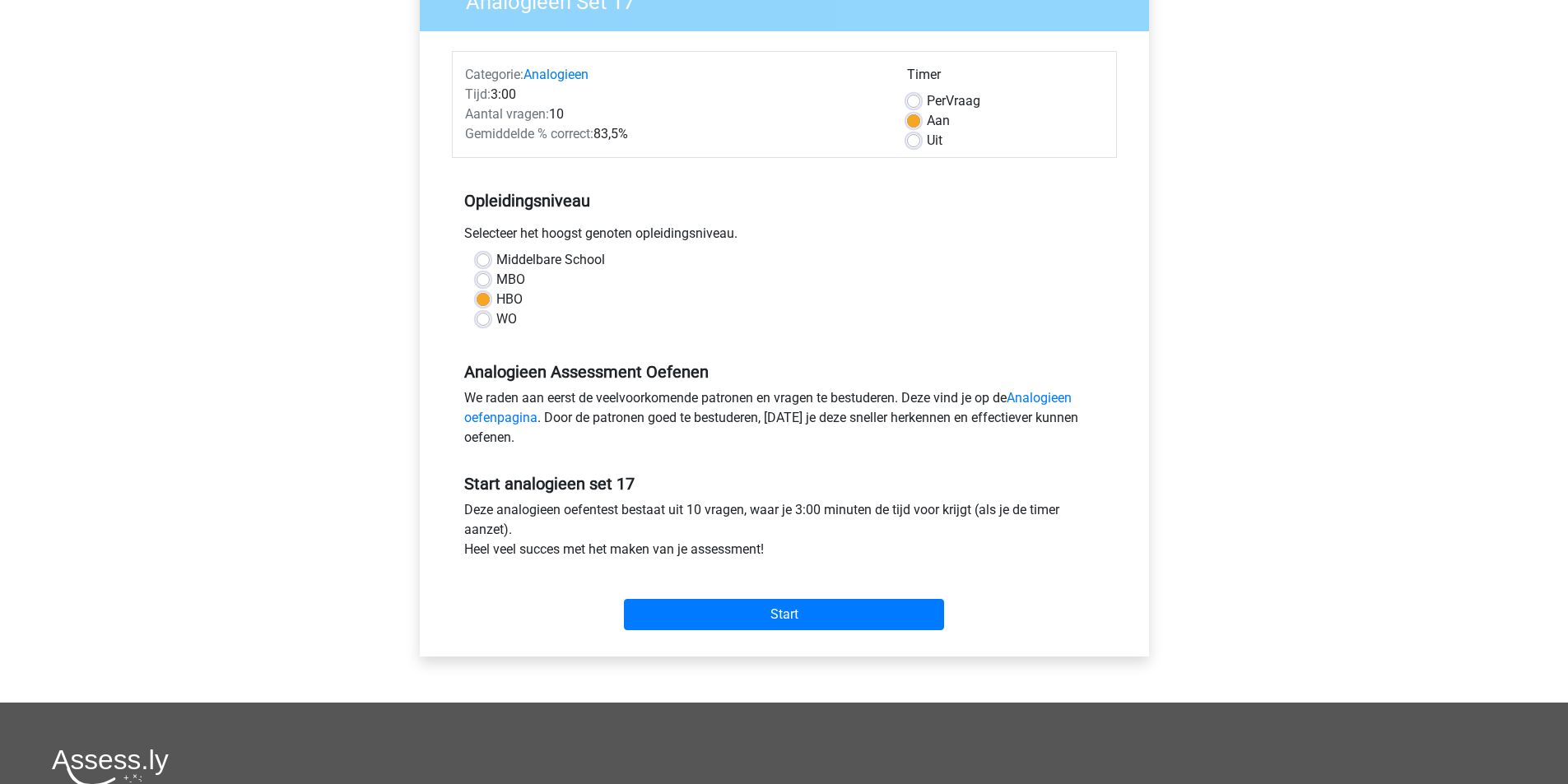
scroll to position [165, 0]
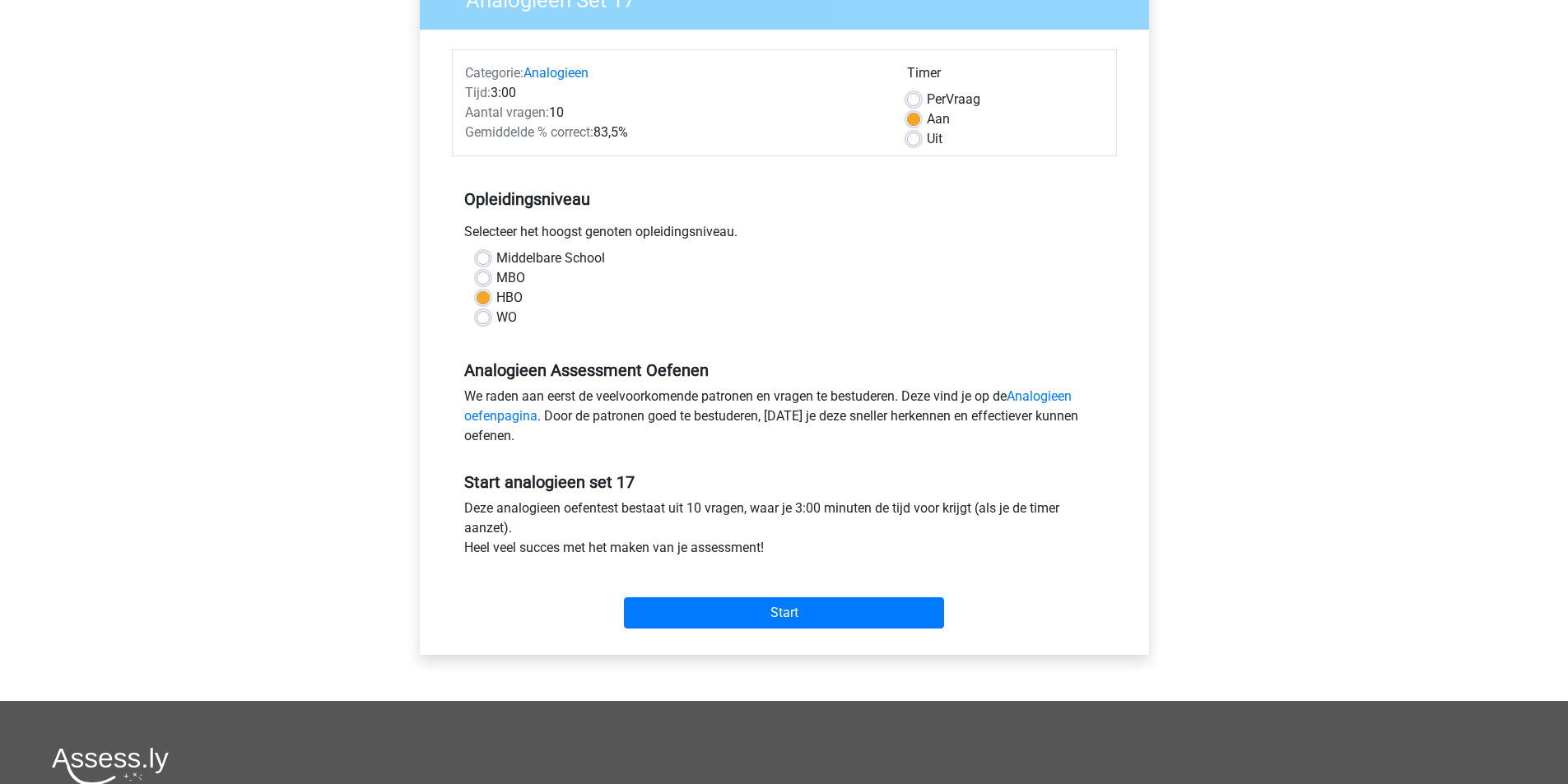
click at [794, 594] on div "Start" at bounding box center [784, 599] width 665 height 58
click at [794, 600] on input "Start" at bounding box center [784, 613] width 320 height 31
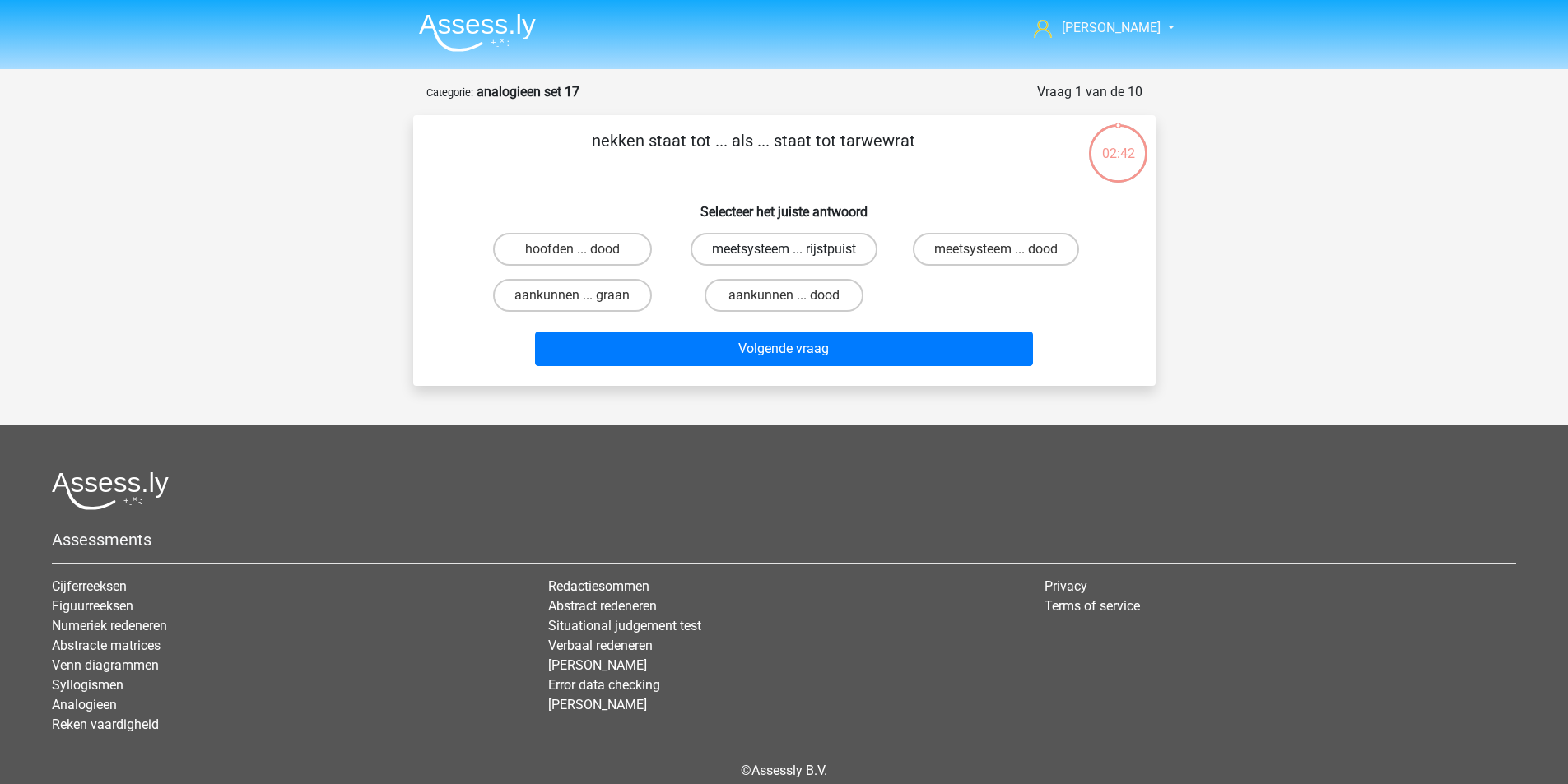
click at [783, 253] on label "meetsysteem ... rijstpuist" at bounding box center [784, 250] width 187 height 33
click at [784, 253] on input "meetsysteem ... rijstpuist" at bounding box center [789, 255] width 11 height 11
radio input "true"
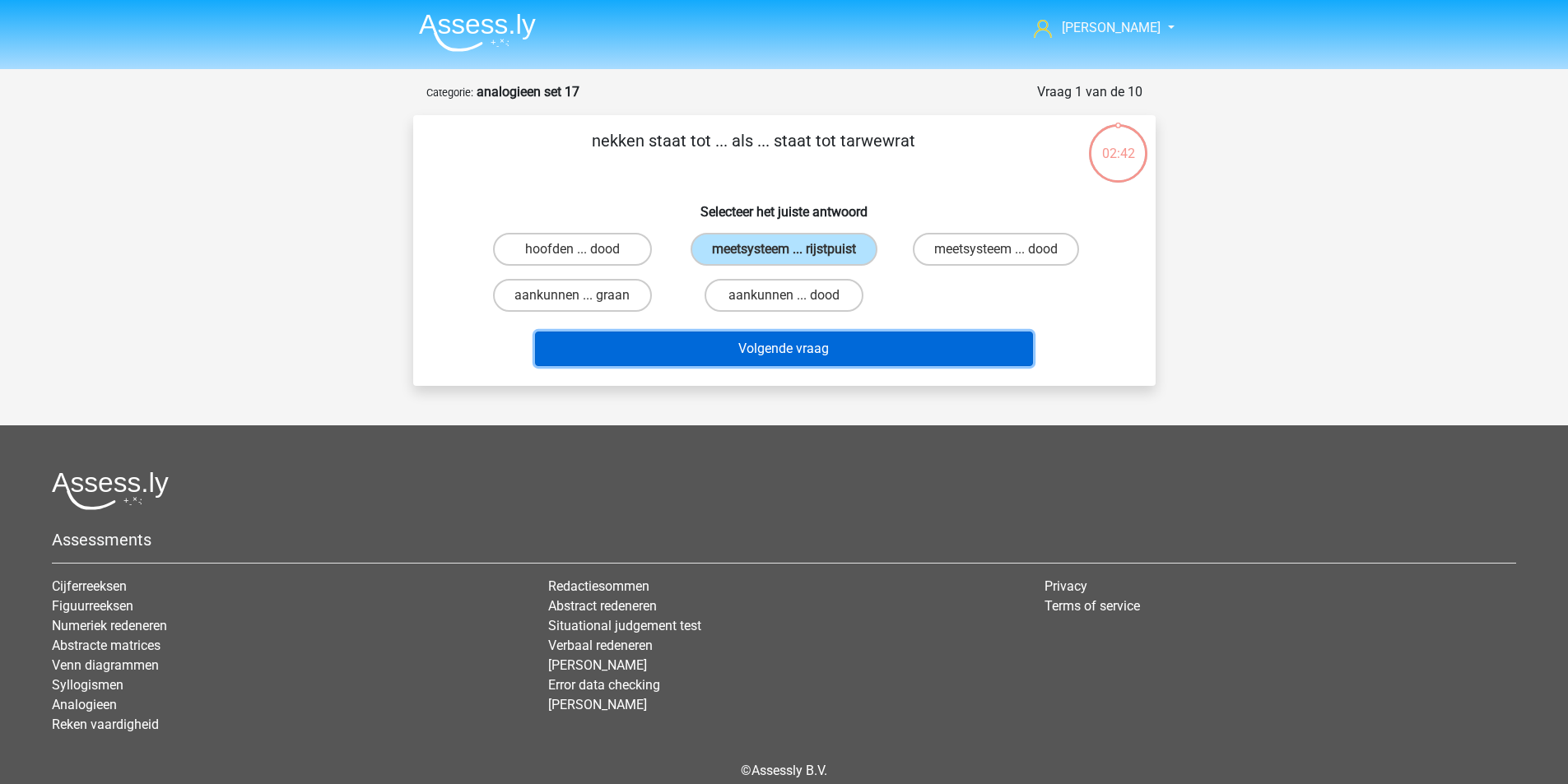
click at [798, 343] on button "Volgende vraag" at bounding box center [784, 349] width 498 height 35
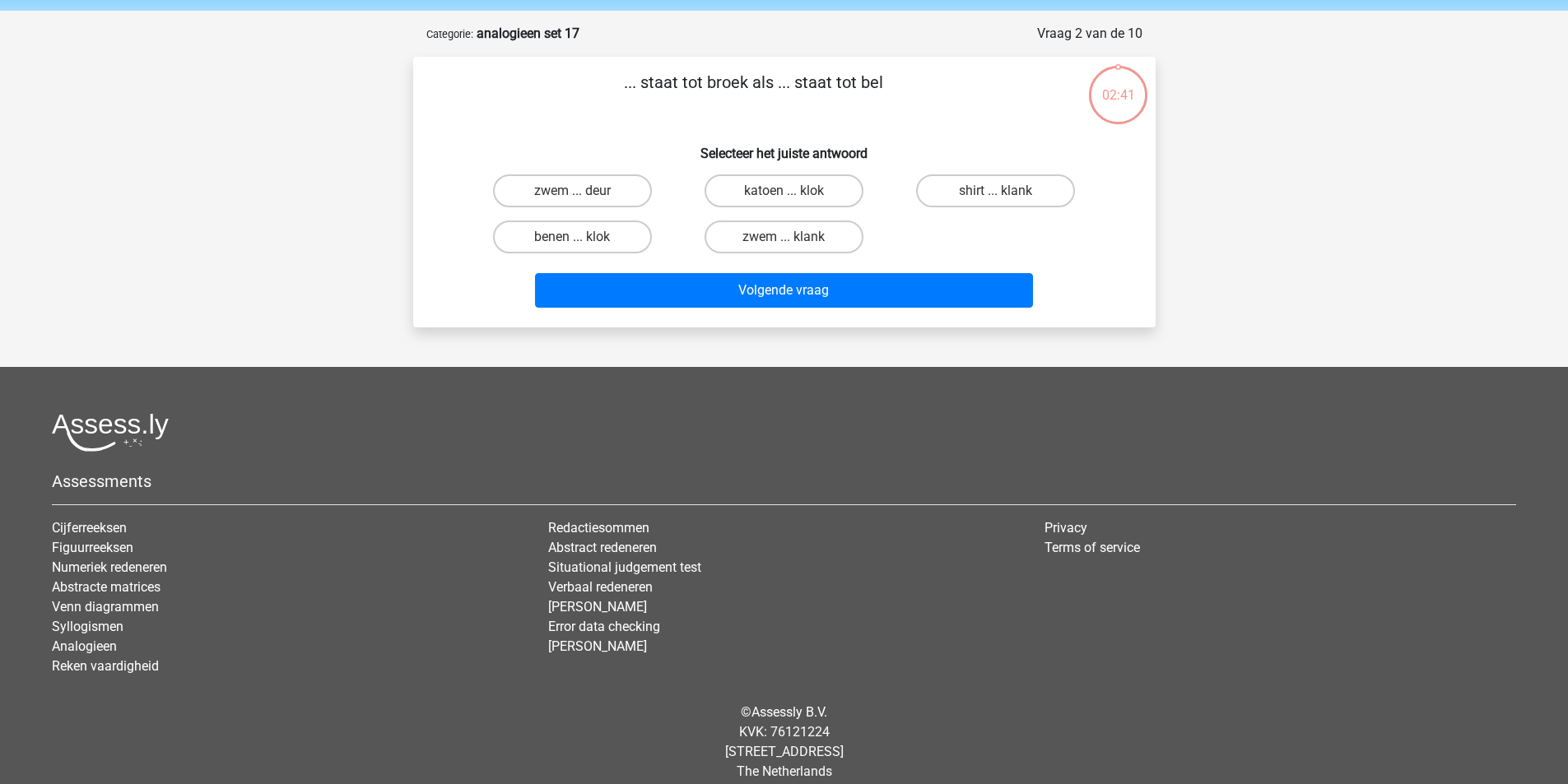
scroll to position [76, 0]
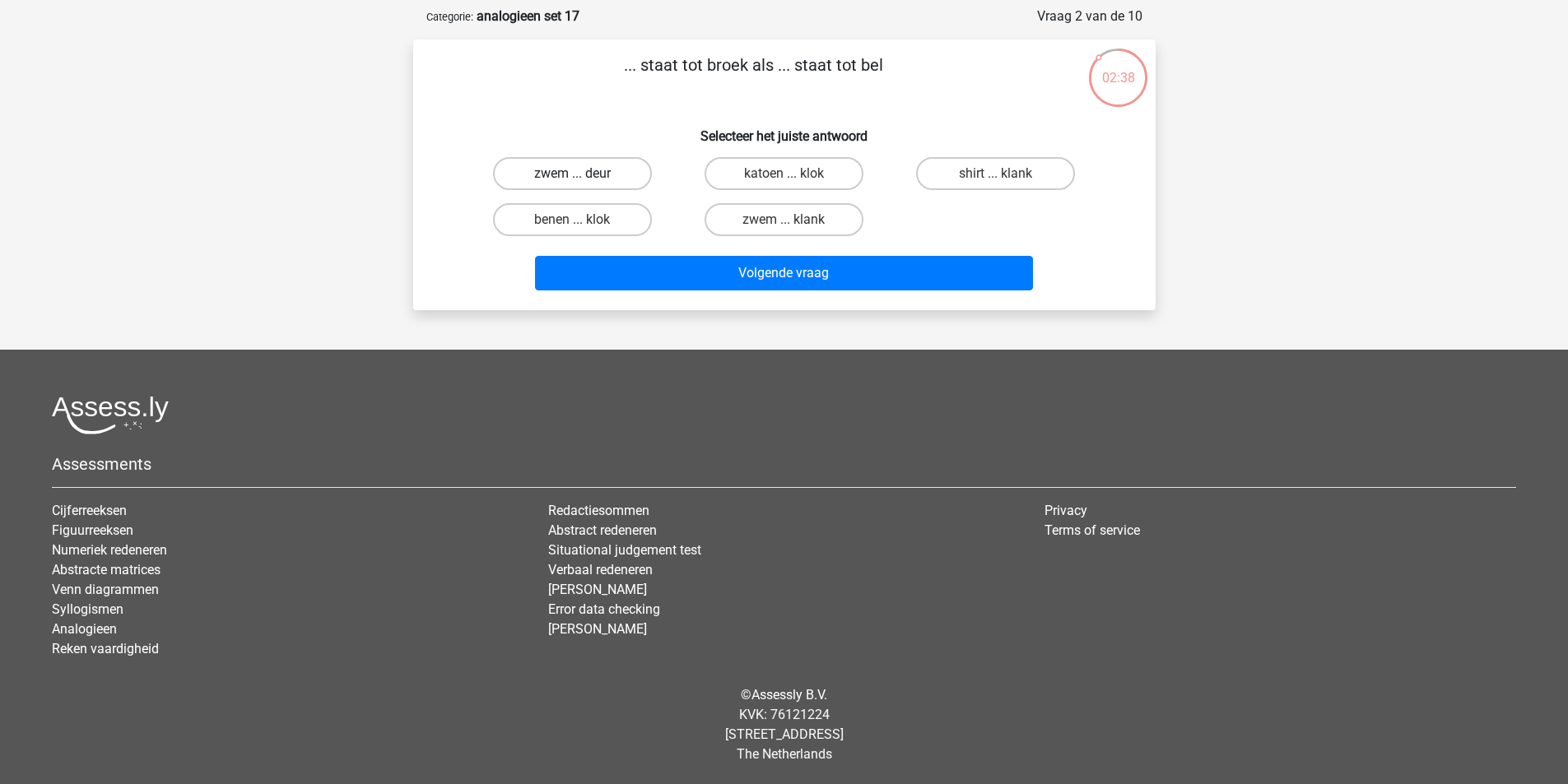
click at [611, 183] on label "zwem ... deur" at bounding box center [573, 174] width 159 height 33
click at [583, 183] on input "zwem ... deur" at bounding box center [578, 179] width 11 height 11
radio input "true"
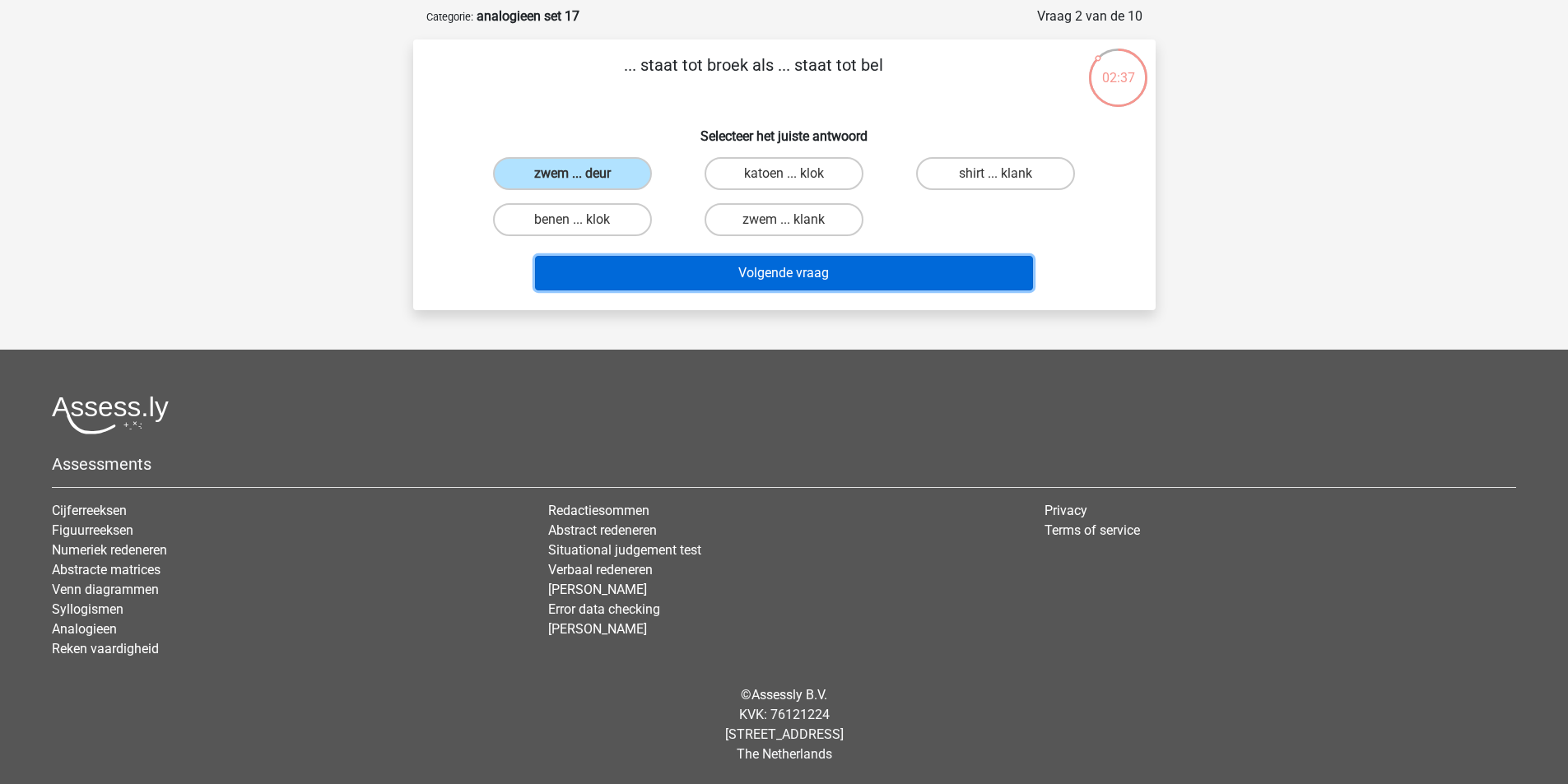
click at [714, 265] on button "Volgende vraag" at bounding box center [784, 274] width 498 height 35
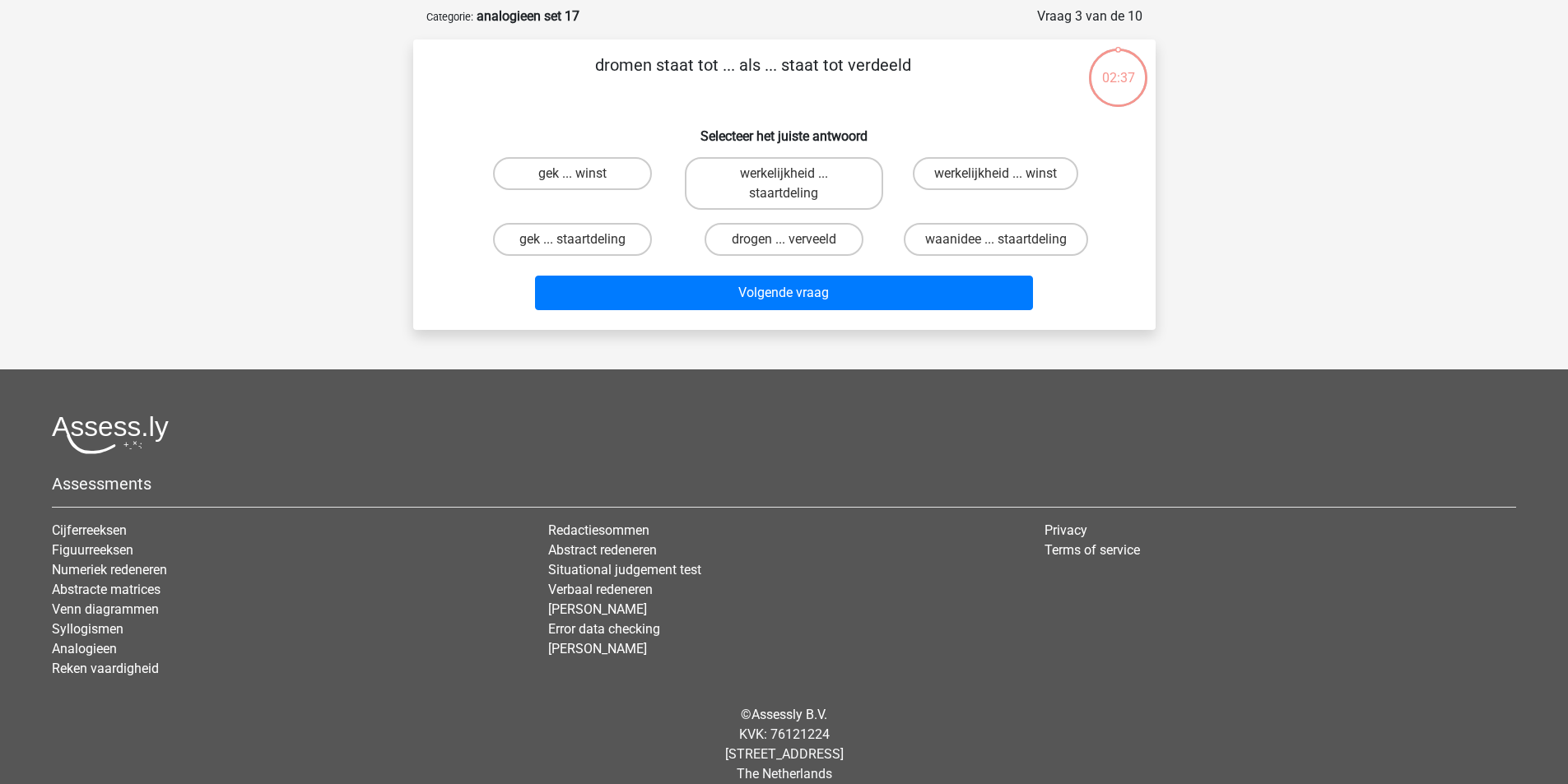
scroll to position [82, 0]
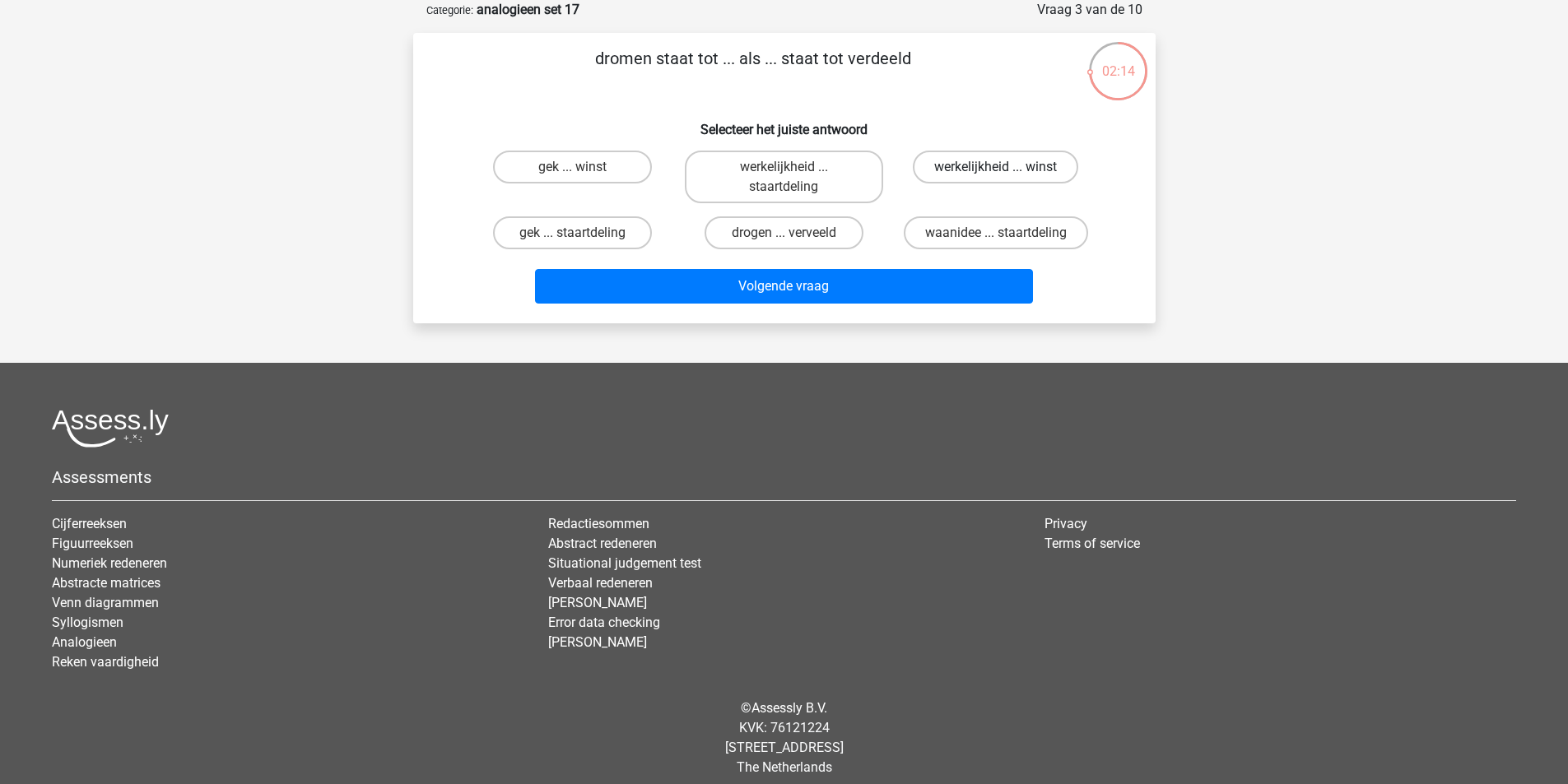
click at [954, 166] on label "werkelijkheid ... winst" at bounding box center [995, 167] width 166 height 33
click at [996, 167] on input "werkelijkheid ... winst" at bounding box center [1001, 173] width 11 height 11
radio input "true"
click at [854, 268] on div "Volgende vraag" at bounding box center [784, 283] width 690 height 54
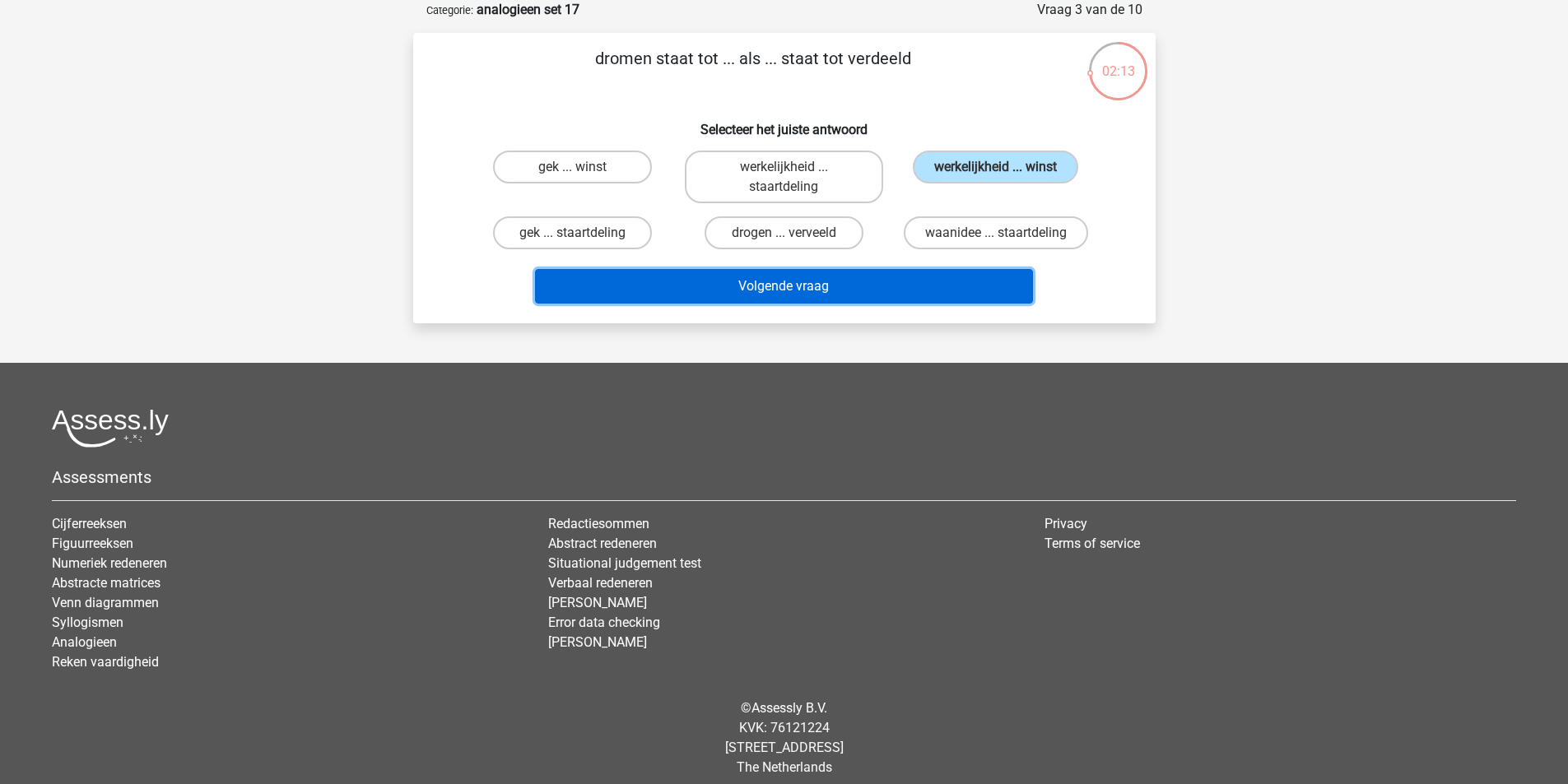
click at [848, 283] on button "Volgende vraag" at bounding box center [784, 286] width 498 height 35
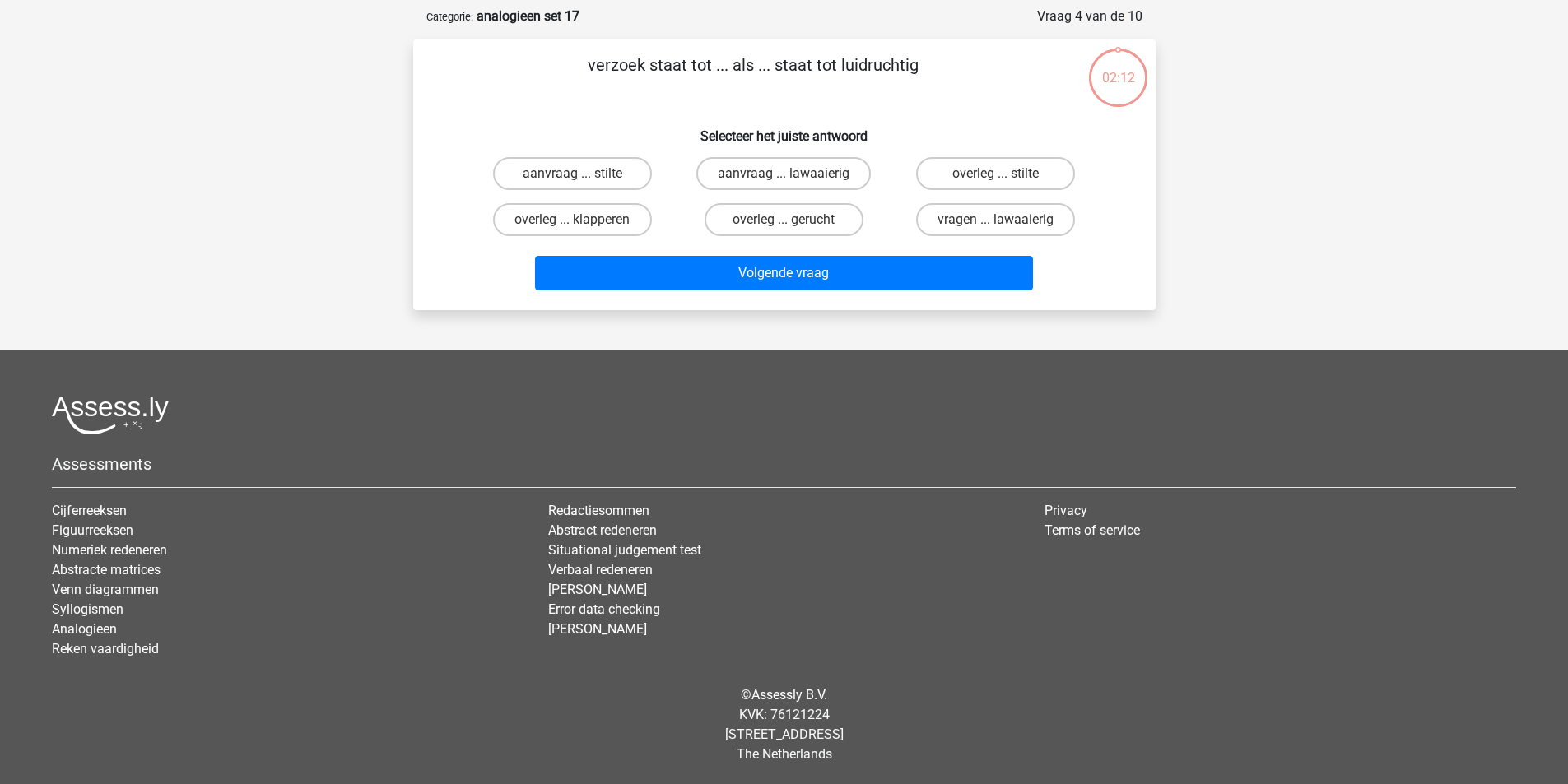
scroll to position [76, 0]
click at [847, 176] on label "aanvraag ... lawaaierig" at bounding box center [784, 174] width 175 height 33
click at [795, 176] on input "aanvraag ... lawaaierig" at bounding box center [789, 179] width 11 height 11
radio input "true"
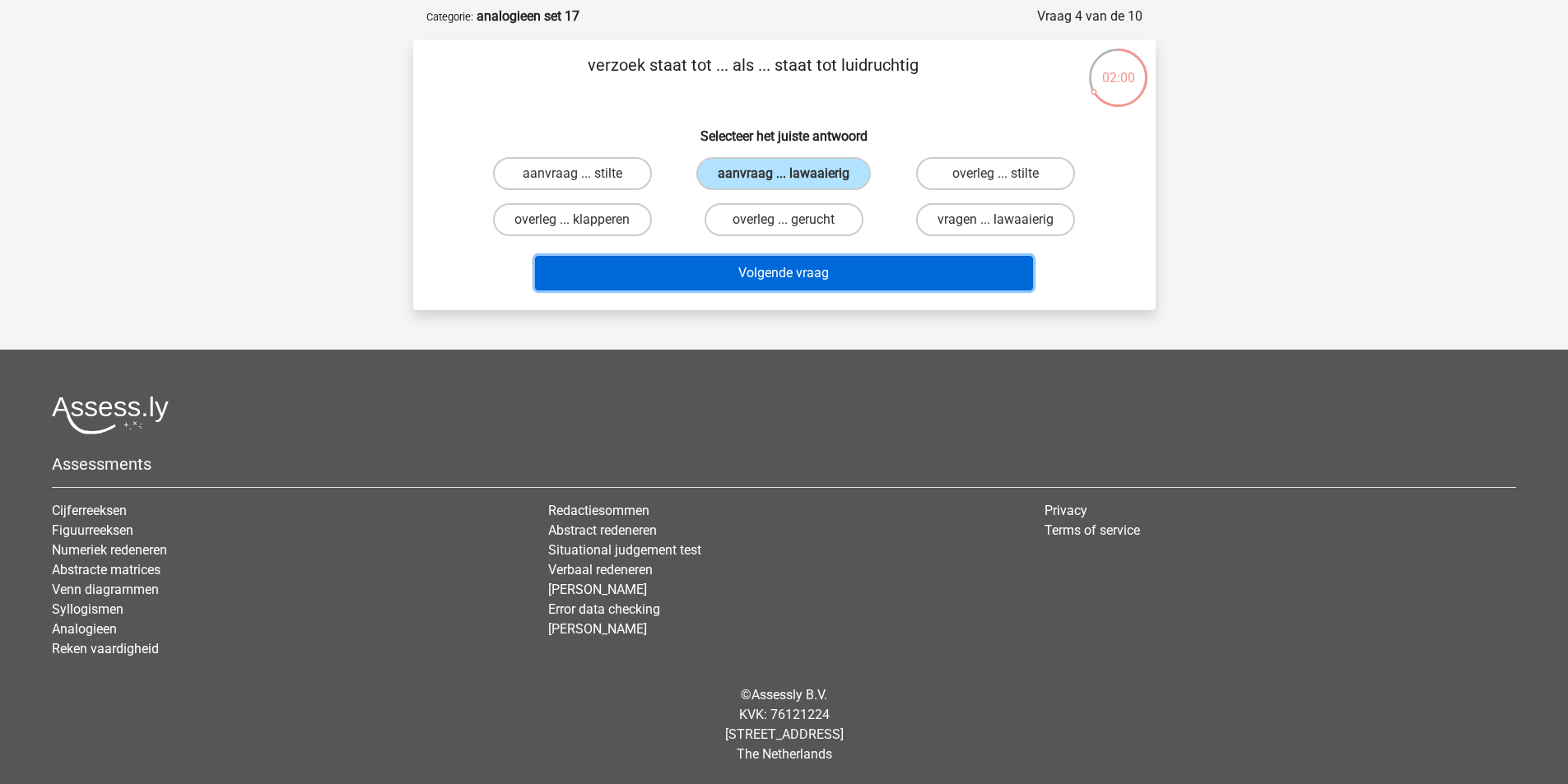
click at [864, 274] on button "Volgende vraag" at bounding box center [784, 274] width 498 height 35
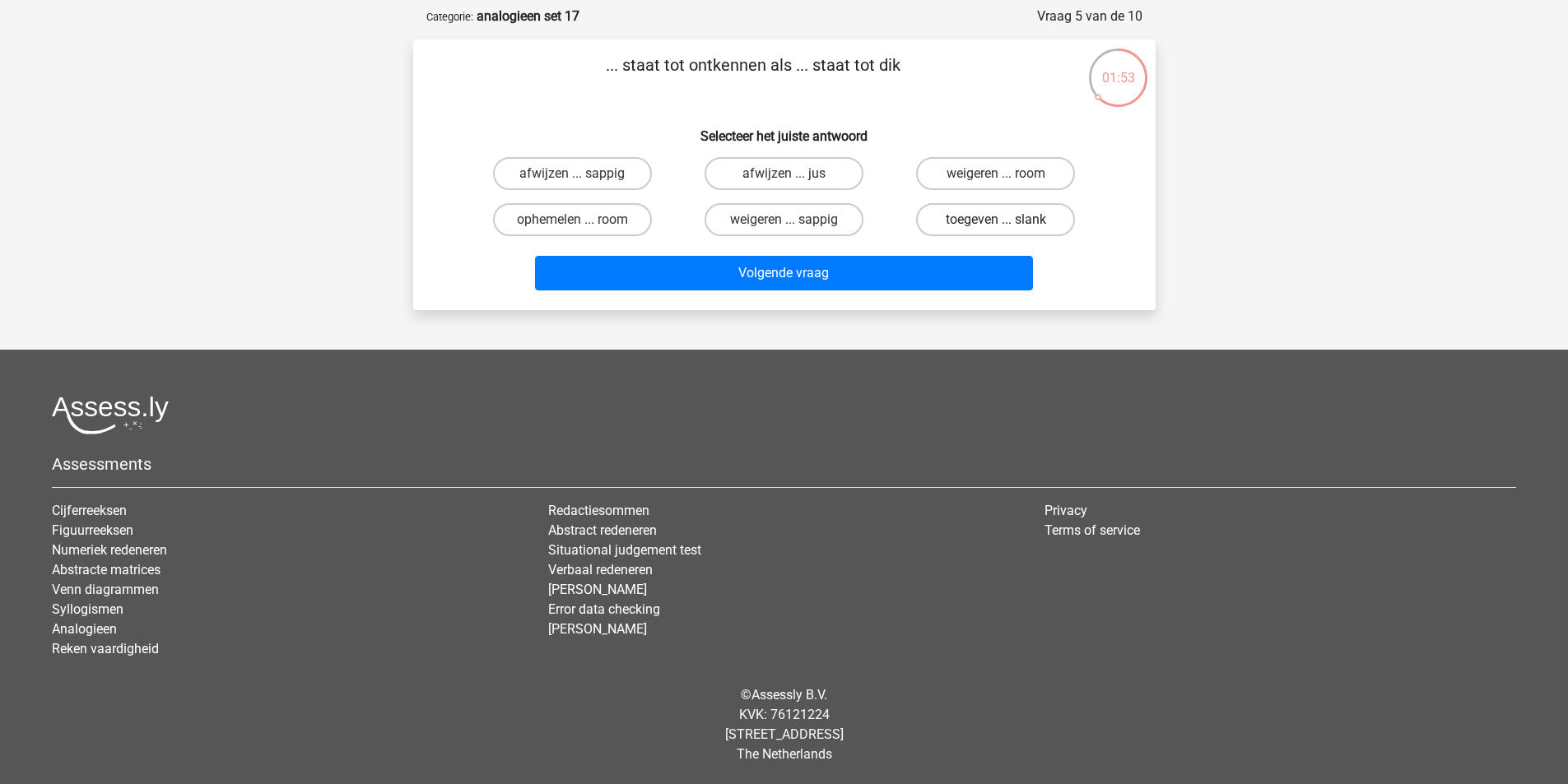
click at [939, 221] on label "toegeven ... slank" at bounding box center [996, 220] width 159 height 33
click at [996, 221] on input "toegeven ... slank" at bounding box center [1001, 225] width 11 height 11
radio input "true"
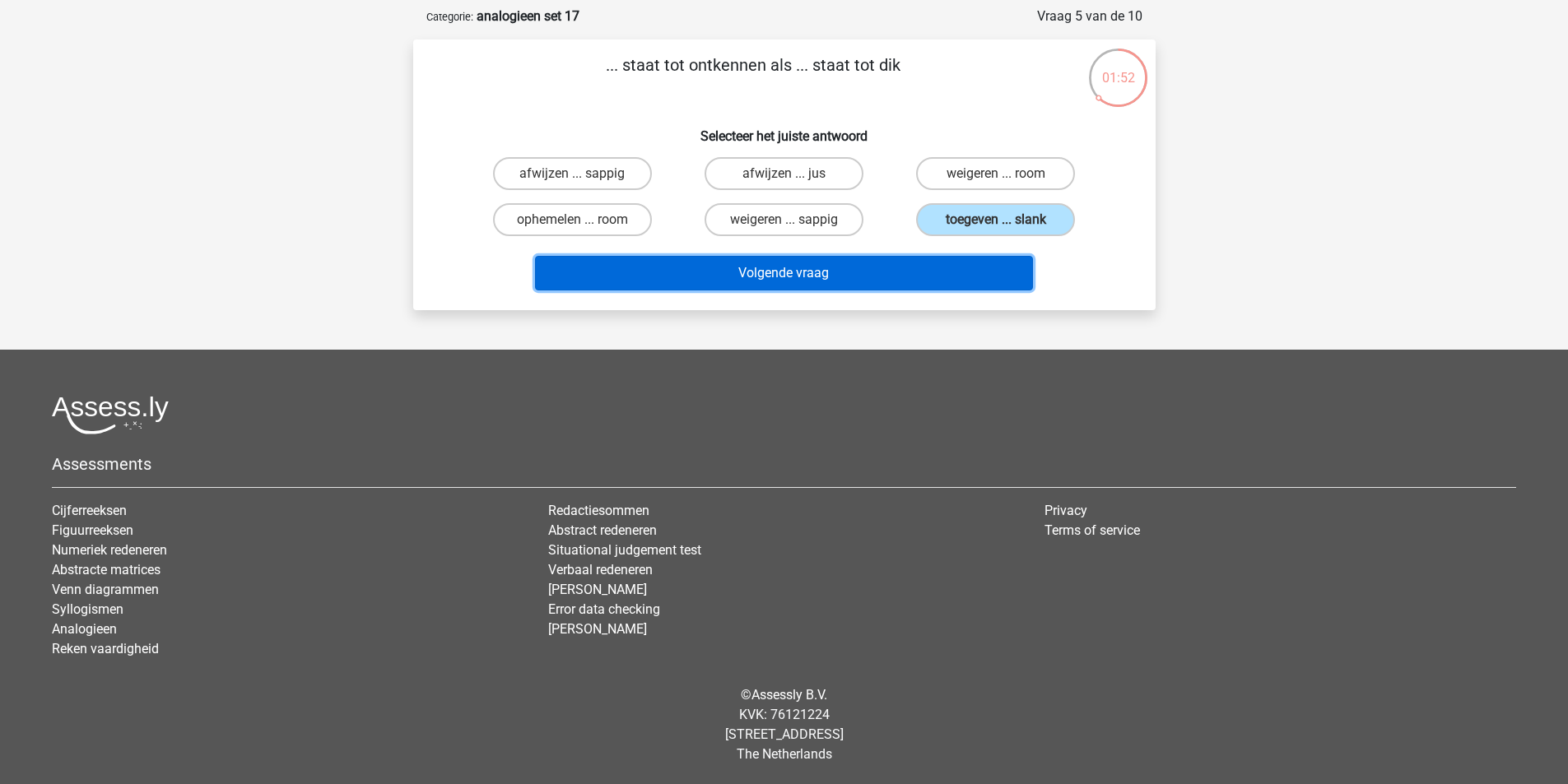
click at [902, 256] on button "Volgende vraag" at bounding box center [784, 274] width 498 height 35
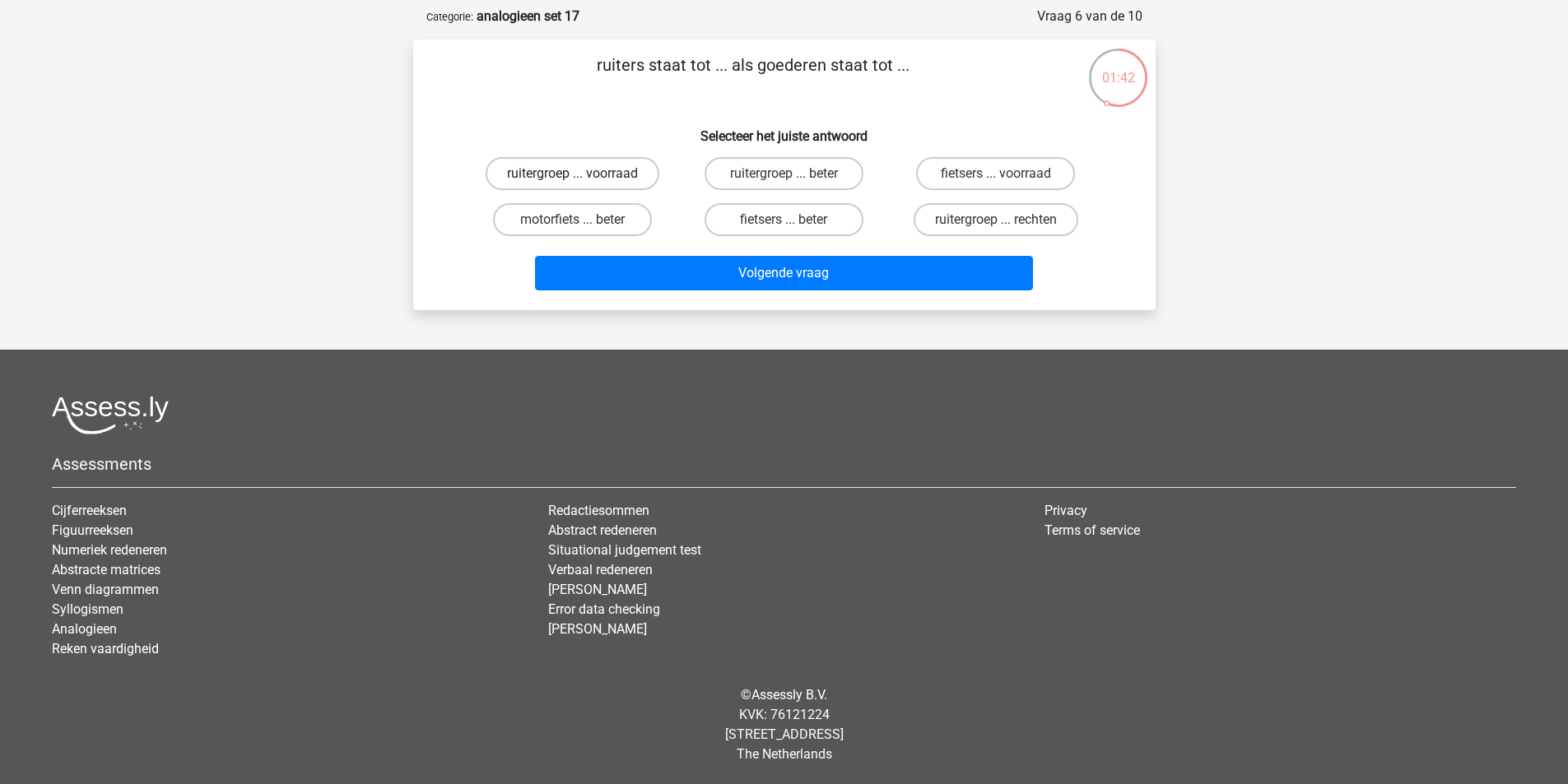
click at [616, 178] on label "ruitergroep ... voorraad" at bounding box center [573, 174] width 174 height 33
click at [583, 178] on input "ruitergroep ... voorraad" at bounding box center [578, 179] width 11 height 11
radio input "true"
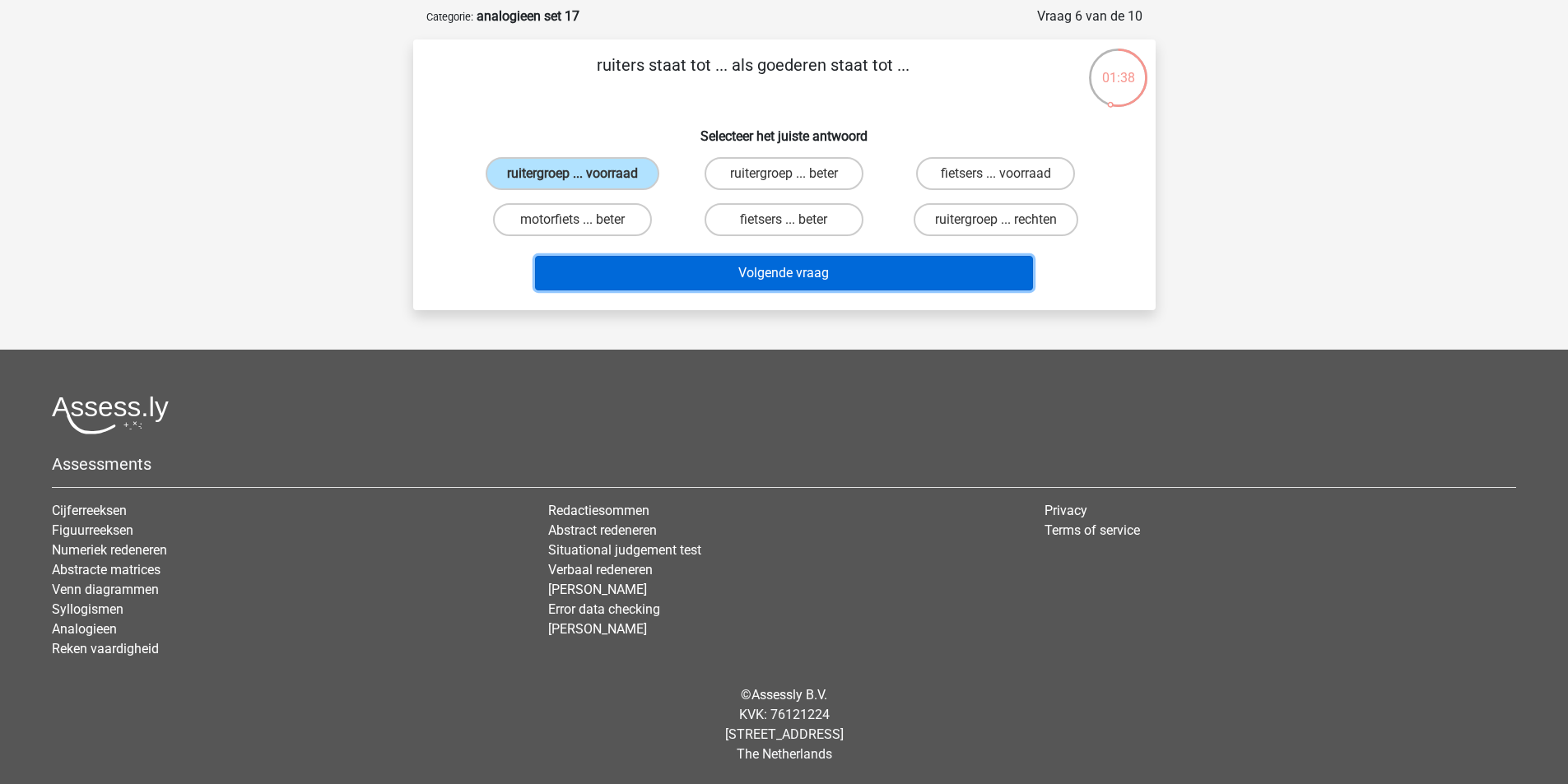
click at [707, 271] on button "Volgende vraag" at bounding box center [784, 274] width 498 height 35
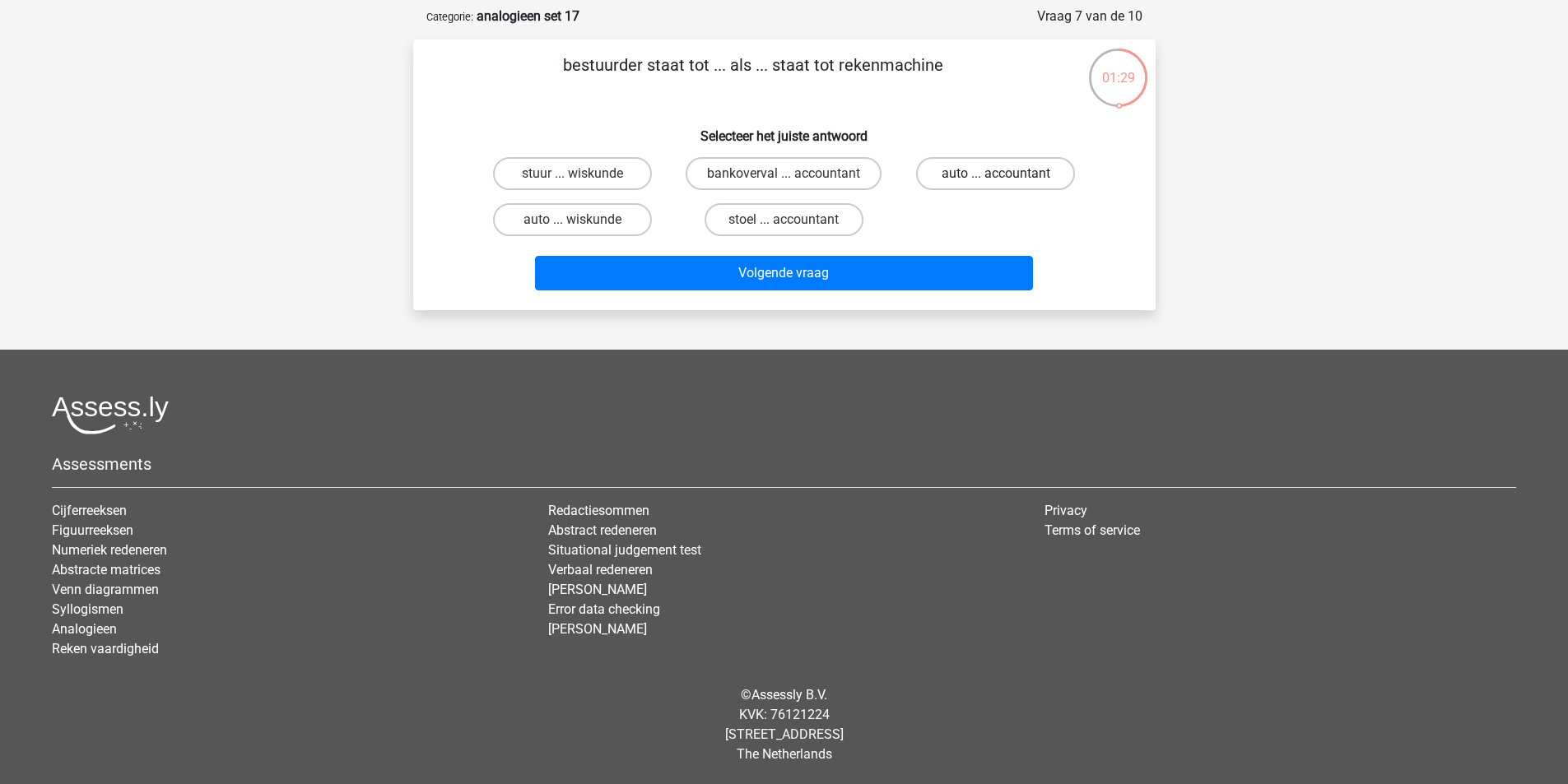
click at [1008, 179] on label "auto ... accountant" at bounding box center [996, 174] width 159 height 33
click at [1007, 179] on input "auto ... accountant" at bounding box center [1001, 179] width 11 height 11
radio input "true"
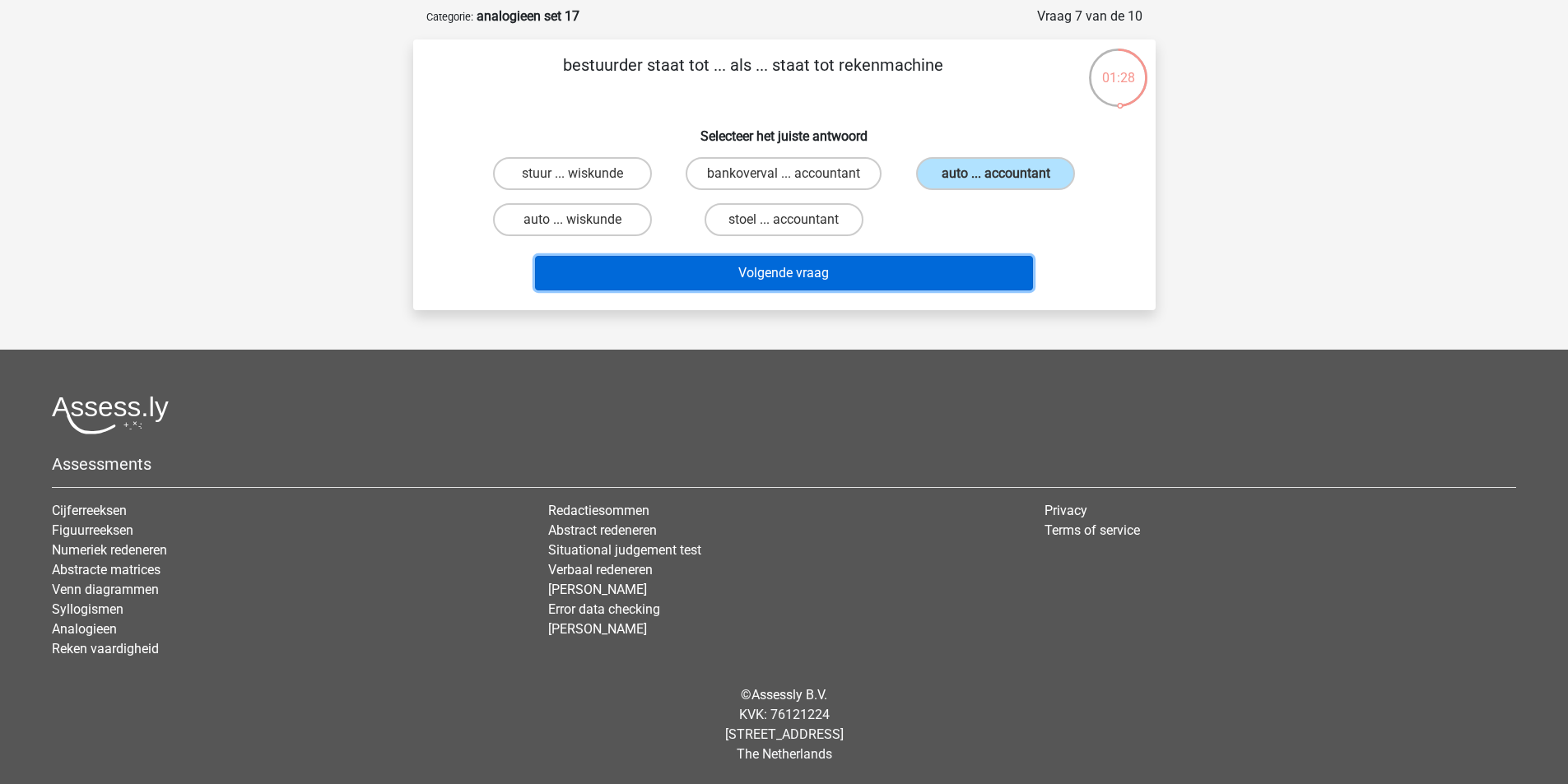
click at [892, 278] on button "Volgende vraag" at bounding box center [784, 274] width 498 height 35
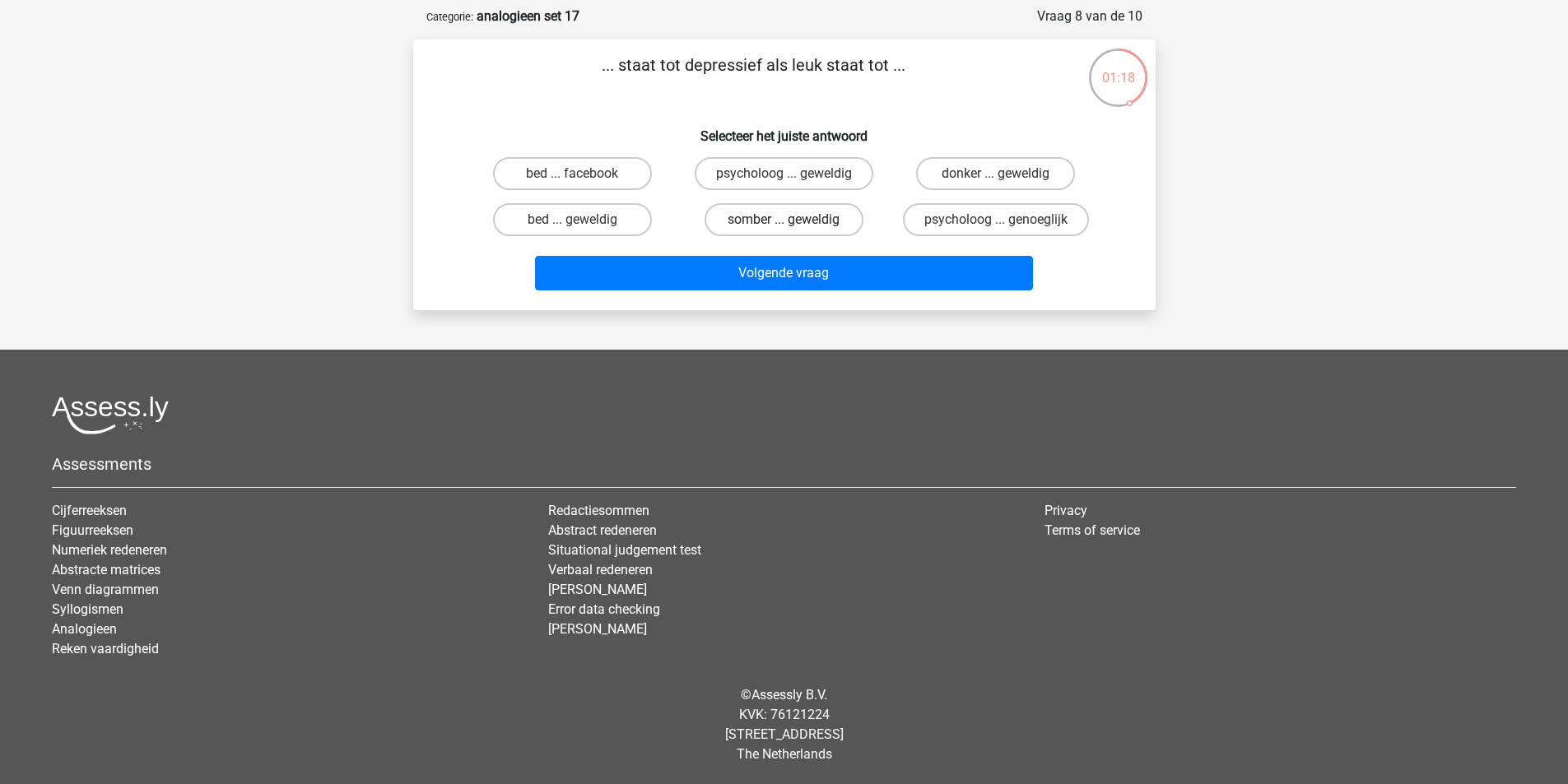
click at [839, 220] on label "somber ... geweldig" at bounding box center [784, 220] width 159 height 33
click at [795, 220] on input "somber ... geweldig" at bounding box center [789, 225] width 11 height 11
radio input "true"
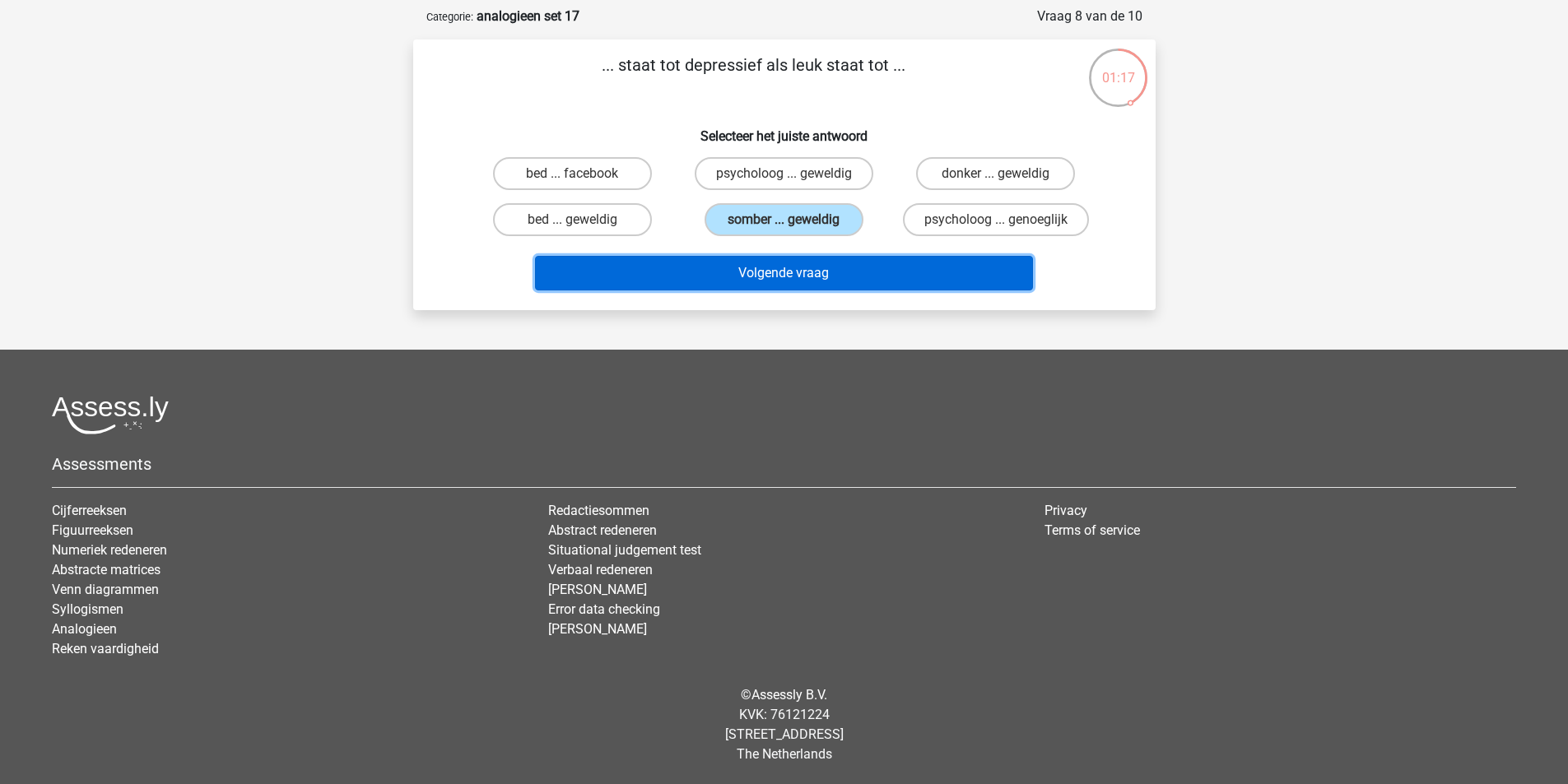
click at [844, 260] on button "Volgende vraag" at bounding box center [784, 274] width 498 height 35
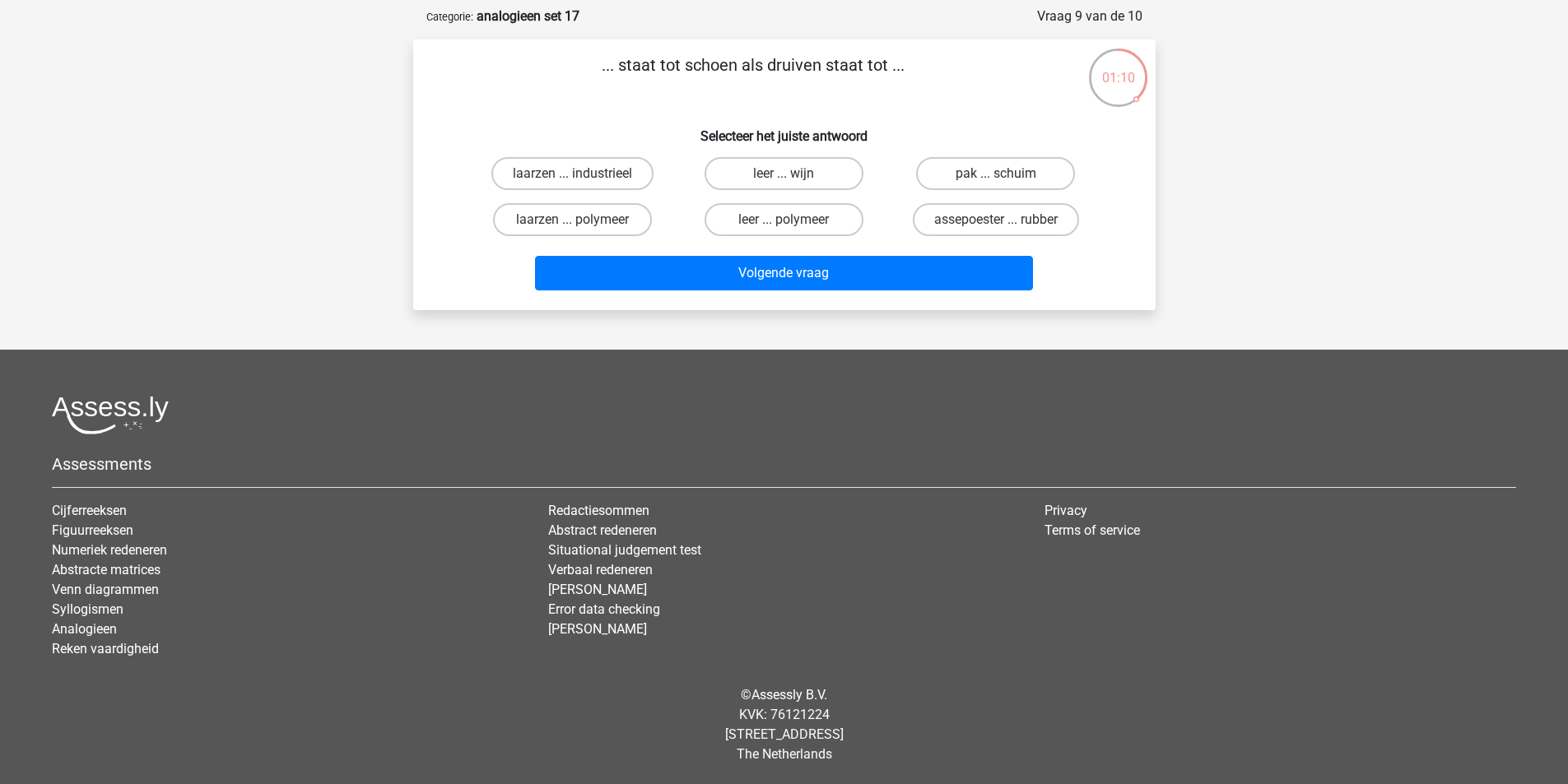
click at [789, 179] on input "leer ... wijn" at bounding box center [789, 179] width 11 height 11
radio input "true"
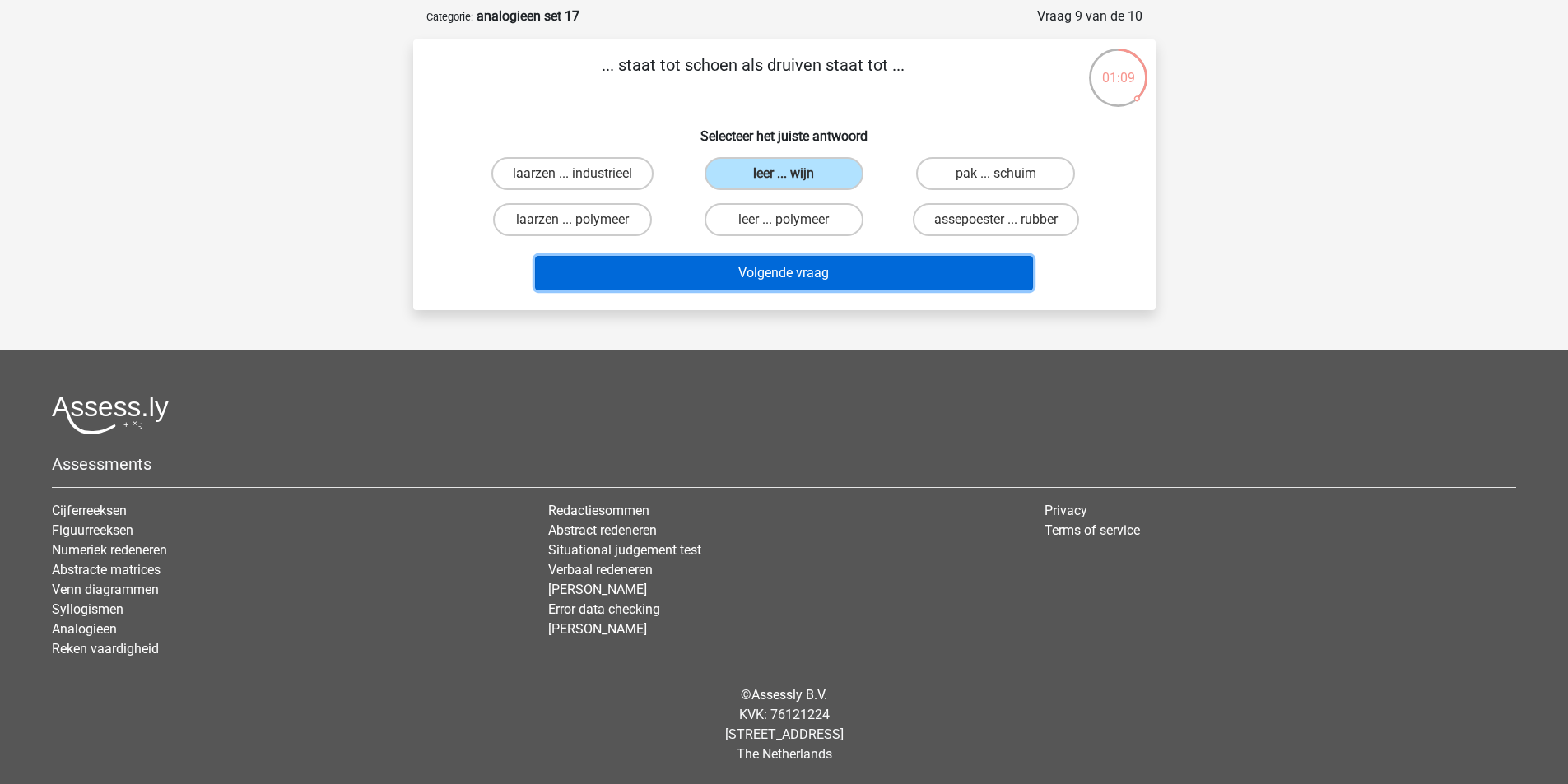
click at [846, 276] on button "Volgende vraag" at bounding box center [784, 274] width 498 height 35
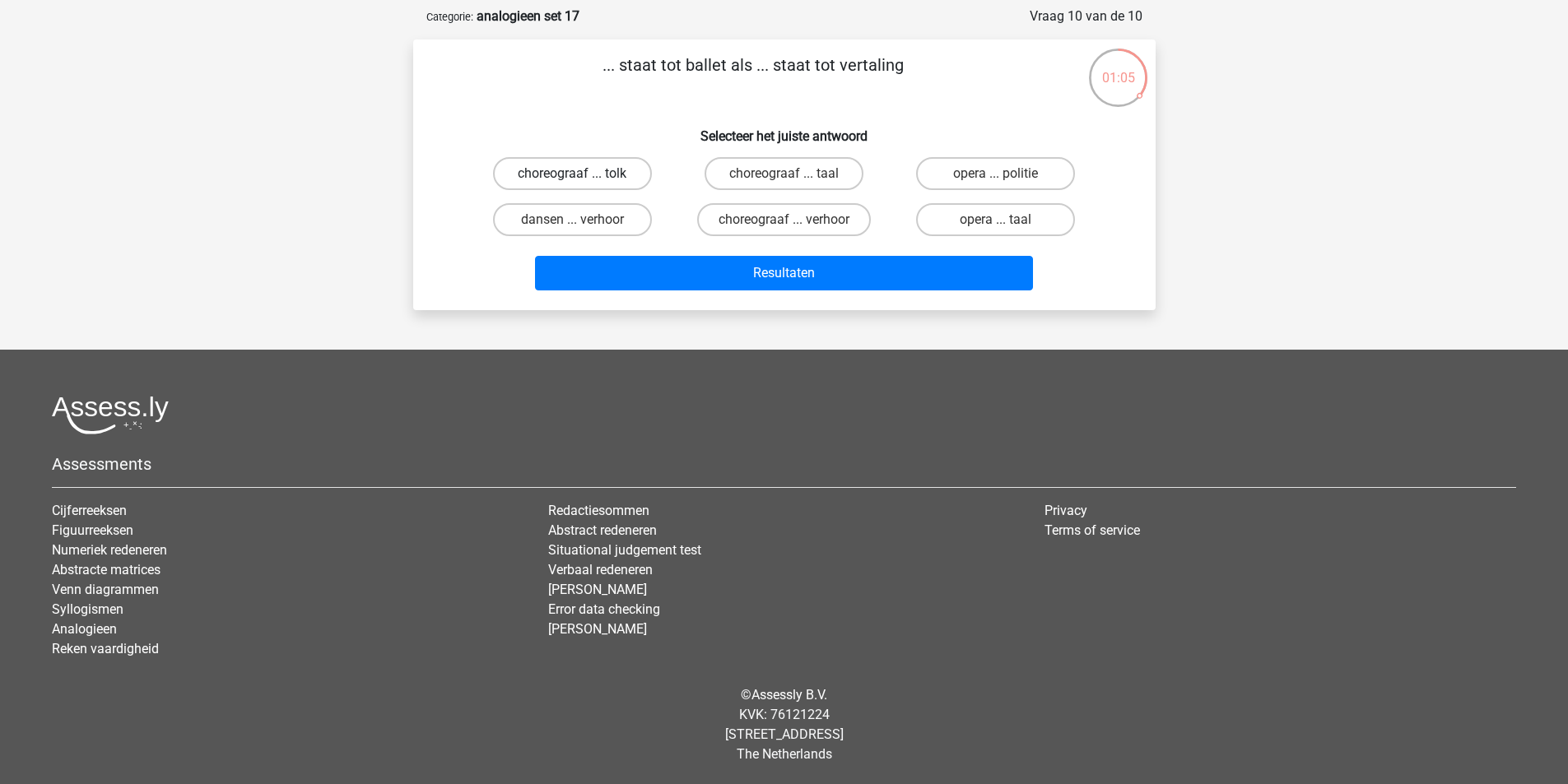
click at [585, 170] on label "choreograaf ... tolk" at bounding box center [573, 174] width 159 height 33
click at [583, 174] on input "choreograaf ... tolk" at bounding box center [578, 179] width 11 height 11
radio input "true"
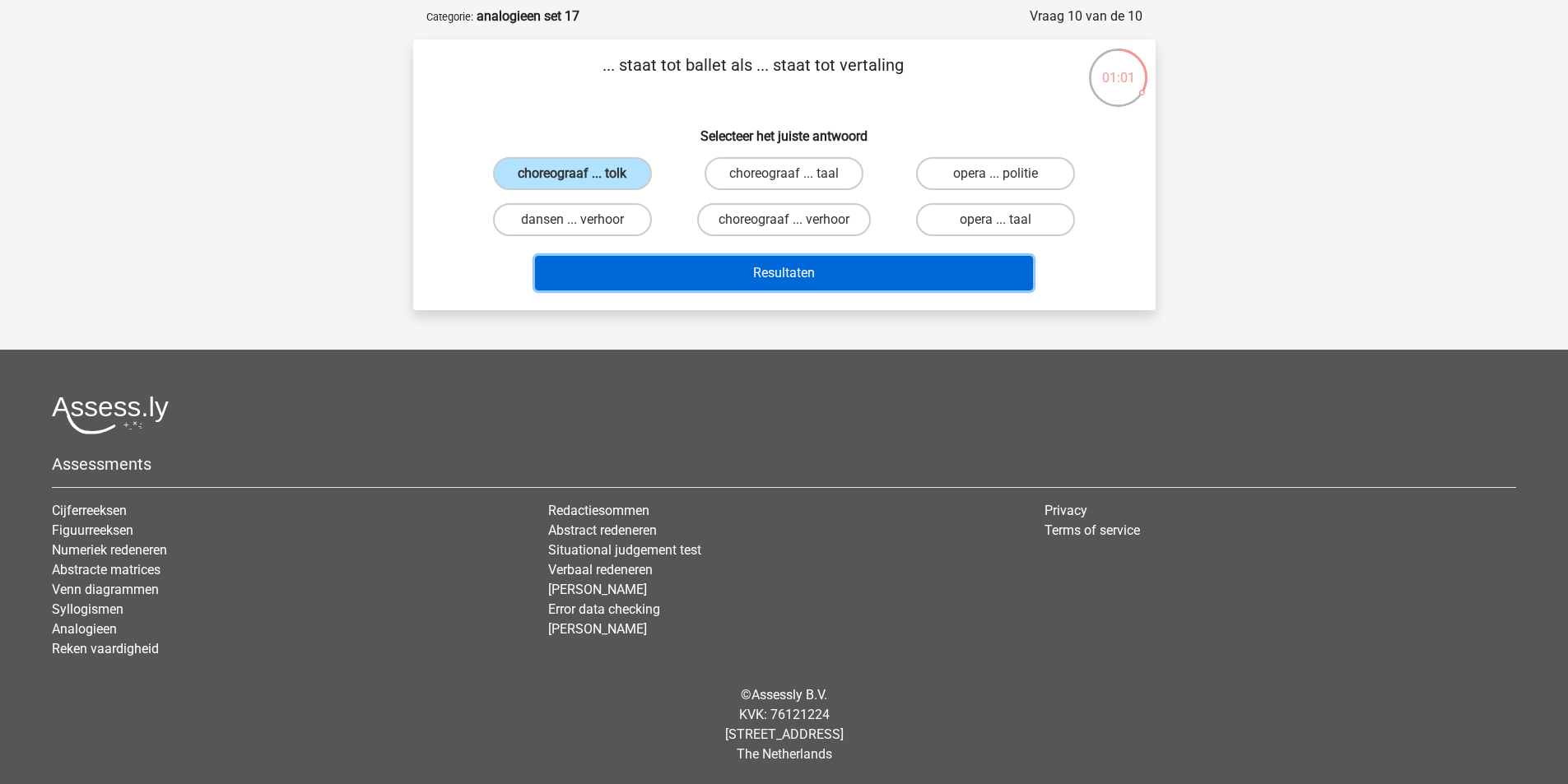
click at [766, 283] on button "Resultaten" at bounding box center [784, 274] width 498 height 35
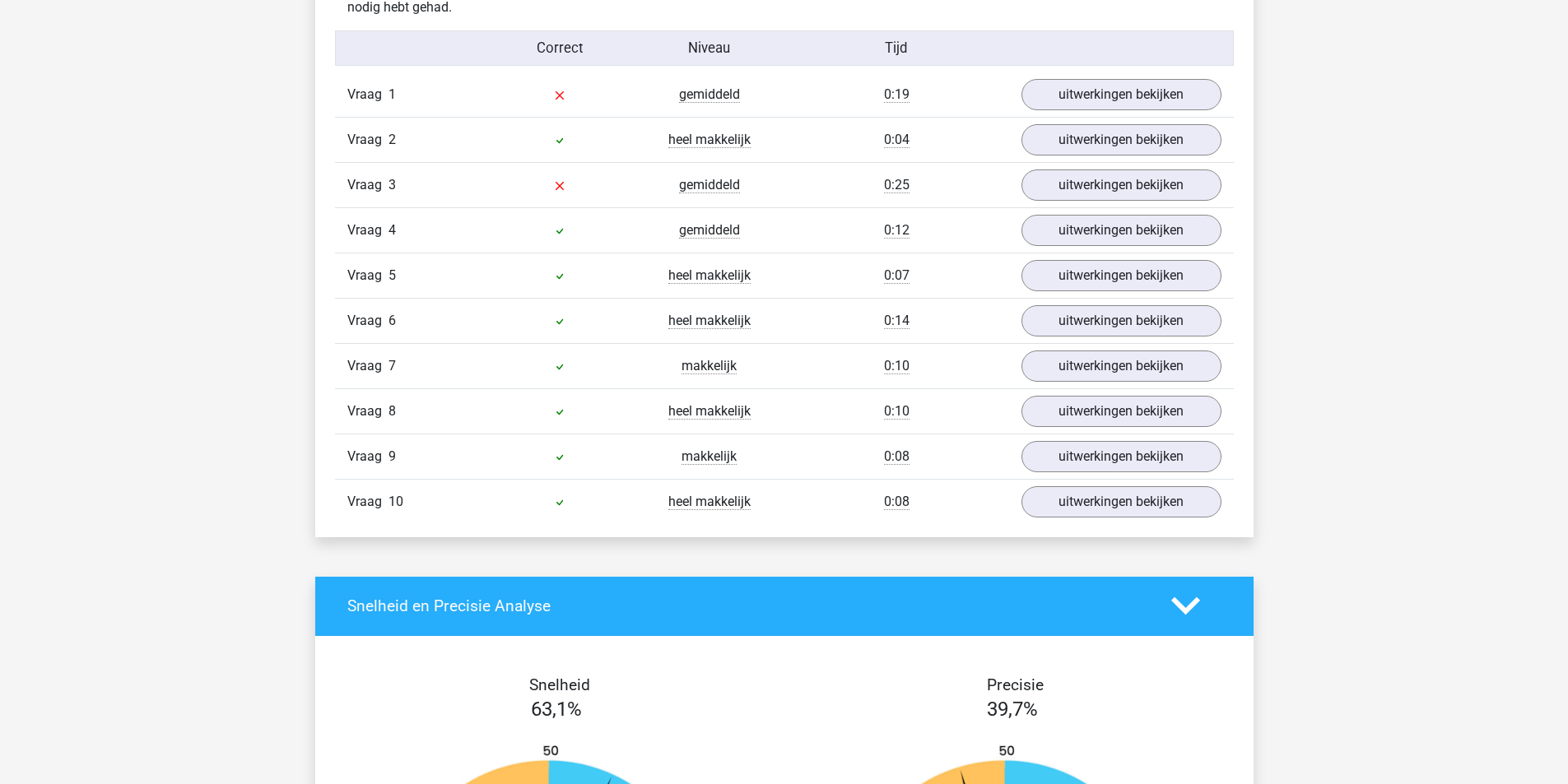
scroll to position [987, 0]
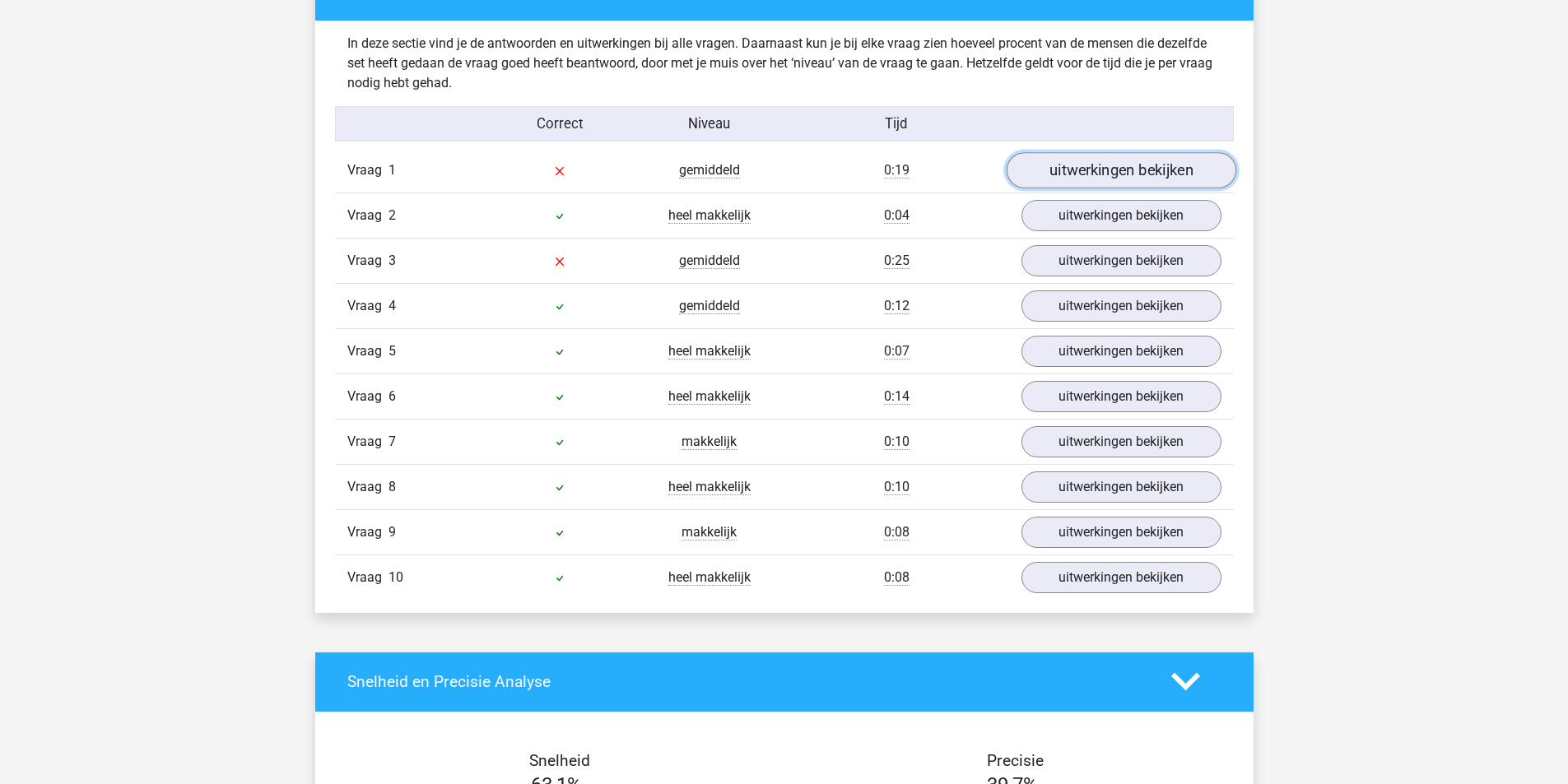
click at [1065, 176] on link "uitwerkingen bekijken" at bounding box center [1120, 170] width 230 height 37
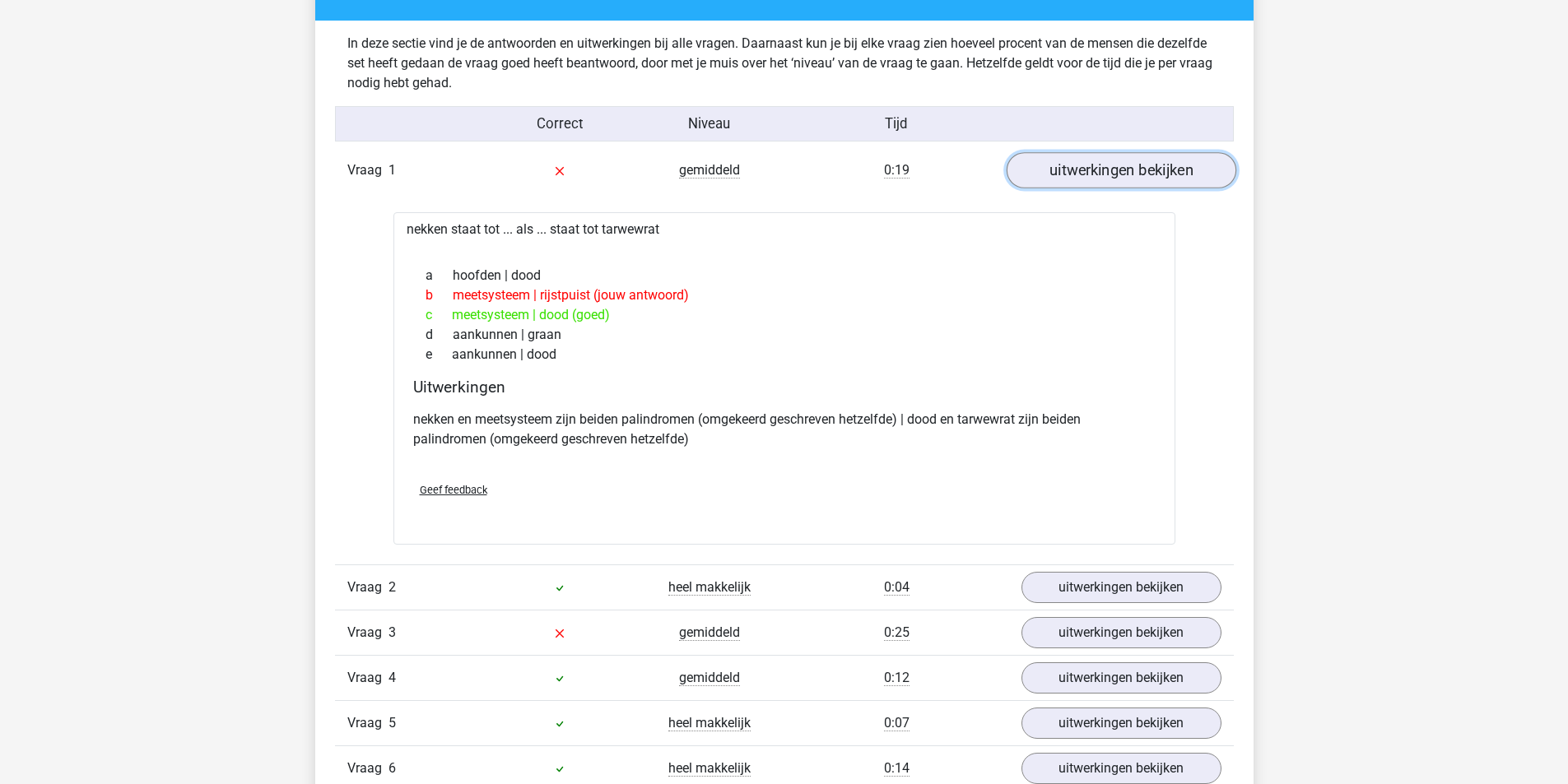
click at [1060, 169] on link "uitwerkingen bekijken" at bounding box center [1120, 170] width 230 height 37
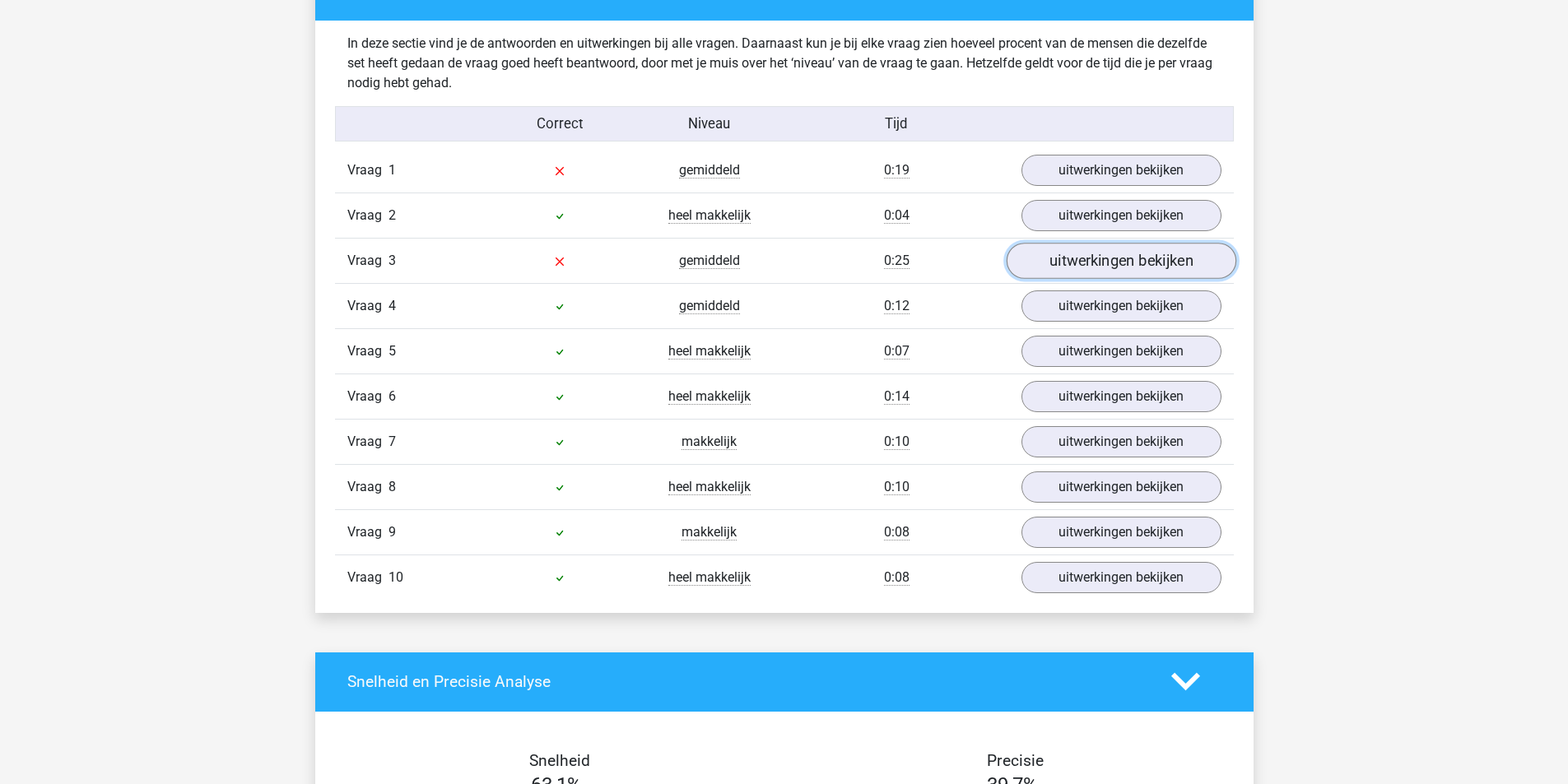
click at [1055, 265] on link "uitwerkingen bekijken" at bounding box center [1120, 261] width 230 height 37
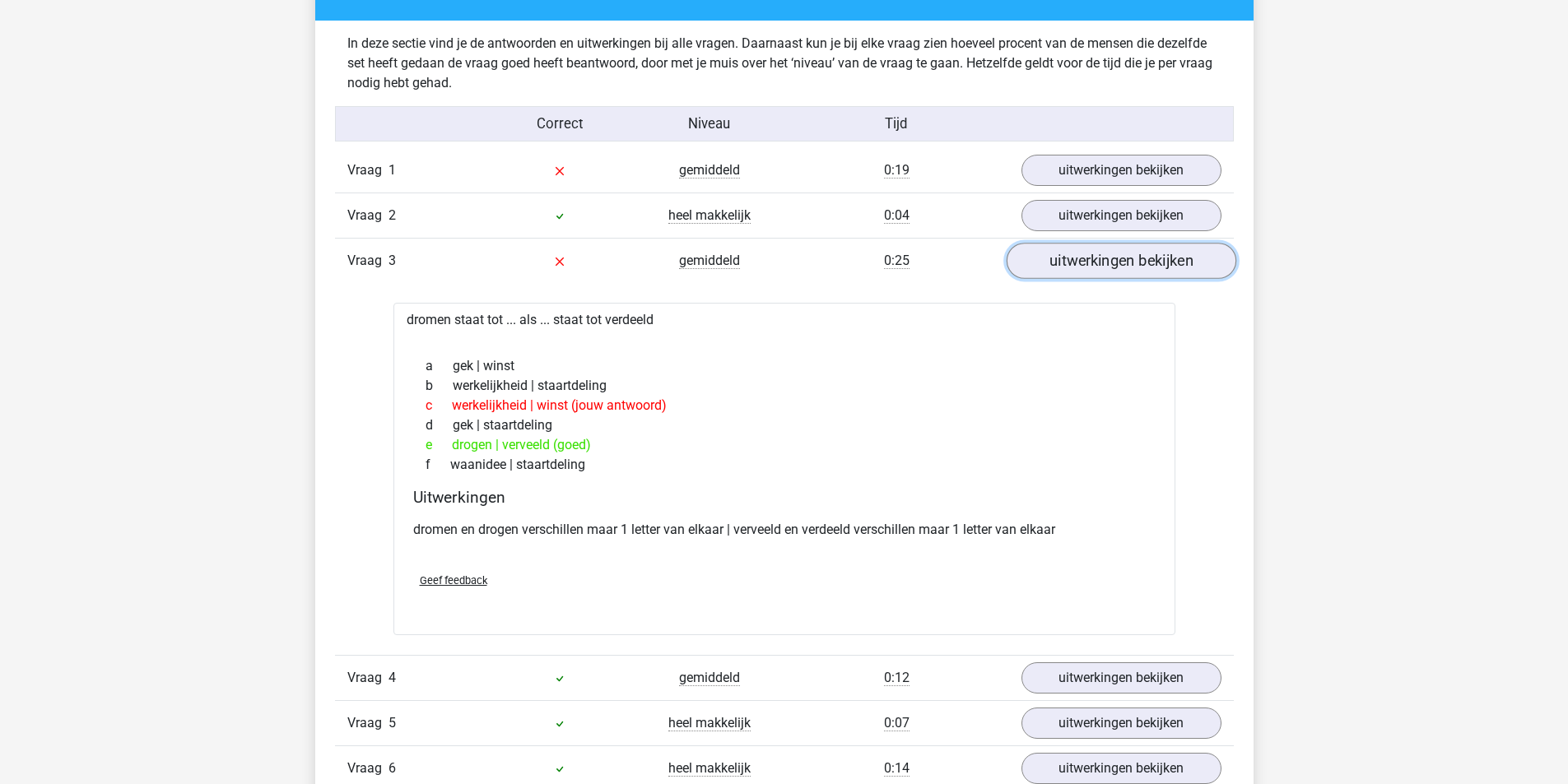
click at [1087, 266] on link "uitwerkingen bekijken" at bounding box center [1120, 261] width 230 height 37
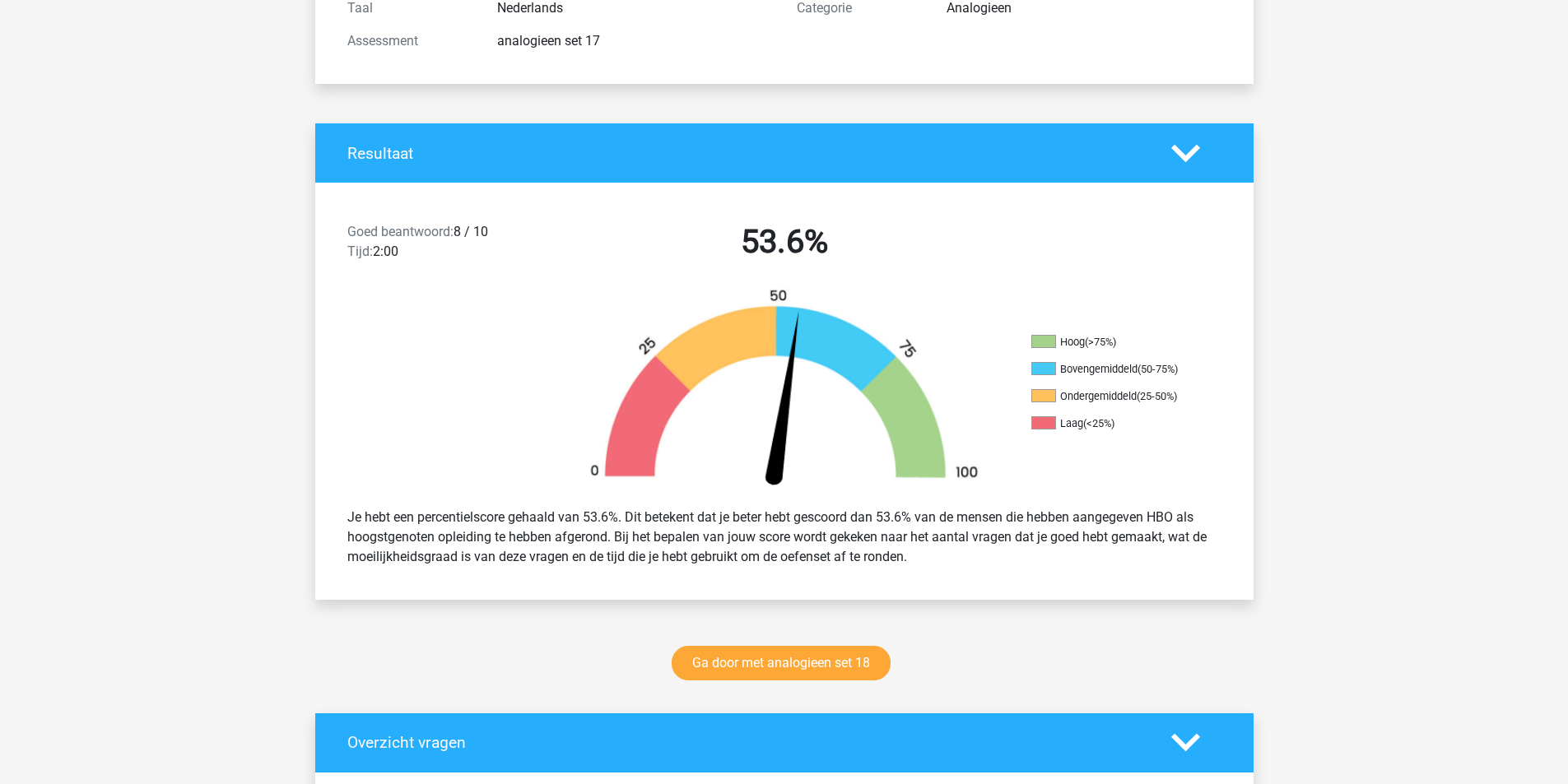
scroll to position [247, 0]
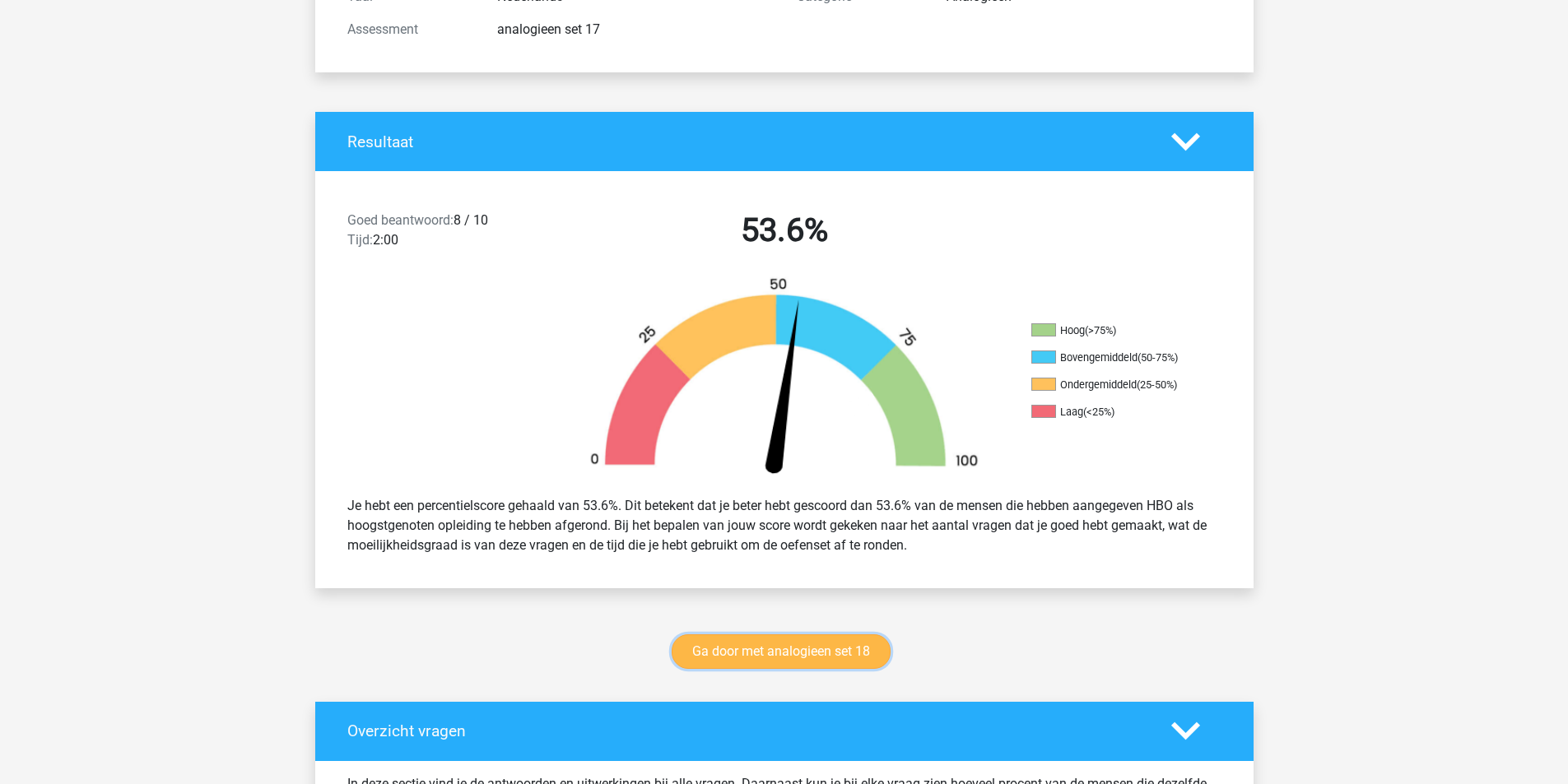
click at [787, 642] on link "Ga door met analogieen set 18" at bounding box center [781, 651] width 219 height 35
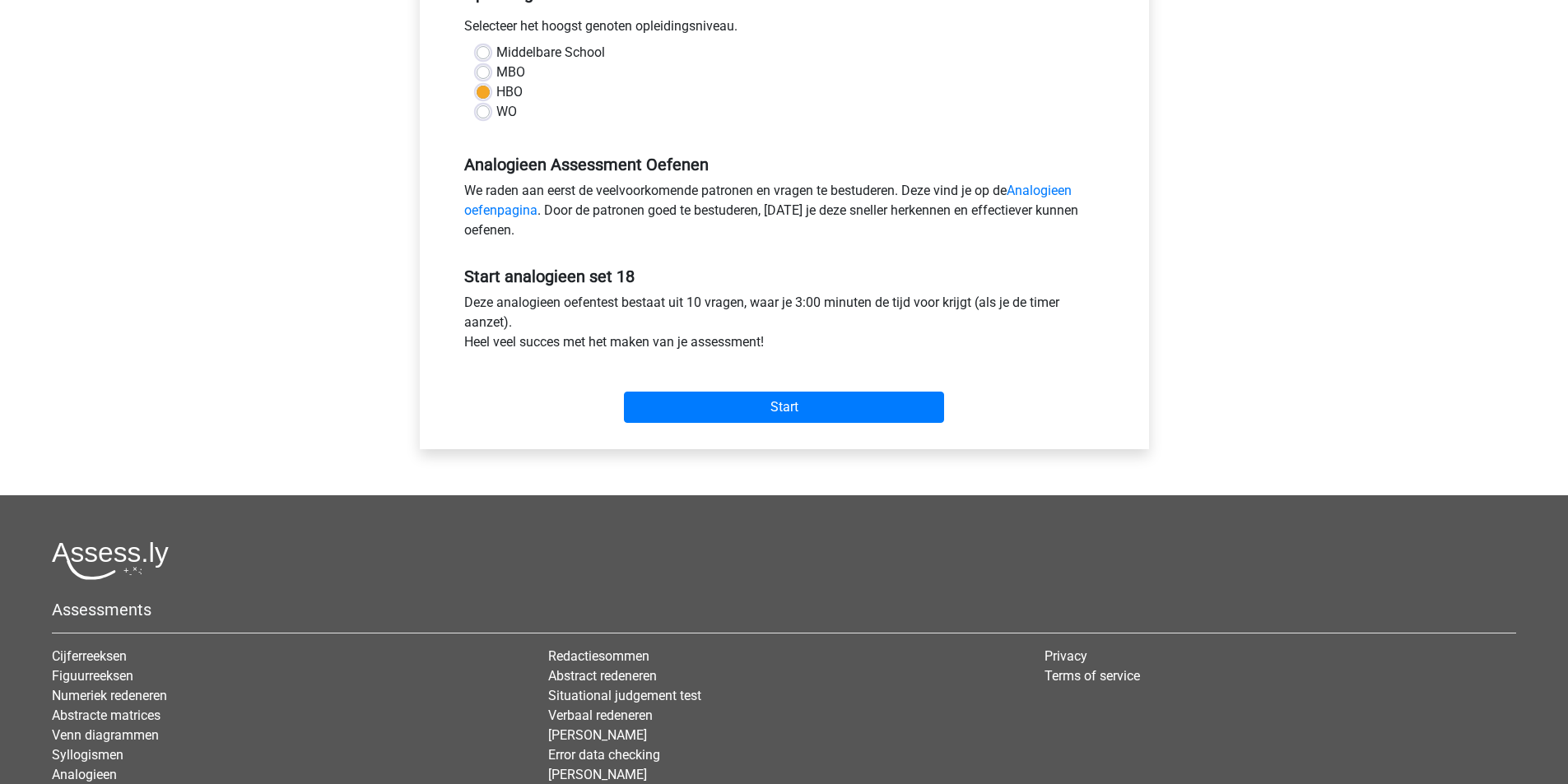
scroll to position [412, 0]
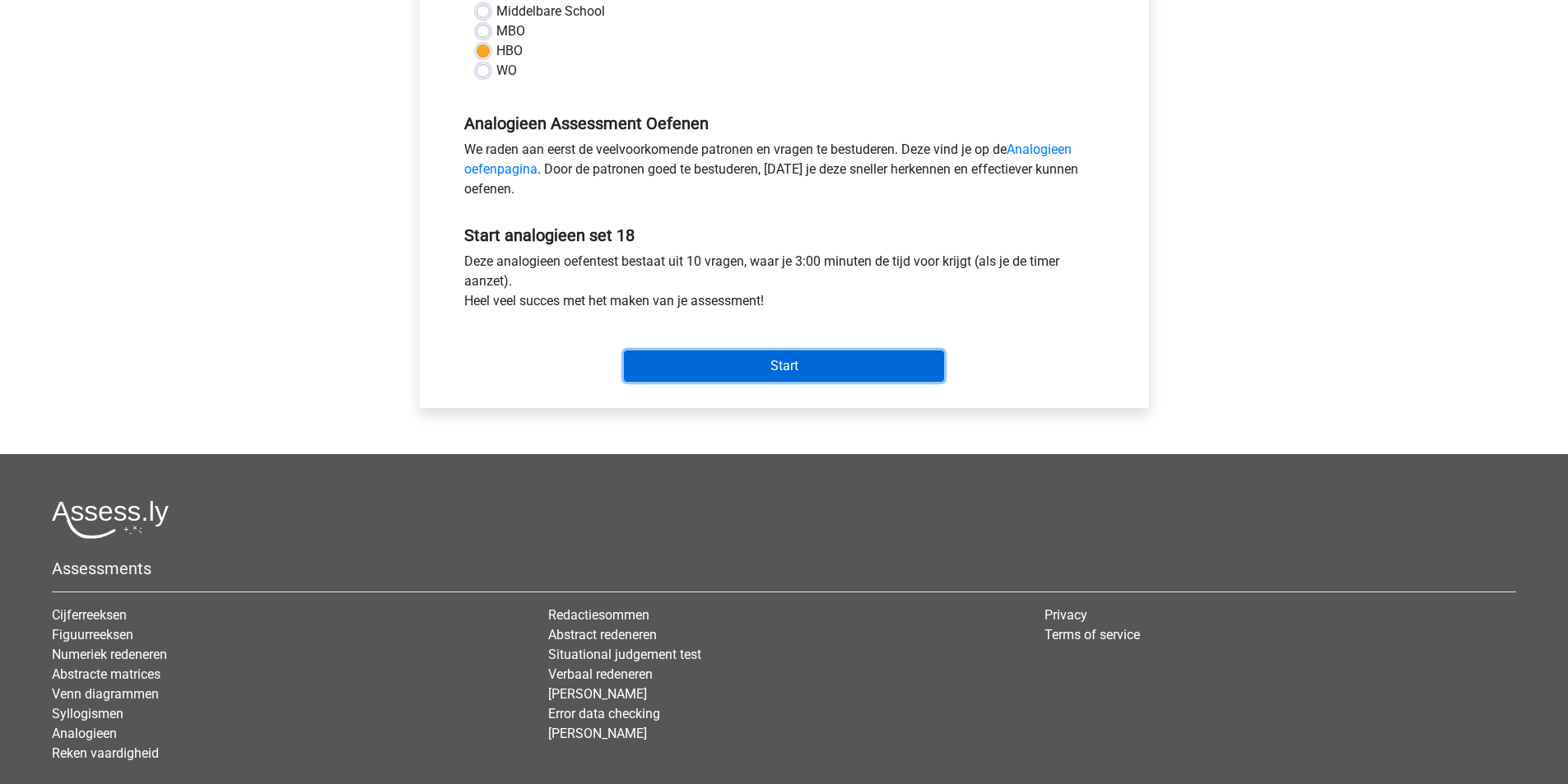
click at [761, 364] on input "Start" at bounding box center [784, 366] width 320 height 31
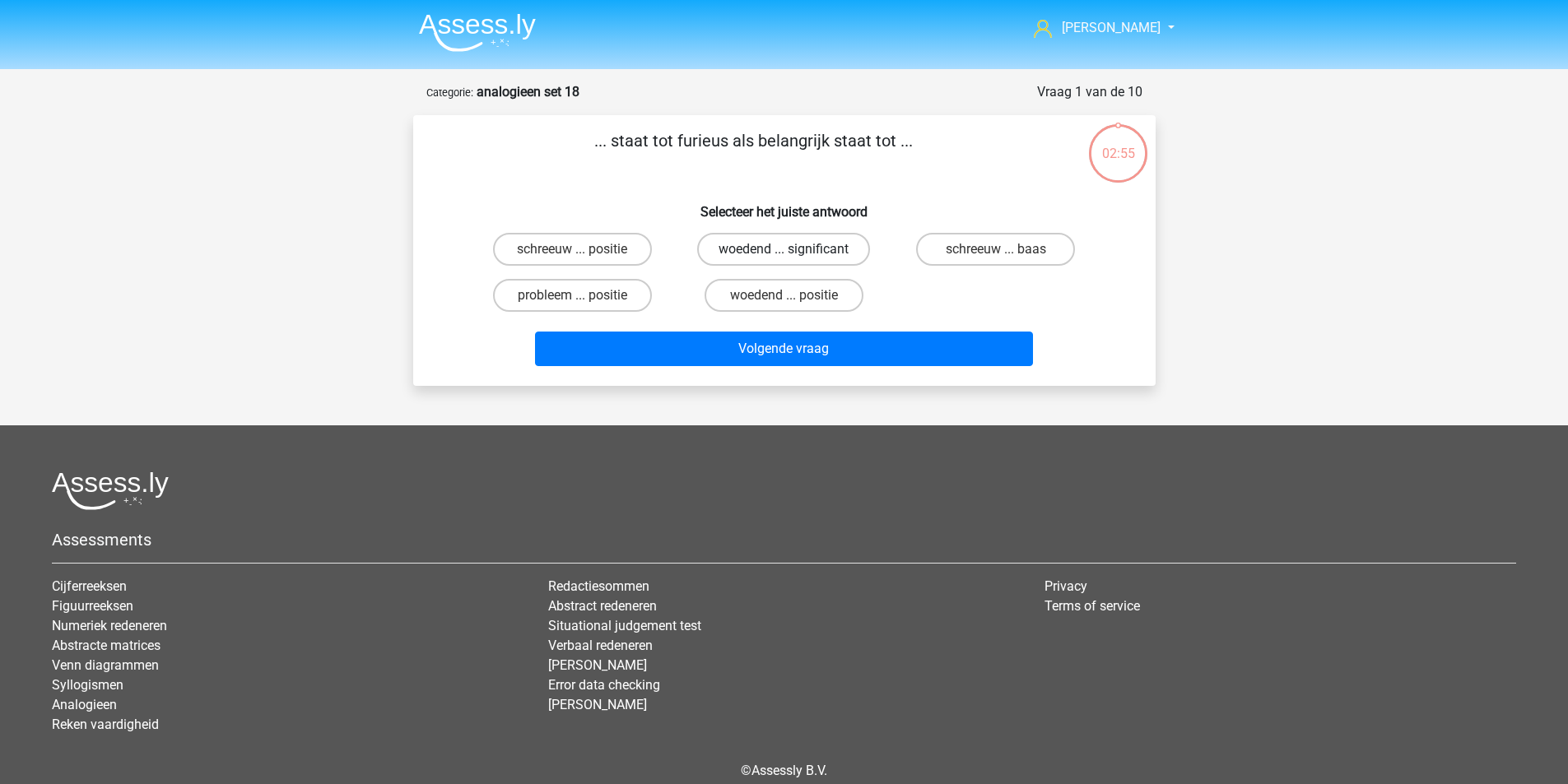
click at [765, 250] on label "woedend ... significant" at bounding box center [784, 250] width 173 height 33
click at [784, 250] on input "woedend ... significant" at bounding box center [789, 255] width 11 height 11
radio input "true"
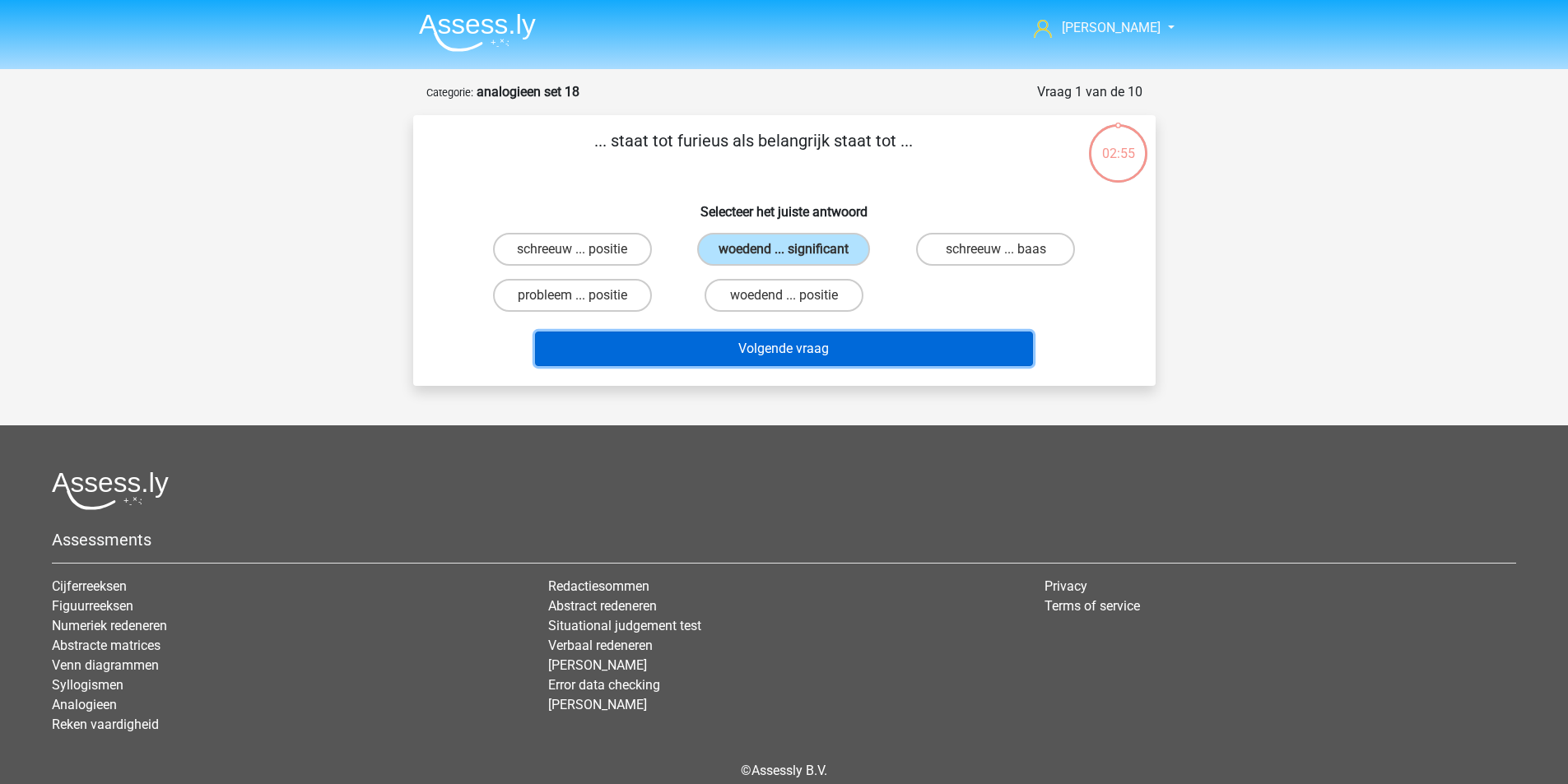
click at [800, 353] on button "Volgende vraag" at bounding box center [784, 349] width 498 height 35
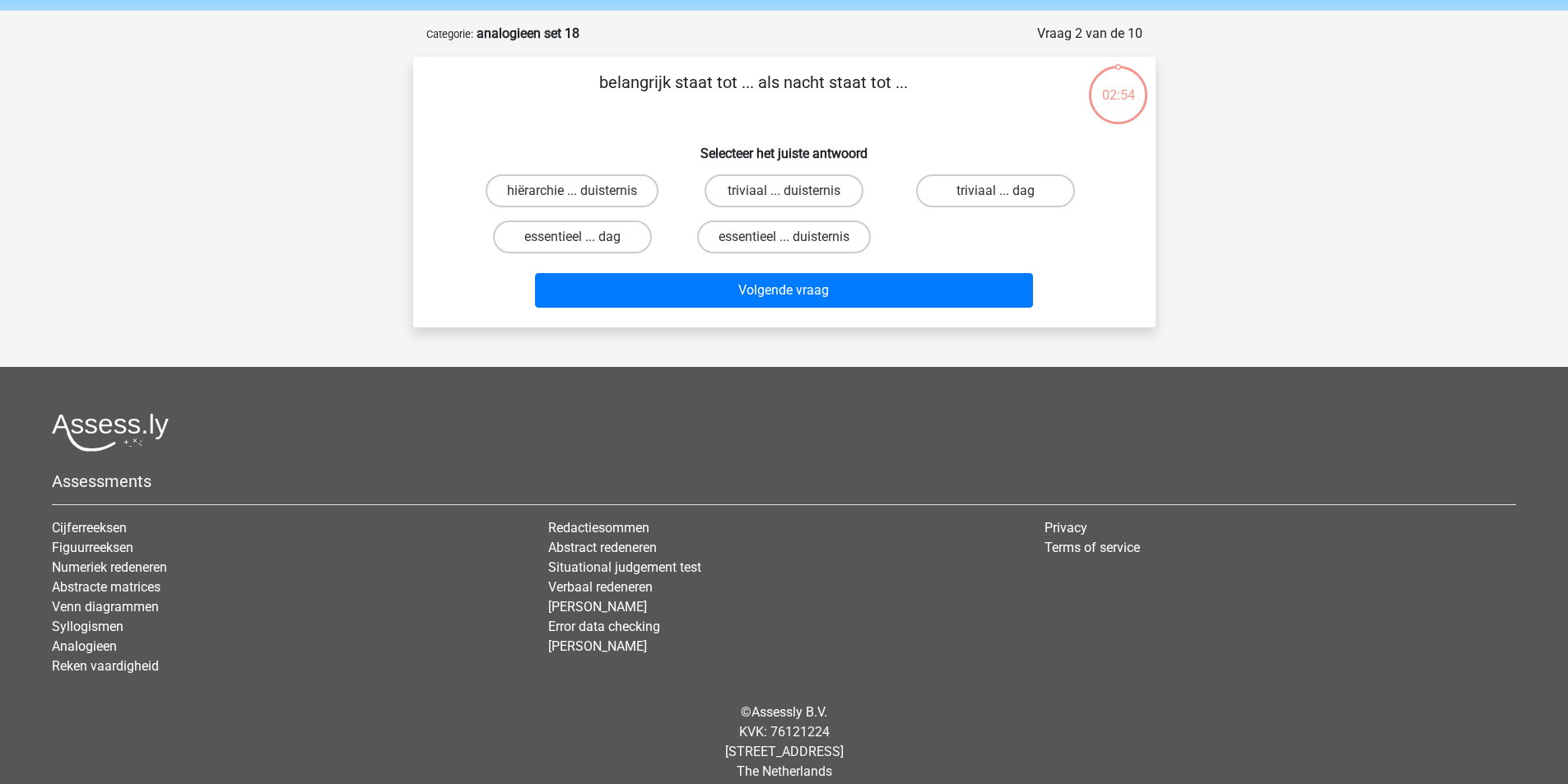
scroll to position [76, 0]
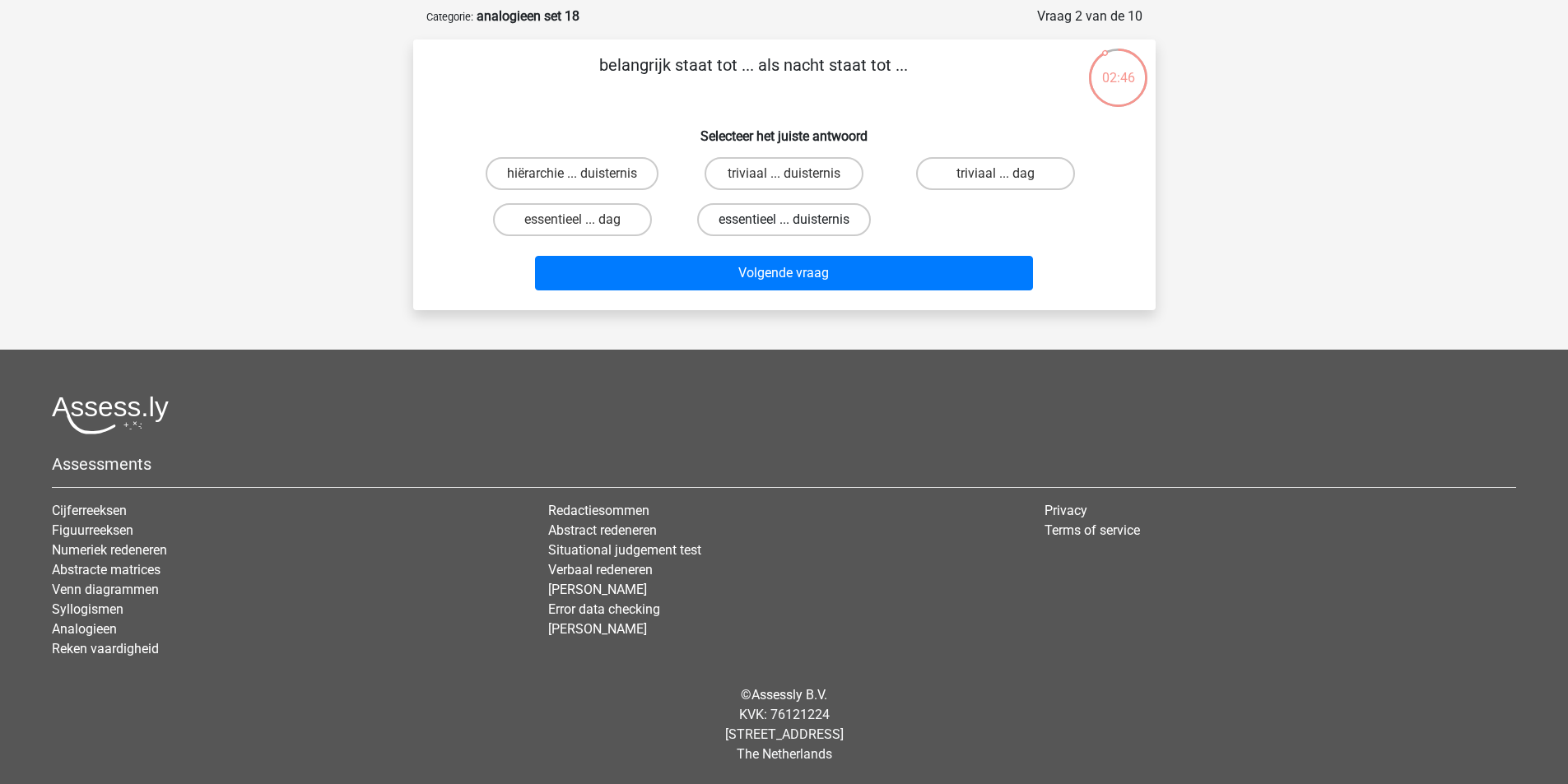
click at [769, 222] on label "essentieel ... duisternis" at bounding box center [784, 220] width 174 height 33
click at [784, 222] on input "essentieel ... duisternis" at bounding box center [789, 225] width 11 height 11
radio input "true"
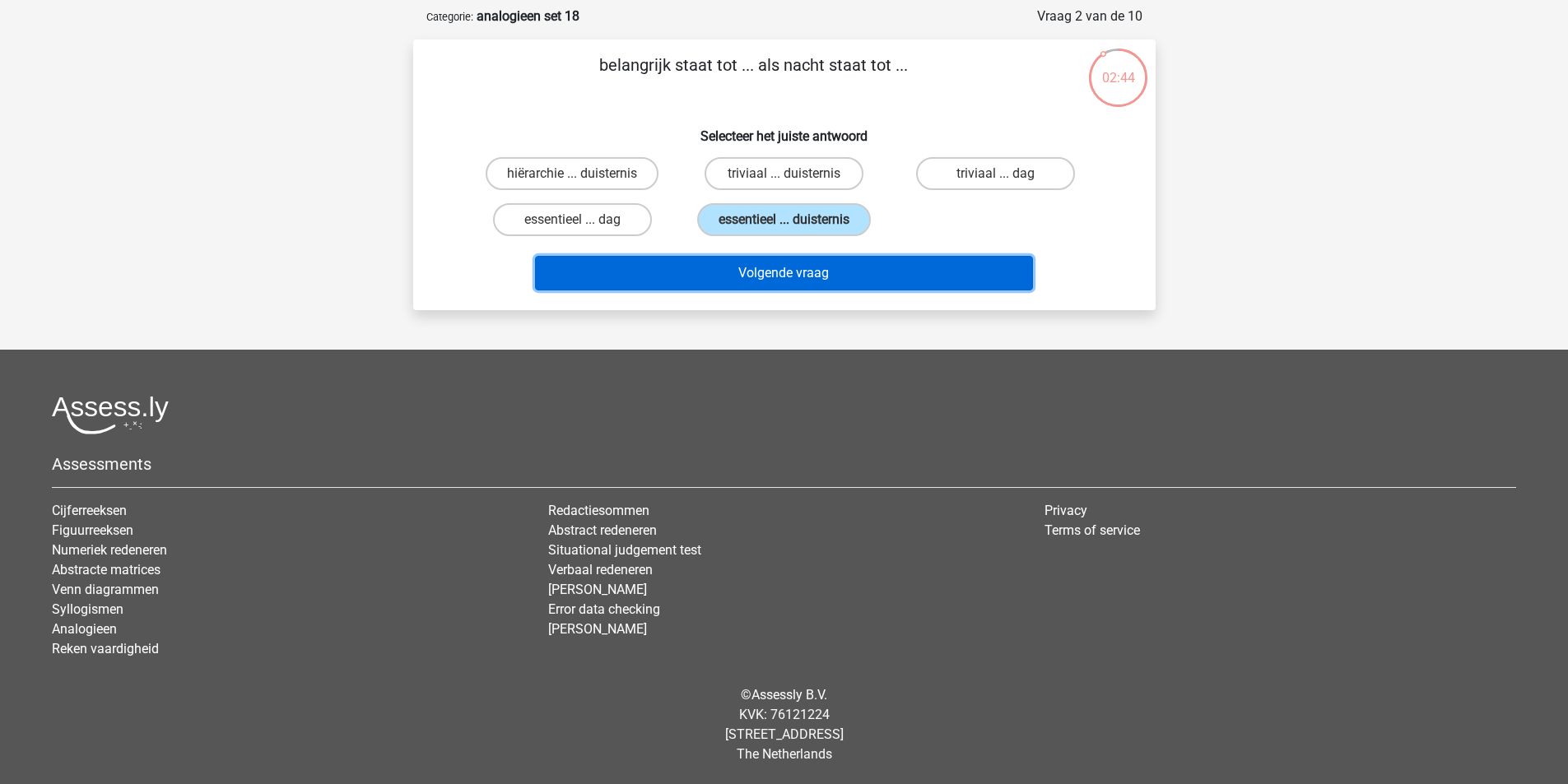
click at [793, 274] on button "Volgende vraag" at bounding box center [784, 274] width 498 height 35
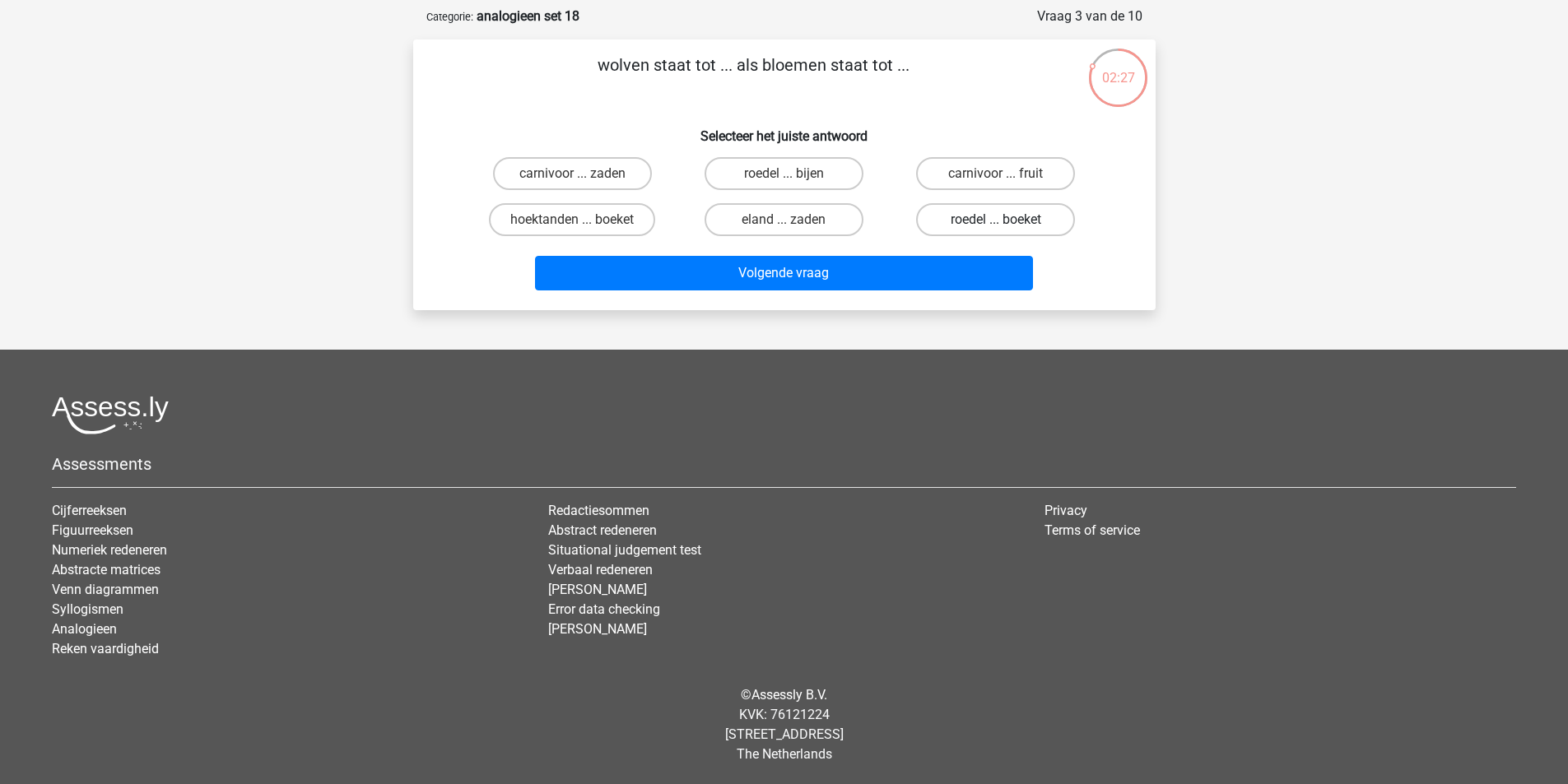
click at [987, 230] on label "roedel ... boeket" at bounding box center [996, 220] width 159 height 33
click at [996, 230] on input "roedel ... boeket" at bounding box center [1001, 225] width 11 height 11
radio input "true"
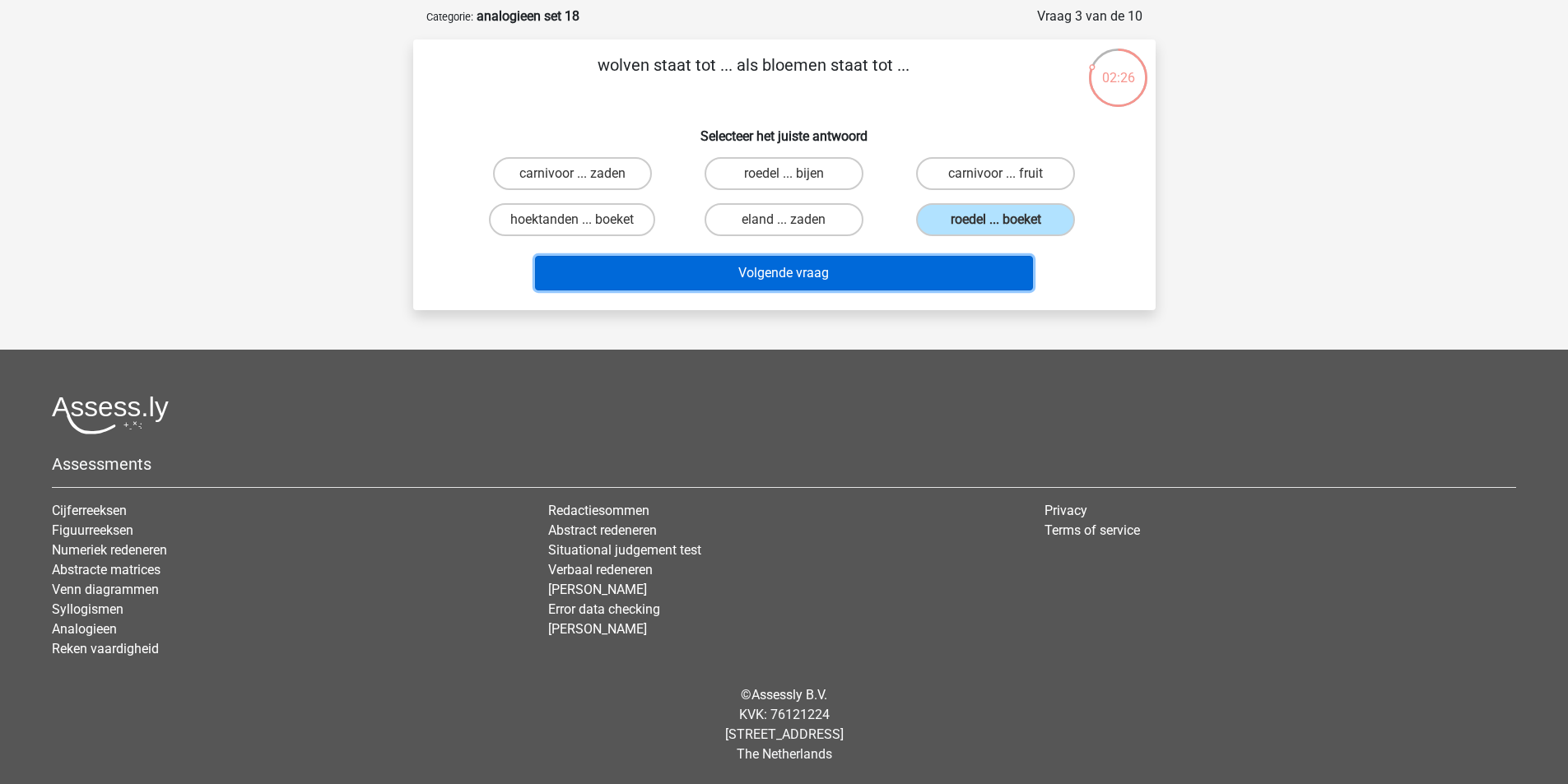
click at [884, 277] on button "Volgende vraag" at bounding box center [784, 274] width 498 height 35
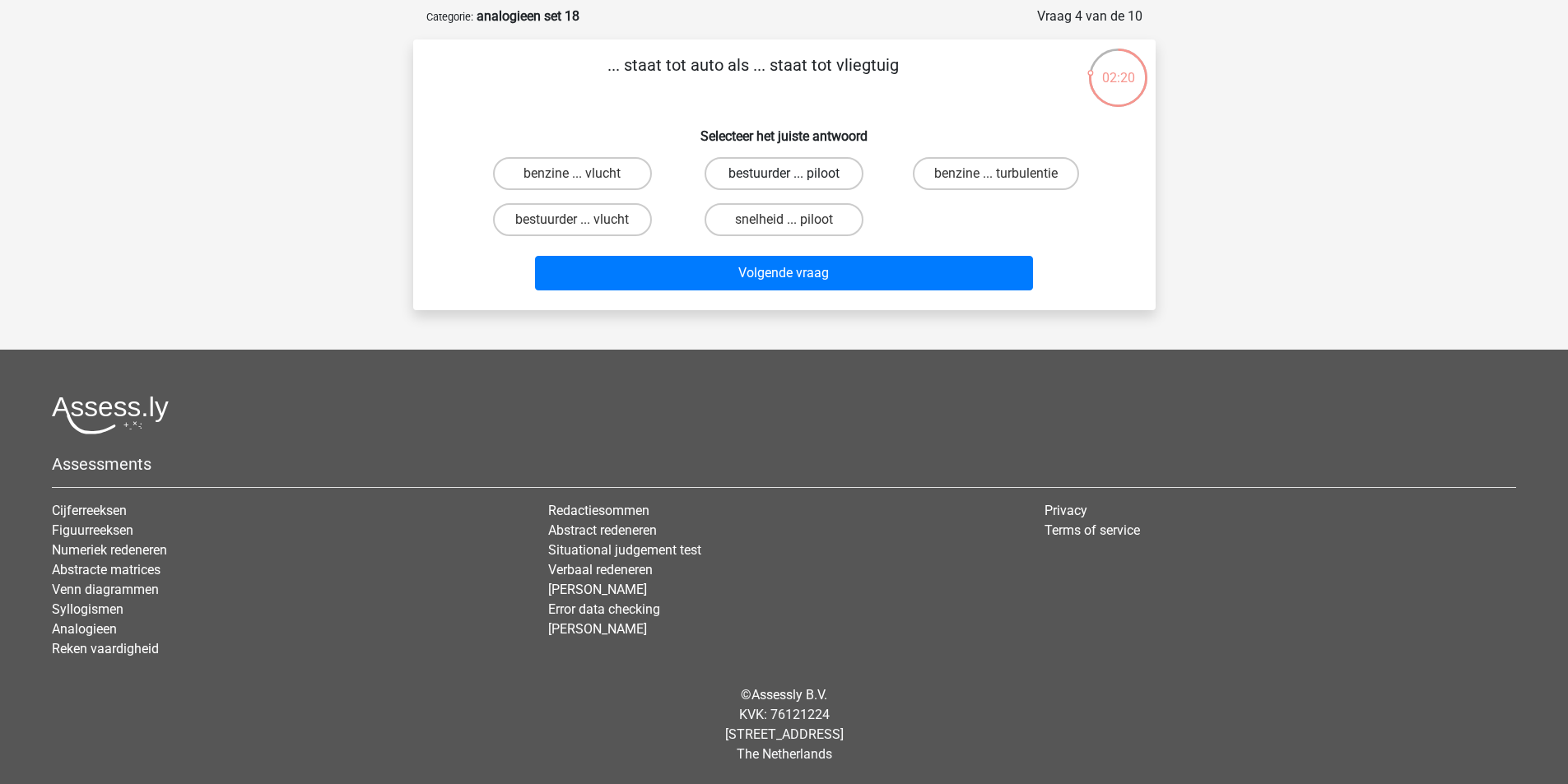
click at [815, 179] on label "bestuurder ... piloot" at bounding box center [784, 174] width 159 height 33
click at [795, 179] on input "bestuurder ... piloot" at bounding box center [789, 179] width 11 height 11
radio input "true"
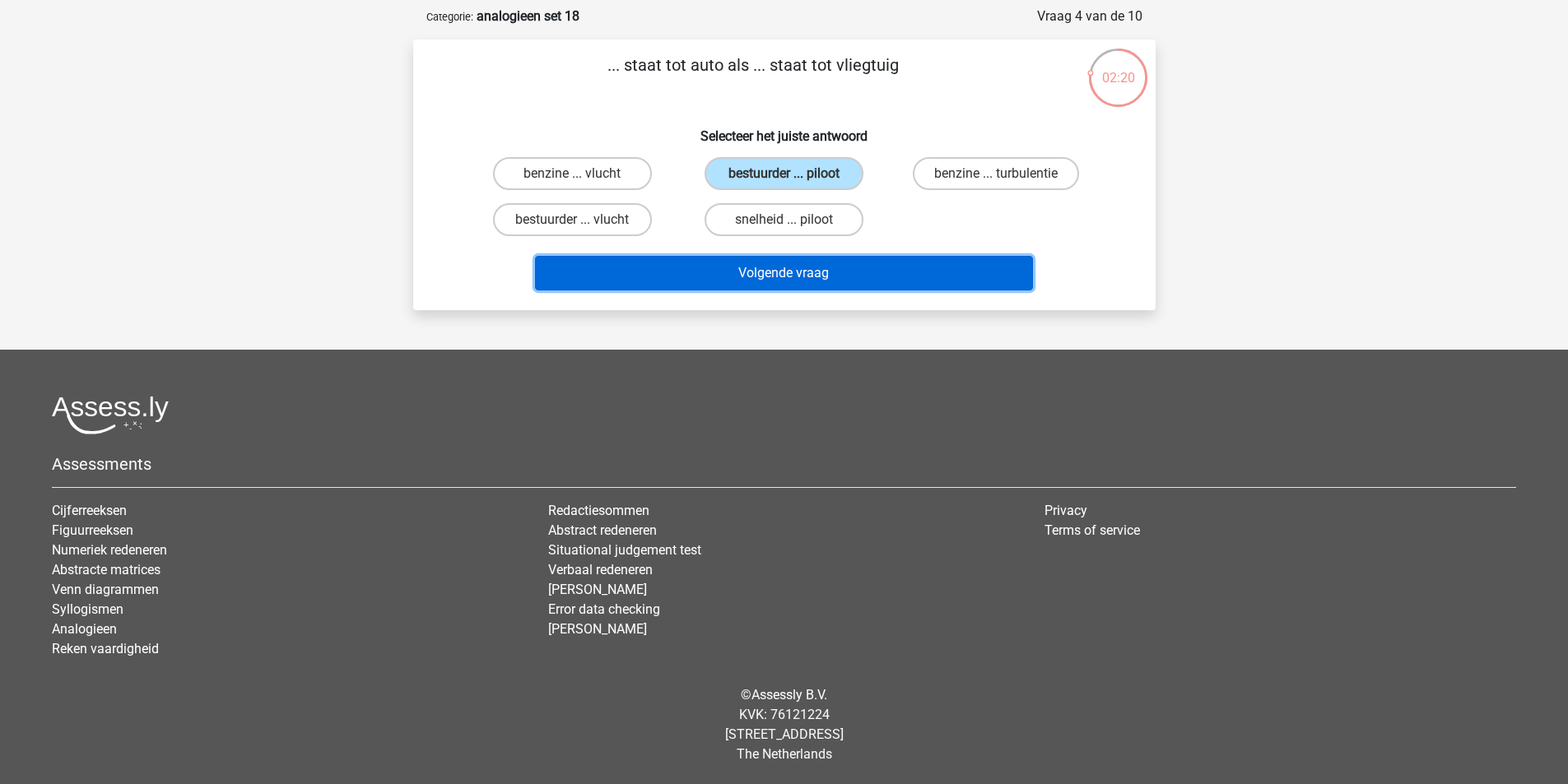
click at [873, 262] on button "Volgende vraag" at bounding box center [784, 274] width 498 height 35
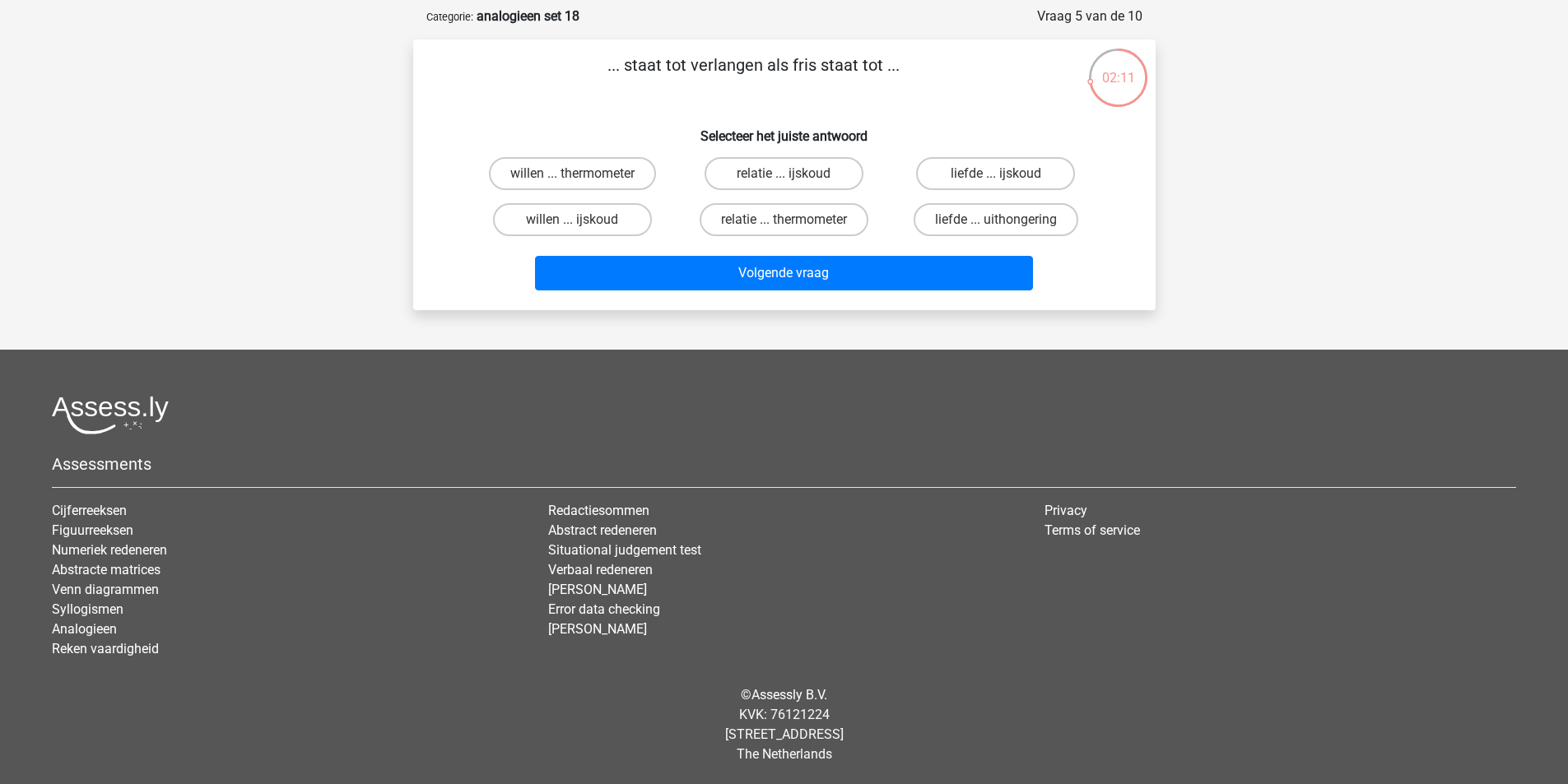
click at [574, 227] on input "willen ... ijskoud" at bounding box center [578, 225] width 11 height 11
radio input "true"
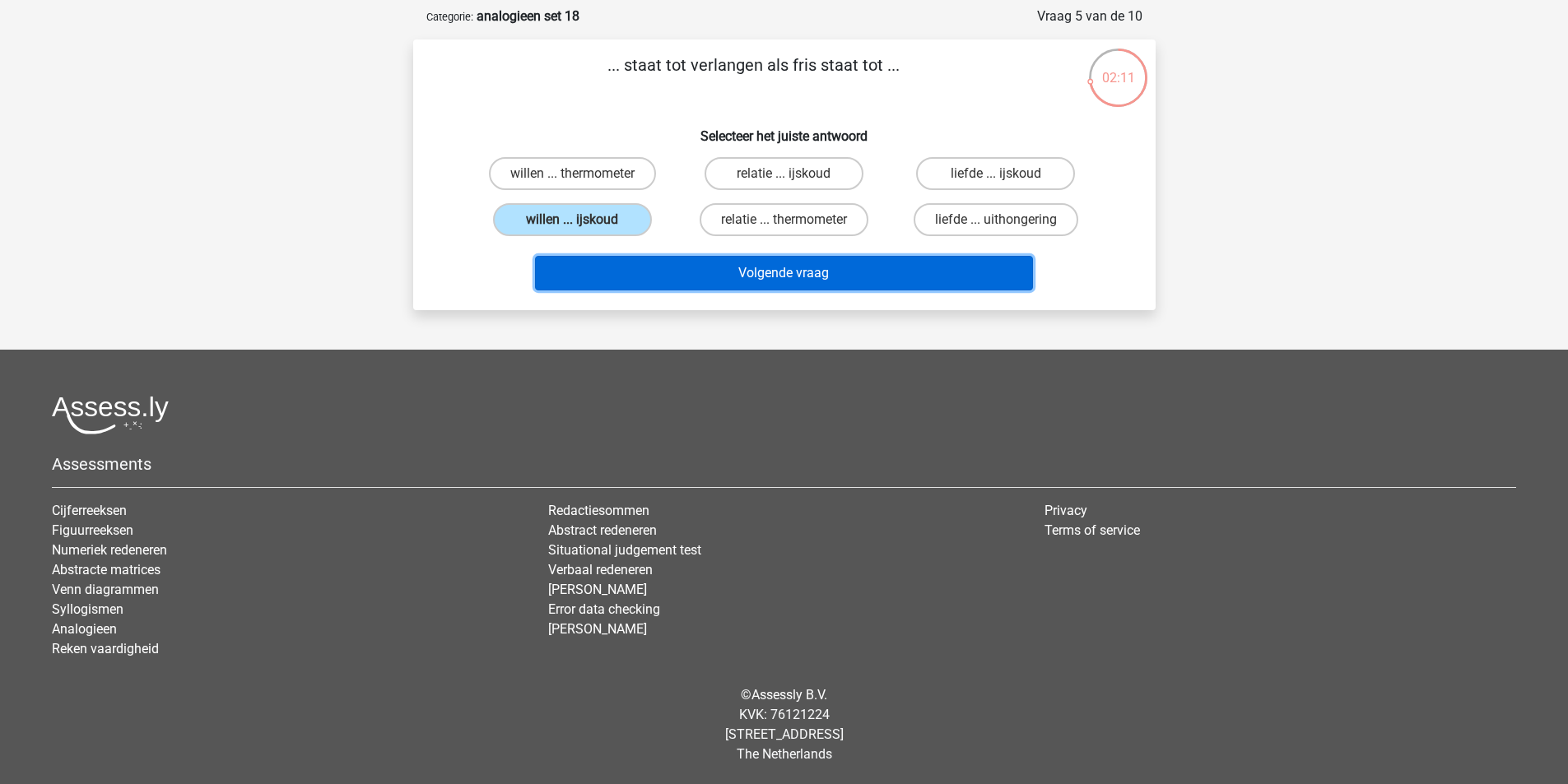
click at [640, 262] on button "Volgende vraag" at bounding box center [784, 274] width 498 height 35
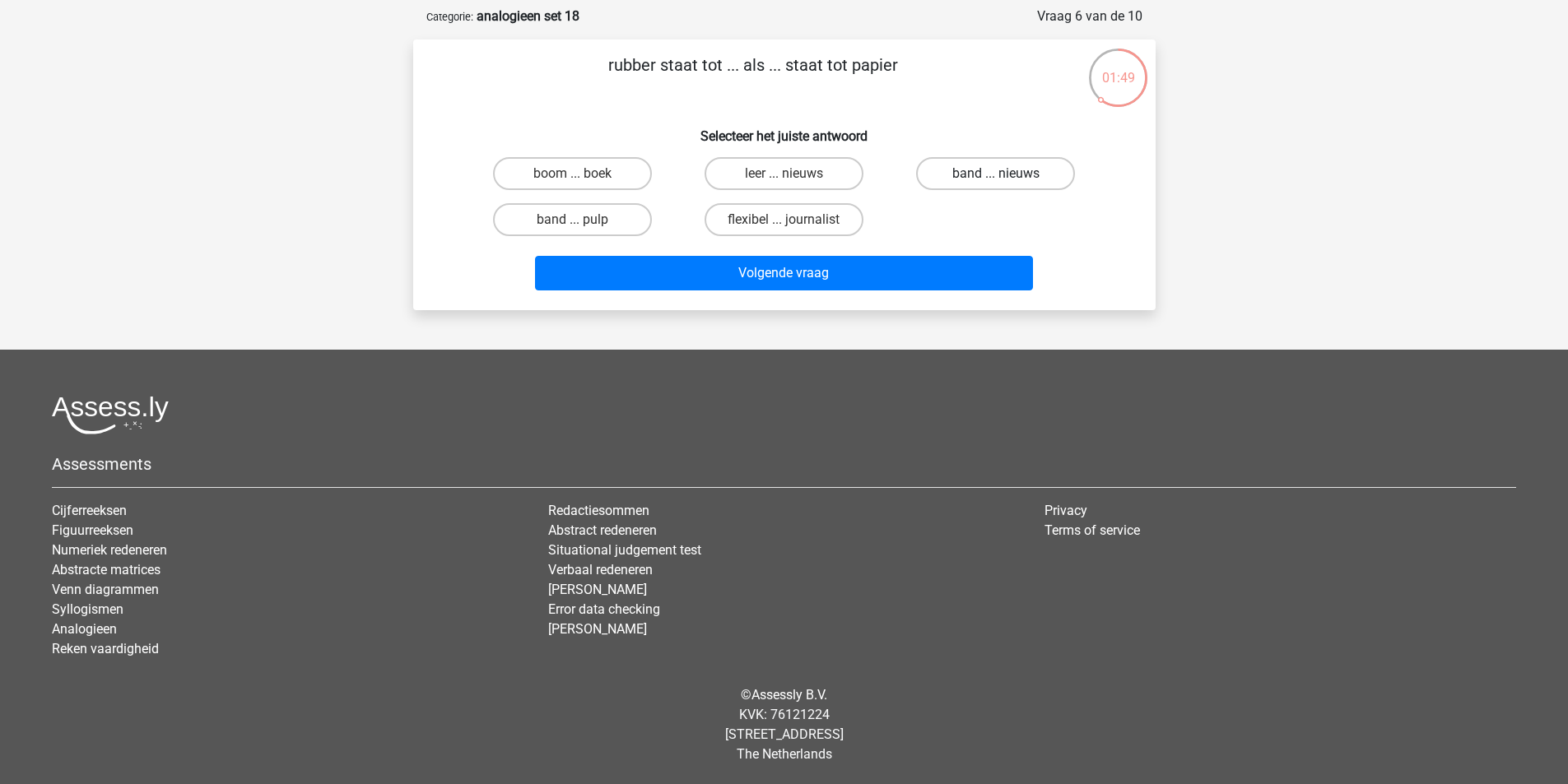
click at [945, 178] on label "band ... nieuws" at bounding box center [996, 174] width 159 height 33
click at [996, 178] on input "band ... nieuws" at bounding box center [1001, 179] width 11 height 11
radio input "true"
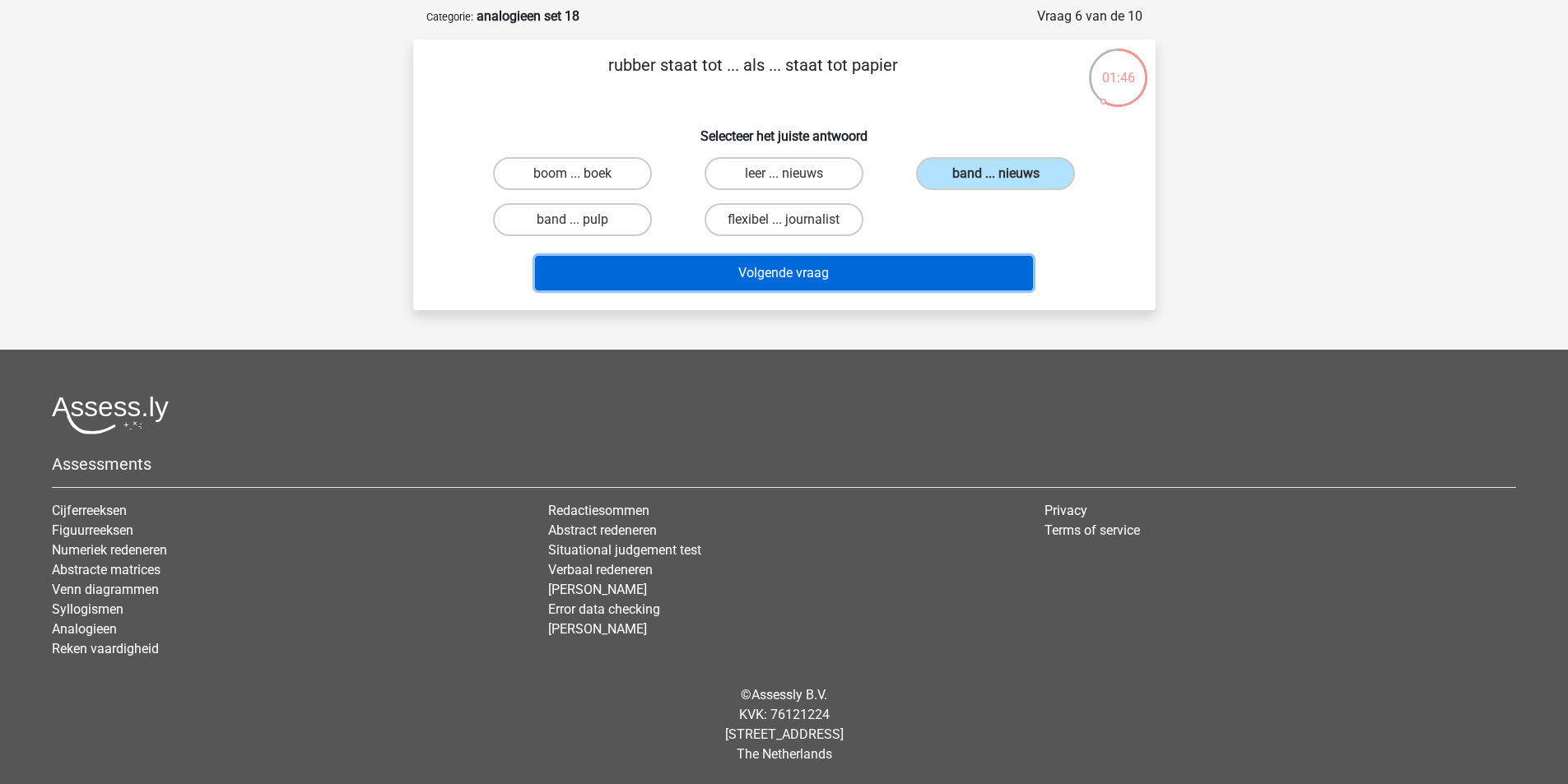
click at [913, 267] on button "Volgende vraag" at bounding box center [784, 274] width 498 height 35
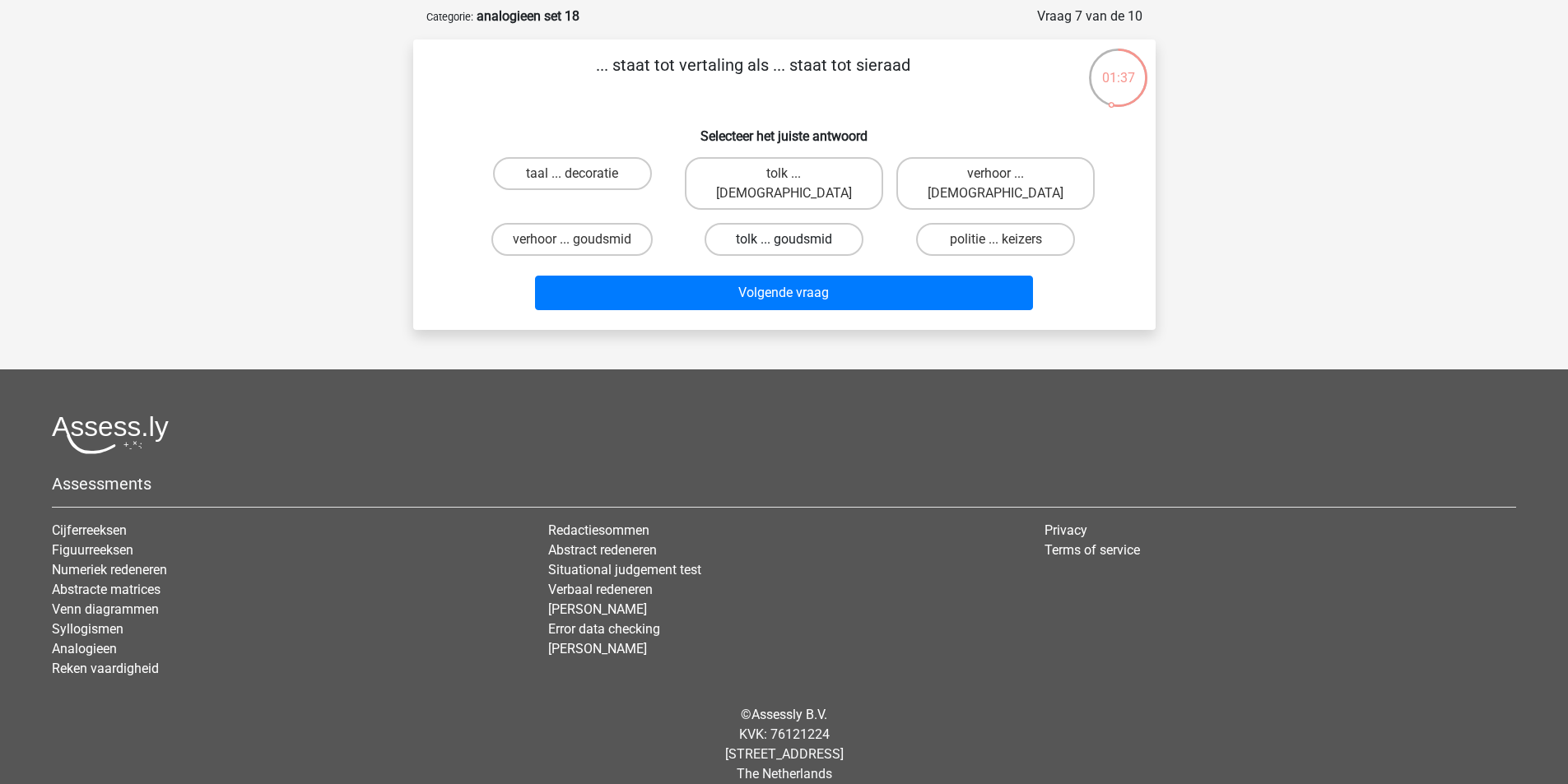
click at [810, 224] on label "tolk ... goudsmid" at bounding box center [784, 240] width 159 height 33
click at [795, 240] on input "tolk ... goudsmid" at bounding box center [789, 245] width 11 height 11
radio input "true"
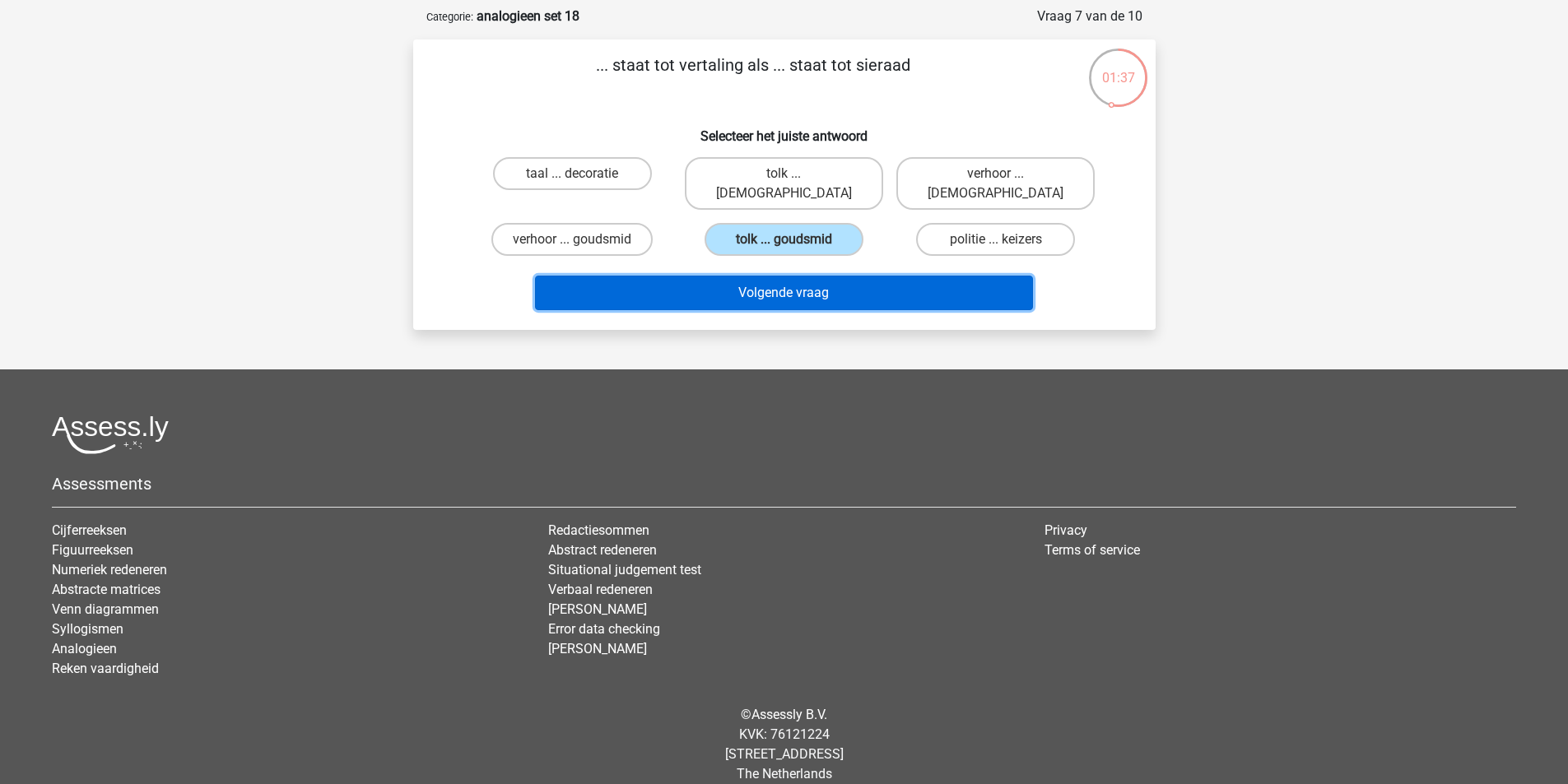
click at [843, 275] on button "Volgende vraag" at bounding box center [784, 293] width 498 height 35
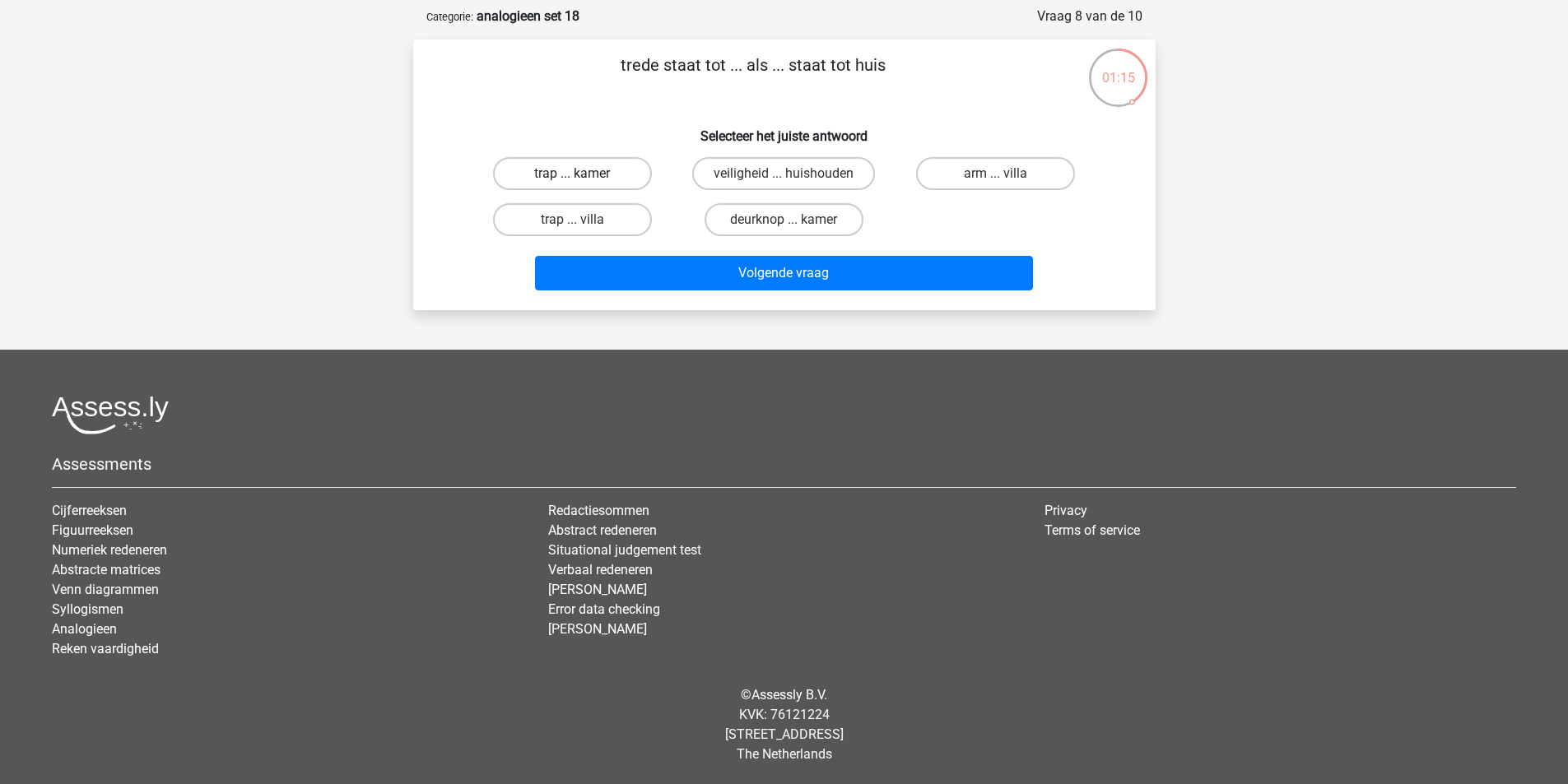
click at [612, 188] on label "trap ... kamer" at bounding box center [573, 174] width 159 height 33
click at [583, 184] on input "trap ... kamer" at bounding box center [578, 179] width 11 height 11
radio input "true"
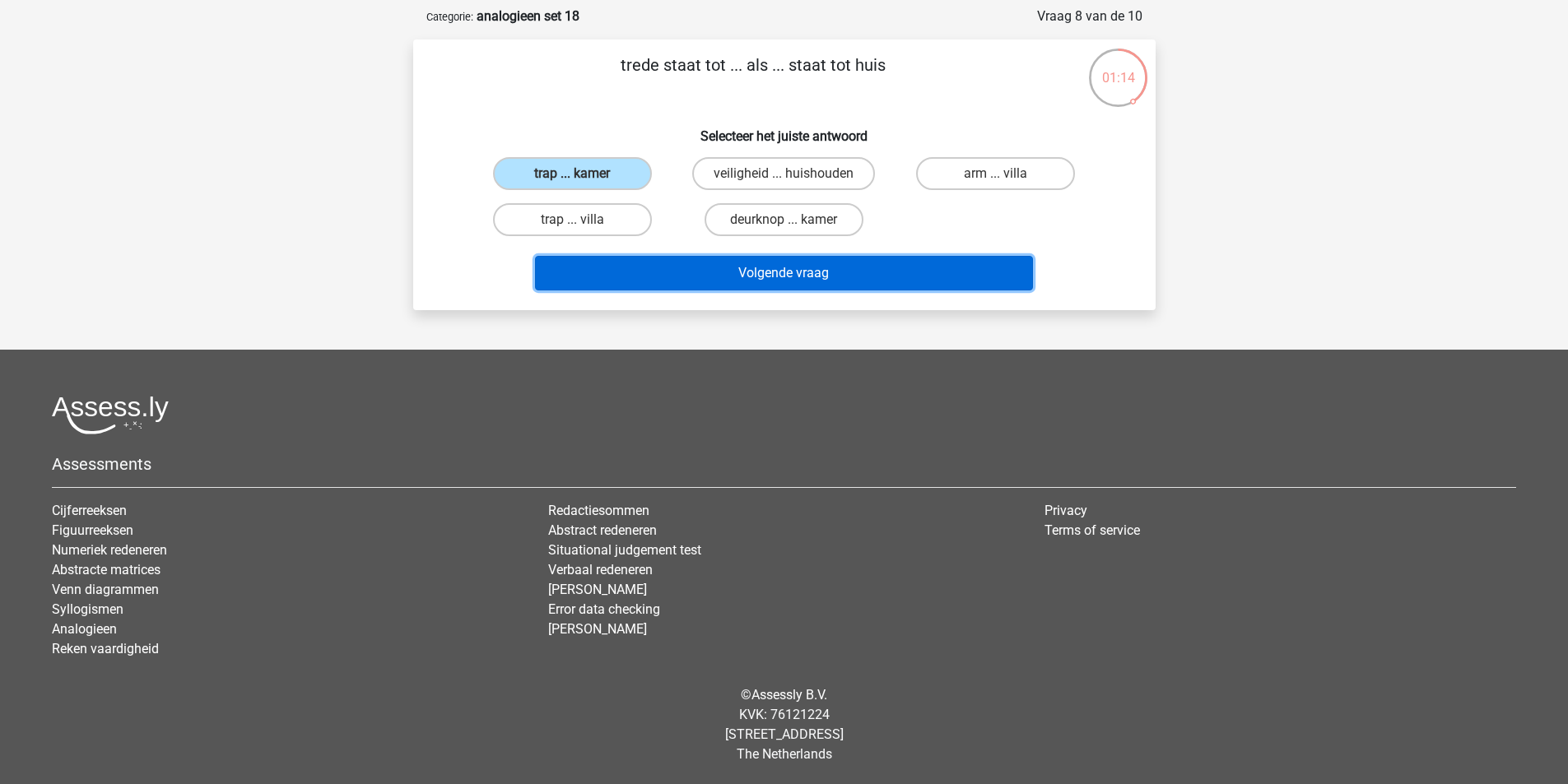
click at [667, 258] on button "Volgende vraag" at bounding box center [784, 274] width 498 height 35
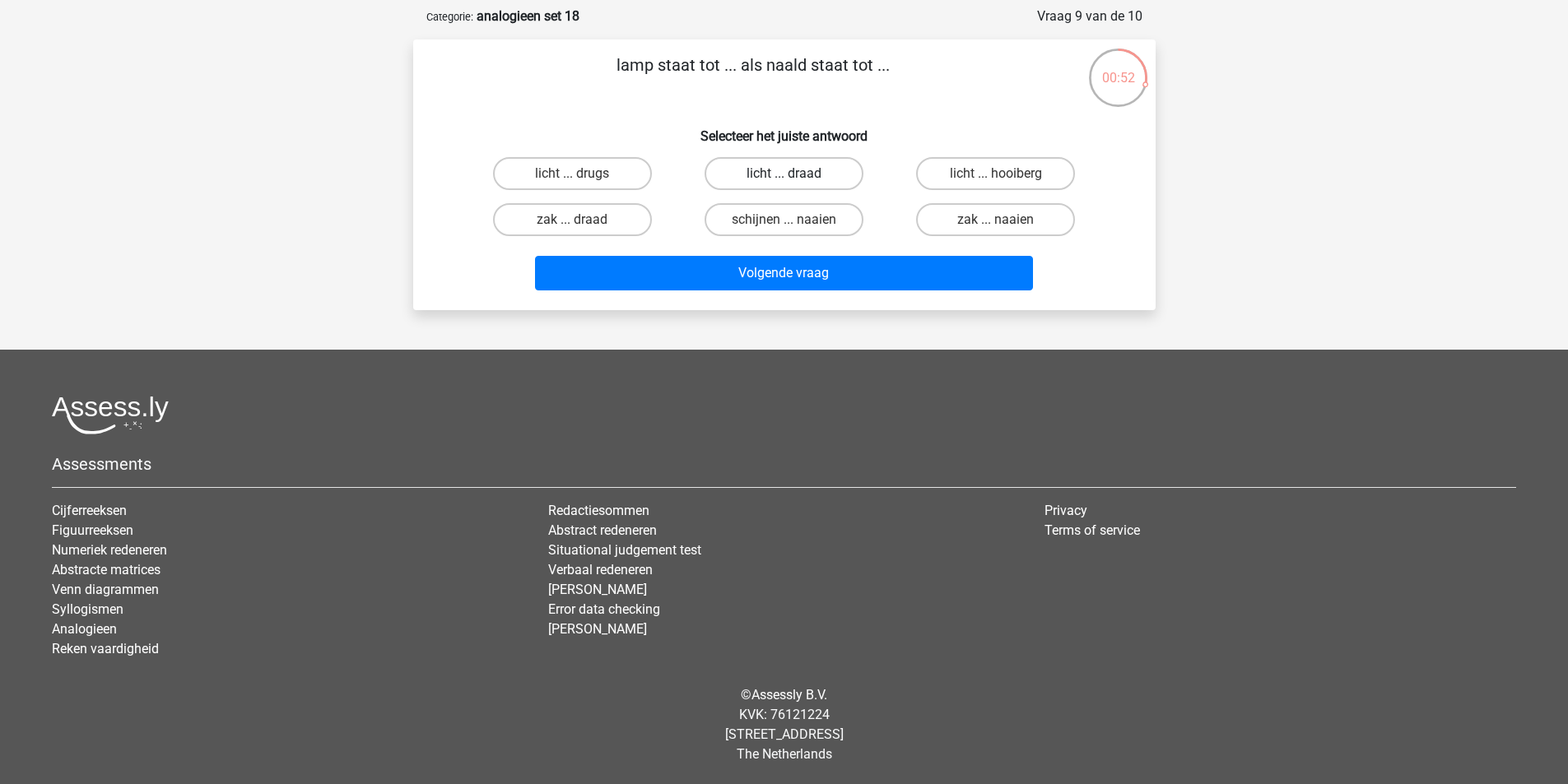
click at [771, 173] on label "licht ... draad" at bounding box center [784, 174] width 159 height 33
click at [784, 174] on input "licht ... draad" at bounding box center [789, 179] width 11 height 11
radio input "true"
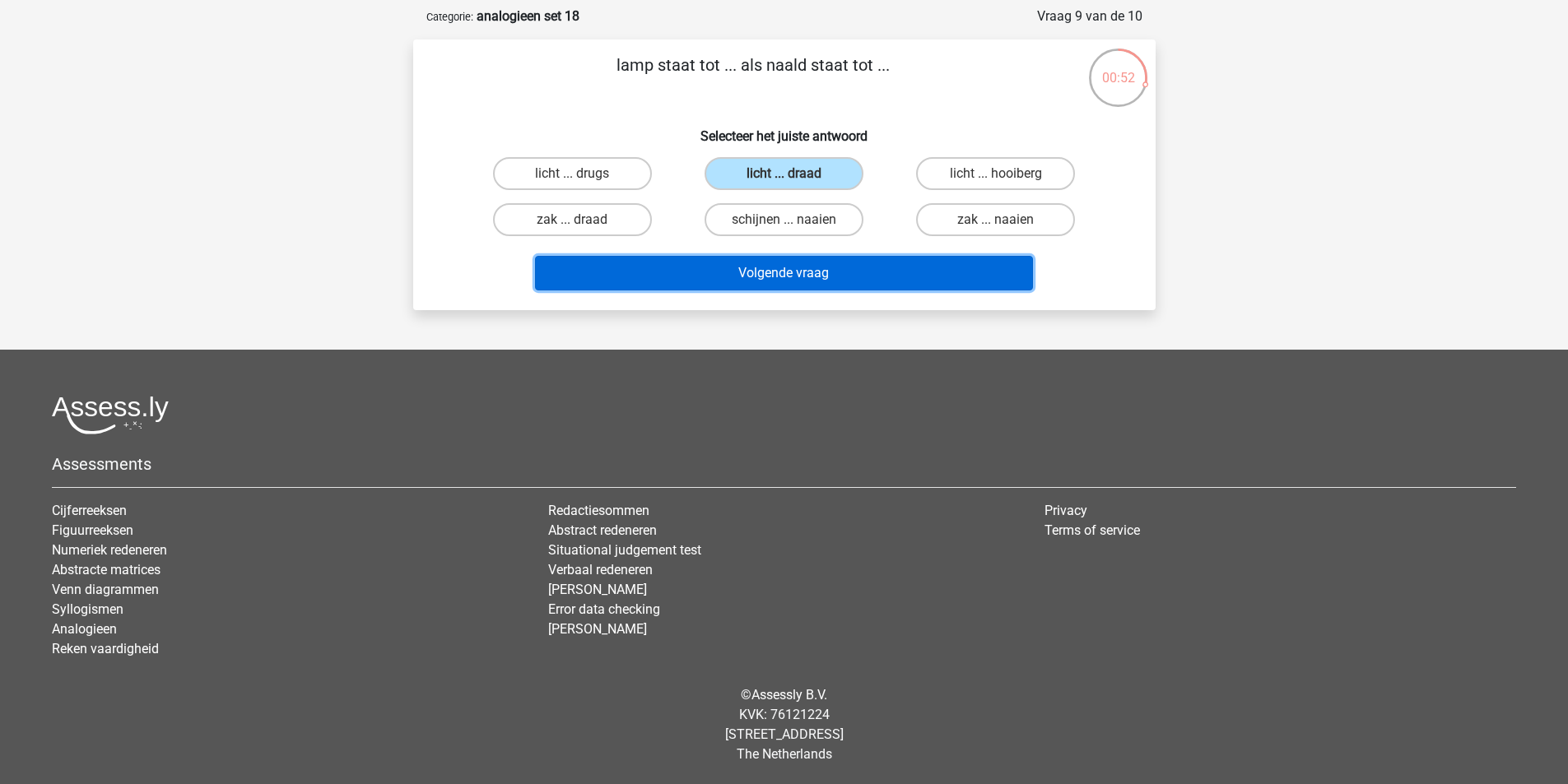
click at [780, 279] on button "Volgende vraag" at bounding box center [784, 274] width 498 height 35
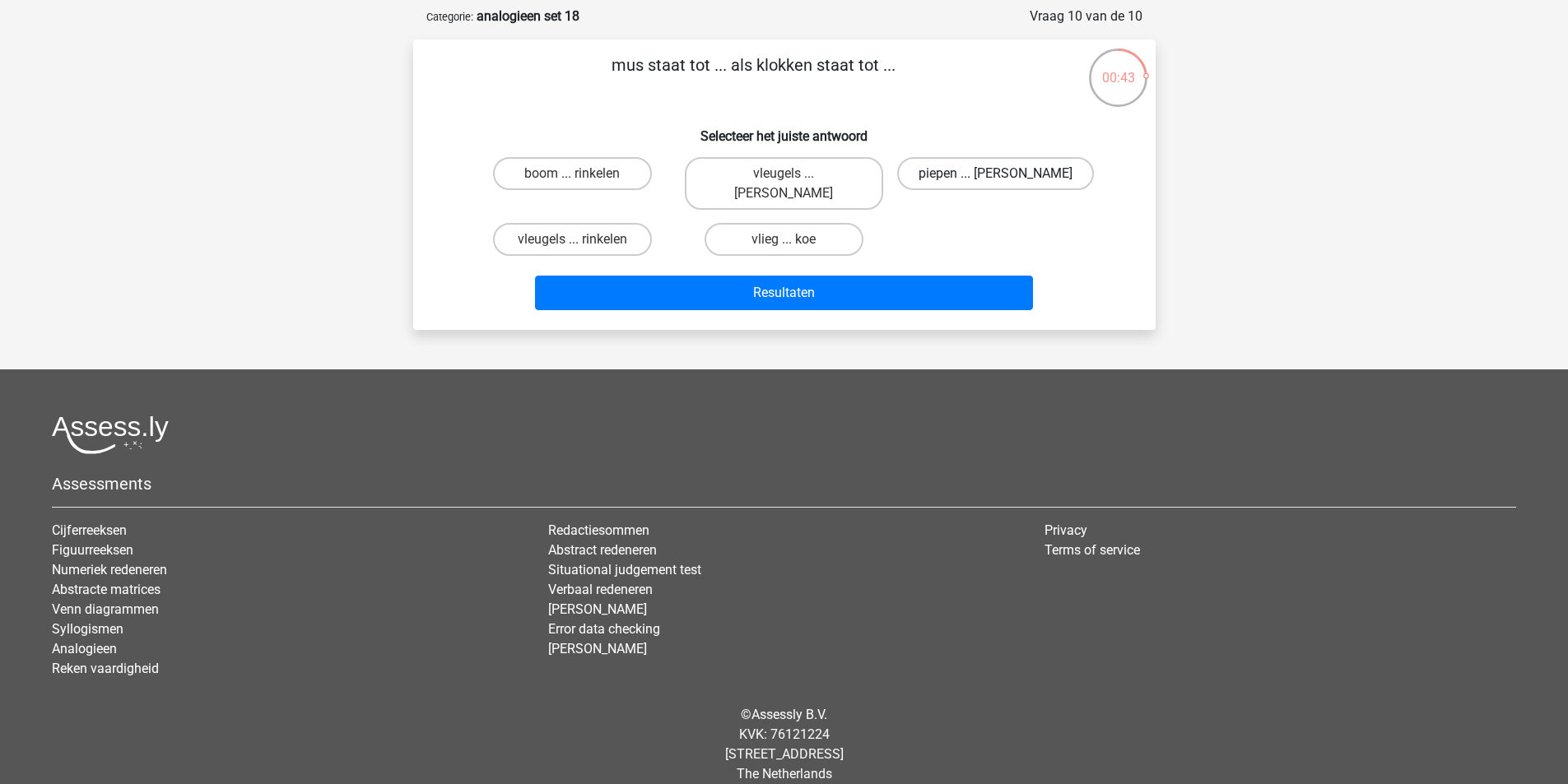
click at [955, 176] on label "piepen ... [PERSON_NAME]" at bounding box center [995, 174] width 197 height 33
click at [996, 176] on input "piepen ... [PERSON_NAME]" at bounding box center [1001, 179] width 11 height 11
radio input "true"
click at [955, 176] on label "piepen ... [PERSON_NAME]" at bounding box center [995, 174] width 197 height 33
click at [996, 176] on input "piepen ... [PERSON_NAME]" at bounding box center [1001, 179] width 11 height 11
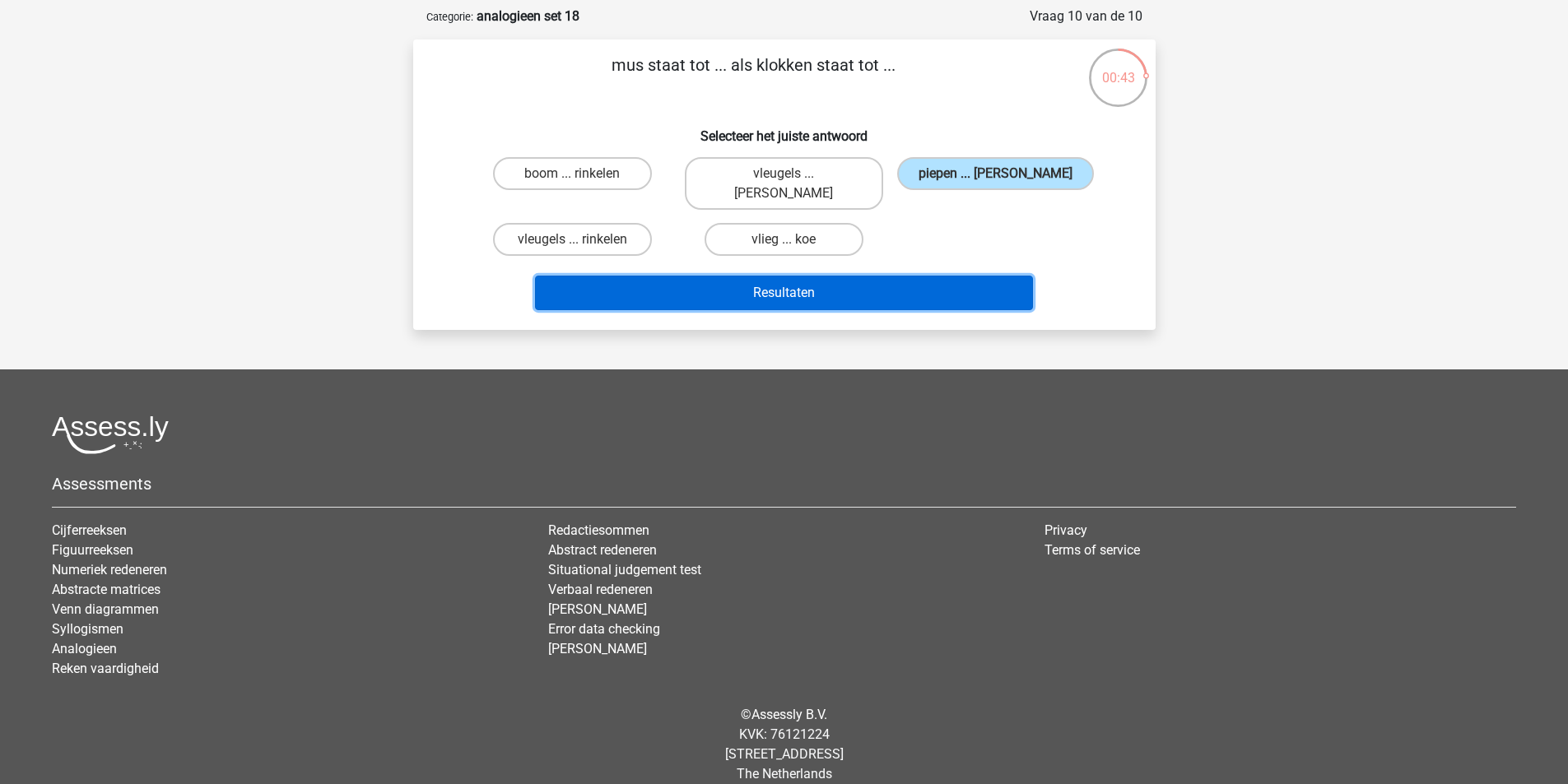
click at [891, 275] on button "Resultaten" at bounding box center [784, 293] width 498 height 35
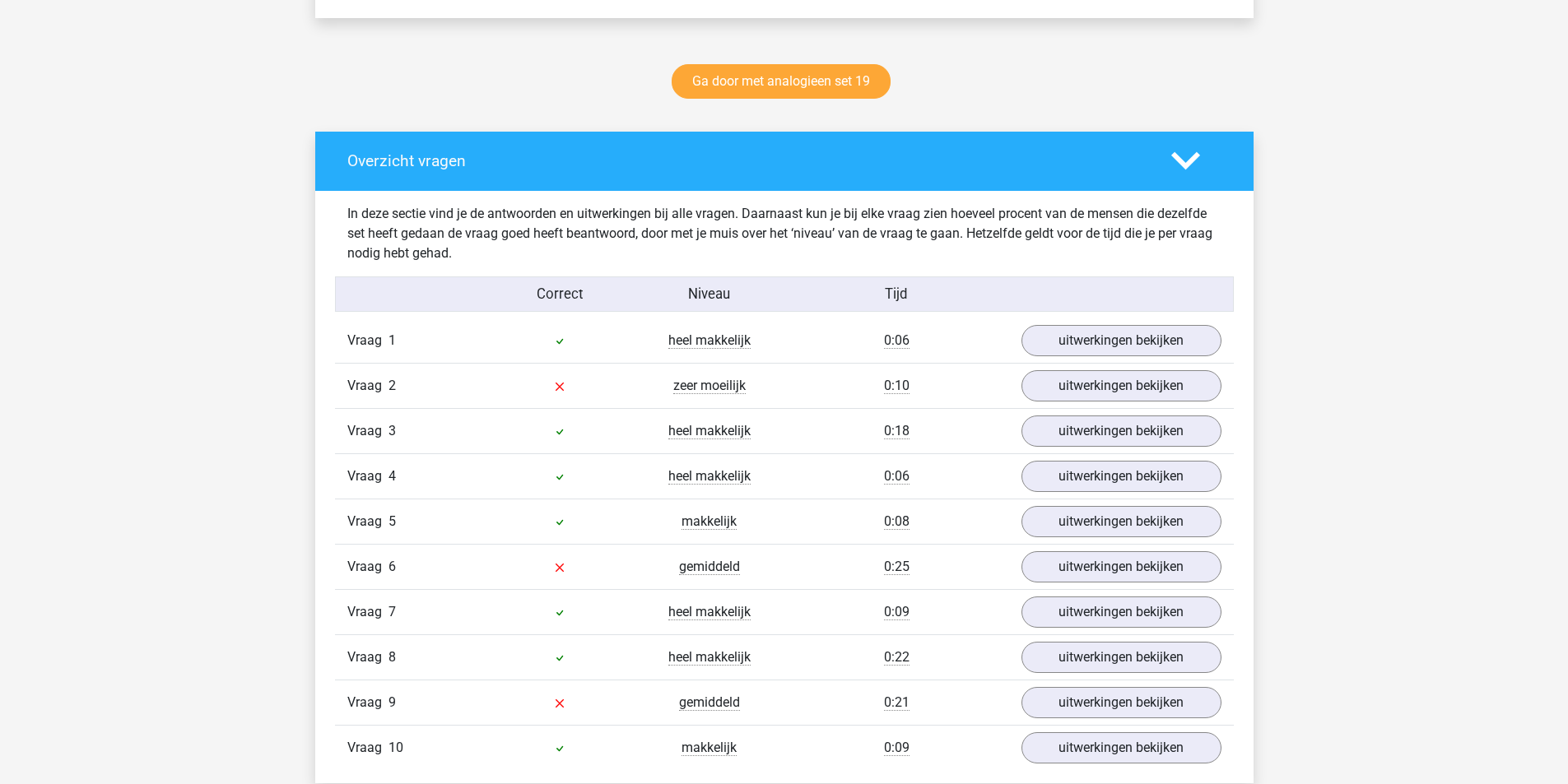
scroll to position [987, 0]
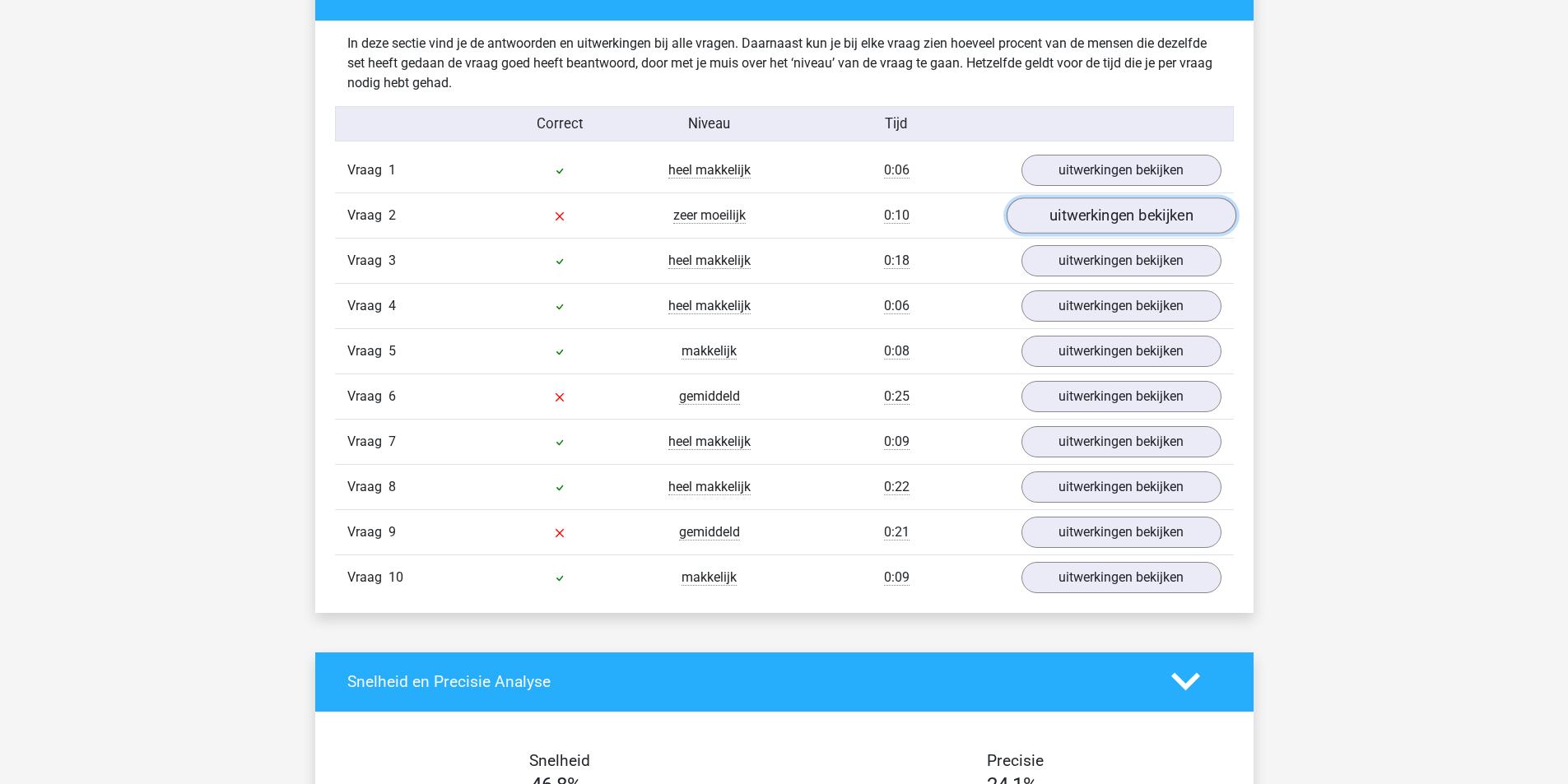
click at [1067, 216] on link "uitwerkingen bekijken" at bounding box center [1120, 216] width 230 height 37
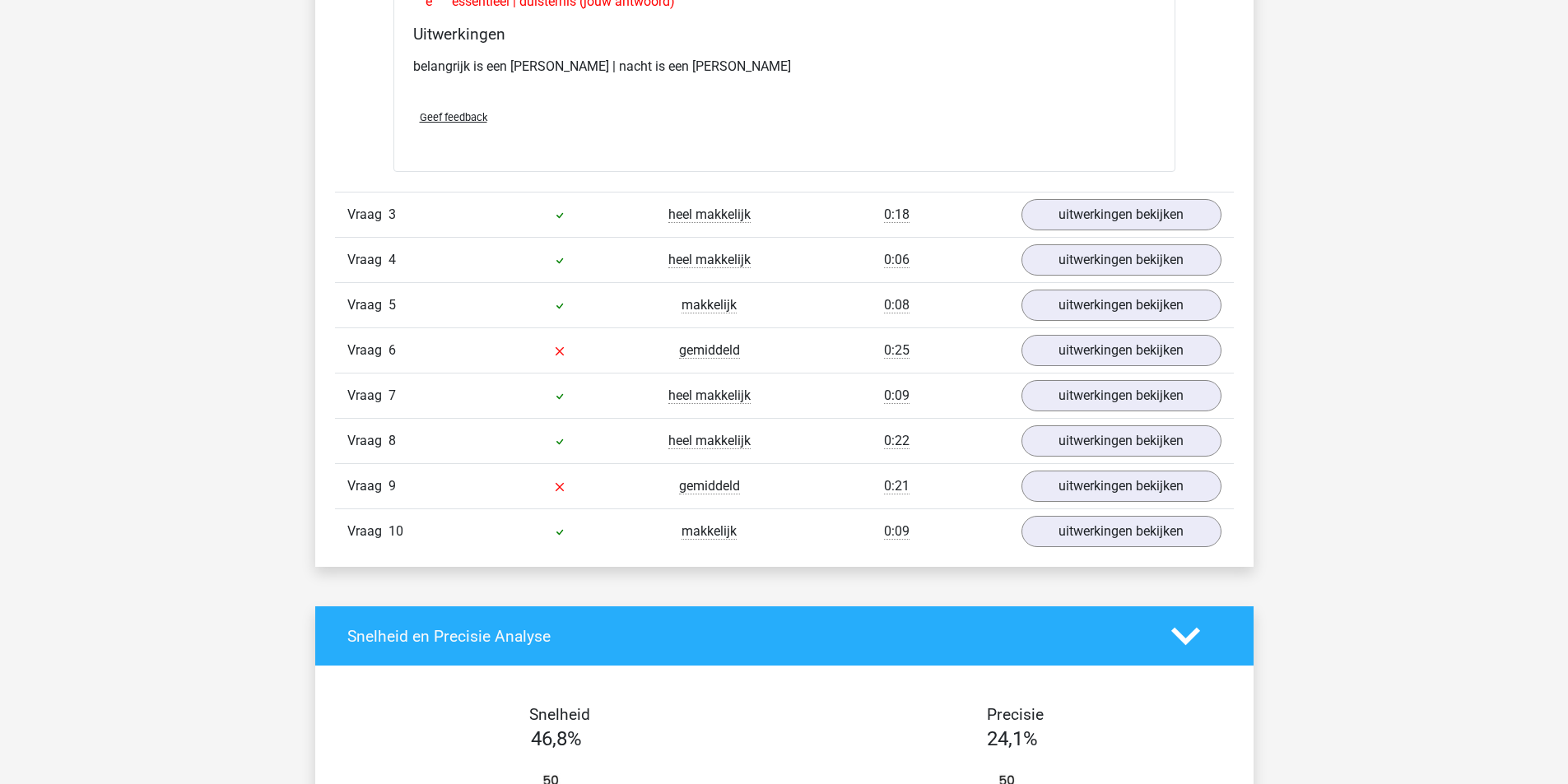
scroll to position [1399, 0]
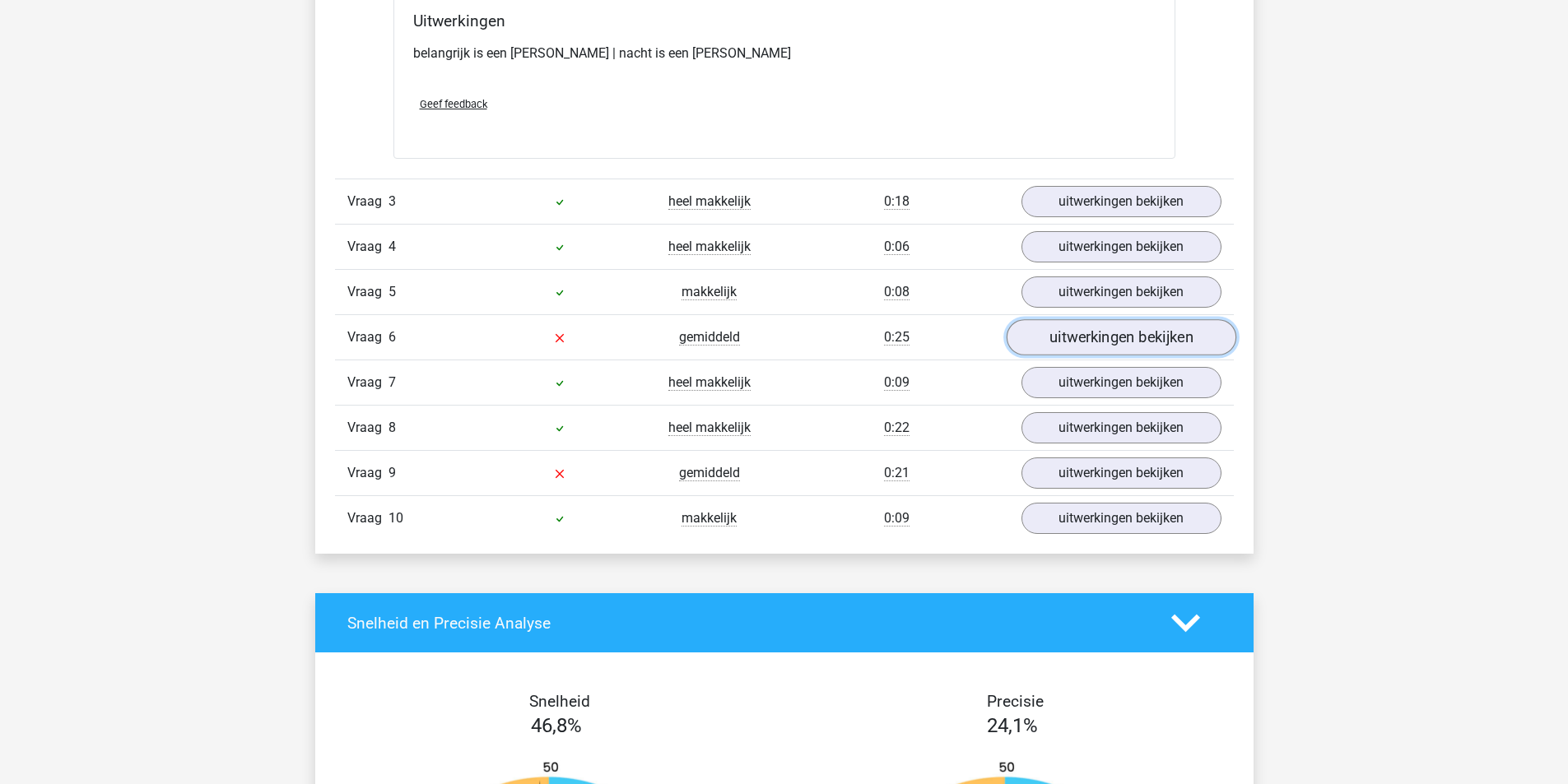
click at [1121, 339] on link "uitwerkingen bekijken" at bounding box center [1120, 338] width 230 height 37
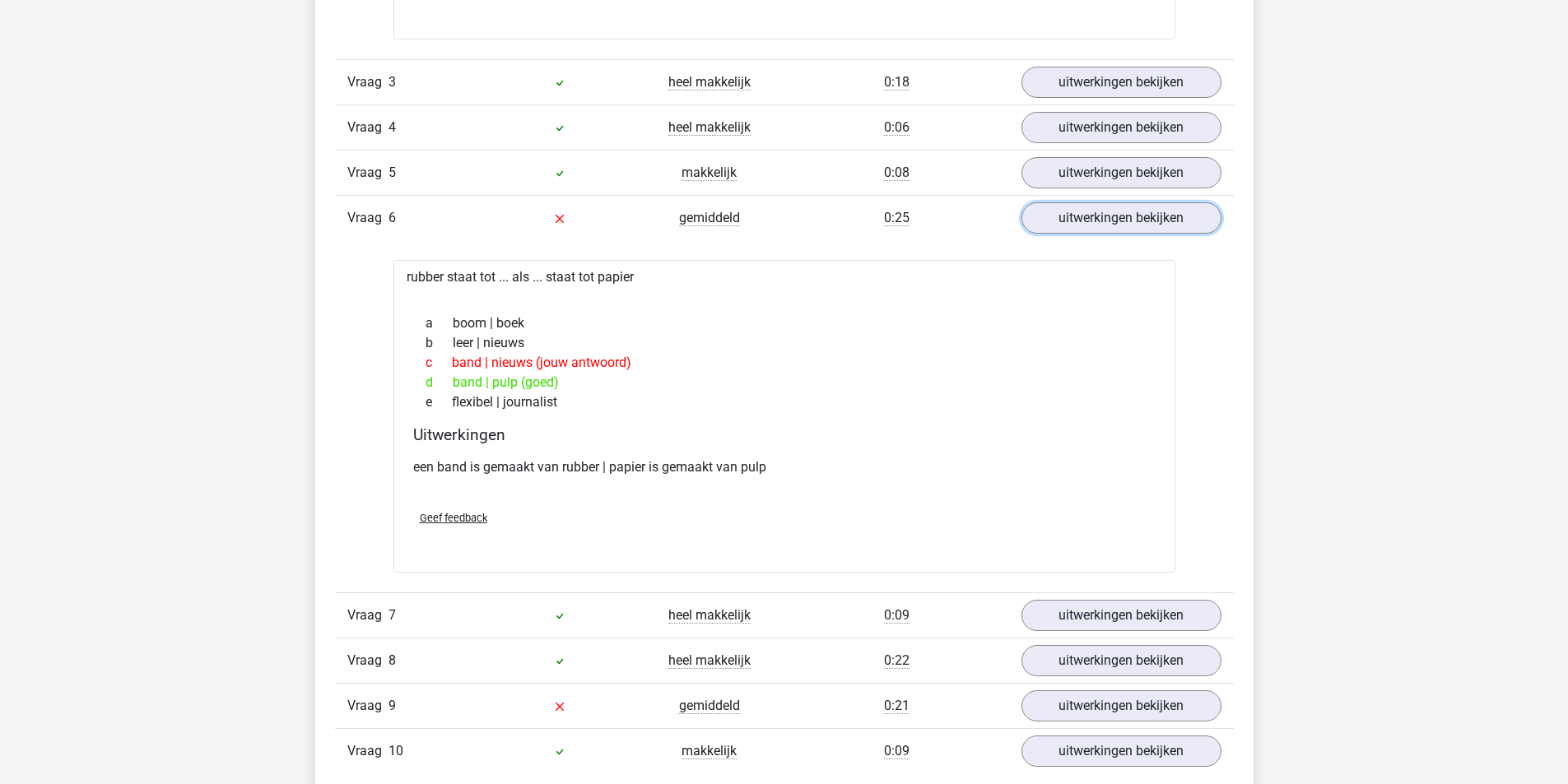
scroll to position [1563, 0]
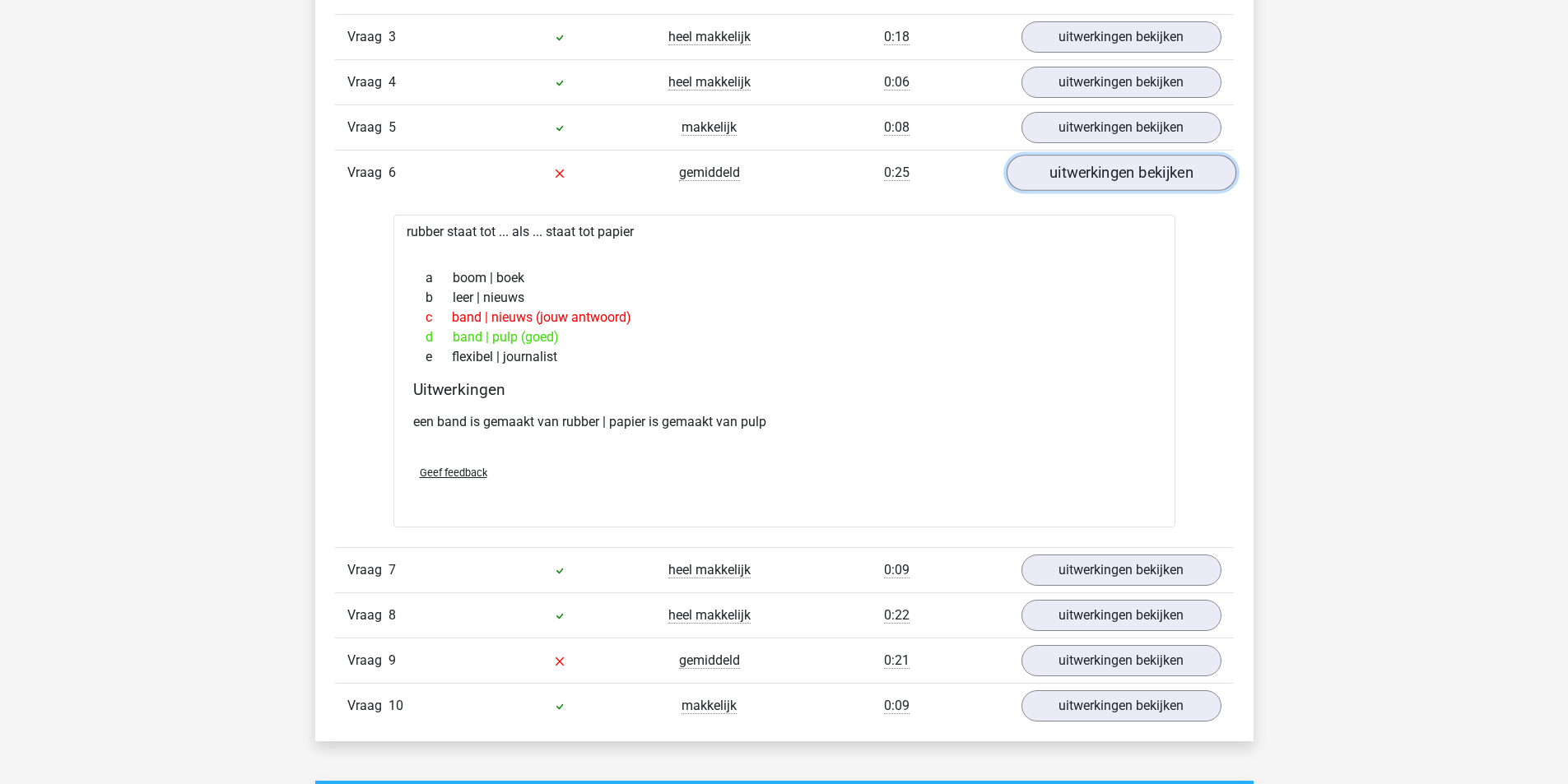
click at [1084, 184] on link "uitwerkingen bekijken" at bounding box center [1120, 173] width 230 height 37
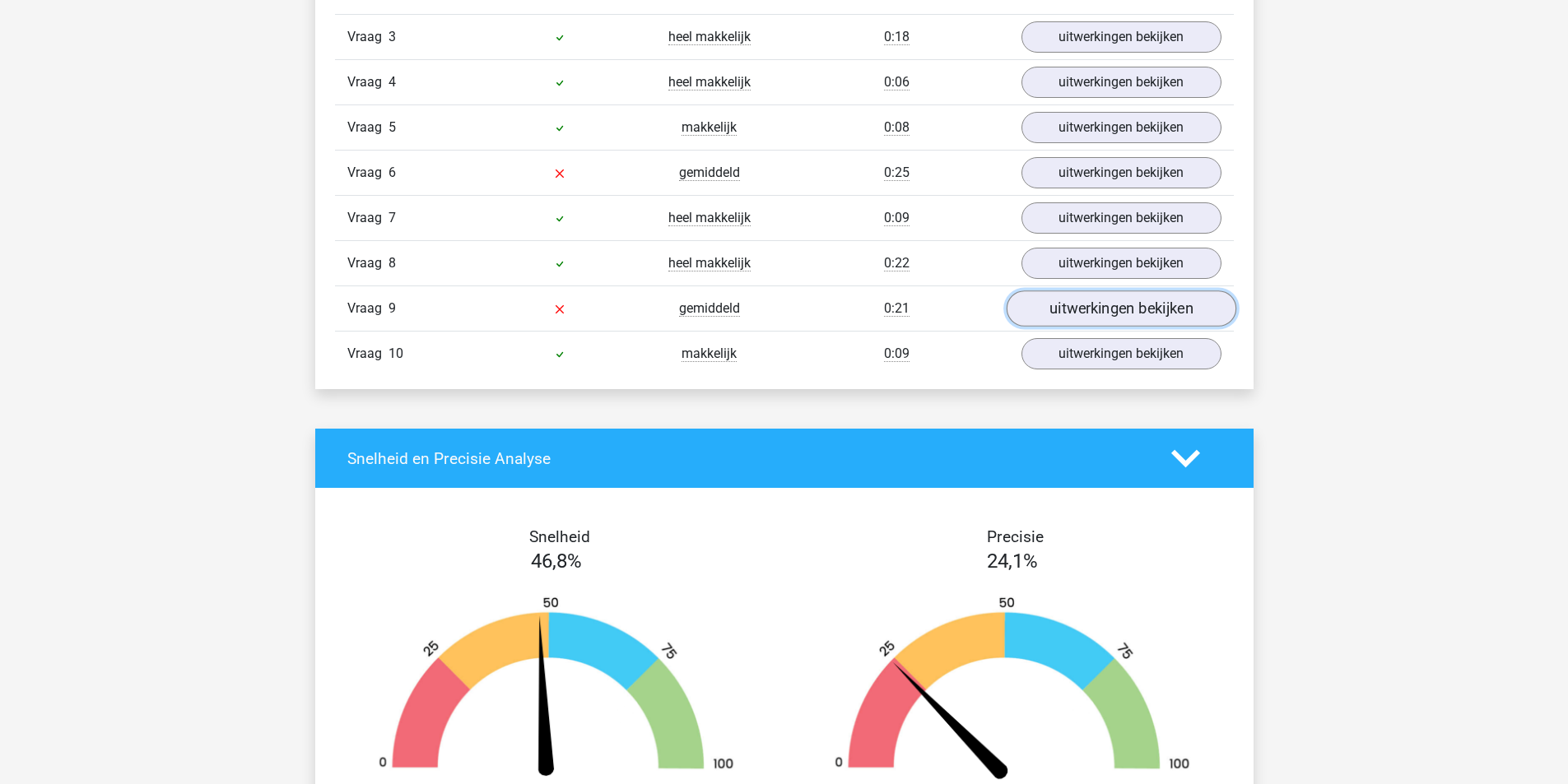
click at [1082, 302] on link "uitwerkingen bekijken" at bounding box center [1120, 308] width 230 height 37
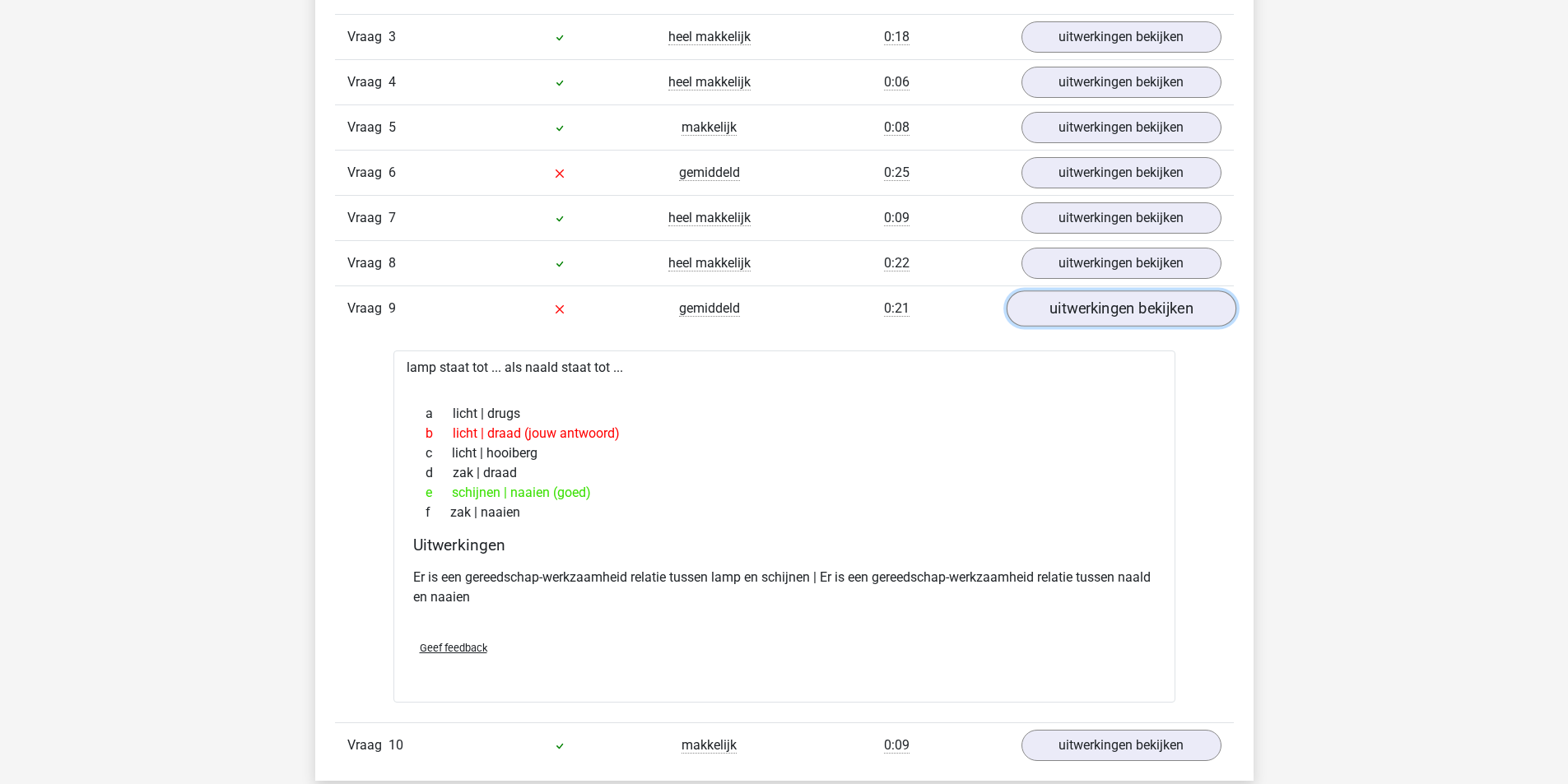
click at [1053, 310] on link "uitwerkingen bekijken" at bounding box center [1120, 308] width 230 height 37
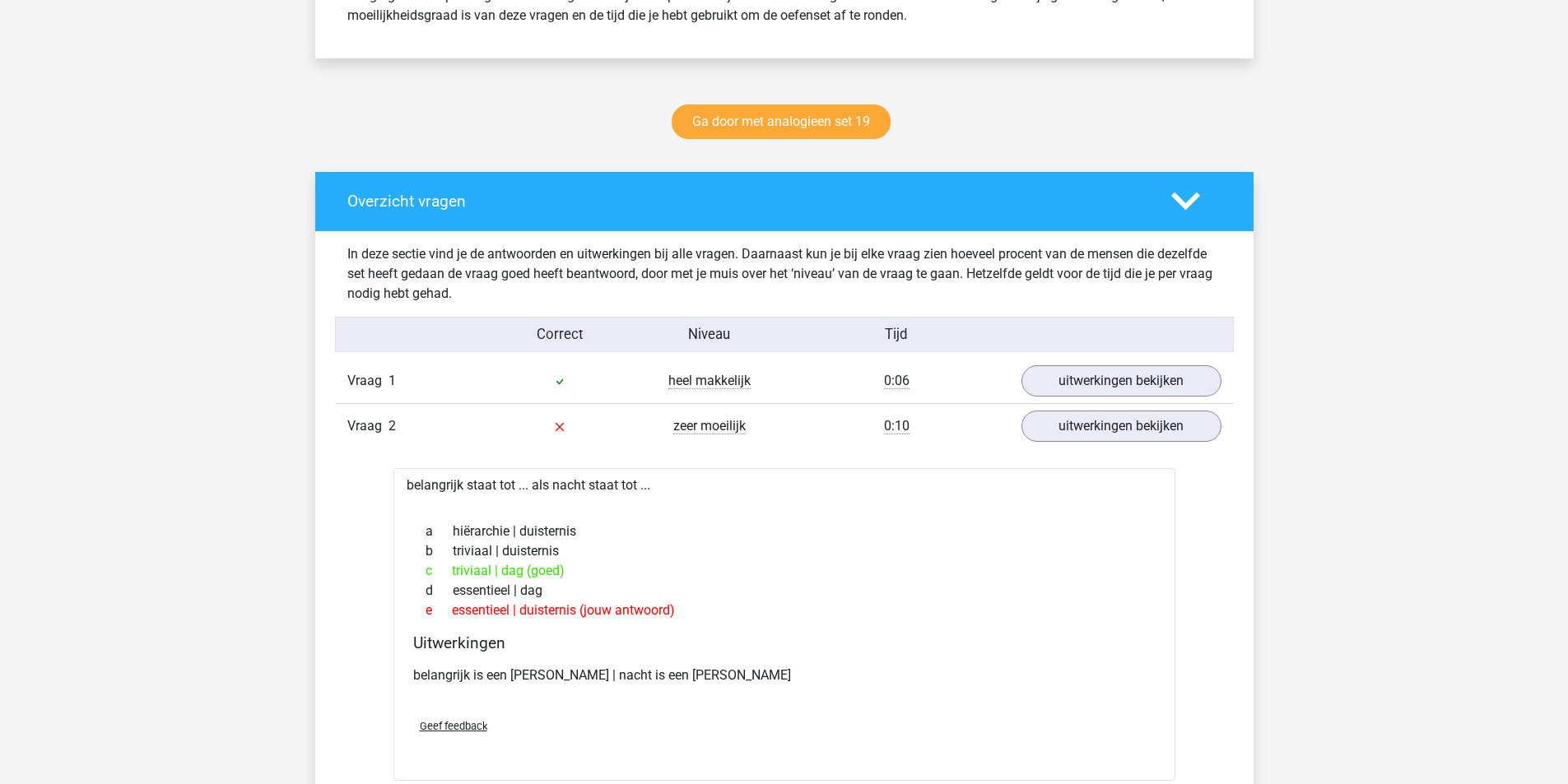
scroll to position [740, 0]
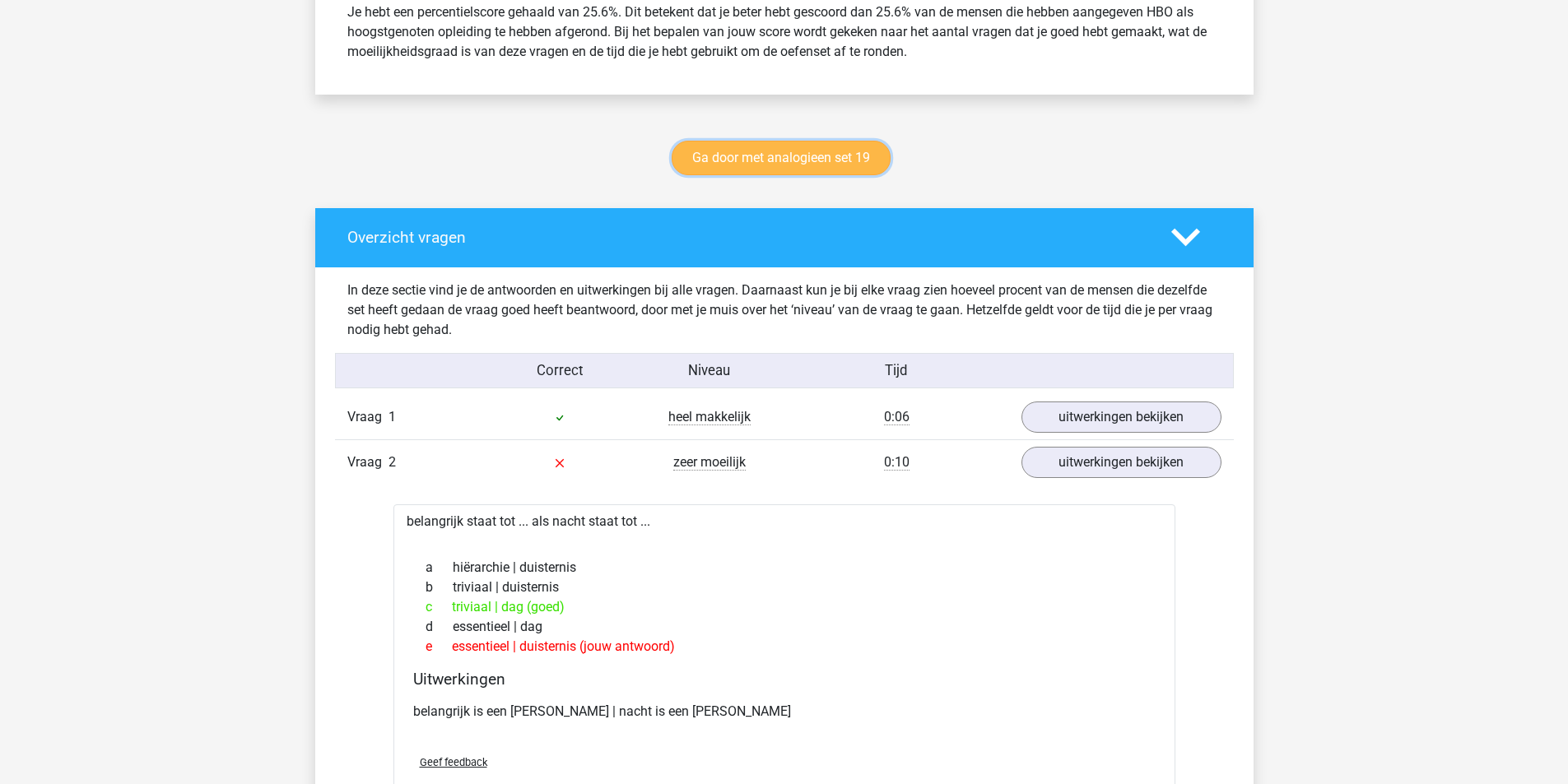
click at [823, 169] on link "Ga door met analogieen set 19" at bounding box center [781, 158] width 219 height 35
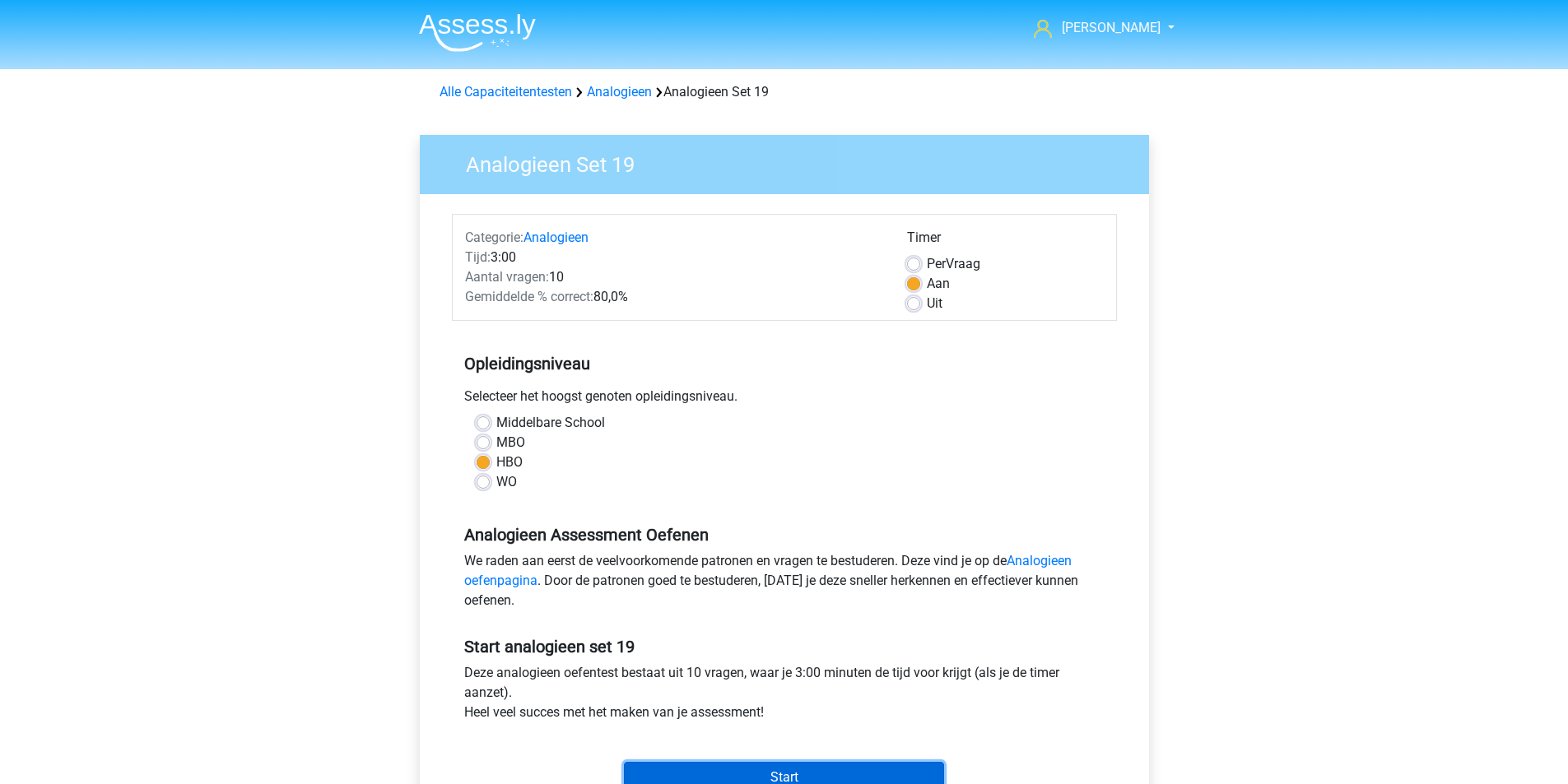
click at [824, 766] on input "Start" at bounding box center [784, 778] width 320 height 31
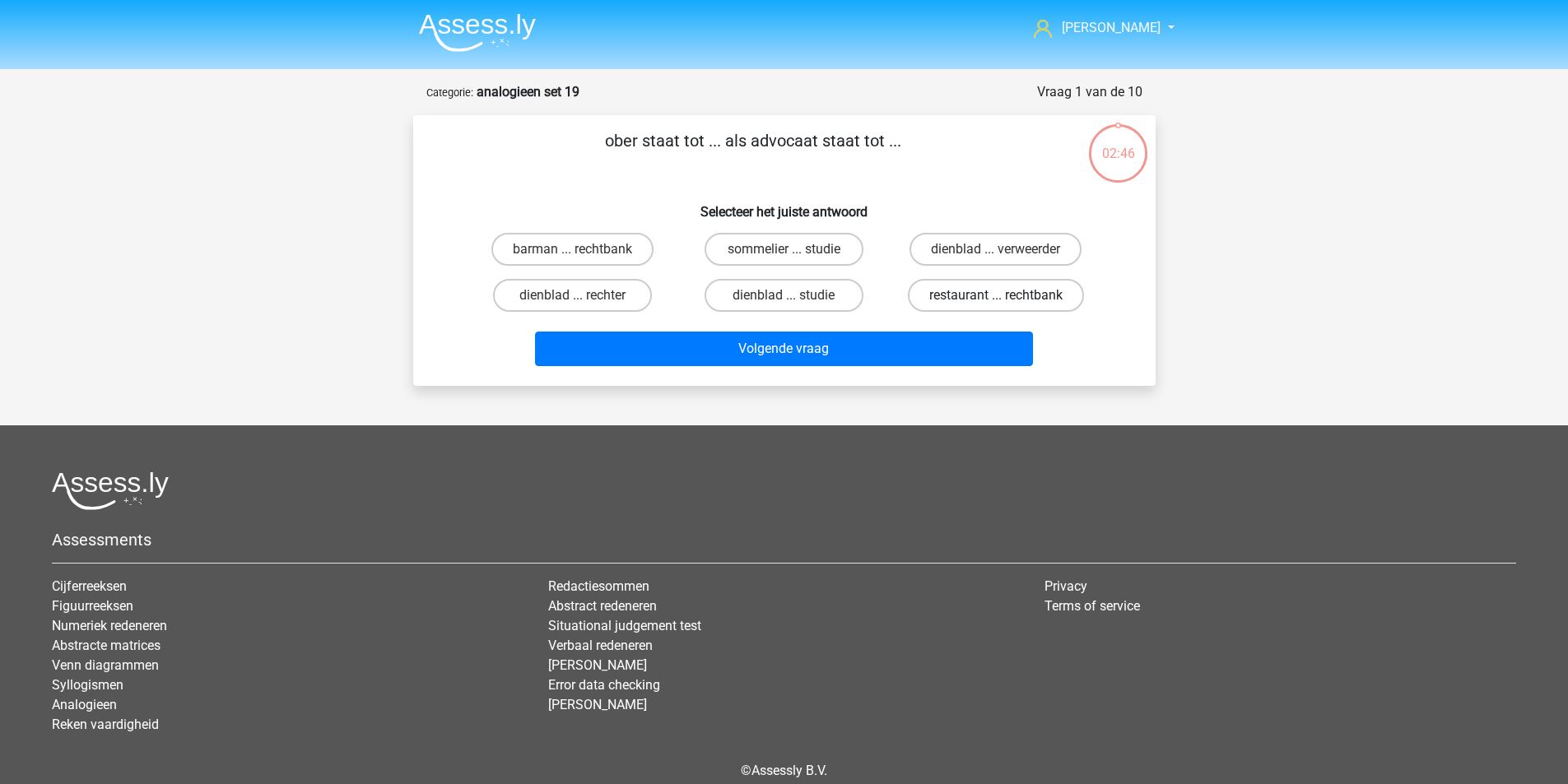
click at [946, 295] on label "restaurant ... rechtbank" at bounding box center [996, 295] width 176 height 33
click at [996, 295] on input "restaurant ... rechtbank" at bounding box center [1001, 301] width 11 height 11
radio input "true"
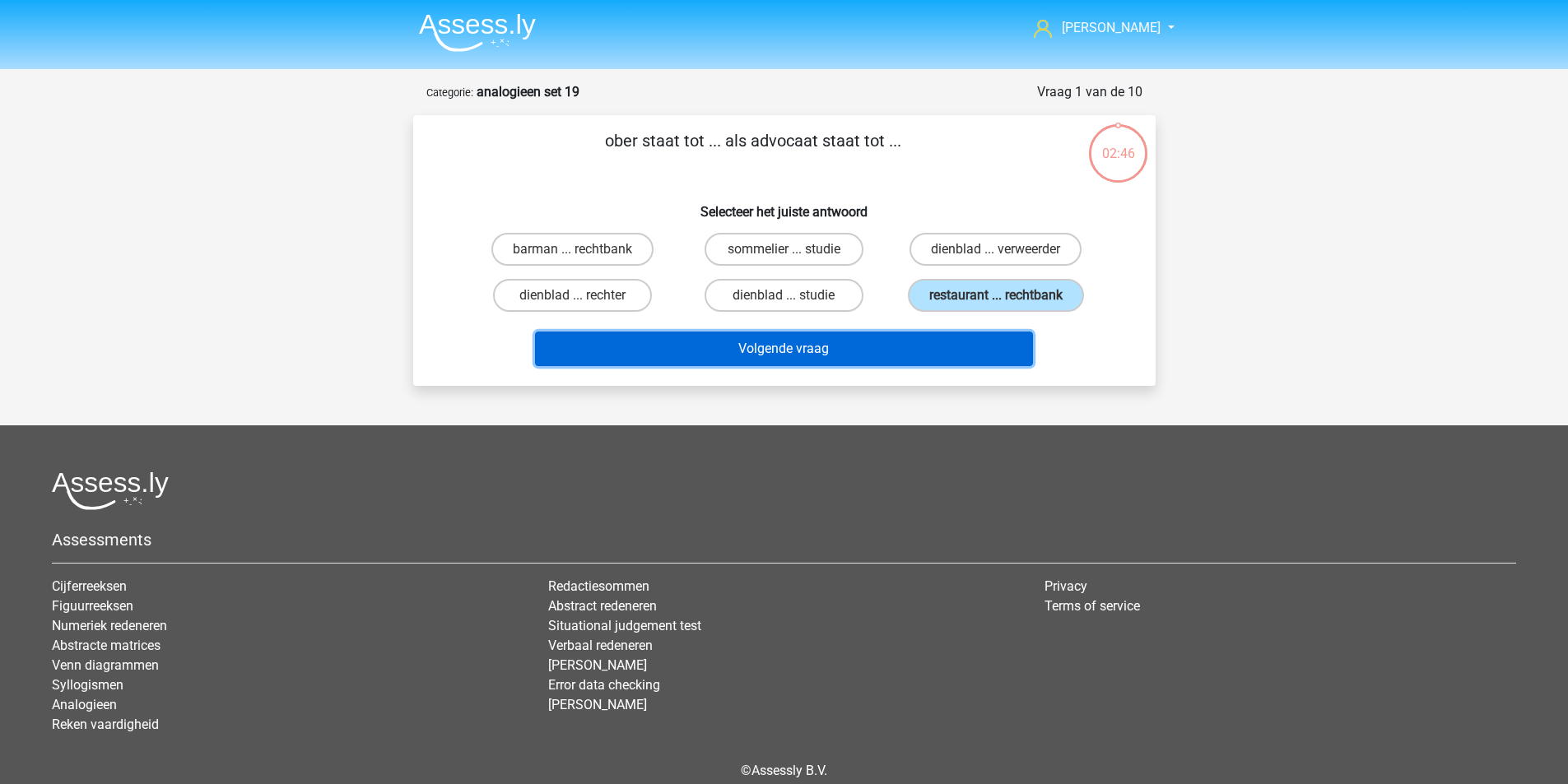
click at [902, 348] on button "Volgende vraag" at bounding box center [784, 349] width 498 height 35
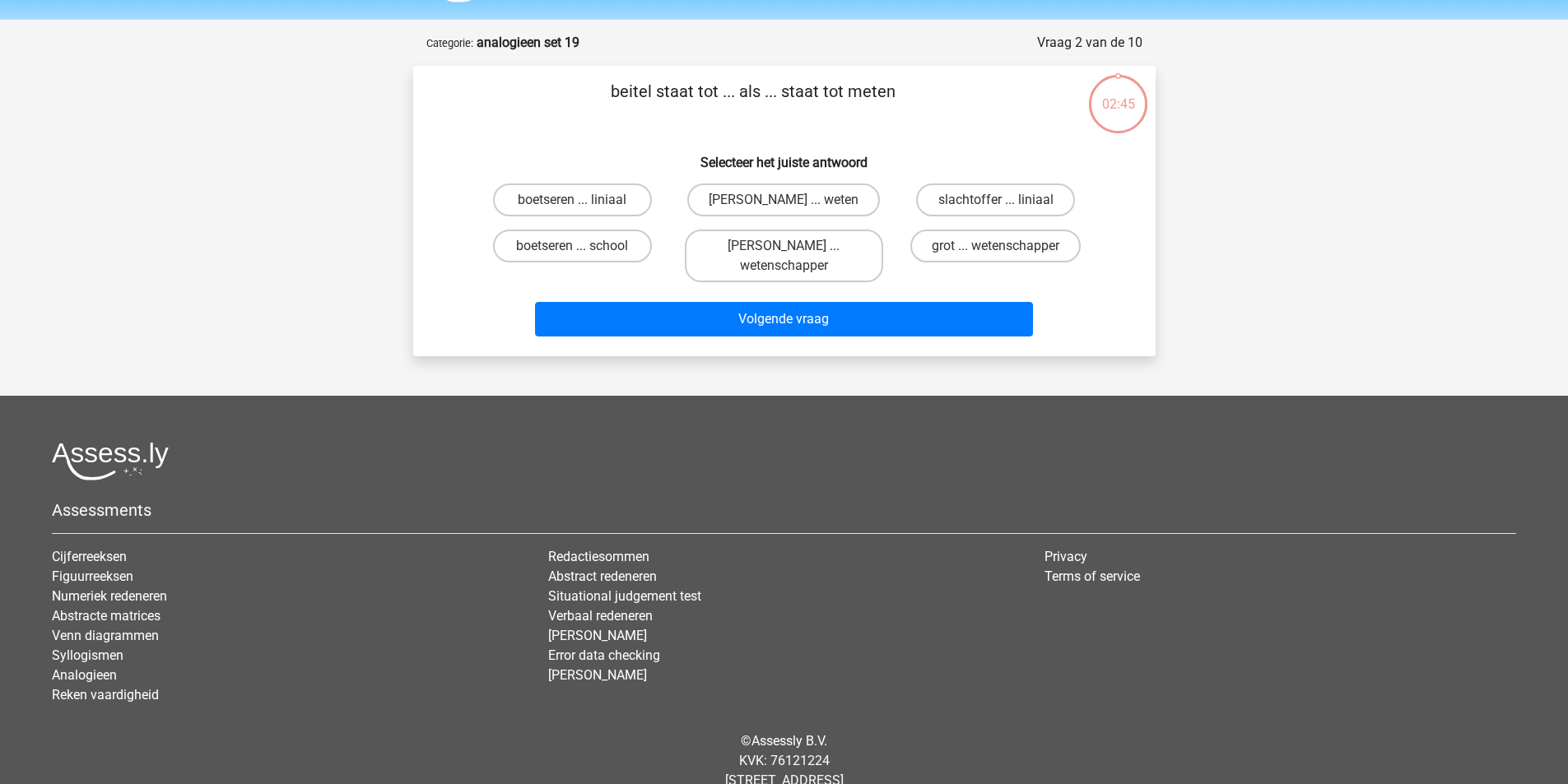
scroll to position [82, 0]
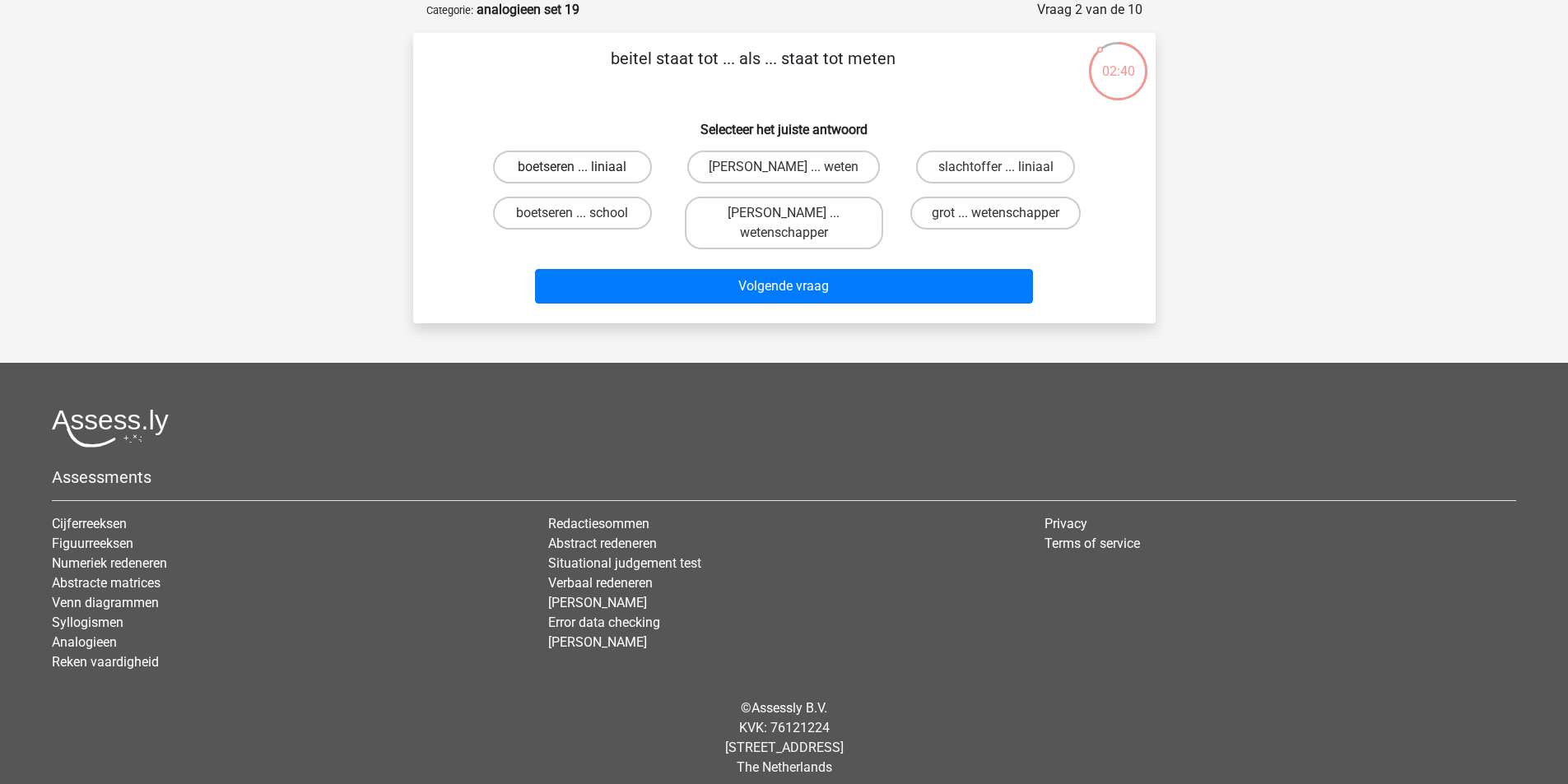
click at [599, 167] on label "boetseren ... liniaal" at bounding box center [573, 167] width 159 height 33
click at [583, 167] on input "boetseren ... liniaal" at bounding box center [578, 173] width 11 height 11
radio input "true"
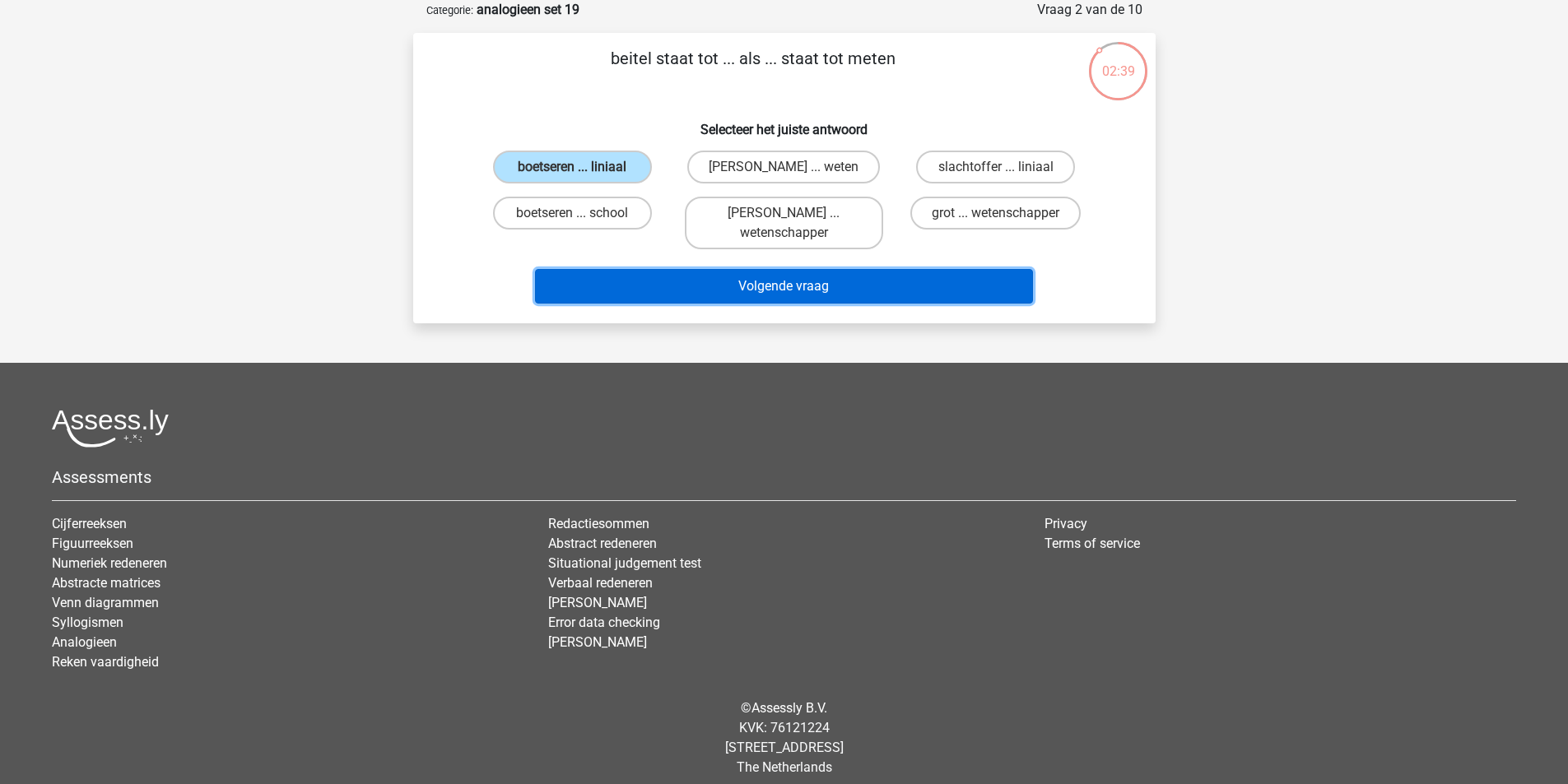
click at [766, 278] on button "Volgende vraag" at bounding box center [784, 286] width 498 height 35
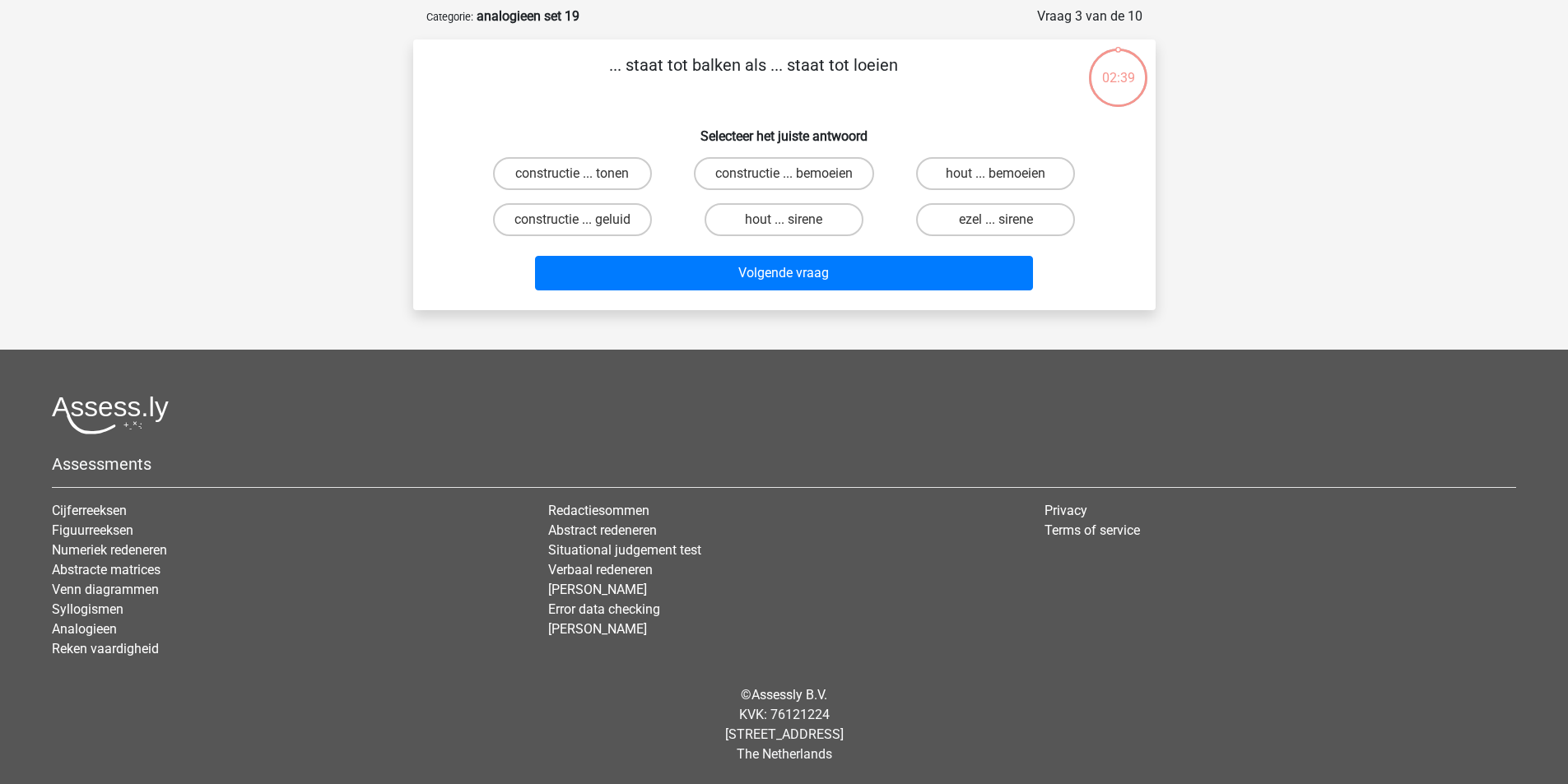
scroll to position [76, 0]
click at [607, 176] on label "constructie ... tonen" at bounding box center [573, 174] width 159 height 33
click at [583, 176] on input "constructie ... tonen" at bounding box center [578, 179] width 11 height 11
radio input "true"
click at [740, 218] on label "hout ... sirene" at bounding box center [784, 220] width 159 height 33
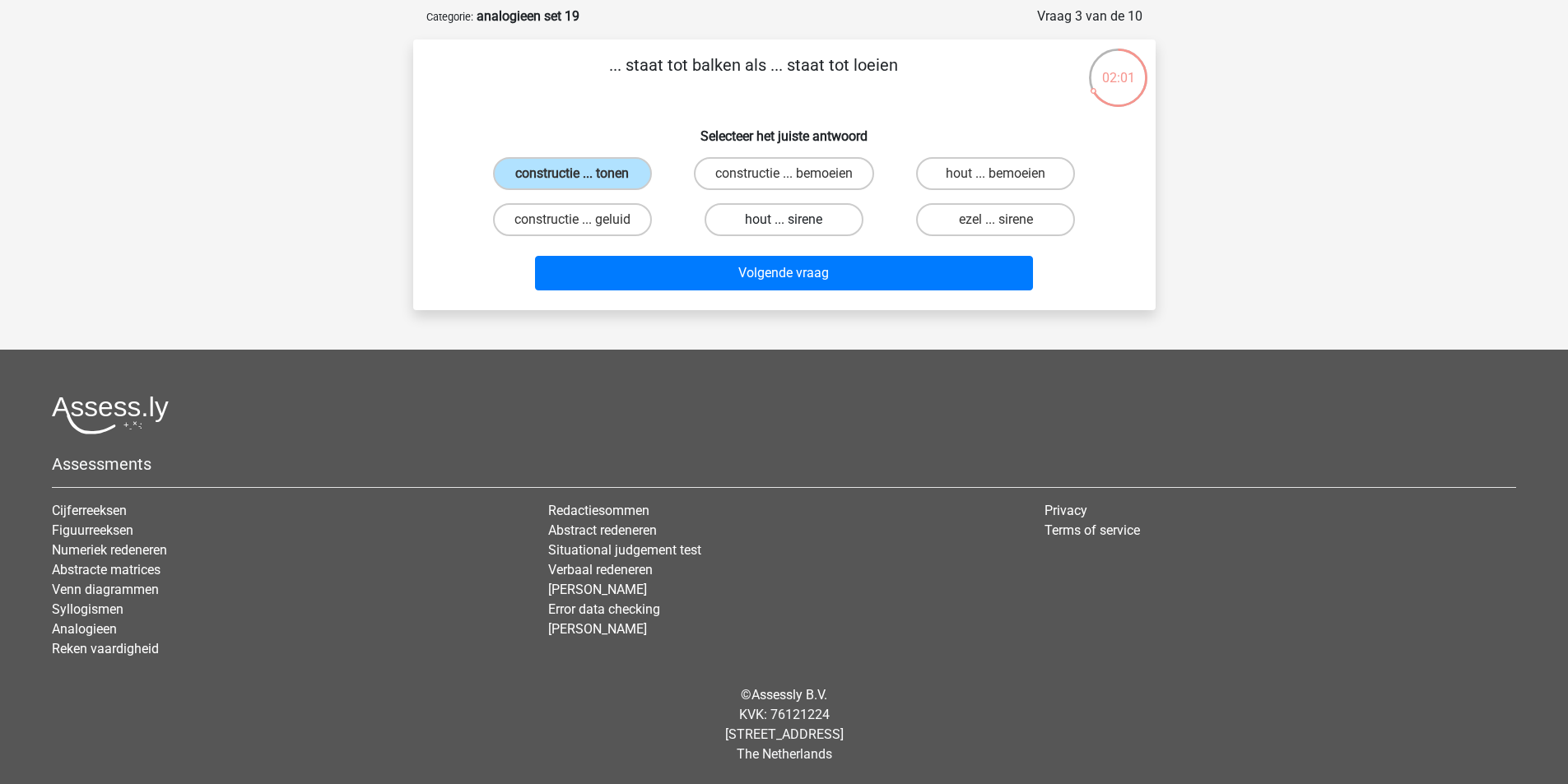
click at [784, 220] on input "hout ... sirene" at bounding box center [789, 225] width 11 height 11
radio input "true"
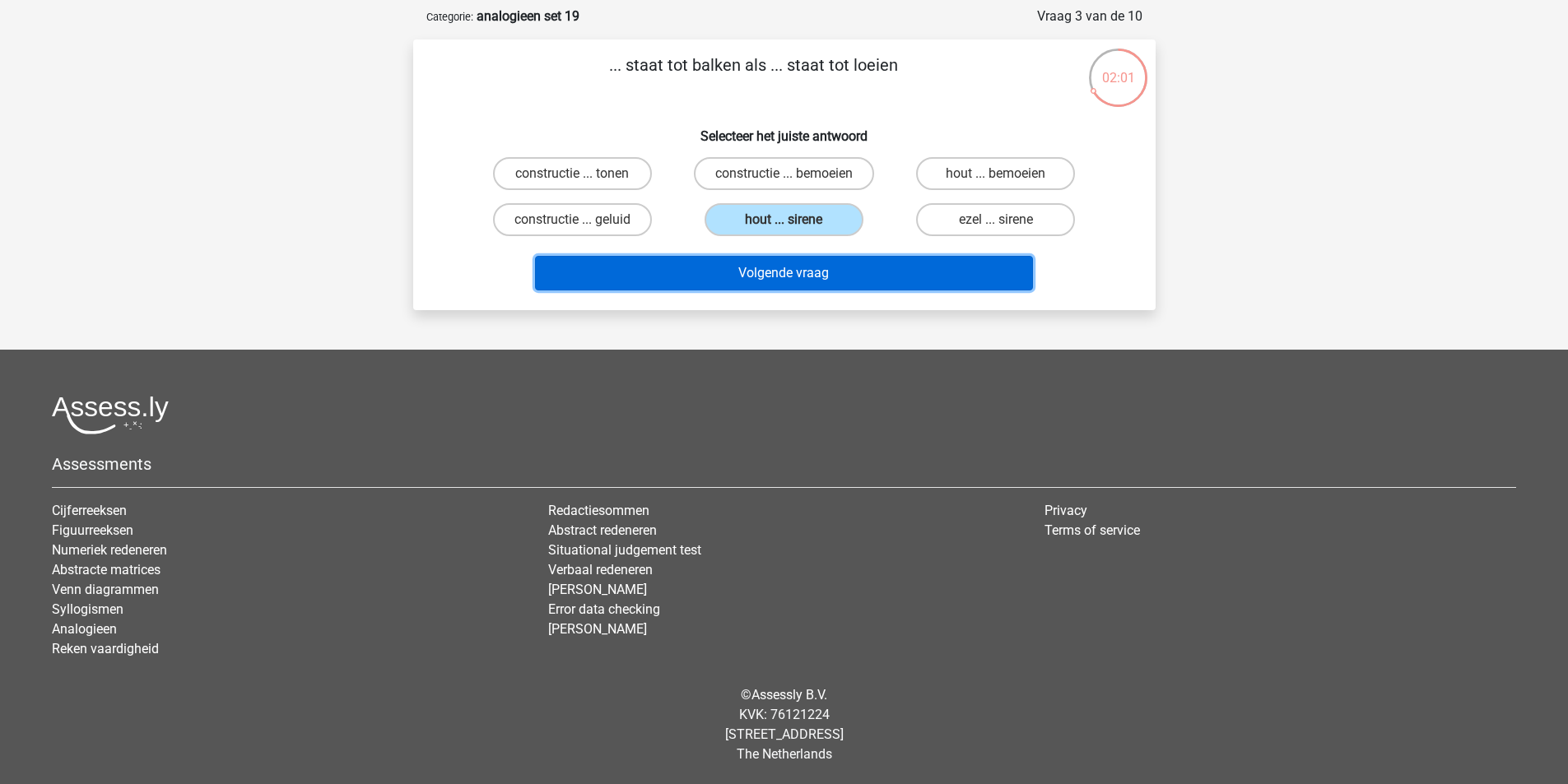
click at [757, 263] on button "Volgende vraag" at bounding box center [784, 274] width 498 height 35
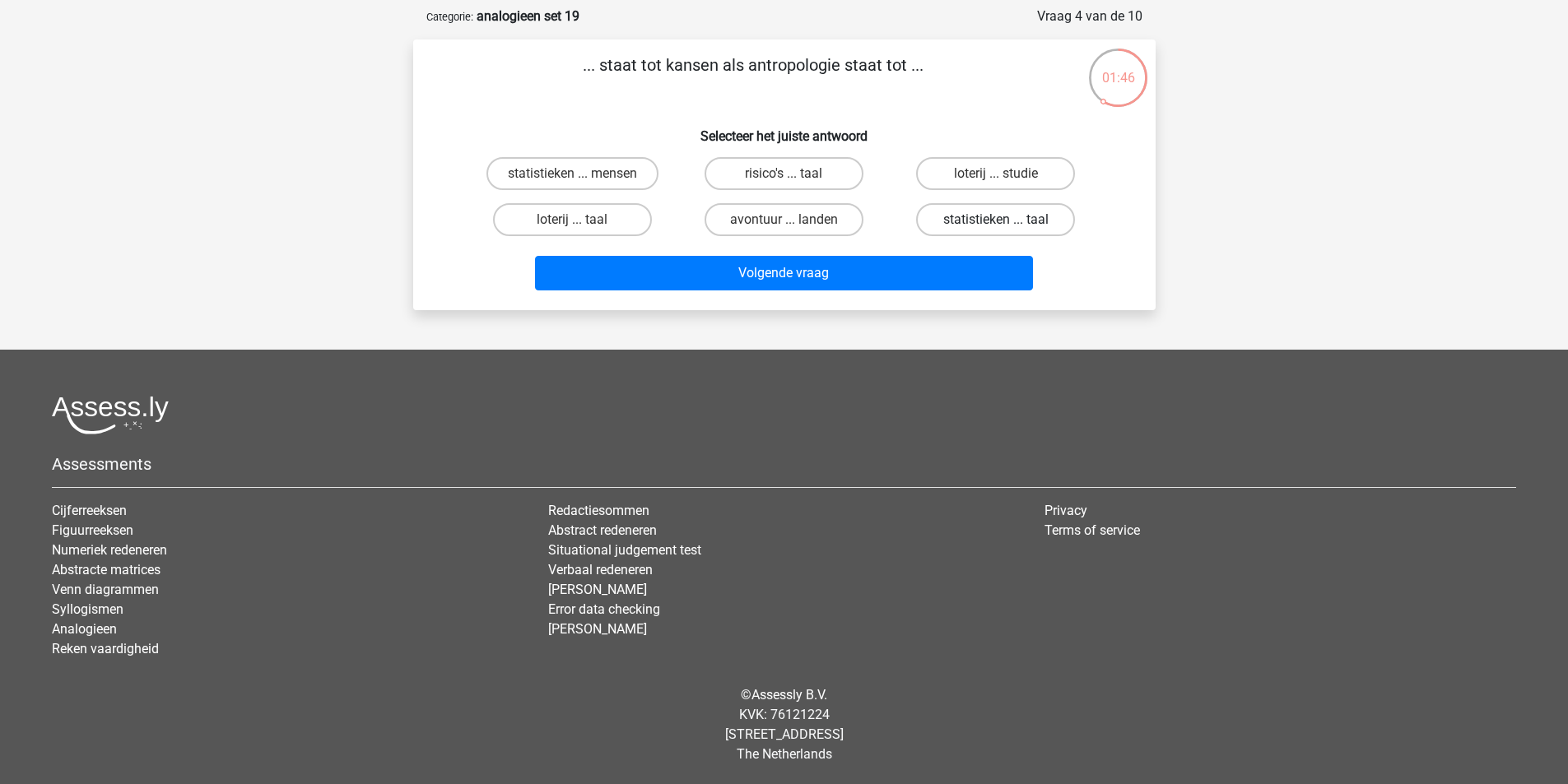
click at [966, 218] on label "statistieken ... taal" at bounding box center [996, 220] width 159 height 33
click at [996, 220] on input "statistieken ... taal" at bounding box center [1001, 225] width 11 height 11
radio input "true"
click at [965, 218] on label "statistieken ... taal" at bounding box center [996, 220] width 159 height 33
click at [996, 220] on input "statistieken ... taal" at bounding box center [1001, 225] width 11 height 11
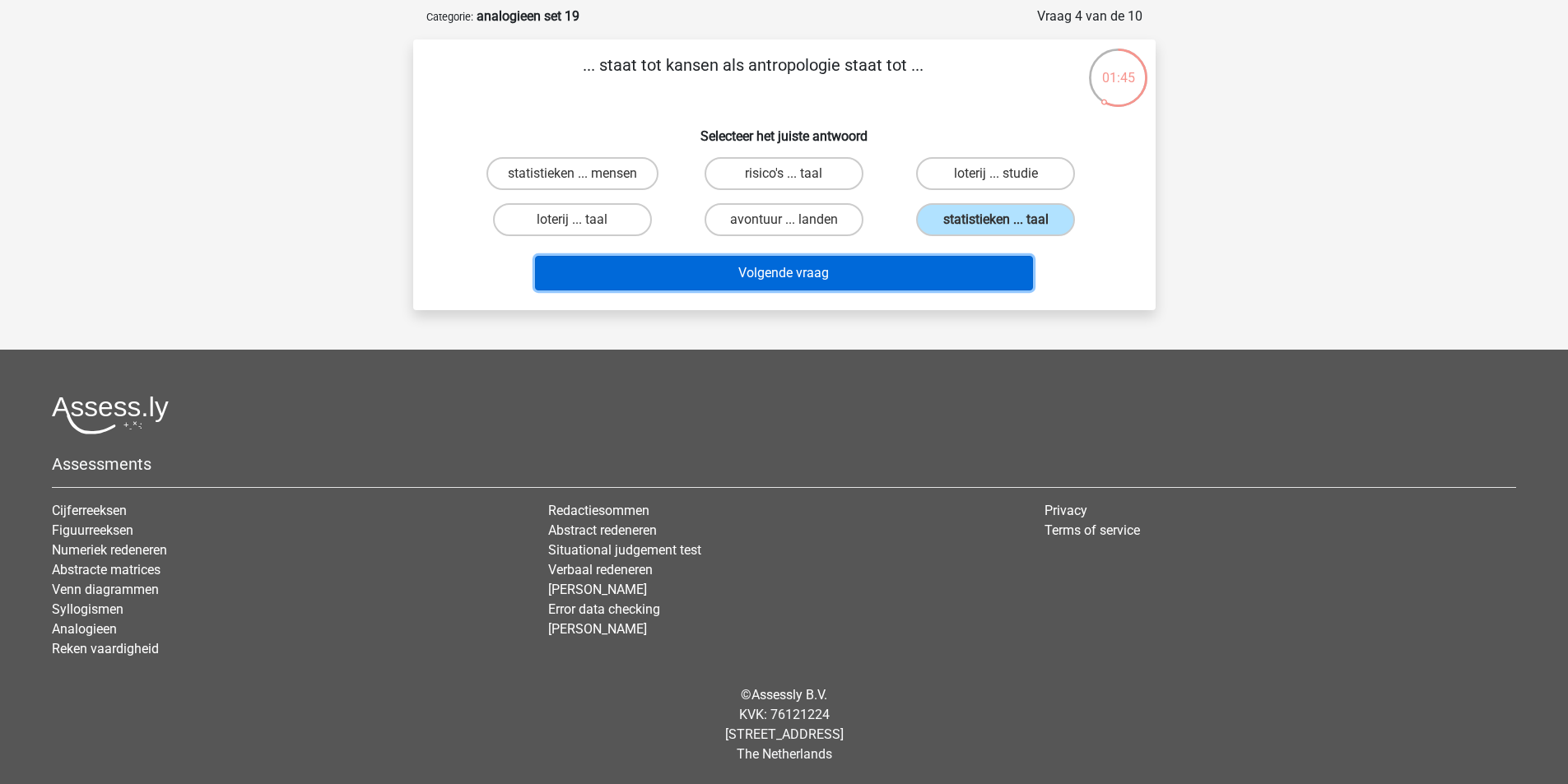
click at [866, 277] on button "Volgende vraag" at bounding box center [784, 274] width 498 height 35
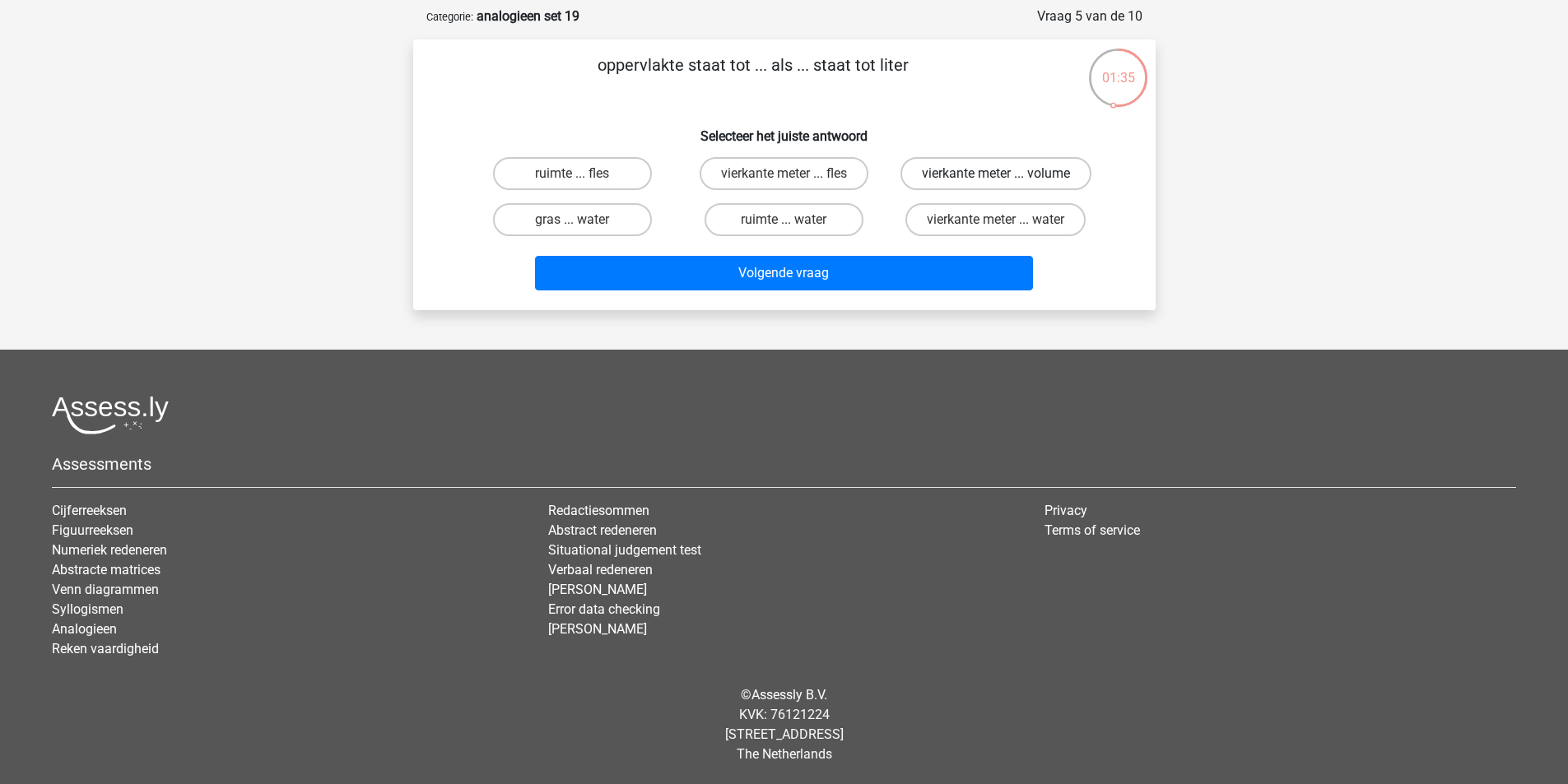
click at [946, 182] on label "vierkante meter ... volume" at bounding box center [996, 174] width 191 height 33
click at [996, 182] on input "vierkante meter ... volume" at bounding box center [1001, 179] width 11 height 11
radio input "true"
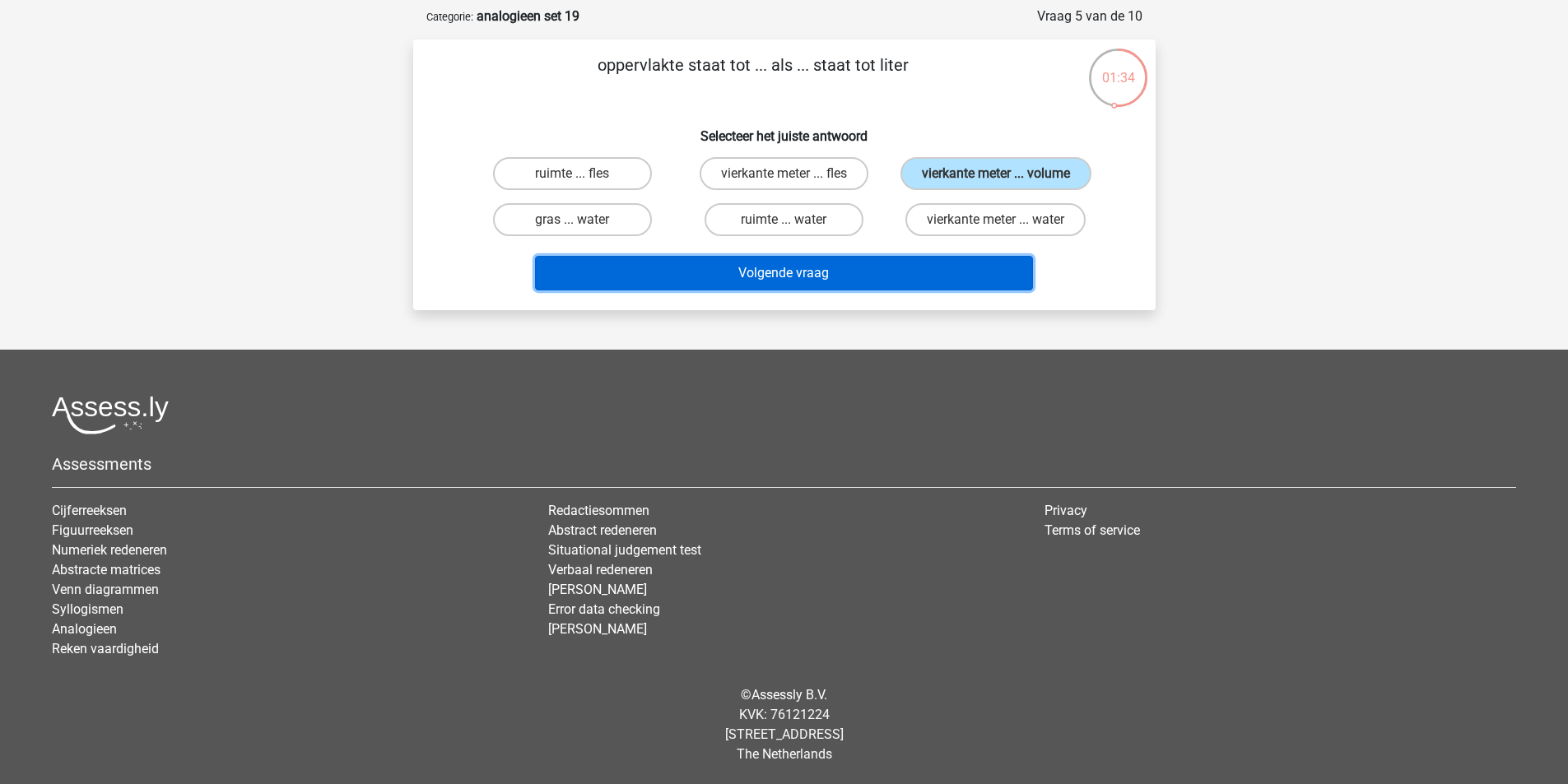
click at [878, 269] on button "Volgende vraag" at bounding box center [784, 274] width 498 height 35
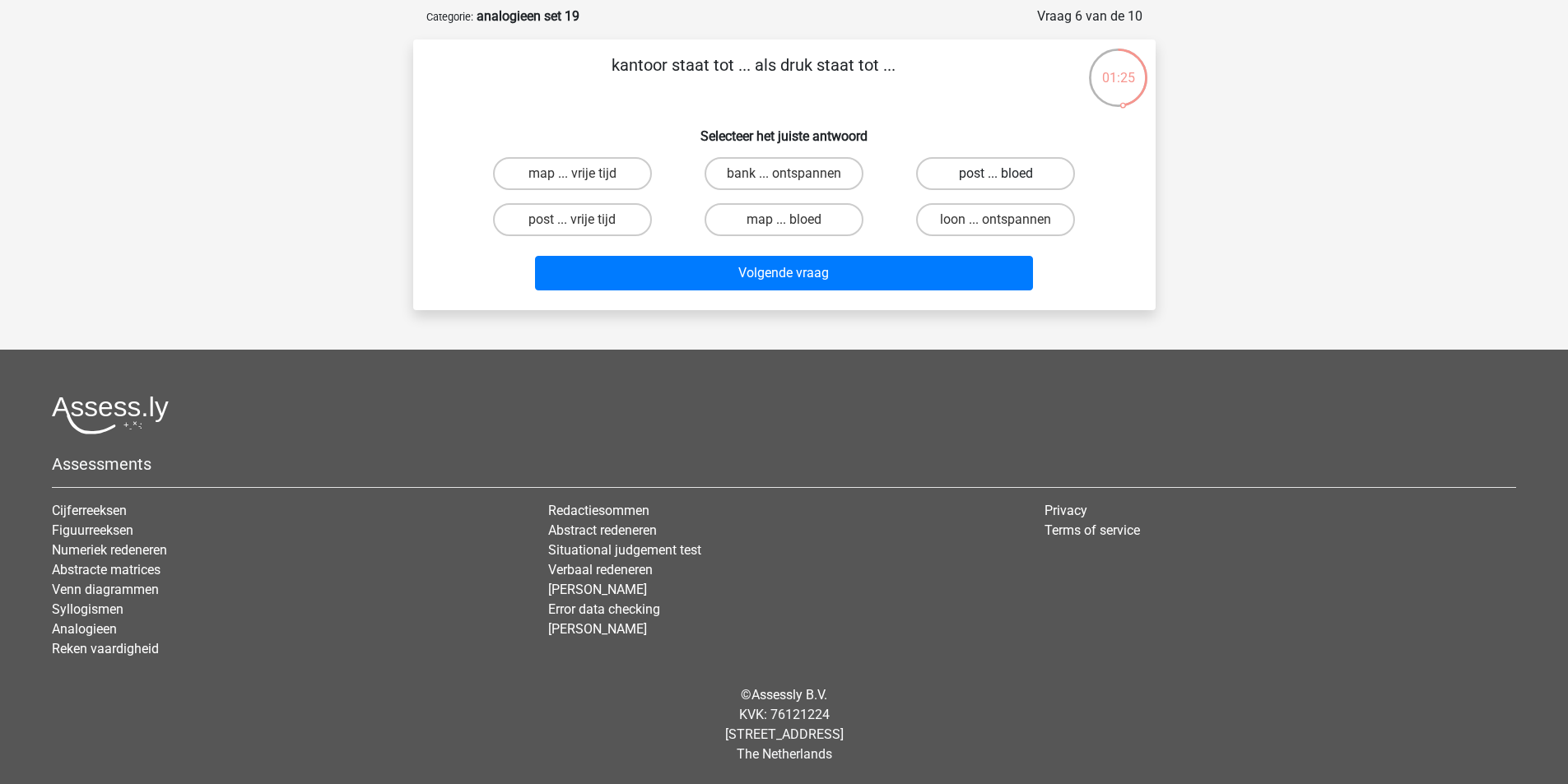
click at [962, 170] on label "post ... bloed" at bounding box center [996, 174] width 159 height 33
click at [996, 174] on input "post ... bloed" at bounding box center [1001, 179] width 11 height 11
radio input "true"
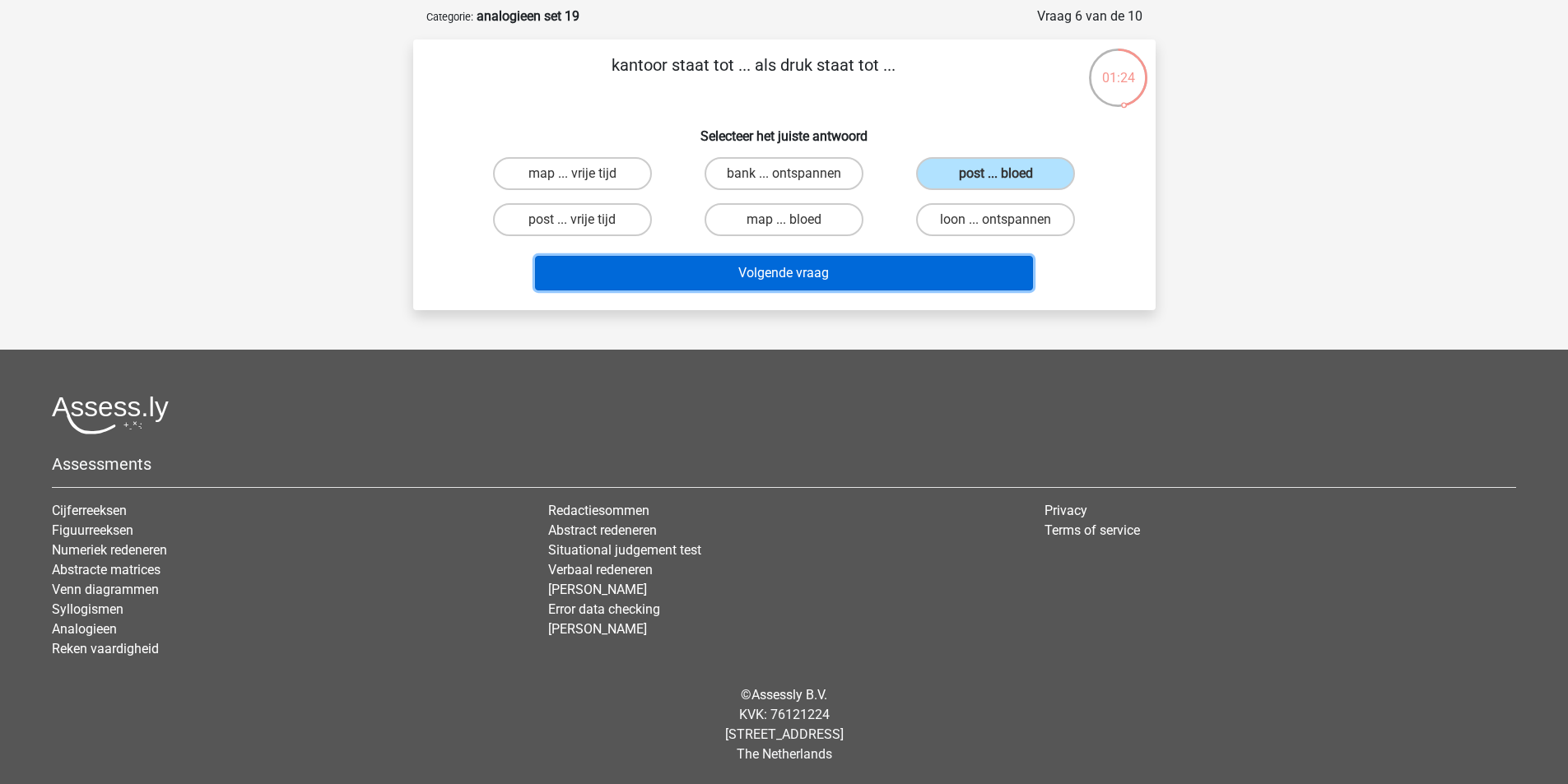
click at [892, 267] on button "Volgende vraag" at bounding box center [784, 274] width 498 height 35
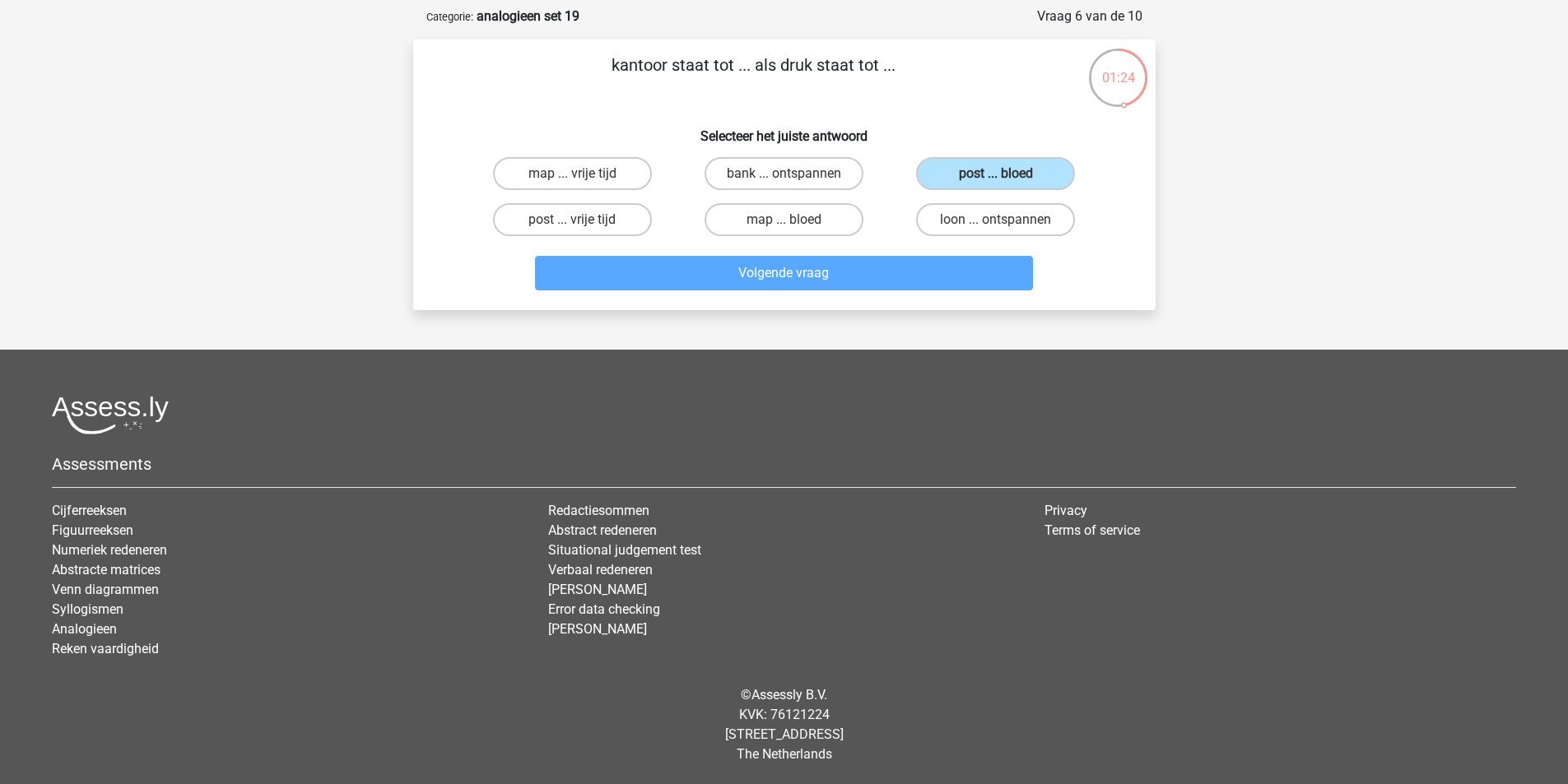
scroll to position [82, 0]
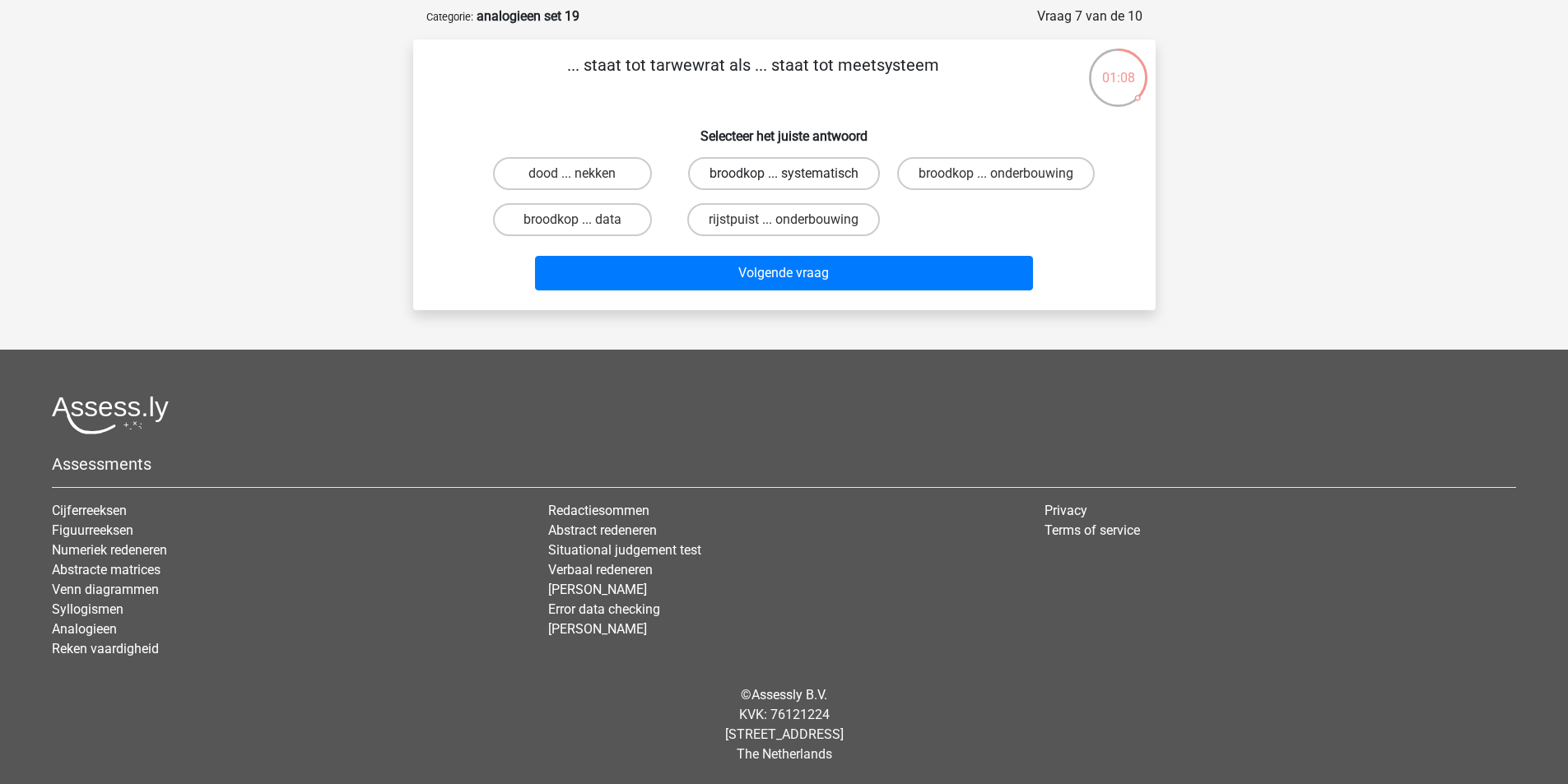
click at [773, 170] on label "broodkop ... systematisch" at bounding box center [784, 174] width 192 height 33
click at [784, 174] on input "broodkop ... systematisch" at bounding box center [789, 179] width 11 height 11
radio input "true"
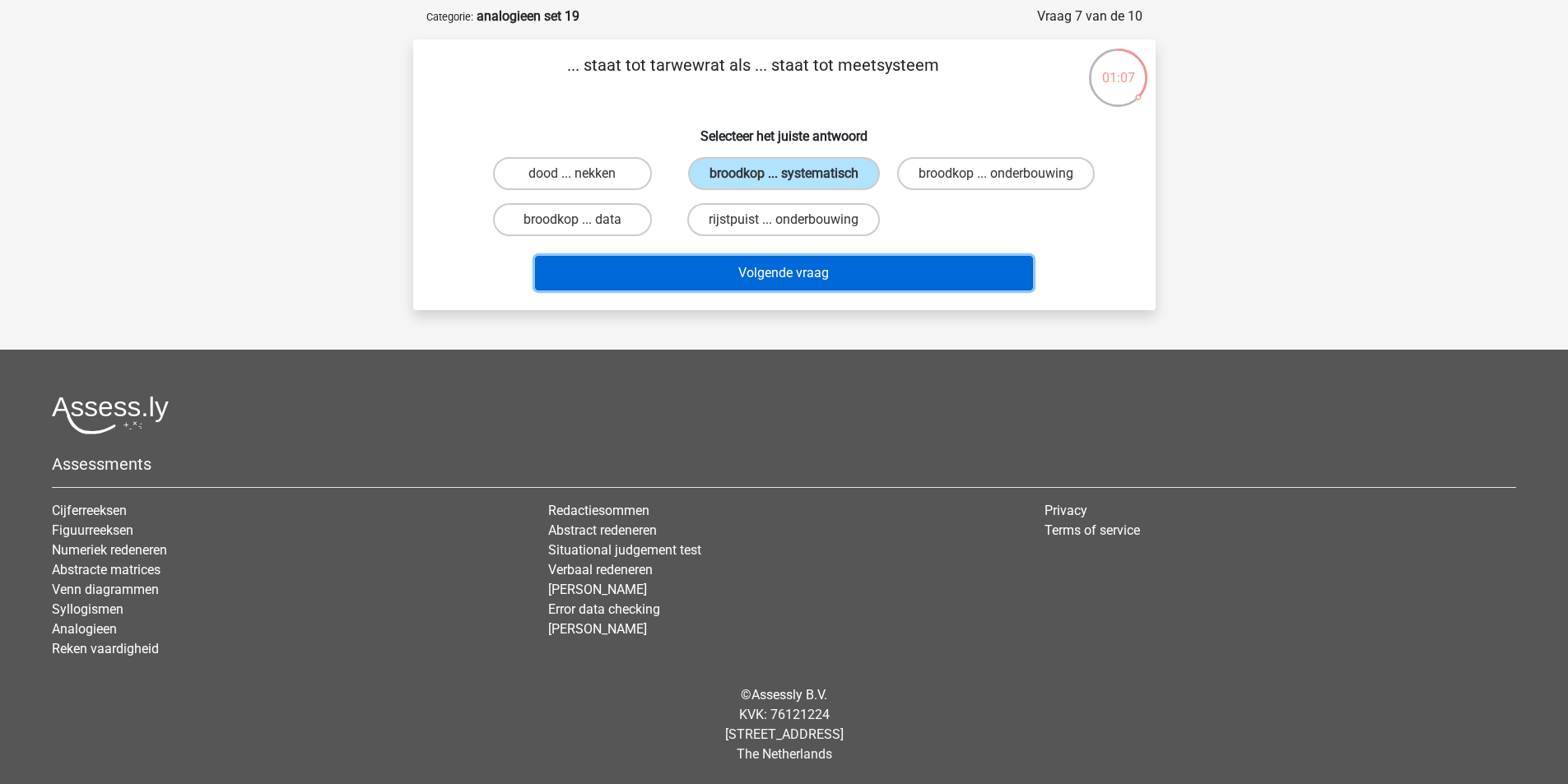
click at [799, 290] on button "Volgende vraag" at bounding box center [784, 274] width 498 height 35
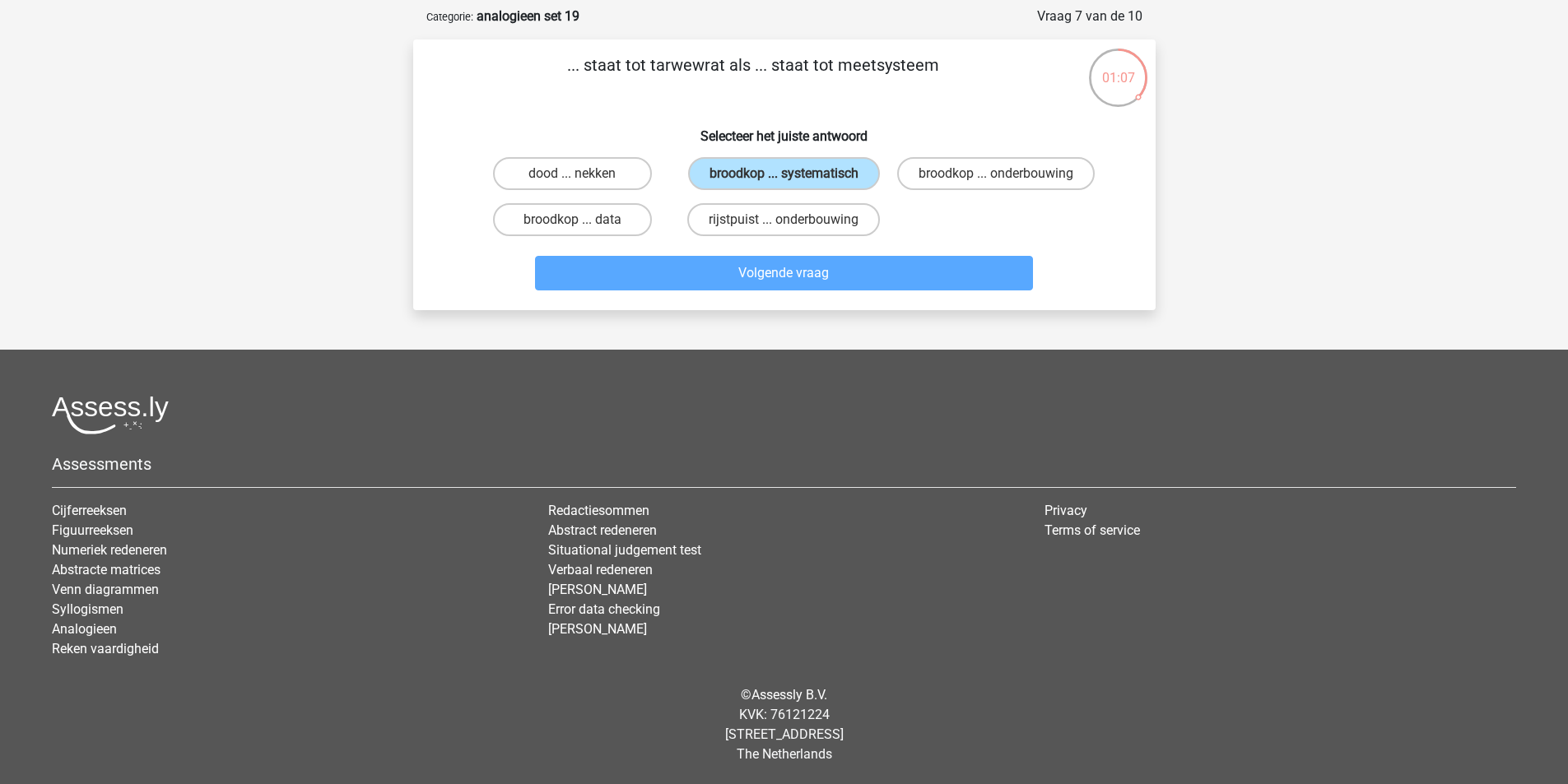
scroll to position [76, 0]
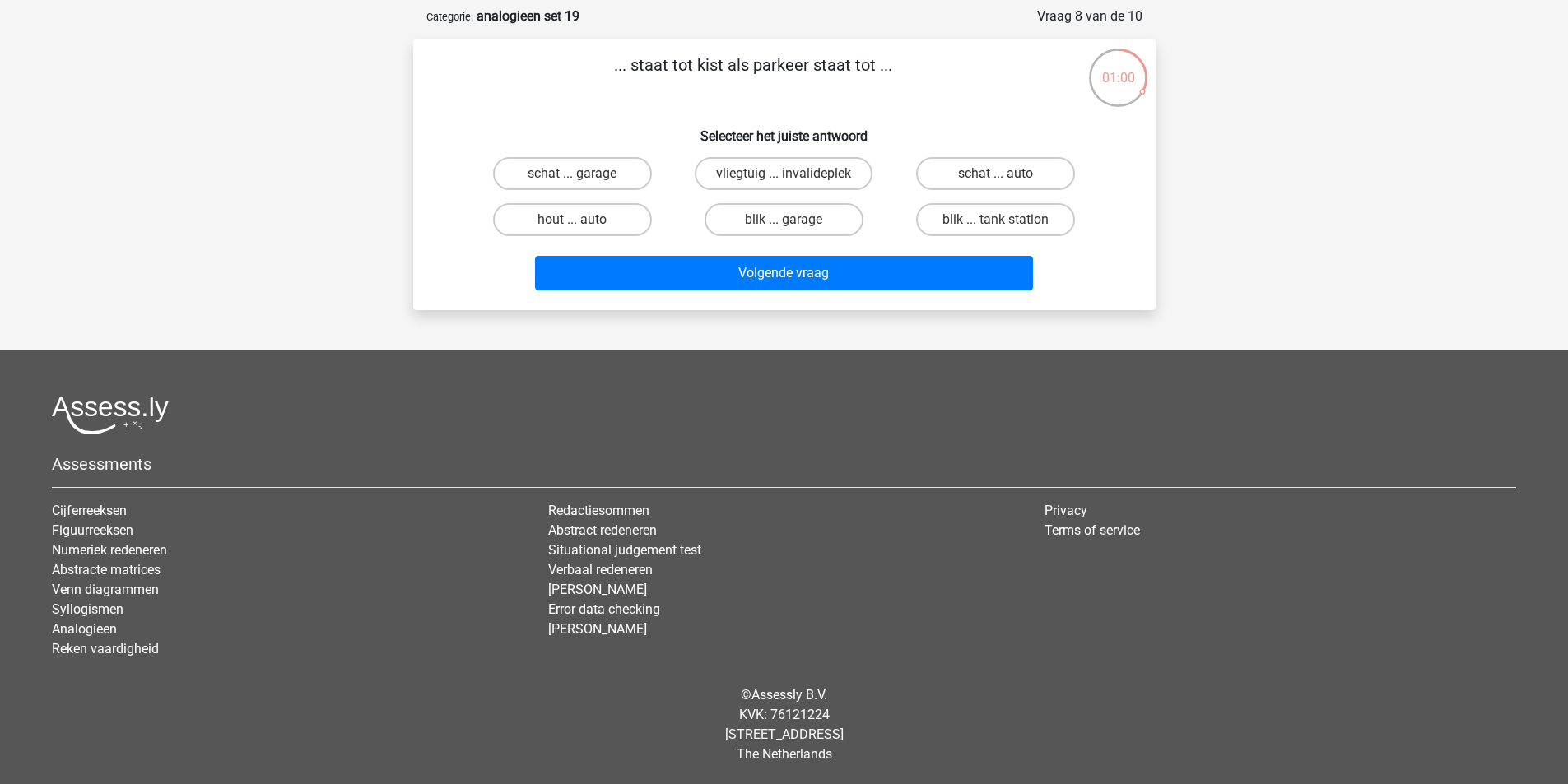
click at [557, 192] on div "schat ... garage" at bounding box center [572, 174] width 211 height 46
click at [625, 174] on label "schat ... garage" at bounding box center [573, 174] width 159 height 33
click at [583, 174] on input "schat ... garage" at bounding box center [578, 179] width 11 height 11
radio input "true"
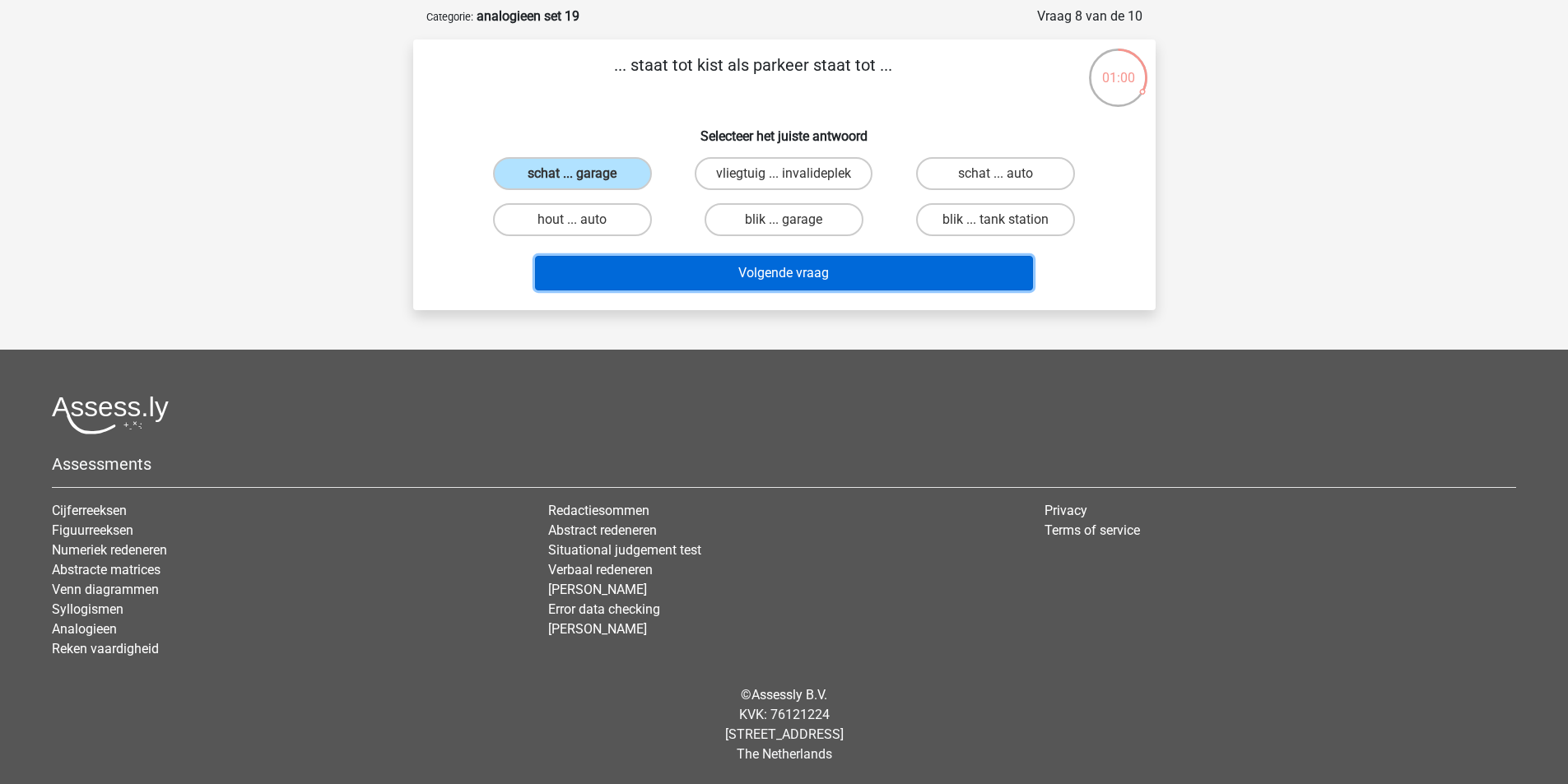
click at [680, 263] on button "Volgende vraag" at bounding box center [784, 274] width 498 height 35
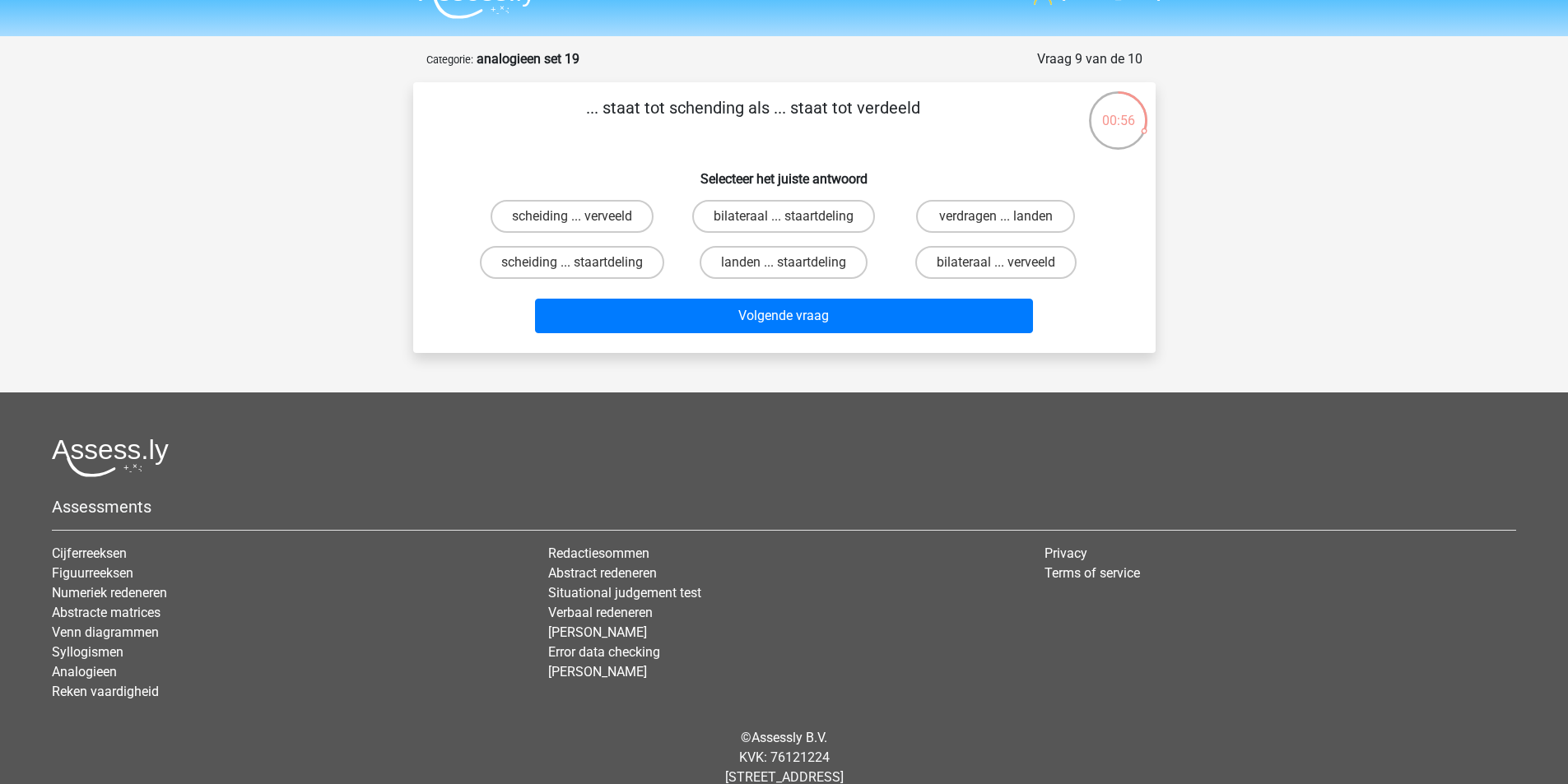
scroll to position [0, 0]
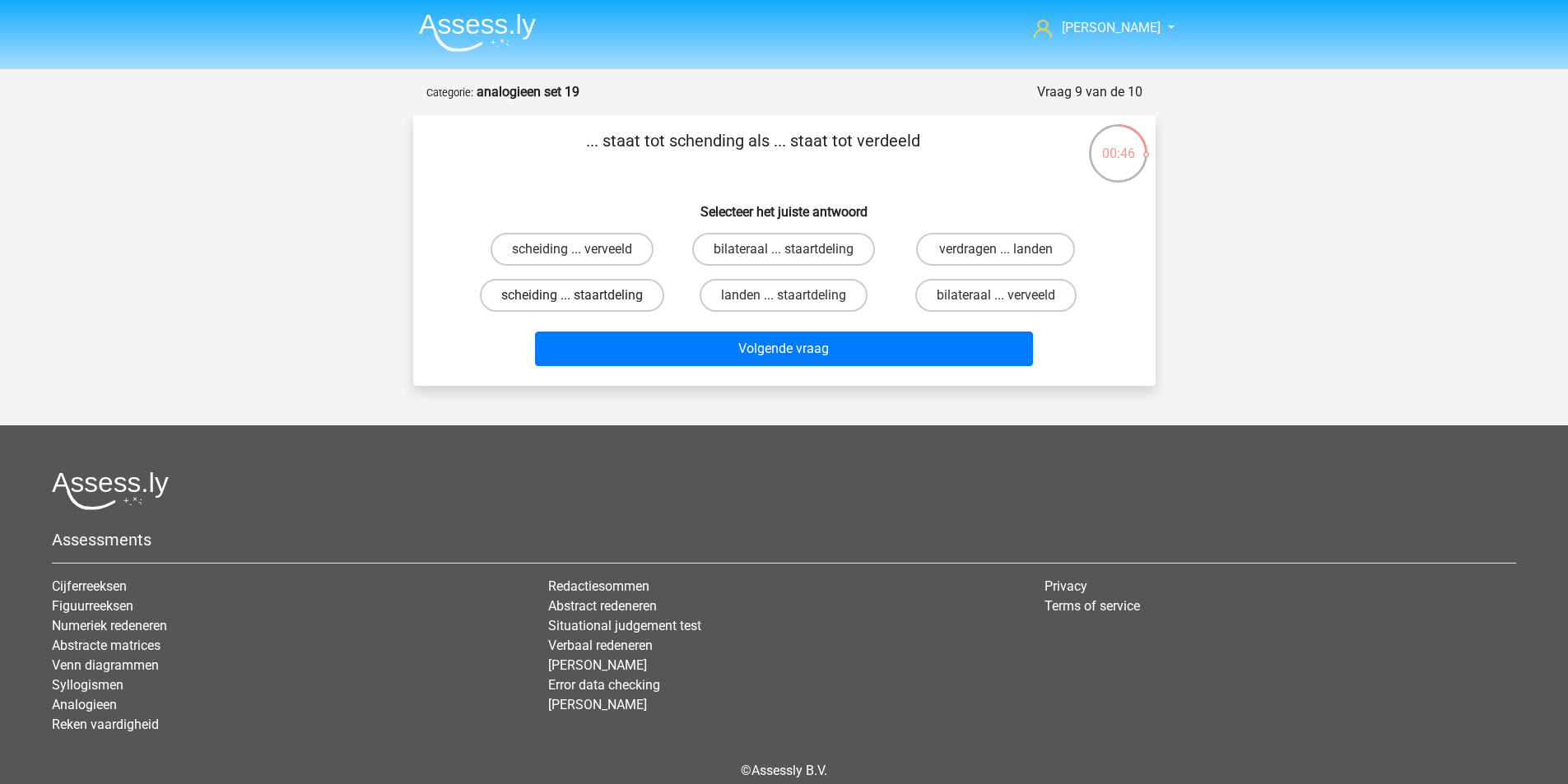
drag, startPoint x: 610, startPoint y: 255, endPoint x: 636, endPoint y: 280, distance: 36.1
click at [611, 255] on label "scheiding ... verveeld" at bounding box center [572, 250] width 163 height 33
click at [583, 255] on input "scheiding ... verveeld" at bounding box center [578, 255] width 11 height 11
radio input "true"
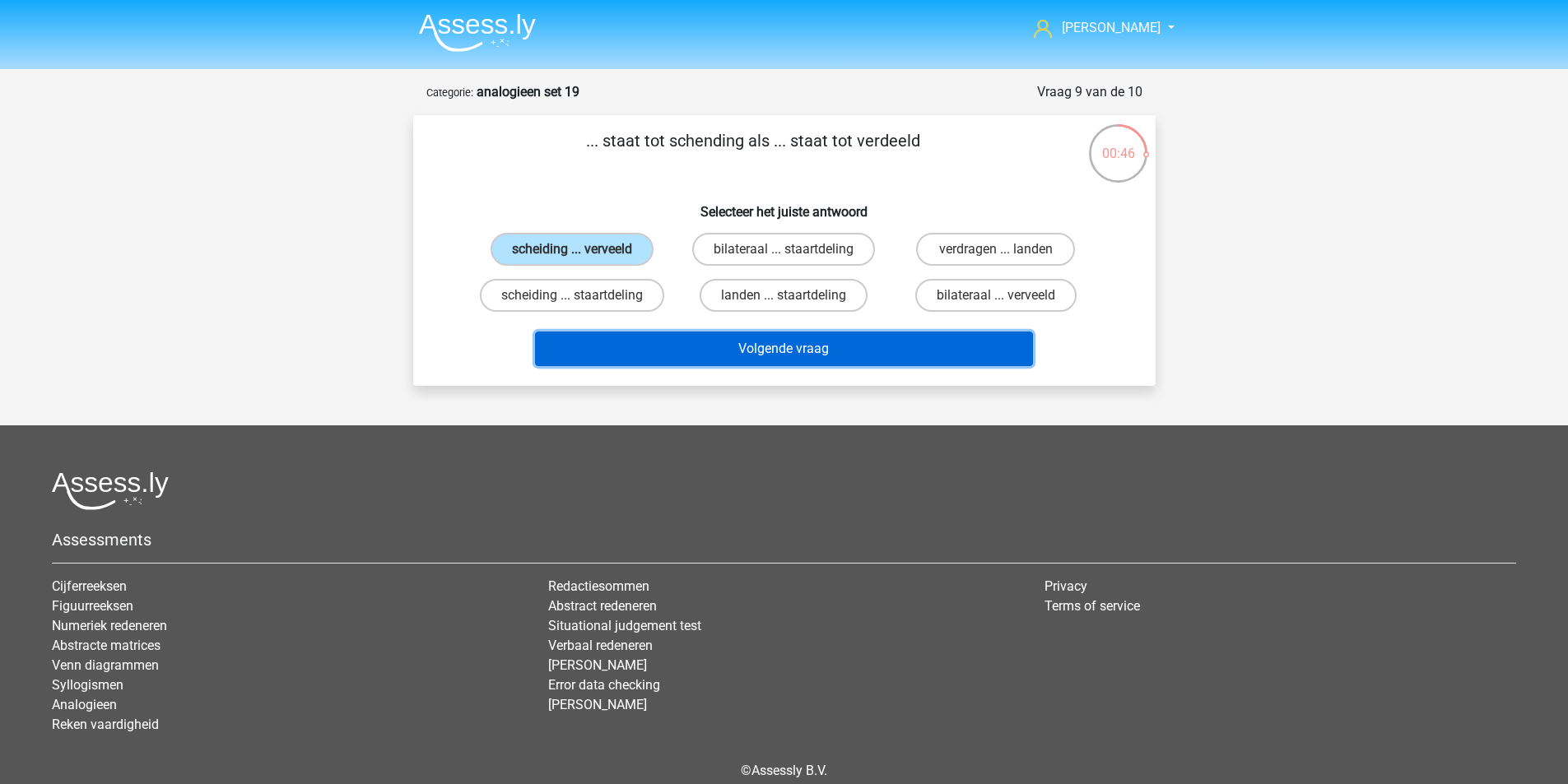
click at [693, 338] on button "Volgende vraag" at bounding box center [784, 349] width 498 height 35
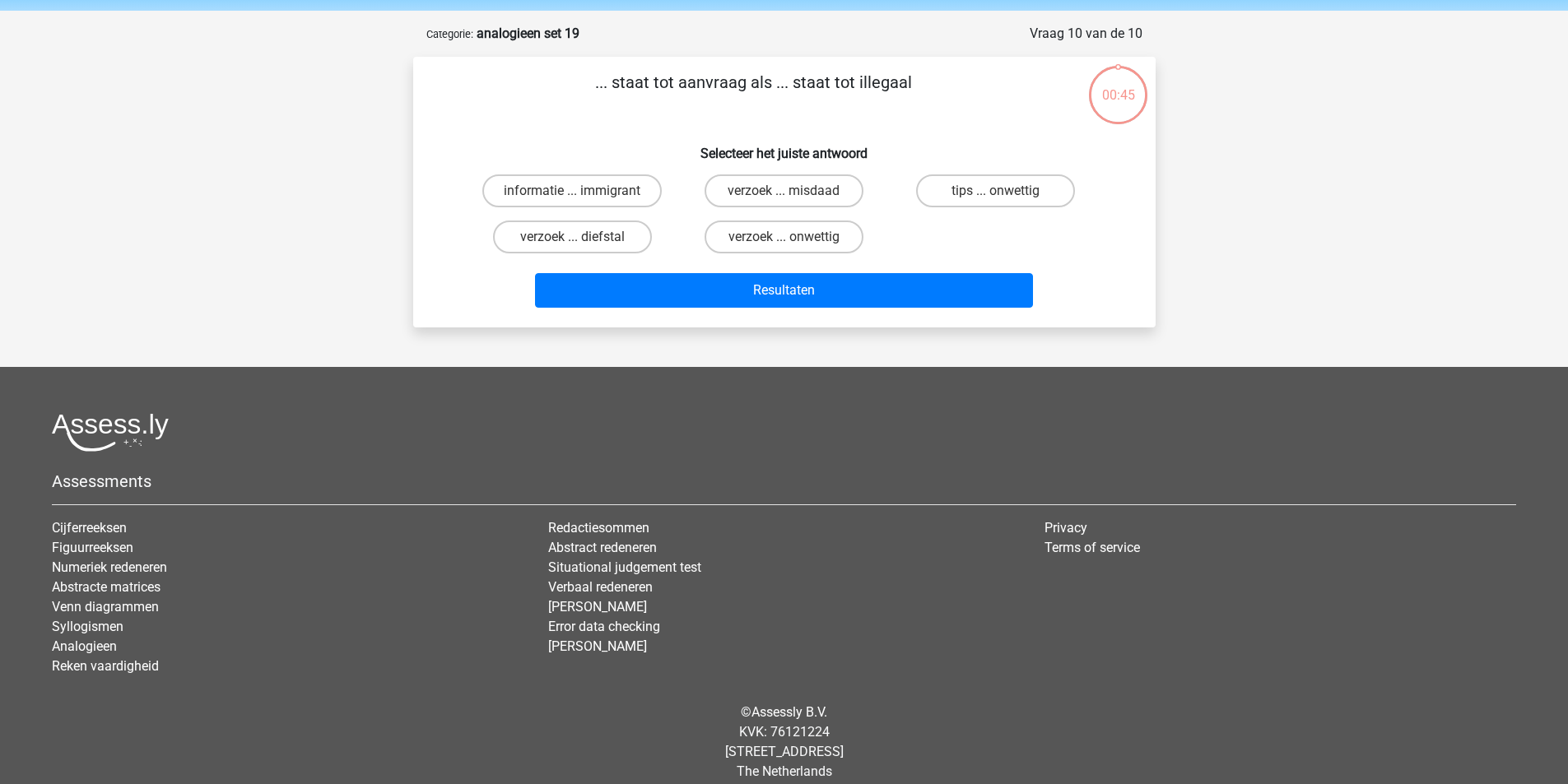
scroll to position [76, 0]
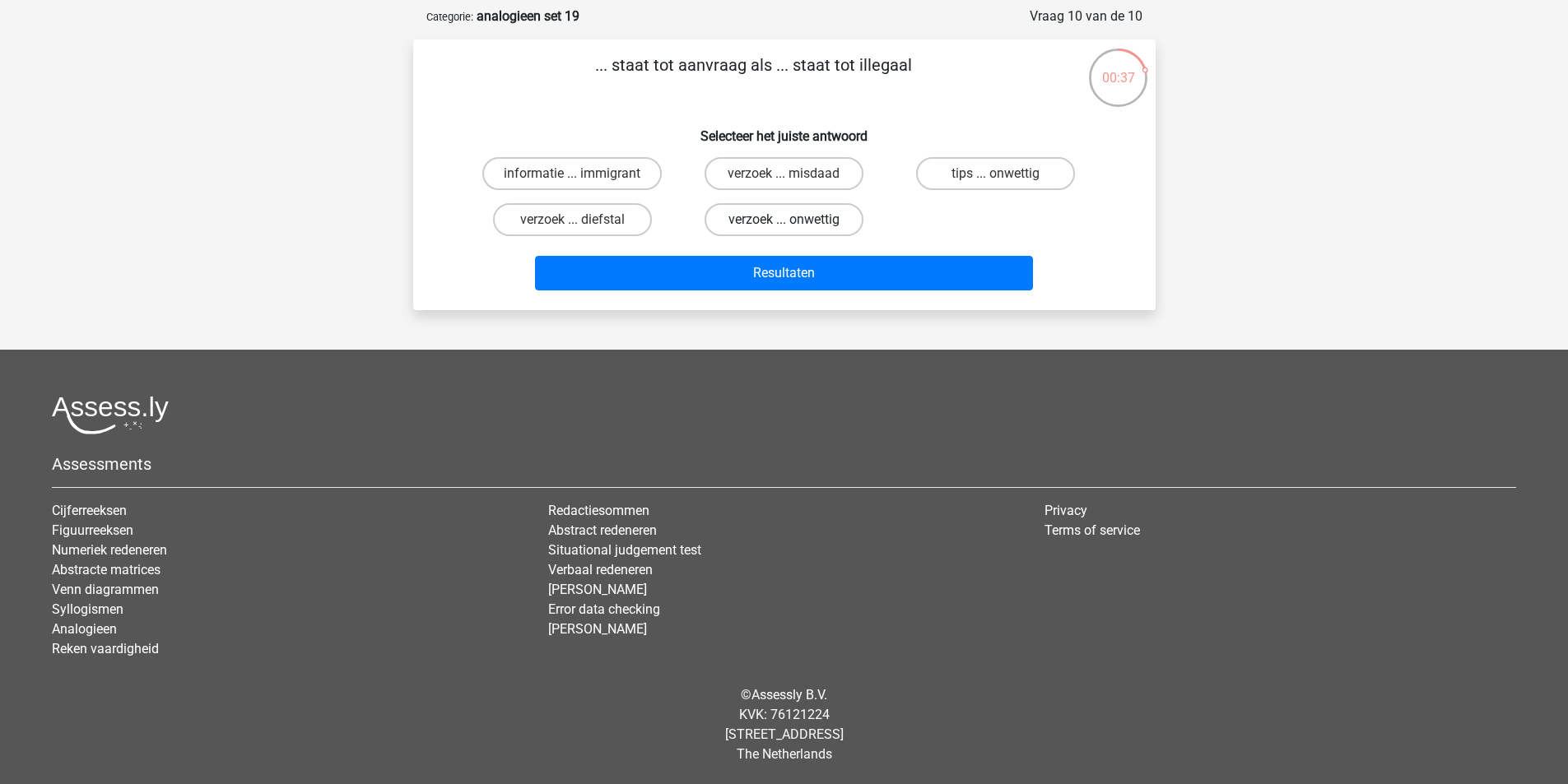
click at [779, 225] on label "verzoek ... onwettig" at bounding box center [784, 220] width 159 height 33
click at [784, 225] on input "verzoek ... onwettig" at bounding box center [789, 225] width 11 height 11
radio input "true"
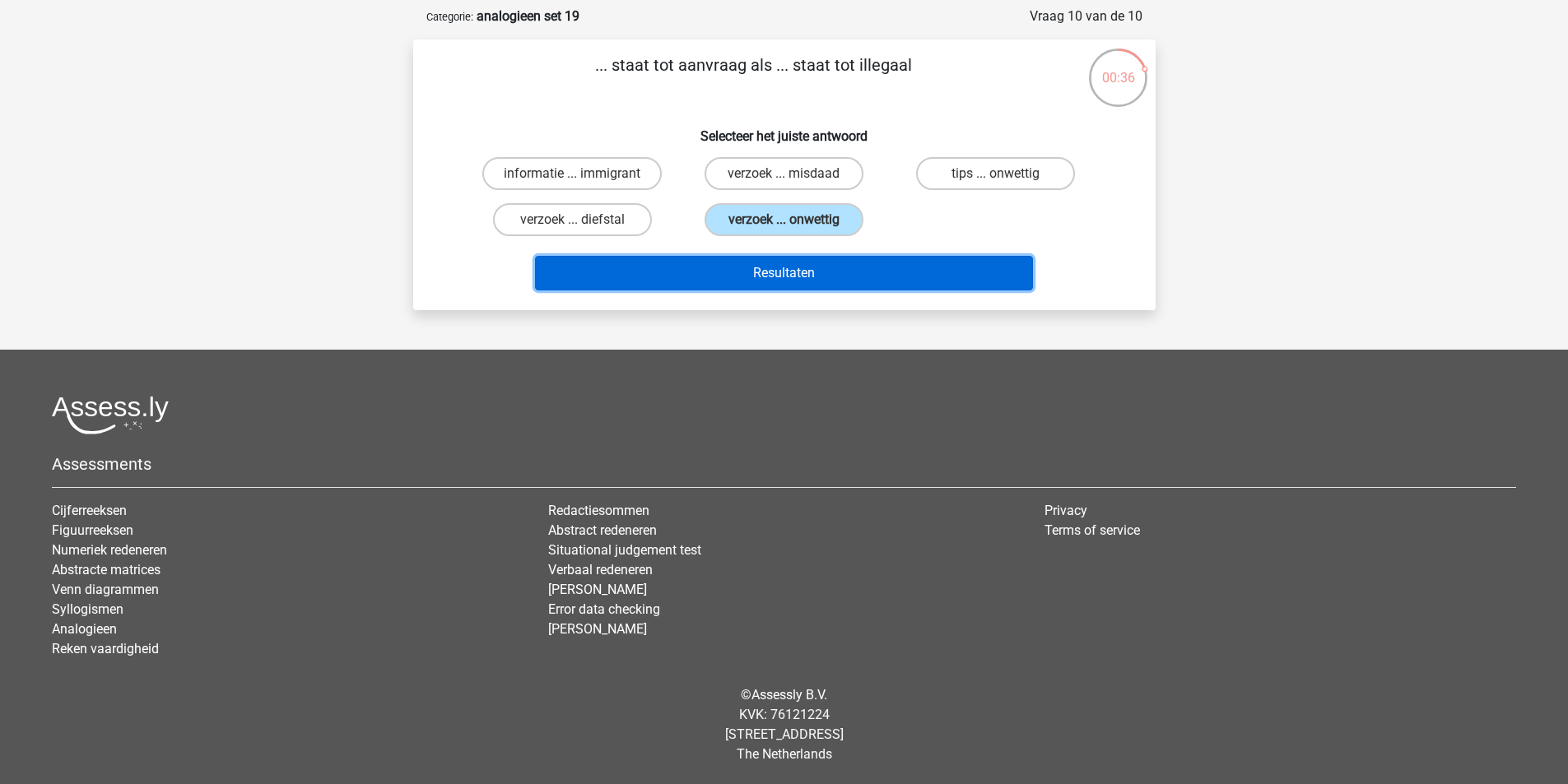
click at [774, 264] on button "Resultaten" at bounding box center [784, 274] width 498 height 35
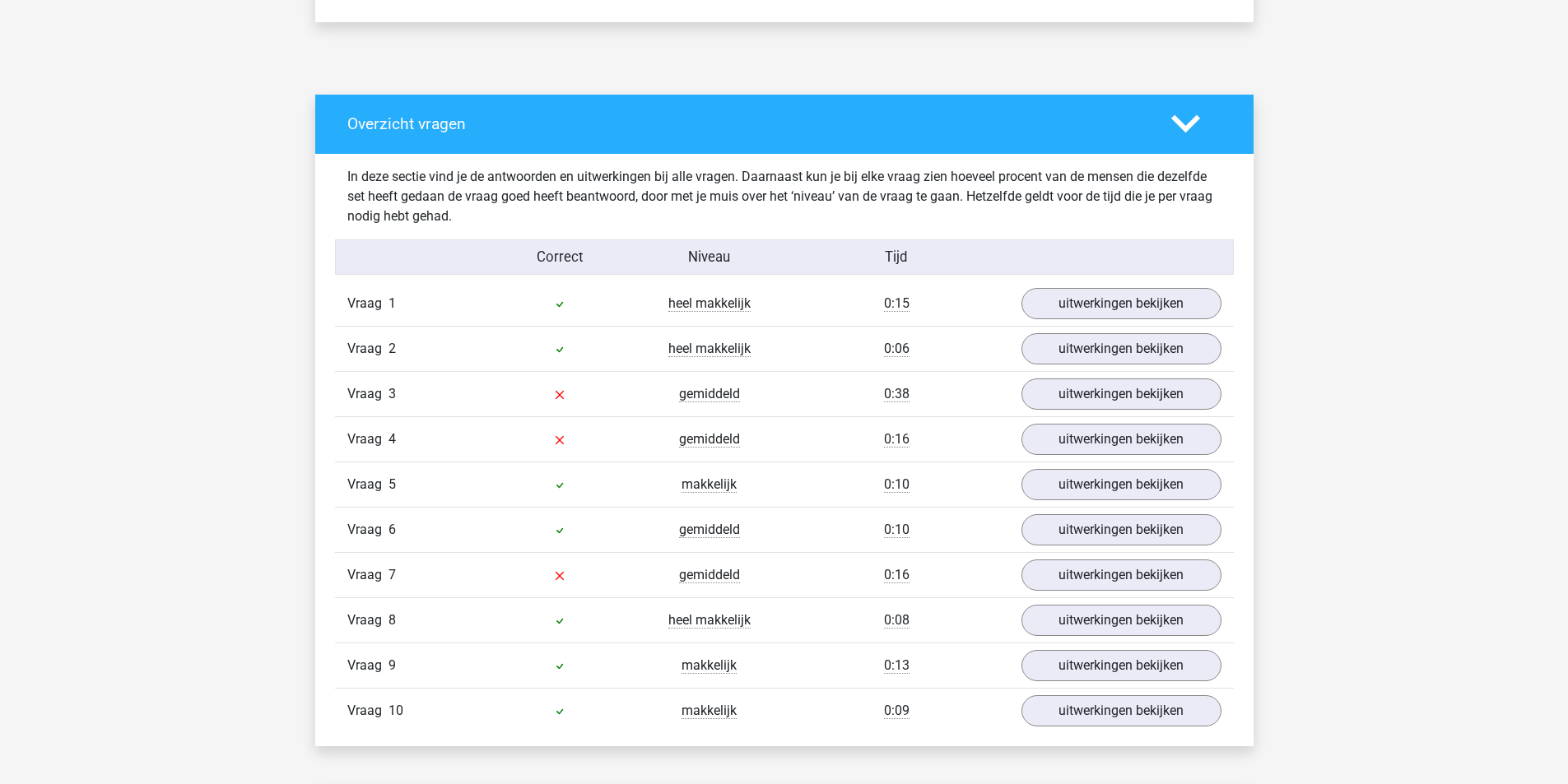
scroll to position [987, 0]
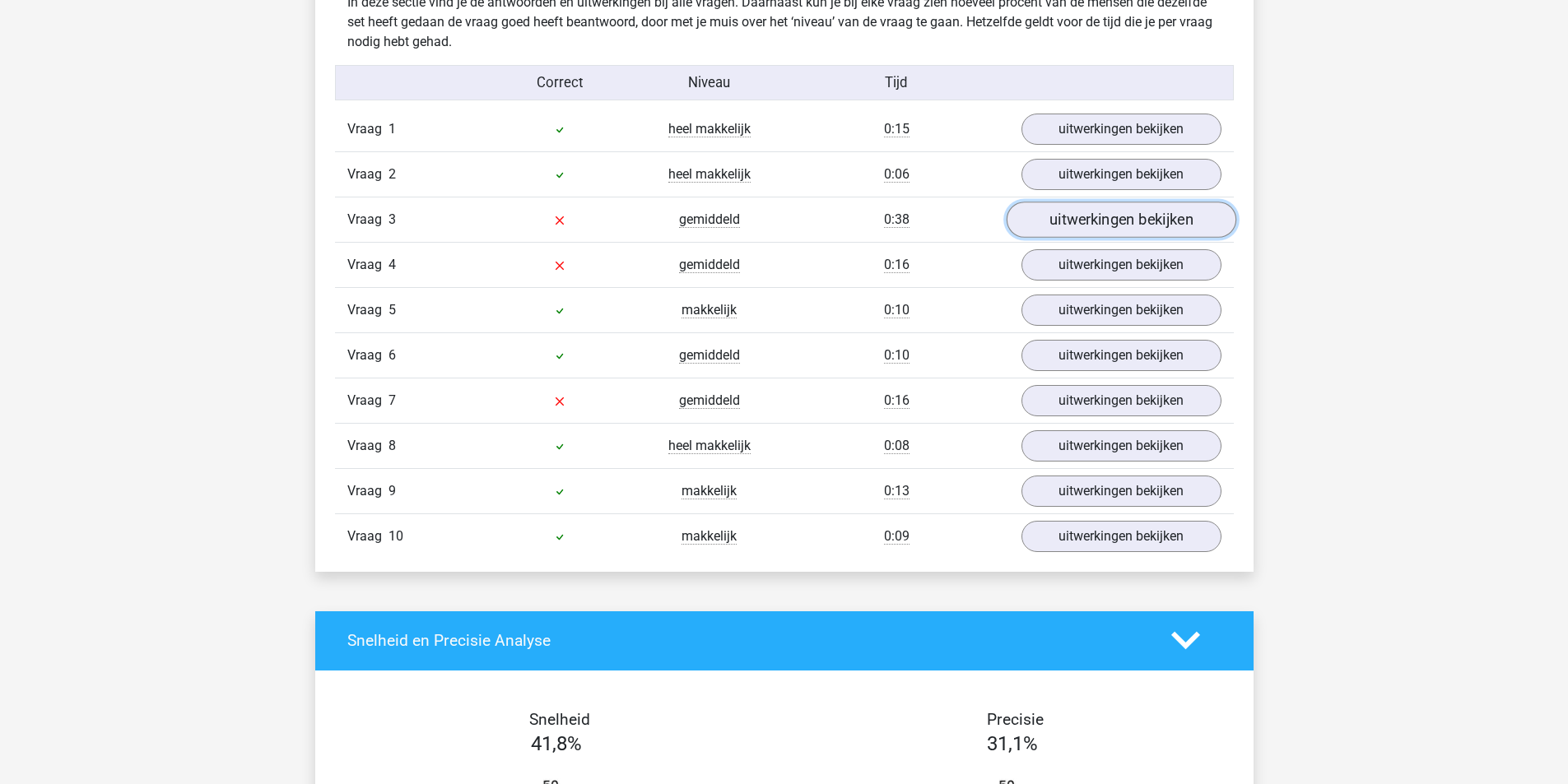
click at [1095, 225] on link "uitwerkingen bekijken" at bounding box center [1120, 220] width 230 height 37
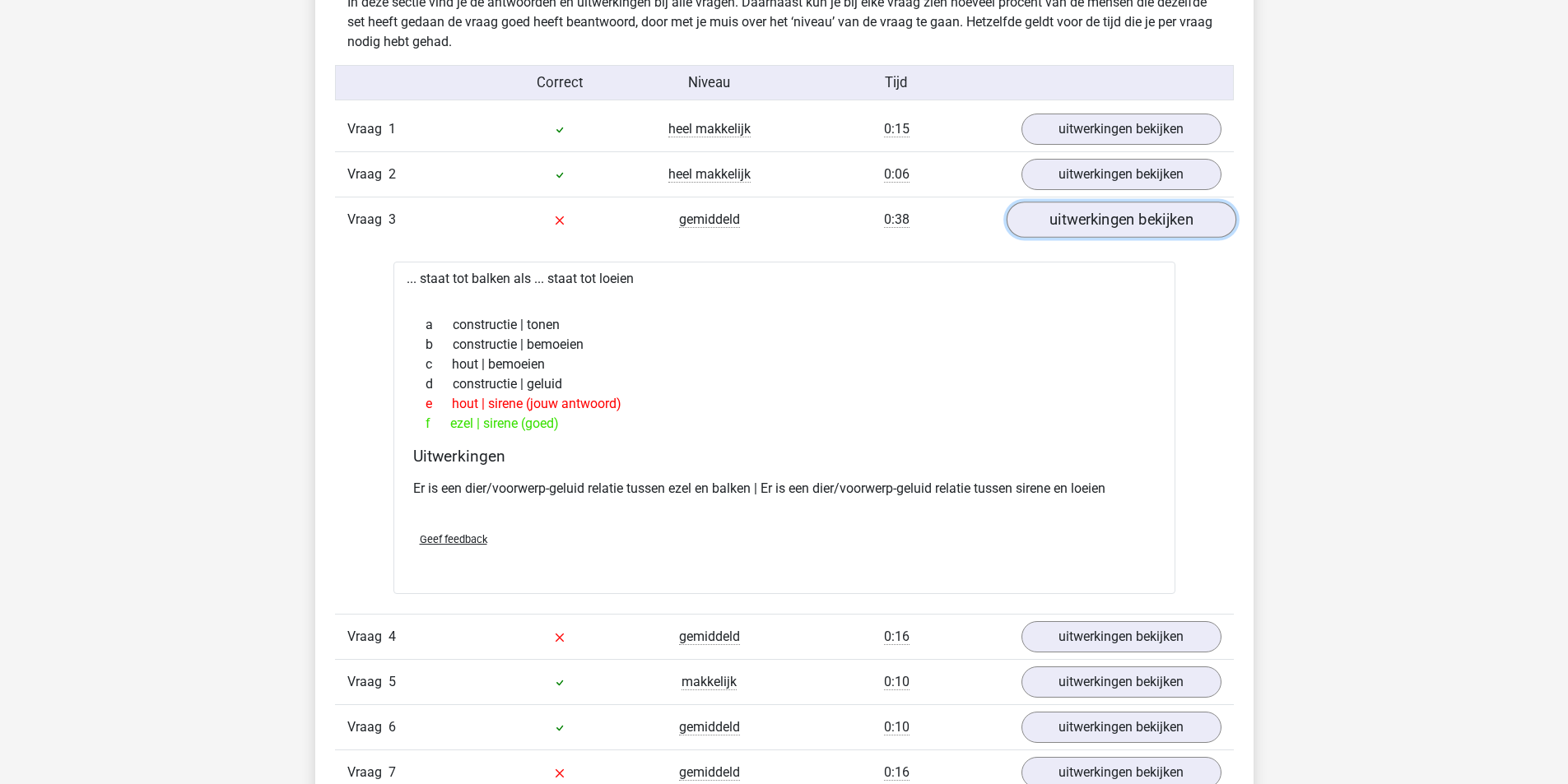
click at [1092, 224] on link "uitwerkingen bekijken" at bounding box center [1120, 220] width 230 height 37
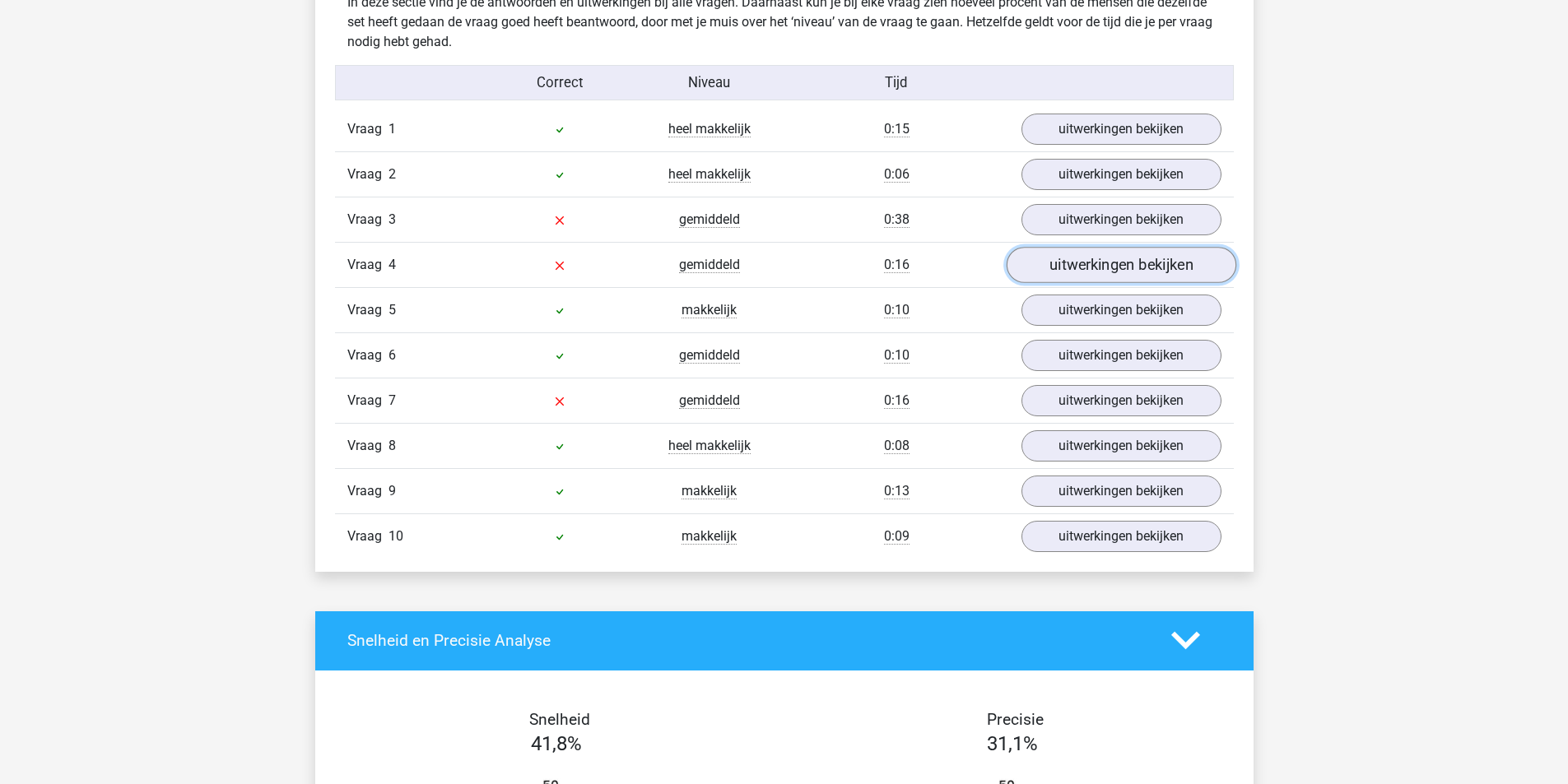
click at [1080, 268] on link "uitwerkingen bekijken" at bounding box center [1120, 265] width 230 height 37
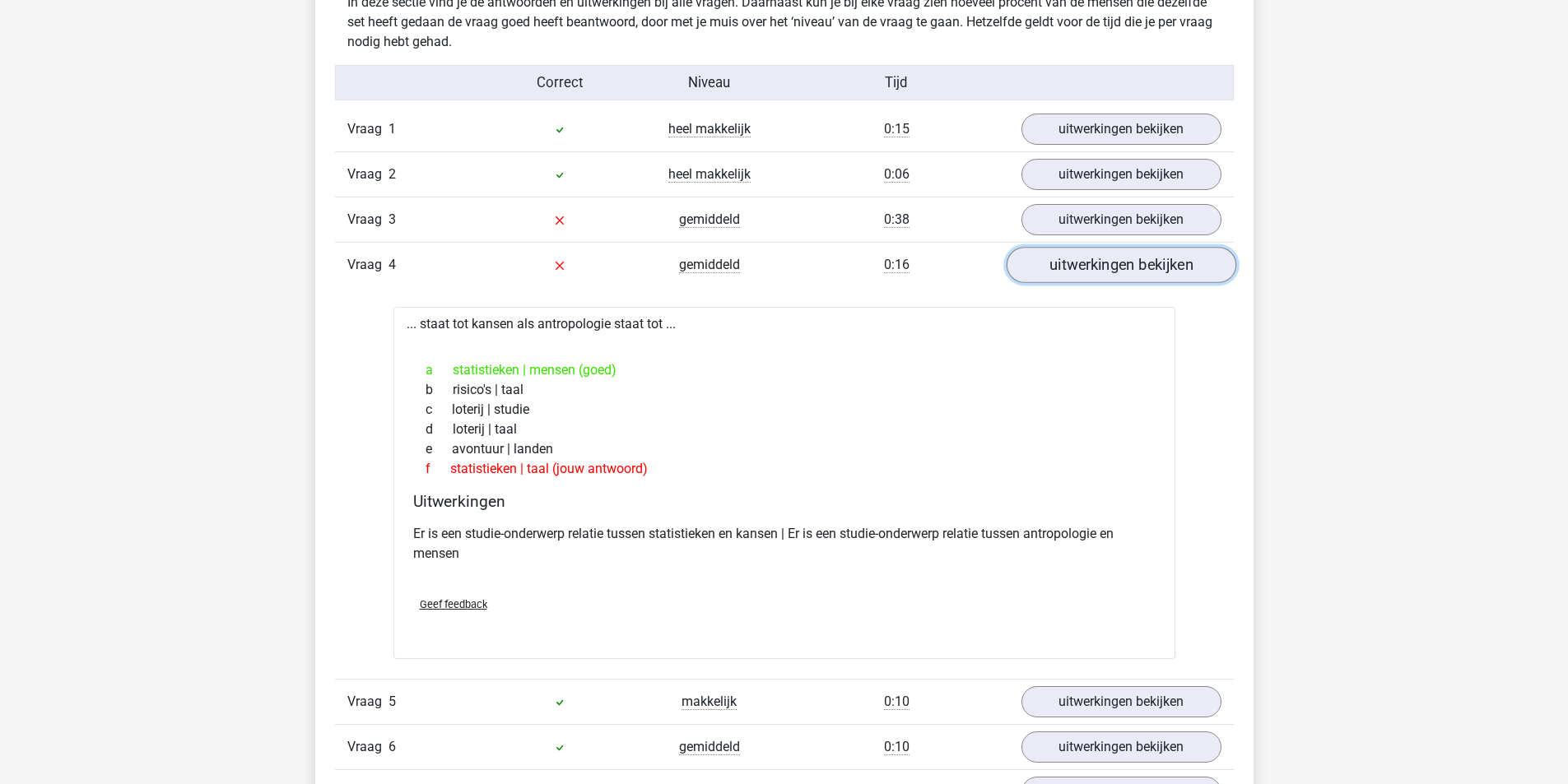
click at [1074, 268] on link "uitwerkingen bekijken" at bounding box center [1120, 265] width 230 height 37
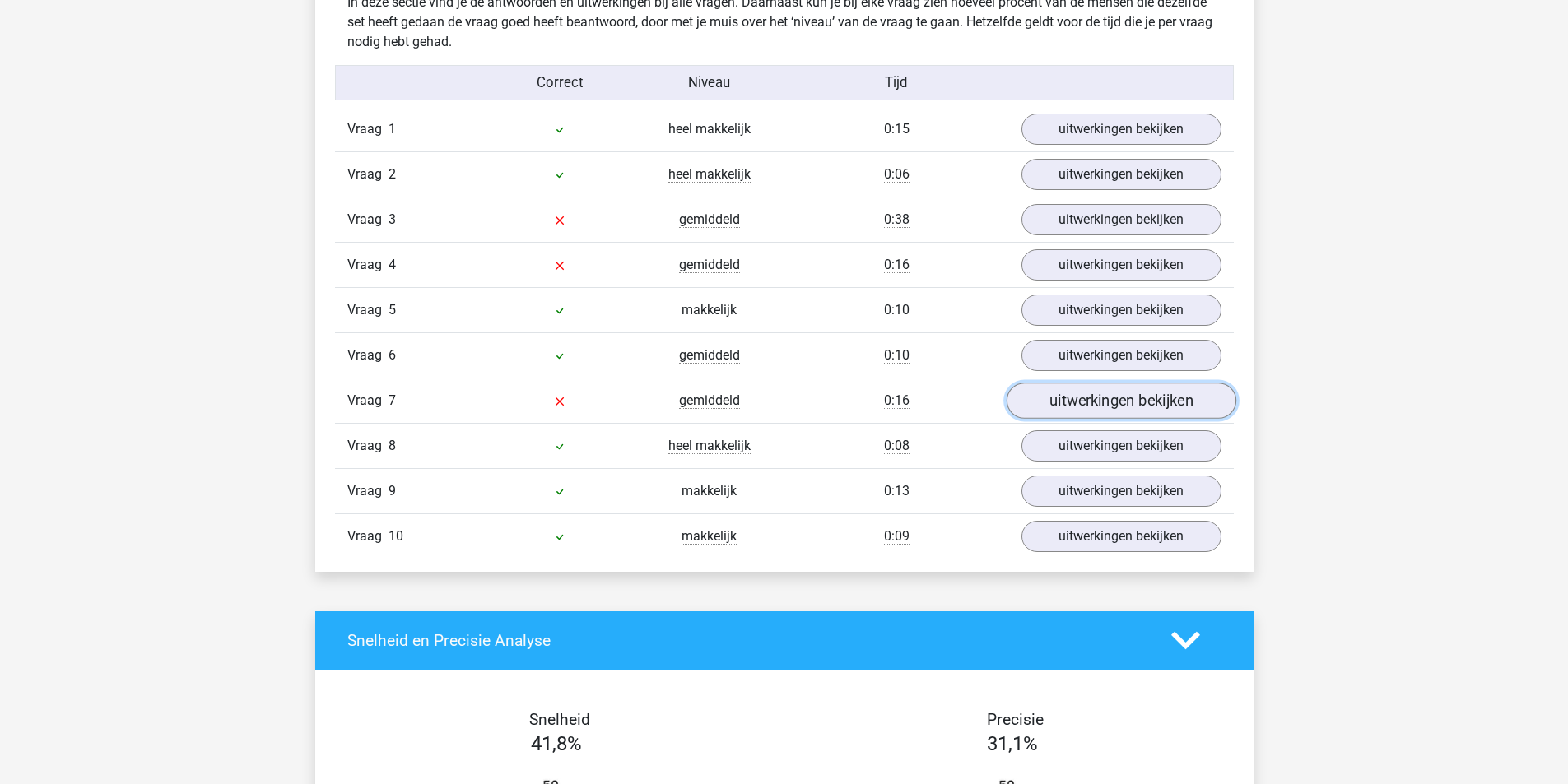
click at [1106, 403] on link "uitwerkingen bekijken" at bounding box center [1120, 401] width 230 height 37
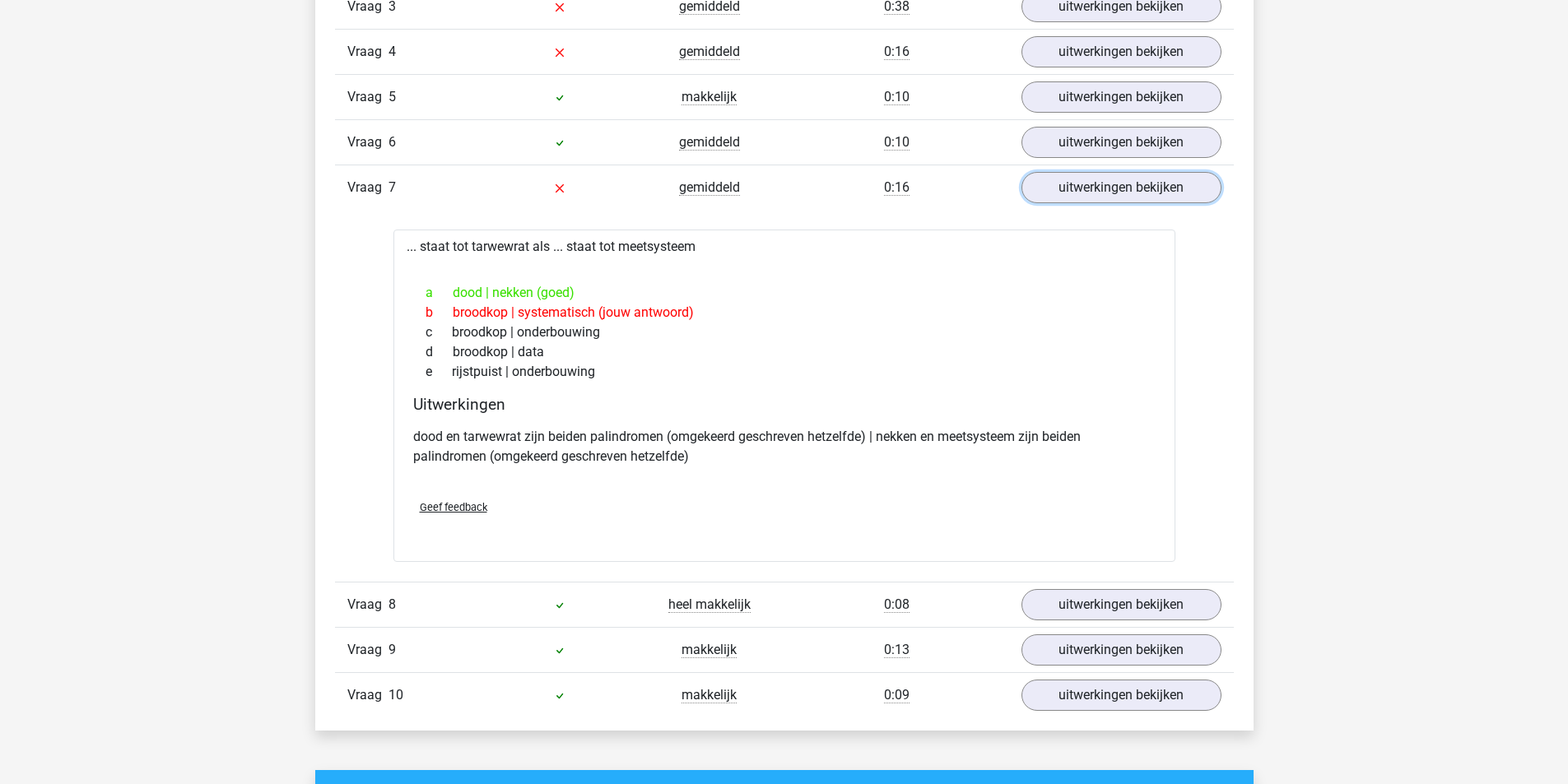
scroll to position [1234, 0]
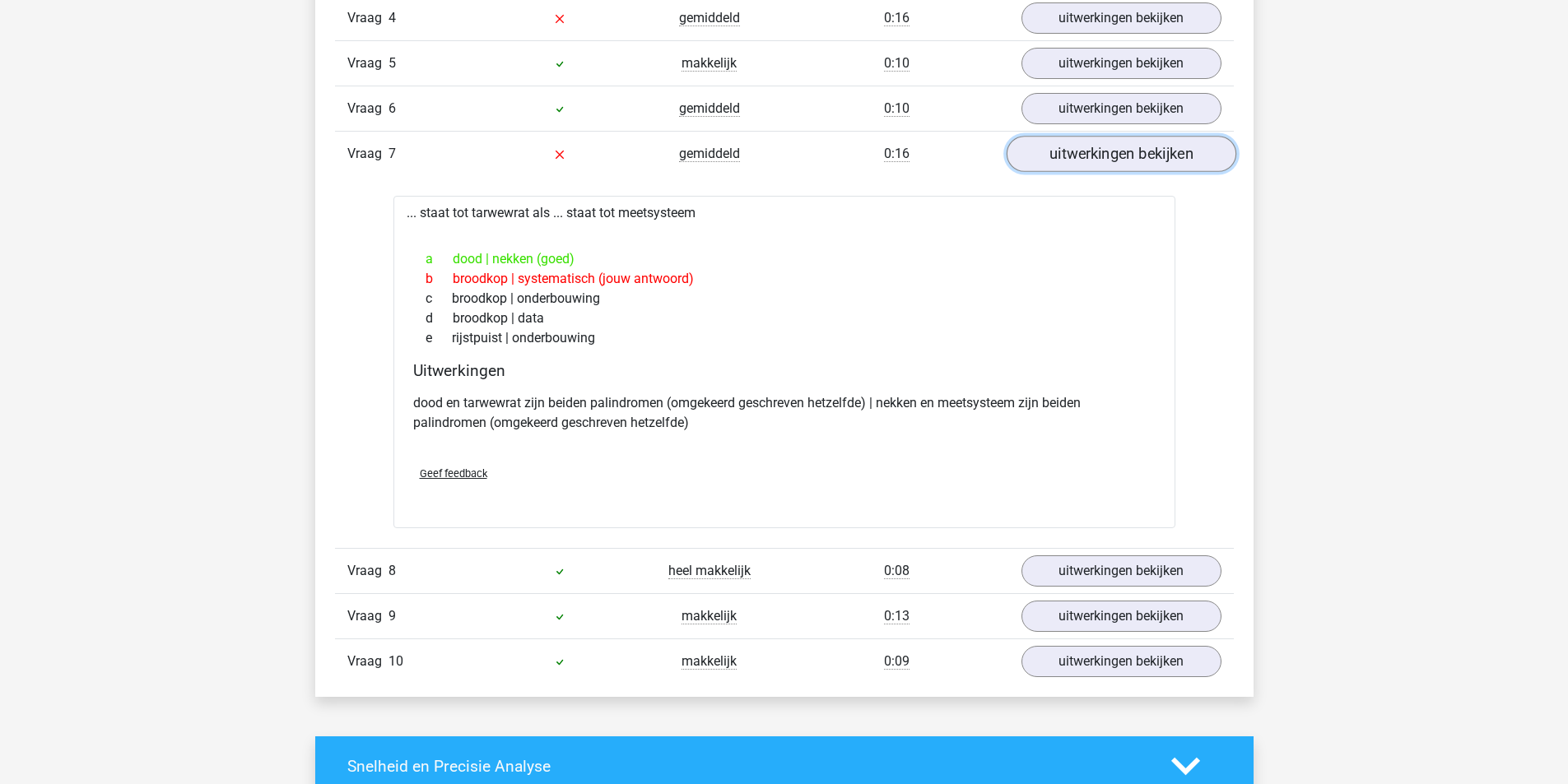
click at [1056, 156] on link "uitwerkingen bekijken" at bounding box center [1120, 154] width 230 height 37
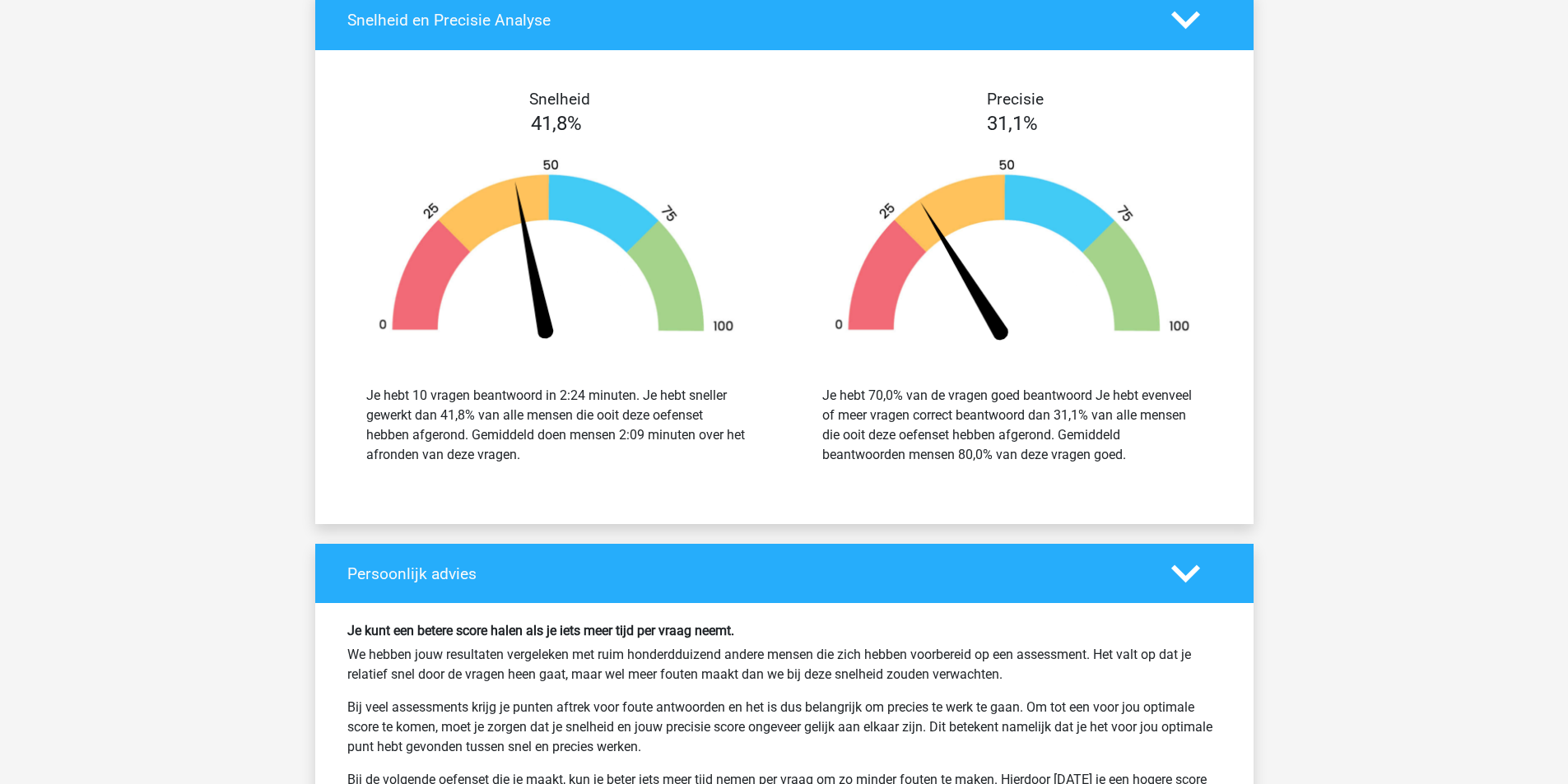
scroll to position [1810, 0]
